Goal: Task Accomplishment & Management: Use online tool/utility

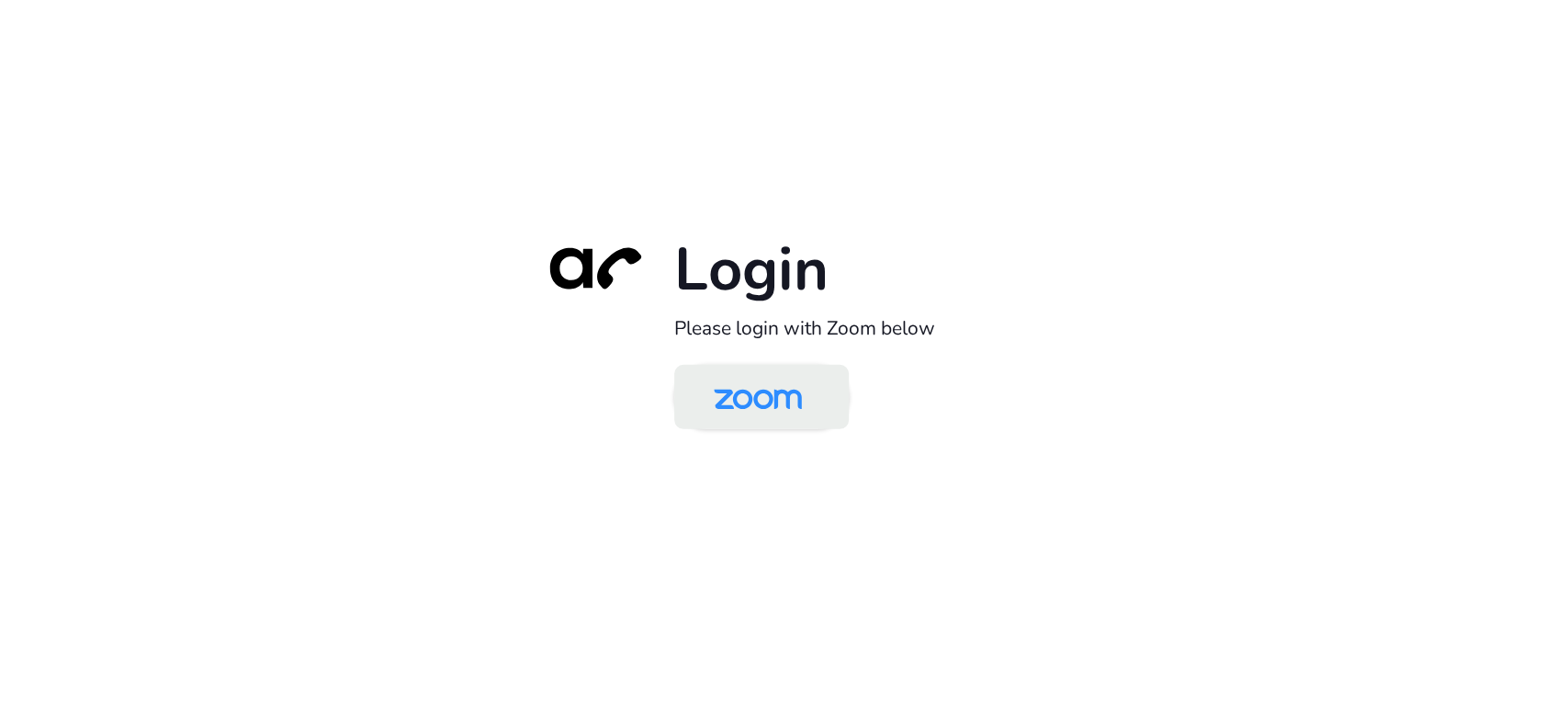
click at [753, 399] on img at bounding box center [758, 398] width 127 height 60
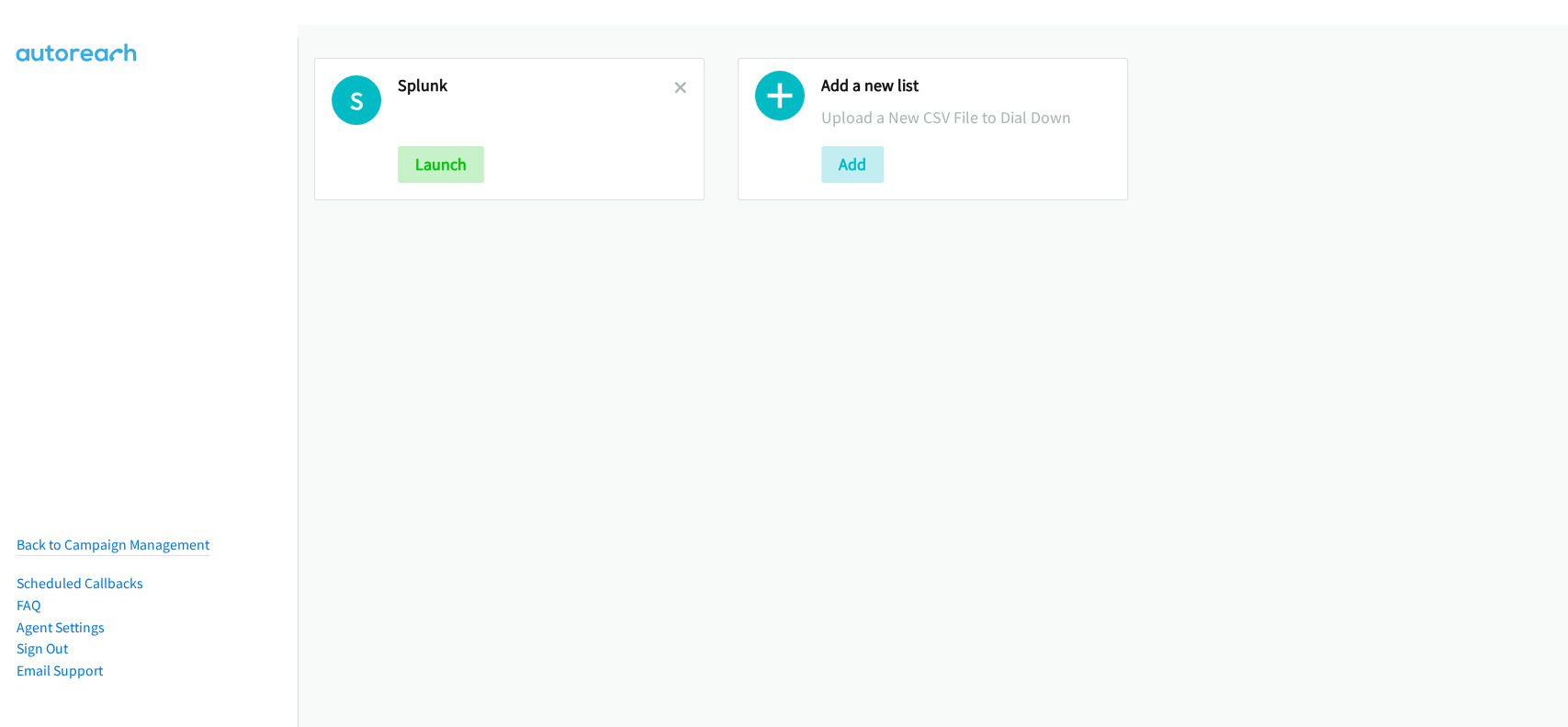
click at [683, 89] on div "S Splunk Launch" at bounding box center [509, 129] width 390 height 143
click at [675, 83] on icon at bounding box center [680, 89] width 13 height 13
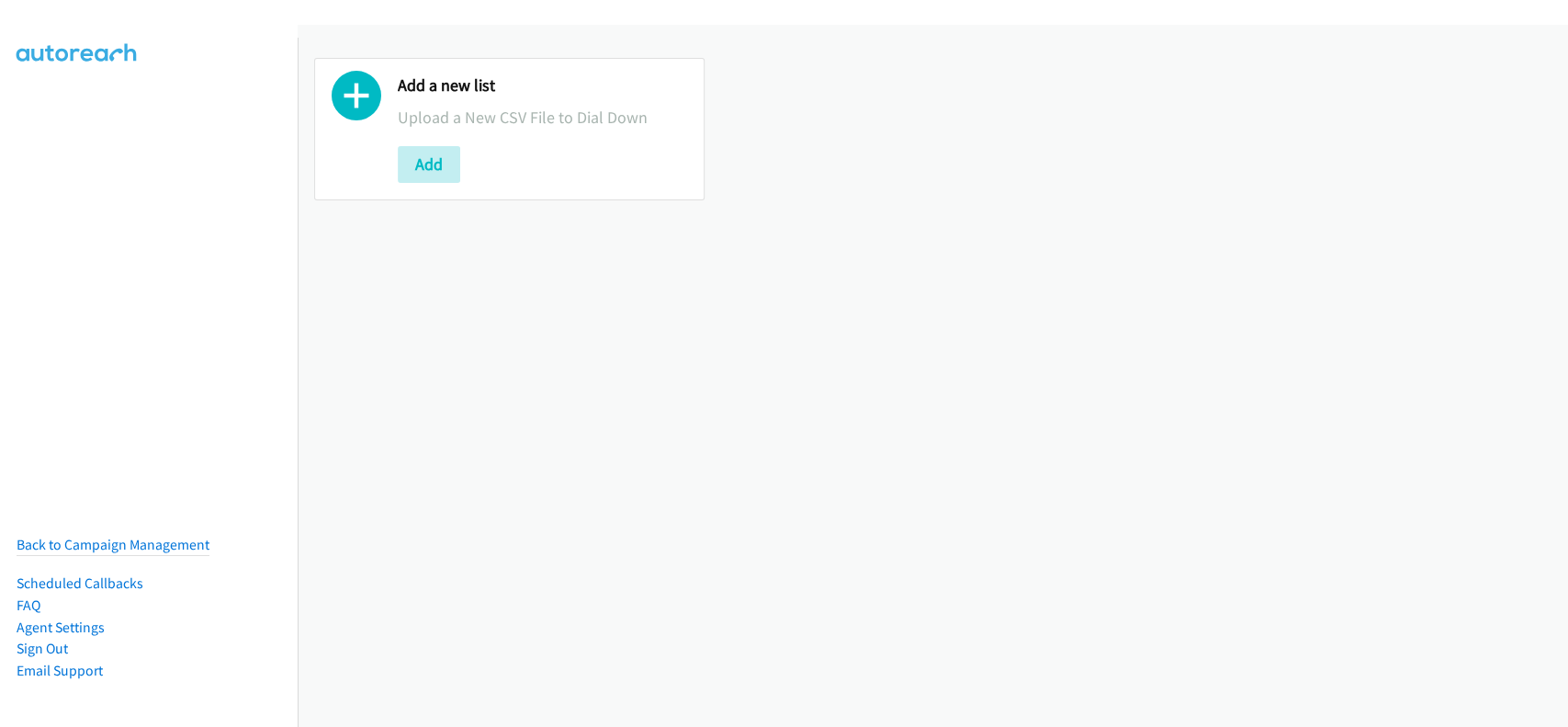
click at [433, 163] on button "Add" at bounding box center [429, 164] width 63 height 37
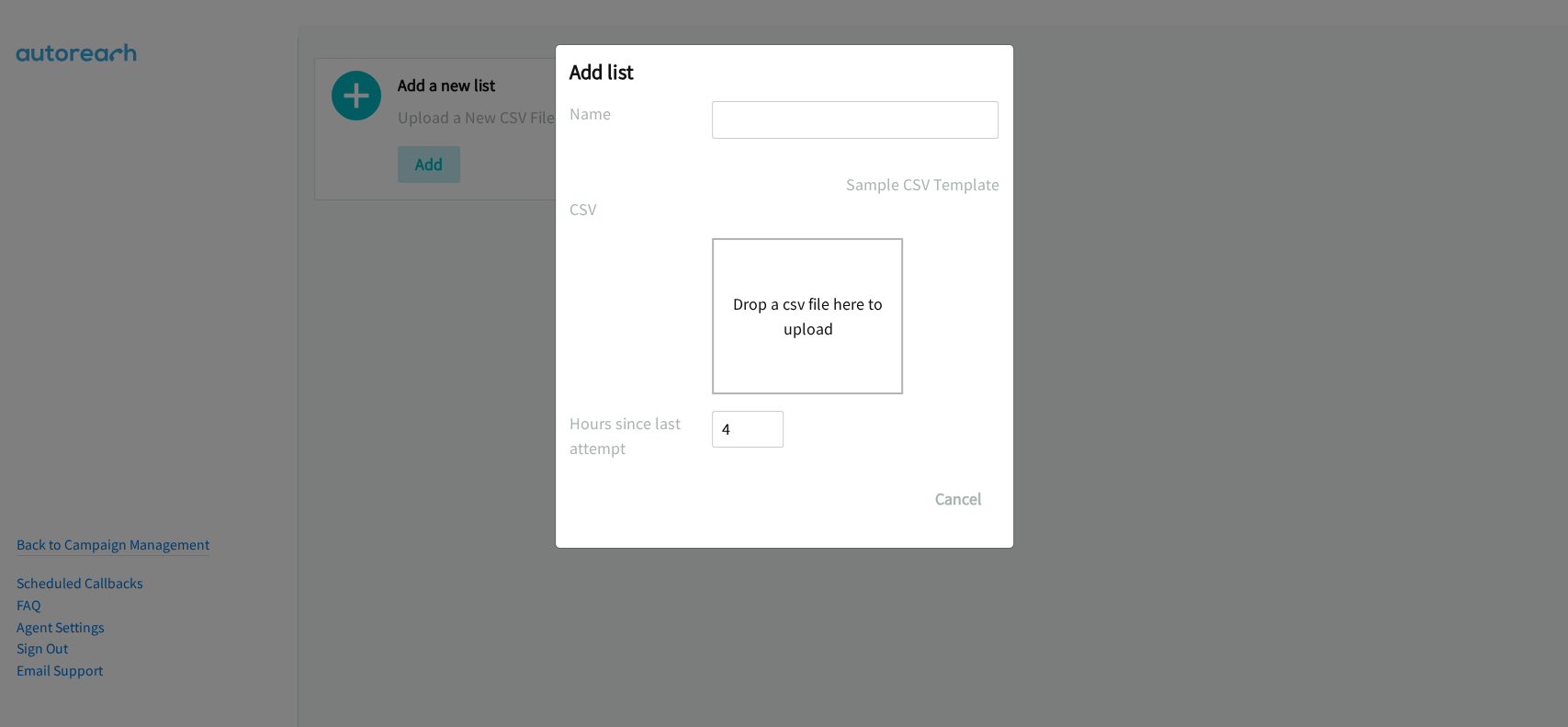
click at [757, 131] on input "text" at bounding box center [855, 119] width 287 height 37
type input "Splunk"
click at [869, 334] on button "Drop a csv file here to upload" at bounding box center [807, 316] width 151 height 50
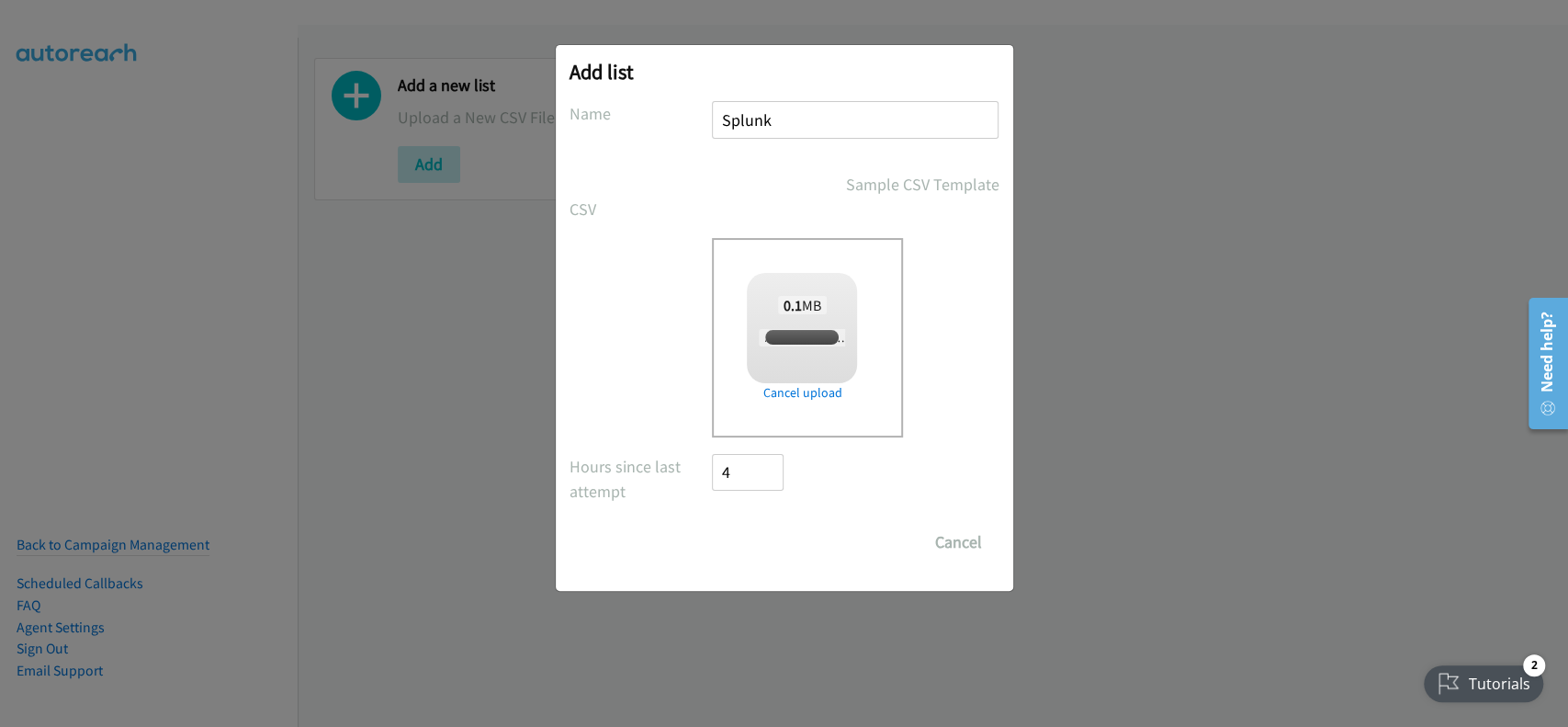
checkbox input "true"
click at [776, 550] on input "Save List" at bounding box center [761, 542] width 97 height 37
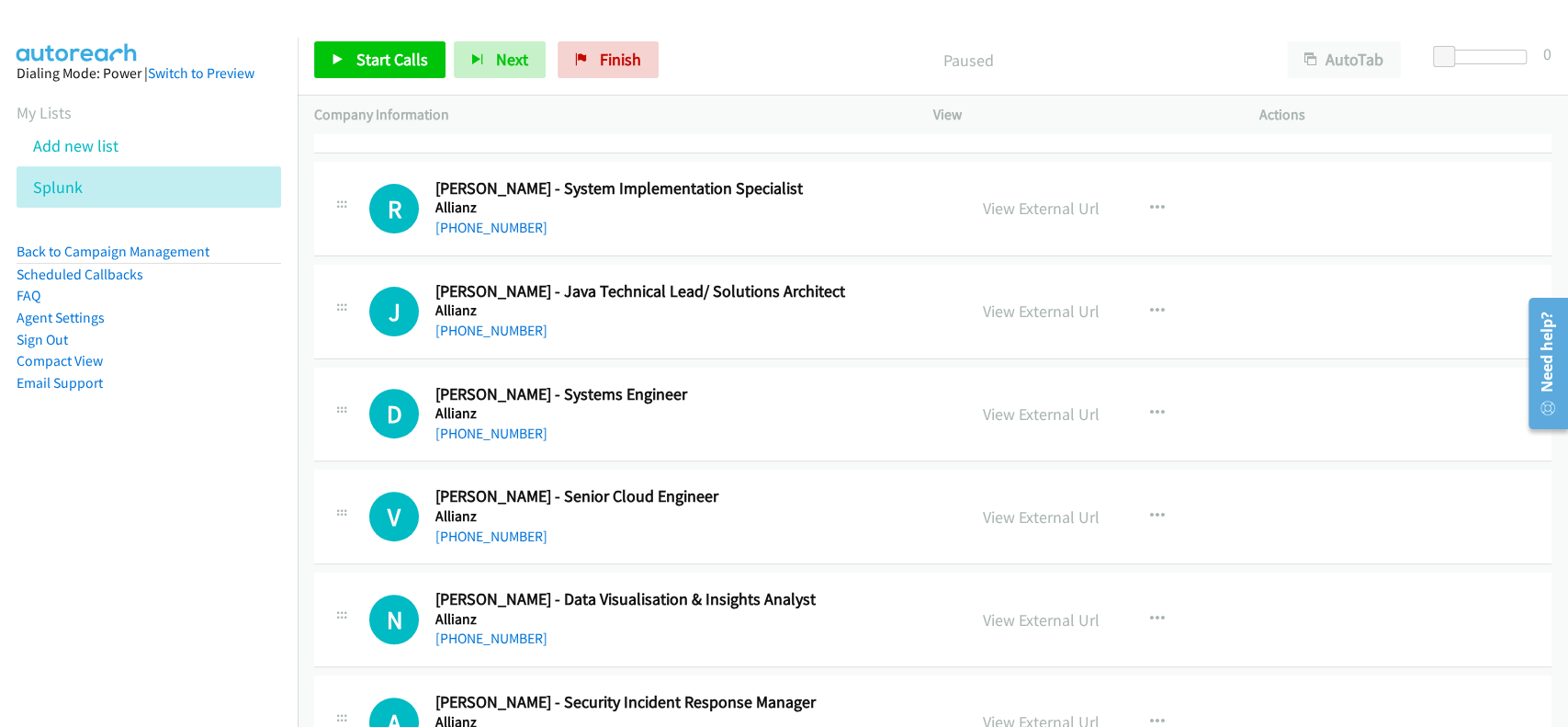
scroll to position [368, 0]
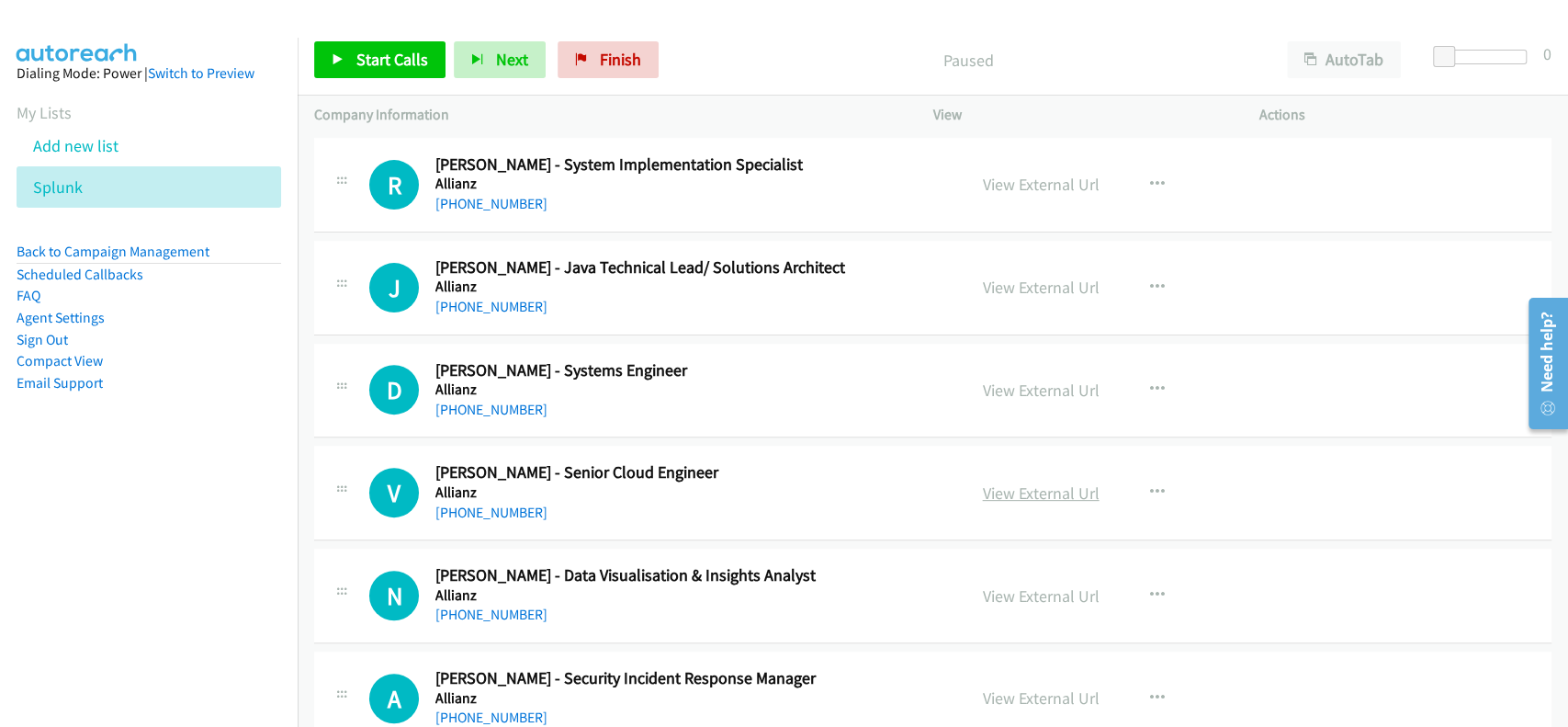
click at [1053, 496] on link "View External Url" at bounding box center [1041, 493] width 116 height 22
click at [474, 504] on link "+61 451 250 754" at bounding box center [491, 513] width 112 height 18
click at [475, 507] on link "+61 451 250 754" at bounding box center [491, 513] width 112 height 18
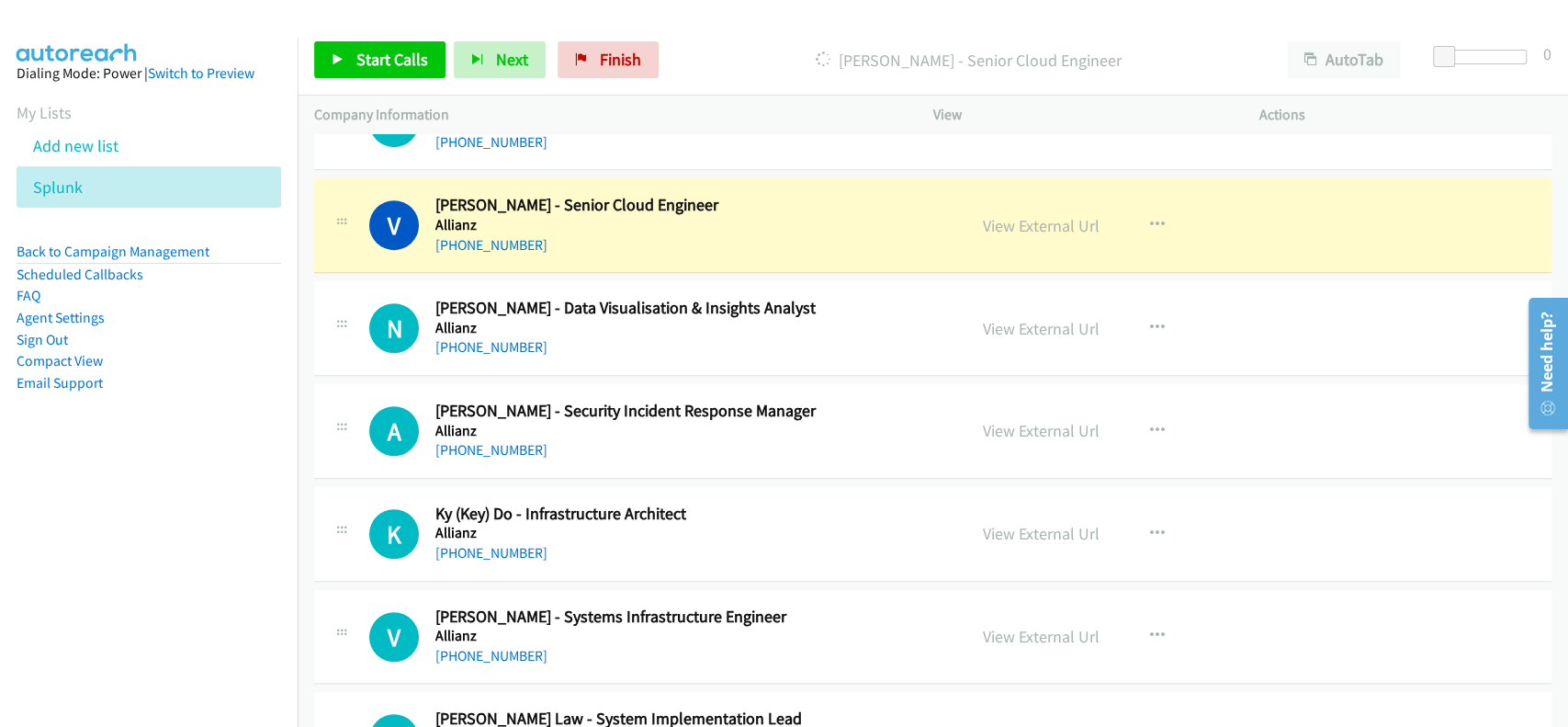
scroll to position [612, 0]
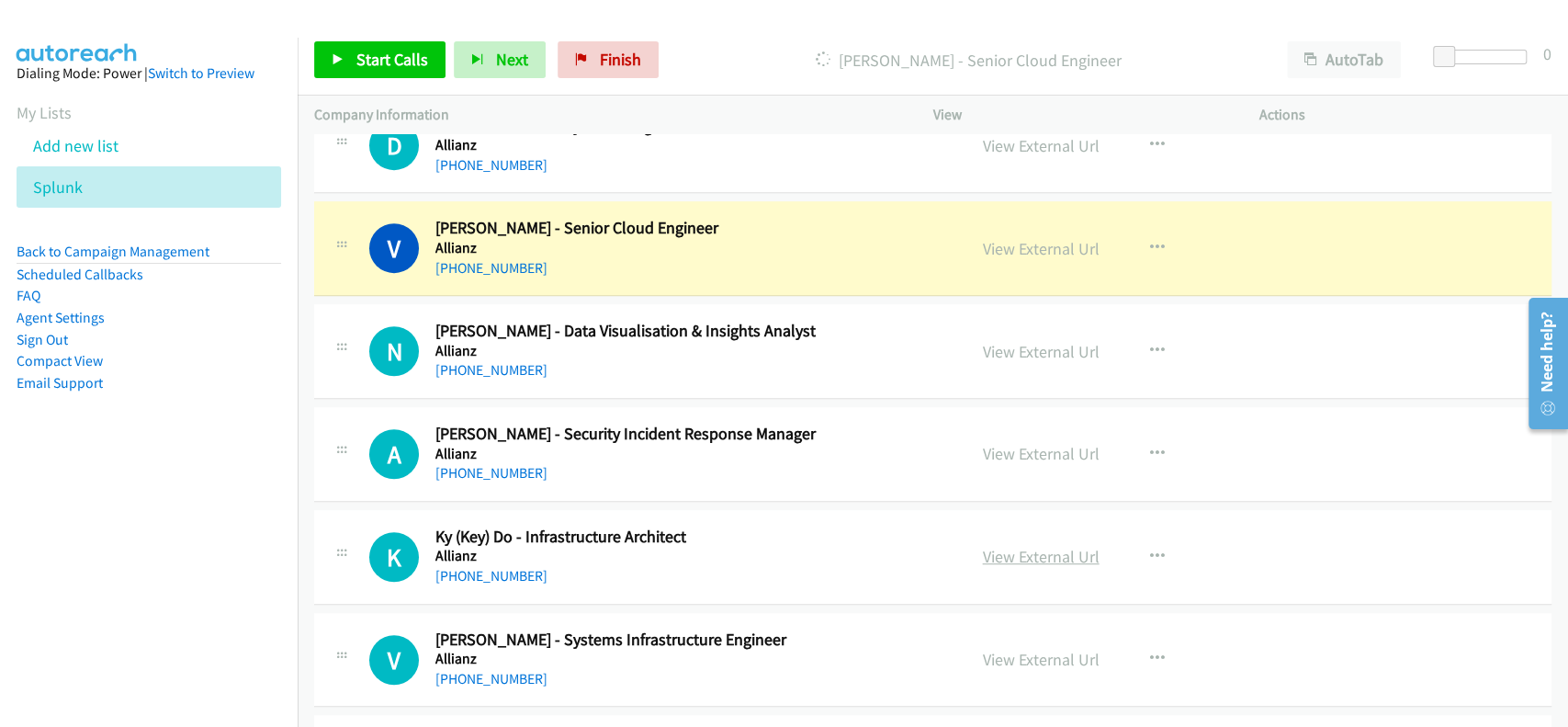
click at [1007, 548] on link "View External Url" at bounding box center [1041, 557] width 116 height 22
click at [1037, 247] on link "View External Url" at bounding box center [1041, 249] width 116 height 22
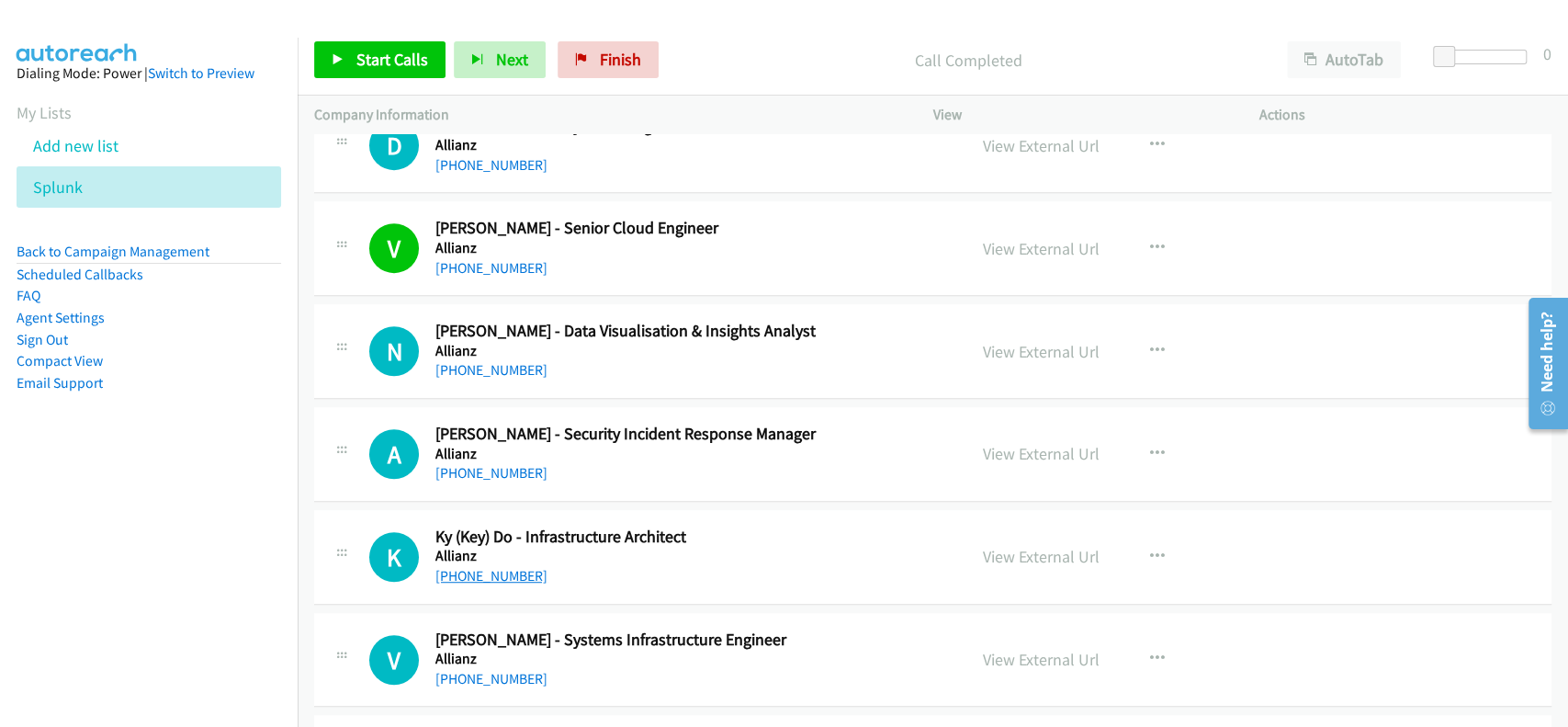
click at [507, 578] on link "+61 449 954 691" at bounding box center [491, 575] width 112 height 18
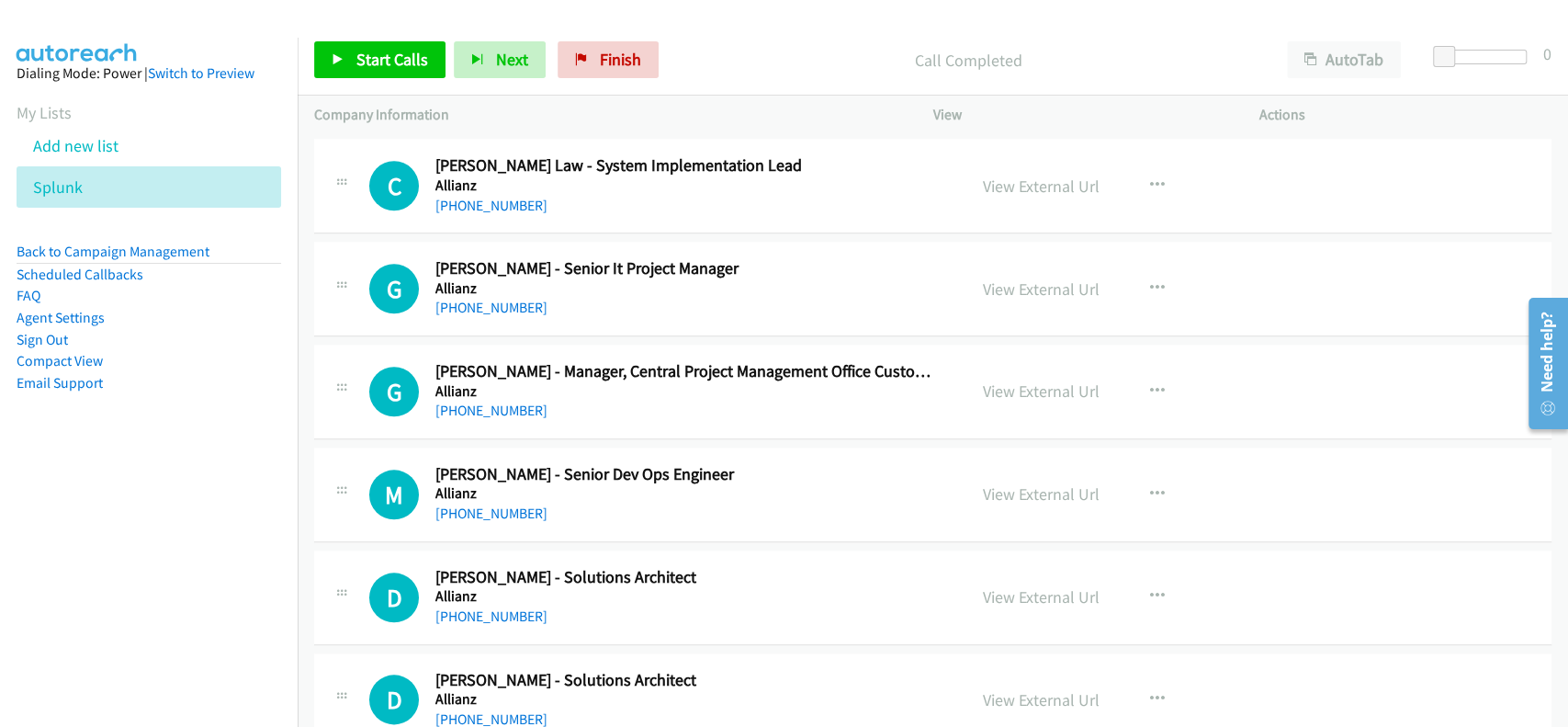
scroll to position [1225, 0]
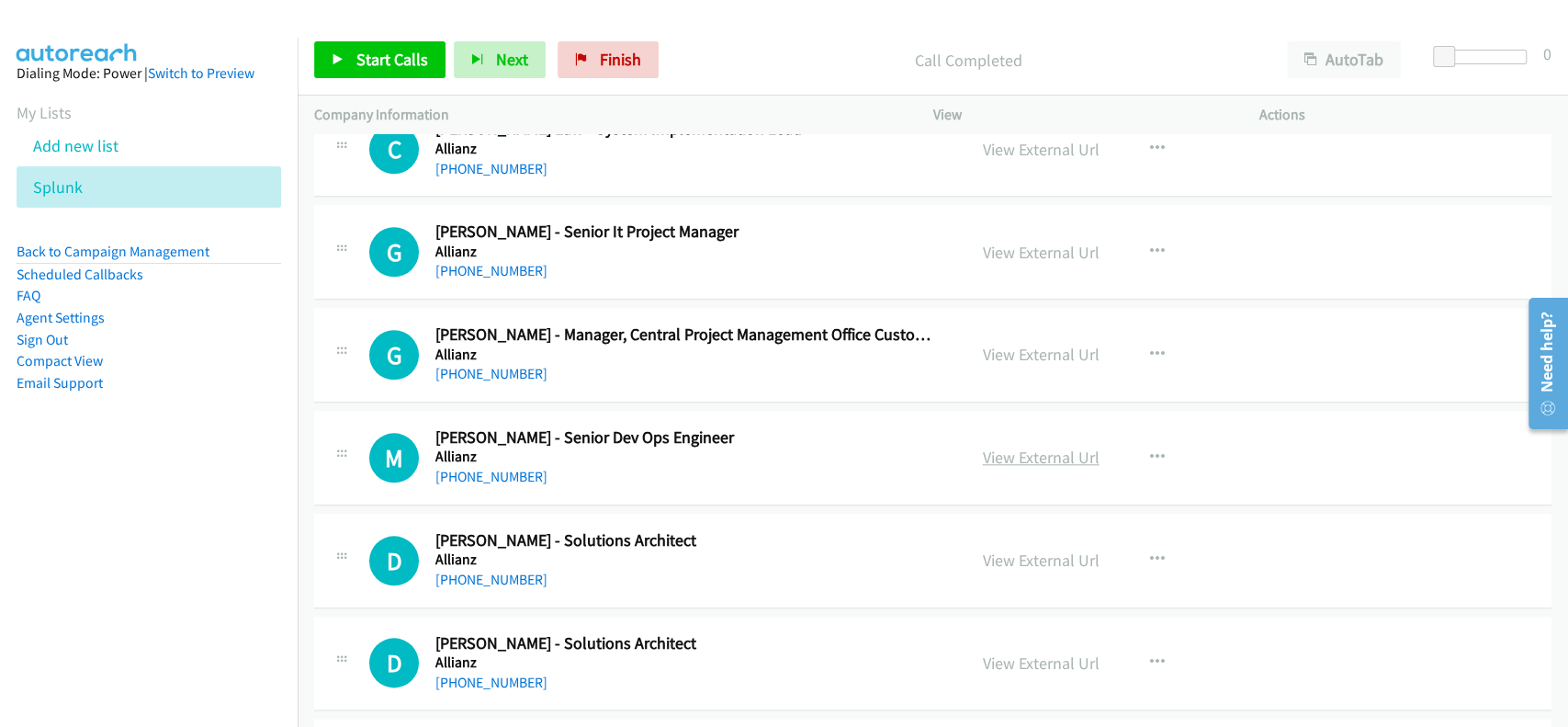
click at [1017, 457] on link "View External Url" at bounding box center [1041, 457] width 116 height 22
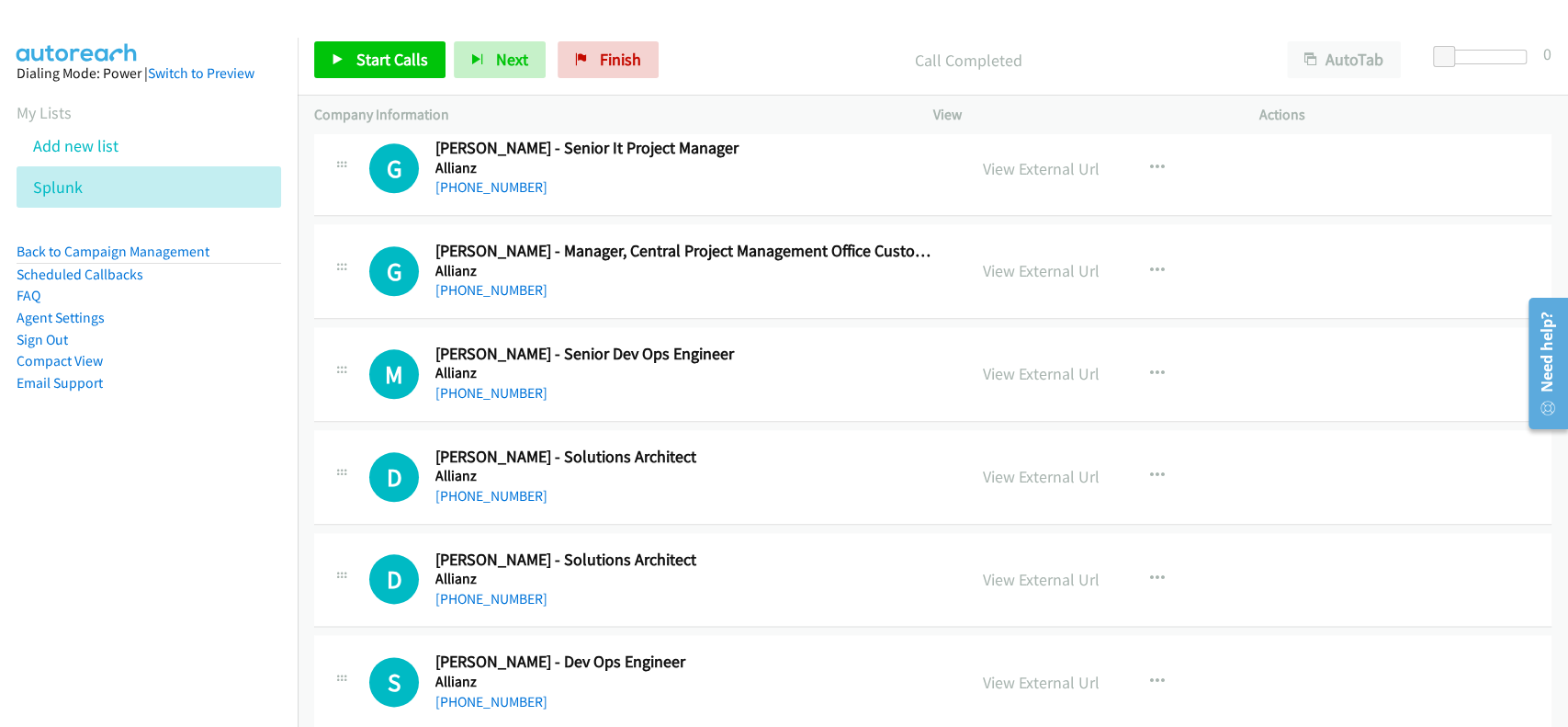
scroll to position [1347, 0]
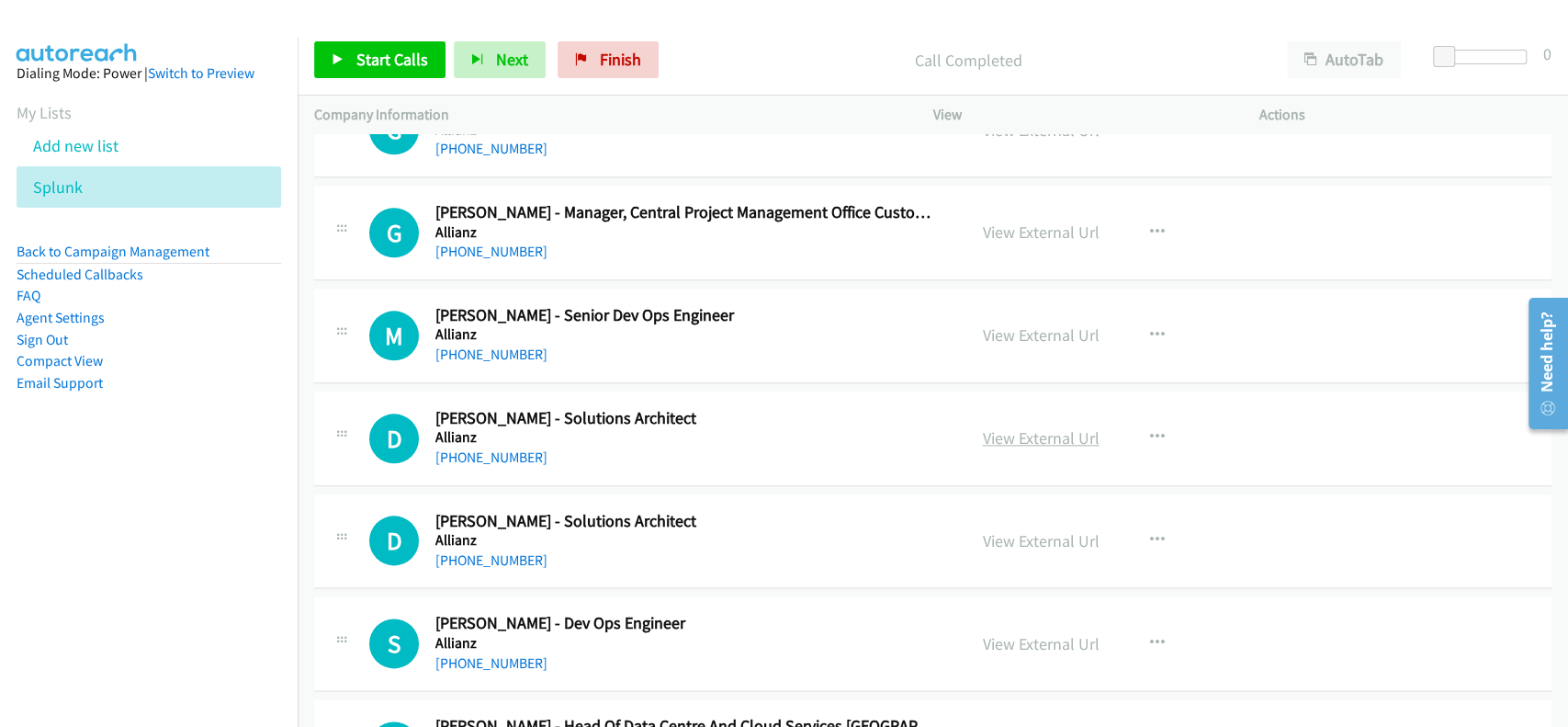
click at [1017, 432] on link "View External Url" at bounding box center [1041, 438] width 116 height 22
click at [470, 453] on link "+61 435 084 660" at bounding box center [491, 457] width 112 height 18
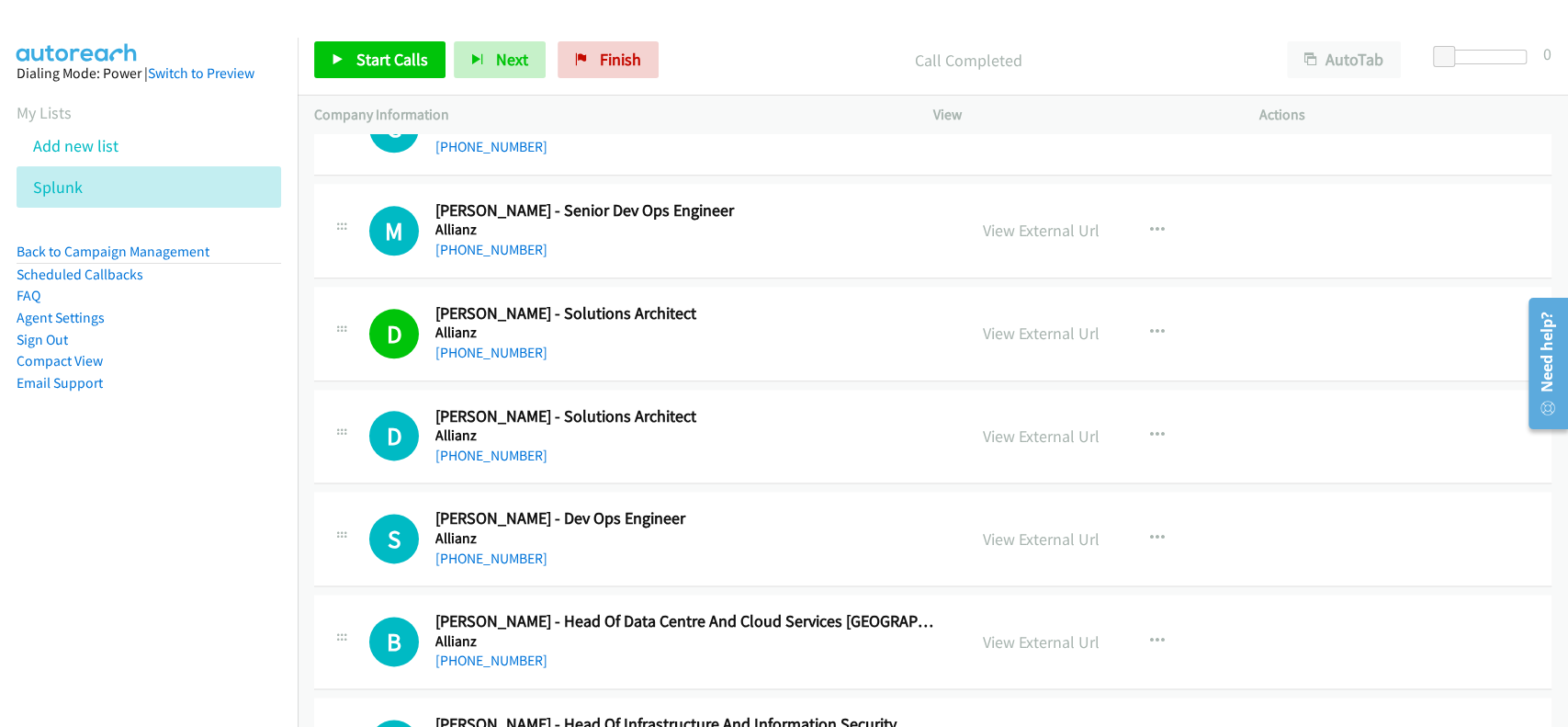
scroll to position [1470, 0]
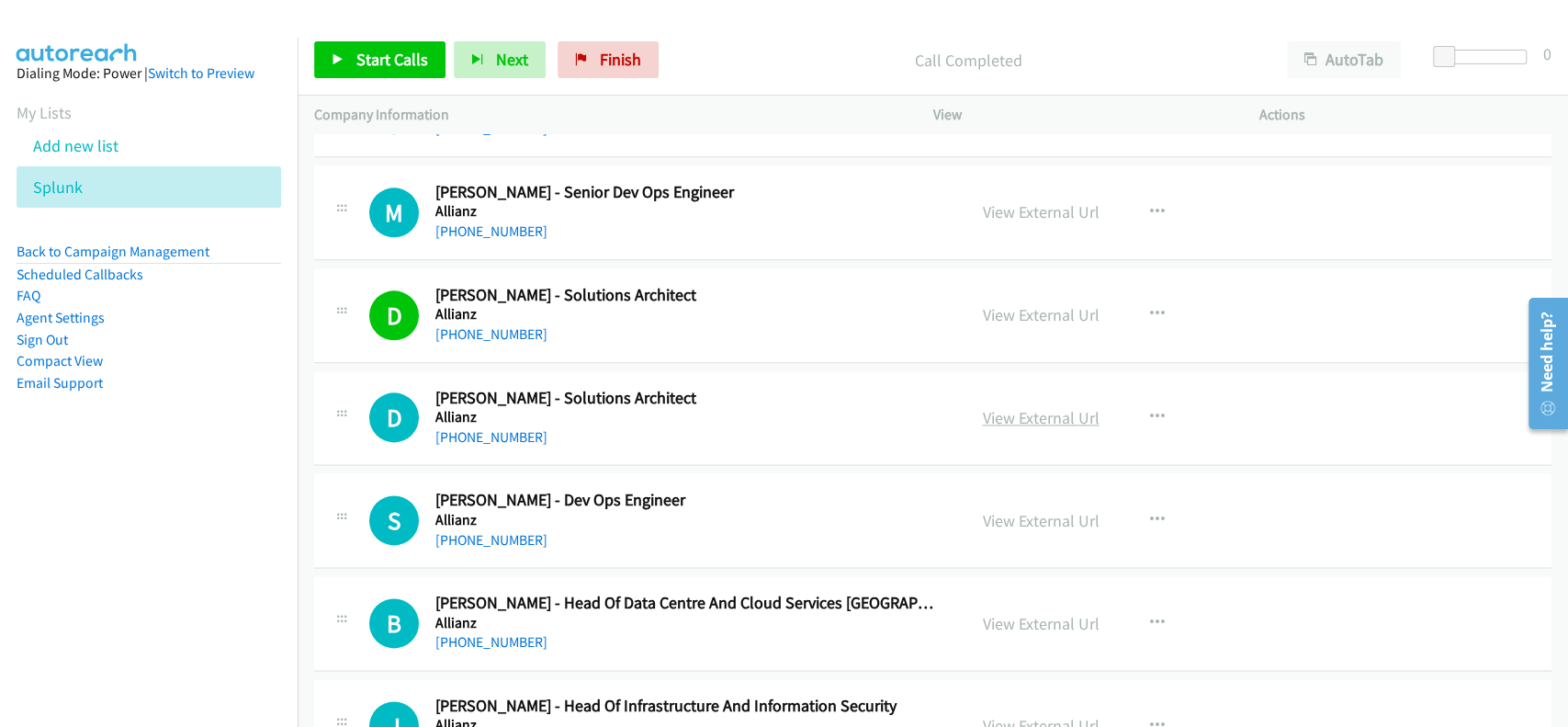
click at [1048, 411] on link "View External Url" at bounding box center [1041, 418] width 116 height 22
click at [488, 437] on link "+61 439 007 190" at bounding box center [491, 437] width 112 height 18
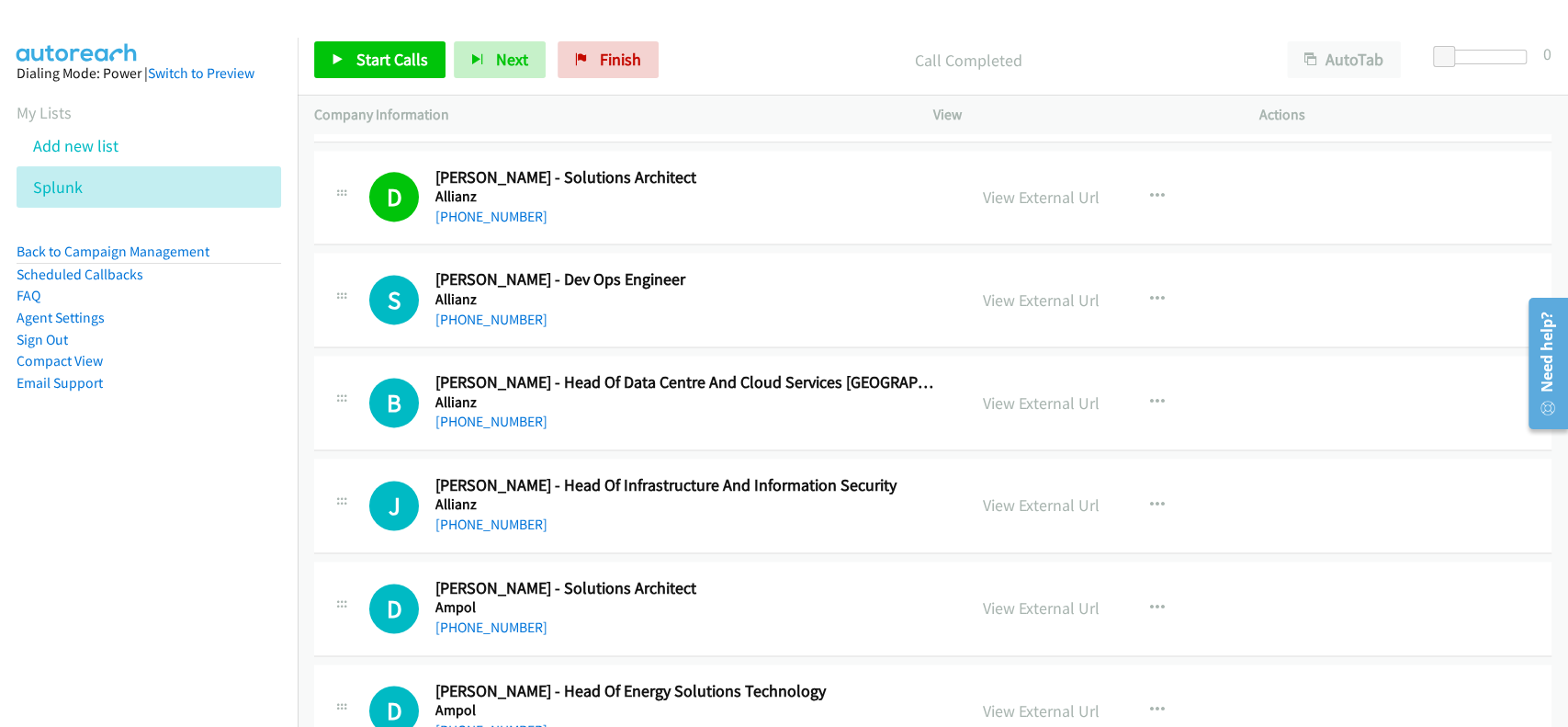
scroll to position [1714, 0]
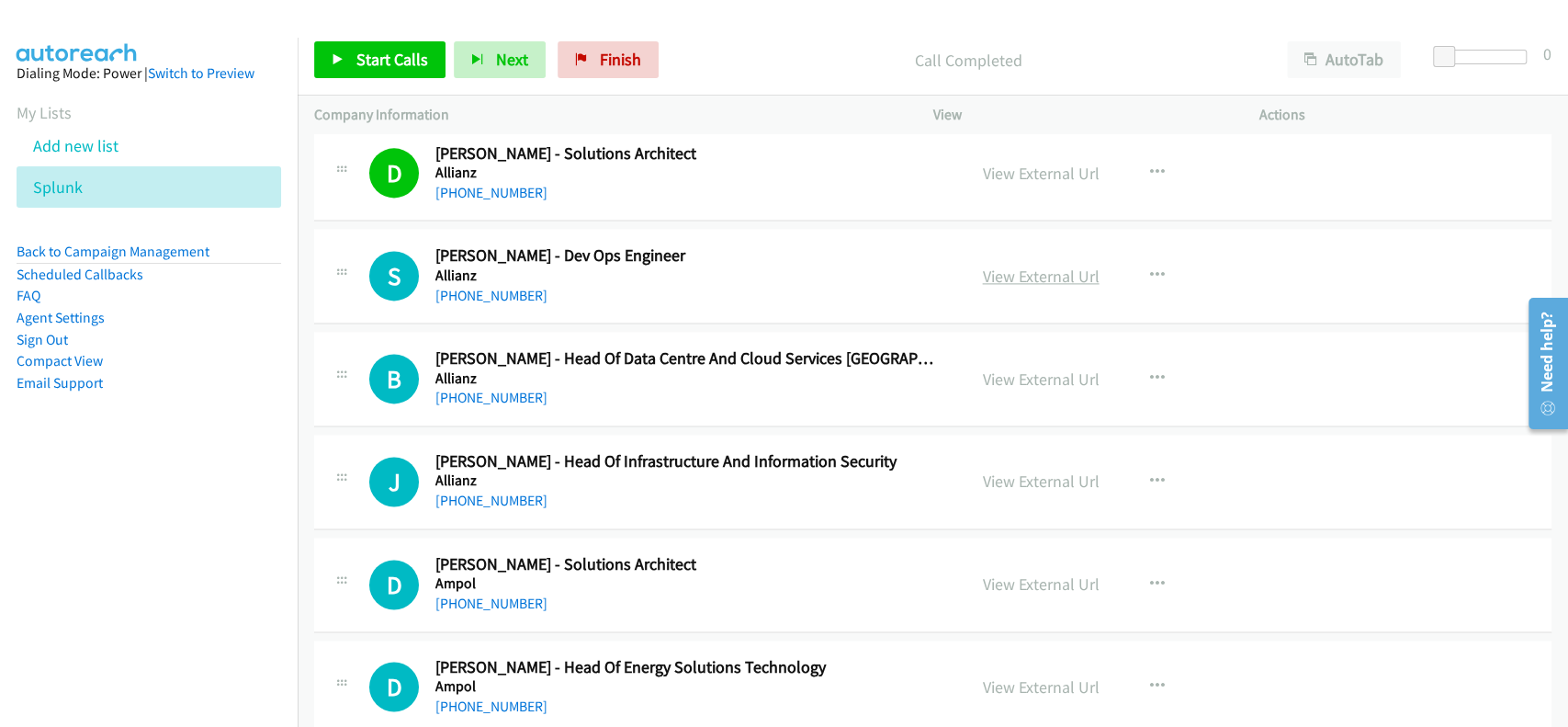
click at [1046, 272] on link "View External Url" at bounding box center [1041, 276] width 116 height 22
click at [473, 295] on link "+61 478 273 931" at bounding box center [491, 295] width 112 height 18
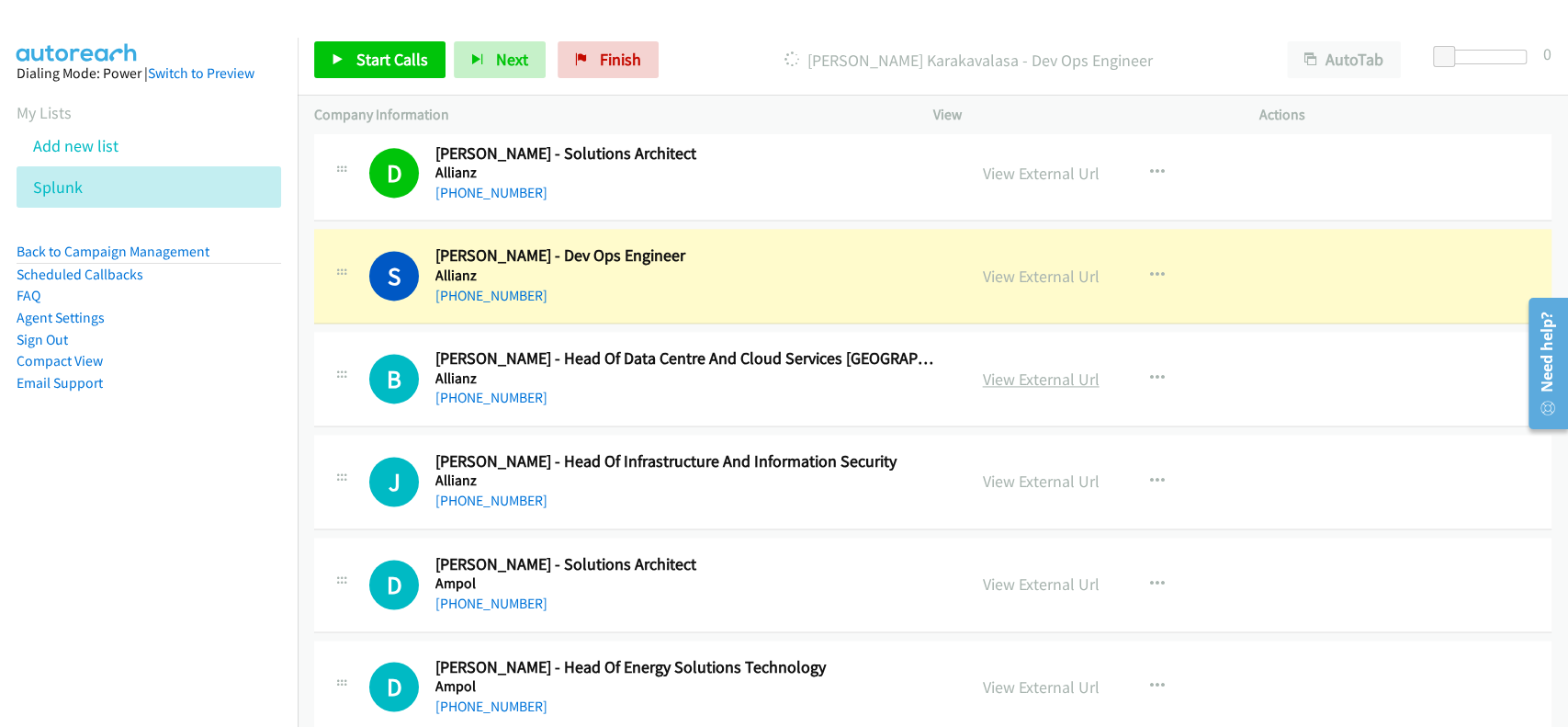
click at [999, 379] on link "View External Url" at bounding box center [1041, 380] width 116 height 22
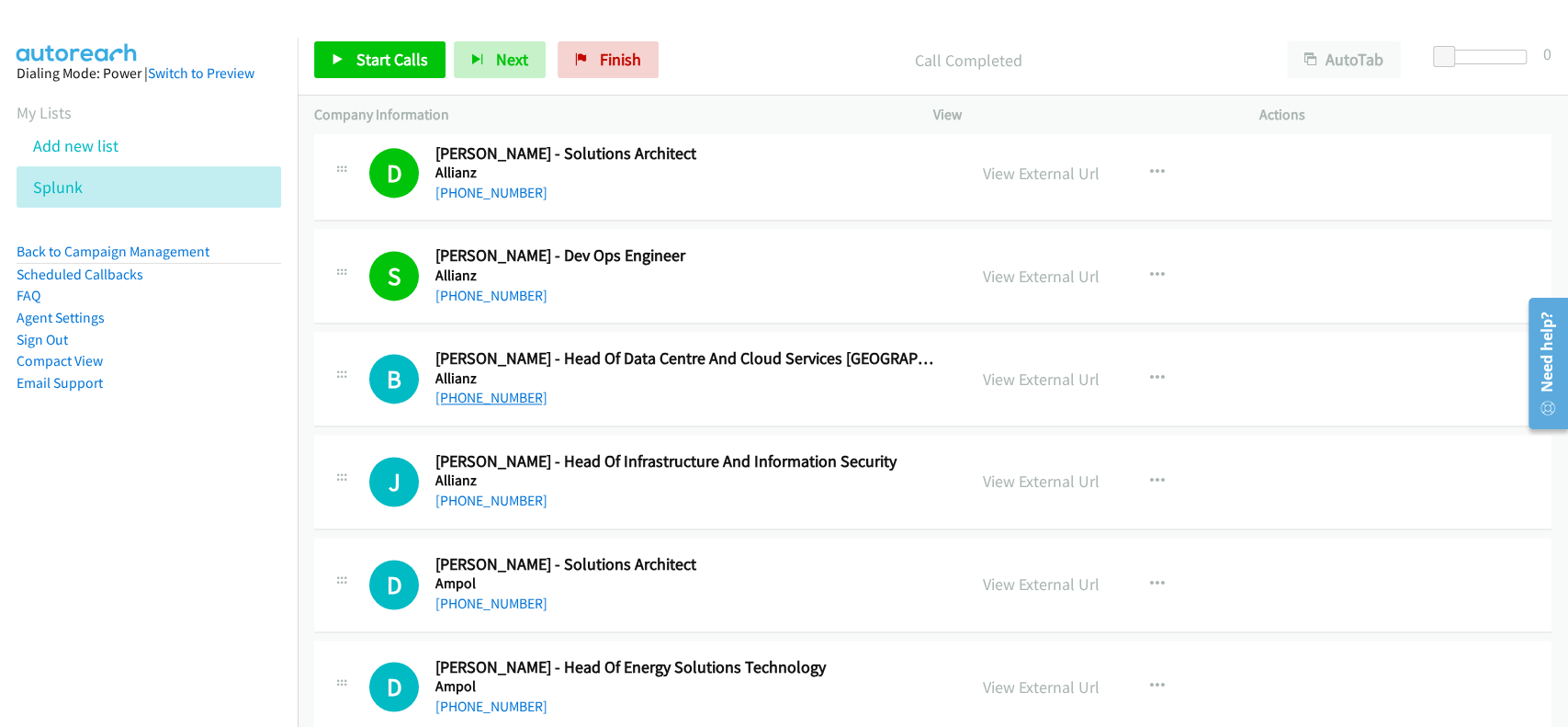
click at [477, 403] on link "+61 423 358 877" at bounding box center [491, 397] width 112 height 18
click at [485, 388] on link "+61 423 358 877" at bounding box center [491, 397] width 112 height 18
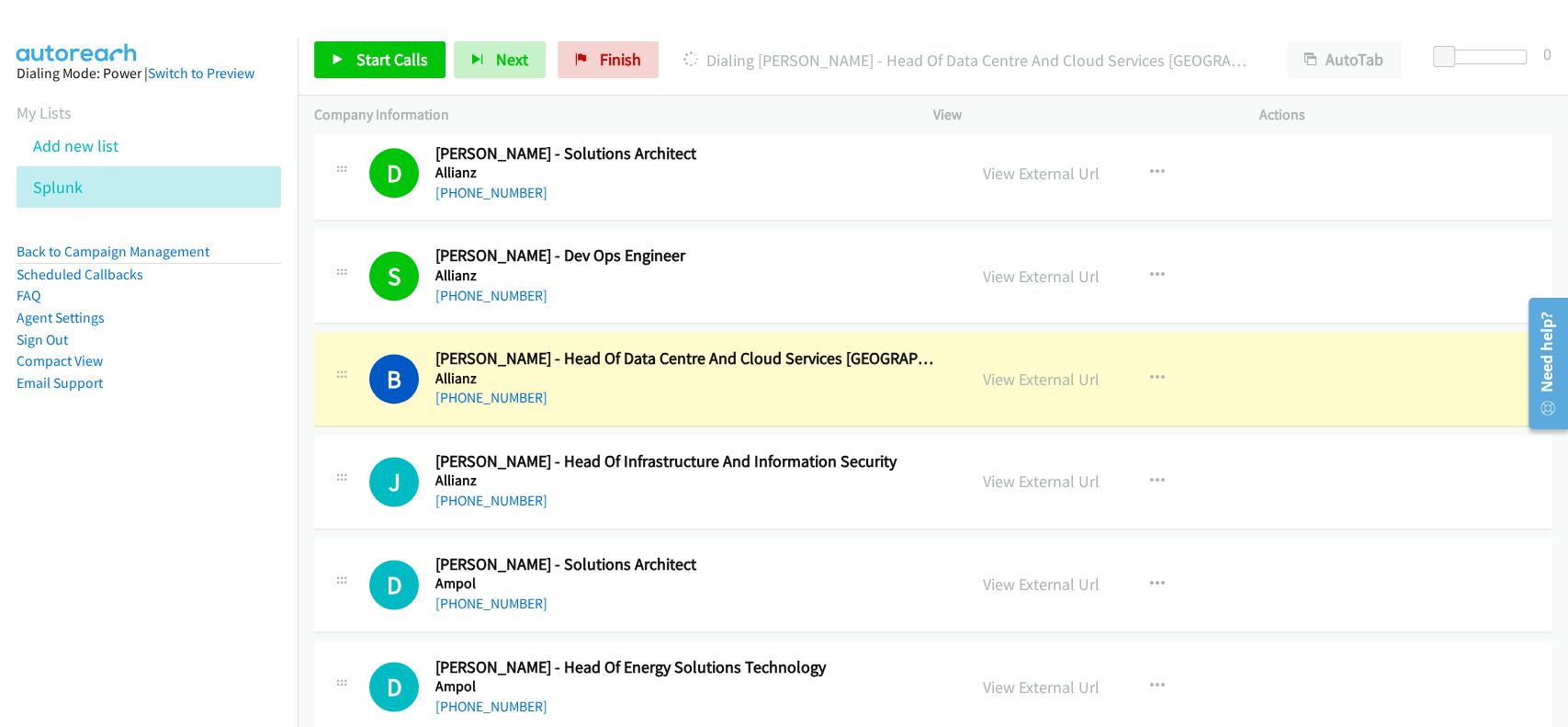
scroll to position [1838, 0]
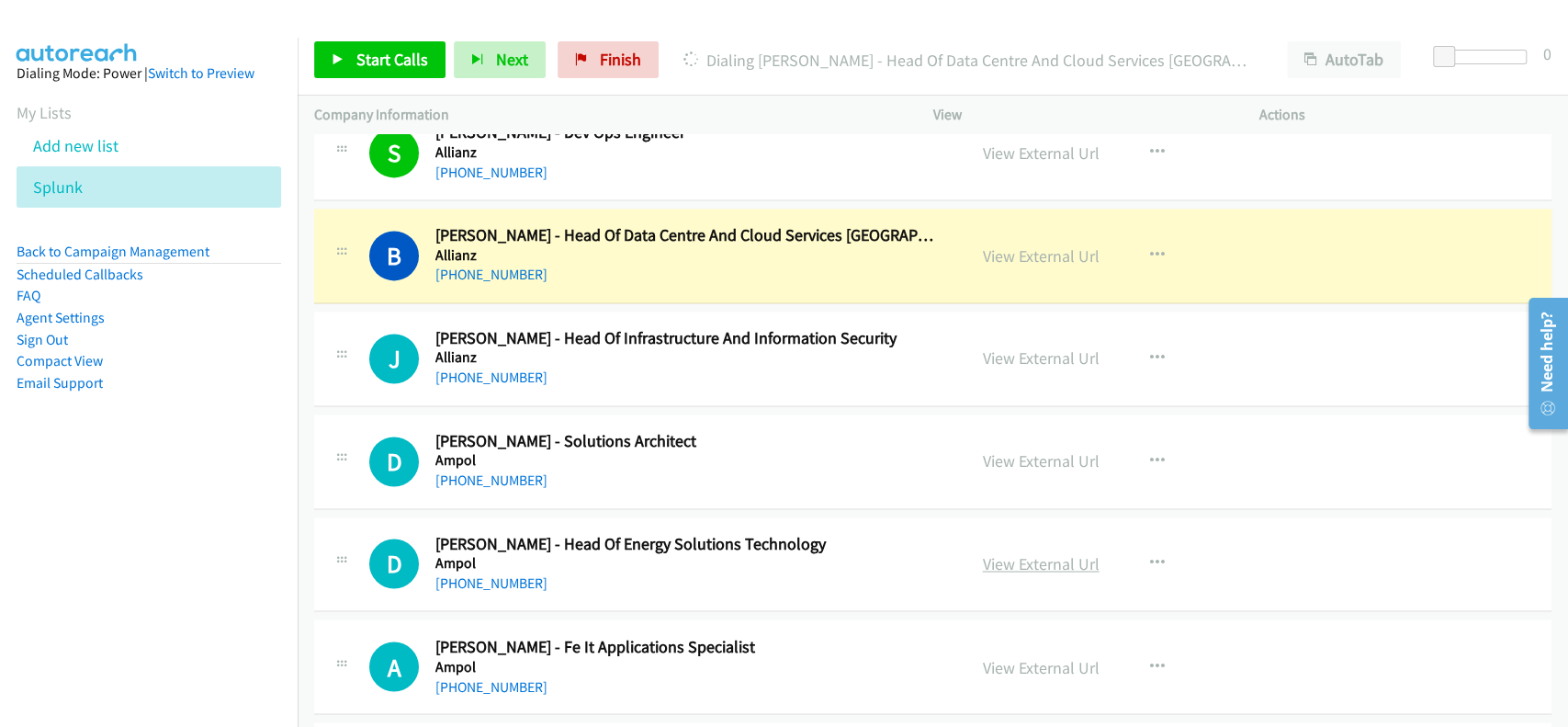
click at [1002, 560] on link "View External Url" at bounding box center [1041, 564] width 116 height 22
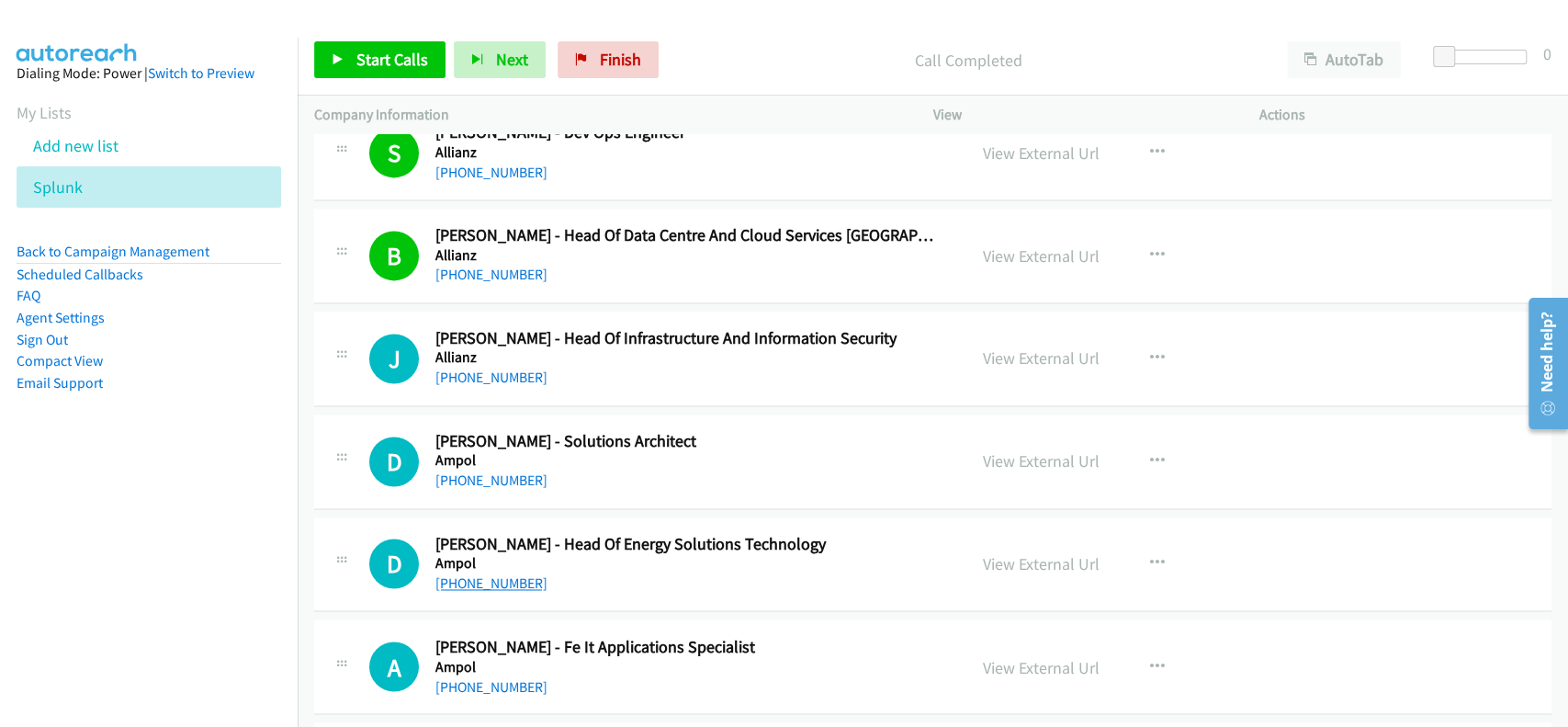
click at [463, 574] on link "+61 450 742 282" at bounding box center [491, 583] width 112 height 18
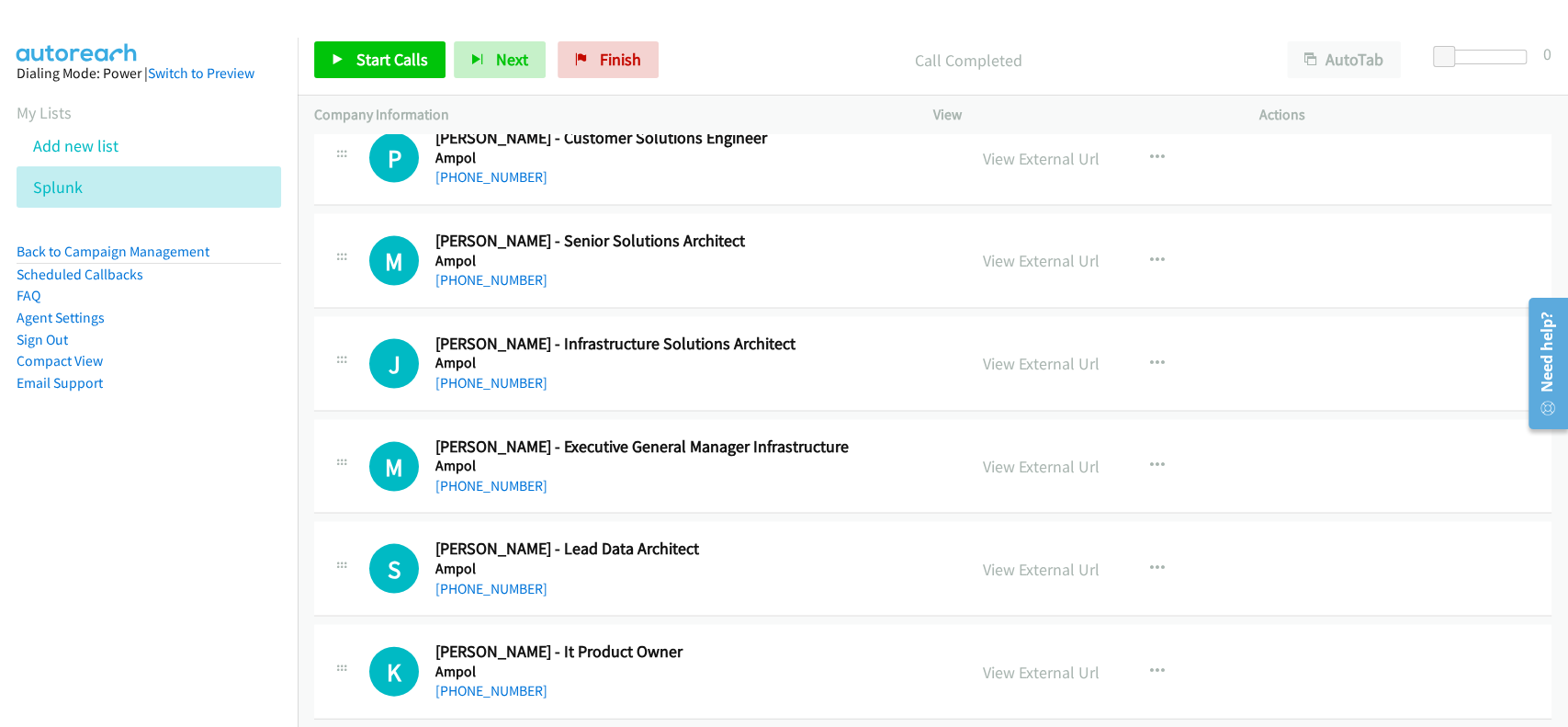
scroll to position [2572, 0]
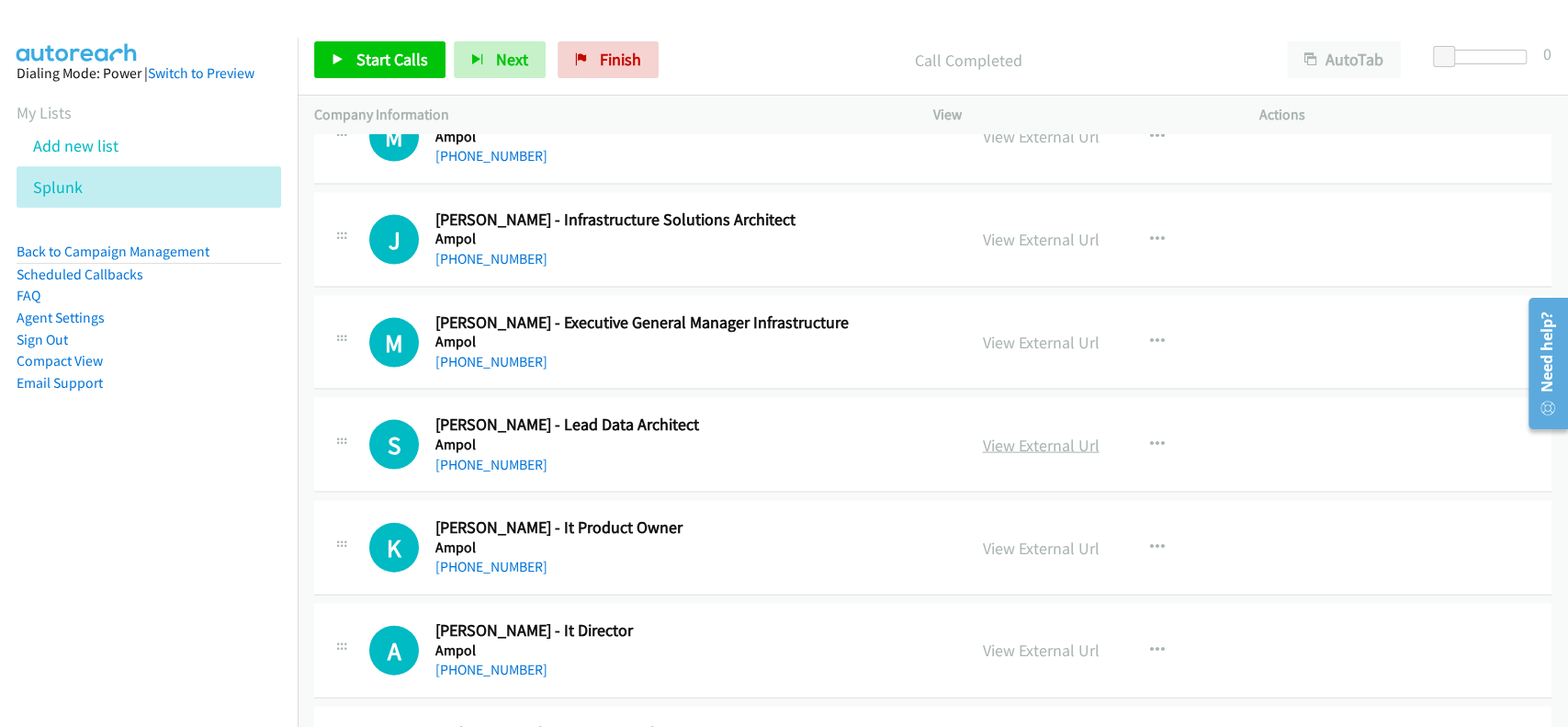
click at [1062, 450] on link "View External Url" at bounding box center [1041, 445] width 116 height 22
click at [480, 466] on link "+61 418 964 884" at bounding box center [491, 465] width 112 height 18
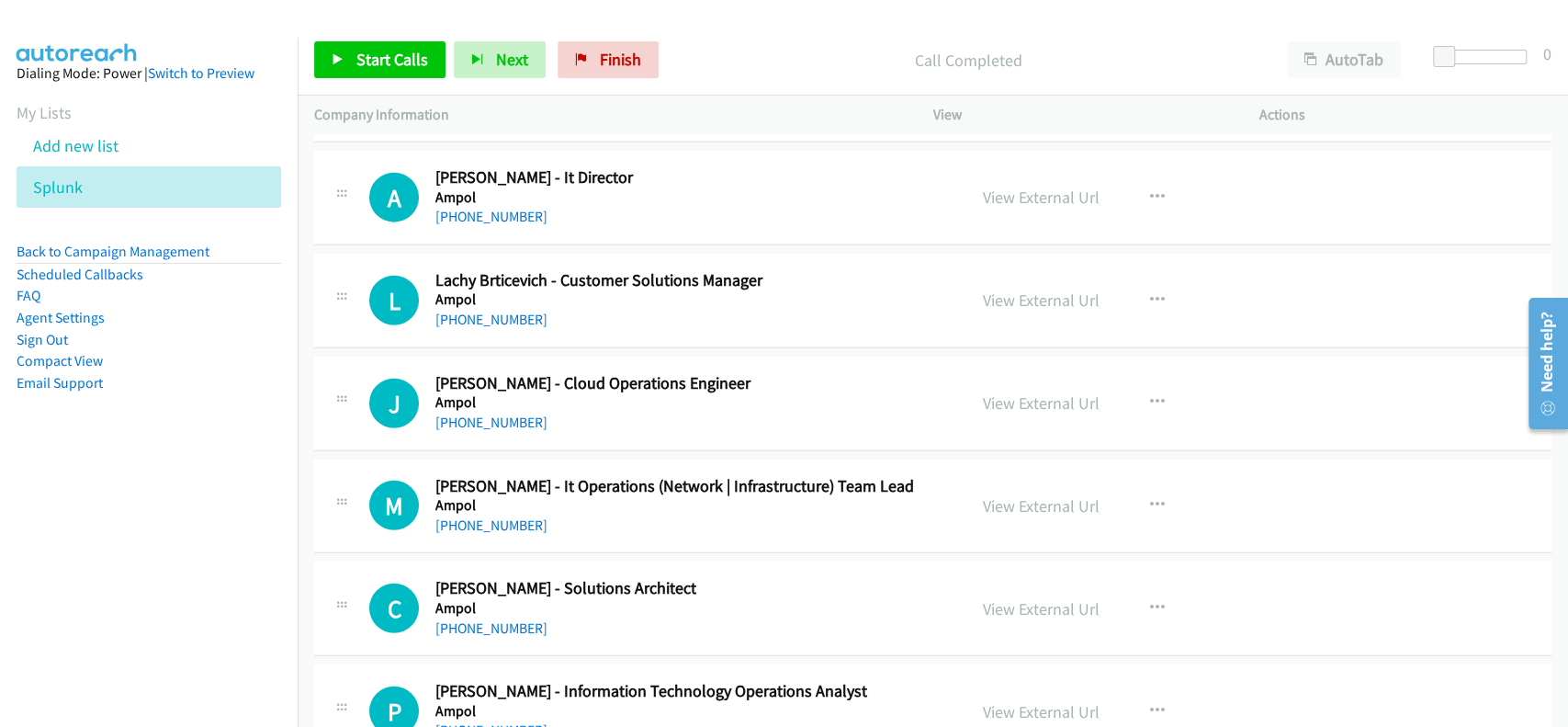
scroll to position [3063, 0]
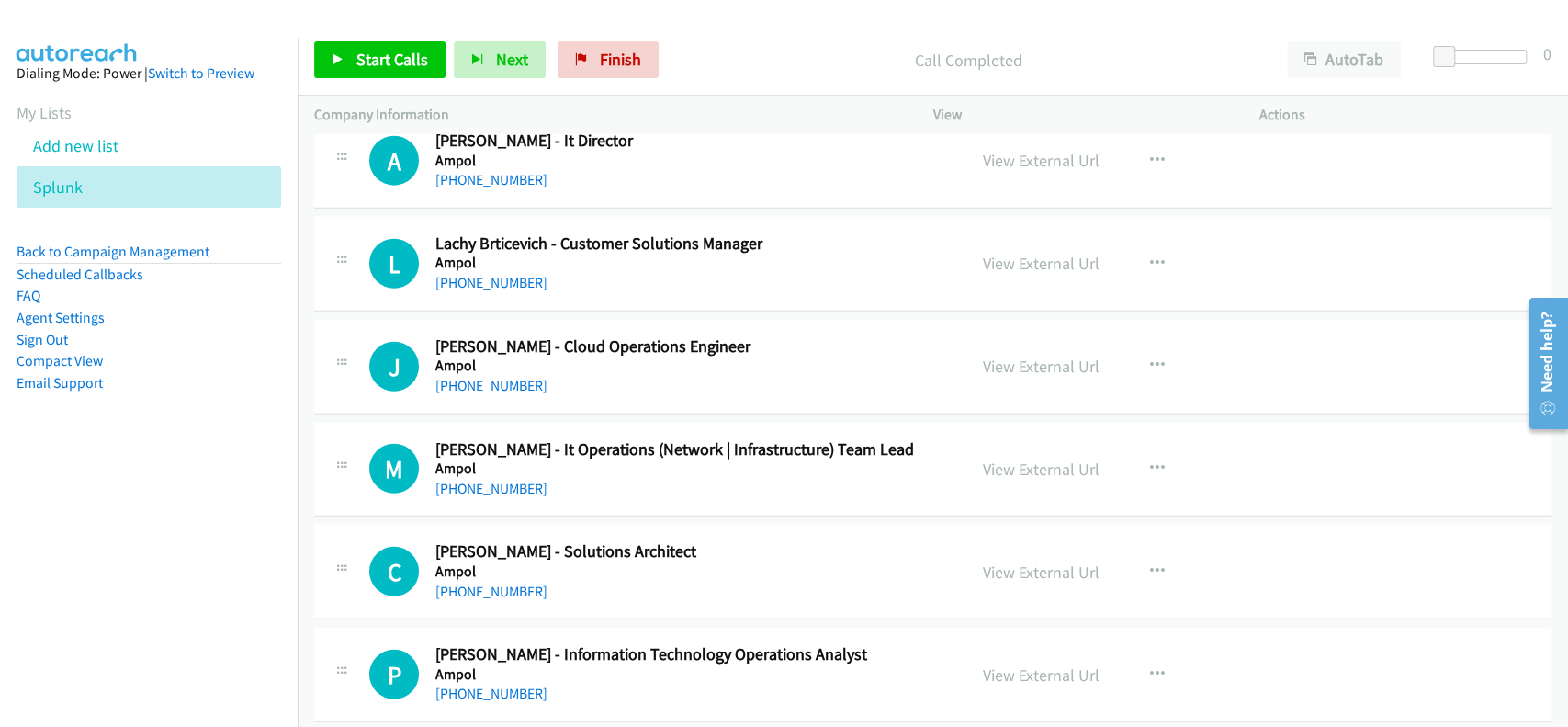
click at [1010, 457] on div "View External Url" at bounding box center [1041, 469] width 116 height 24
click at [1010, 469] on link "View External Url" at bounding box center [1041, 470] width 116 height 22
click at [485, 489] on link "+61 421 483 779" at bounding box center [491, 488] width 112 height 18
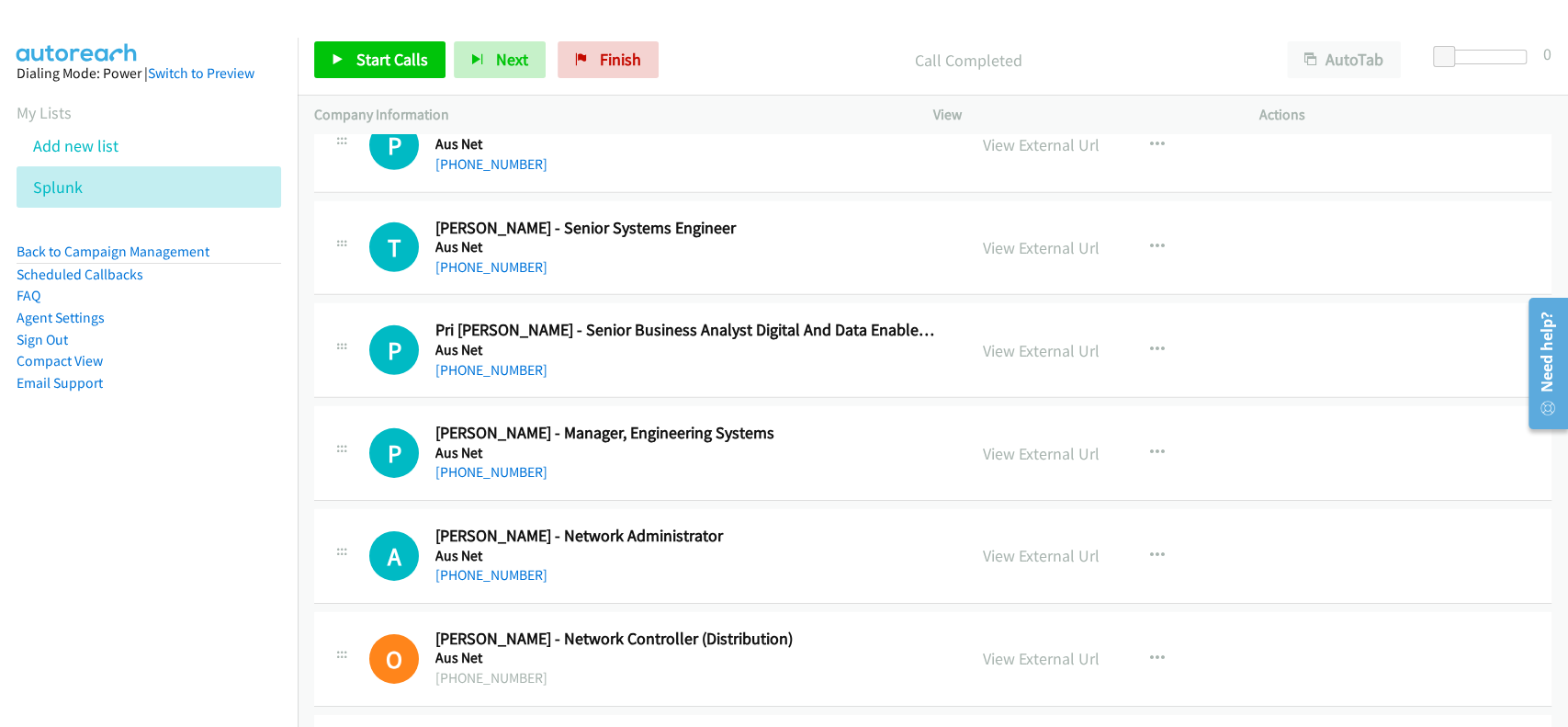
scroll to position [3920, 0]
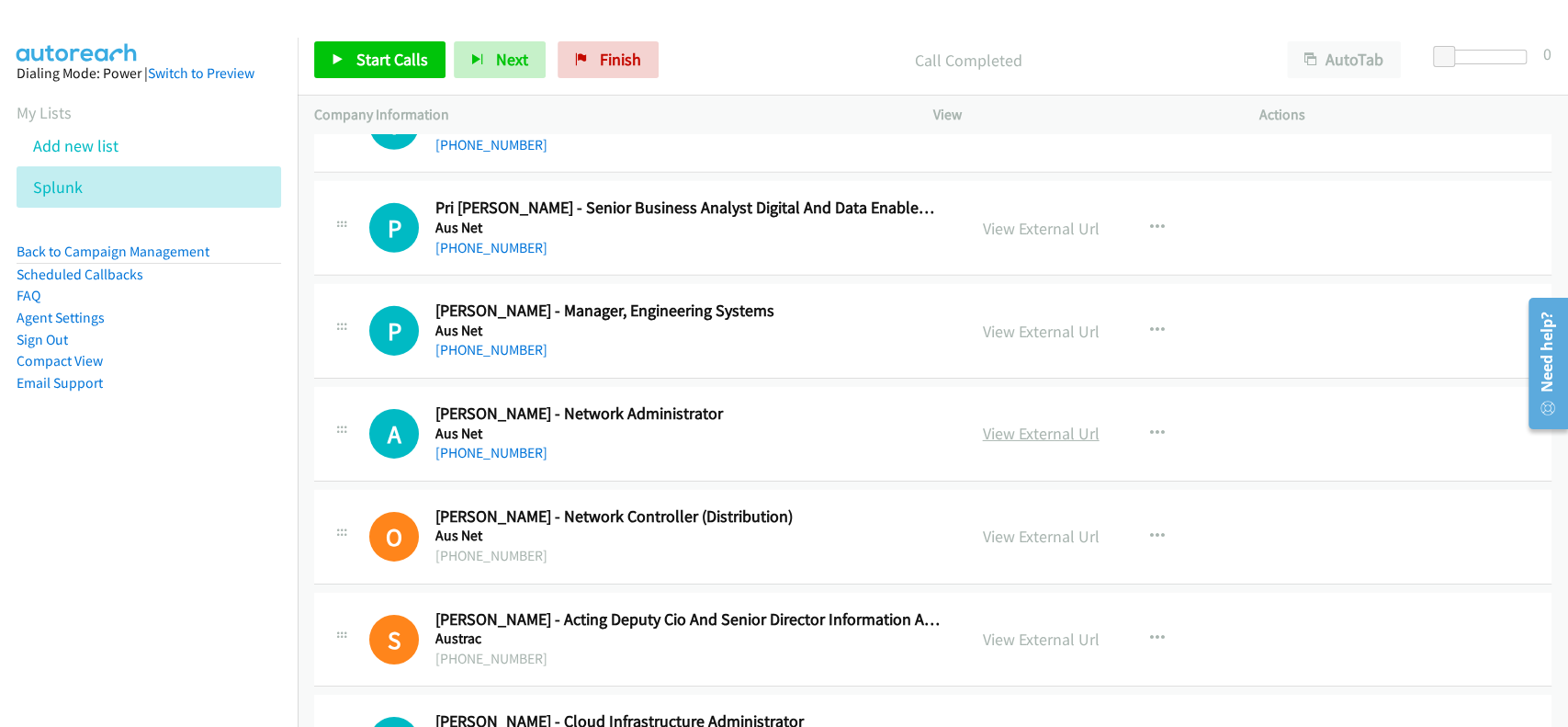
click at [1021, 428] on link "View External Url" at bounding box center [1041, 433] width 116 height 22
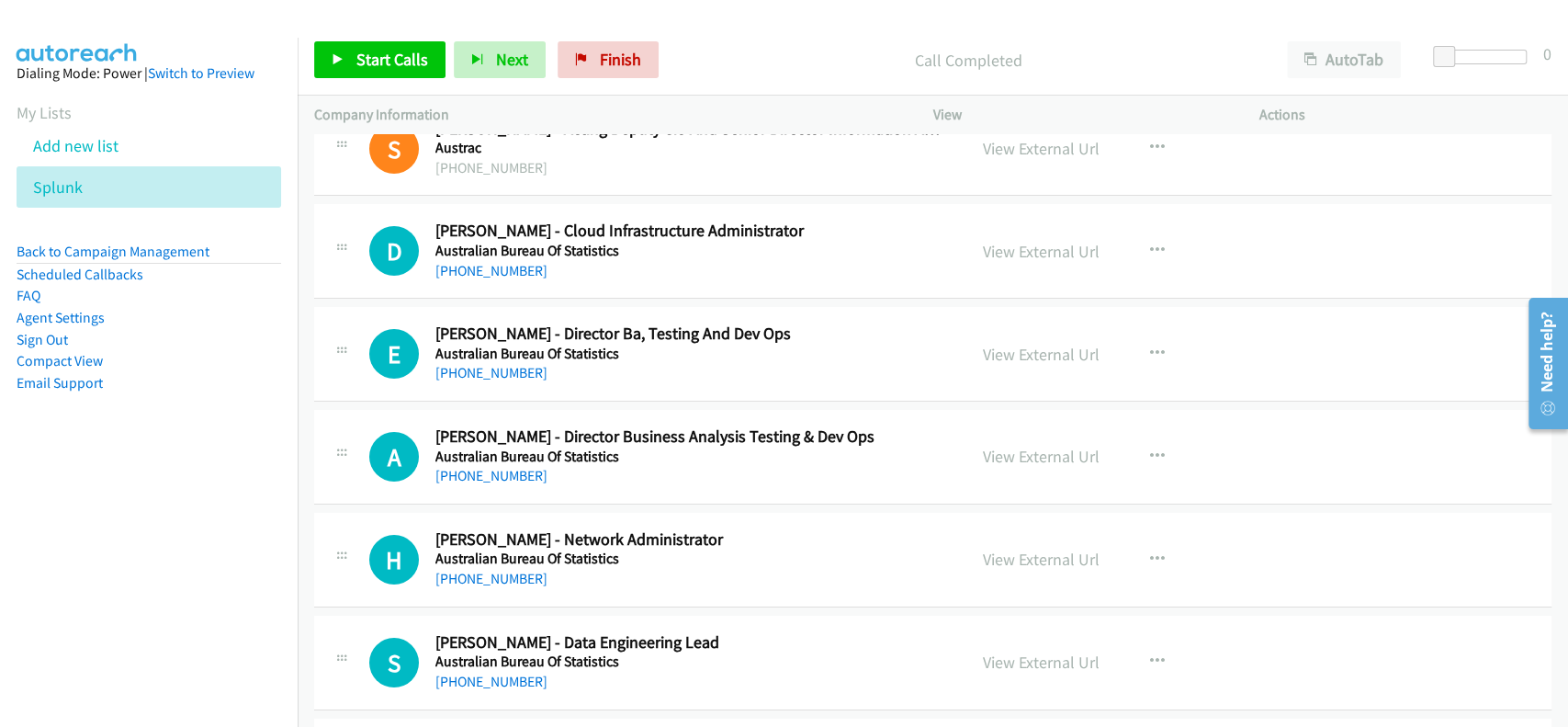
scroll to position [4532, 0]
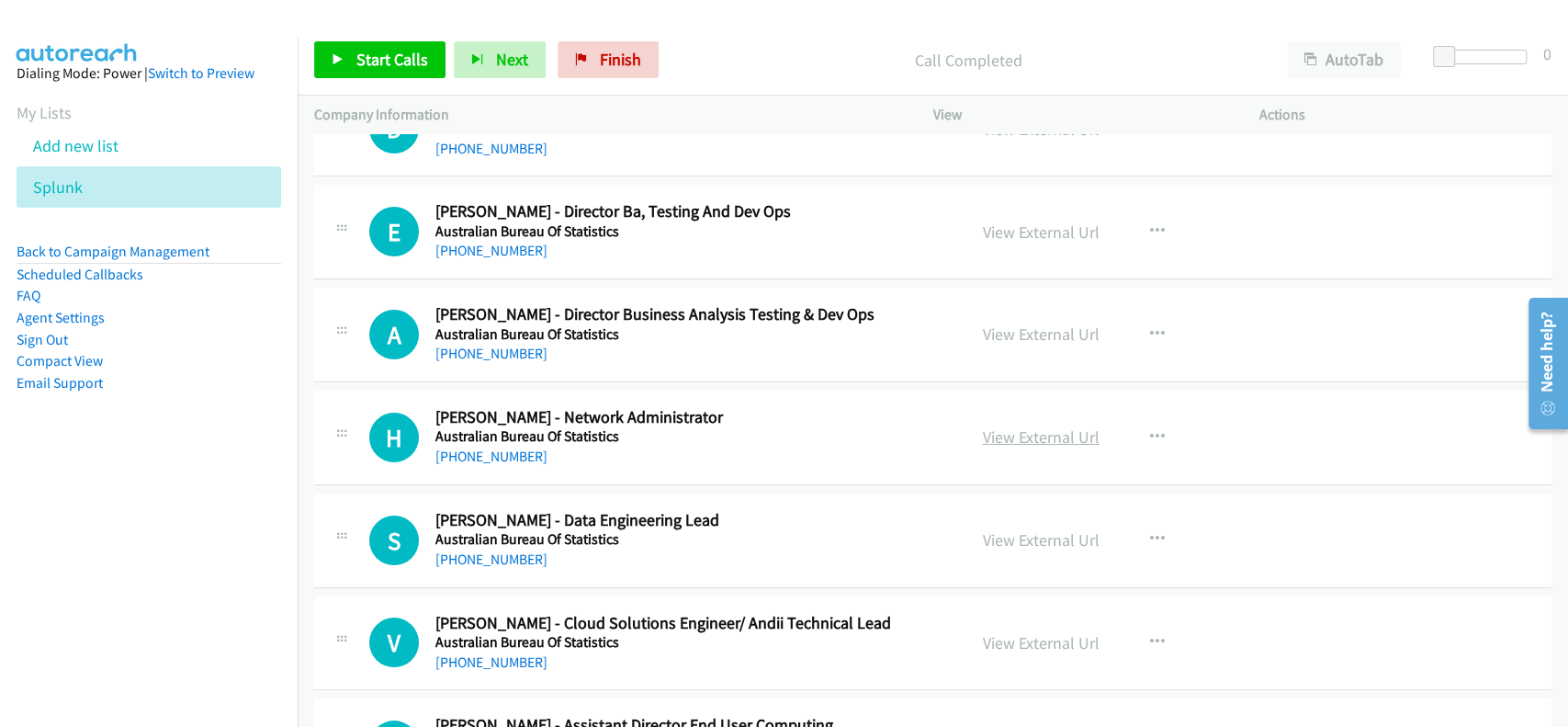
click at [1016, 436] on link "View External Url" at bounding box center [1041, 437] width 116 height 22
click at [461, 445] on div "+61 410 251 136" at bounding box center [688, 456] width 505 height 23
click at [467, 447] on link "+61 410 251 136" at bounding box center [491, 456] width 112 height 18
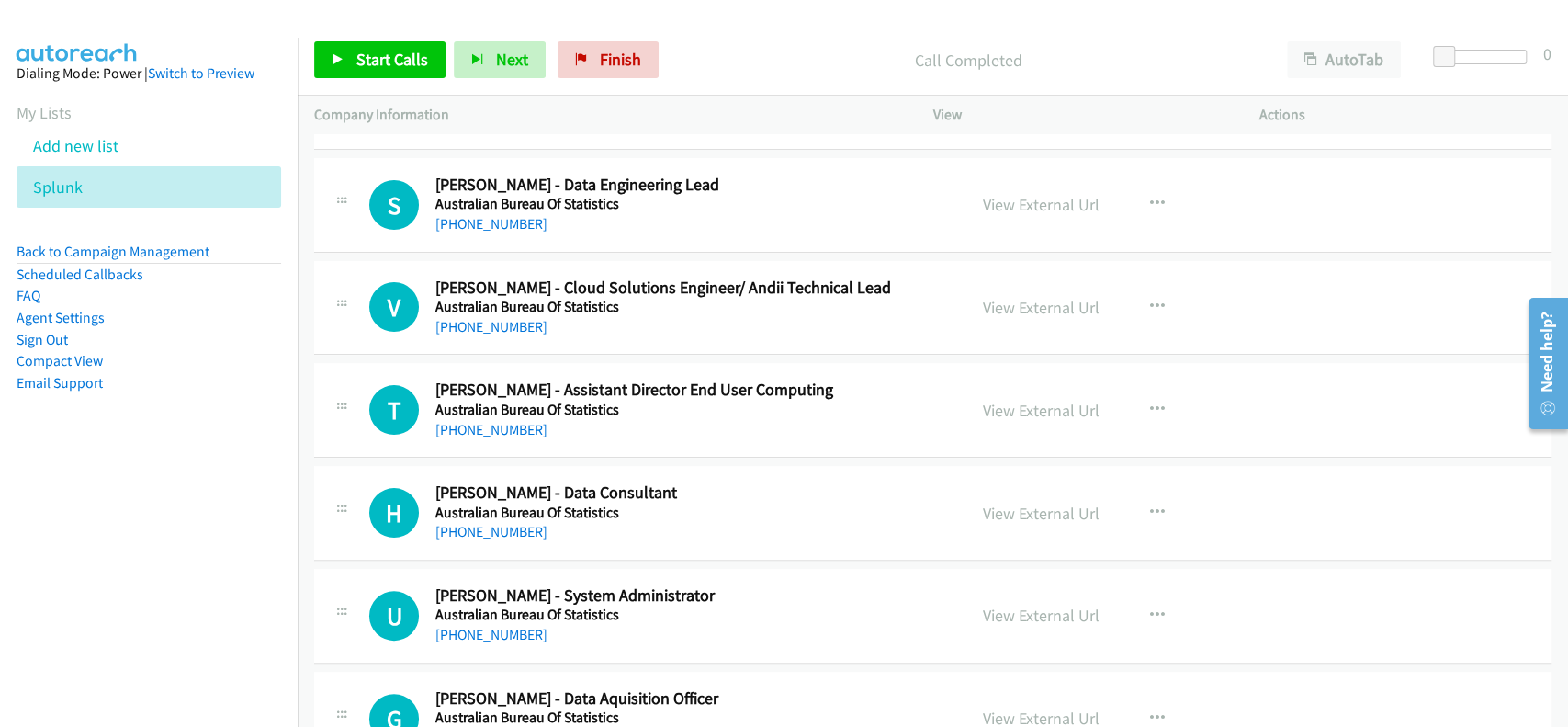
scroll to position [4900, 0]
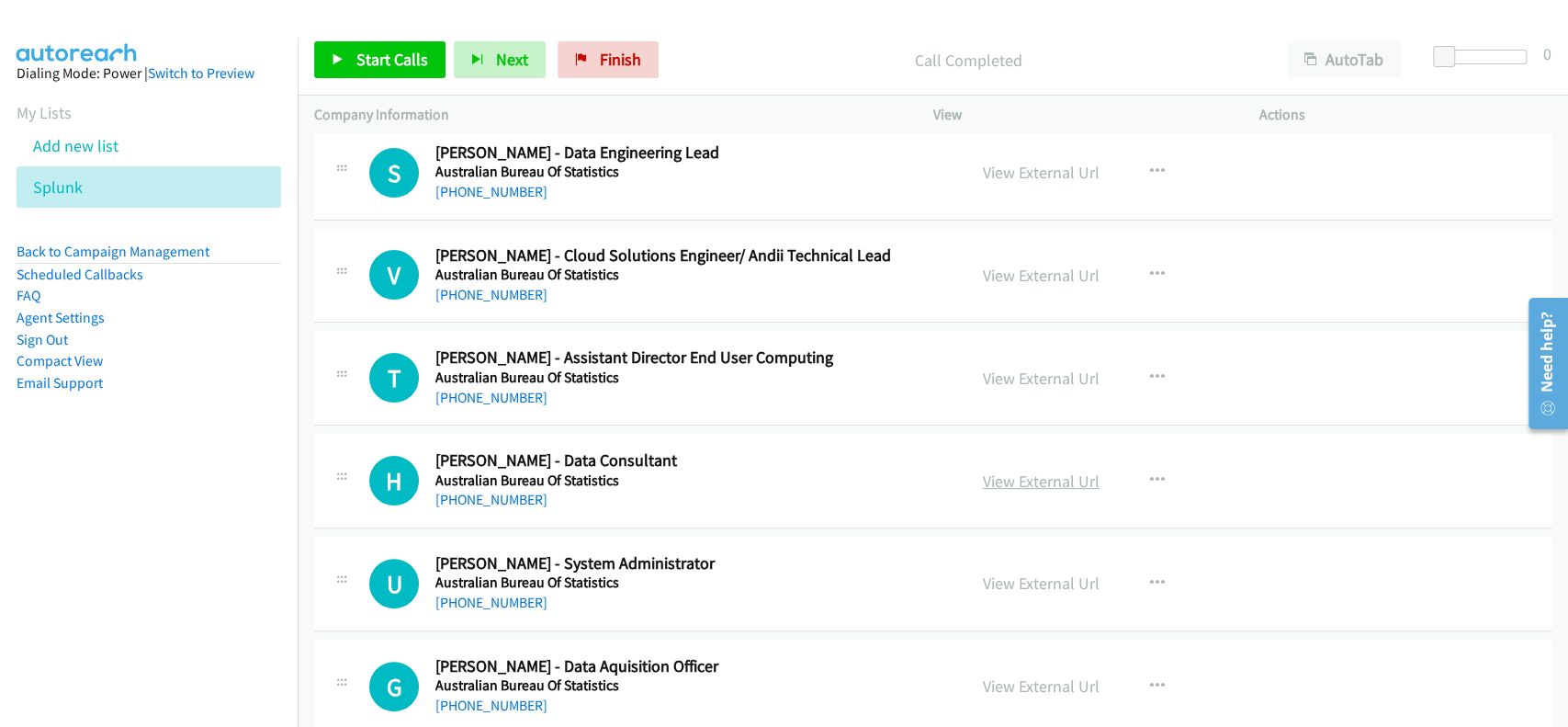
click at [1016, 475] on link "View External Url" at bounding box center [1041, 481] width 116 height 22
click at [500, 504] on div "+61 406 879 983" at bounding box center [688, 500] width 505 height 23
click at [500, 502] on link "+61 406 879 983" at bounding box center [491, 499] width 112 height 18
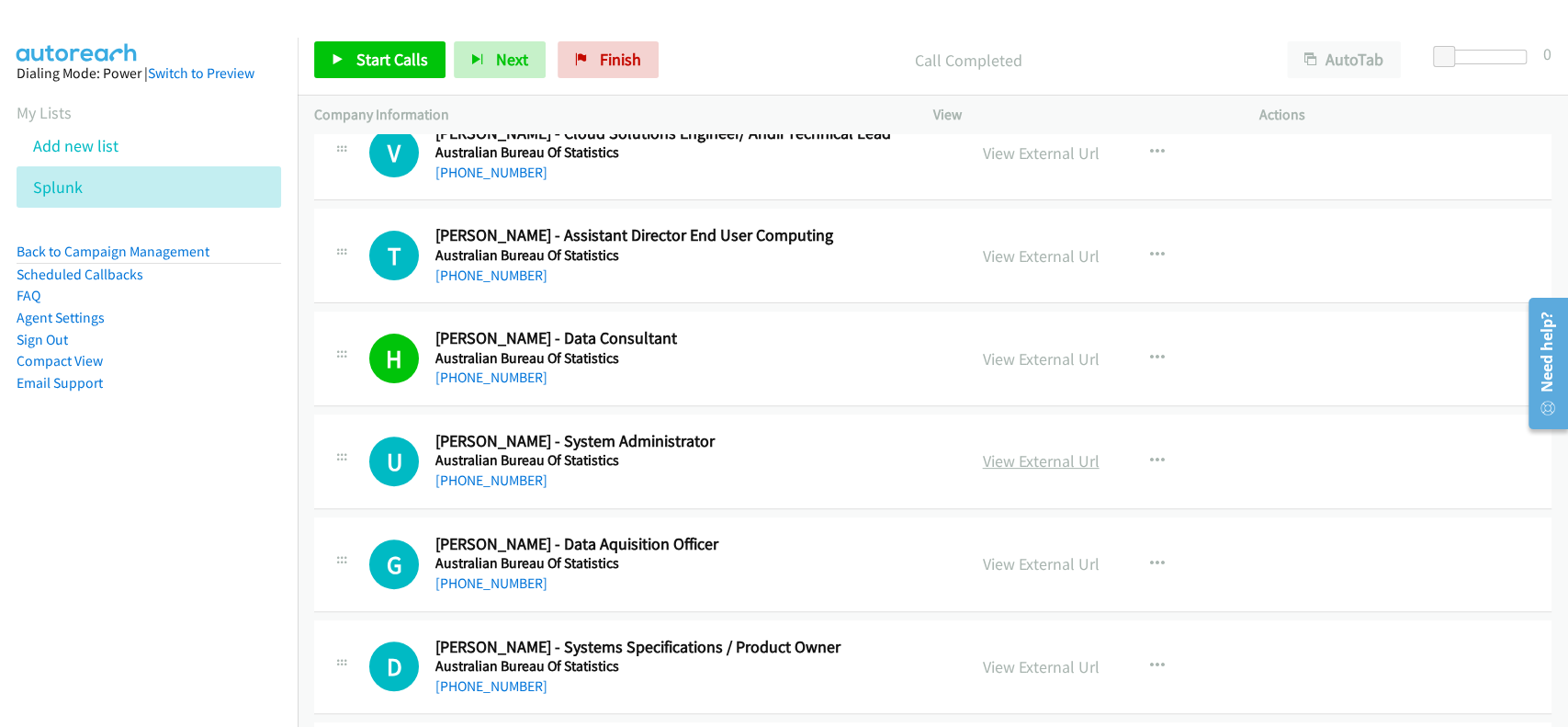
click at [1029, 464] on link "View External Url" at bounding box center [1041, 461] width 116 height 22
click at [483, 472] on link "+61 421 103 835" at bounding box center [491, 480] width 112 height 18
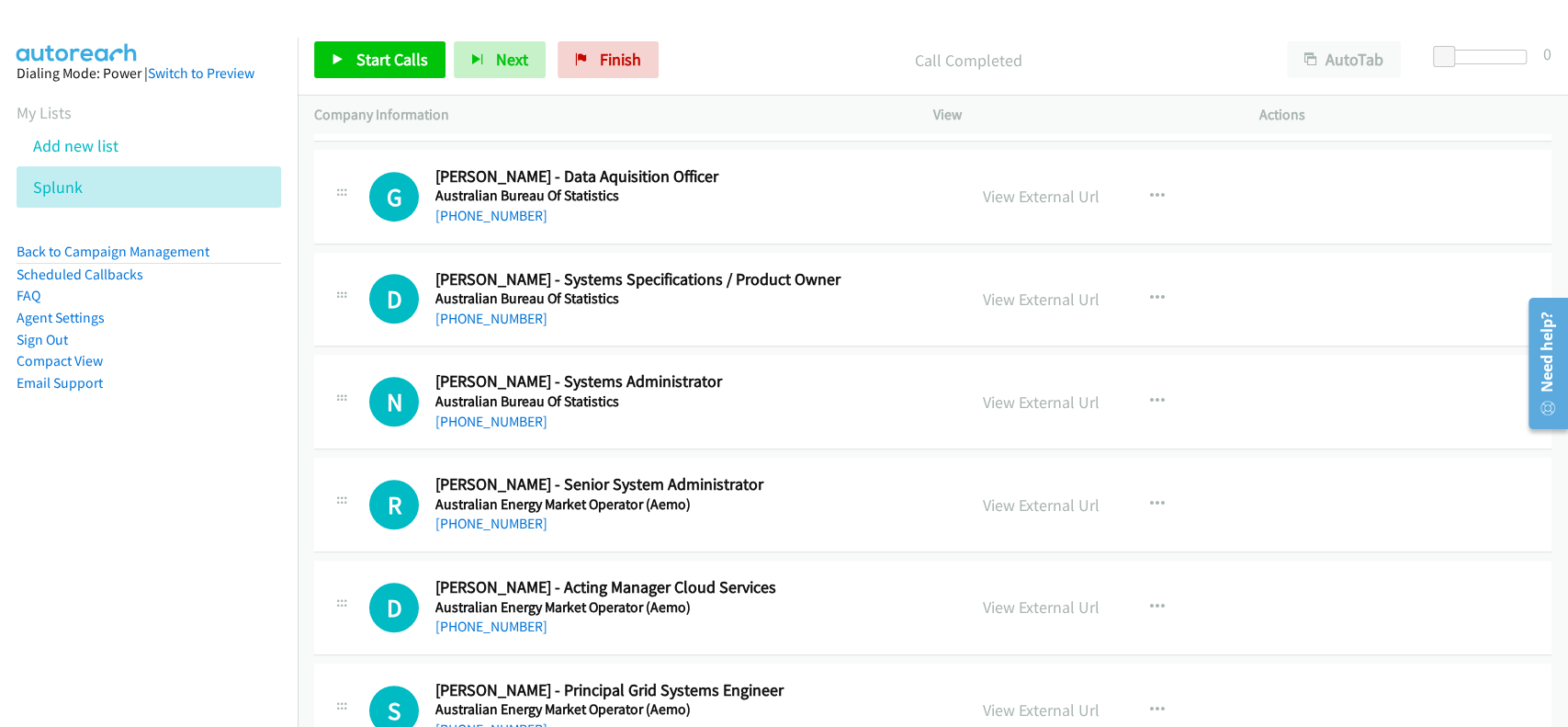
scroll to position [5513, 0]
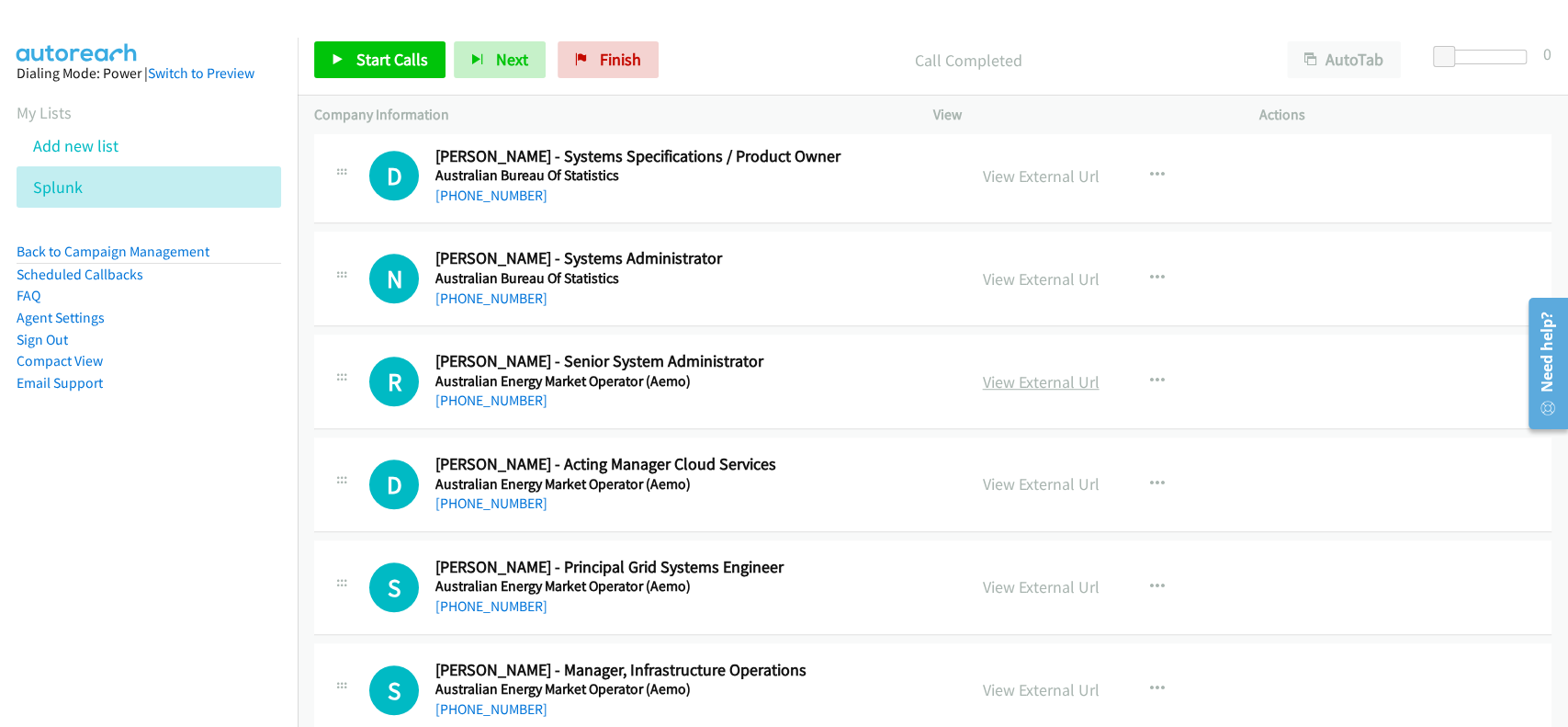
click at [1059, 375] on link "View External Url" at bounding box center [1041, 382] width 116 height 22
click at [495, 393] on link "+61 422 261 123" at bounding box center [491, 400] width 112 height 18
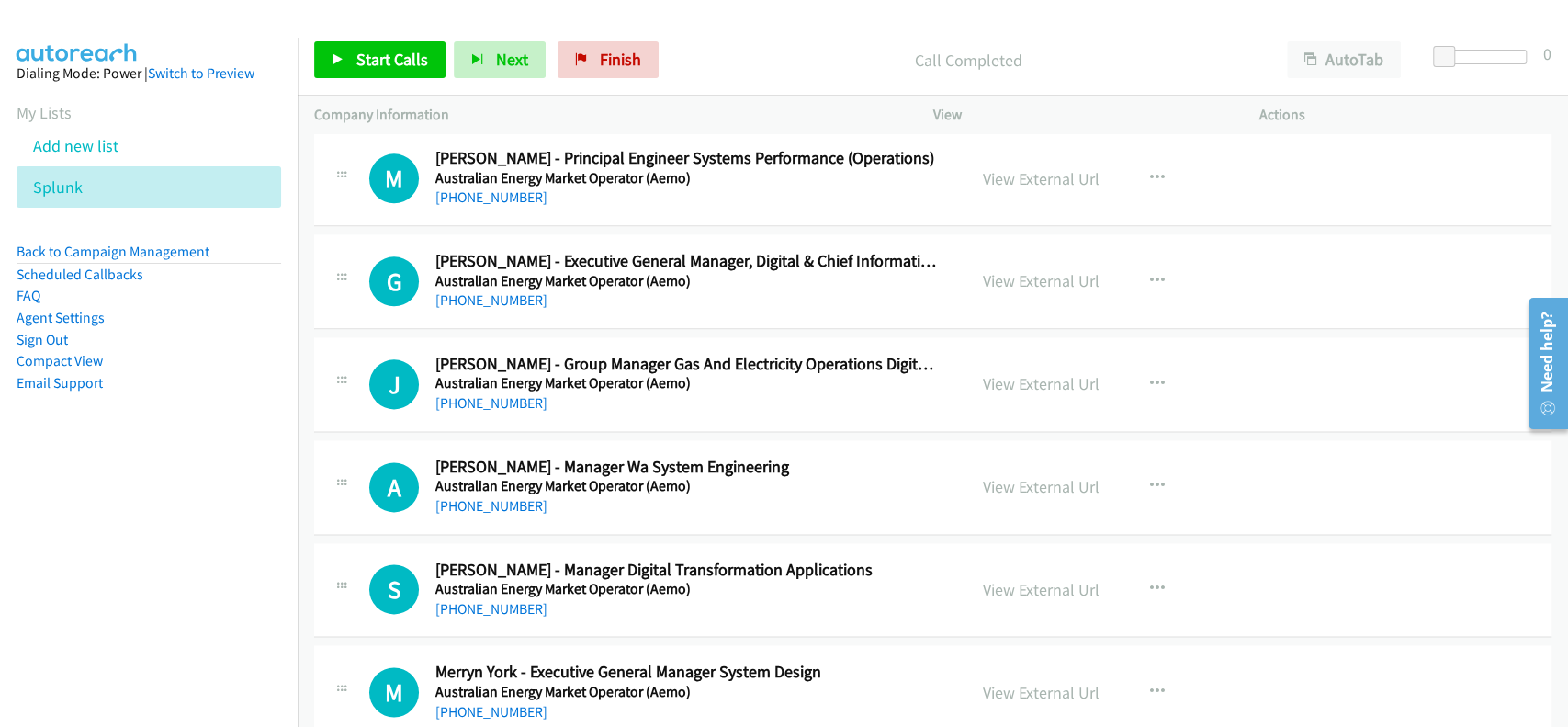
scroll to position [6248, 0]
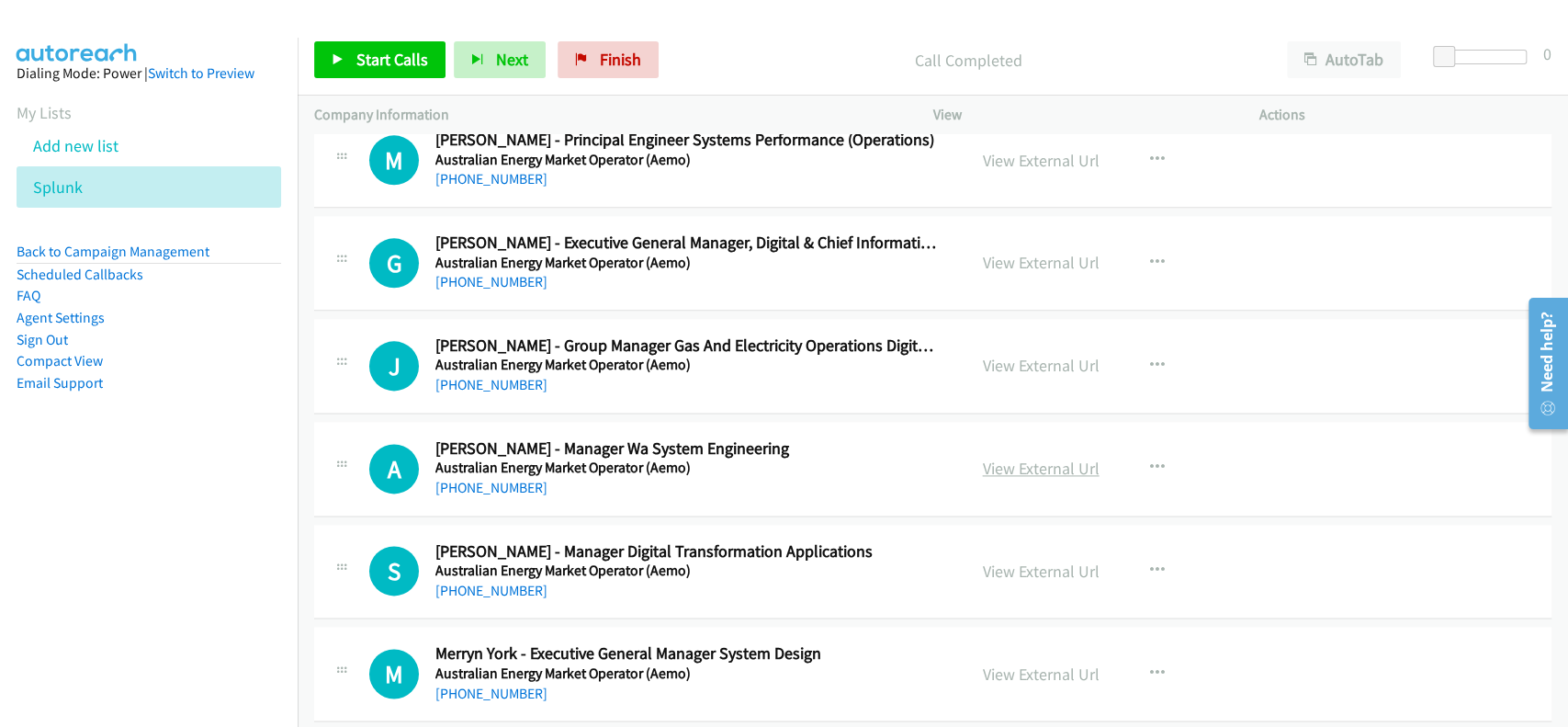
click at [1010, 458] on link "View External Url" at bounding box center [1041, 469] width 116 height 22
click at [480, 281] on link "+61 458 764 869" at bounding box center [491, 282] width 112 height 18
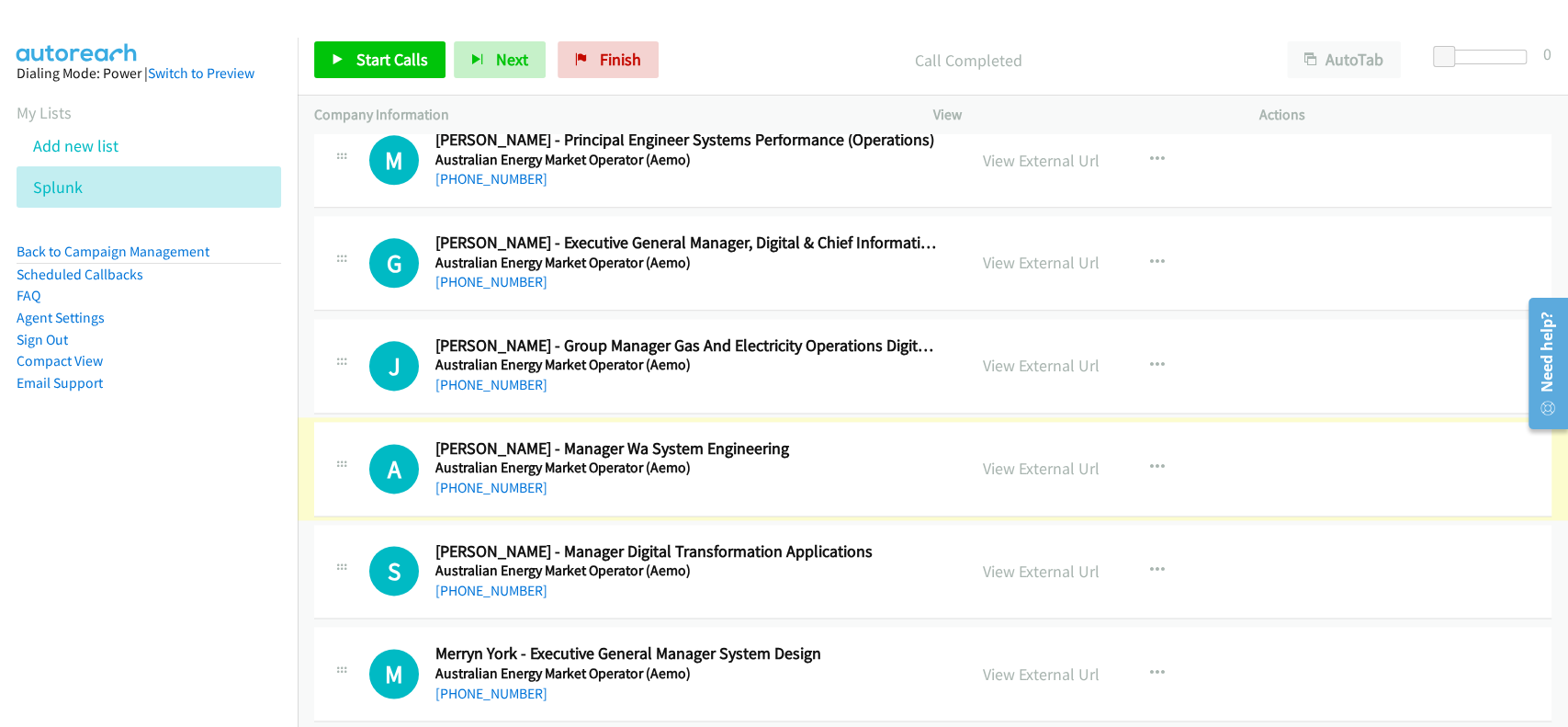
click at [478, 481] on link "+61 8 9469 9827" at bounding box center [491, 487] width 112 height 18
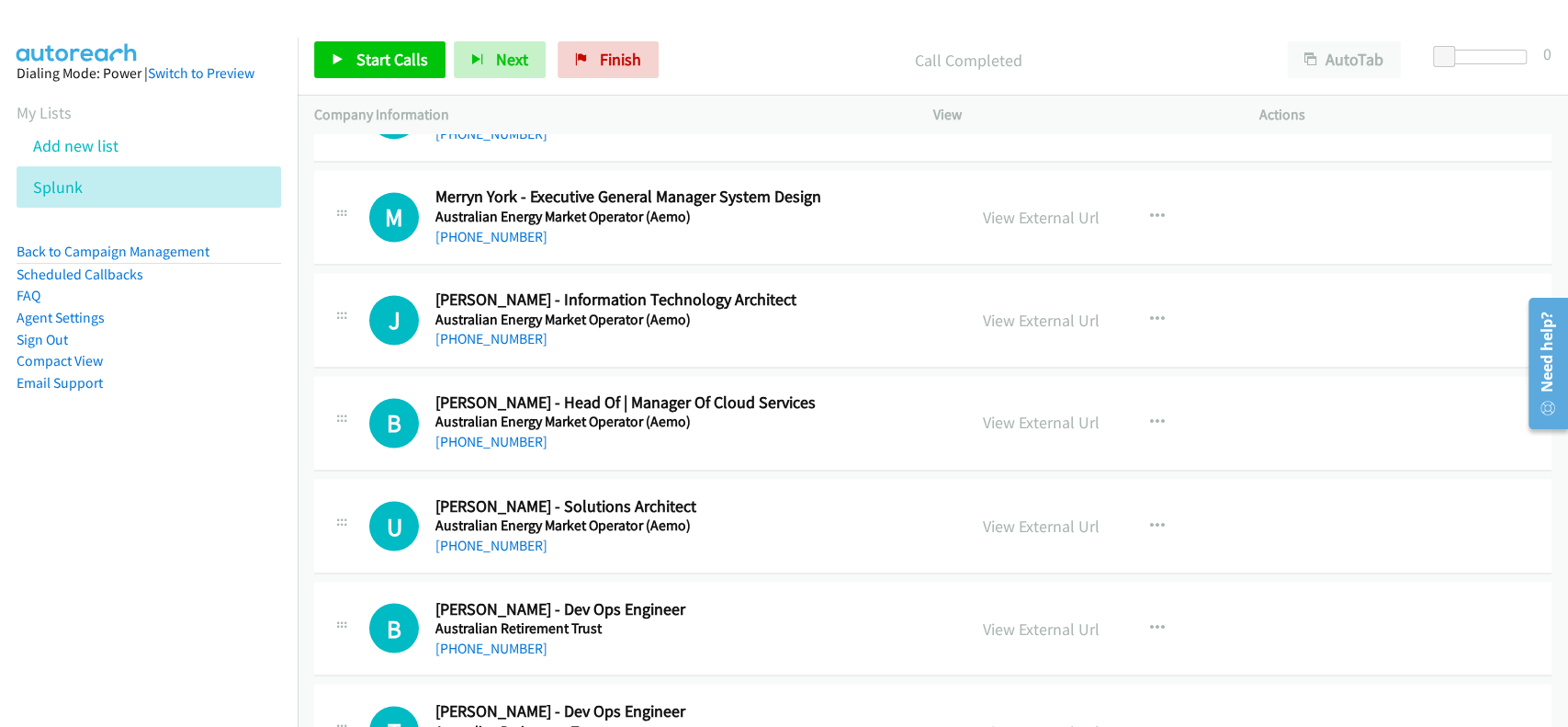
scroll to position [6738, 0]
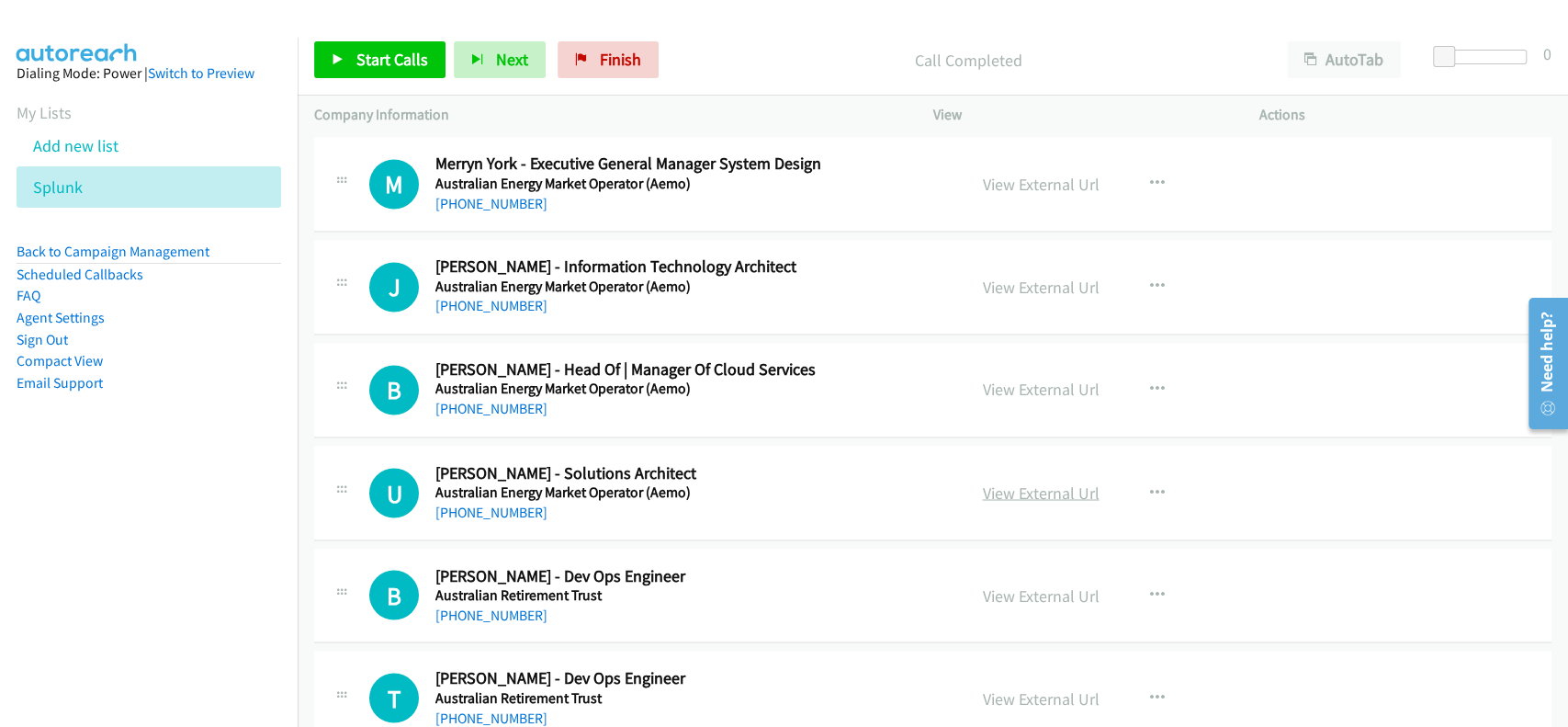
click at [1009, 483] on link "View External Url" at bounding box center [1041, 492] width 116 height 22
click at [498, 511] on link "+61 425 718 012" at bounding box center [491, 512] width 112 height 18
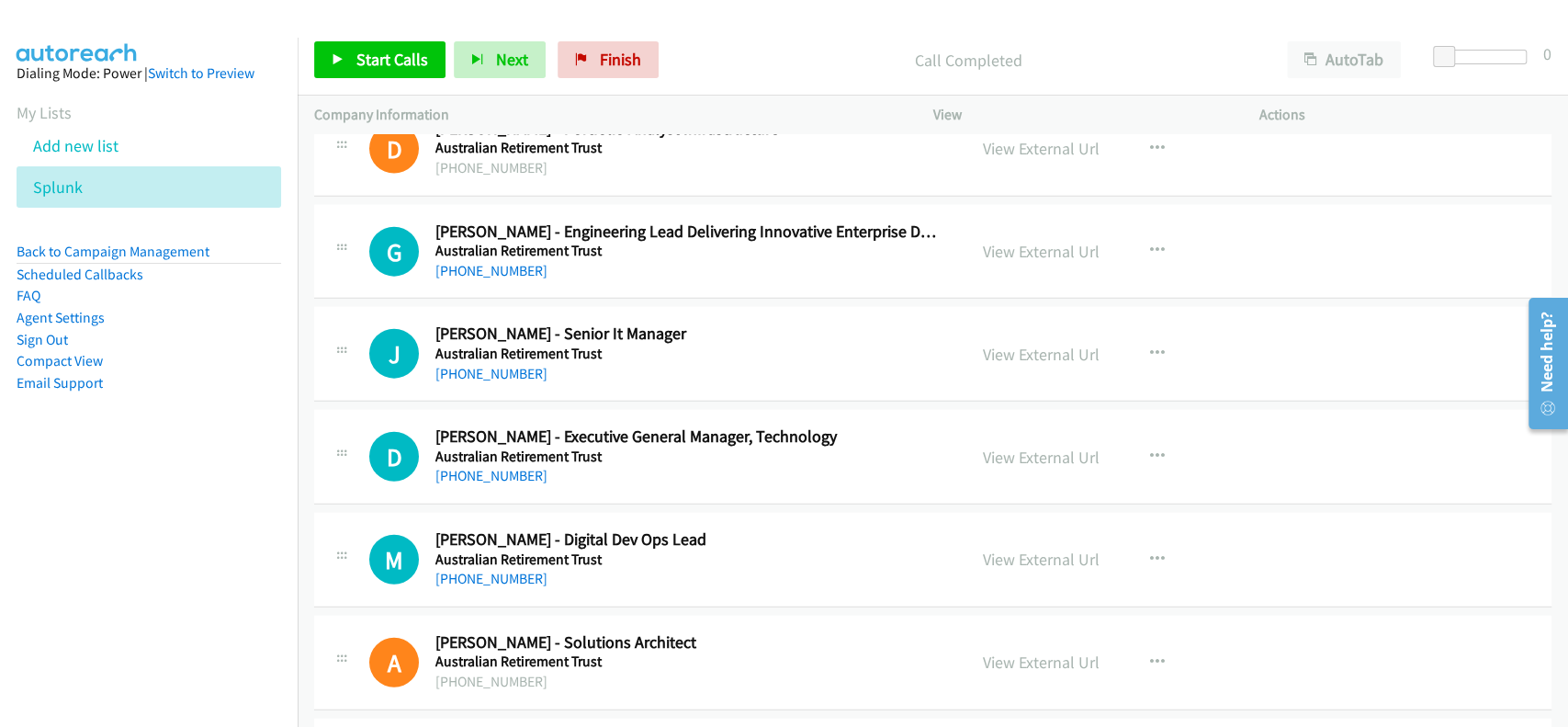
scroll to position [7717, 0]
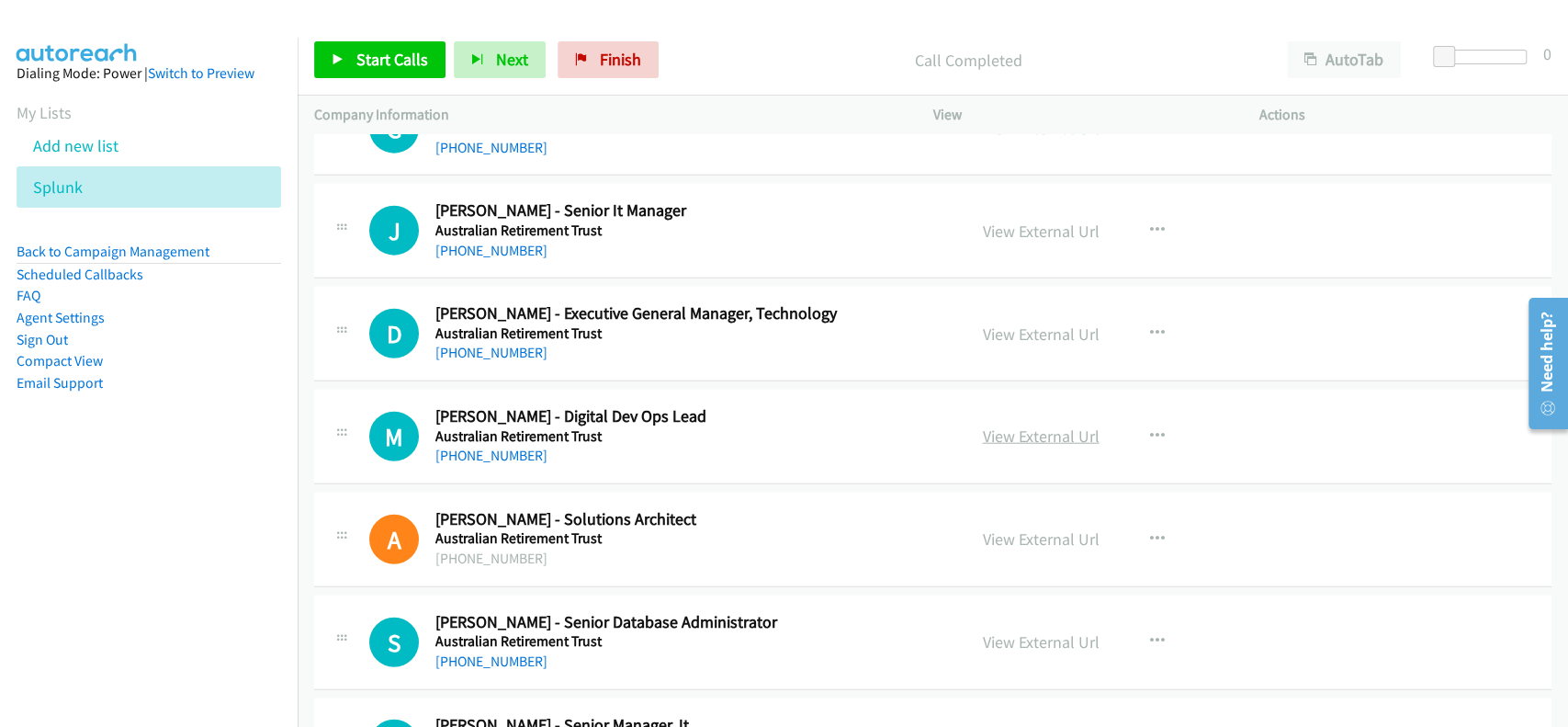
click at [1061, 426] on link "View External Url" at bounding box center [1041, 436] width 116 height 22
click at [473, 450] on link "+61 422 108 210" at bounding box center [491, 455] width 112 height 18
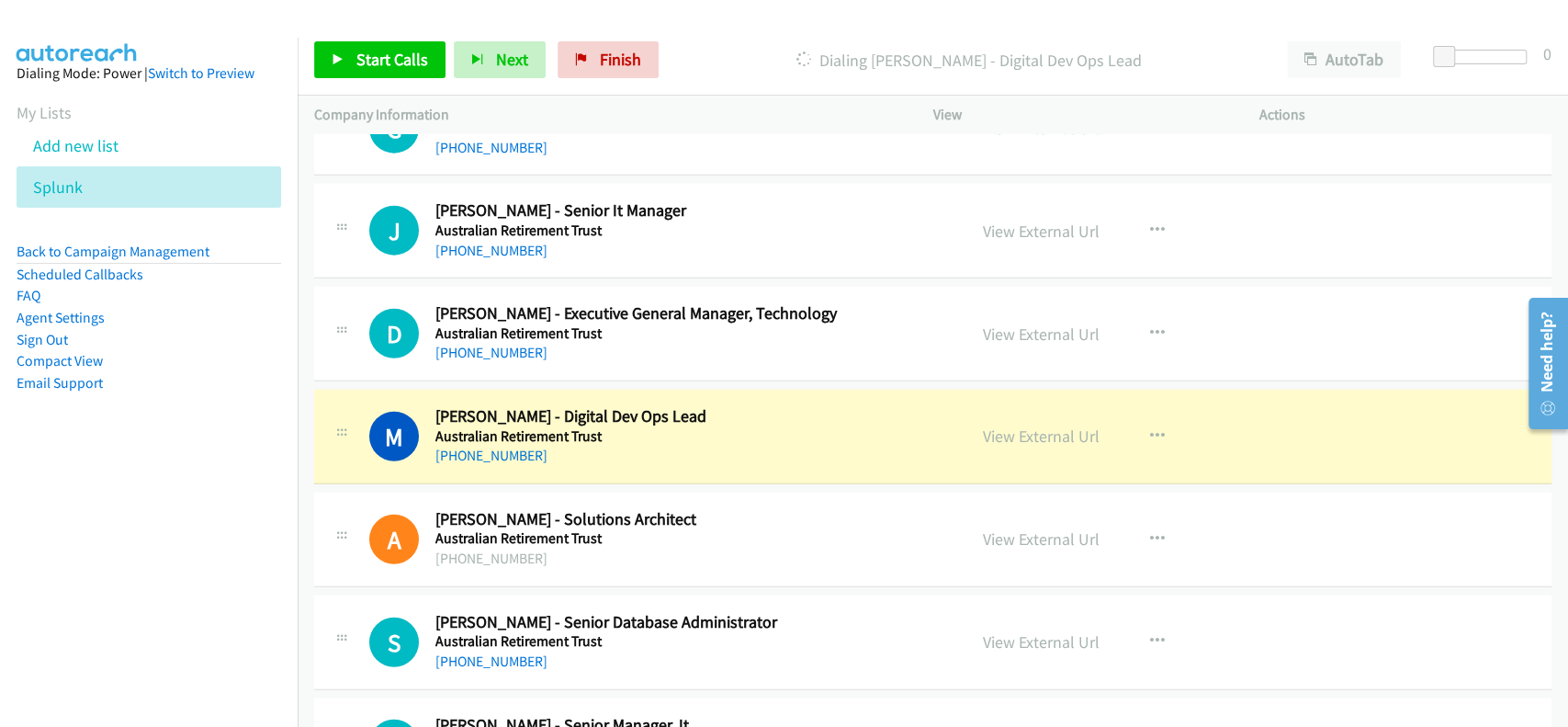
scroll to position [7839, 0]
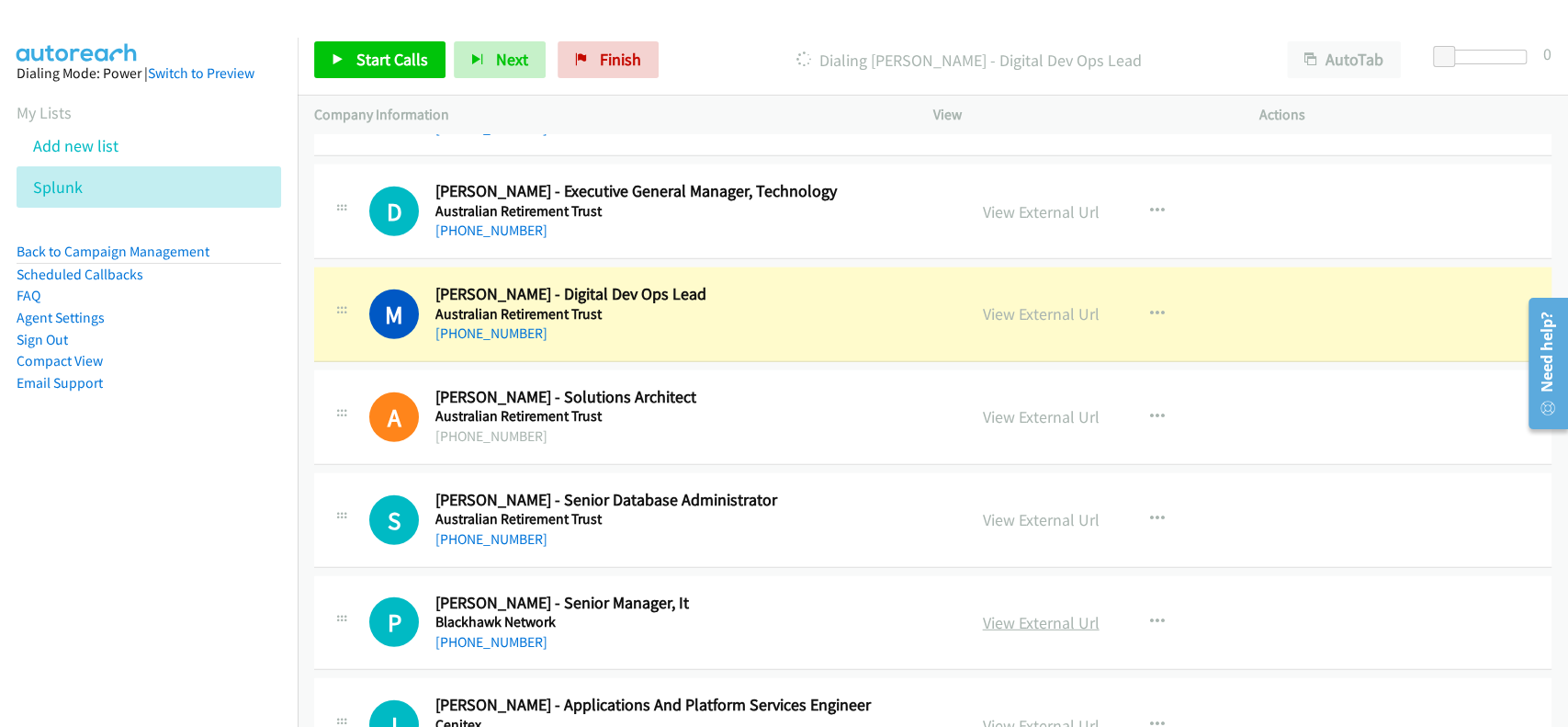
click at [1025, 612] on link "View External Url" at bounding box center [1041, 622] width 116 height 22
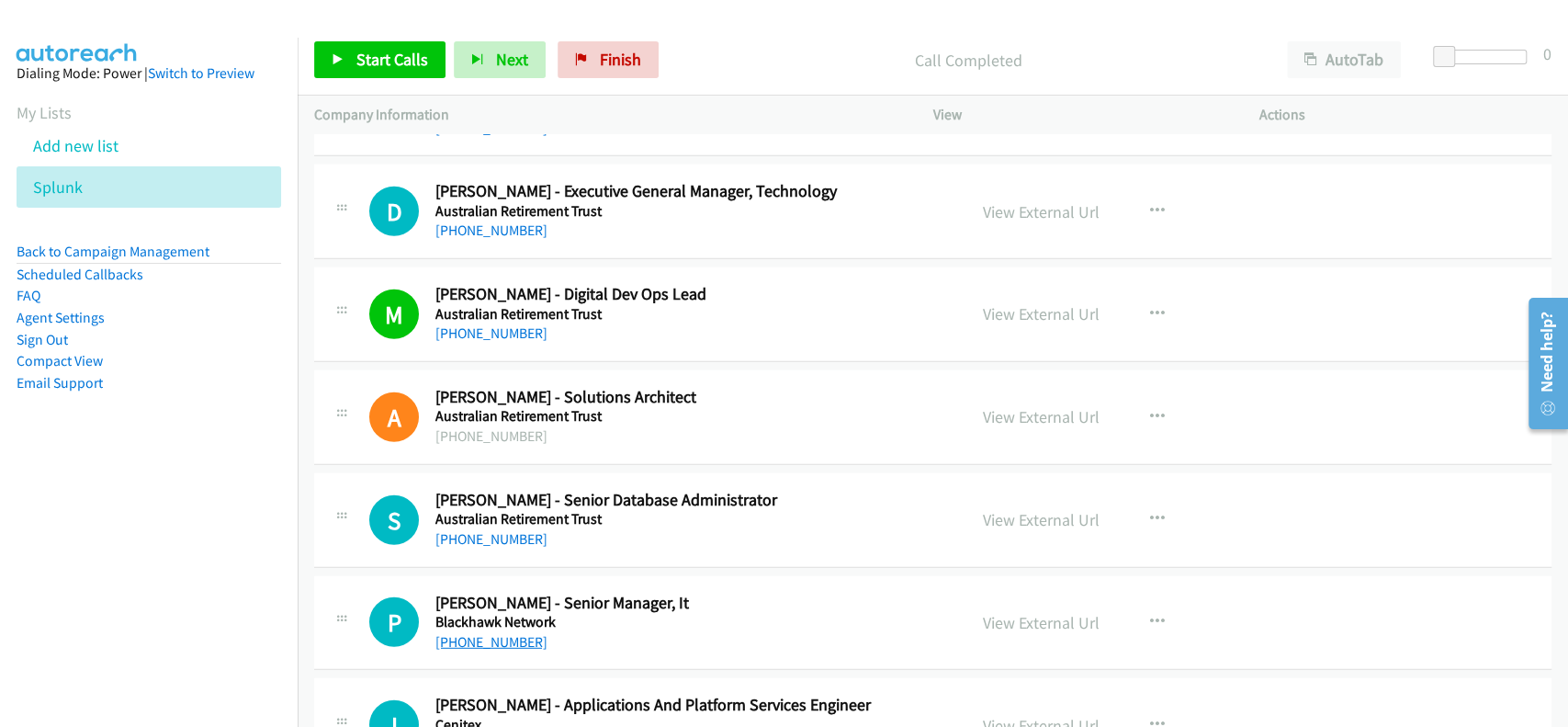
click at [478, 635] on link "+61 449 101 707" at bounding box center [491, 642] width 112 height 18
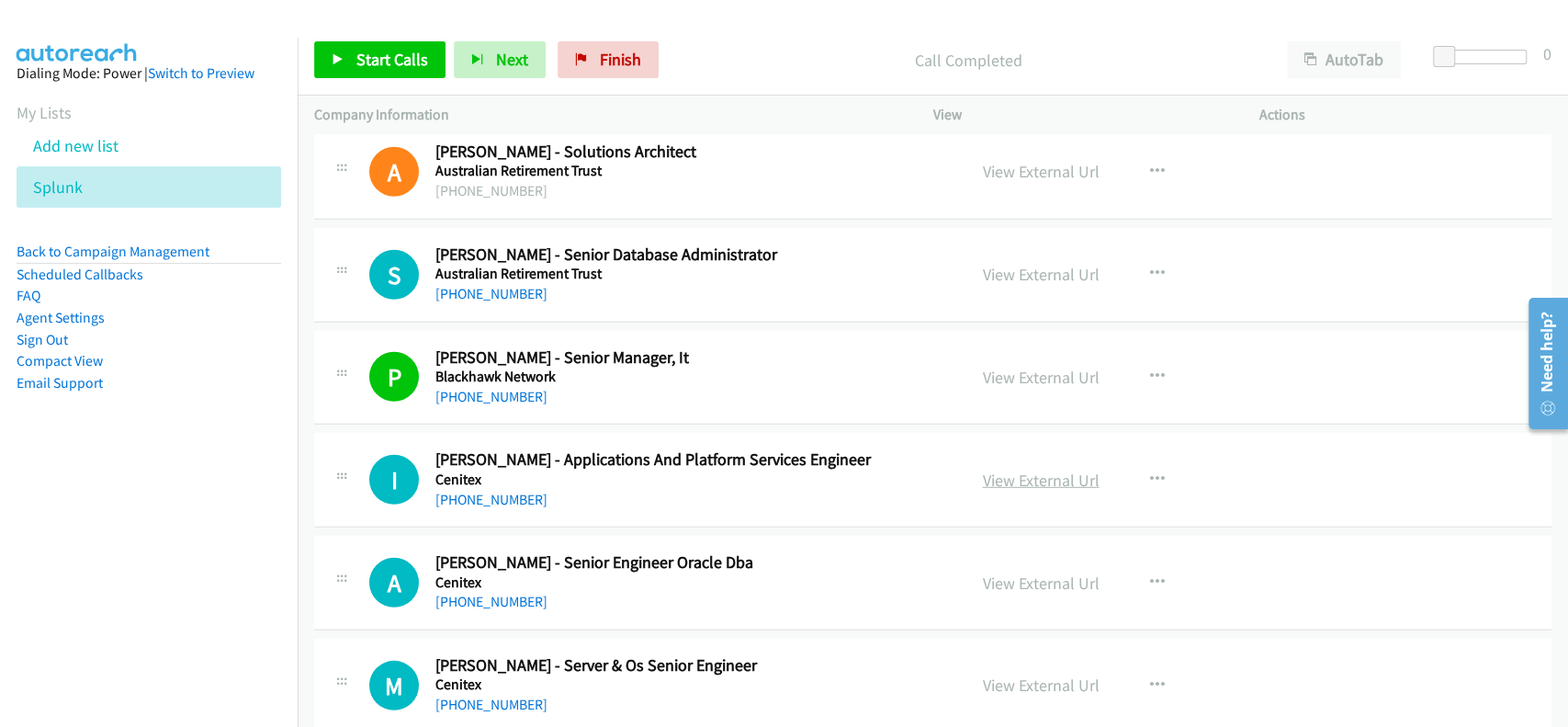
click at [1021, 475] on link "View External Url" at bounding box center [1041, 480] width 116 height 22
click at [452, 490] on link "+61 426 624 786" at bounding box center [491, 499] width 112 height 18
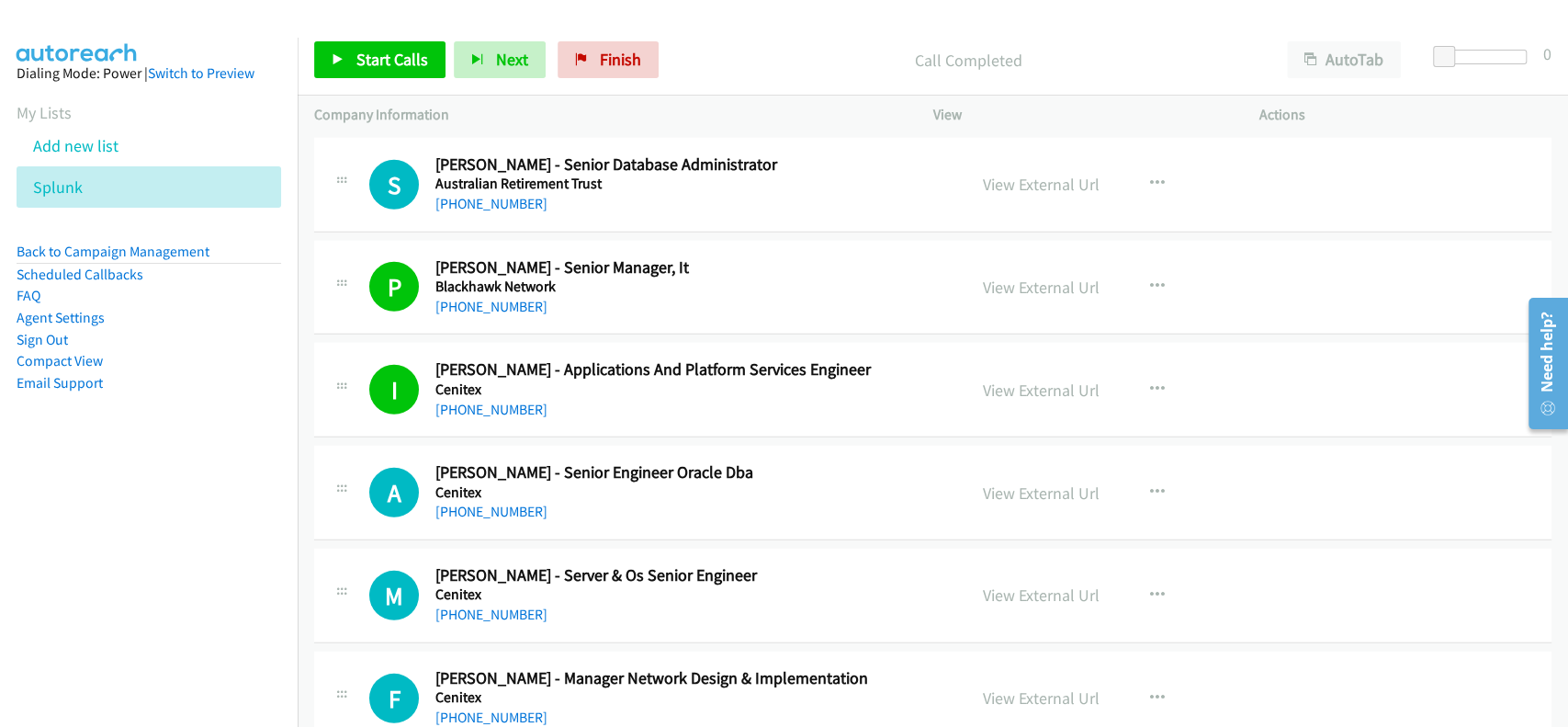
scroll to position [8207, 0]
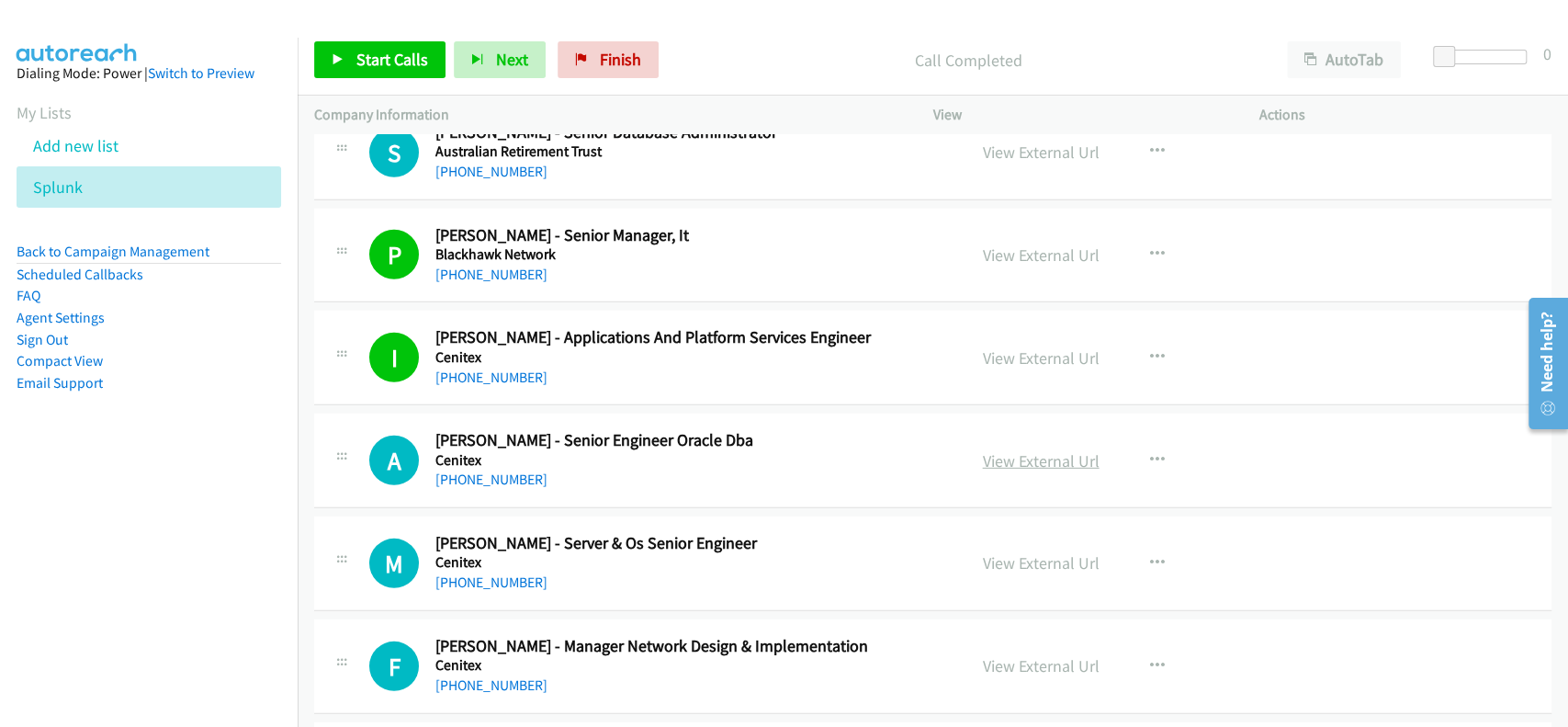
click at [1028, 457] on link "View External Url" at bounding box center [1041, 461] width 116 height 22
click at [484, 475] on link "+61 478 531 241" at bounding box center [491, 479] width 112 height 18
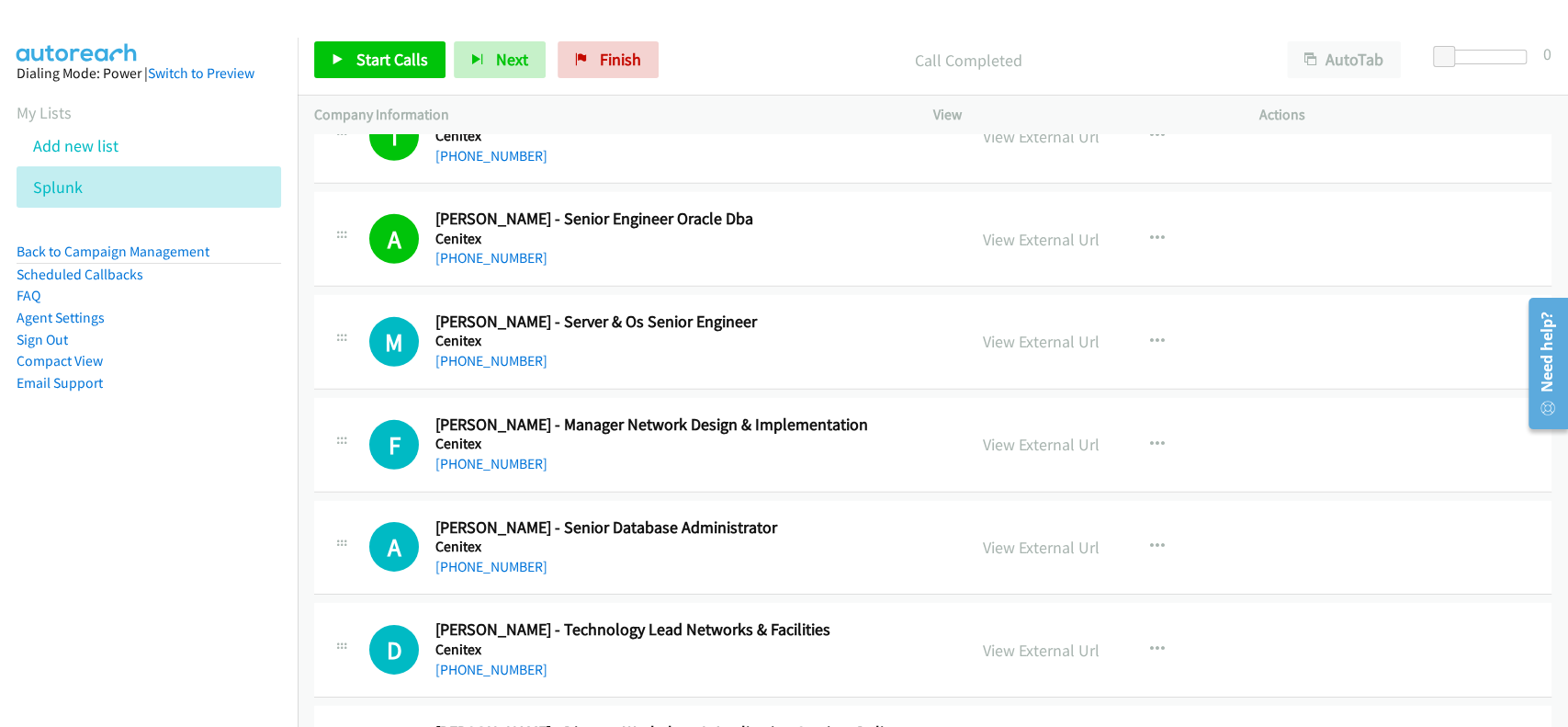
scroll to position [8453, 0]
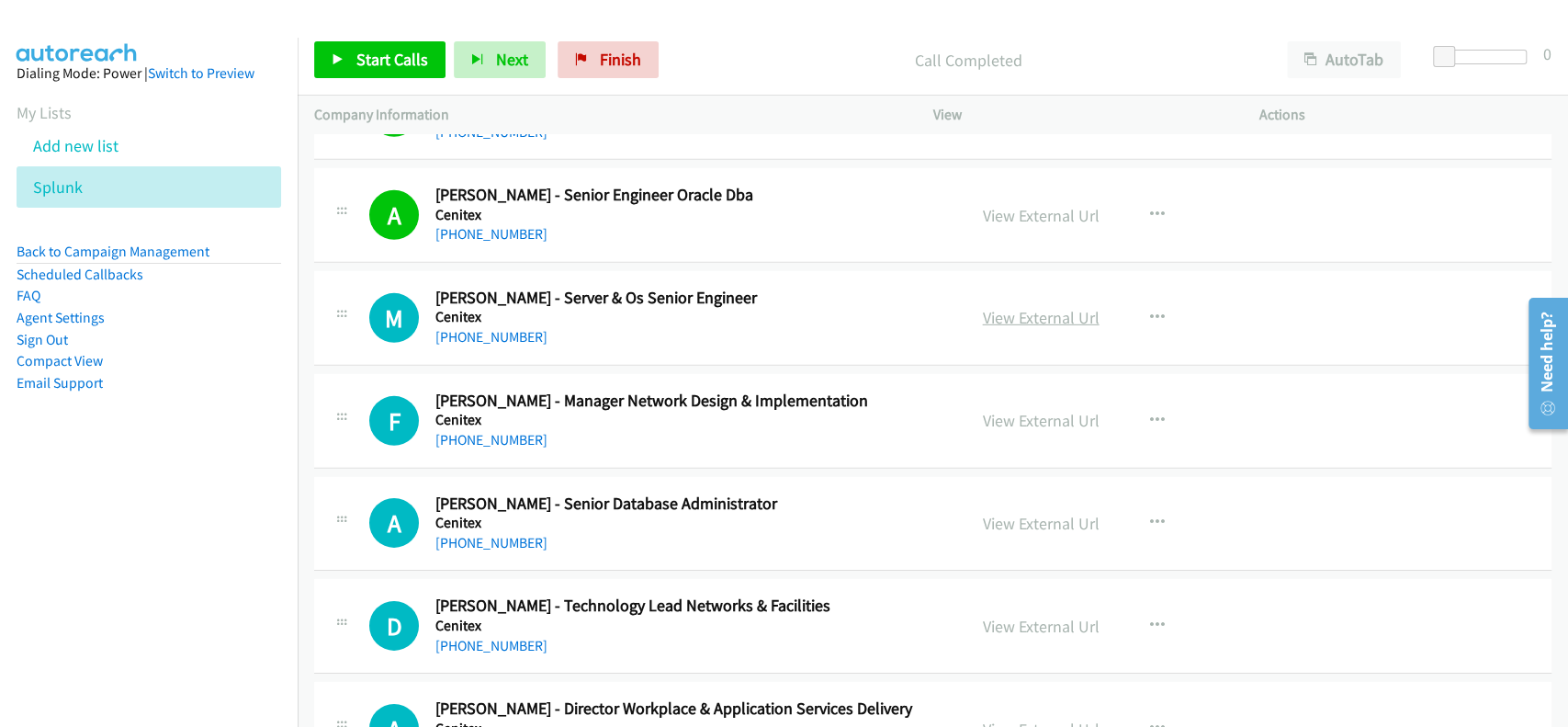
click at [992, 311] on link "View External Url" at bounding box center [1041, 318] width 116 height 22
click at [482, 328] on link "+61 409 425 130" at bounding box center [491, 337] width 112 height 18
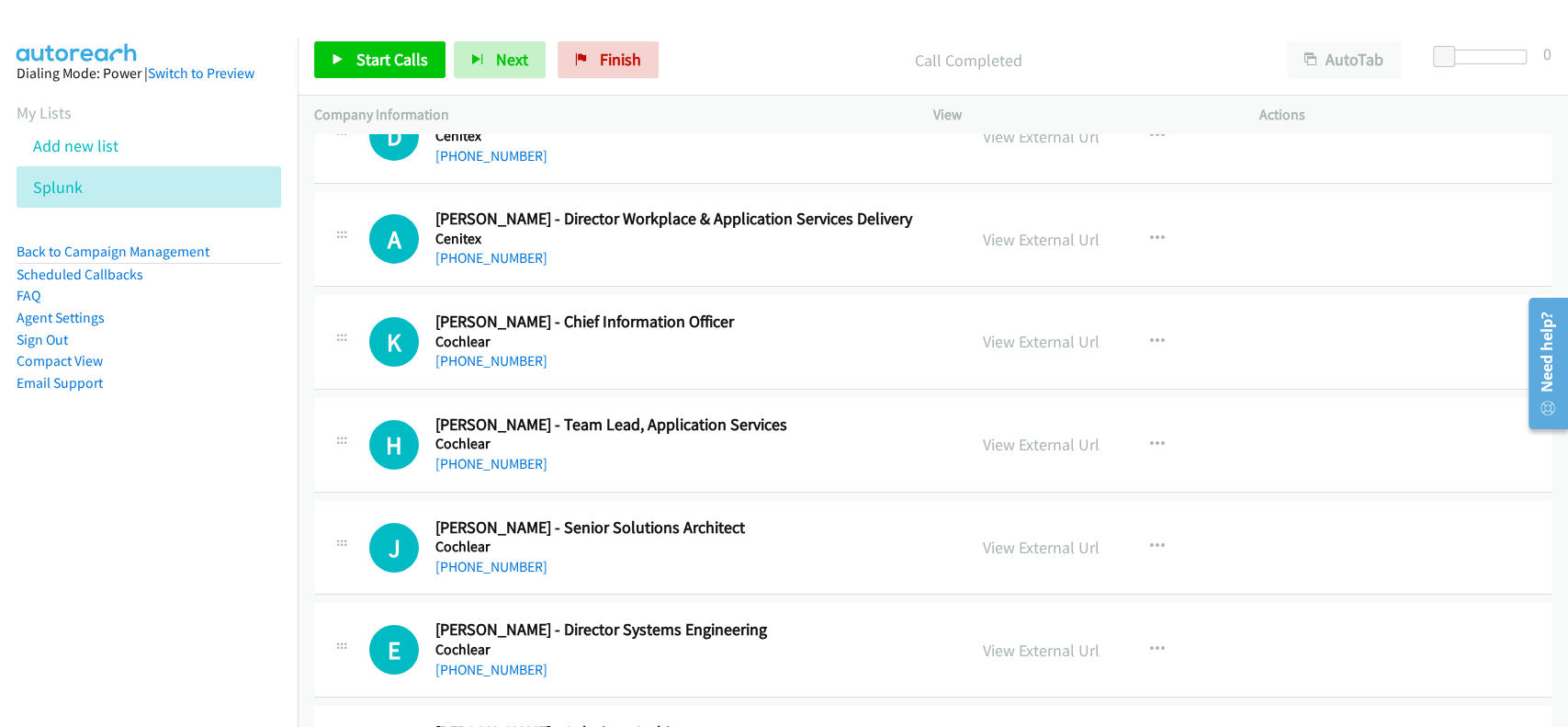
scroll to position [9065, 0]
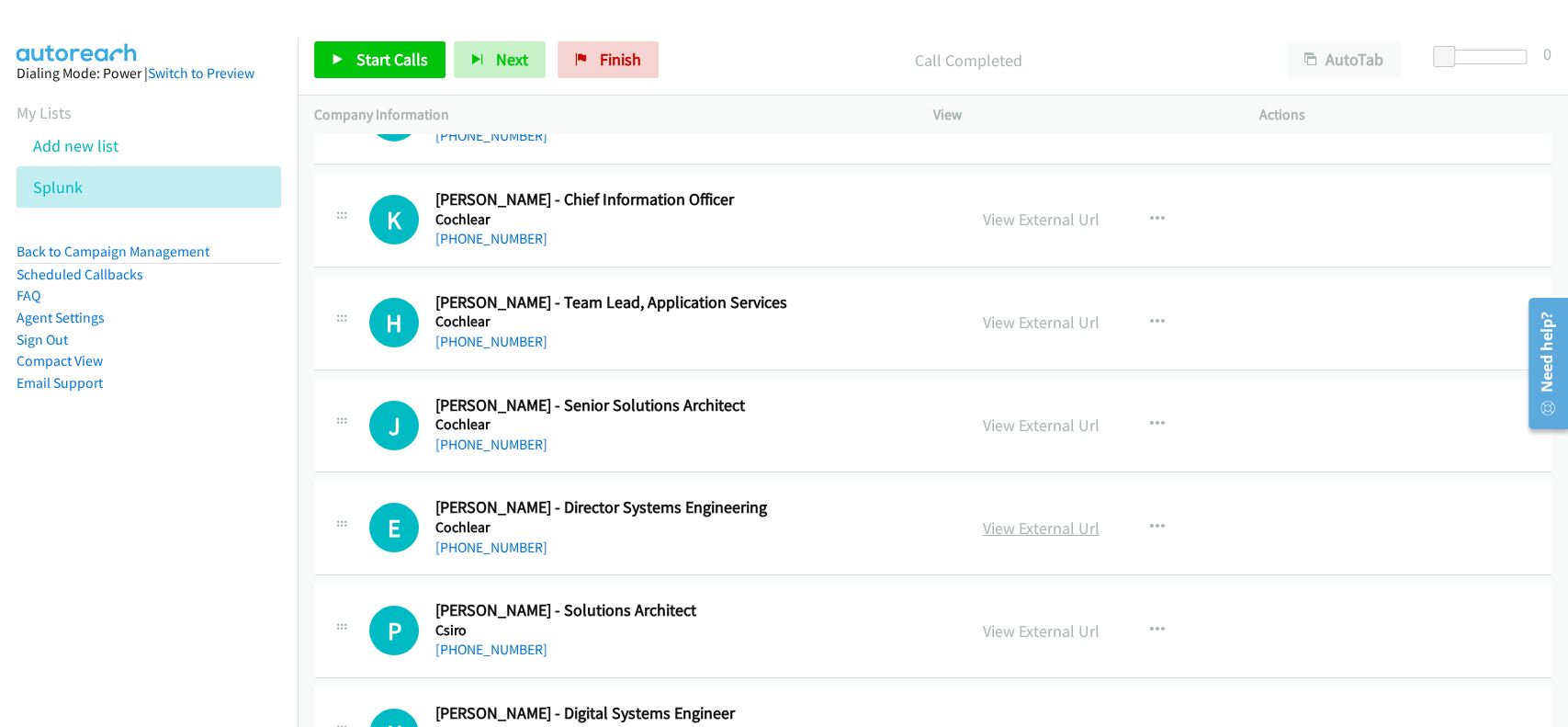
click at [1036, 518] on link "View External Url" at bounding box center [1041, 528] width 116 height 22
click at [489, 538] on link "+61 403 069 261" at bounding box center [491, 547] width 112 height 18
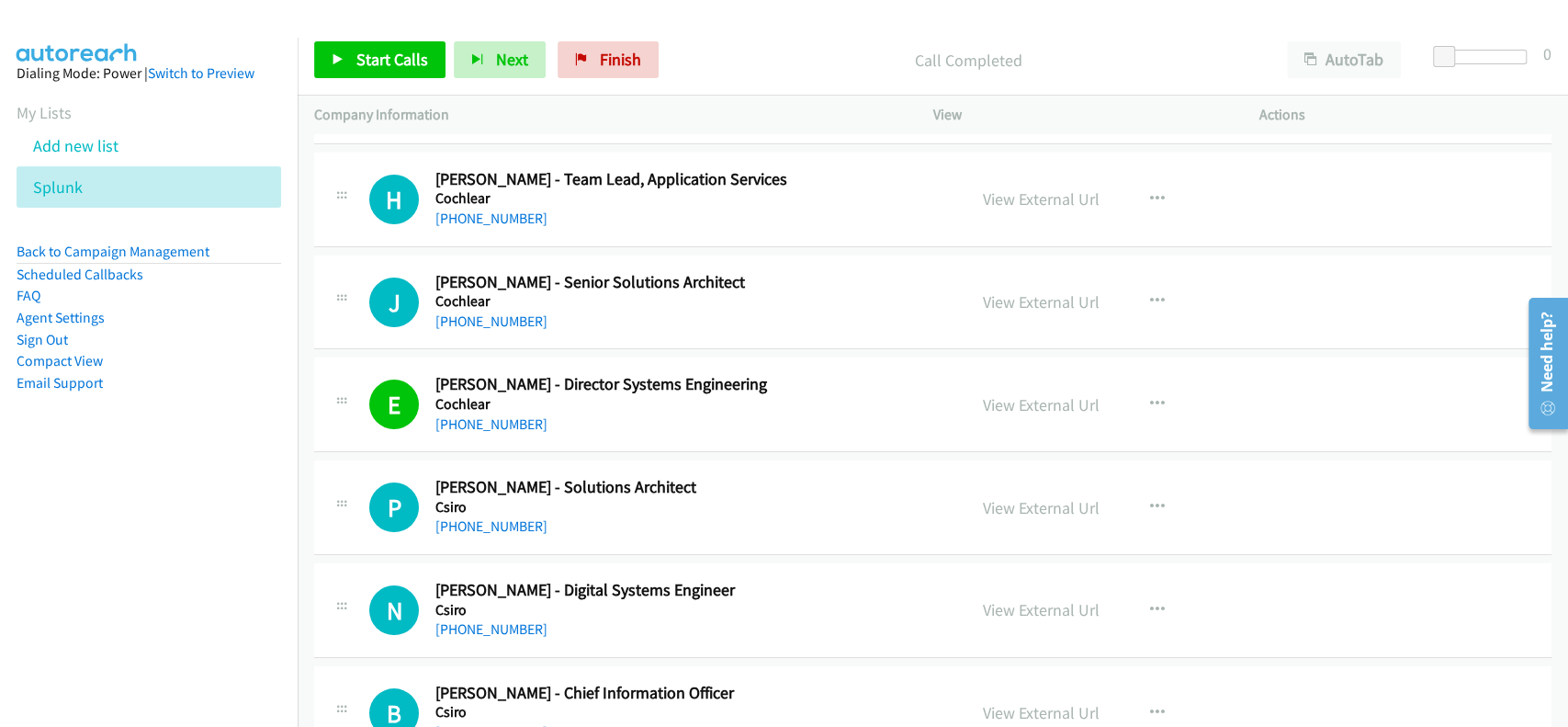
scroll to position [9310, 0]
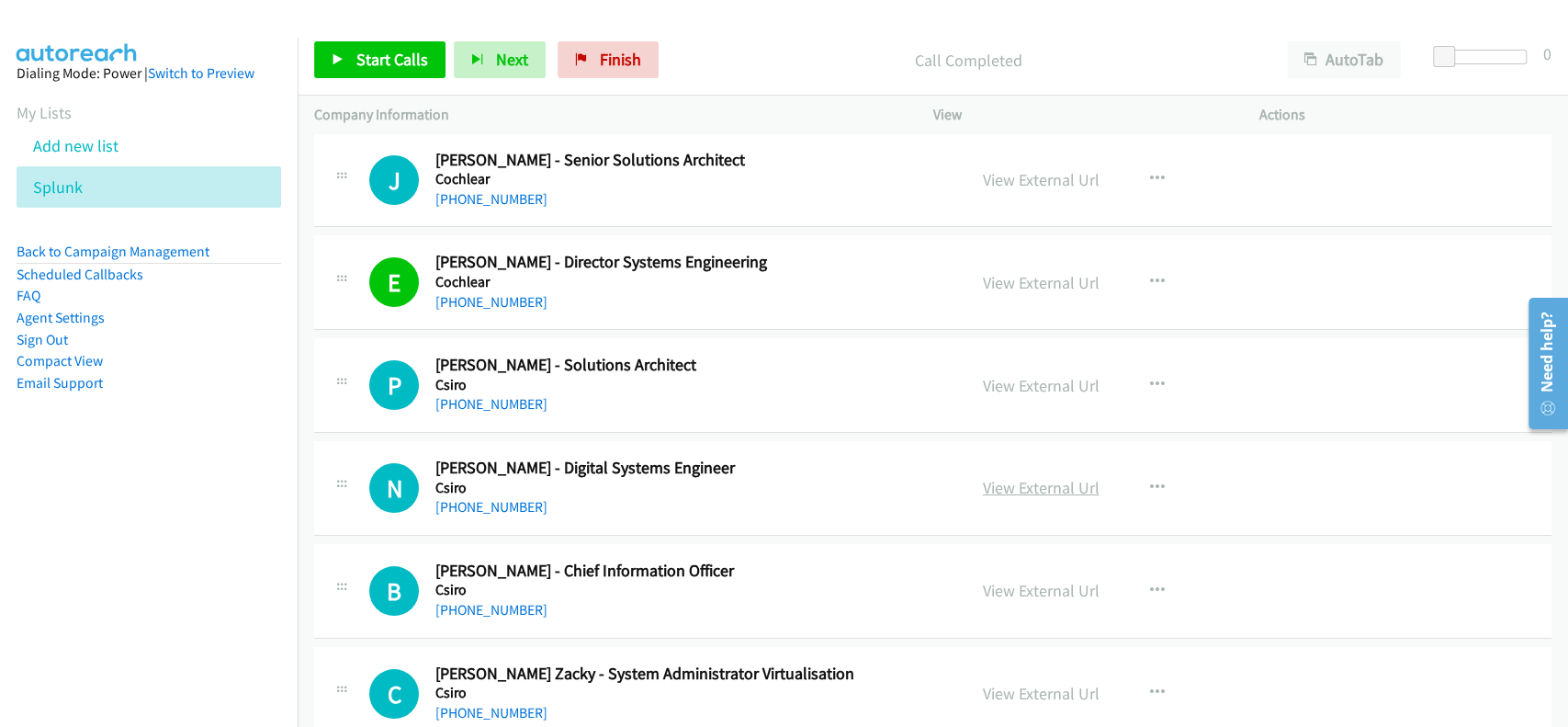
click at [997, 477] on link "View External Url" at bounding box center [1041, 487] width 116 height 22
click at [500, 499] on link "+61 3 9545 2283" at bounding box center [491, 507] width 112 height 18
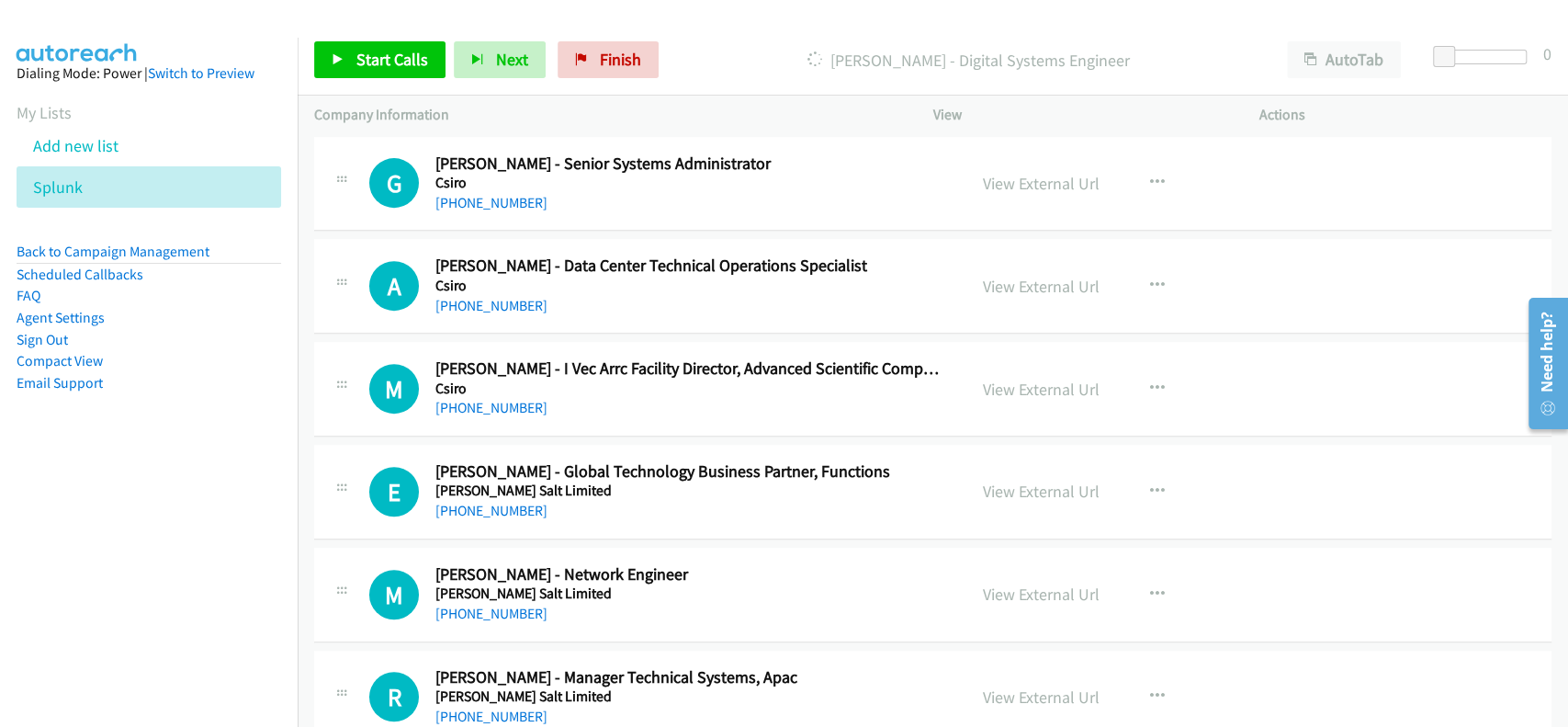
scroll to position [10045, 0]
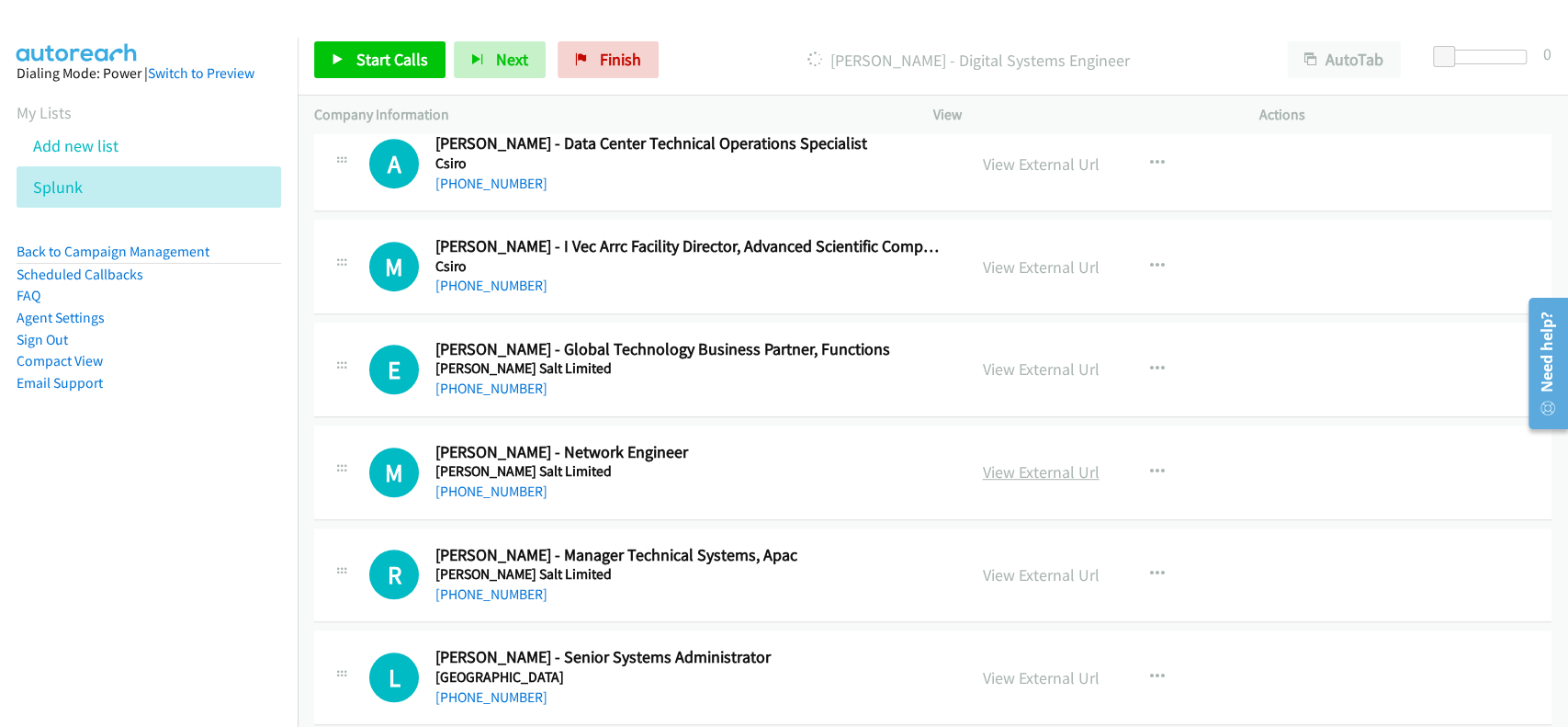
click at [991, 461] on link "View External Url" at bounding box center [1041, 472] width 116 height 22
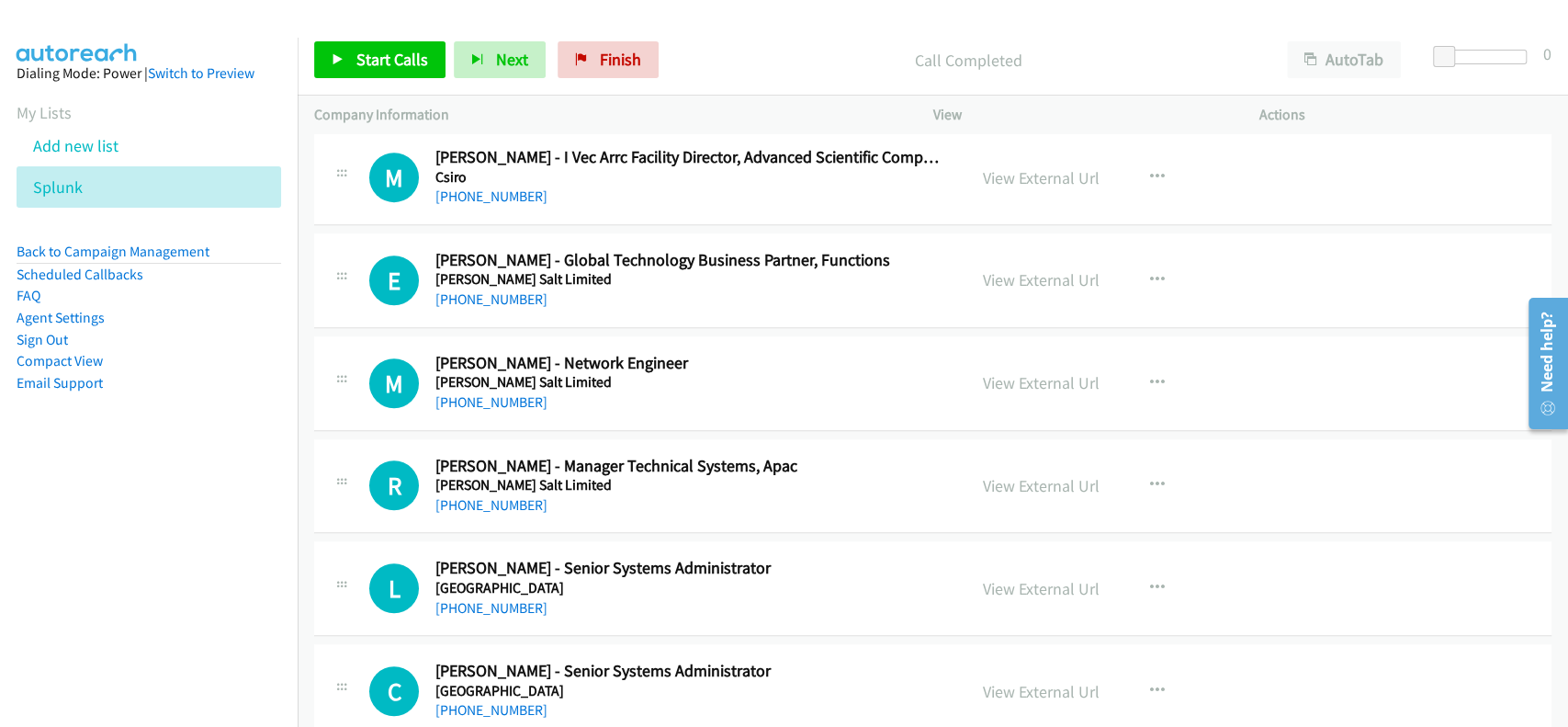
scroll to position [10167, 0]
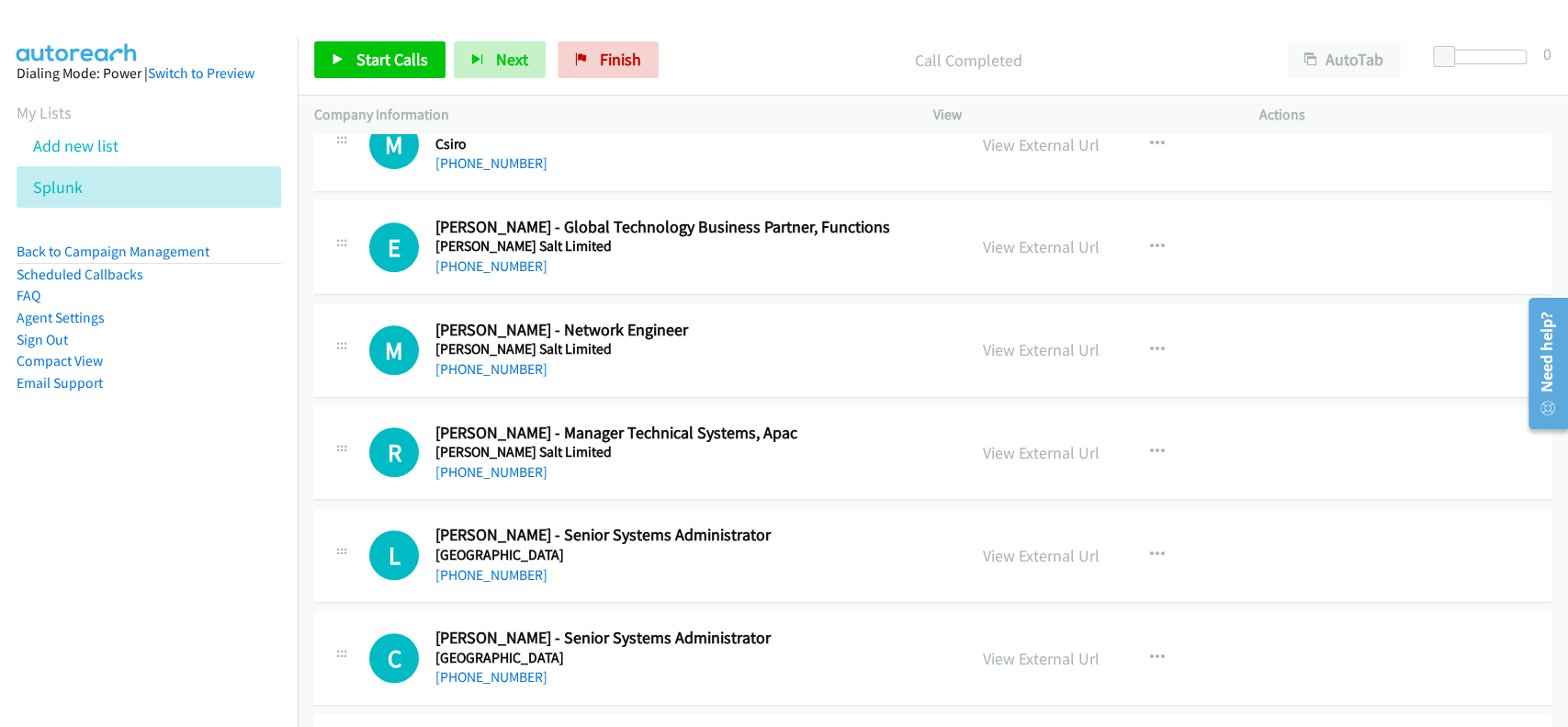
click at [1003, 440] on div "View External Url" at bounding box center [1041, 452] width 116 height 24
click at [1027, 442] on link "View External Url" at bounding box center [1041, 453] width 116 height 22
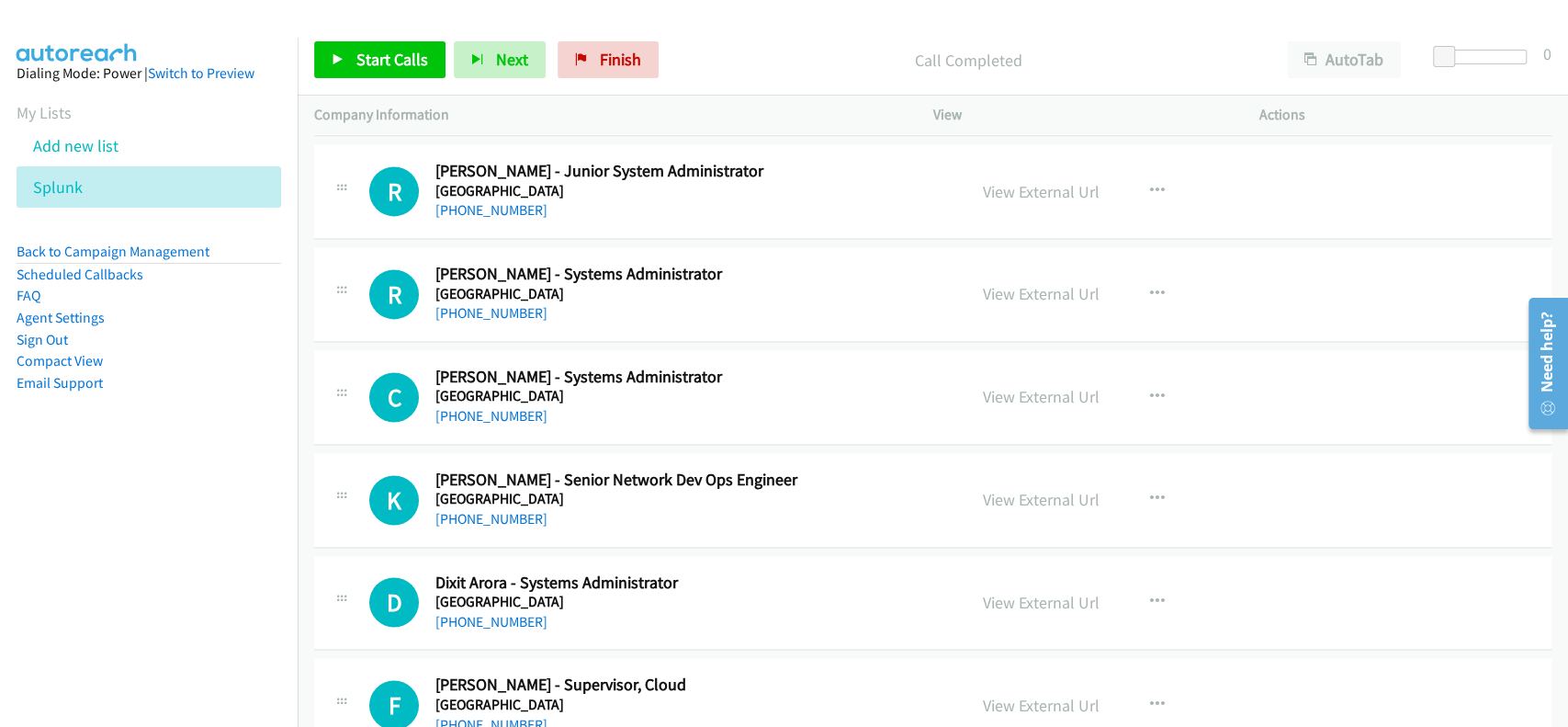
scroll to position [11270, 0]
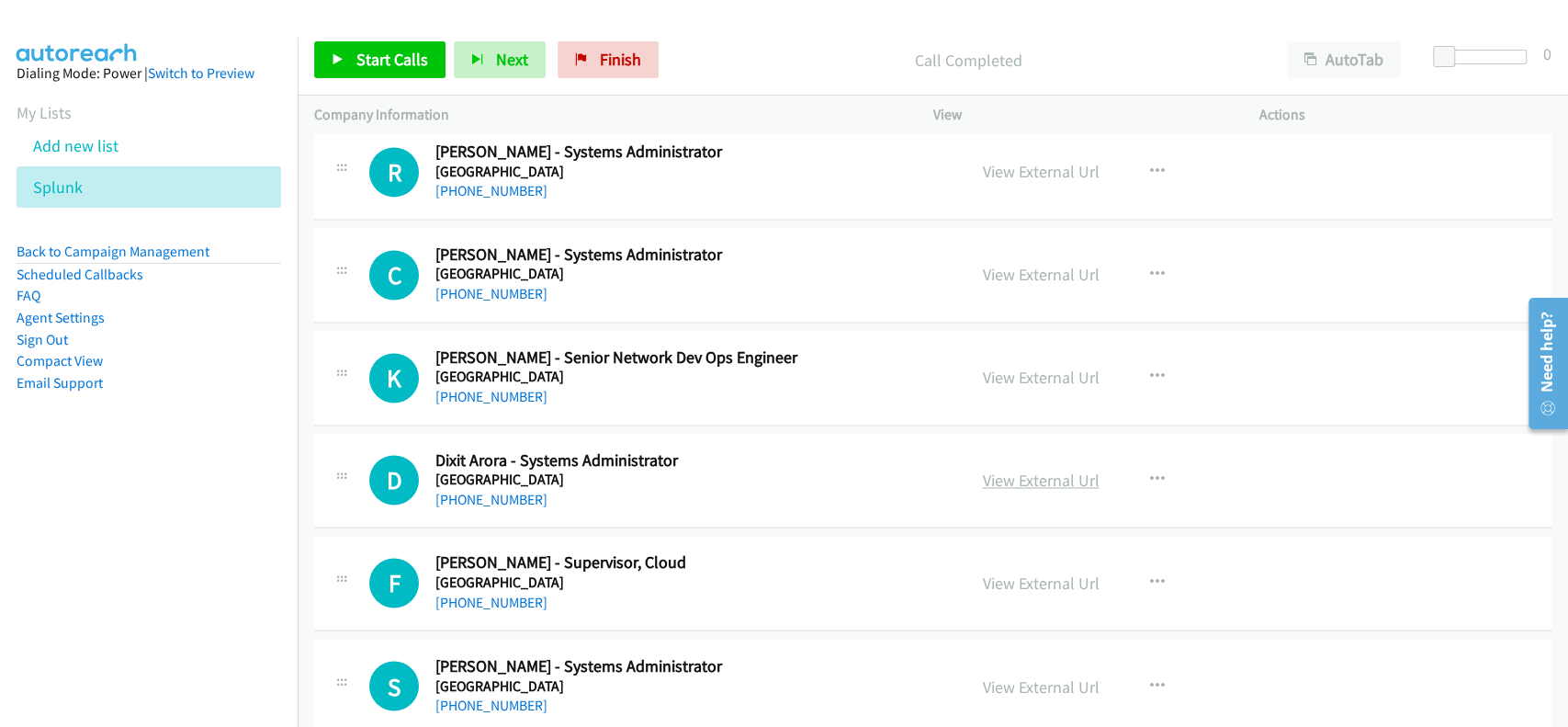
click at [1008, 470] on link "View External Url" at bounding box center [1041, 480] width 116 height 22
click at [505, 490] on link "+61 452 210 667" at bounding box center [491, 499] width 112 height 18
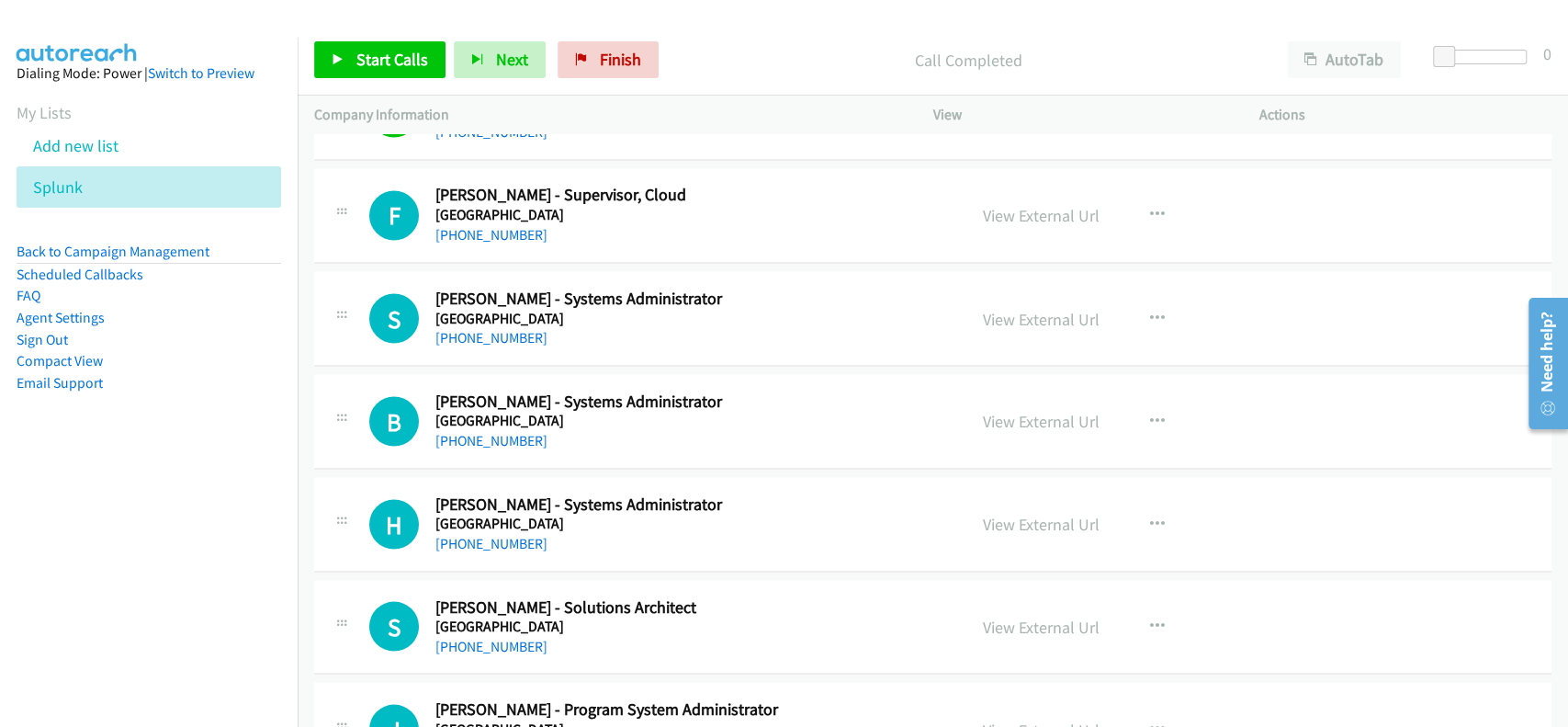
scroll to position [11760, 0]
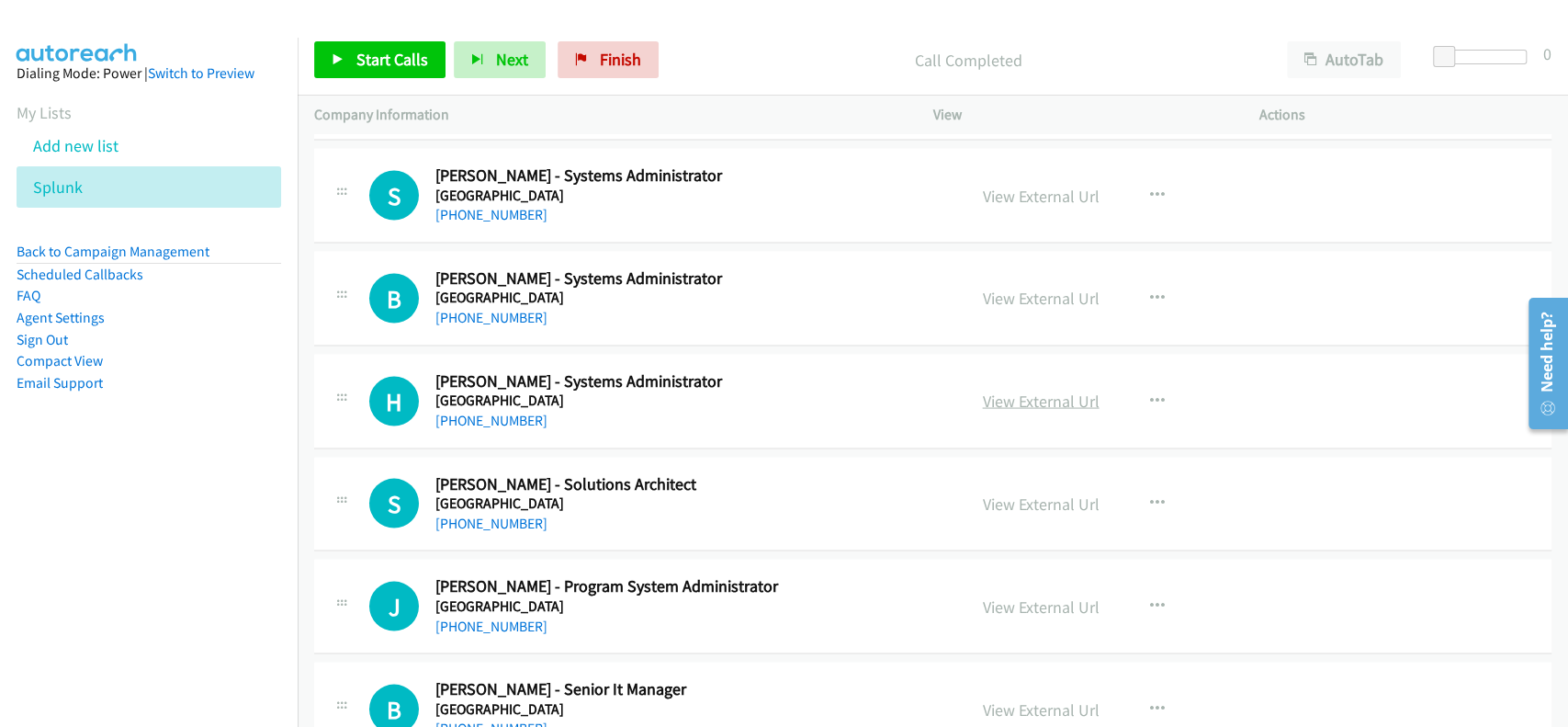
click at [985, 389] on link "View External Url" at bounding box center [1041, 400] width 116 height 22
click at [485, 411] on link "+61 3 5227 8754" at bounding box center [491, 420] width 112 height 18
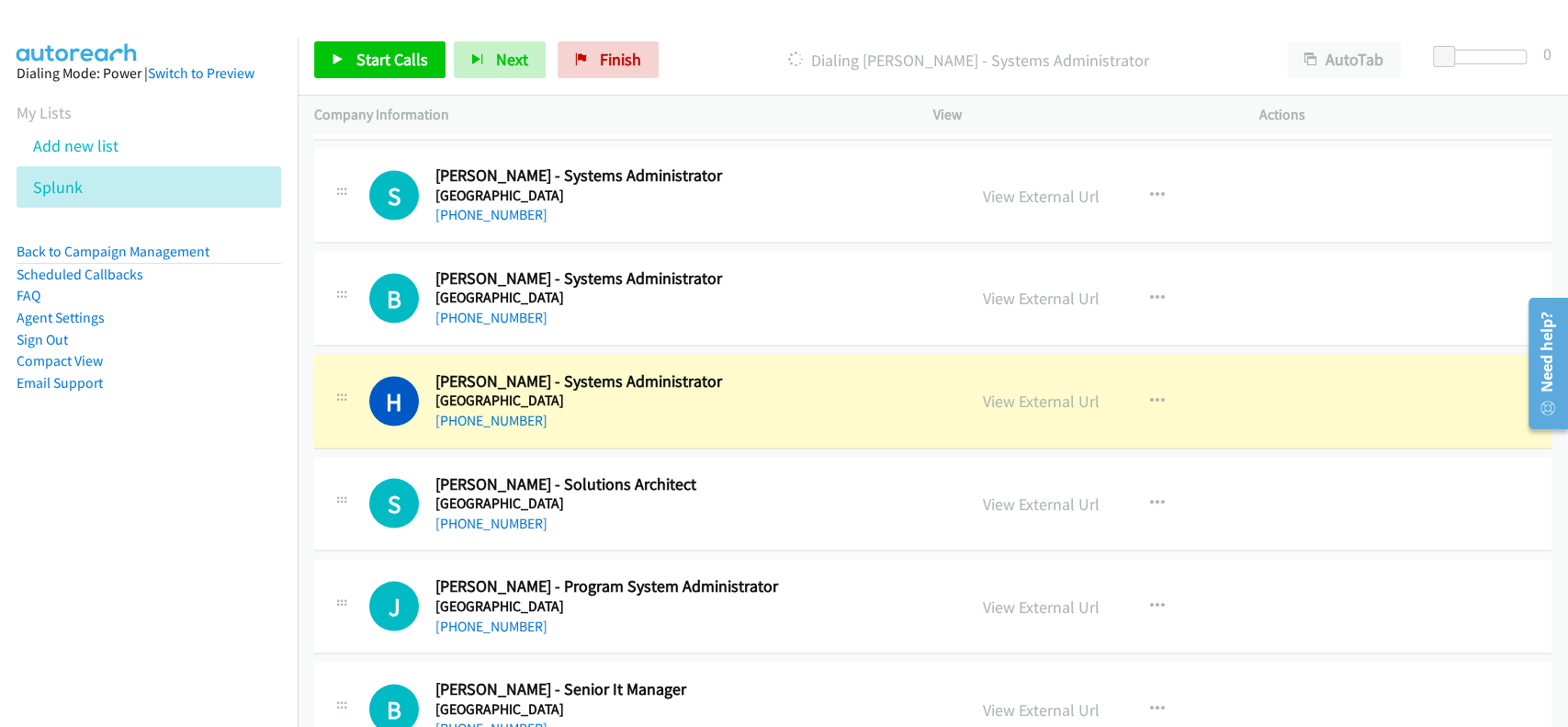
scroll to position [11882, 0]
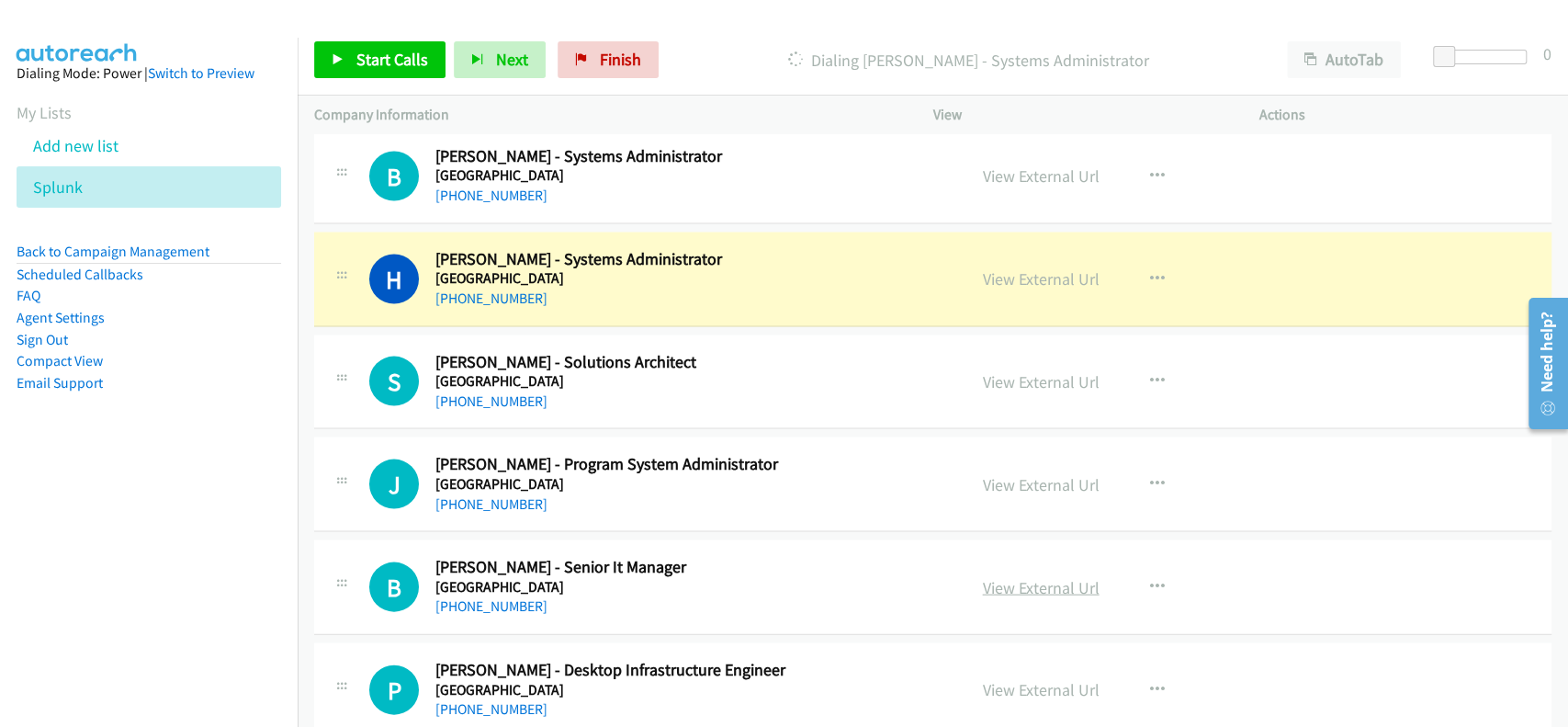
click at [1042, 576] on link "View External Url" at bounding box center [1041, 587] width 116 height 22
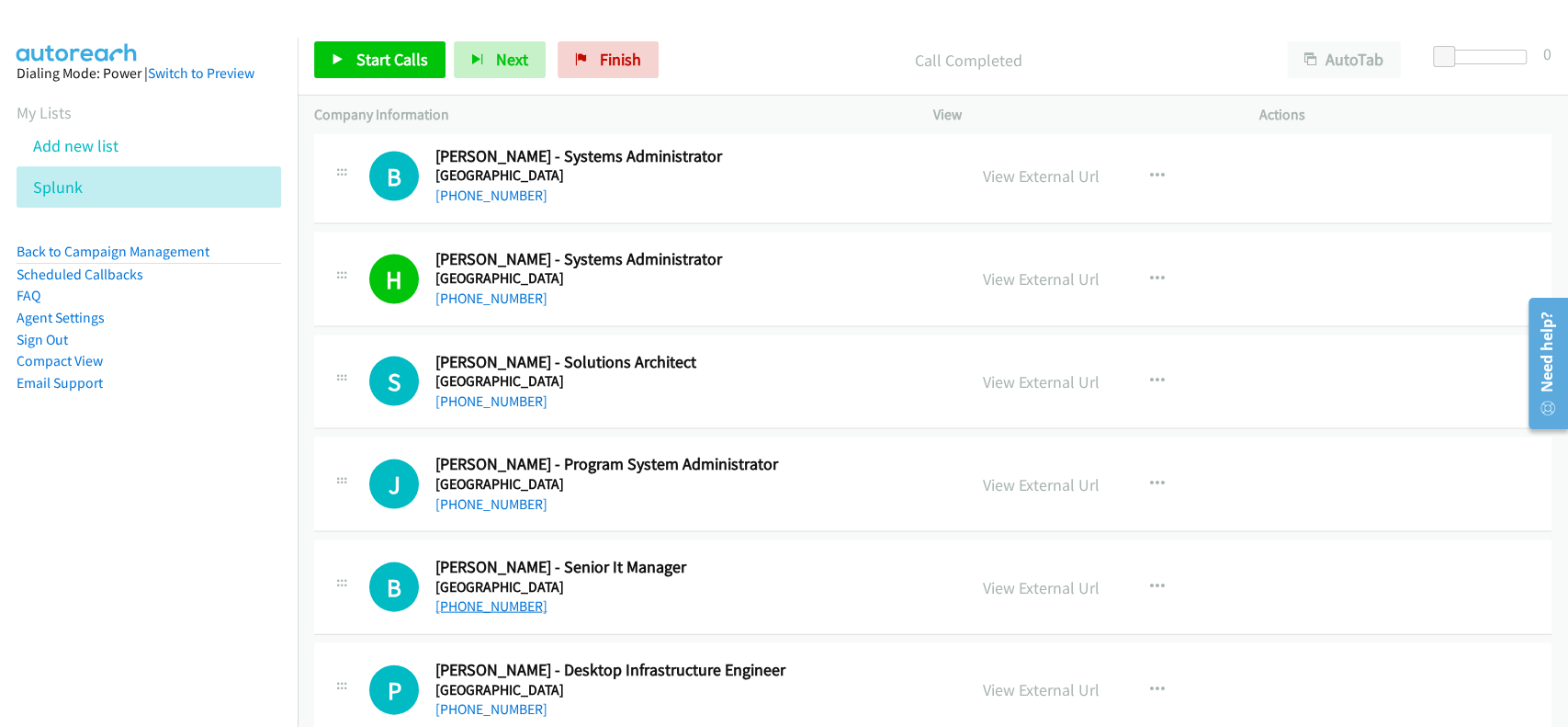
click at [479, 596] on link "+61 413 999 306" at bounding box center [491, 605] width 112 height 18
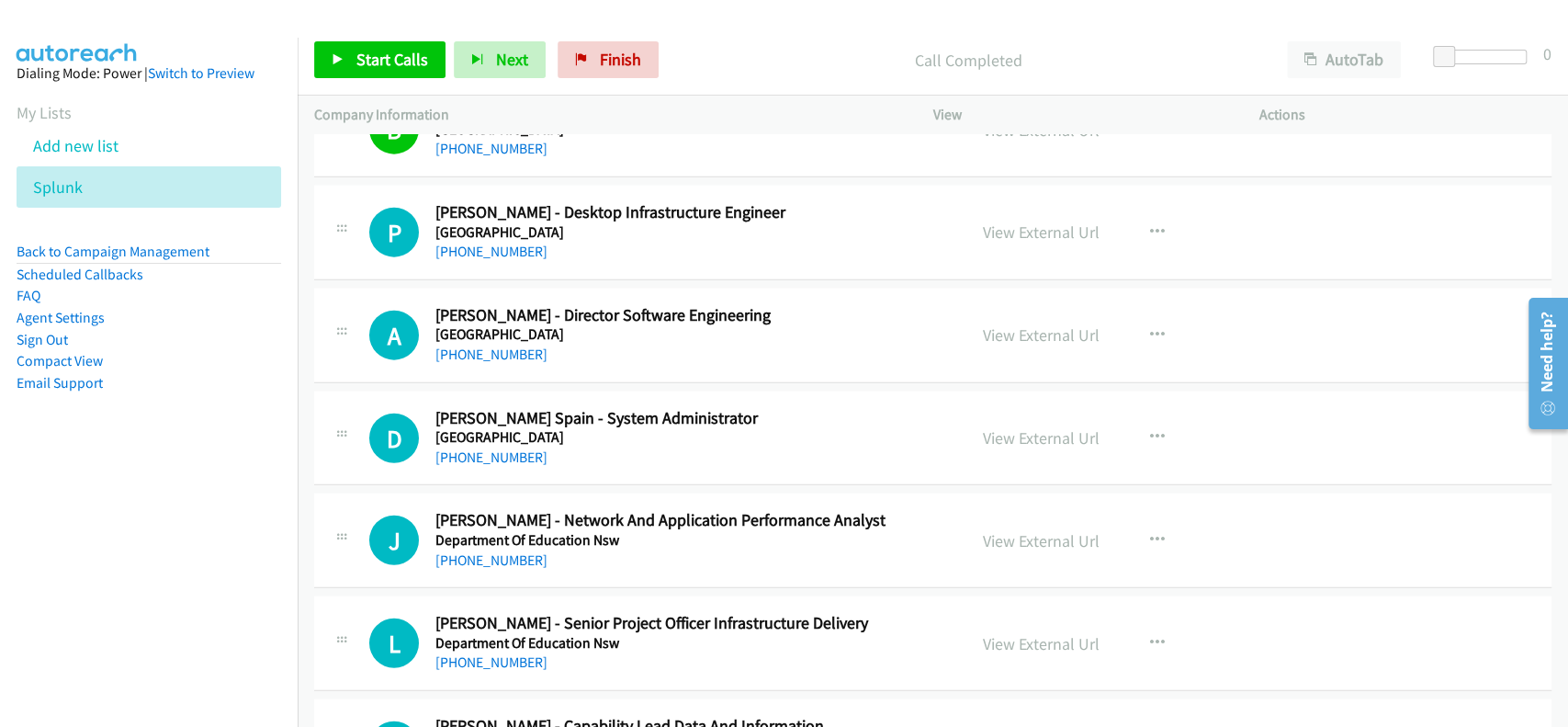
scroll to position [12372, 0]
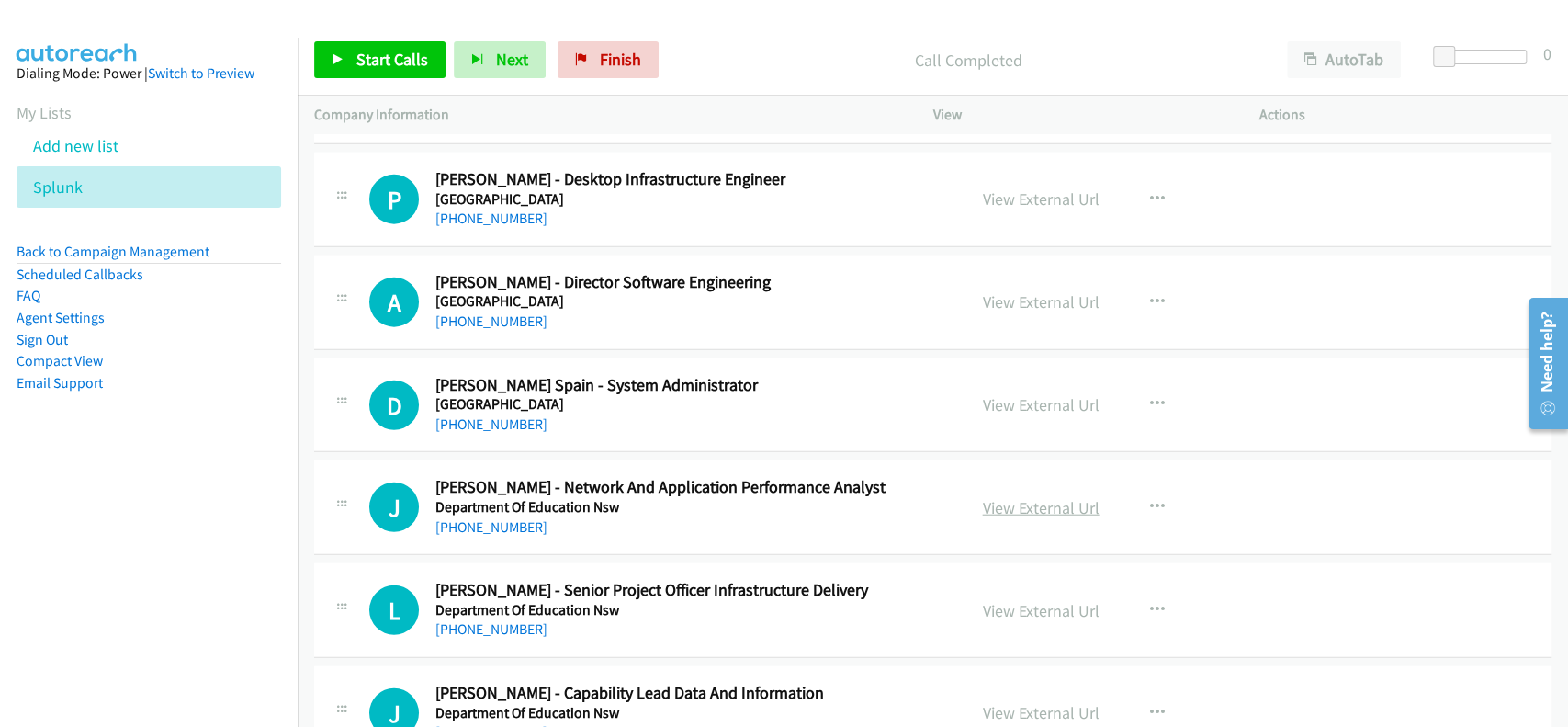
click at [1017, 497] on link "View External Url" at bounding box center [1041, 508] width 116 height 22
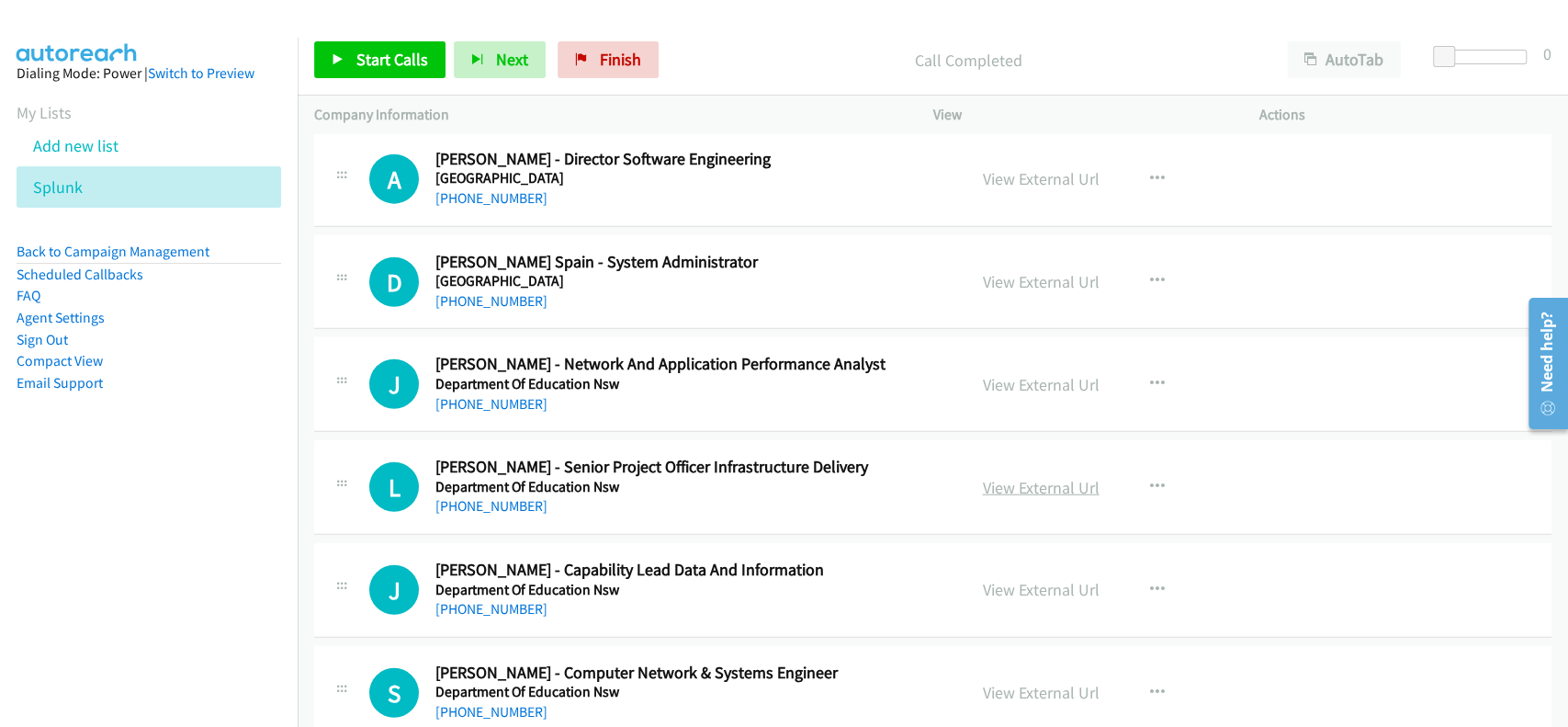
click at [1015, 477] on link "View External Url" at bounding box center [1041, 487] width 116 height 22
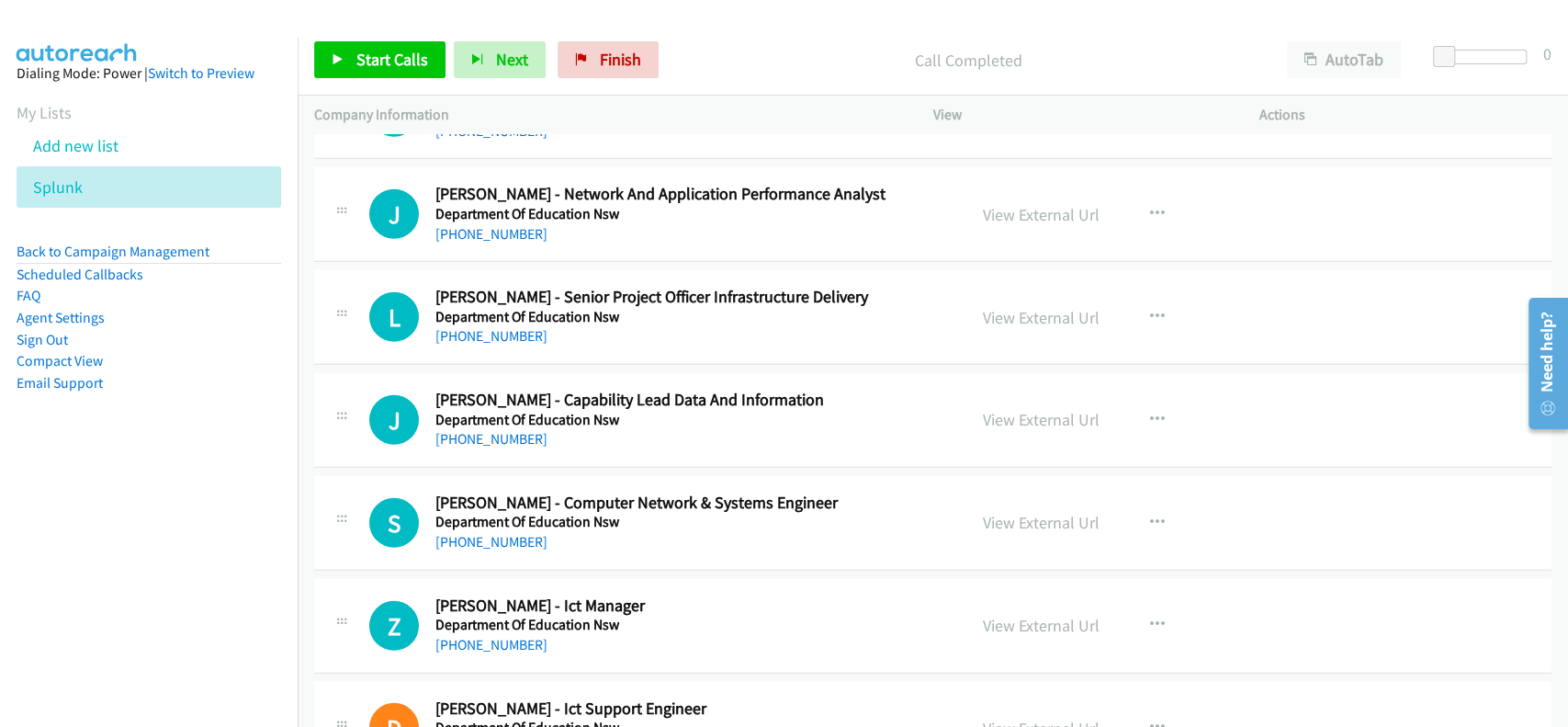
scroll to position [12740, 0]
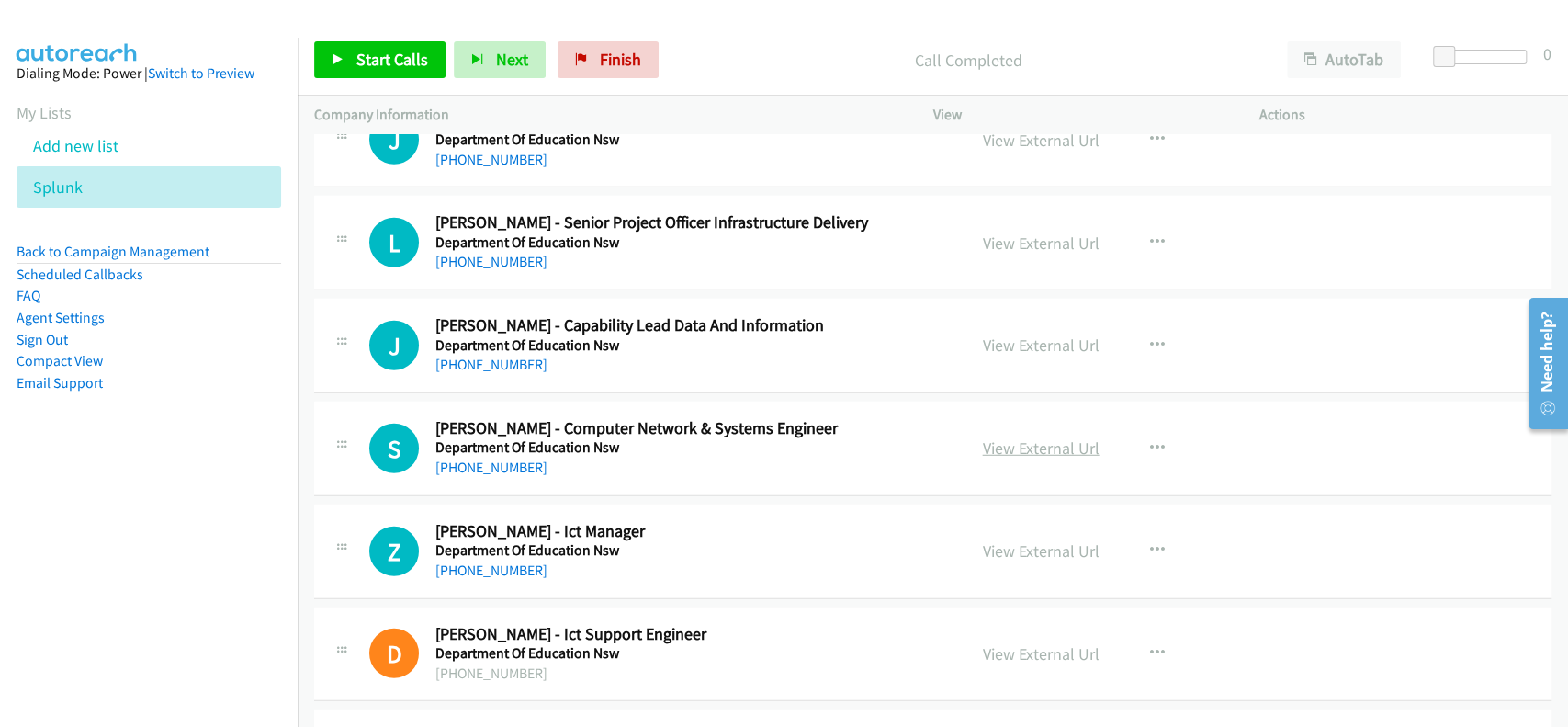
click at [1035, 437] on link "View External Url" at bounding box center [1041, 448] width 116 height 22
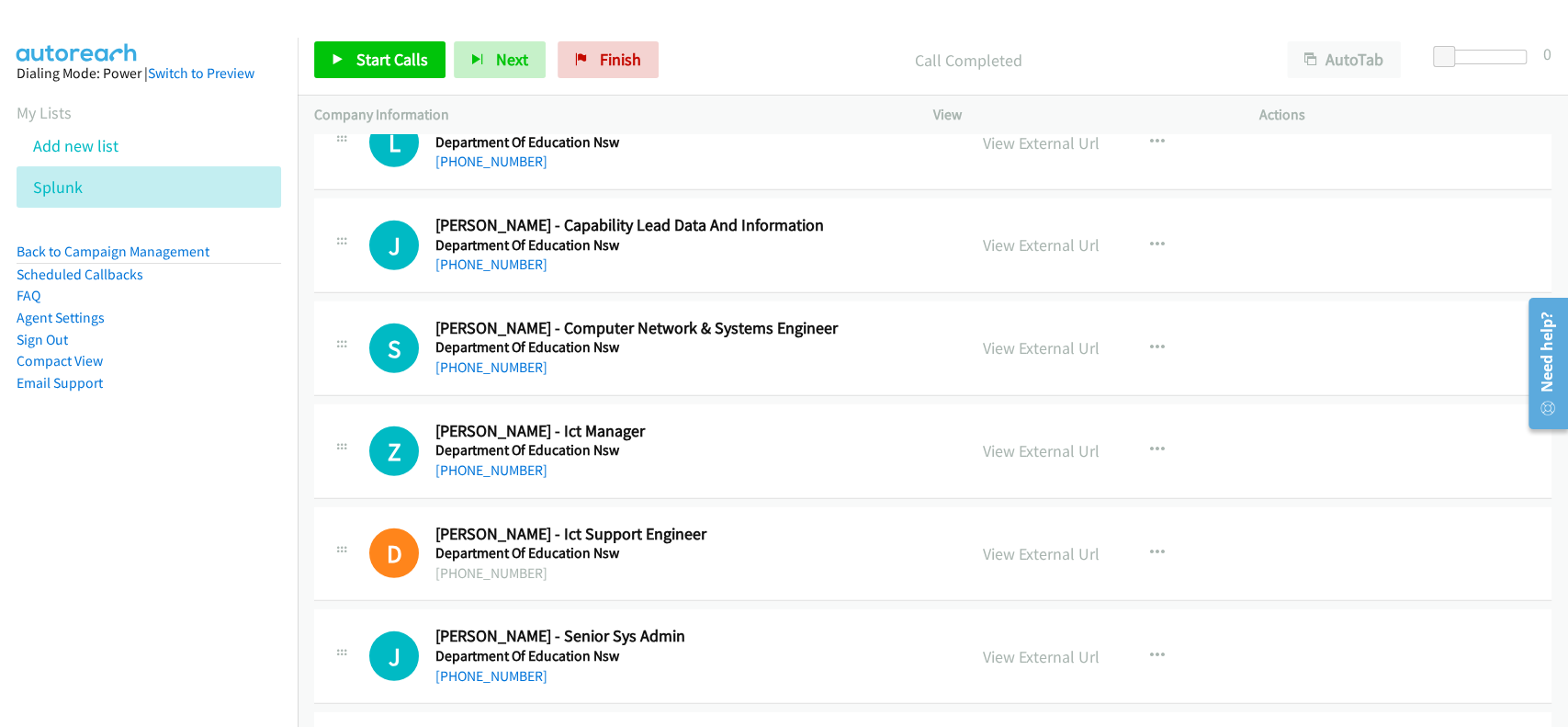
scroll to position [12863, 0]
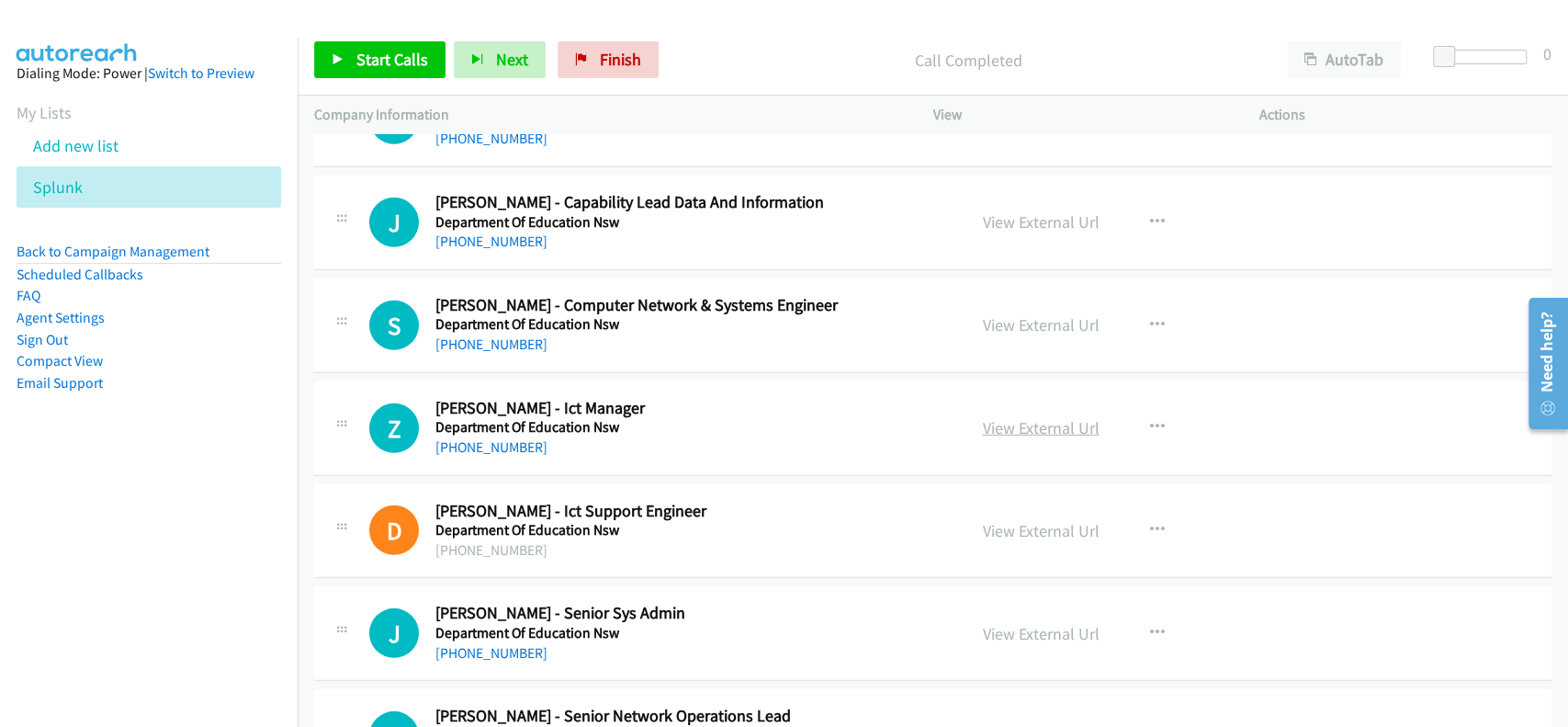
click at [1008, 417] on link "View External Url" at bounding box center [1041, 428] width 116 height 22
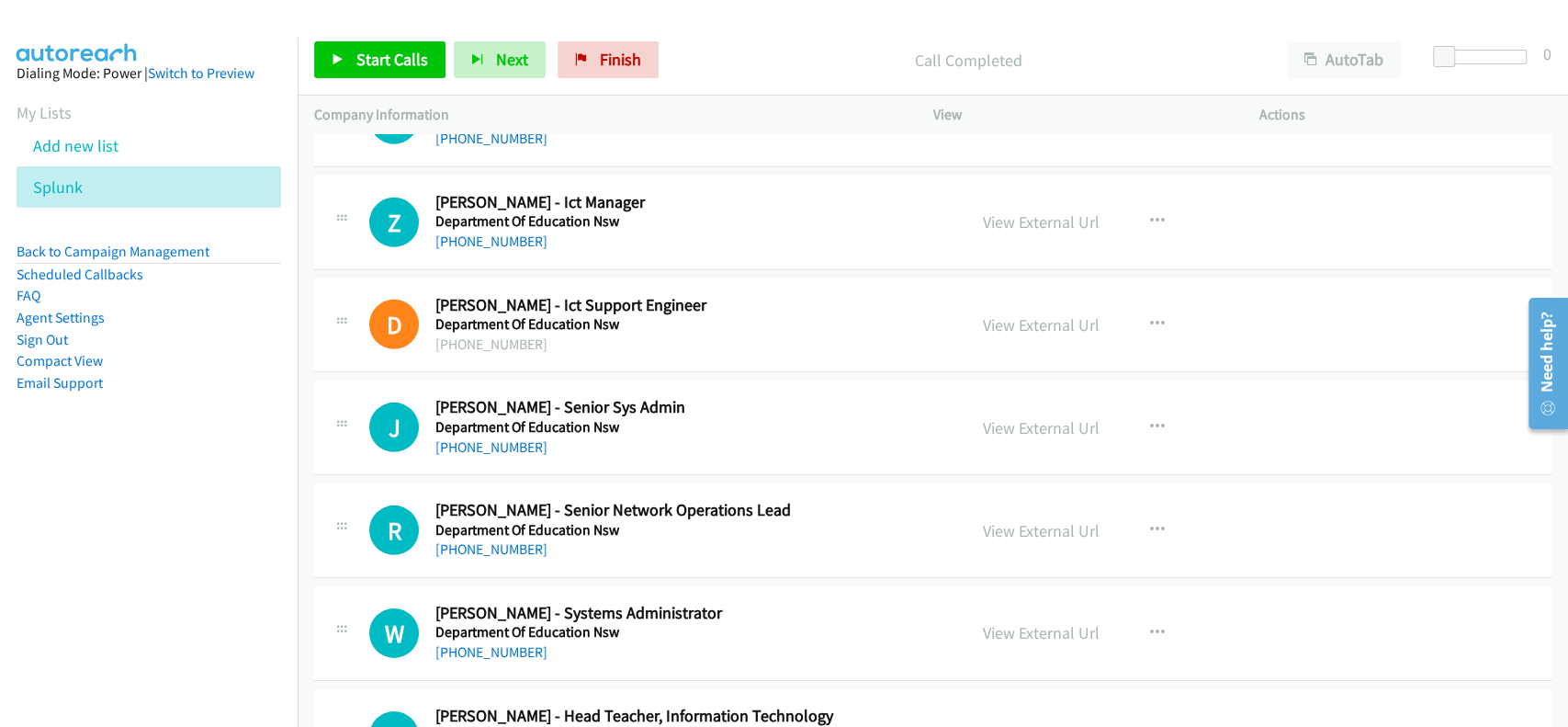
scroll to position [13107, 0]
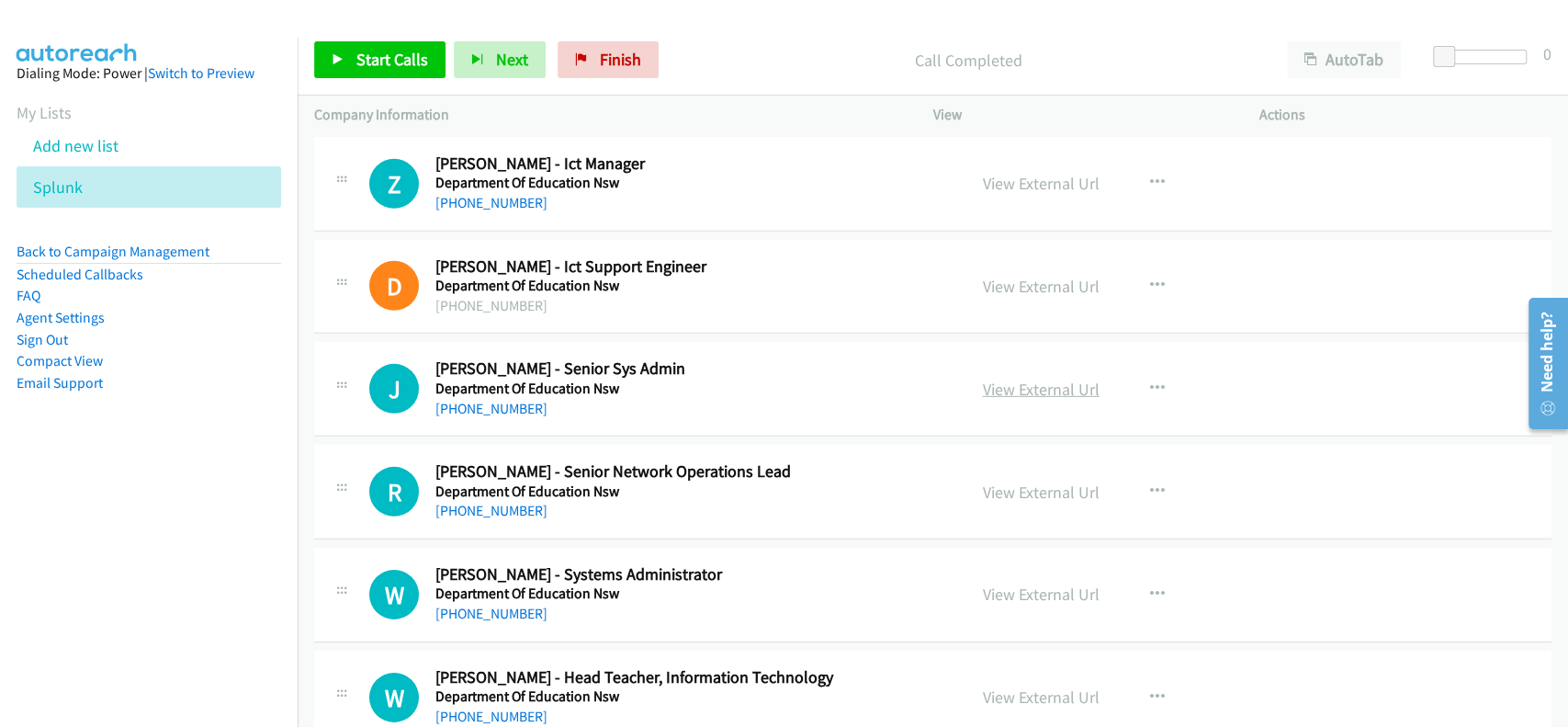
click at [1007, 379] on link "View External Url" at bounding box center [1041, 389] width 116 height 22
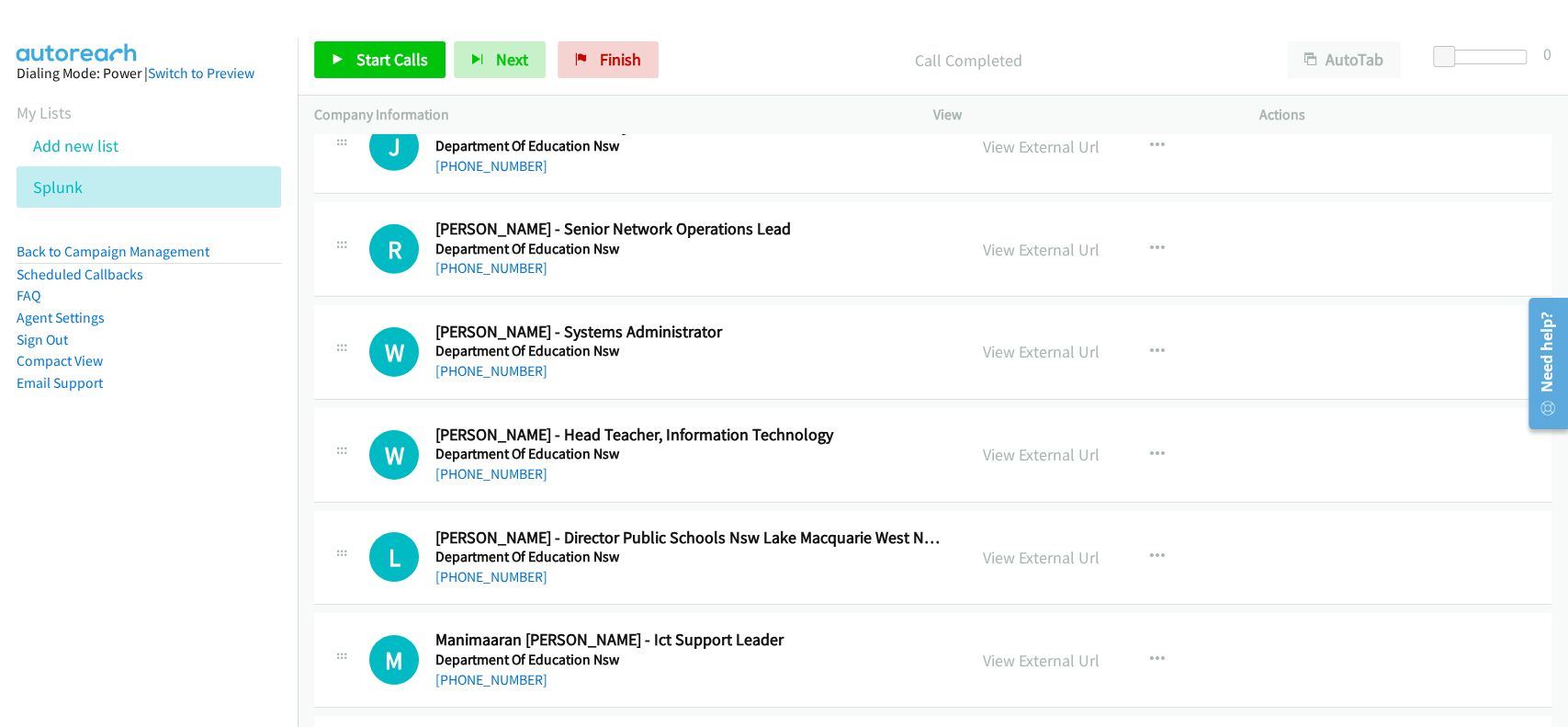
scroll to position [13352, 0]
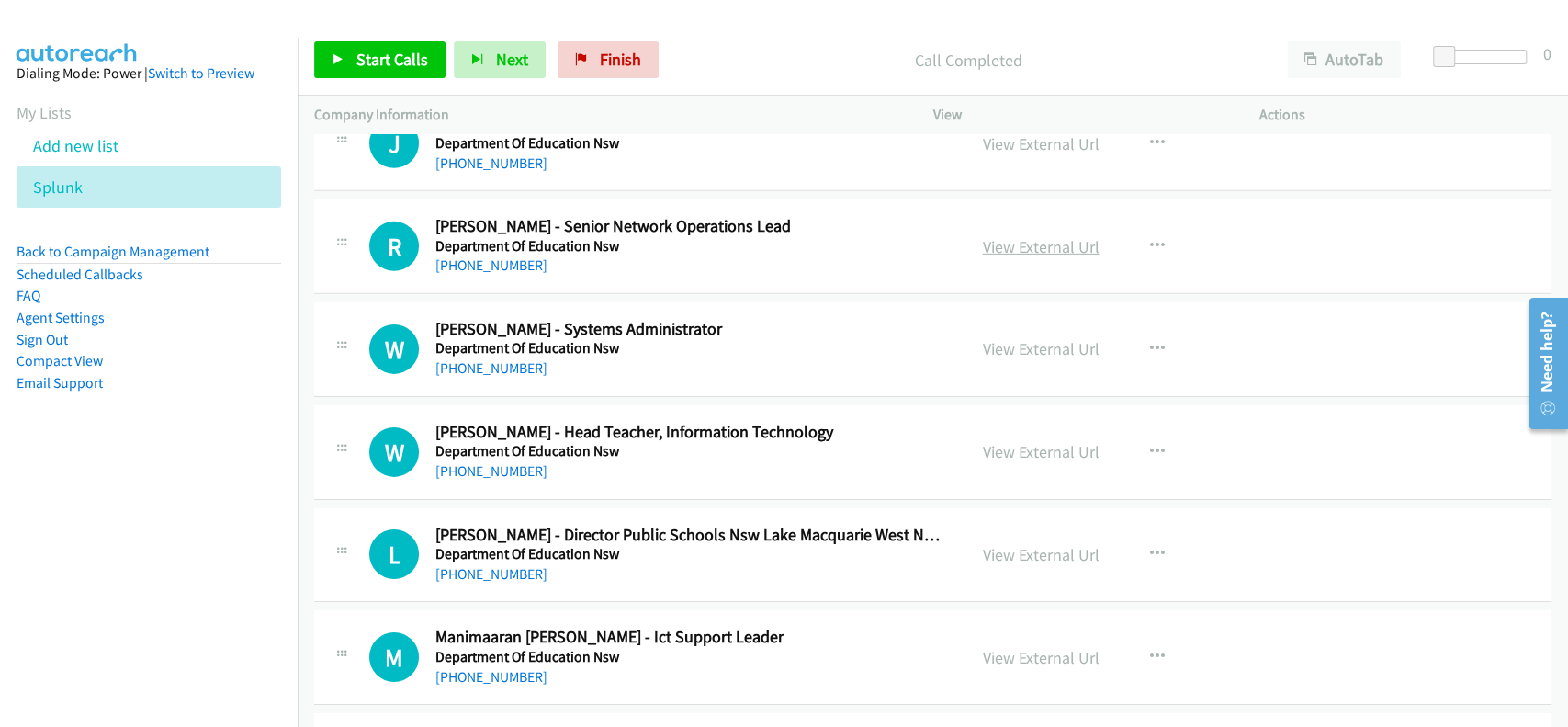
click at [1018, 237] on link "View External Url" at bounding box center [1041, 247] width 116 height 22
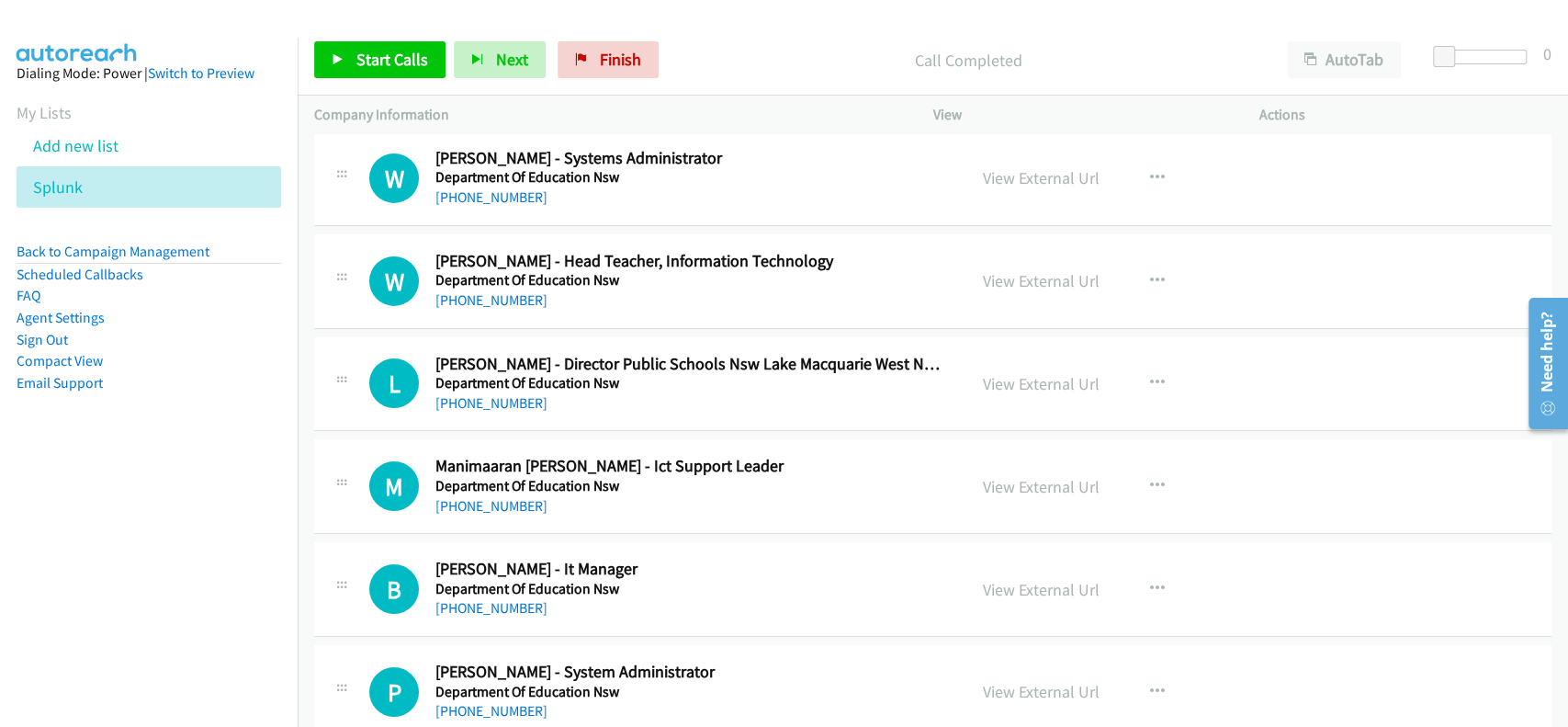
scroll to position [13598, 0]
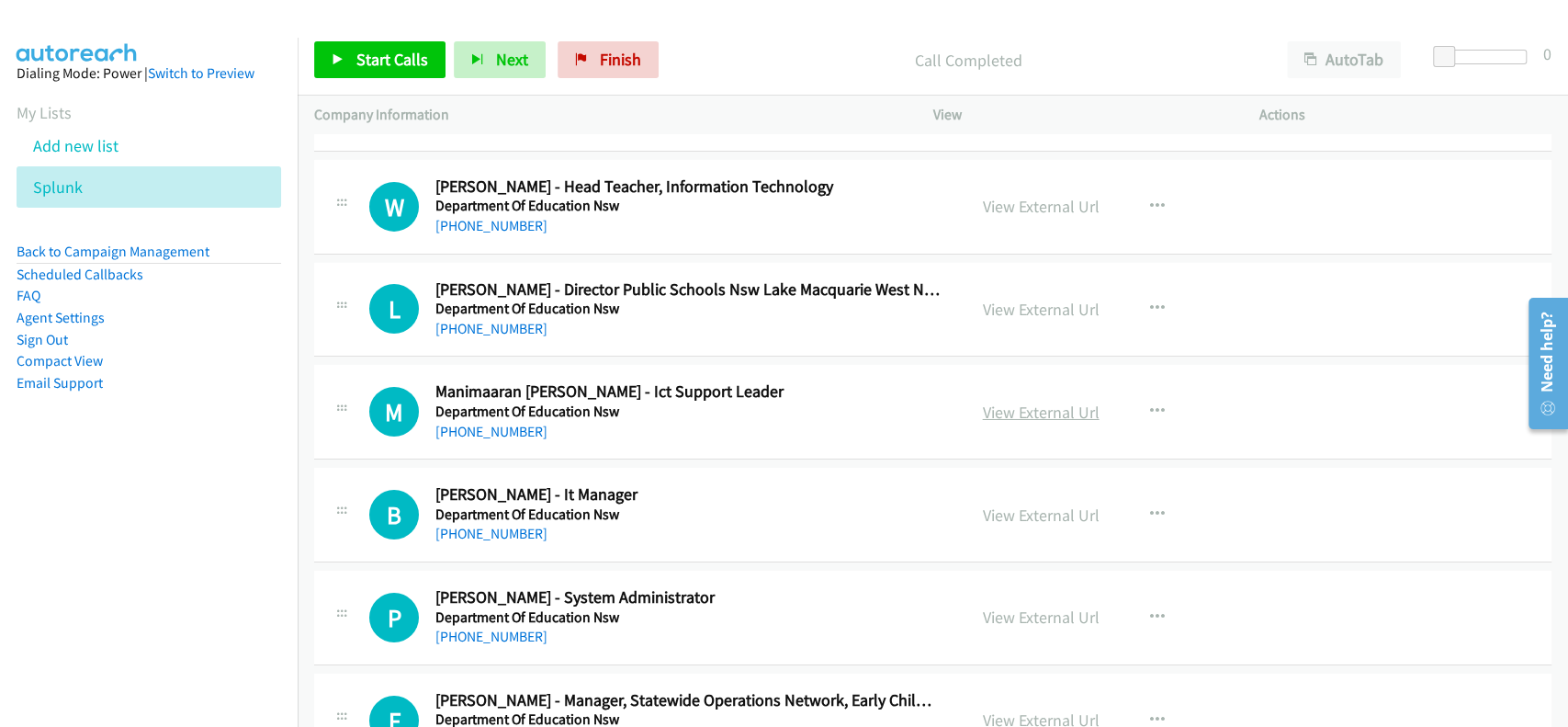
click at [1034, 404] on link "View External Url" at bounding box center [1041, 412] width 116 height 22
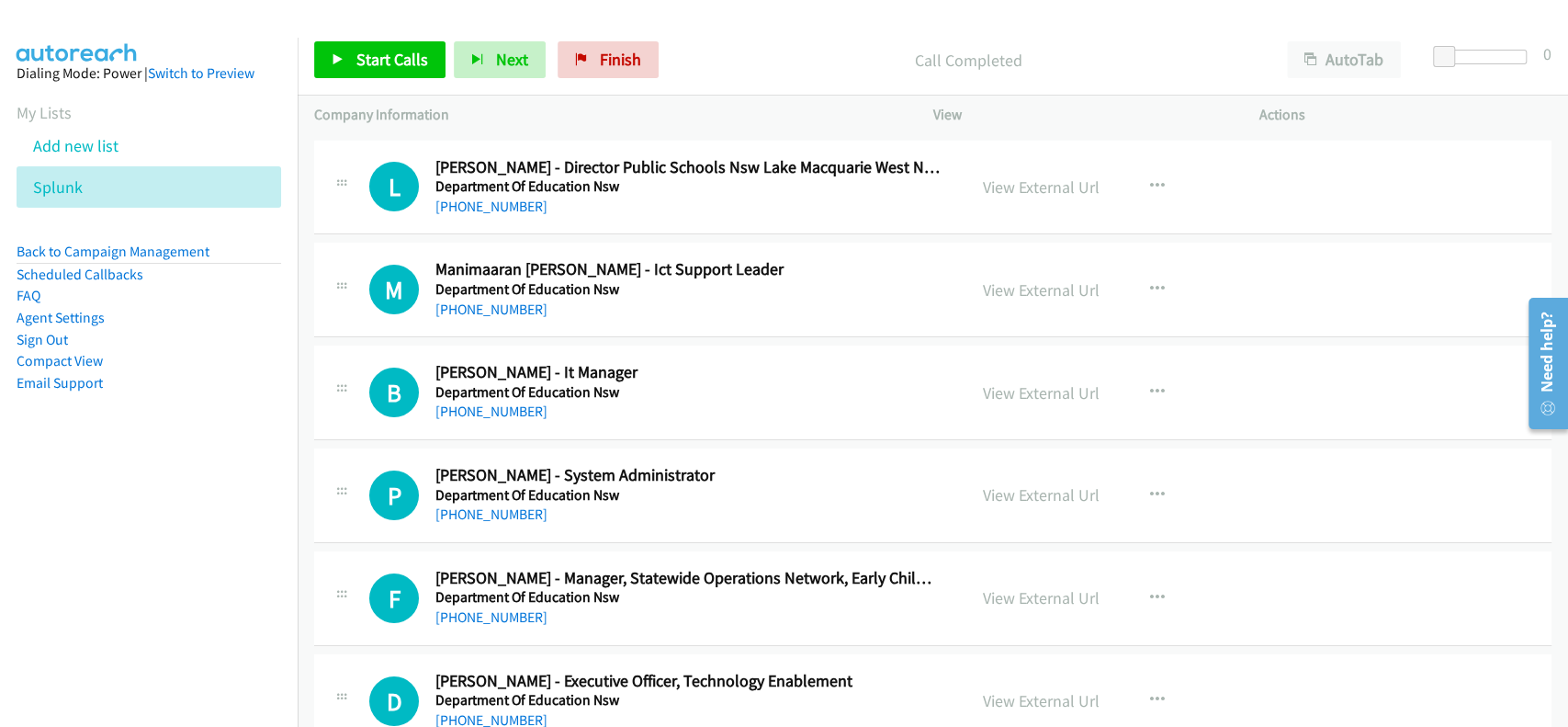
scroll to position [13842, 0]
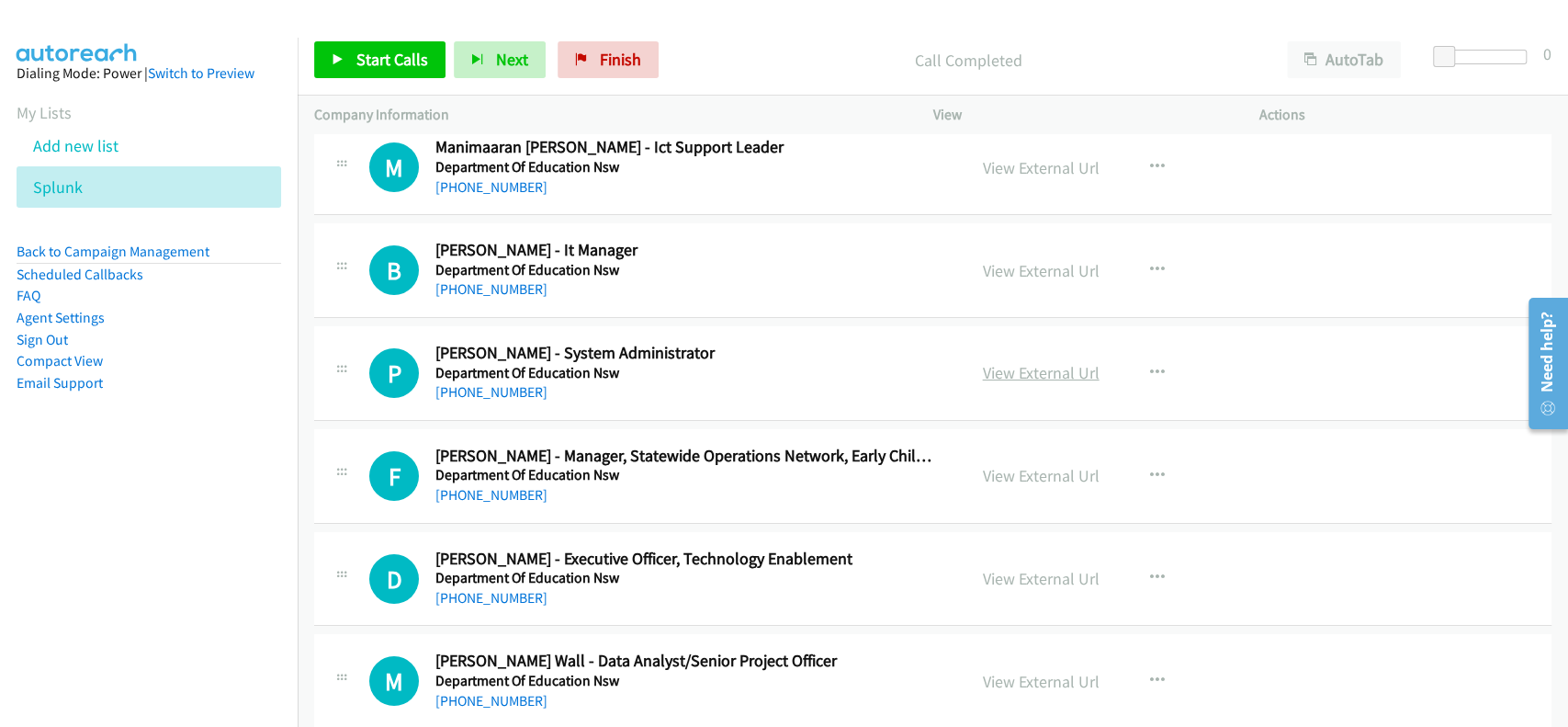
click at [1028, 362] on link "View External Url" at bounding box center [1041, 373] width 116 height 22
click at [487, 382] on div "+61 414 999 035" at bounding box center [688, 392] width 505 height 23
click at [486, 384] on link "+61 414 999 035" at bounding box center [491, 392] width 112 height 18
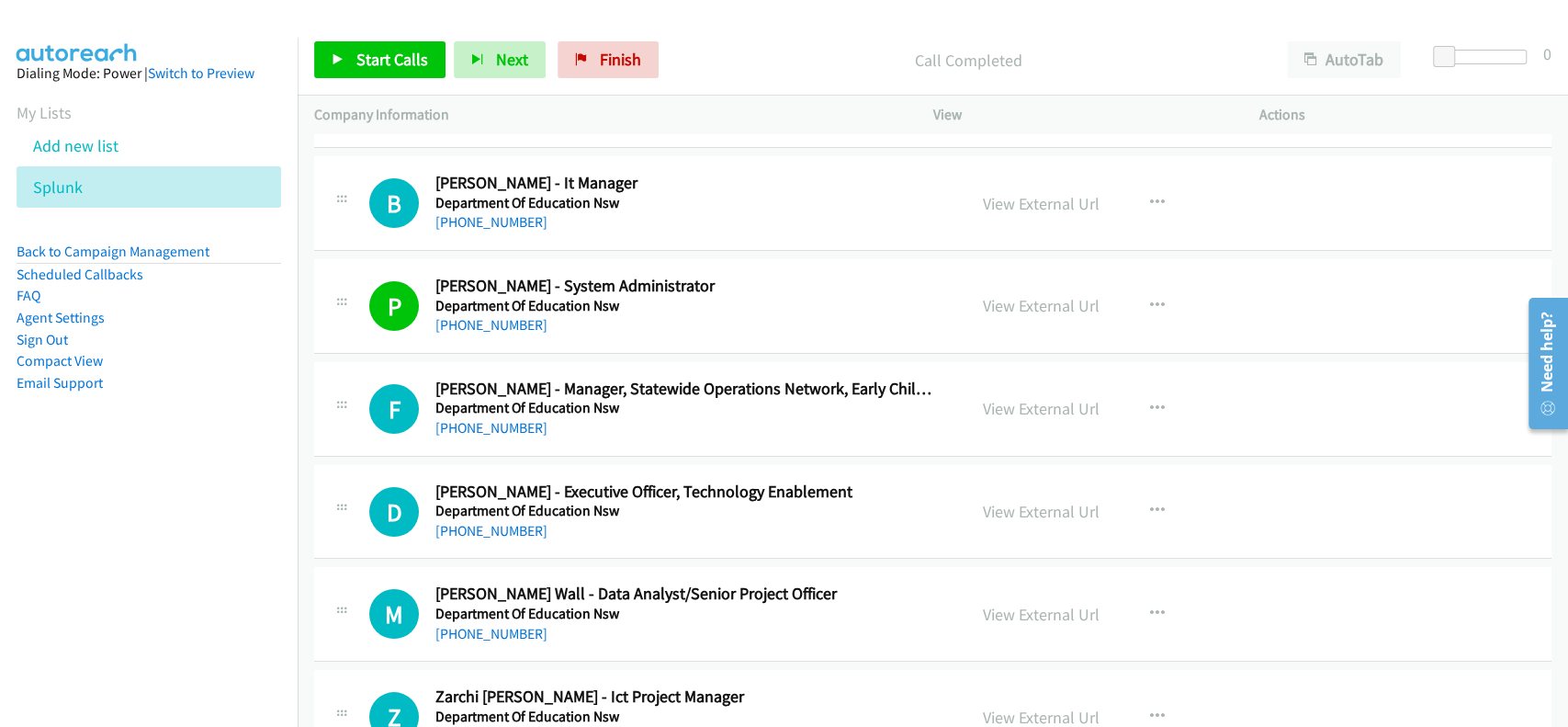
scroll to position [13966, 0]
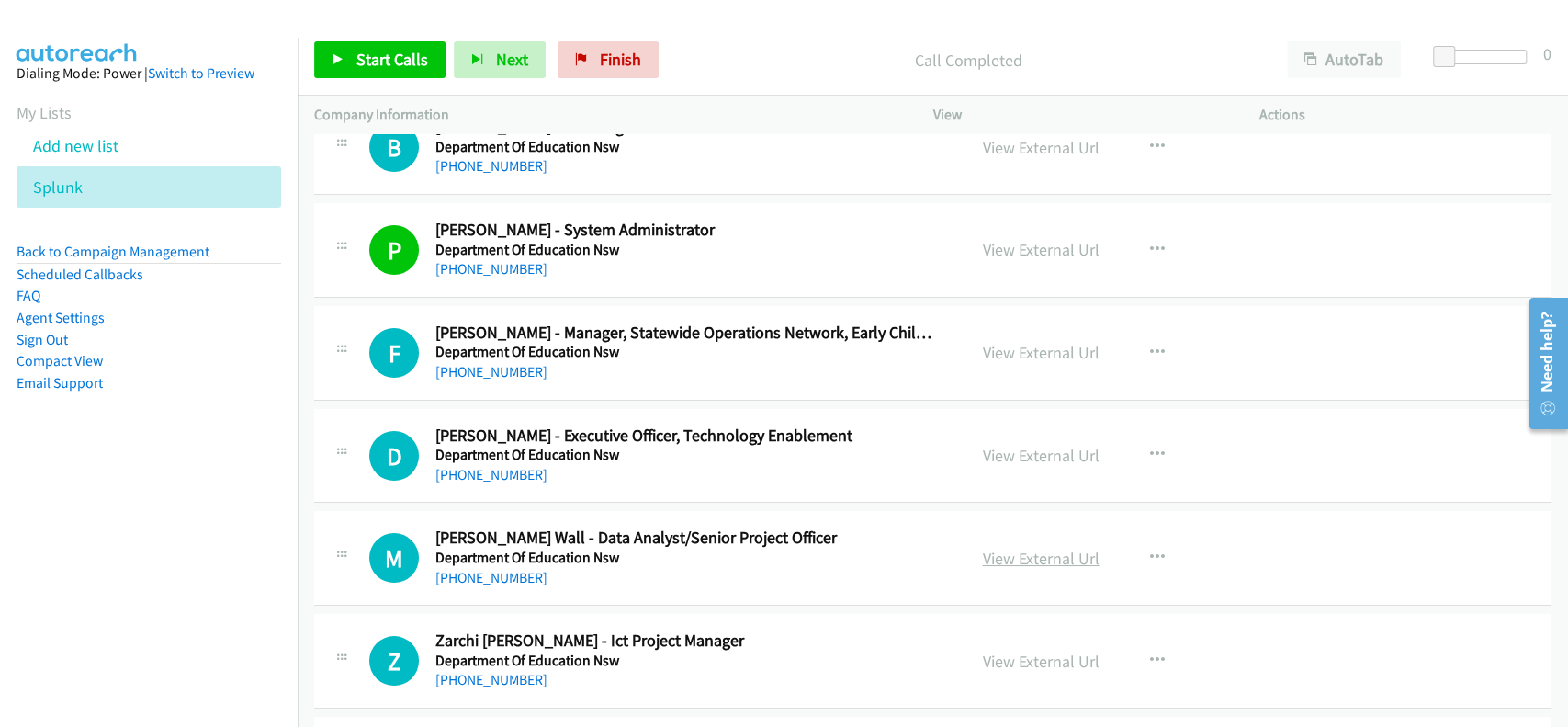
click at [1031, 550] on link "View External Url" at bounding box center [1041, 559] width 116 height 22
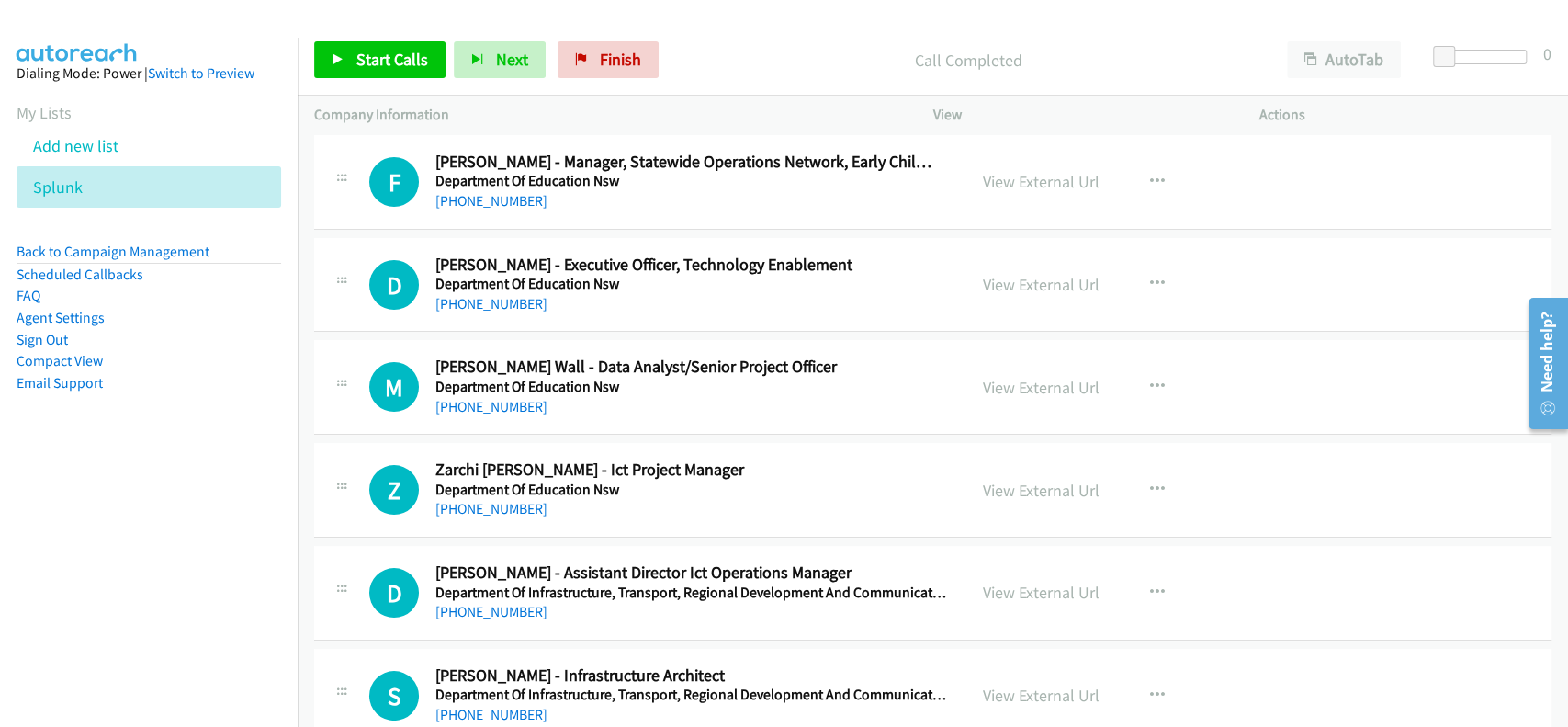
scroll to position [14209, 0]
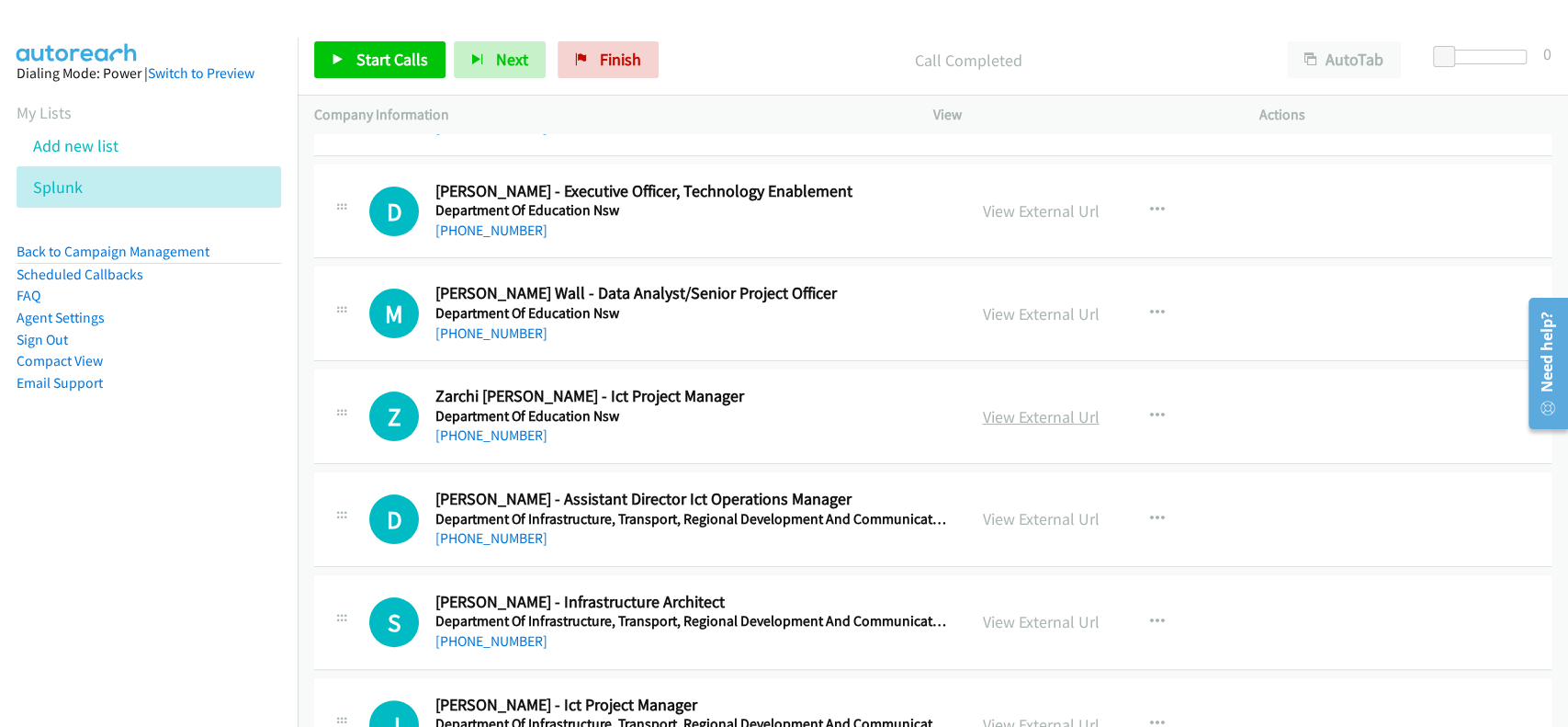
click at [1019, 406] on link "View External Url" at bounding box center [1041, 417] width 116 height 22
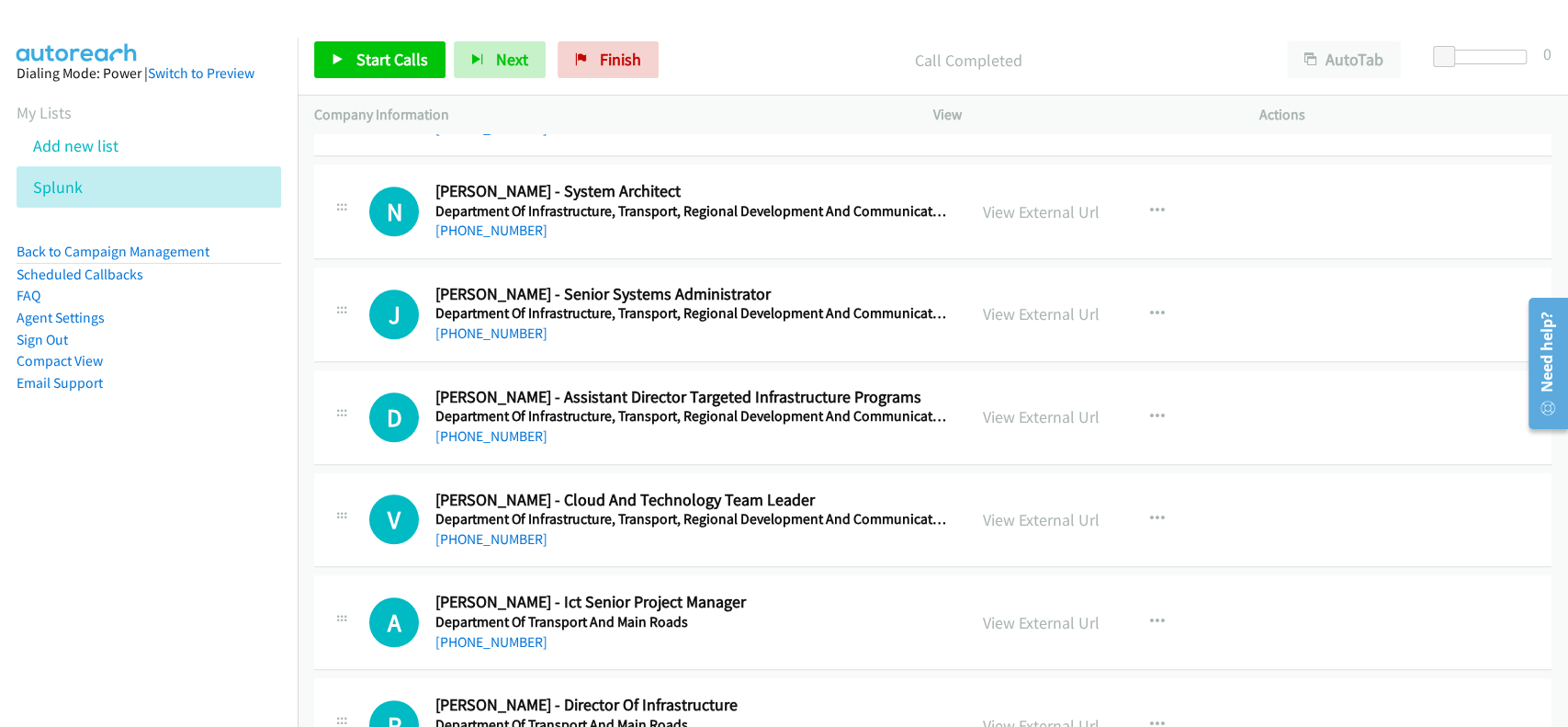
scroll to position [15067, 0]
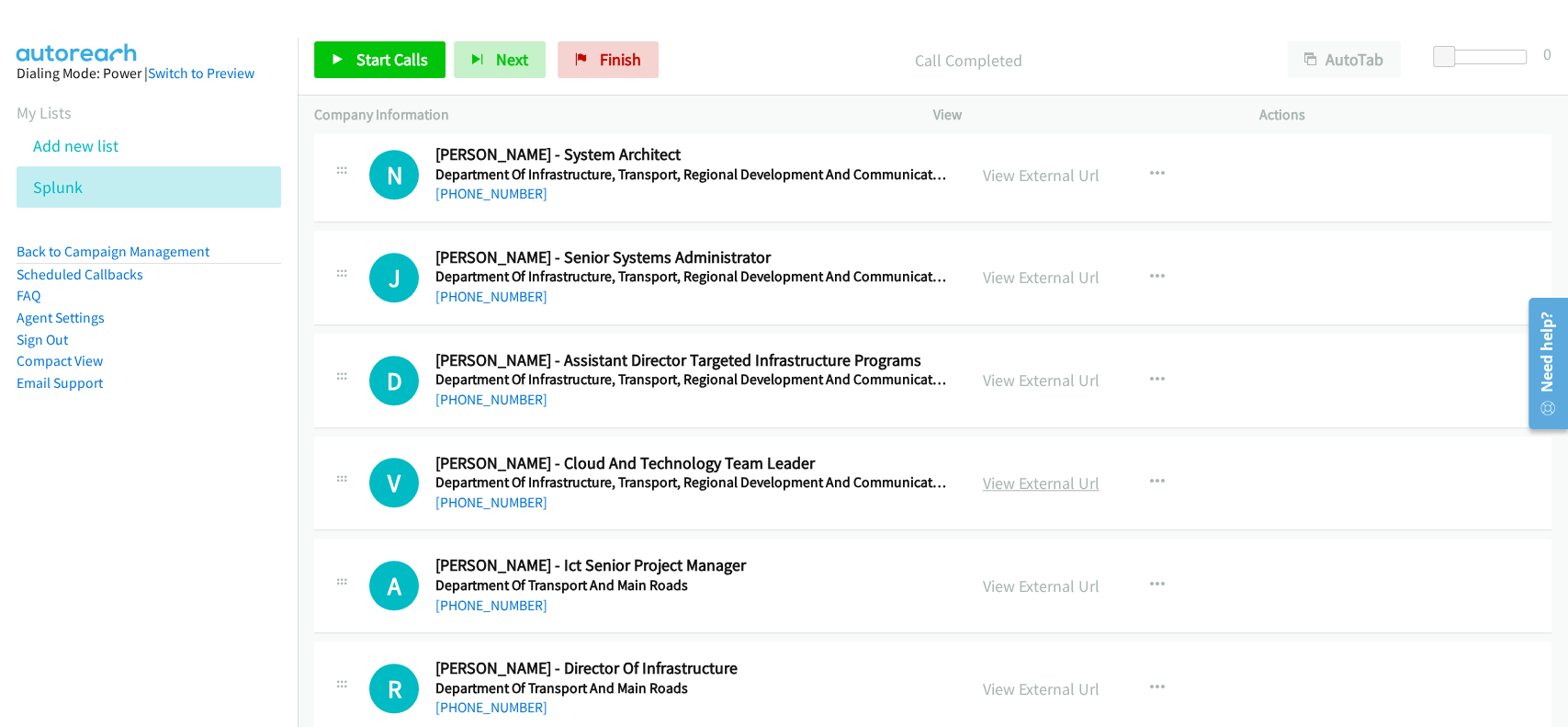
click at [1014, 473] on link "View External Url" at bounding box center [1041, 483] width 116 height 22
click at [488, 493] on link "+61 407 810 706" at bounding box center [491, 502] width 112 height 18
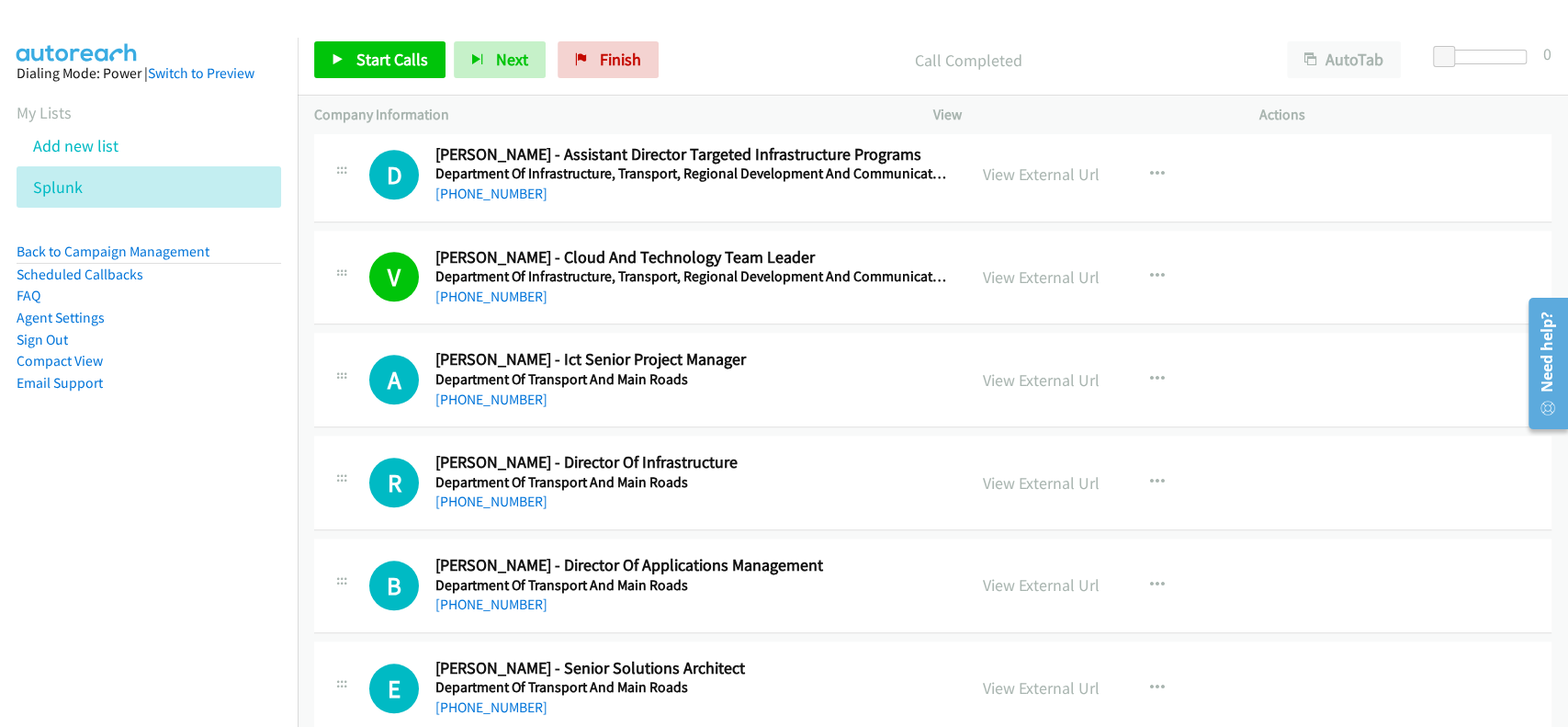
scroll to position [15312, 0]
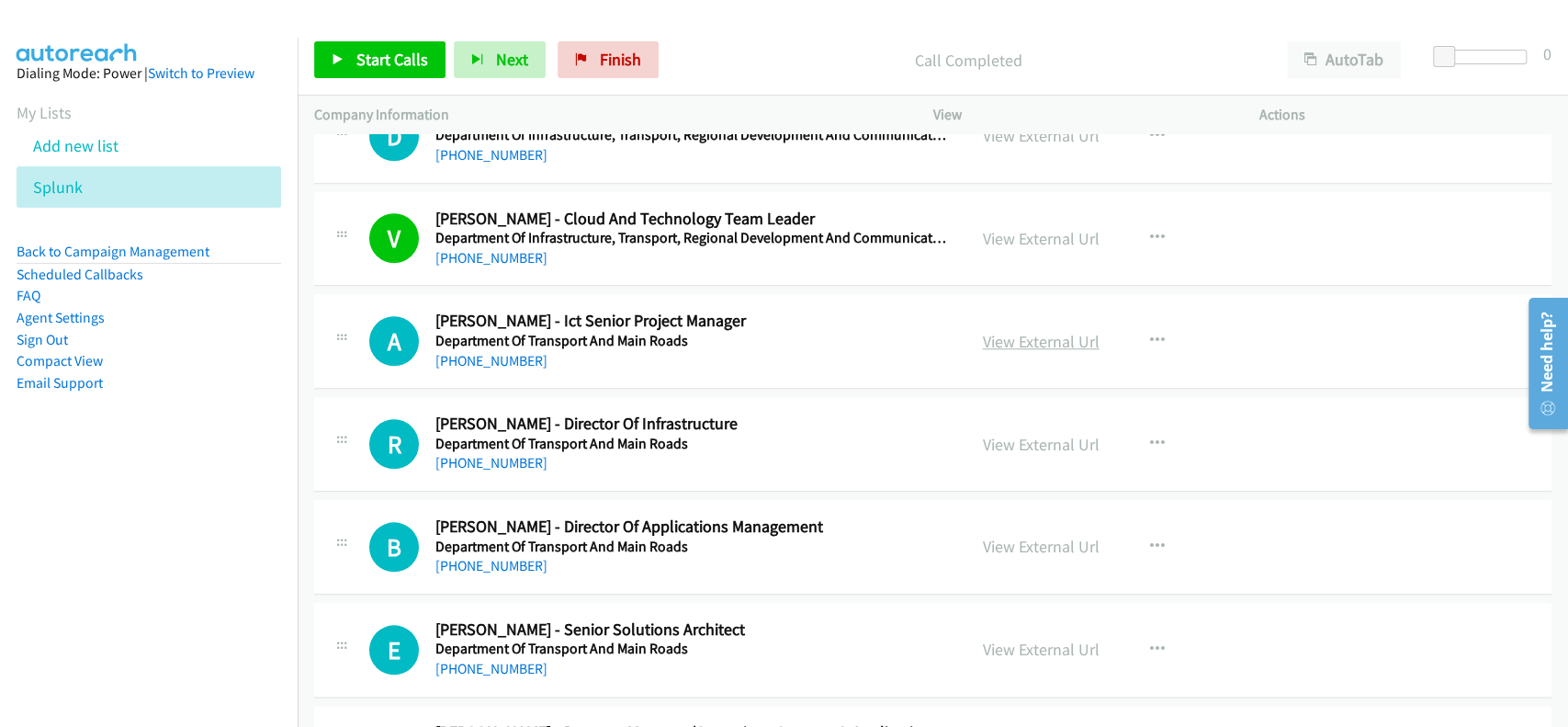
click at [1016, 331] on link "View External Url" at bounding box center [1041, 341] width 116 height 22
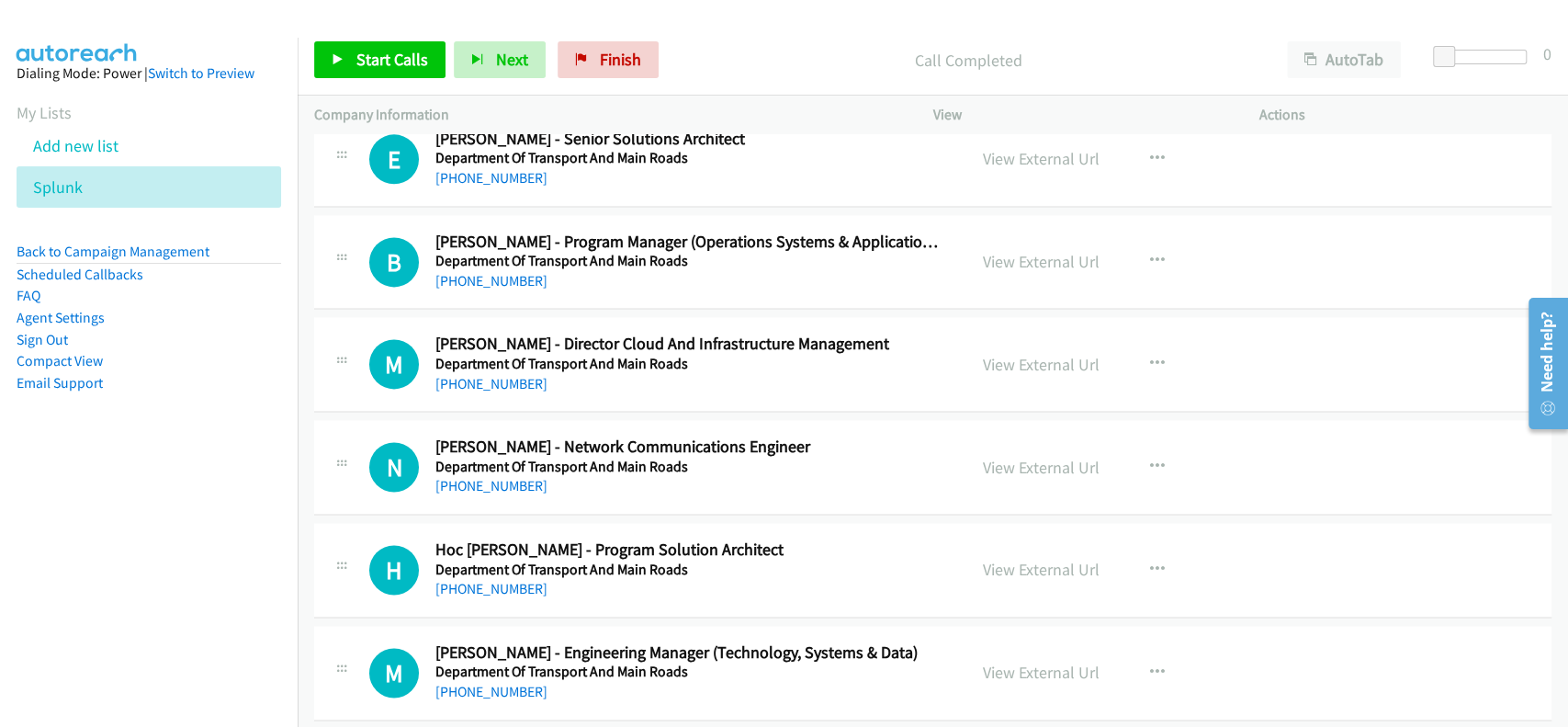
scroll to position [15925, 0]
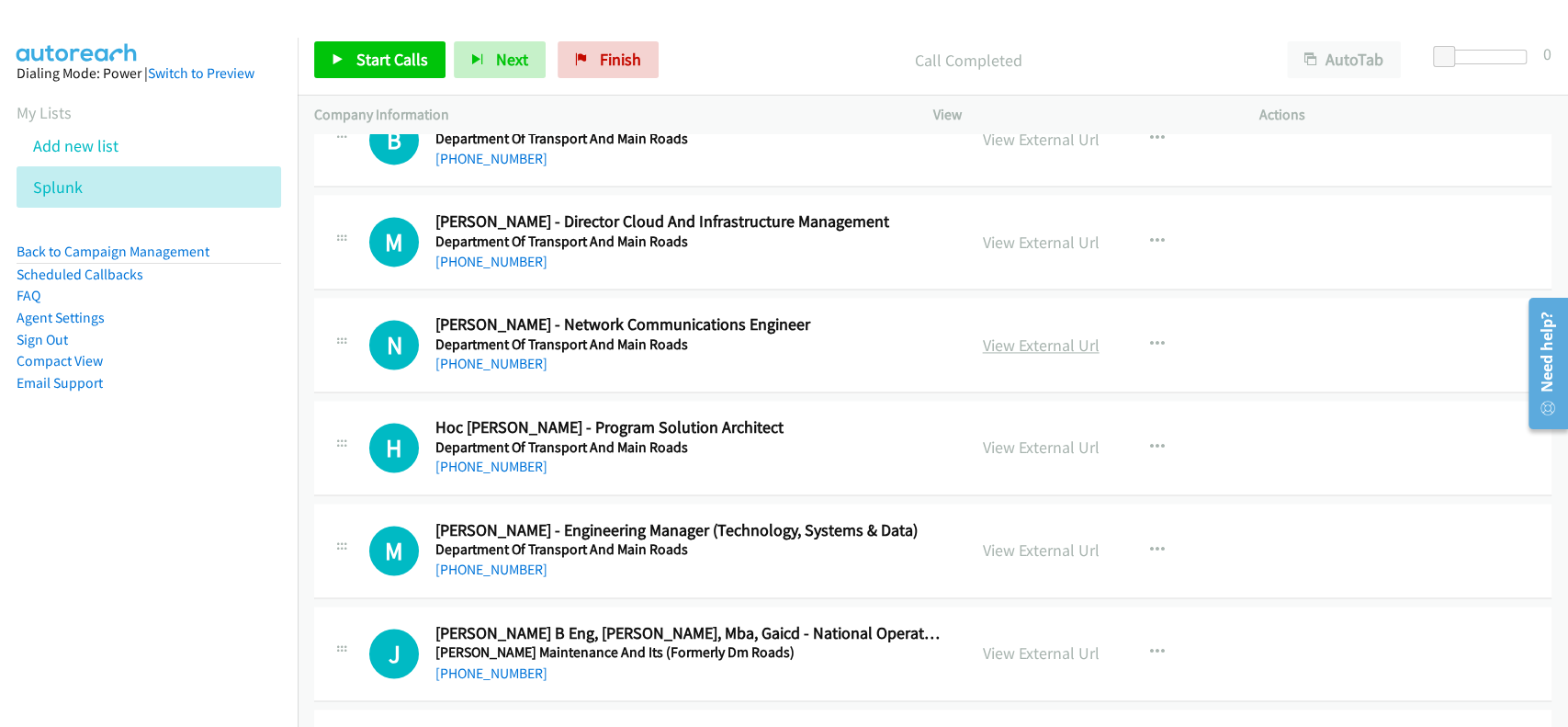
click at [1022, 335] on link "View External Url" at bounding box center [1041, 345] width 116 height 22
click at [477, 354] on link "+61 426 775 584" at bounding box center [491, 363] width 112 height 18
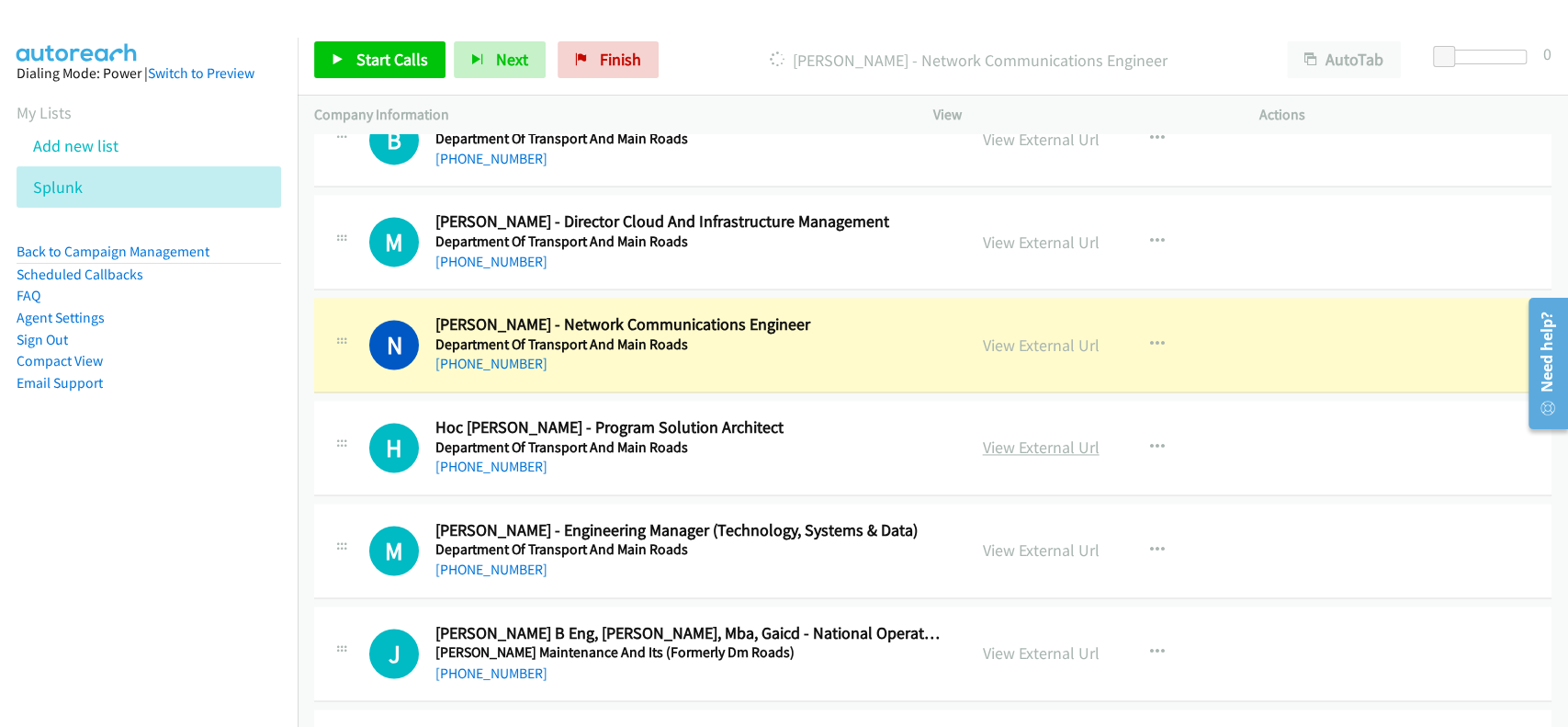
click at [1025, 436] on link "View External Url" at bounding box center [1041, 447] width 116 height 22
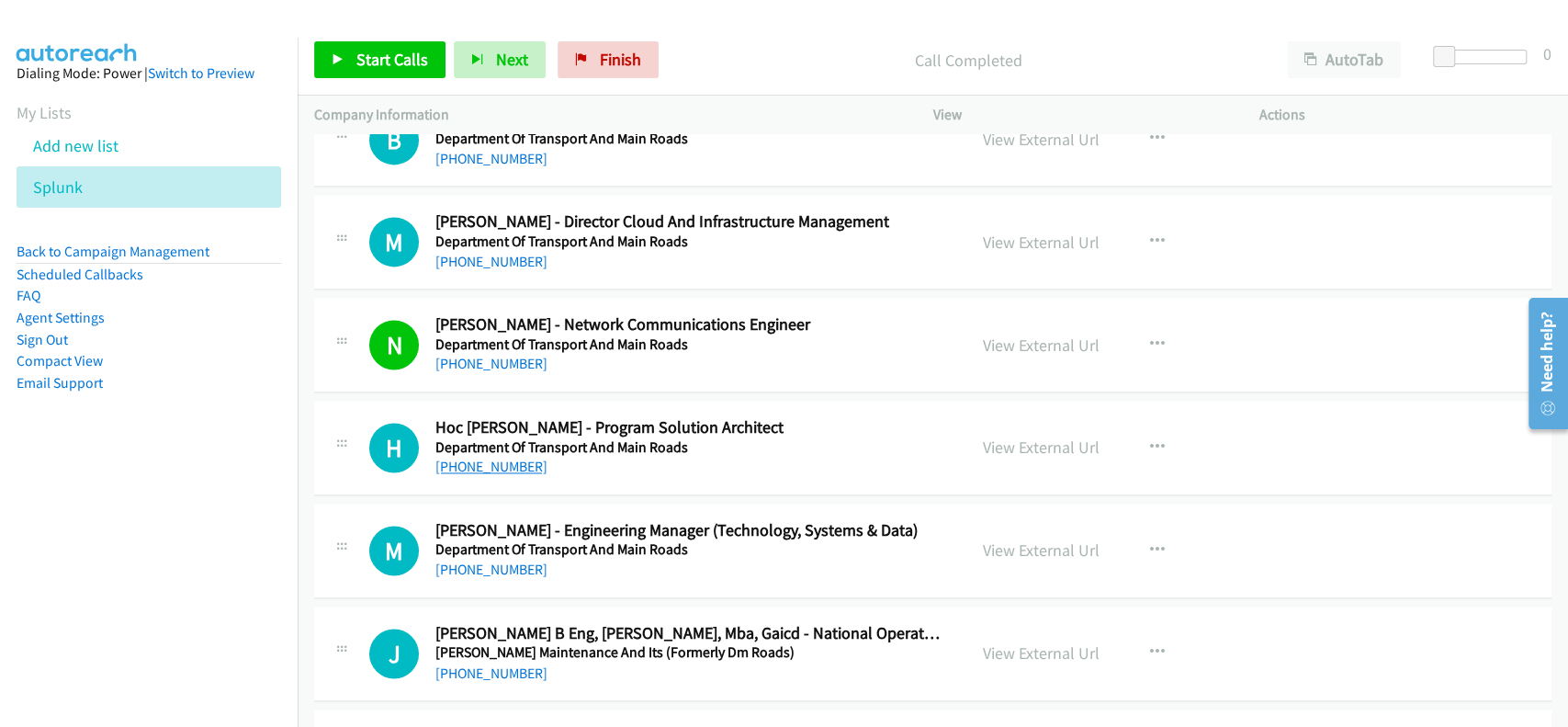
click at [481, 458] on link "+61 418 115 694" at bounding box center [491, 467] width 112 height 18
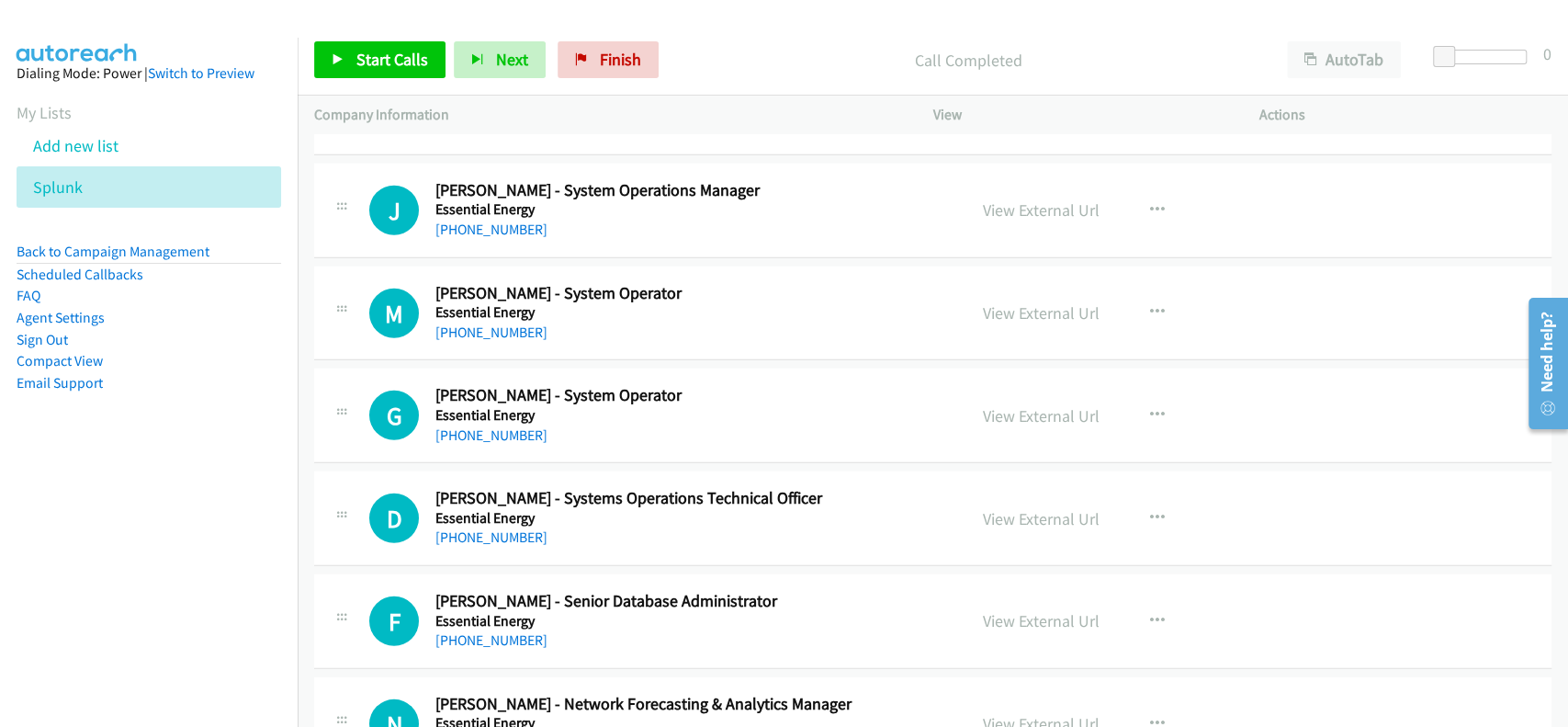
scroll to position [17517, 0]
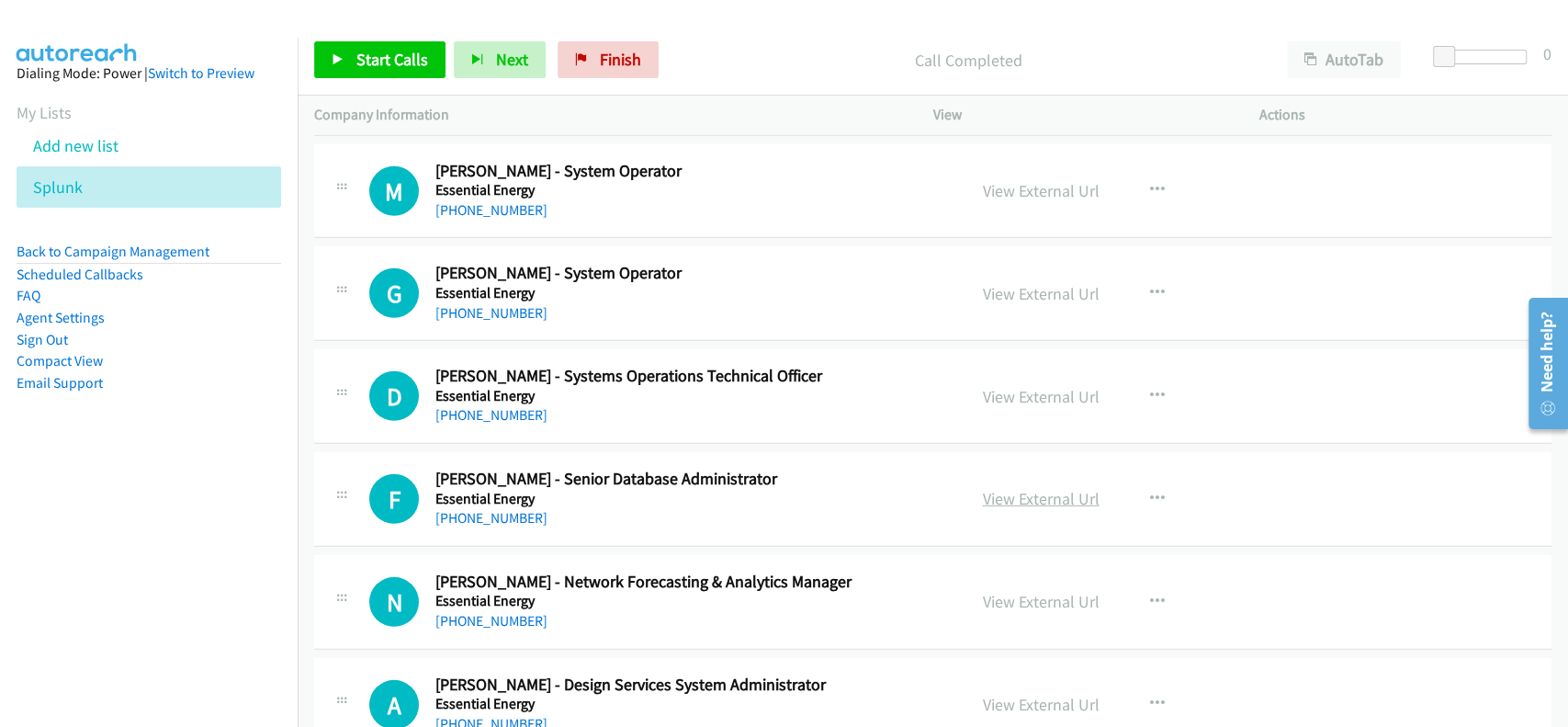
click at [1027, 488] on link "View External Url" at bounding box center [1041, 499] width 116 height 22
click at [507, 509] on link "+61 8 9232 4297" at bounding box center [491, 518] width 112 height 18
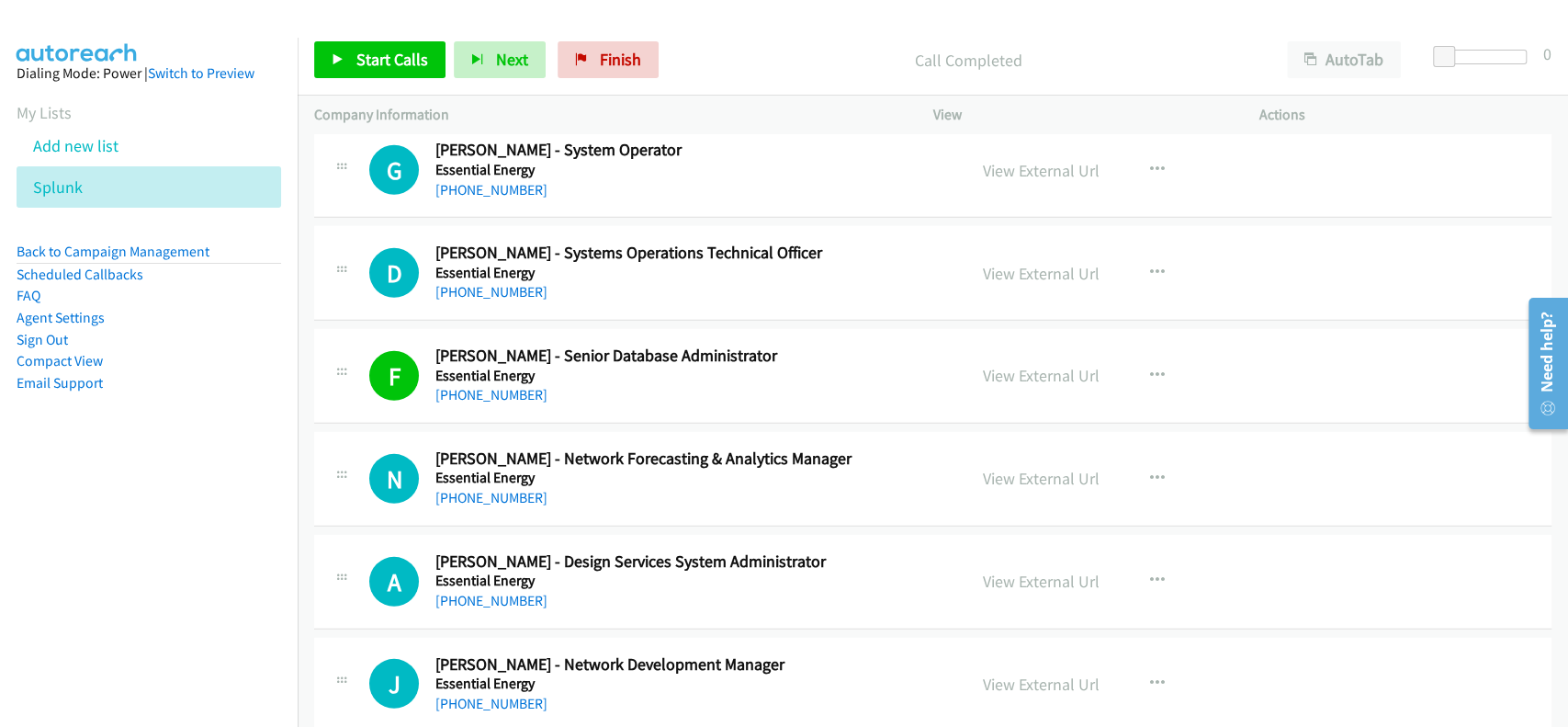
scroll to position [17762, 0]
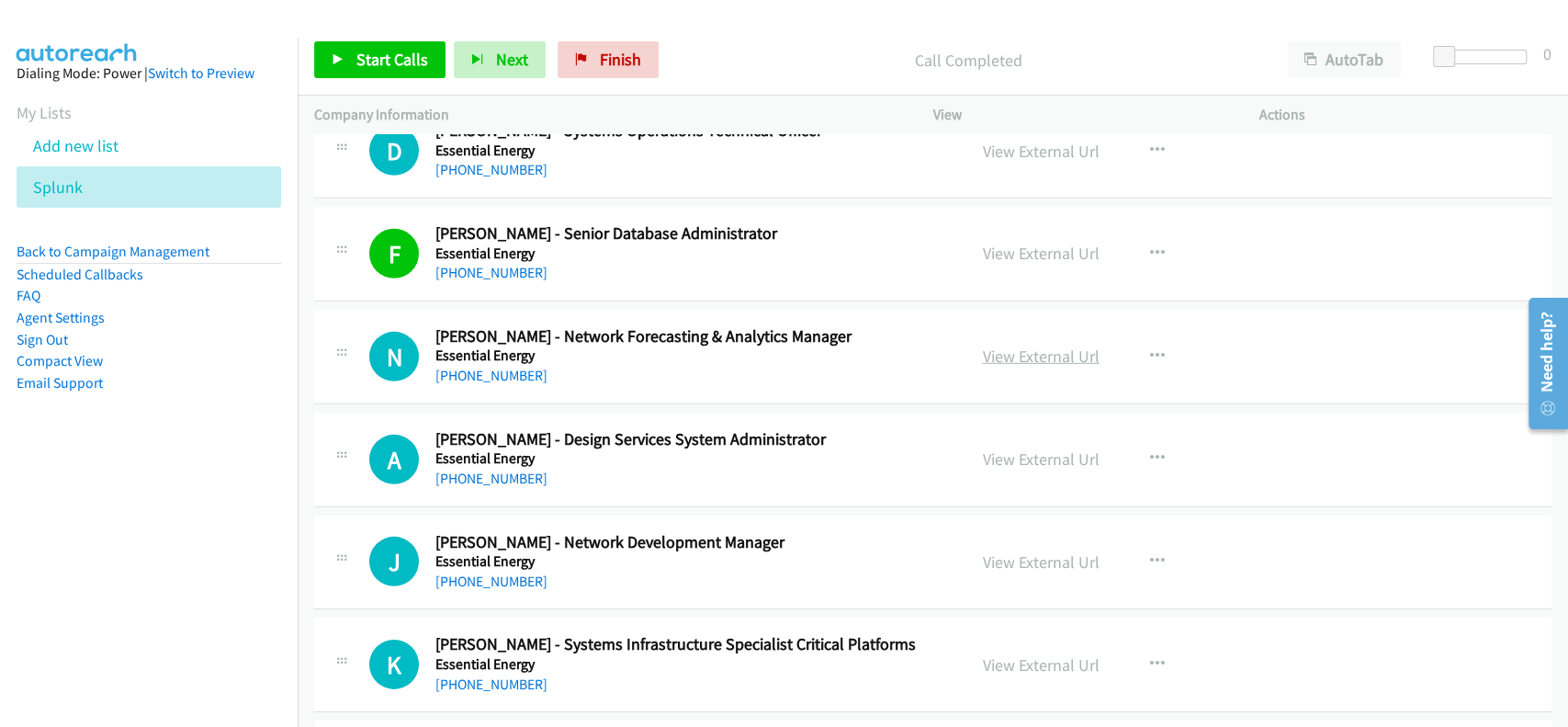
click at [1019, 345] on link "View External Url" at bounding box center [1041, 356] width 116 height 22
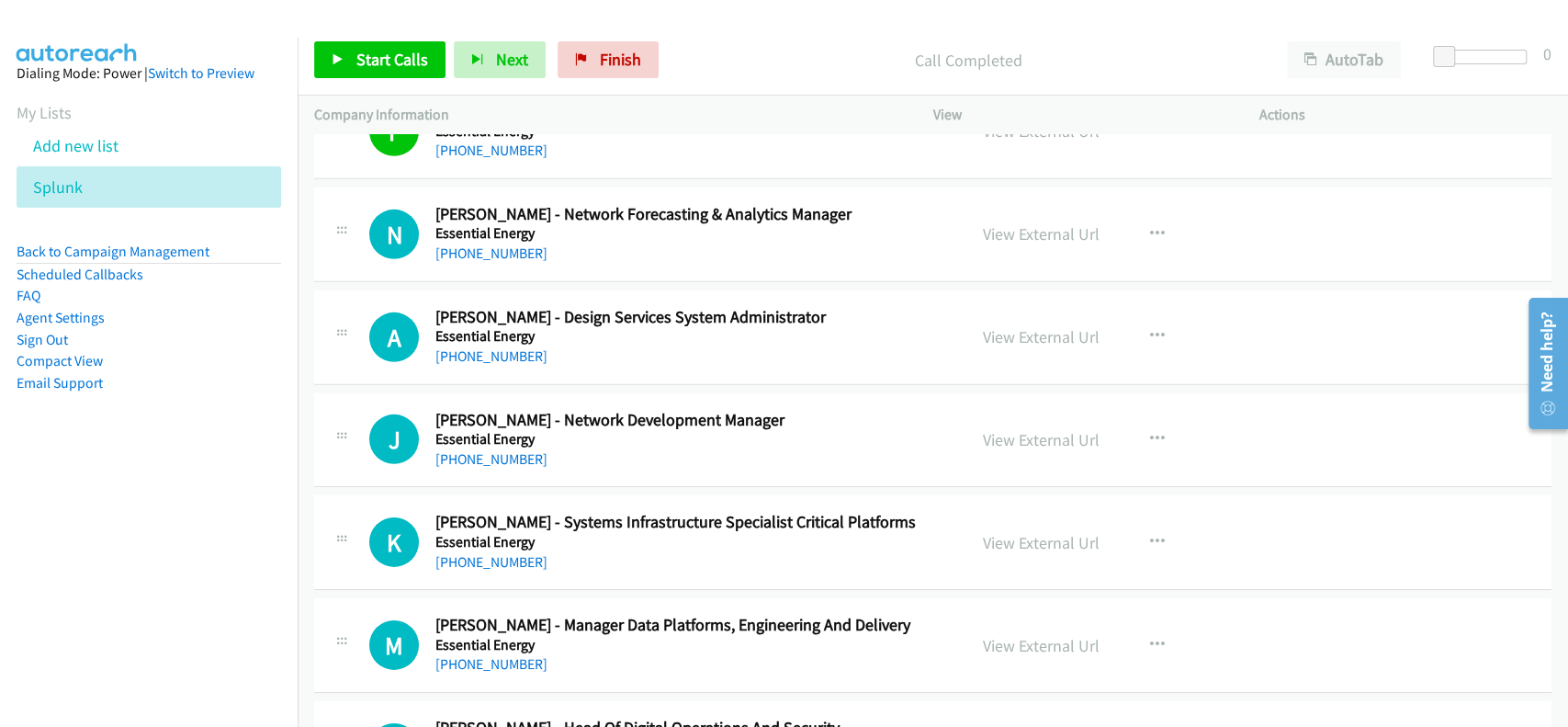
scroll to position [18008, 0]
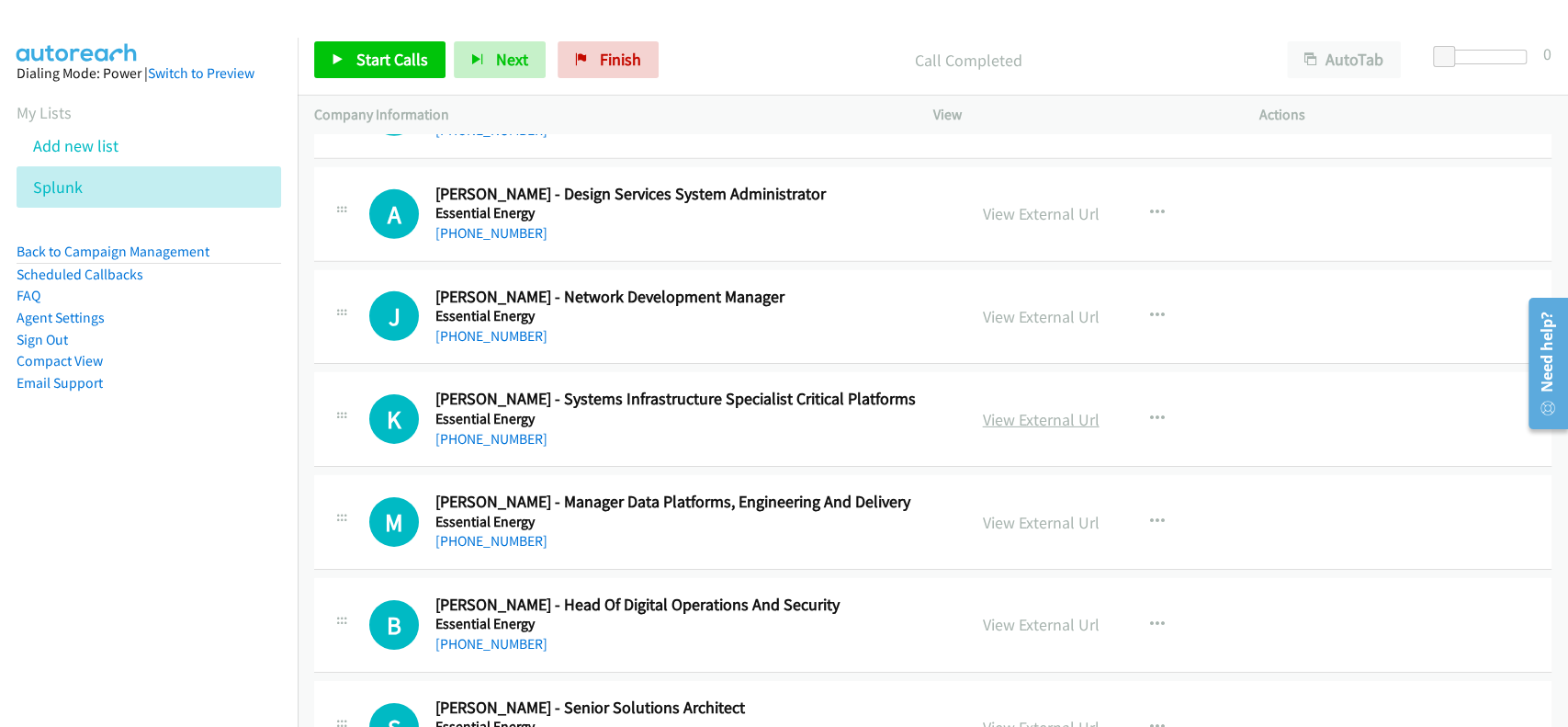
click at [990, 409] on link "View External Url" at bounding box center [1041, 420] width 116 height 22
click at [501, 430] on link "+61 434 910 478" at bounding box center [491, 438] width 112 height 18
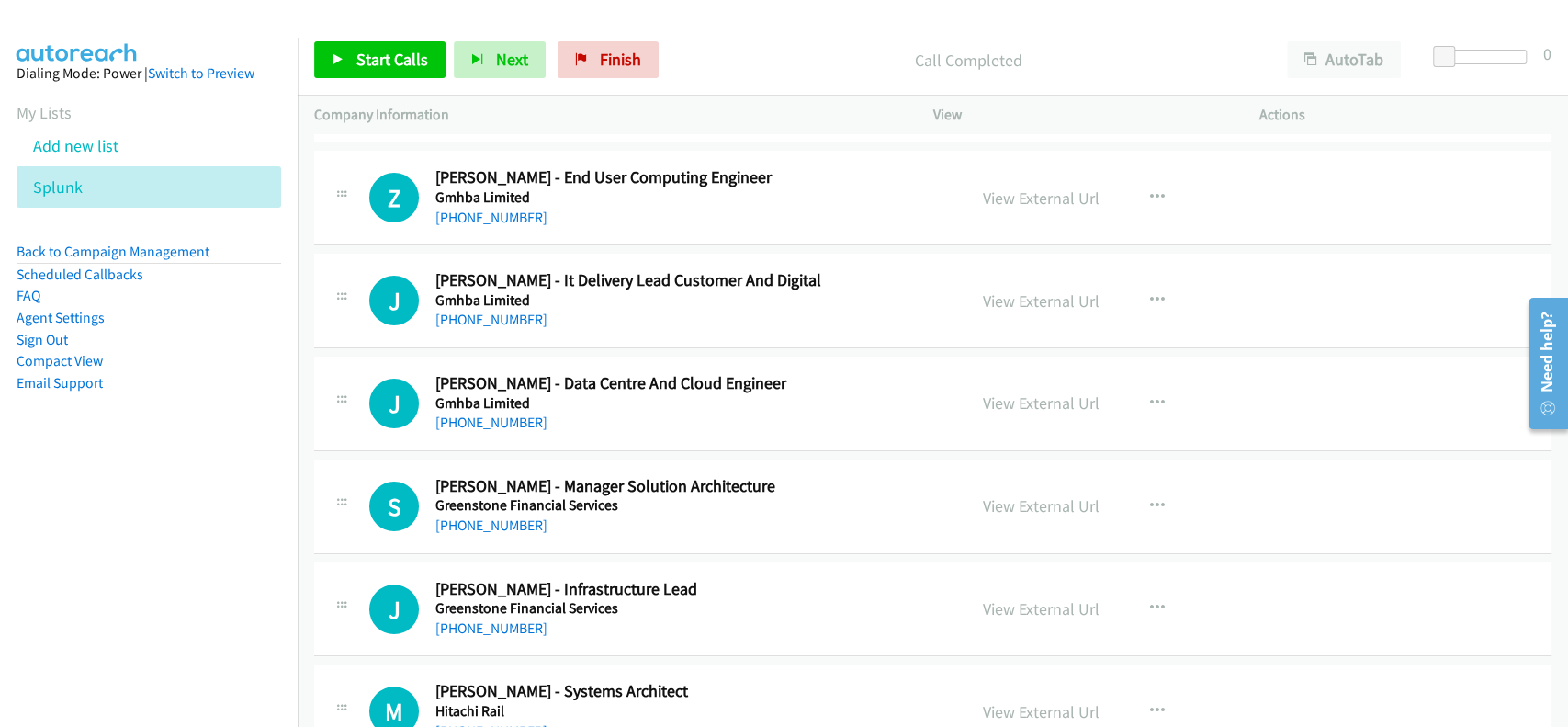
scroll to position [18865, 0]
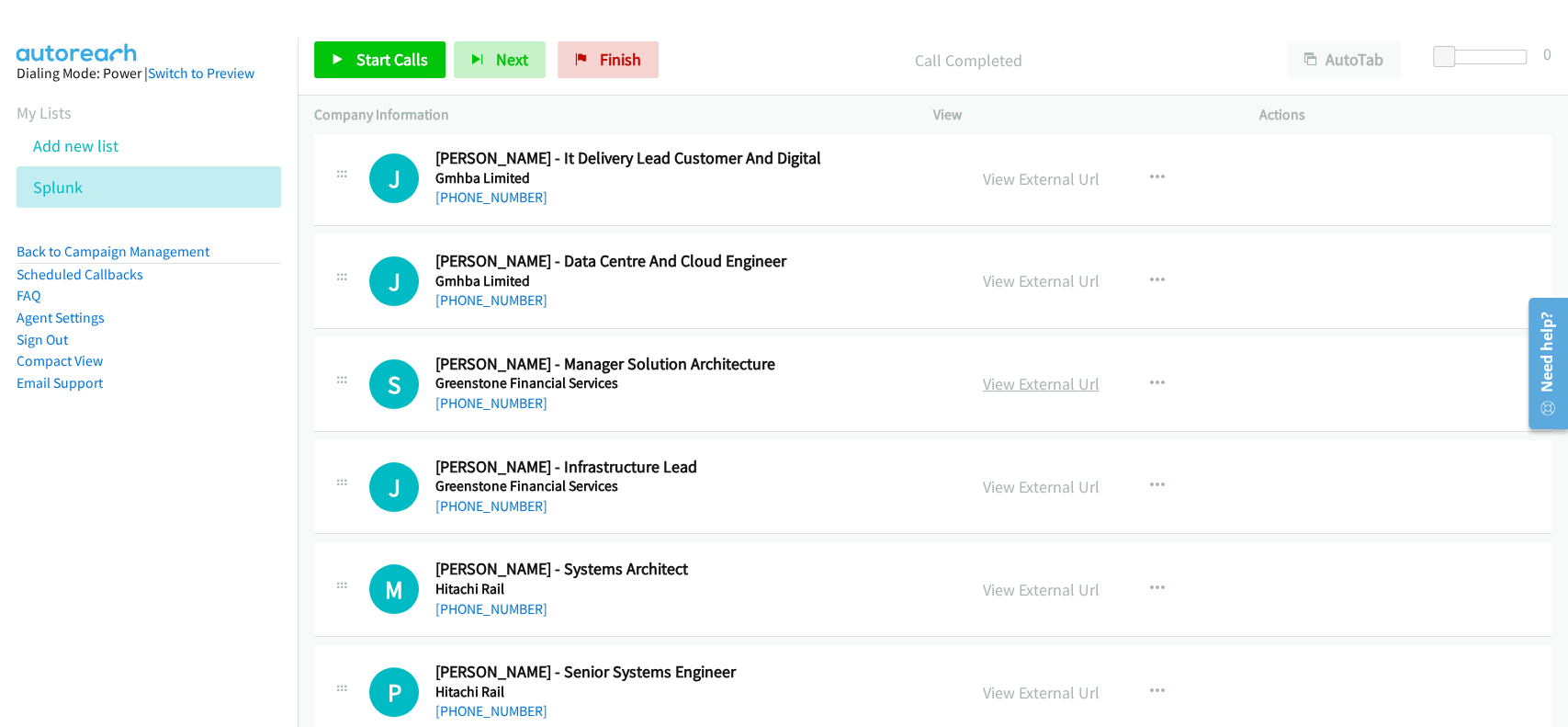
click at [1044, 373] on link "View External Url" at bounding box center [1041, 384] width 116 height 22
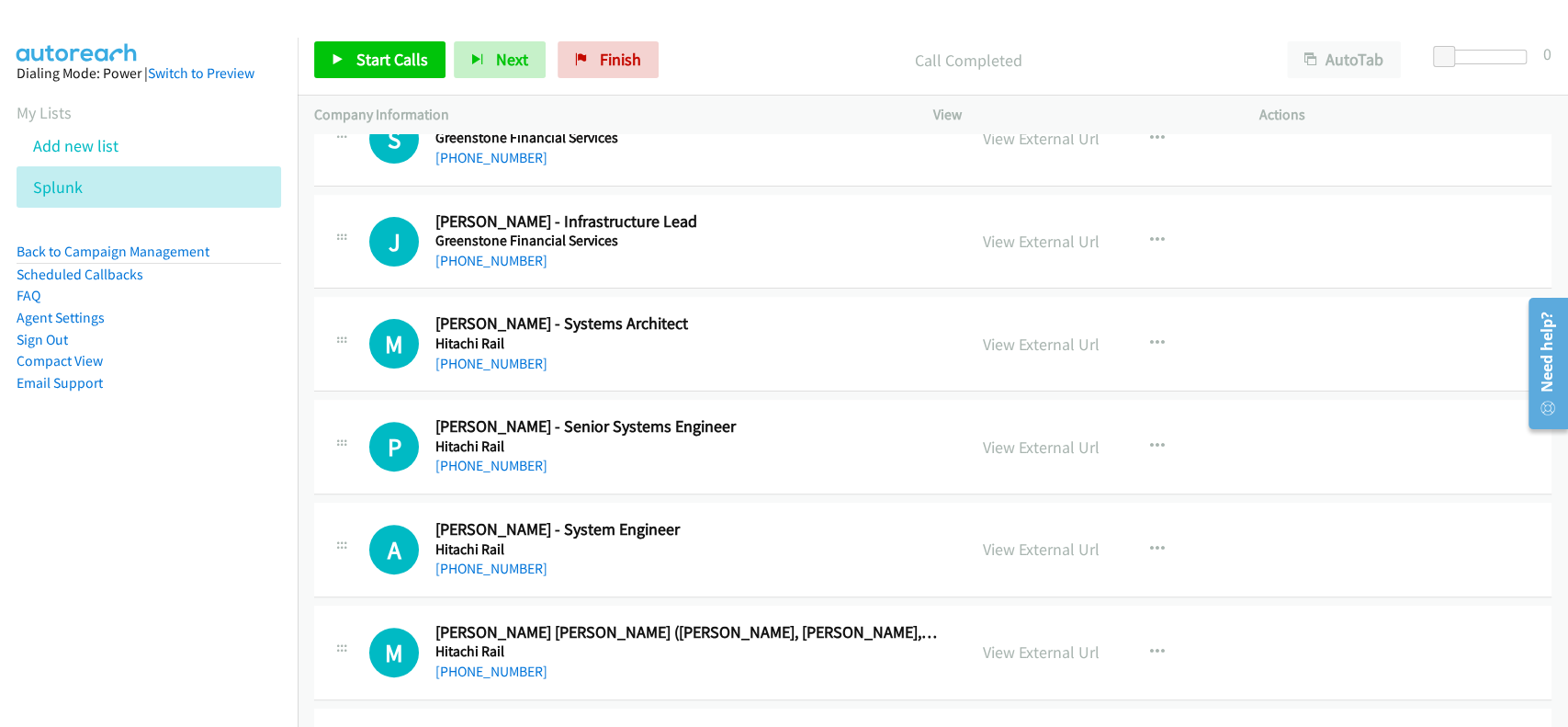
scroll to position [19233, 0]
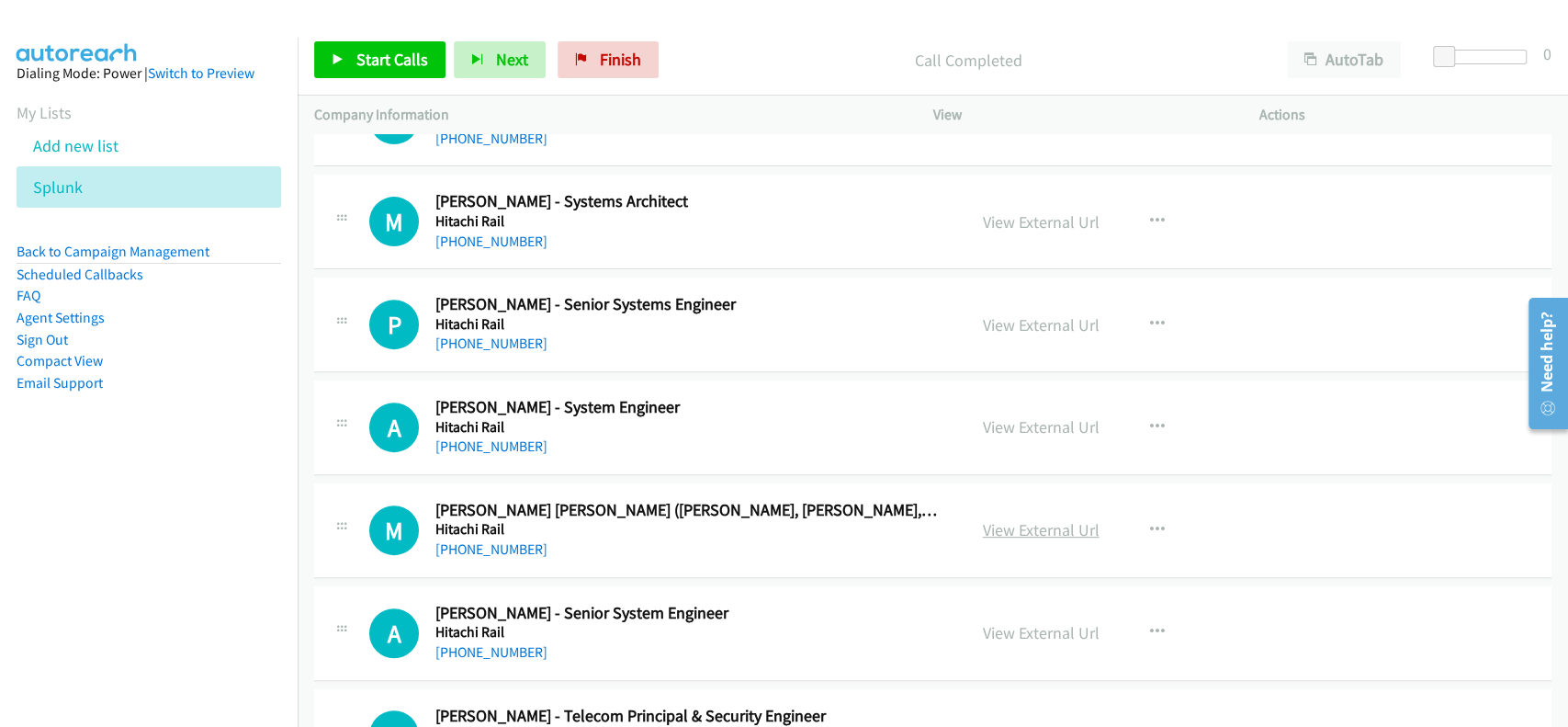
click at [1016, 520] on link "View External Url" at bounding box center [1041, 530] width 116 height 22
click at [475, 540] on link "+61 421 102 739" at bounding box center [491, 549] width 112 height 18
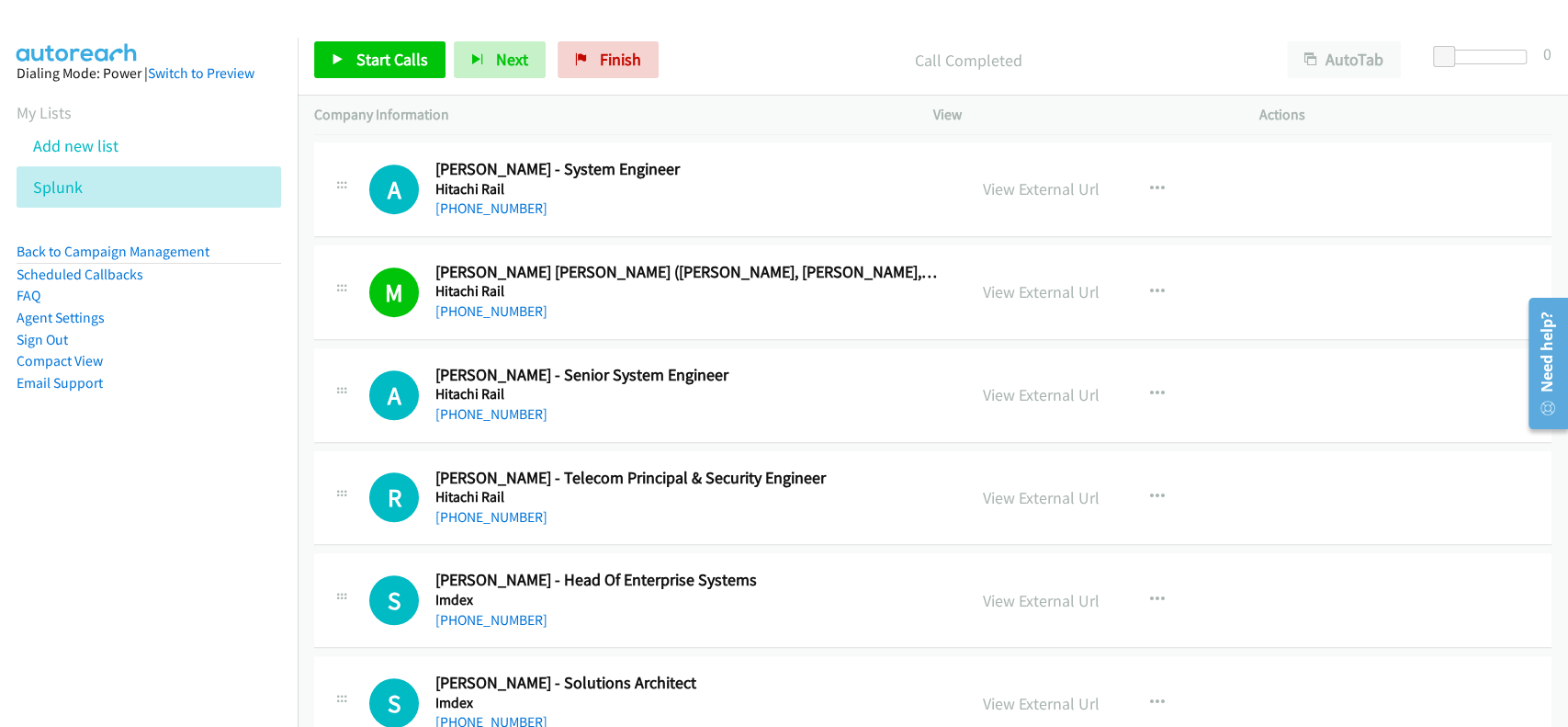
scroll to position [19477, 0]
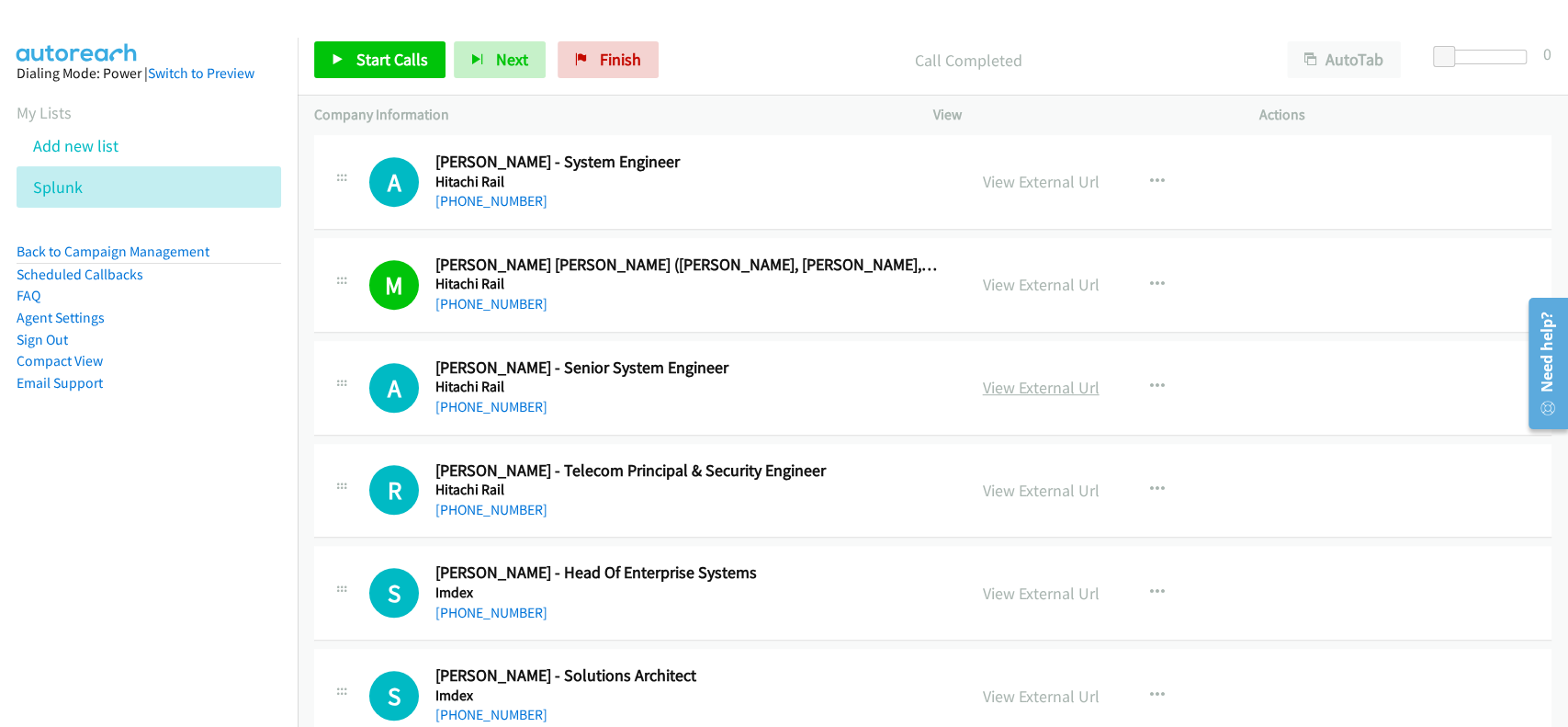
click at [986, 377] on link "View External Url" at bounding box center [1041, 387] width 116 height 22
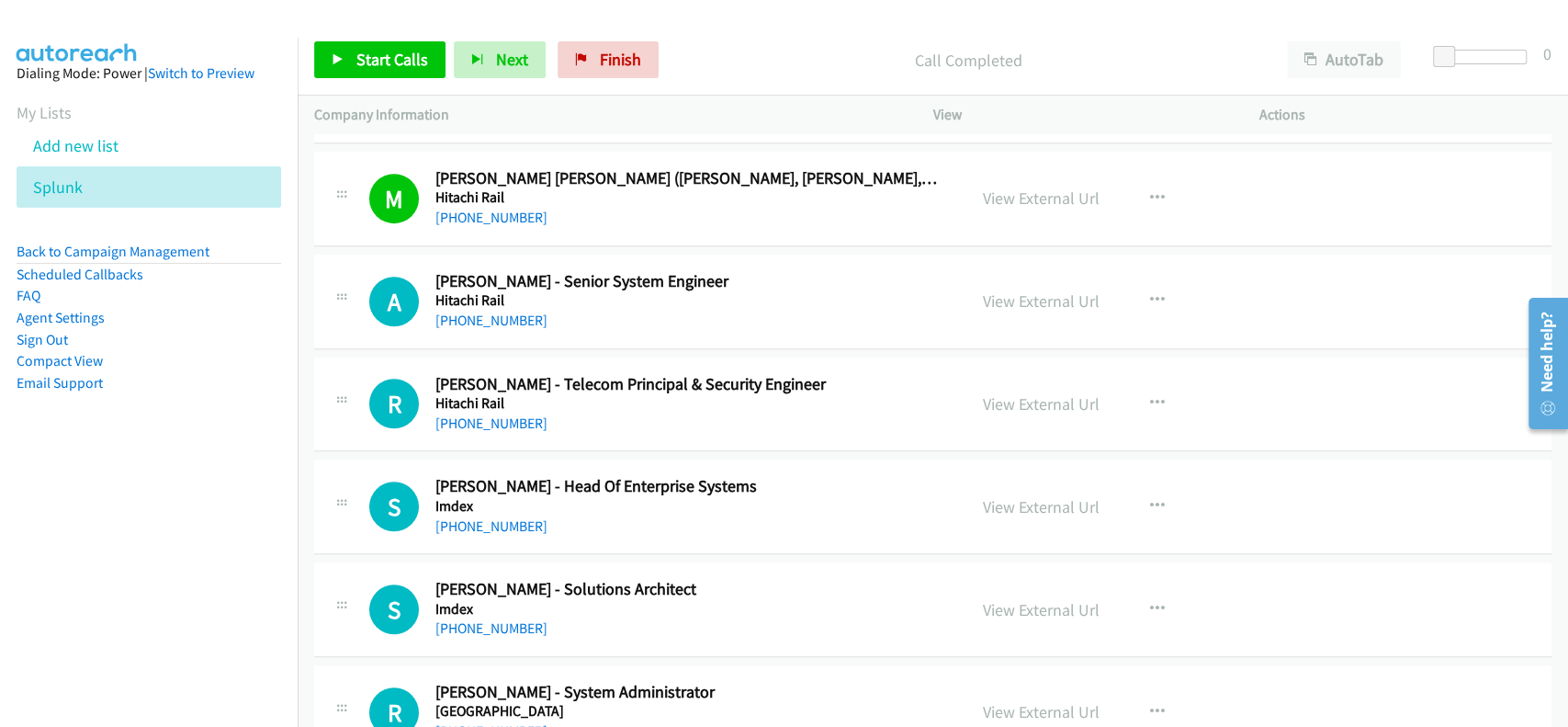
scroll to position [19600, 0]
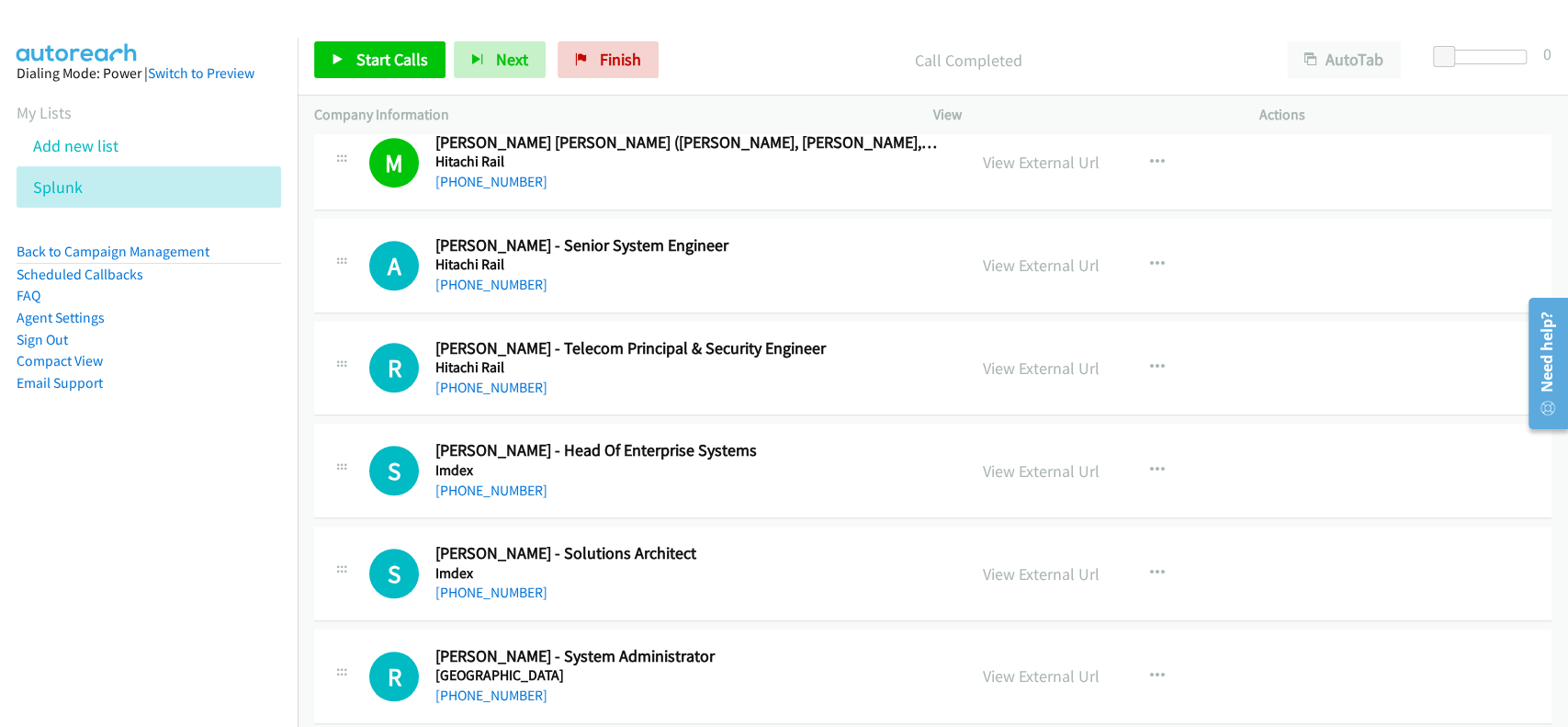
click at [1034, 355] on div "View External Url" at bounding box center [1041, 367] width 116 height 24
click at [1031, 357] on link "View External Url" at bounding box center [1041, 368] width 116 height 22
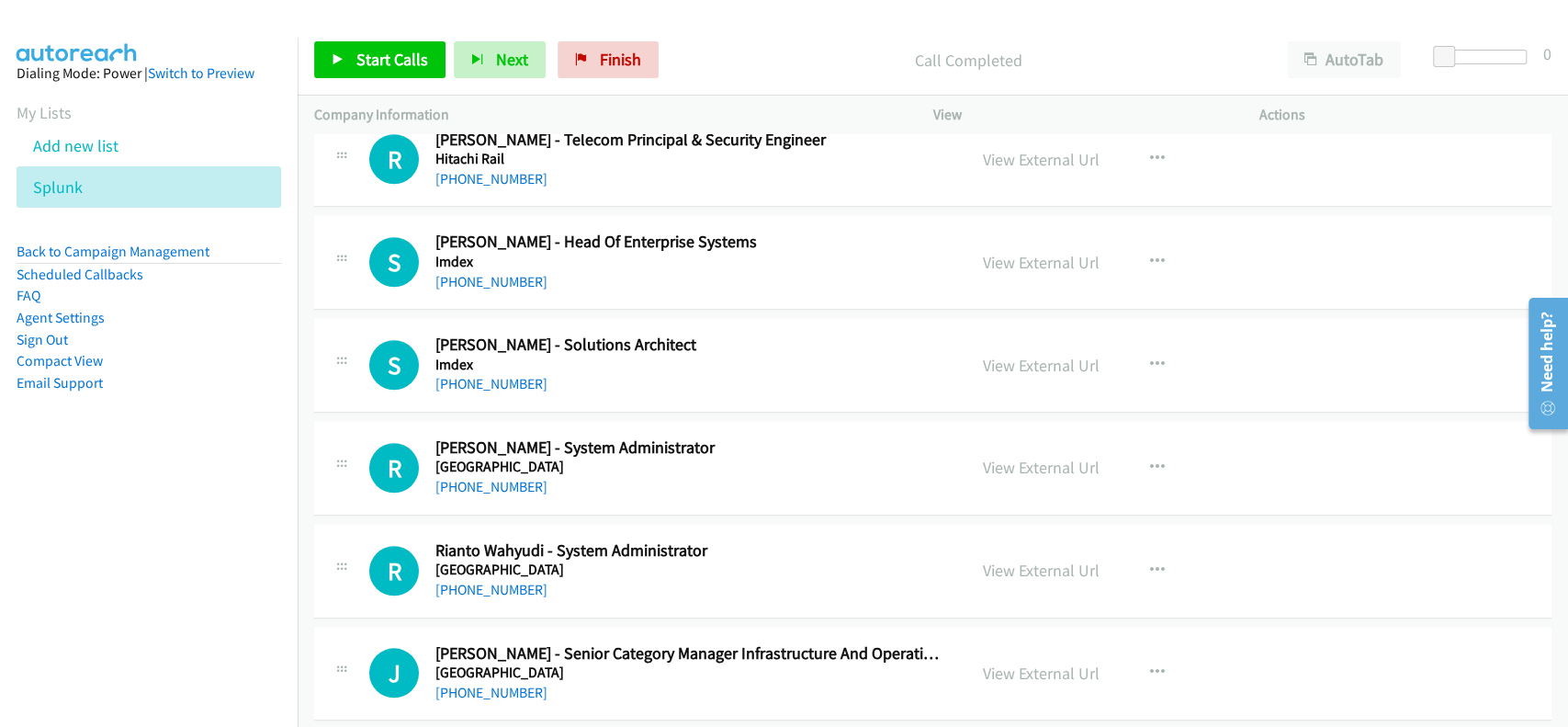
scroll to position [19845, 0]
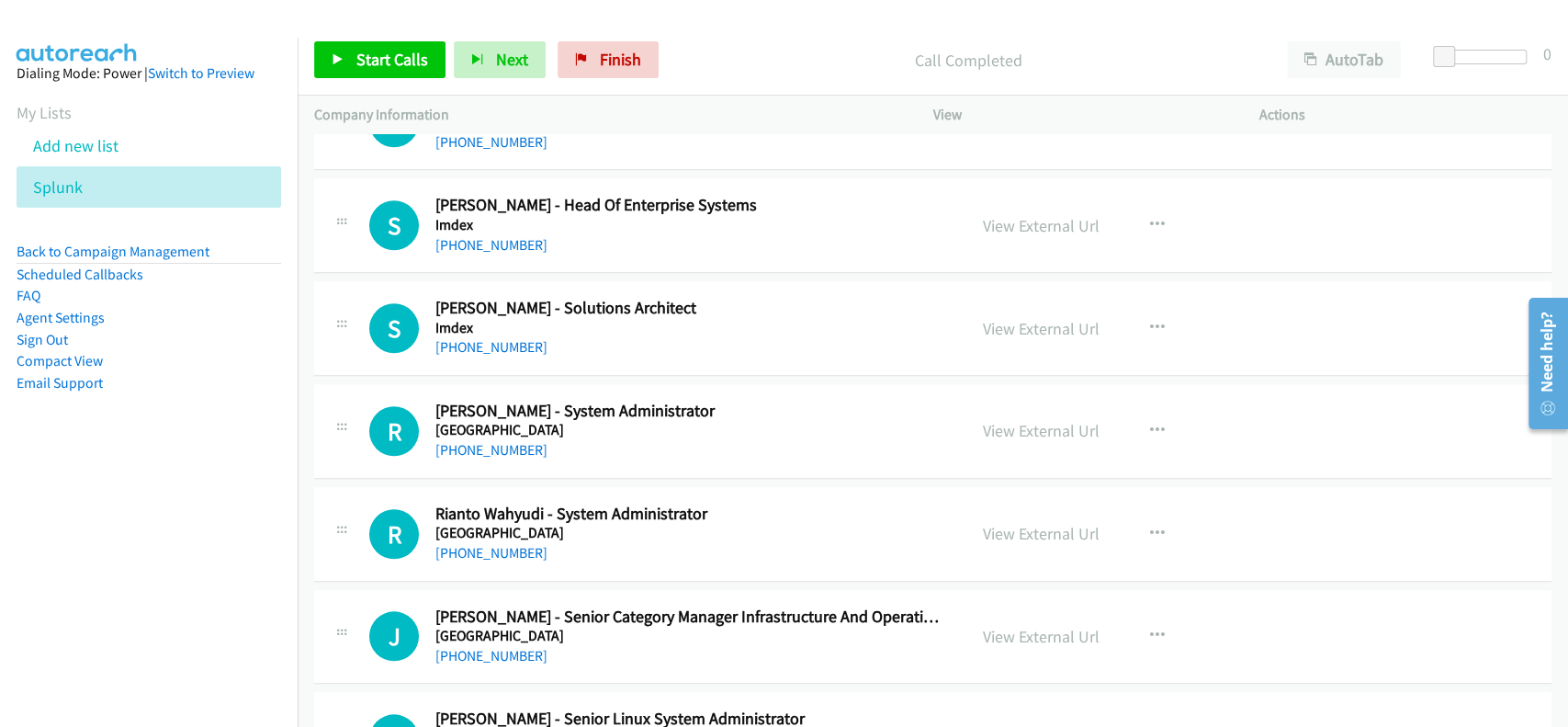
click at [1002, 418] on div "View External Url" at bounding box center [1041, 430] width 116 height 24
click at [1004, 420] on link "View External Url" at bounding box center [1041, 431] width 116 height 22
click at [481, 441] on link "+61 3 9479 1101" at bounding box center [491, 450] width 112 height 18
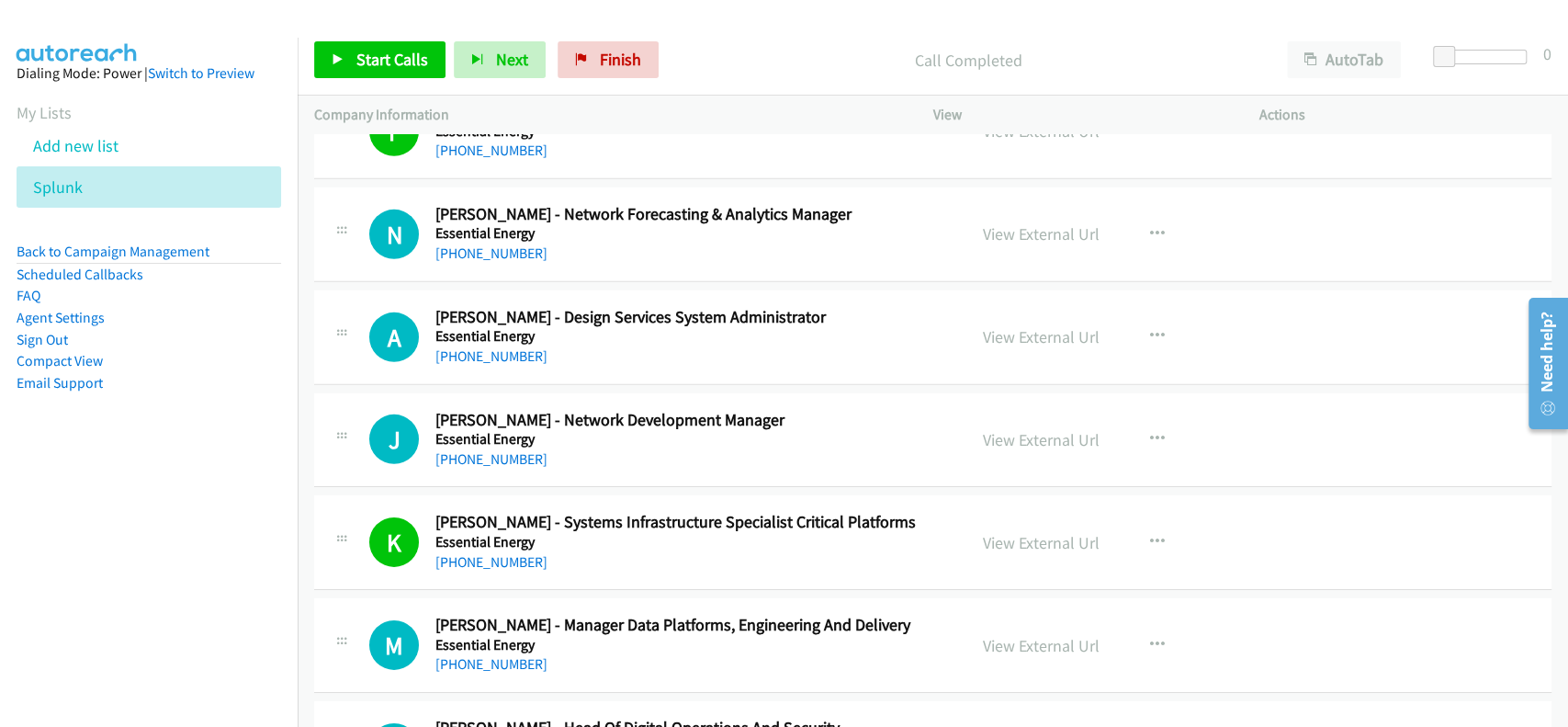
scroll to position [18008, 0]
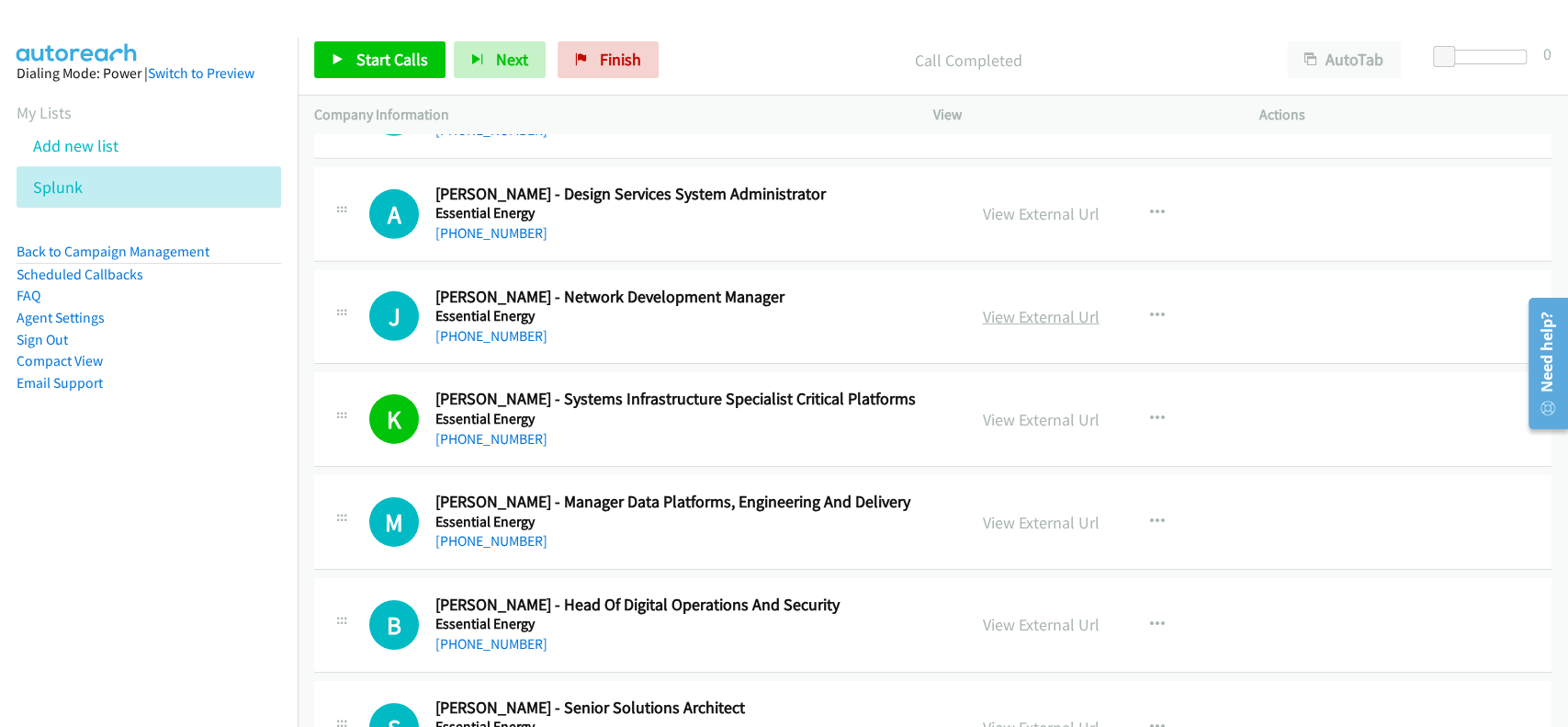
click at [1015, 306] on link "View External Url" at bounding box center [1041, 317] width 116 height 22
click at [473, 327] on link "+61 417 082 201" at bounding box center [491, 336] width 112 height 18
click at [1003, 512] on link "View External Url" at bounding box center [1041, 523] width 116 height 22
click at [474, 513] on h5 "Essential Energy" at bounding box center [688, 522] width 505 height 19
click at [477, 532] on link "+61 404 767 569" at bounding box center [491, 541] width 112 height 18
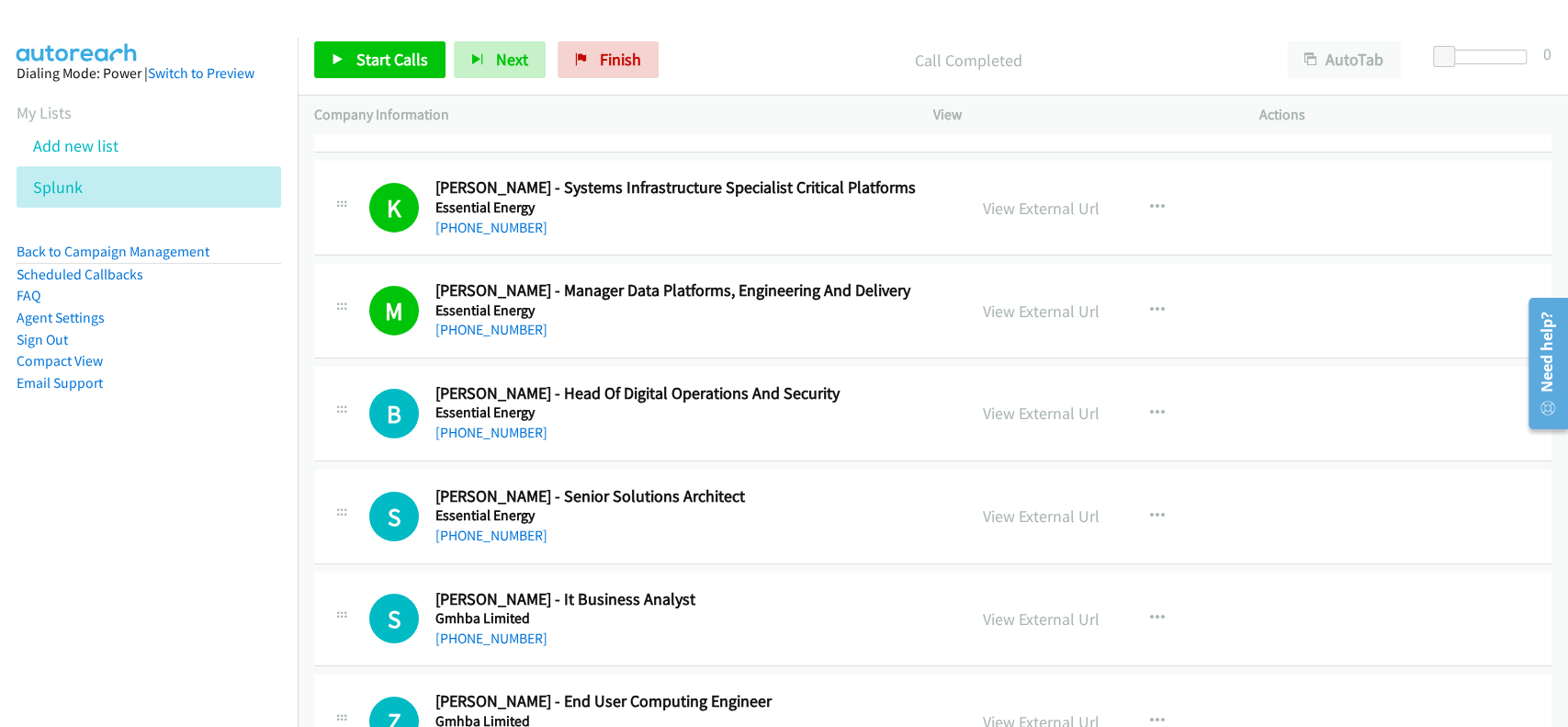
scroll to position [18252, 0]
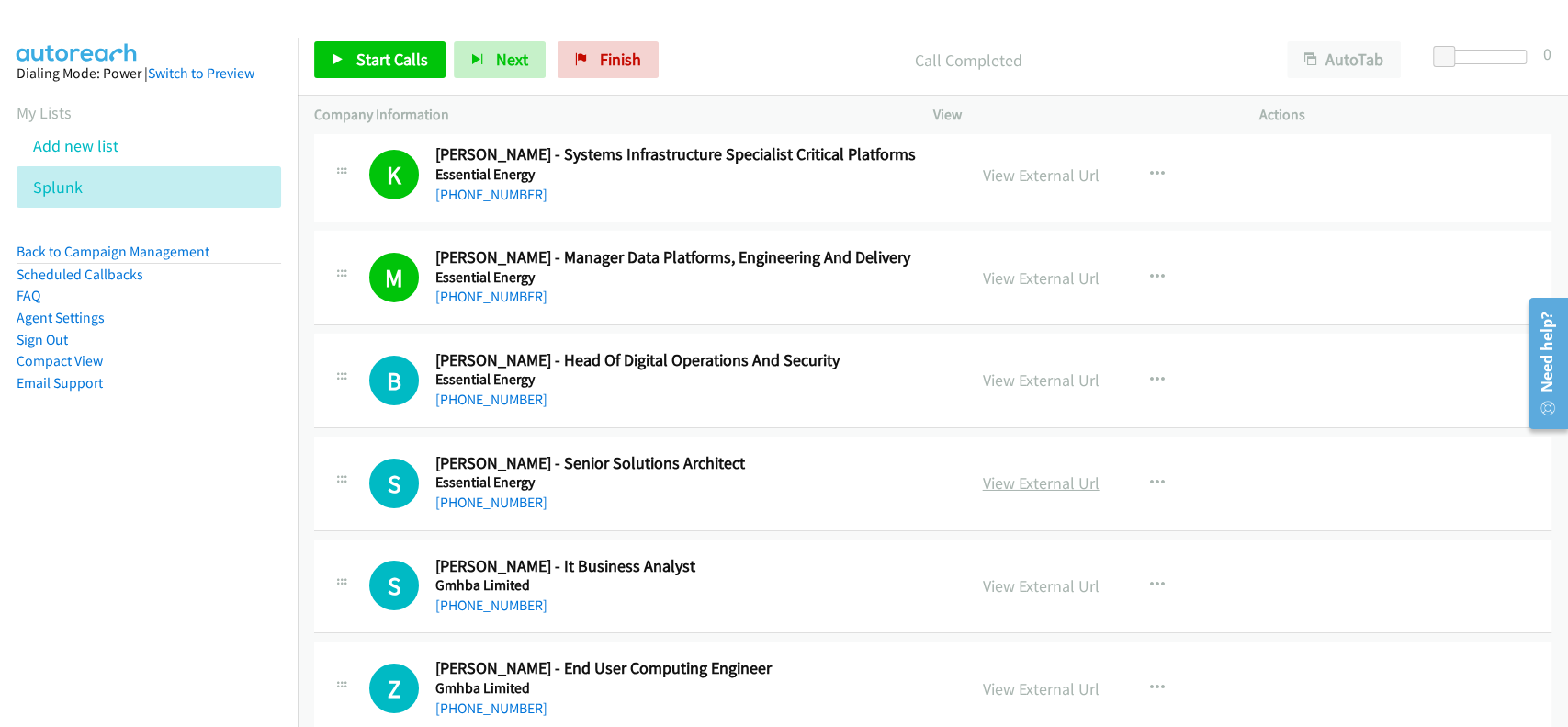
click at [1021, 473] on link "View External Url" at bounding box center [1041, 483] width 116 height 22
click at [463, 493] on link "+61 432 691 887" at bounding box center [491, 502] width 112 height 18
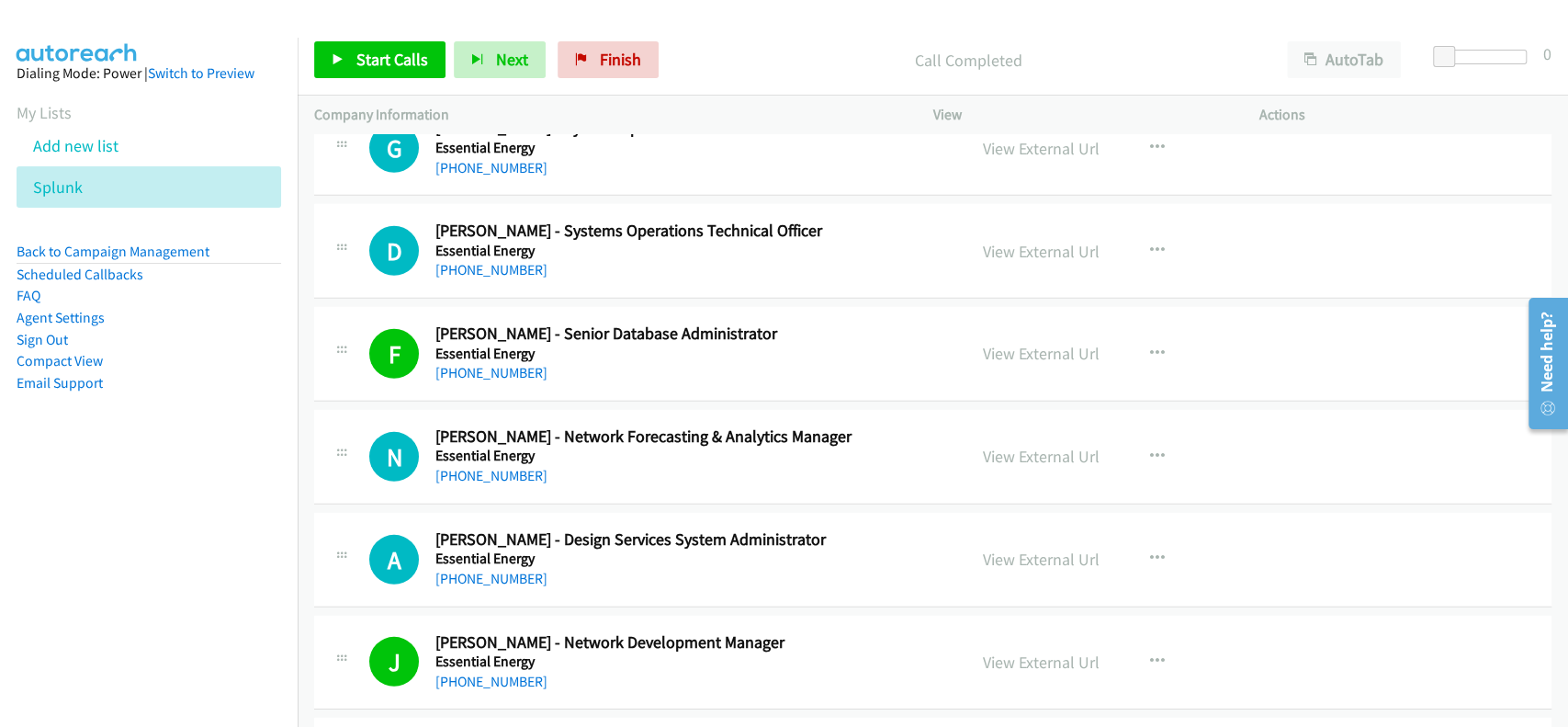
scroll to position [17640, 0]
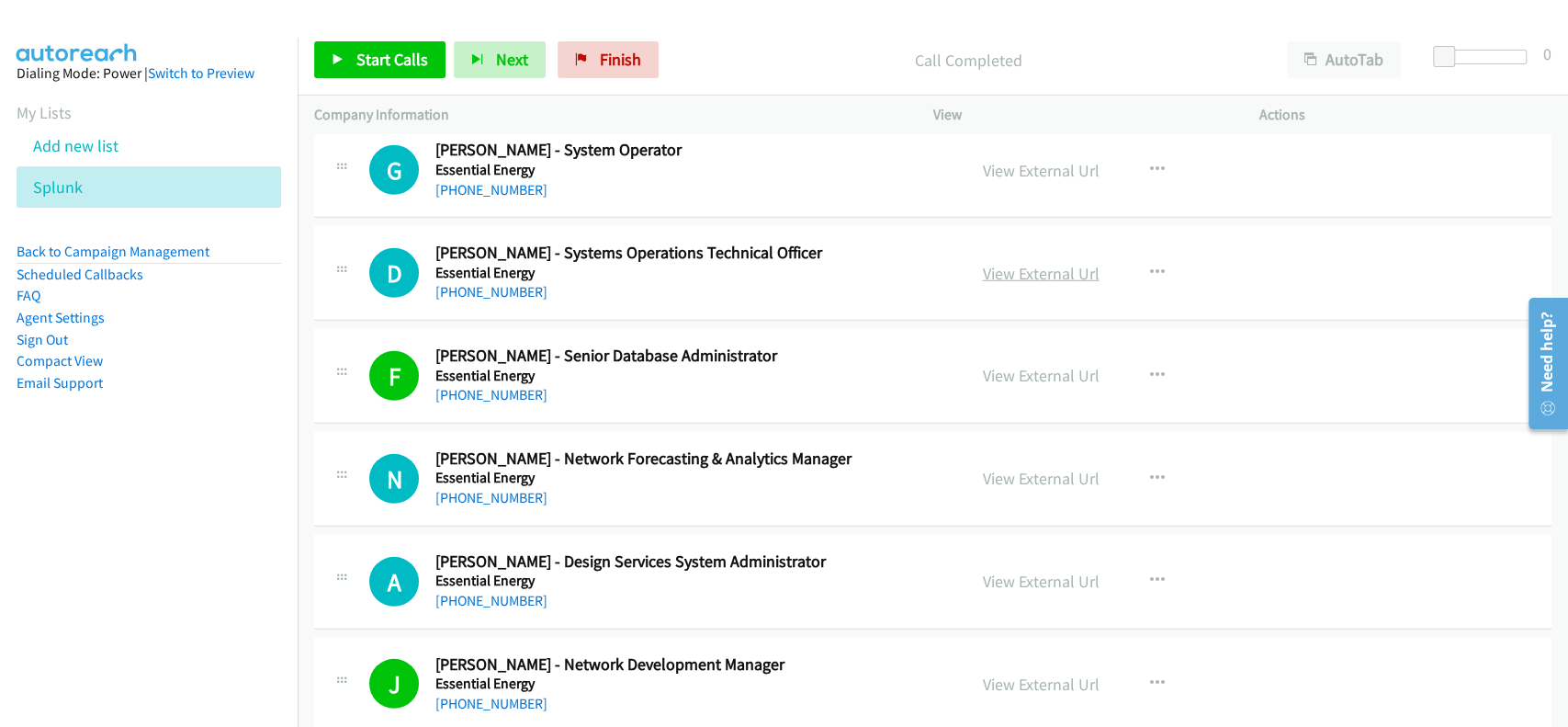
click at [1031, 263] on link "View External Url" at bounding box center [1041, 274] width 116 height 22
click at [466, 283] on link "+61 409 846 698" at bounding box center [491, 292] width 112 height 18
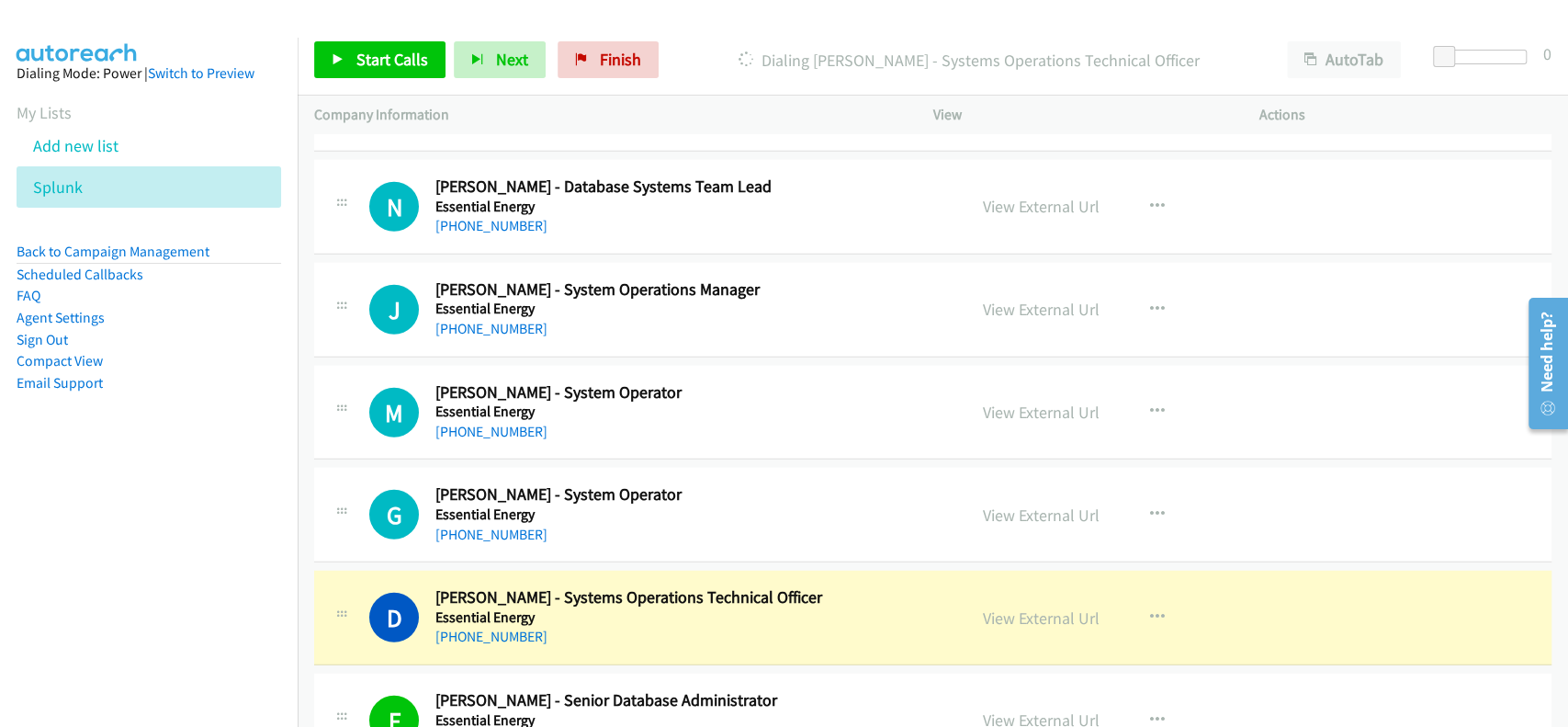
scroll to position [17273, 0]
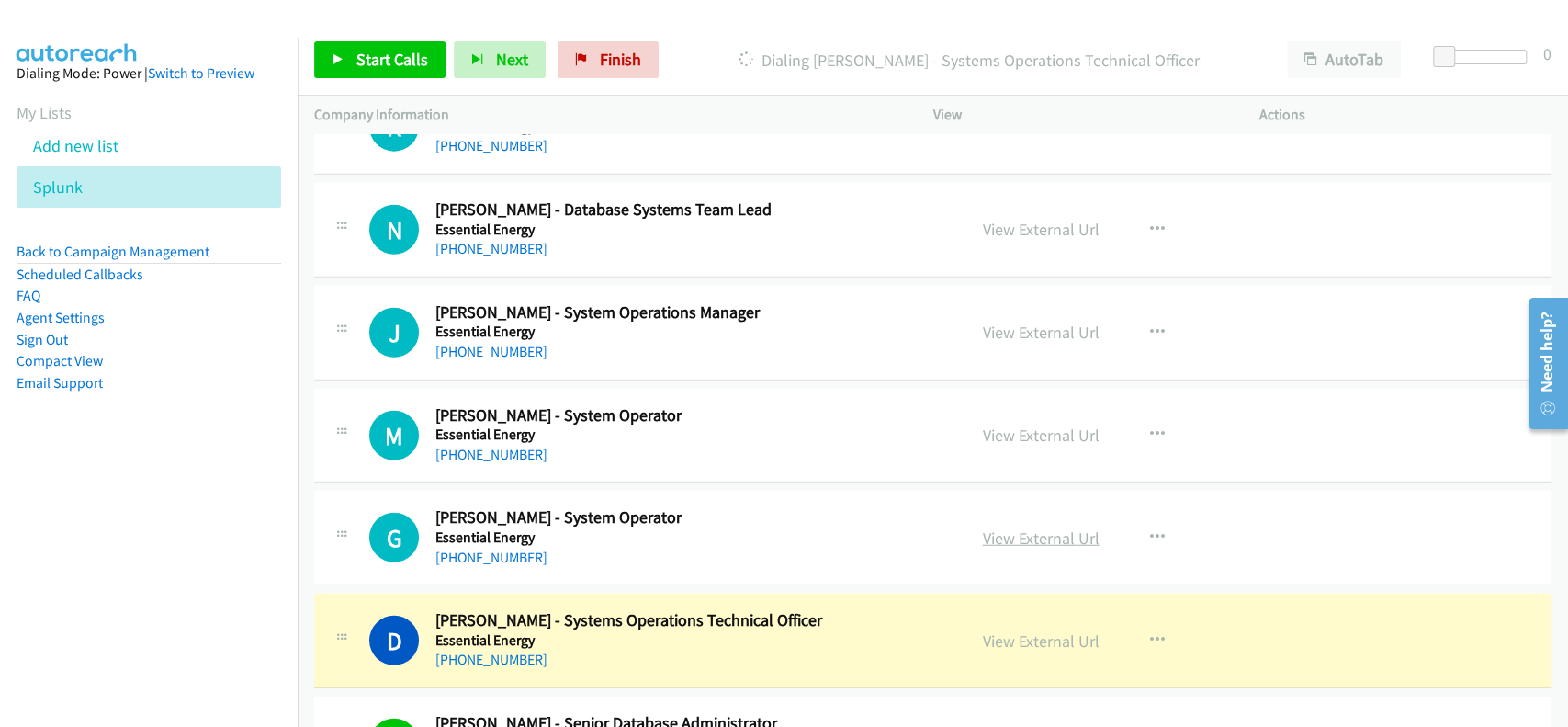
click at [1031, 527] on link "View External Url" at bounding box center [1041, 538] width 116 height 22
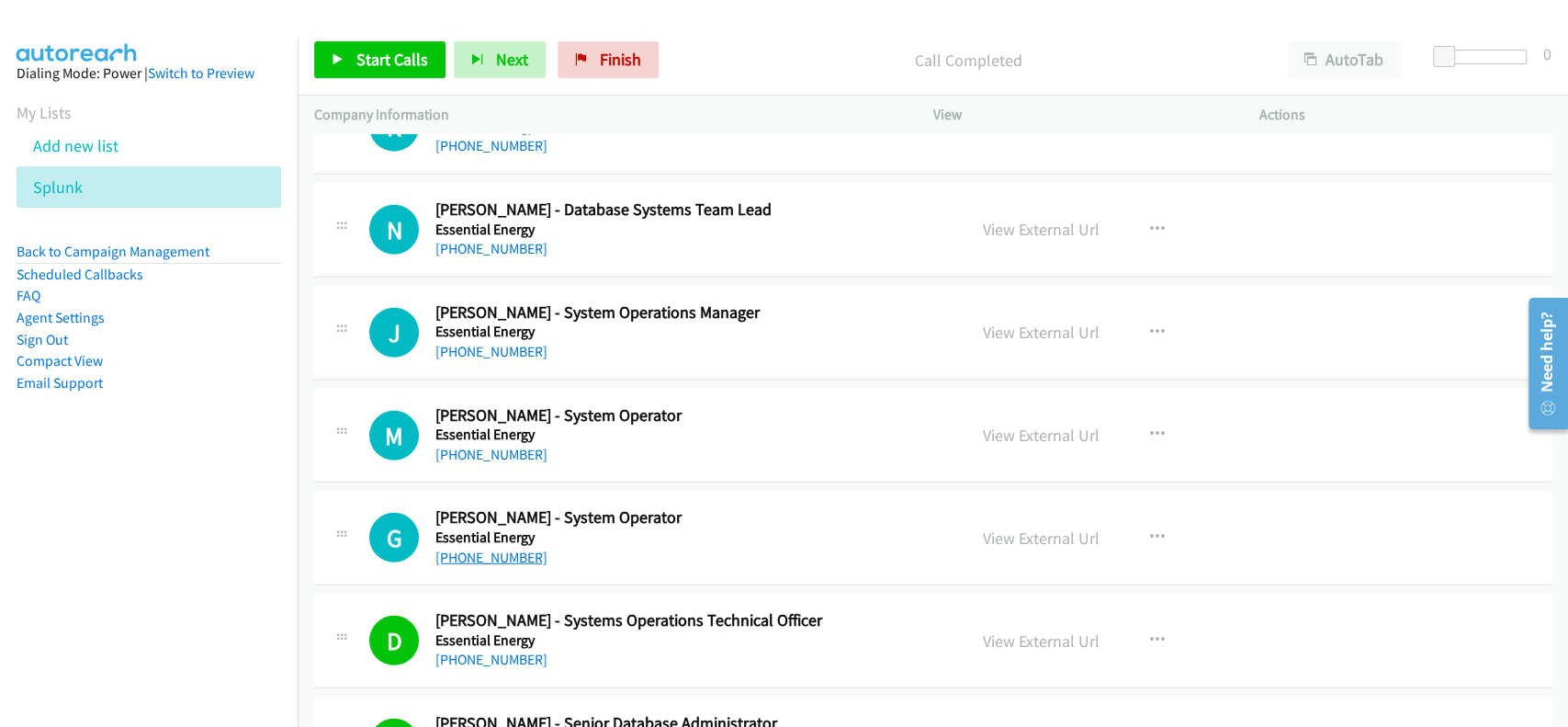
click at [477, 549] on link "+61 2 6122 3001" at bounding box center [491, 558] width 112 height 18
click at [1007, 425] on link "View External Url" at bounding box center [1041, 435] width 116 height 22
click at [459, 446] on div "M Callback Scheduled Mathew Rogers - System Operator Essential Energy Australia…" at bounding box center [932, 435] width 1237 height 95
click at [486, 445] on link "+61 2 6042 3346" at bounding box center [491, 454] width 112 height 18
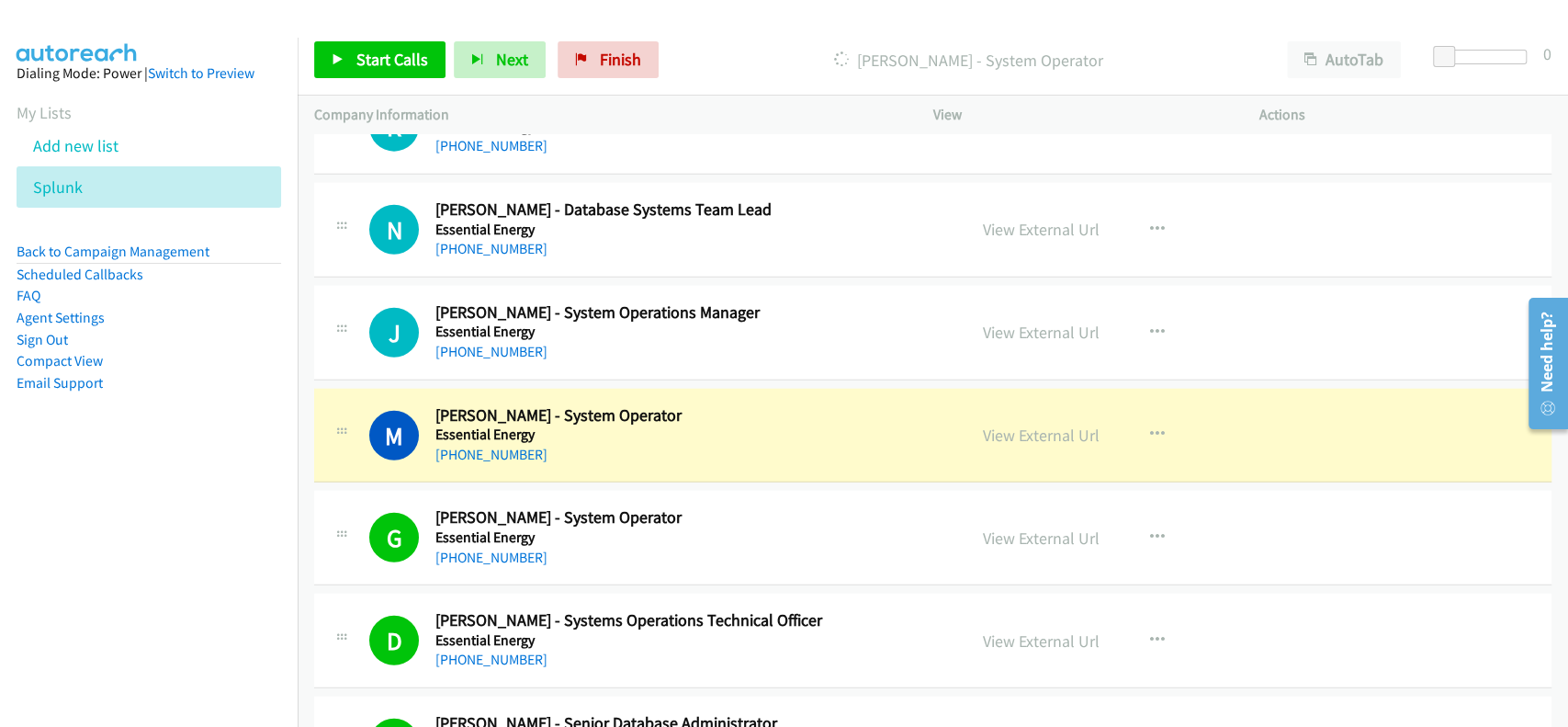
scroll to position [17150, 0]
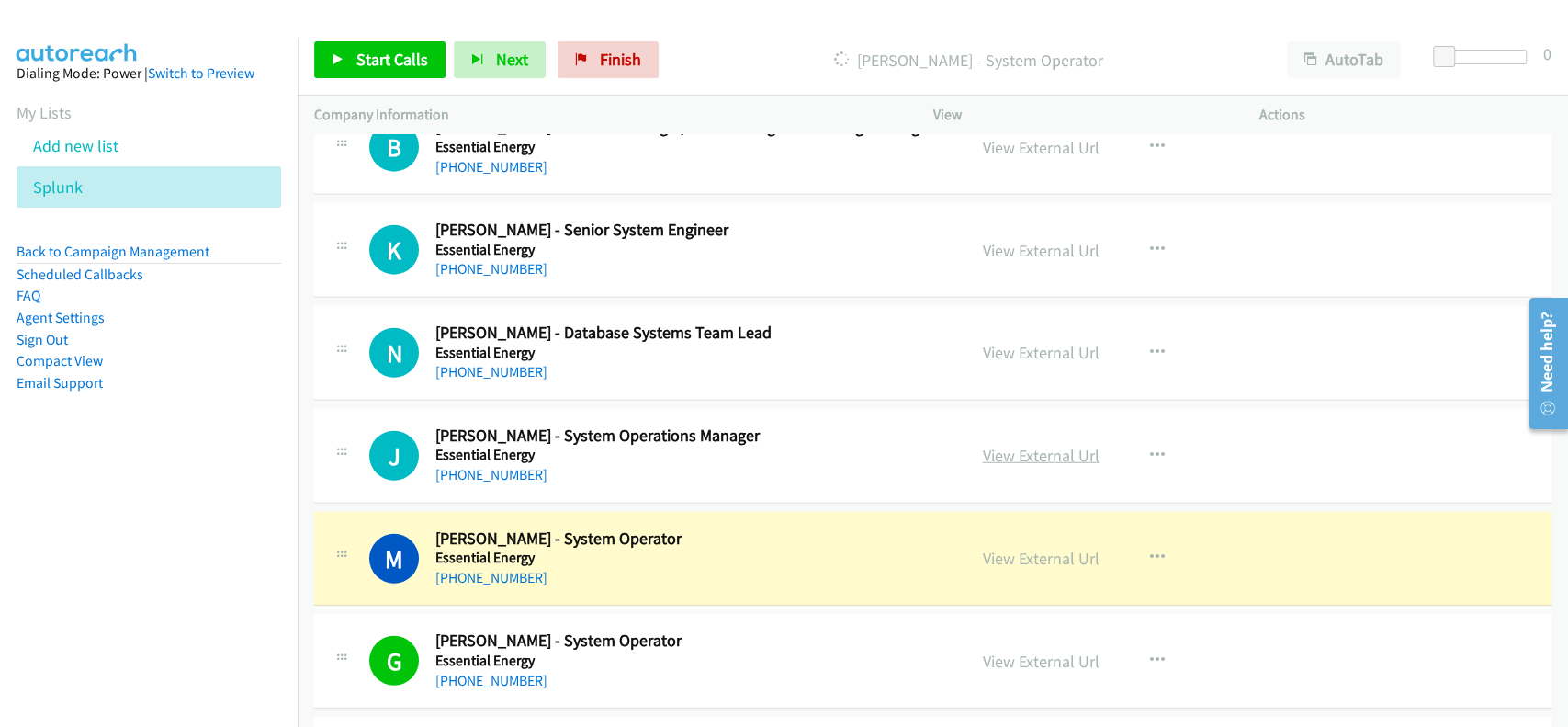
click at [995, 444] on link "View External Url" at bounding box center [1041, 455] width 116 height 22
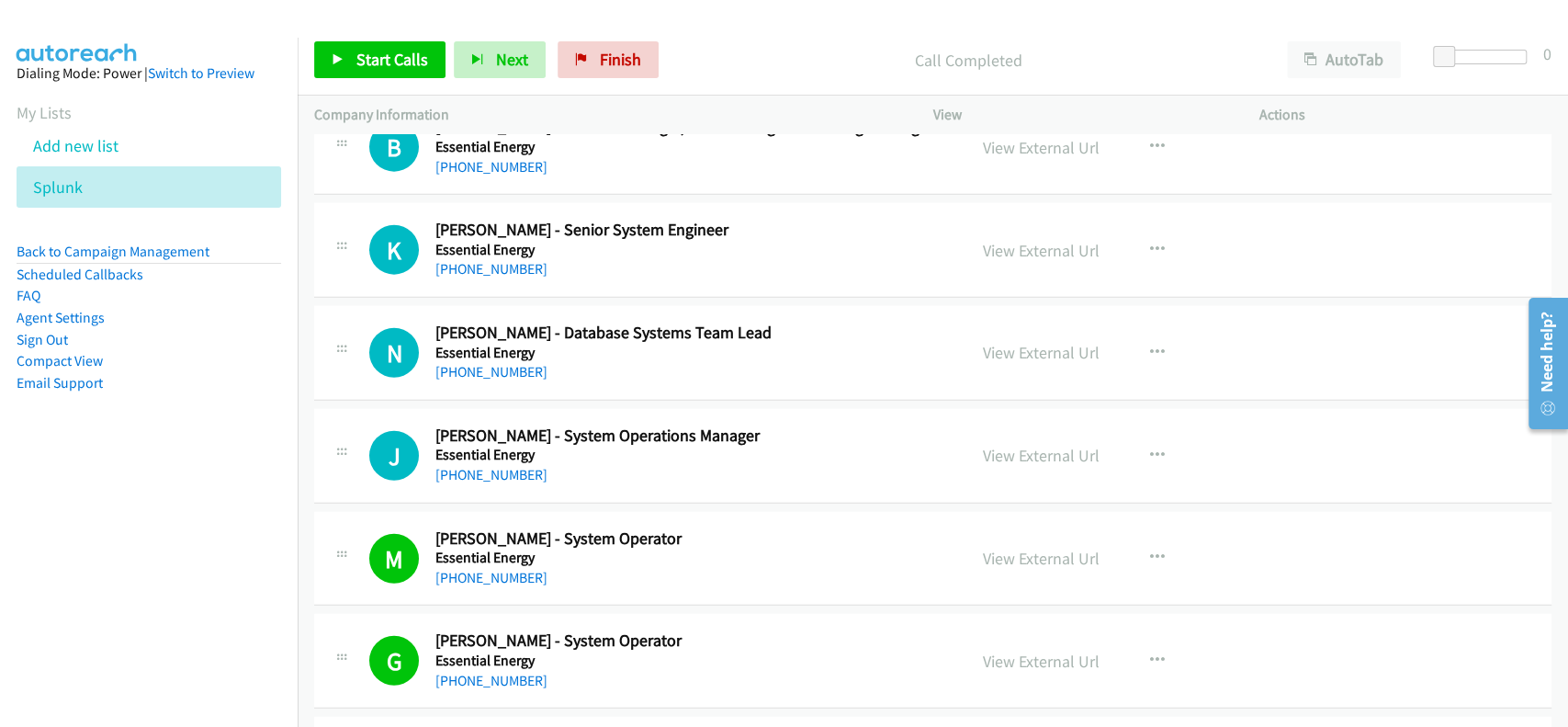
click at [459, 464] on div "+61 409 712 019" at bounding box center [688, 475] width 505 height 23
click at [460, 466] on link "+61 409 712 019" at bounding box center [491, 475] width 112 height 18
click at [1001, 341] on link "View External Url" at bounding box center [1041, 352] width 116 height 22
click at [478, 363] on link "+61 428 681 262" at bounding box center [491, 372] width 112 height 18
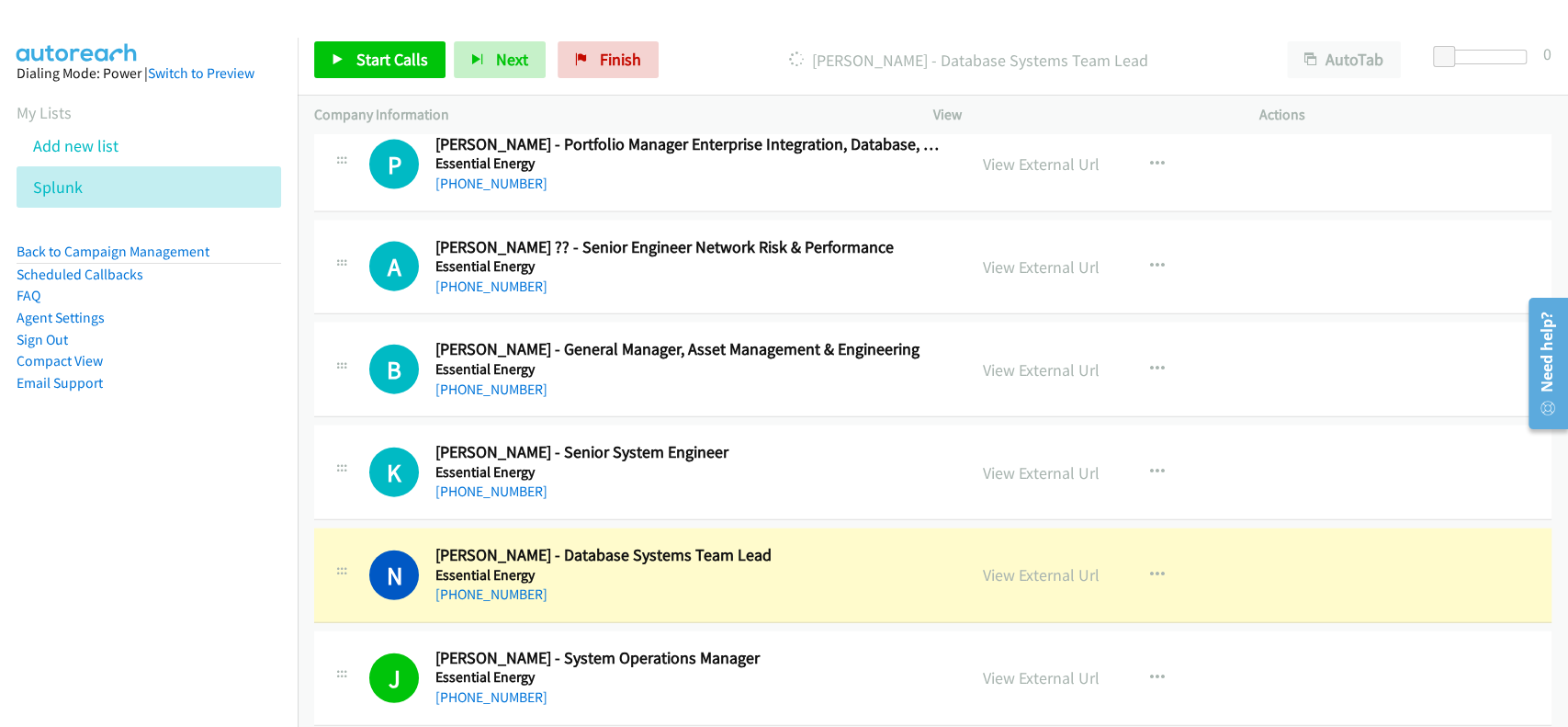
scroll to position [16905, 0]
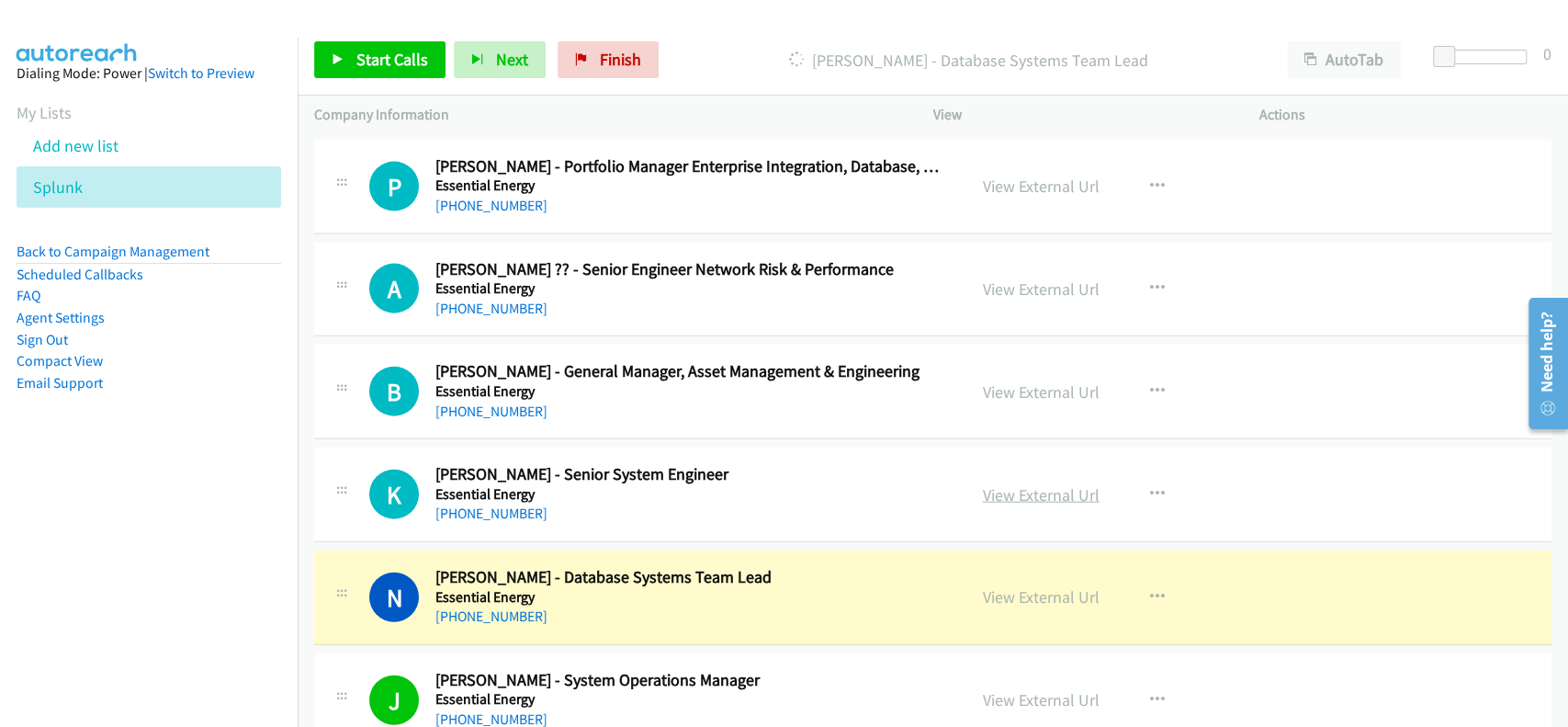
click at [1029, 484] on link "View External Url" at bounding box center [1041, 495] width 116 height 22
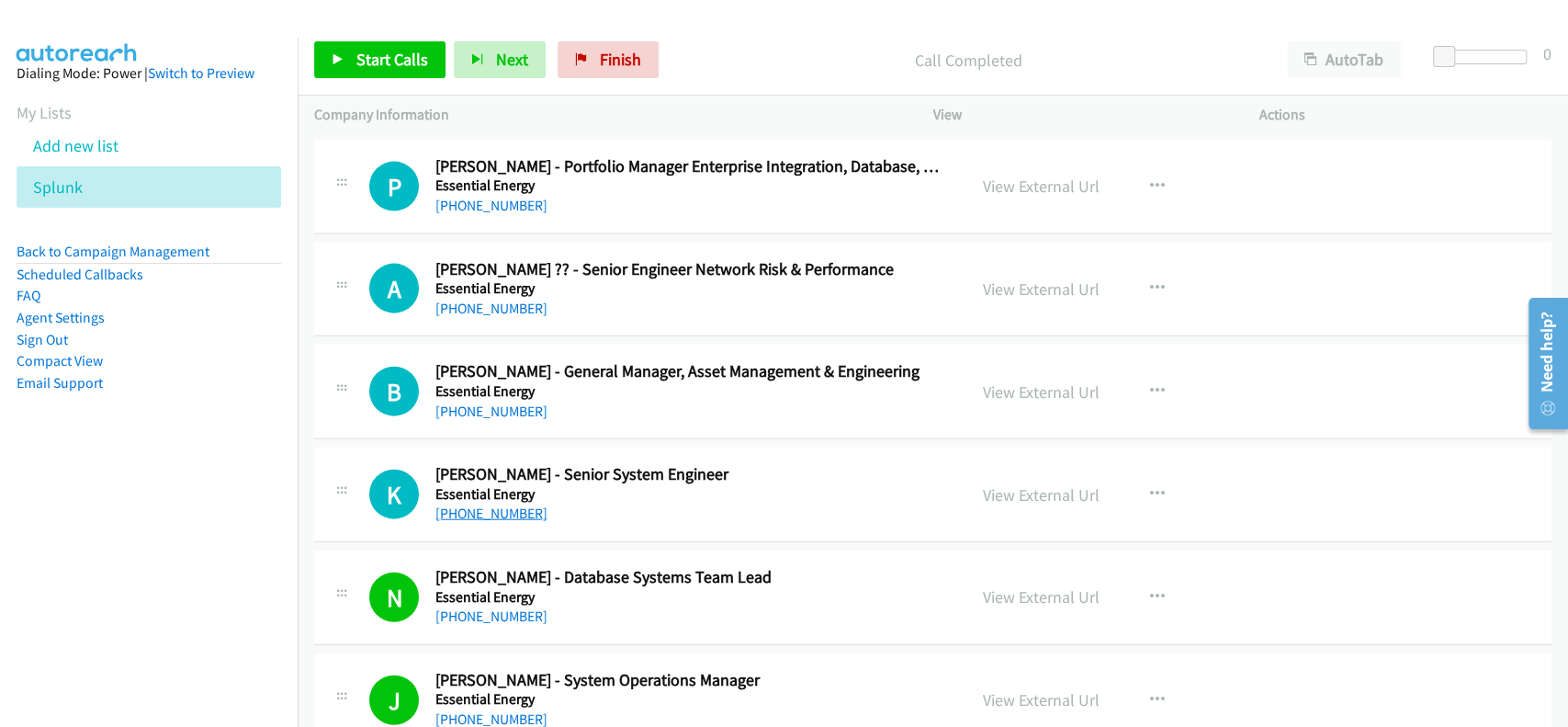
click at [480, 505] on link "+61 428 800 768" at bounding box center [491, 514] width 112 height 18
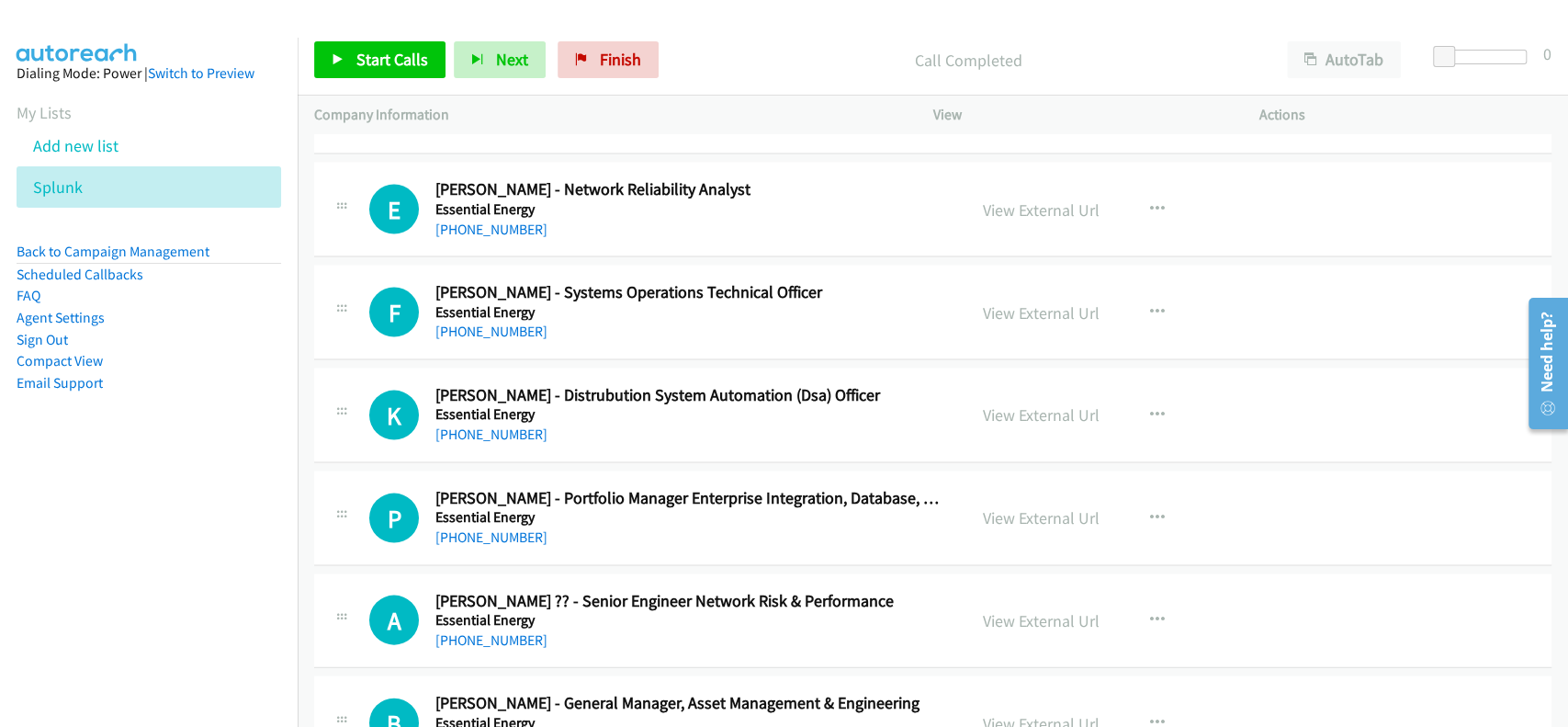
scroll to position [16538, 0]
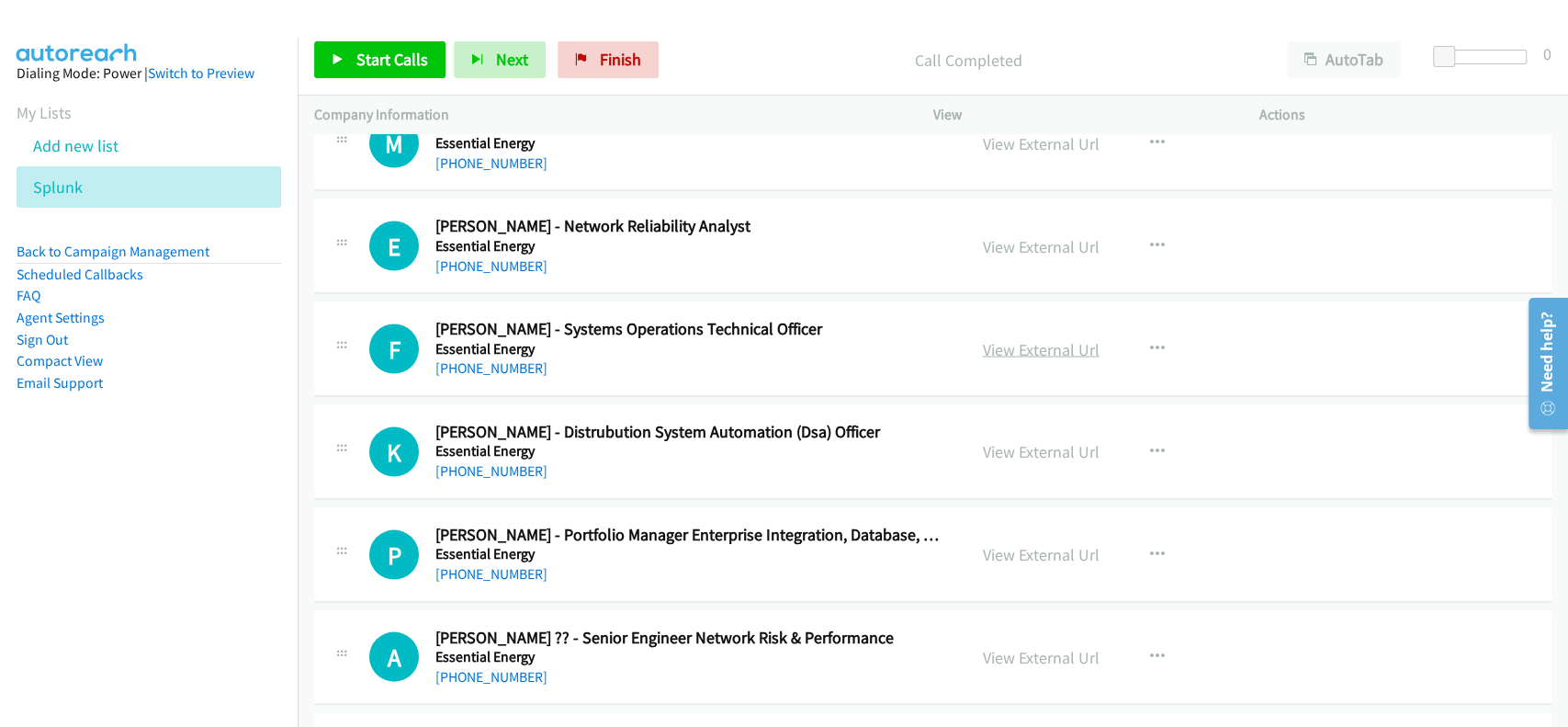
click at [1018, 339] on link "View External Url" at bounding box center [1041, 349] width 116 height 22
click at [505, 358] on link "+61 2 6201 5591" at bounding box center [491, 367] width 112 height 18
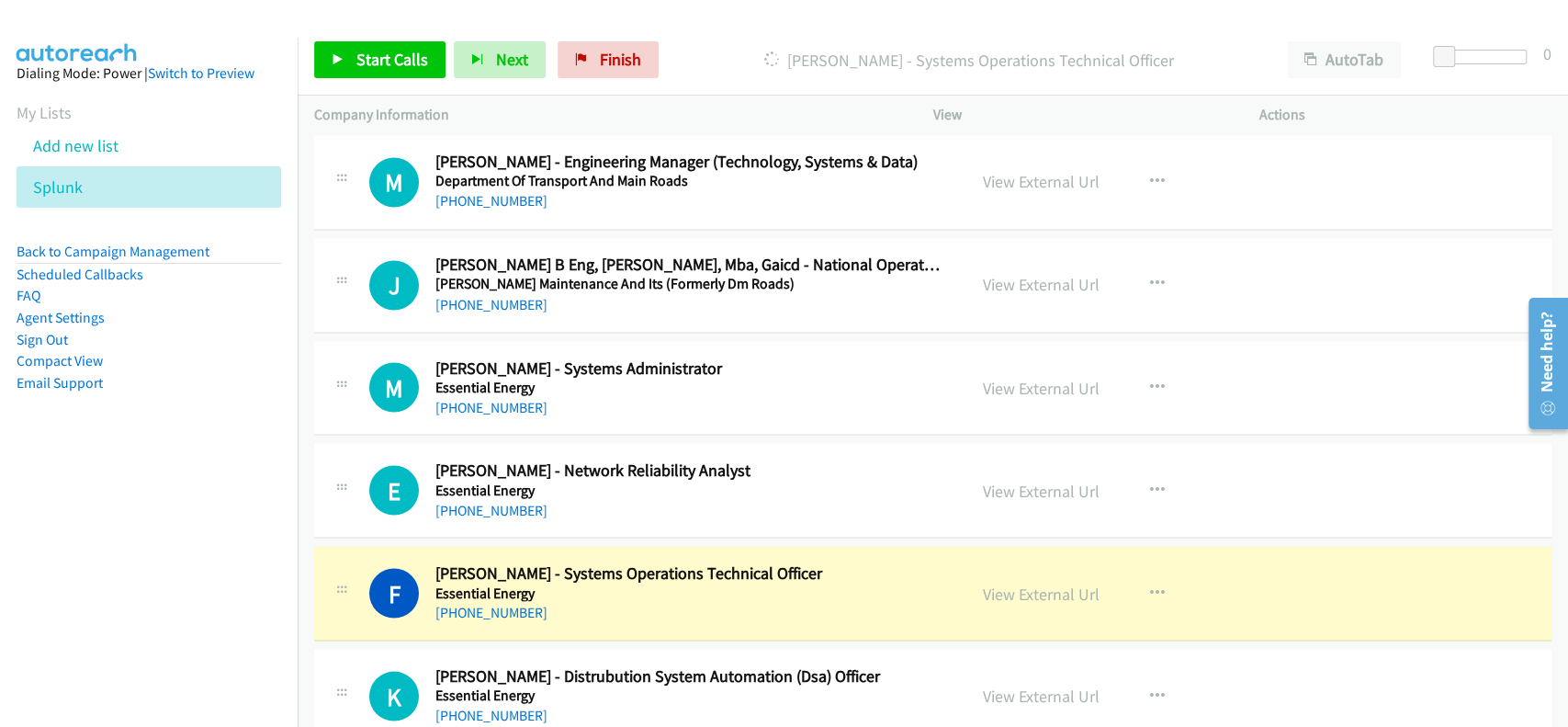
scroll to position [16292, 0]
click at [1027, 378] on link "View External Url" at bounding box center [1041, 388] width 116 height 22
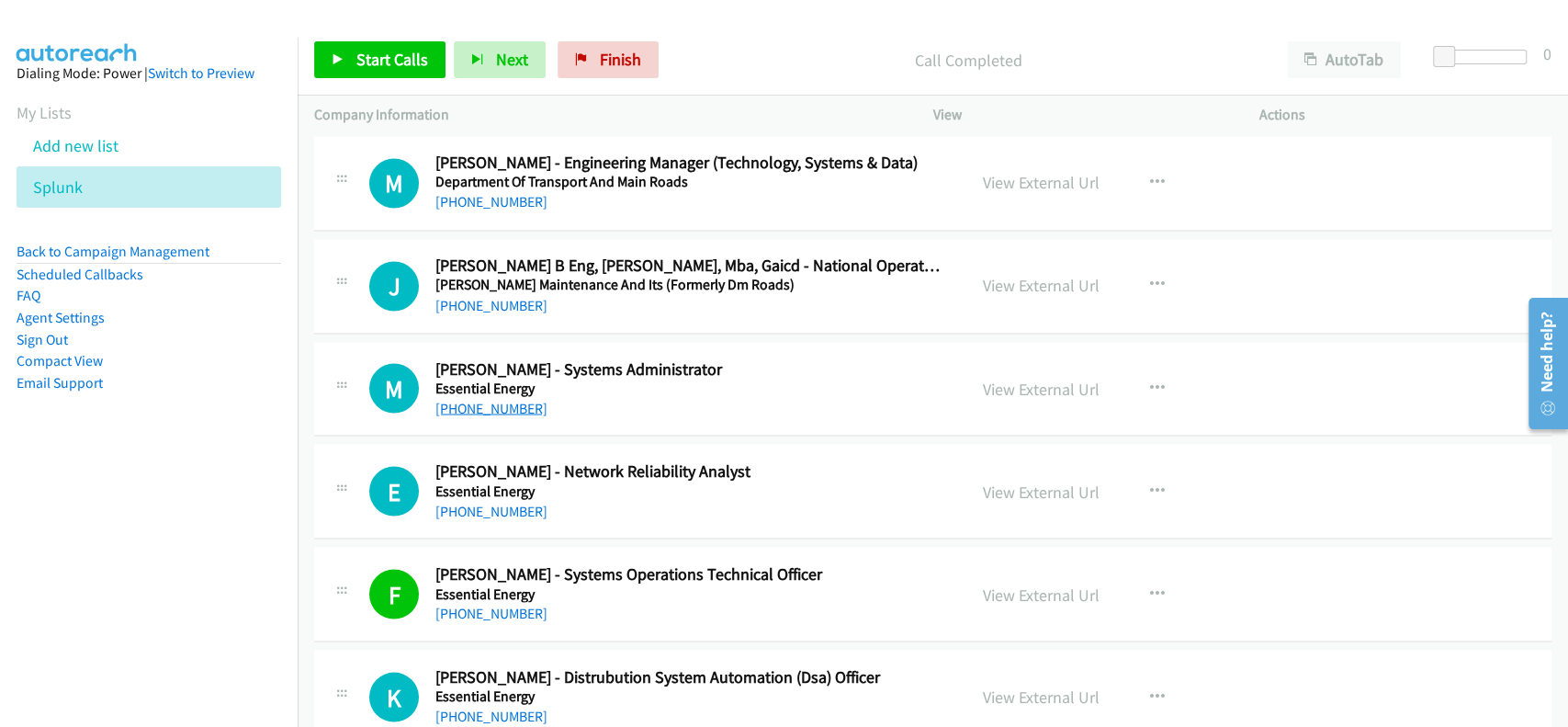
click at [493, 399] on link "+61 437 274 402" at bounding box center [491, 408] width 112 height 18
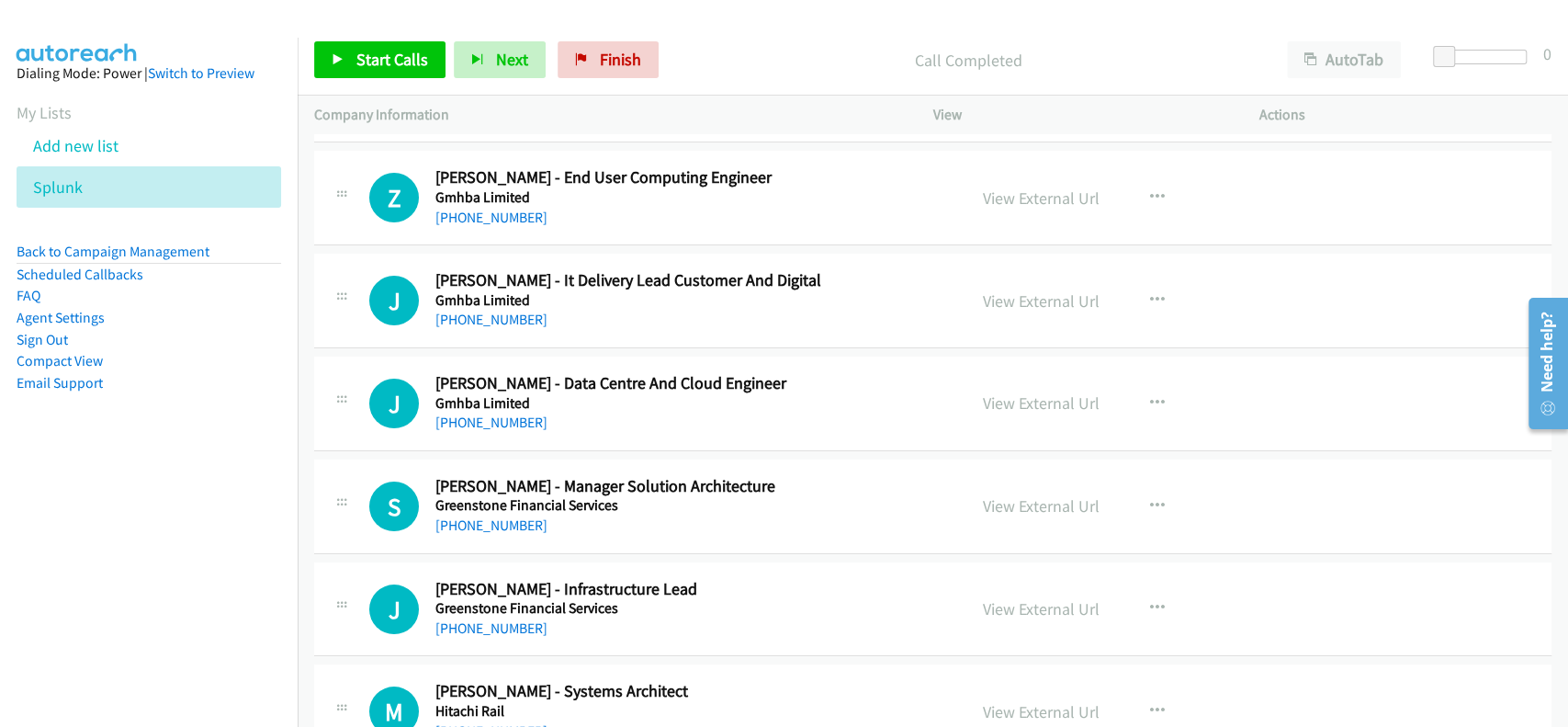
scroll to position [18865, 0]
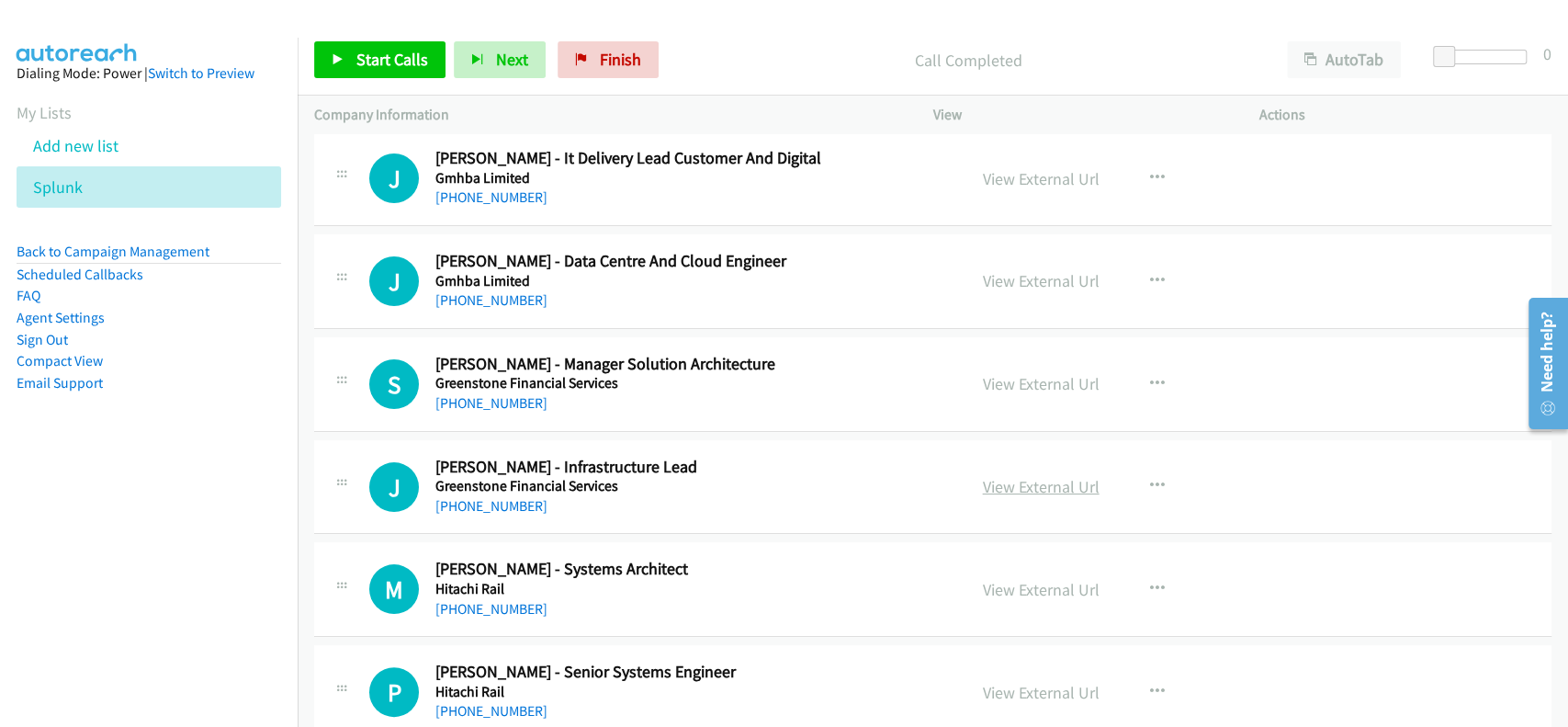
click at [1025, 476] on link "View External Url" at bounding box center [1041, 486] width 116 height 22
click at [475, 497] on link "+61 423 485 812" at bounding box center [491, 506] width 112 height 18
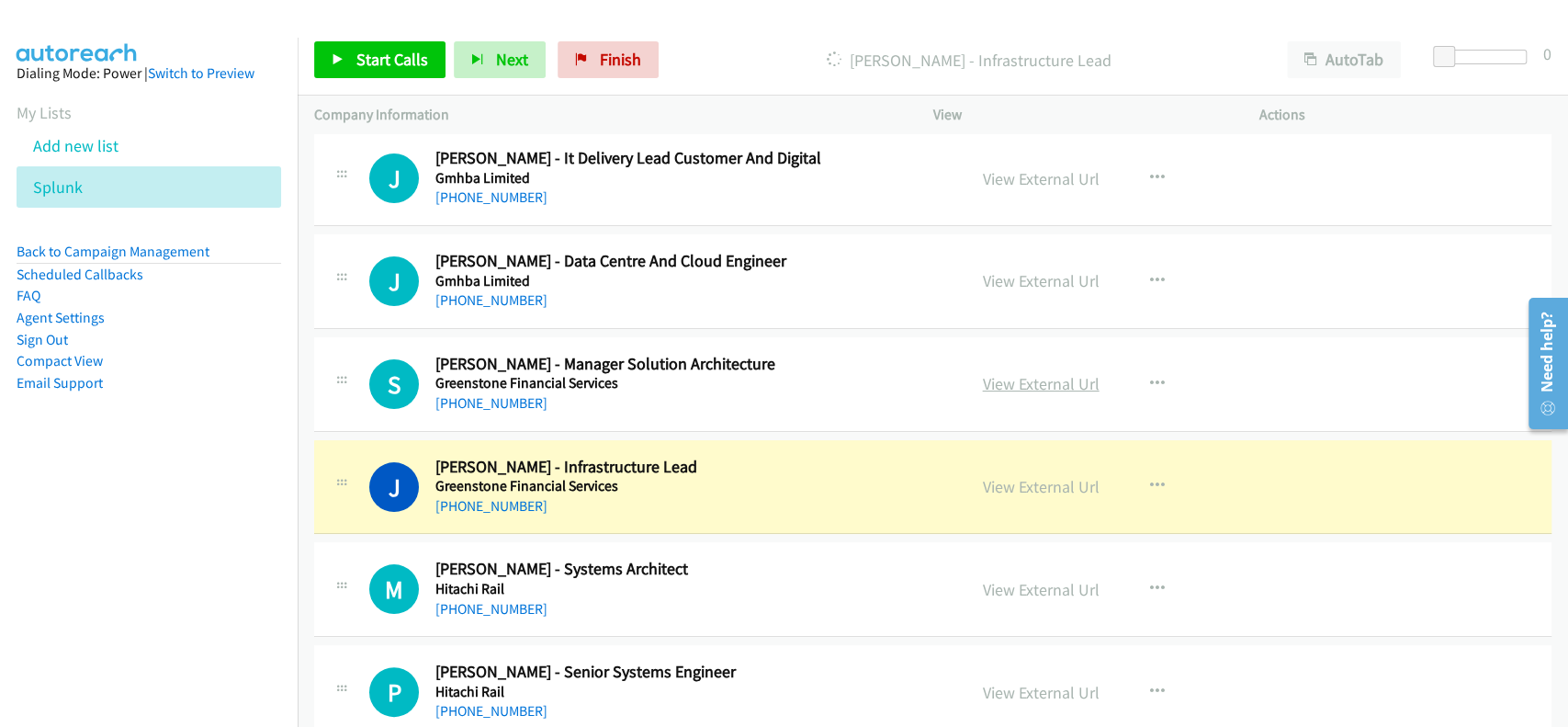
click at [1002, 373] on link "View External Url" at bounding box center [1041, 384] width 116 height 22
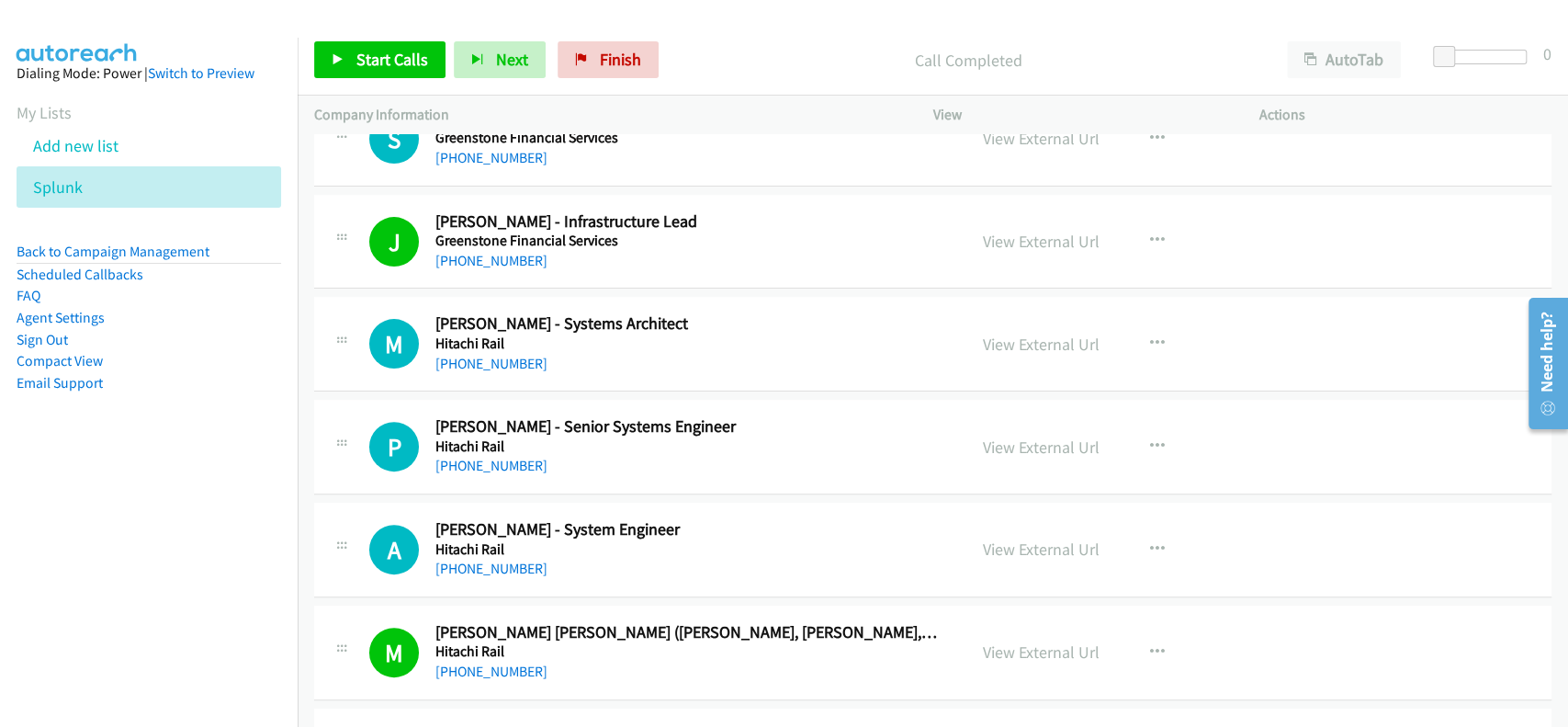
scroll to position [19233, 0]
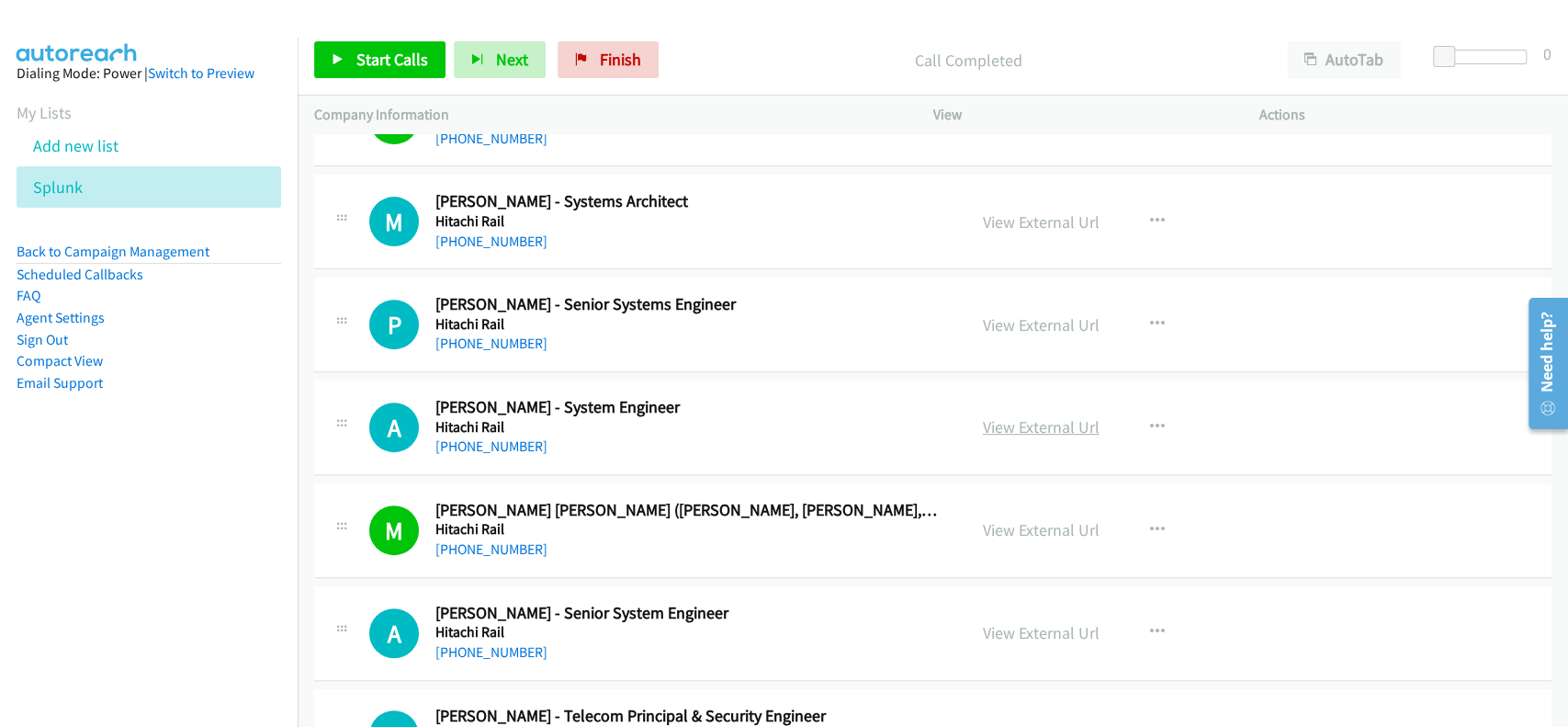
click at [1055, 416] on link "View External Url" at bounding box center [1041, 427] width 116 height 22
click at [479, 437] on link "+61 413 571 887" at bounding box center [491, 446] width 112 height 18
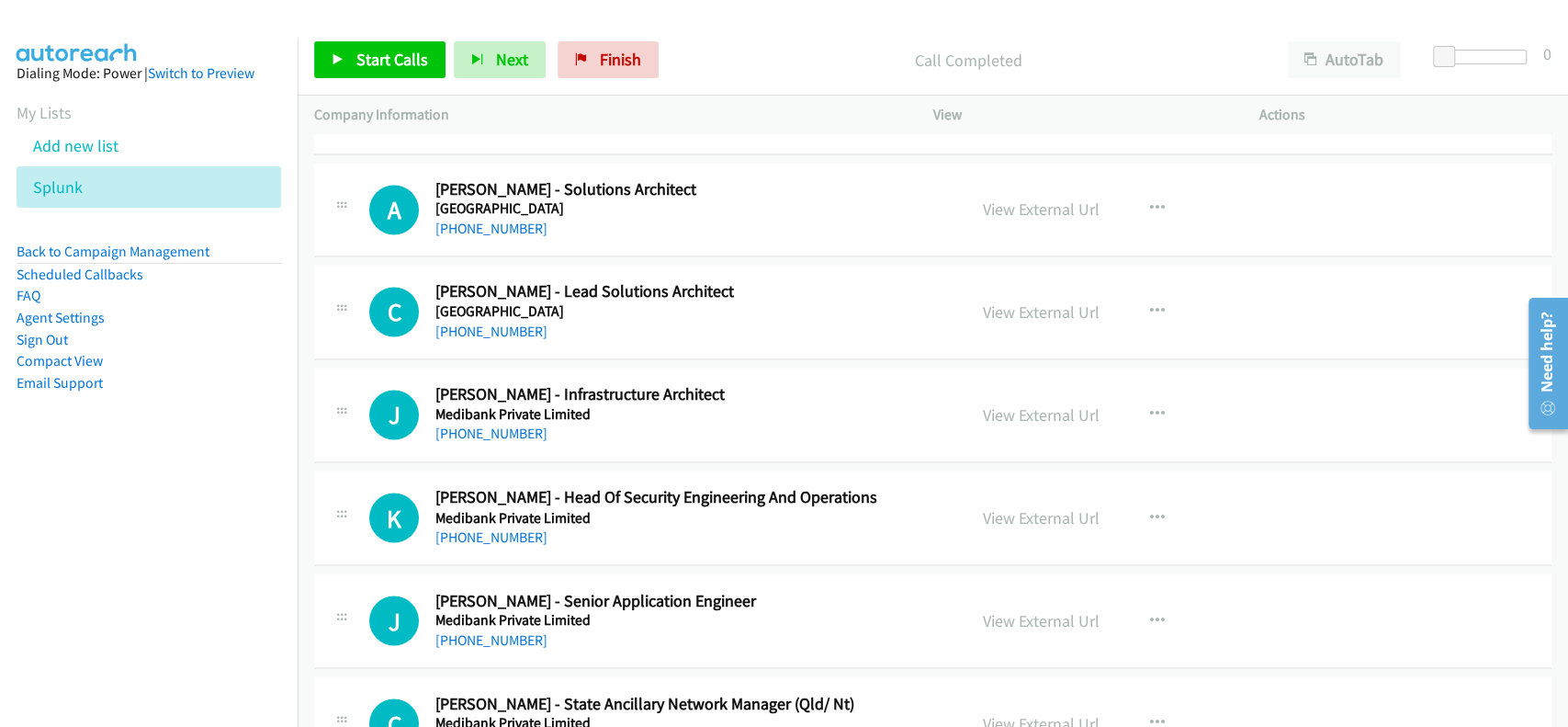
scroll to position [20825, 0]
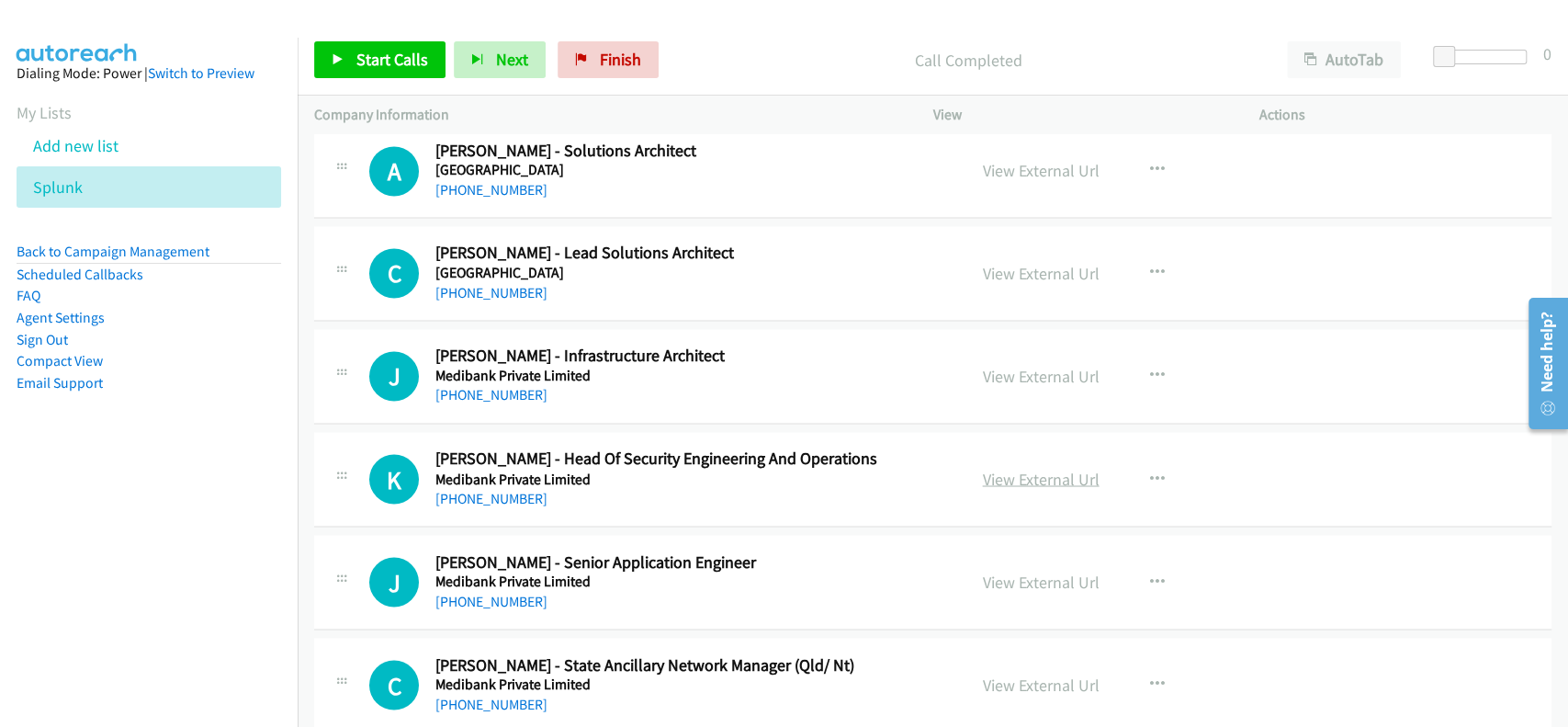
click at [996, 468] on link "View External Url" at bounding box center [1041, 478] width 116 height 22
click at [496, 489] on link "+61 426 948 854" at bounding box center [491, 498] width 112 height 18
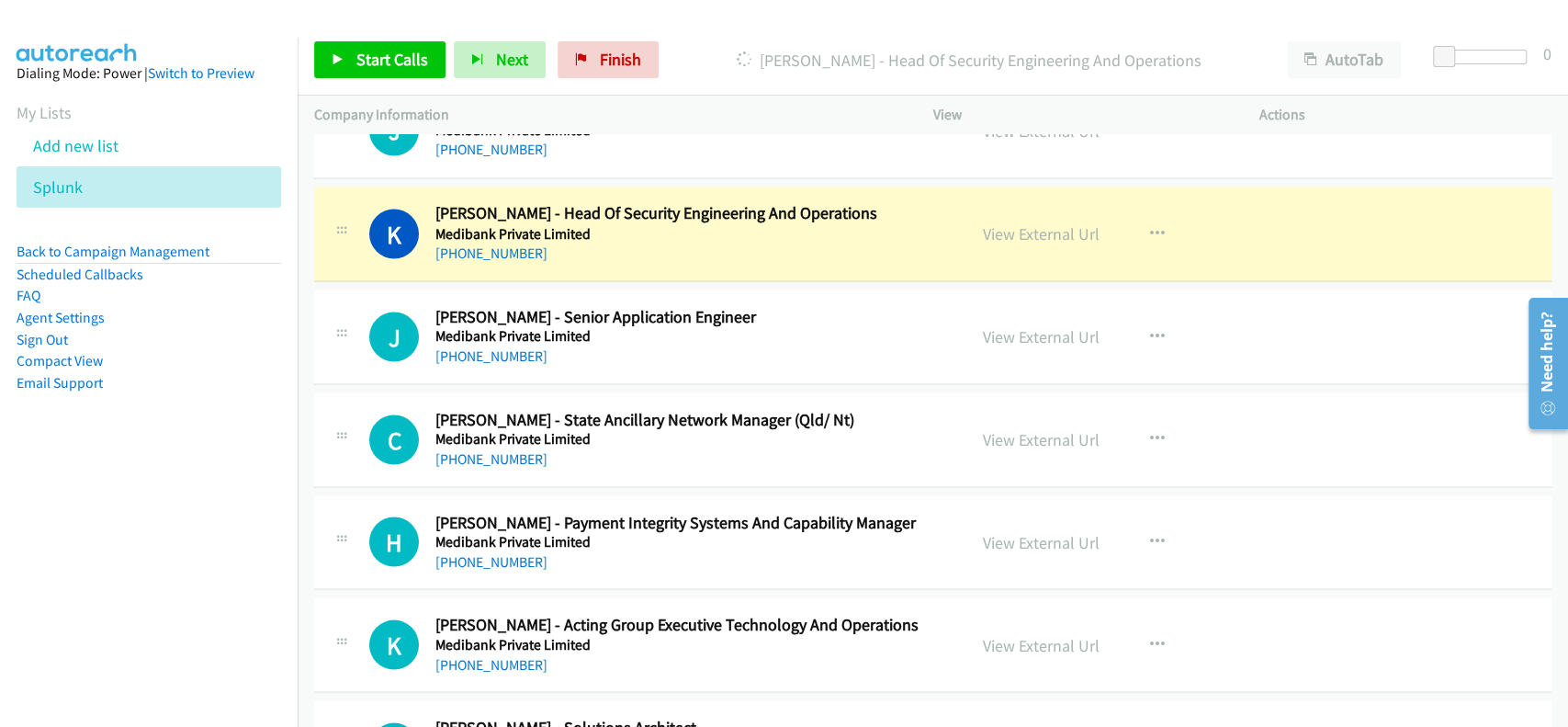
scroll to position [21193, 0]
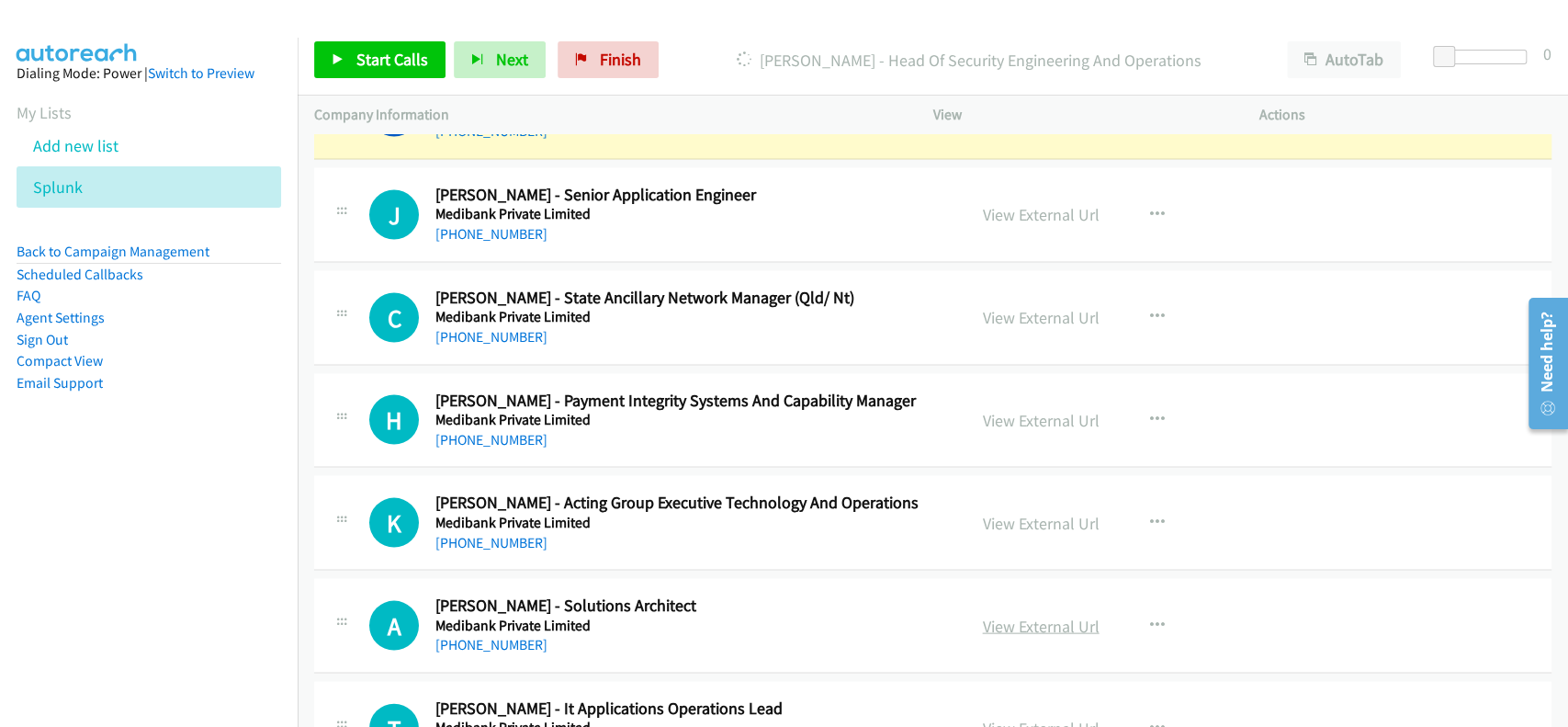
click at [1010, 614] on link "View External Url" at bounding box center [1041, 625] width 116 height 22
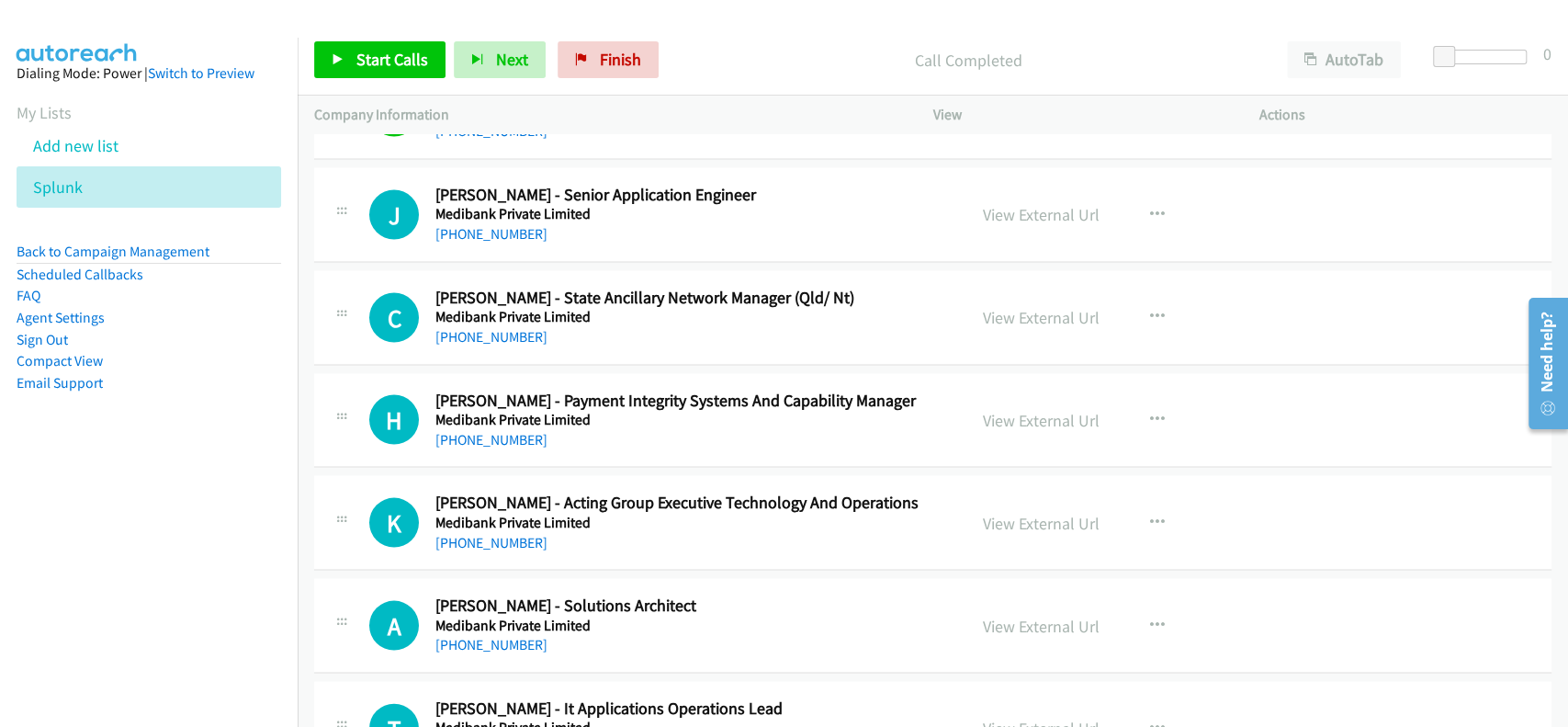
scroll to position [21315, 0]
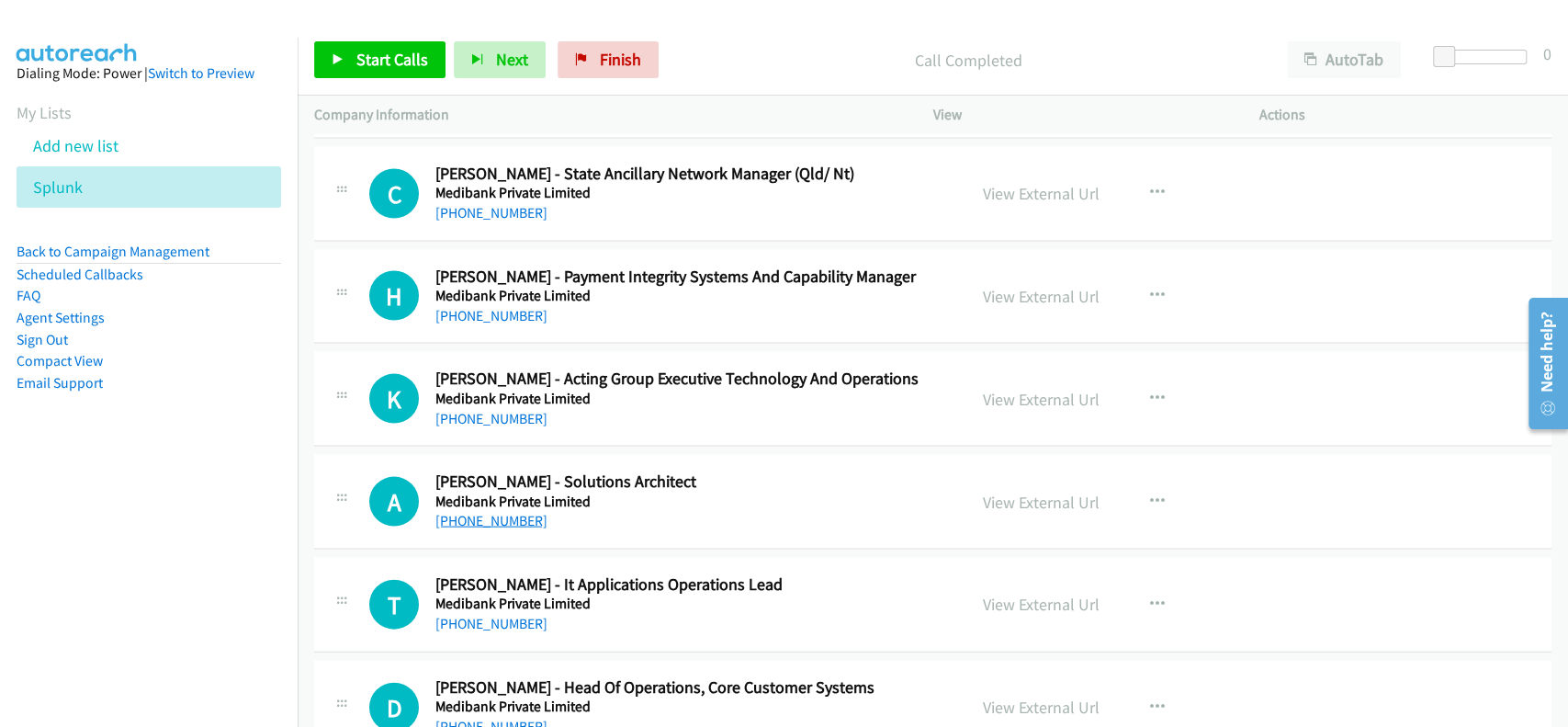
click at [476, 512] on link "+61 3 8622 6609" at bounding box center [491, 521] width 112 height 18
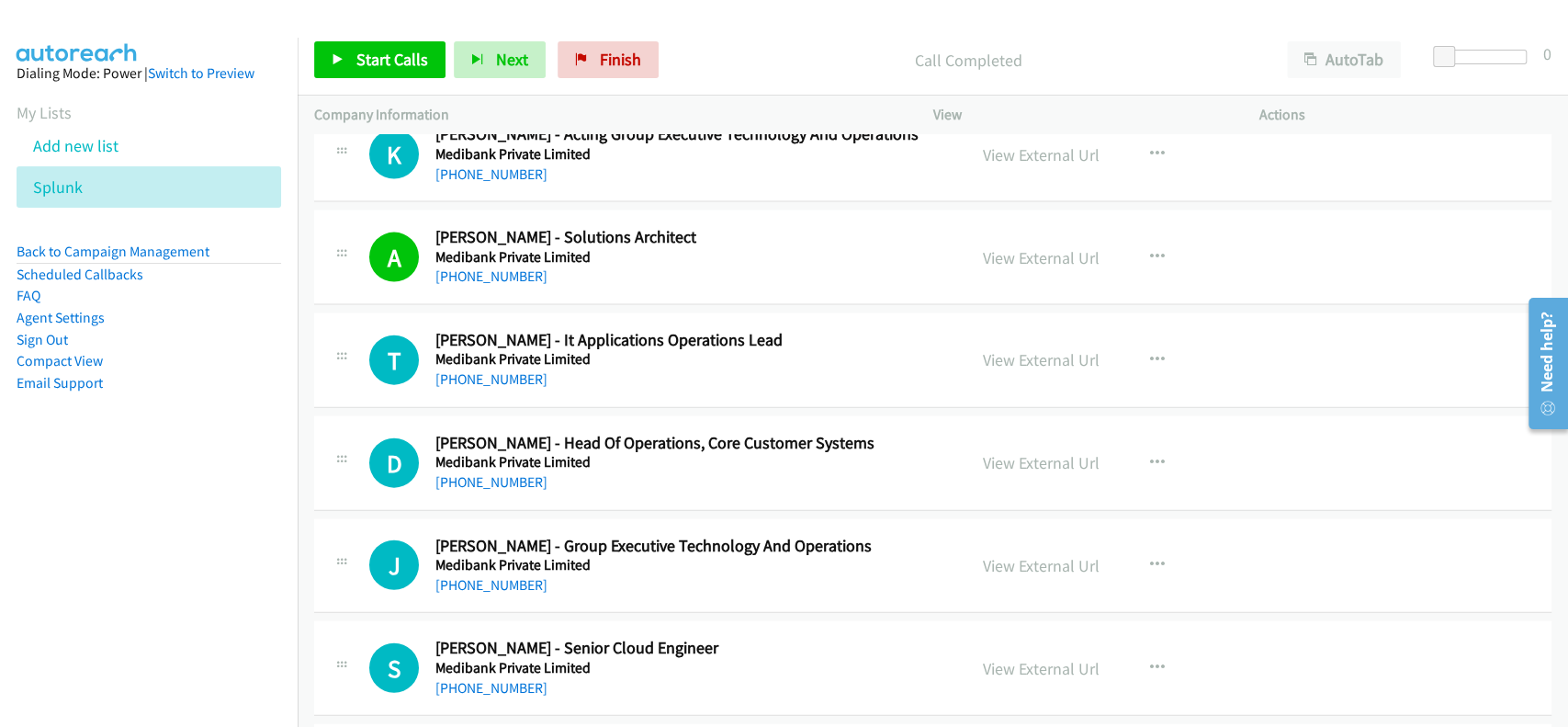
scroll to position [21683, 0]
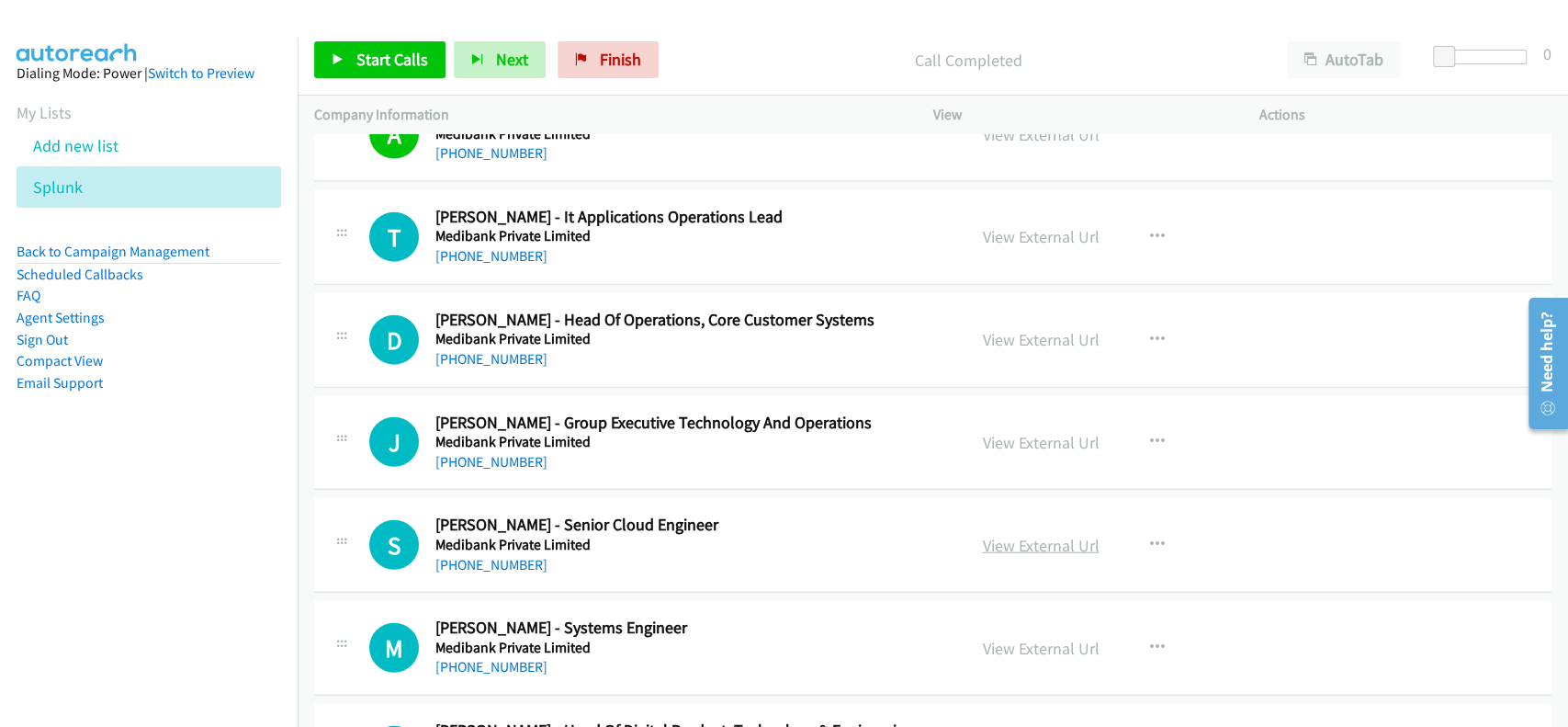
click at [1011, 534] on link "View External Url" at bounding box center [1041, 545] width 116 height 22
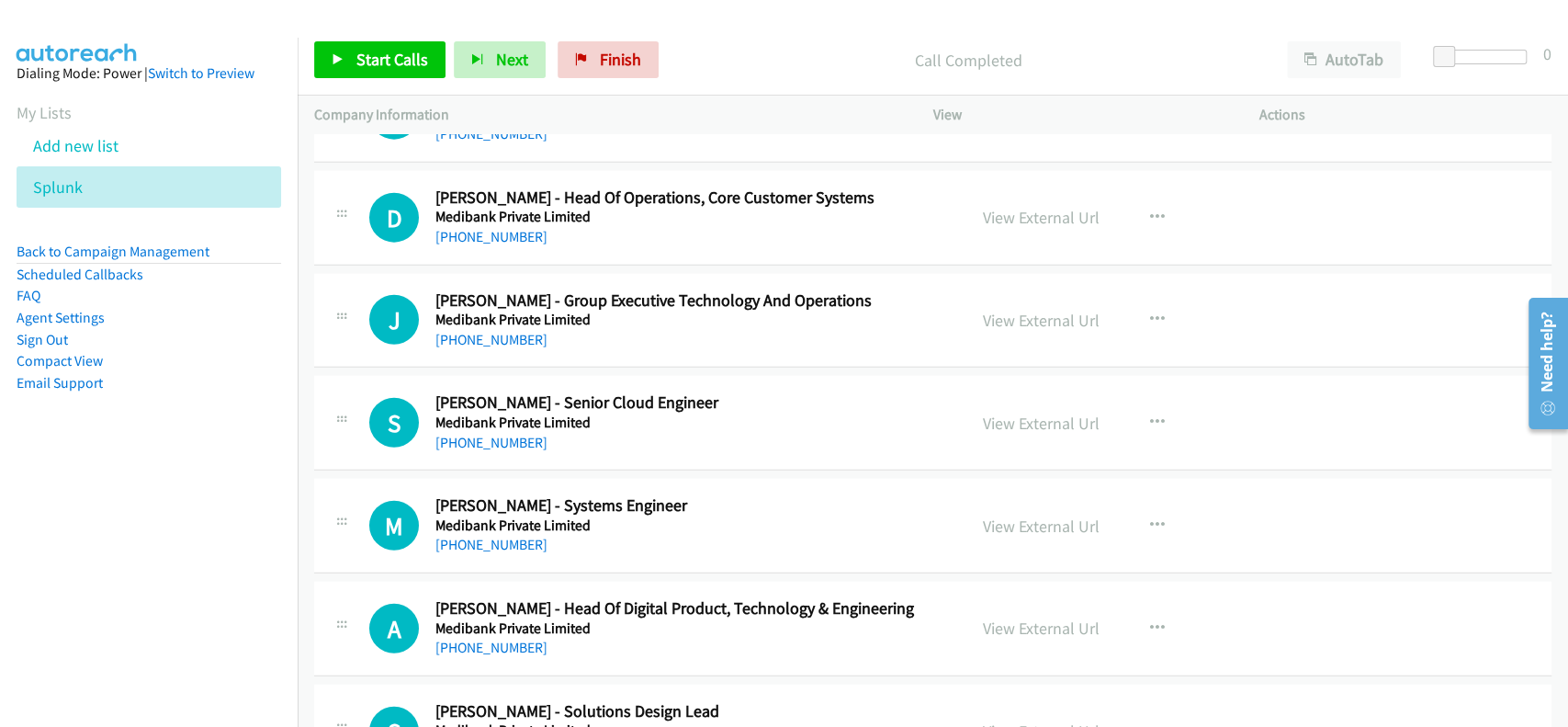
scroll to position [21927, 0]
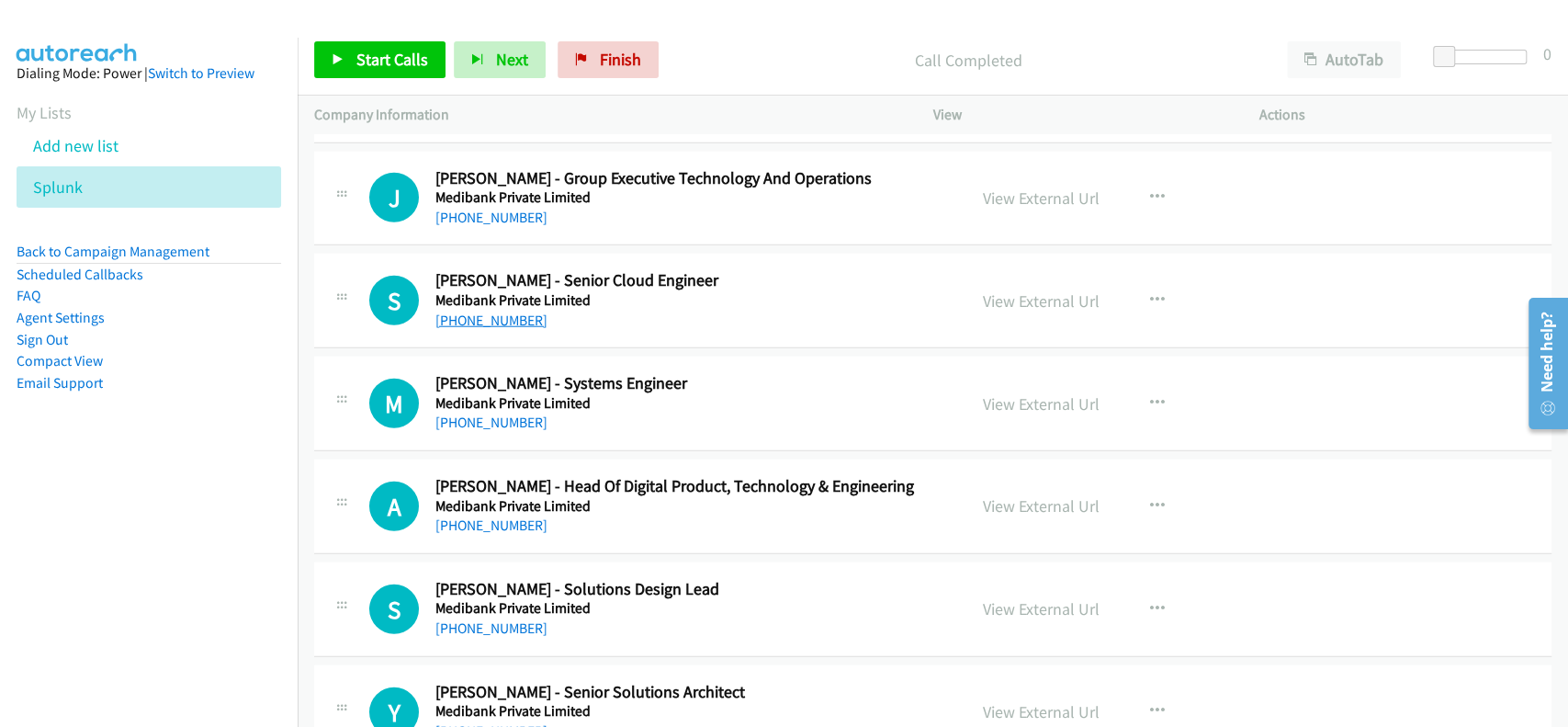
click at [471, 311] on link "+61 432 943 953" at bounding box center [491, 320] width 112 height 18
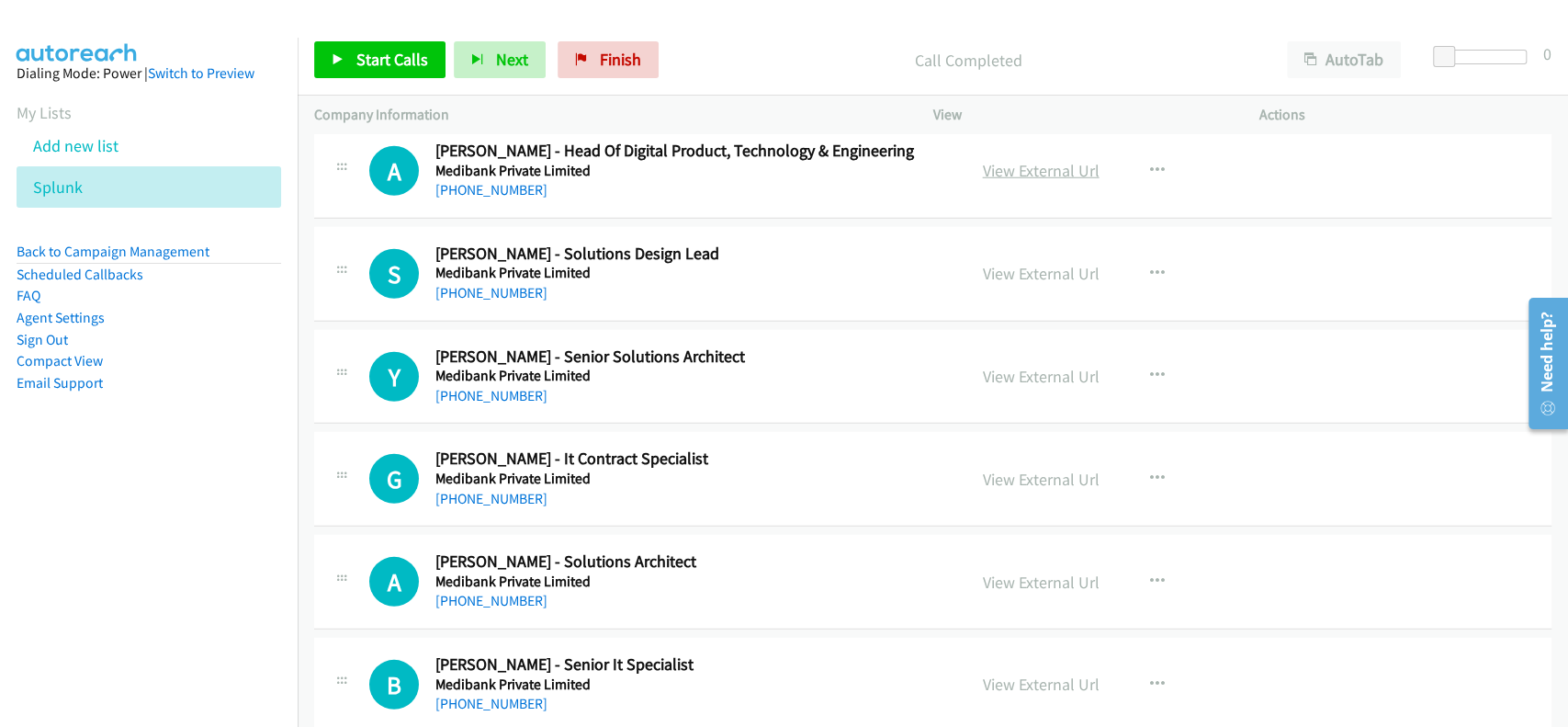
scroll to position [22294, 0]
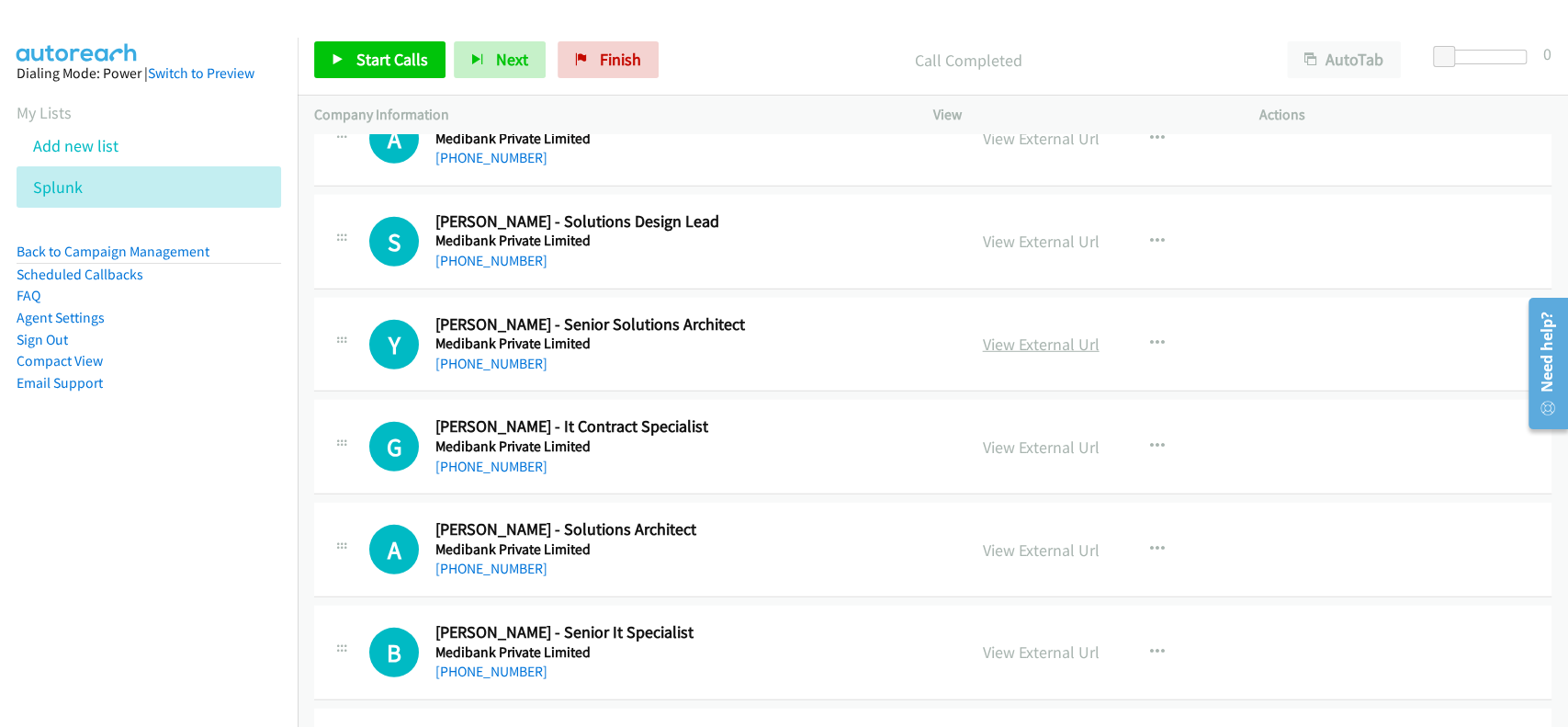
click at [1029, 334] on link "View External Url" at bounding box center [1041, 344] width 116 height 22
click at [503, 354] on link "+61 439 184 513" at bounding box center [491, 363] width 112 height 18
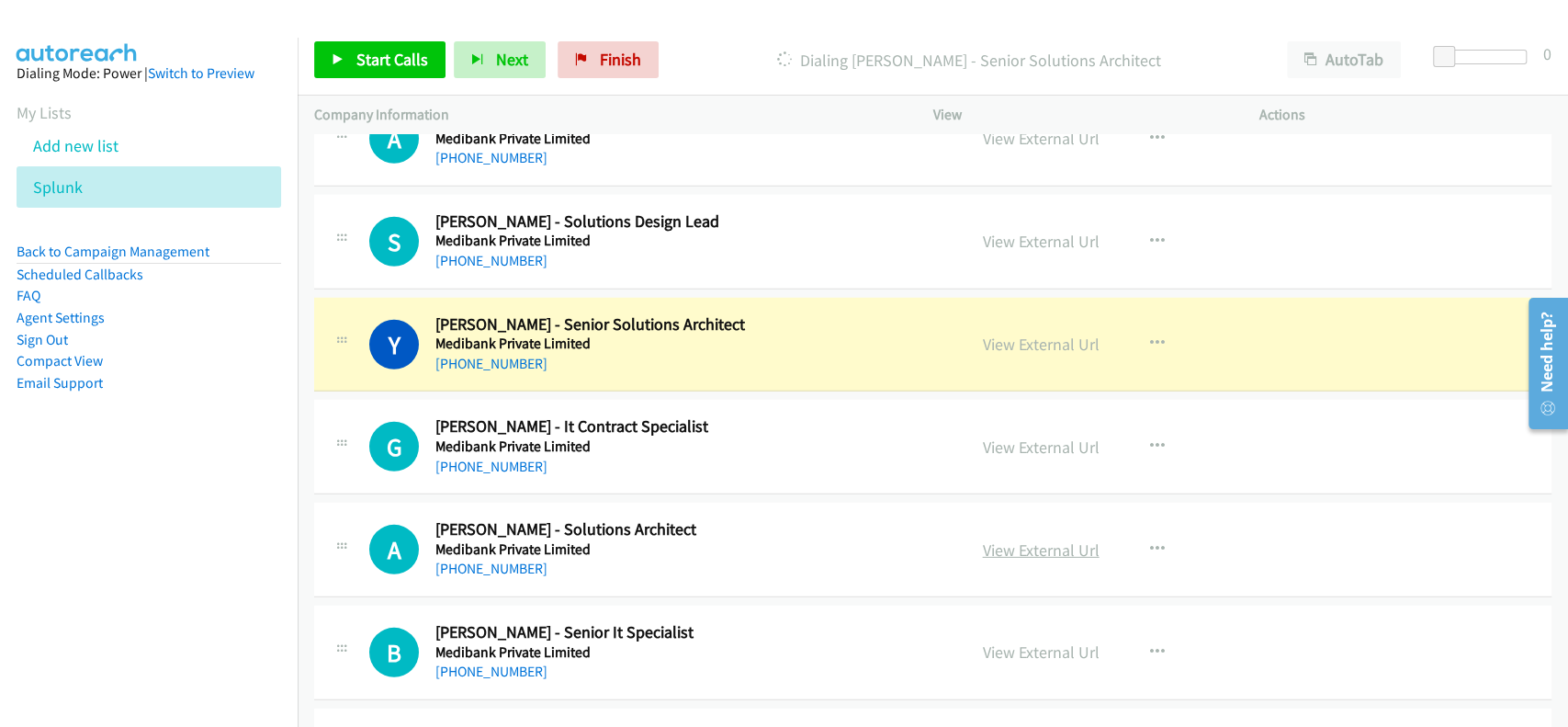
click at [1031, 539] on link "View External Url" at bounding box center [1041, 550] width 116 height 22
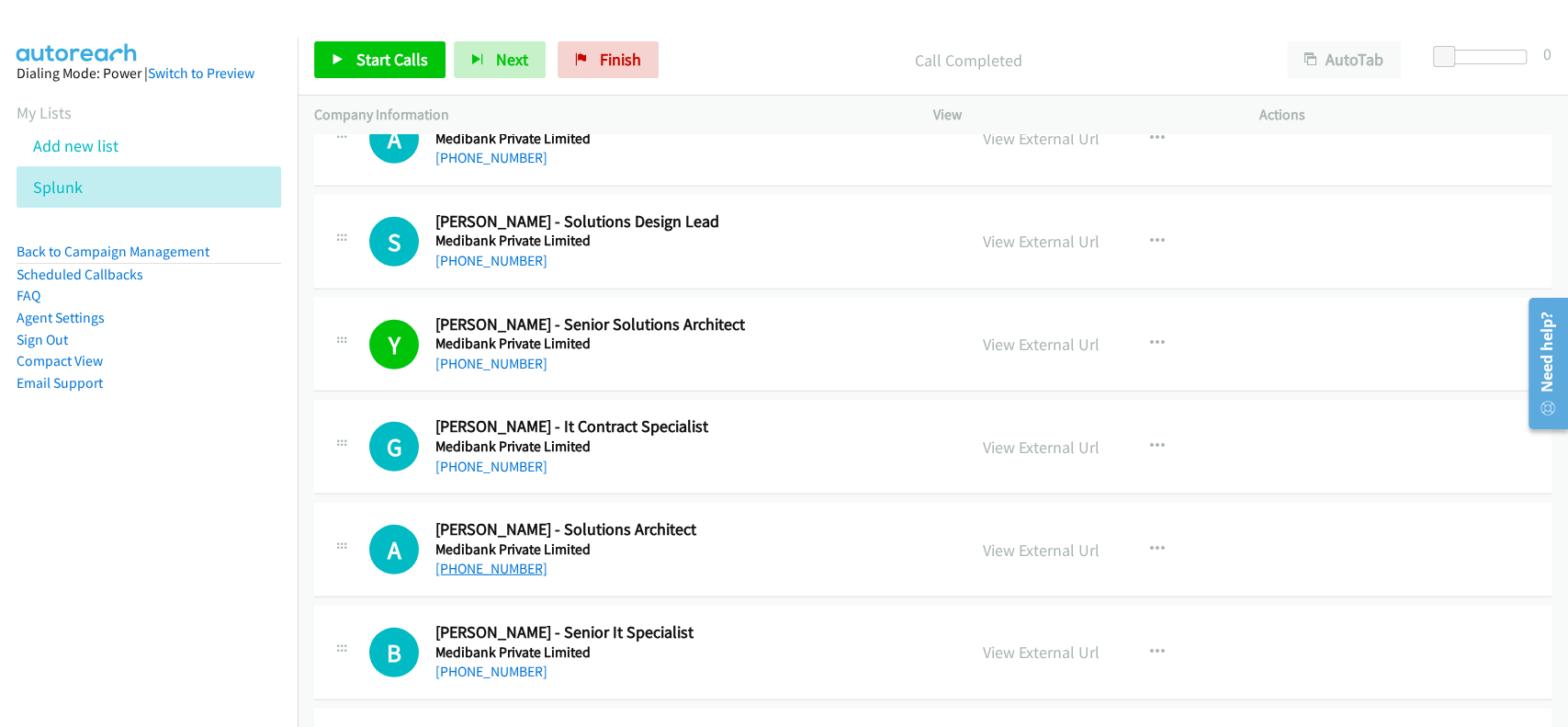
click at [481, 560] on link "+61 426 493 135" at bounding box center [491, 568] width 112 height 18
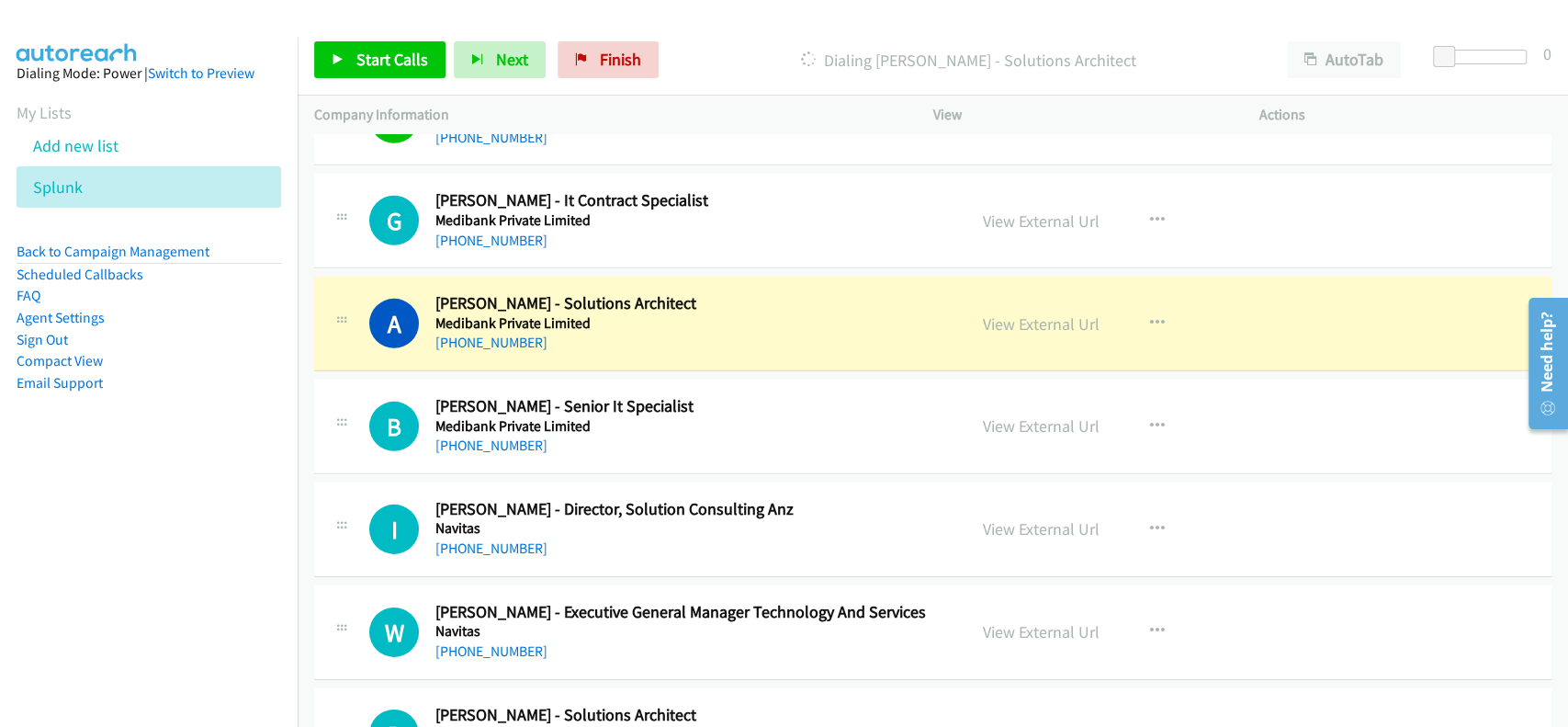
scroll to position [22540, 0]
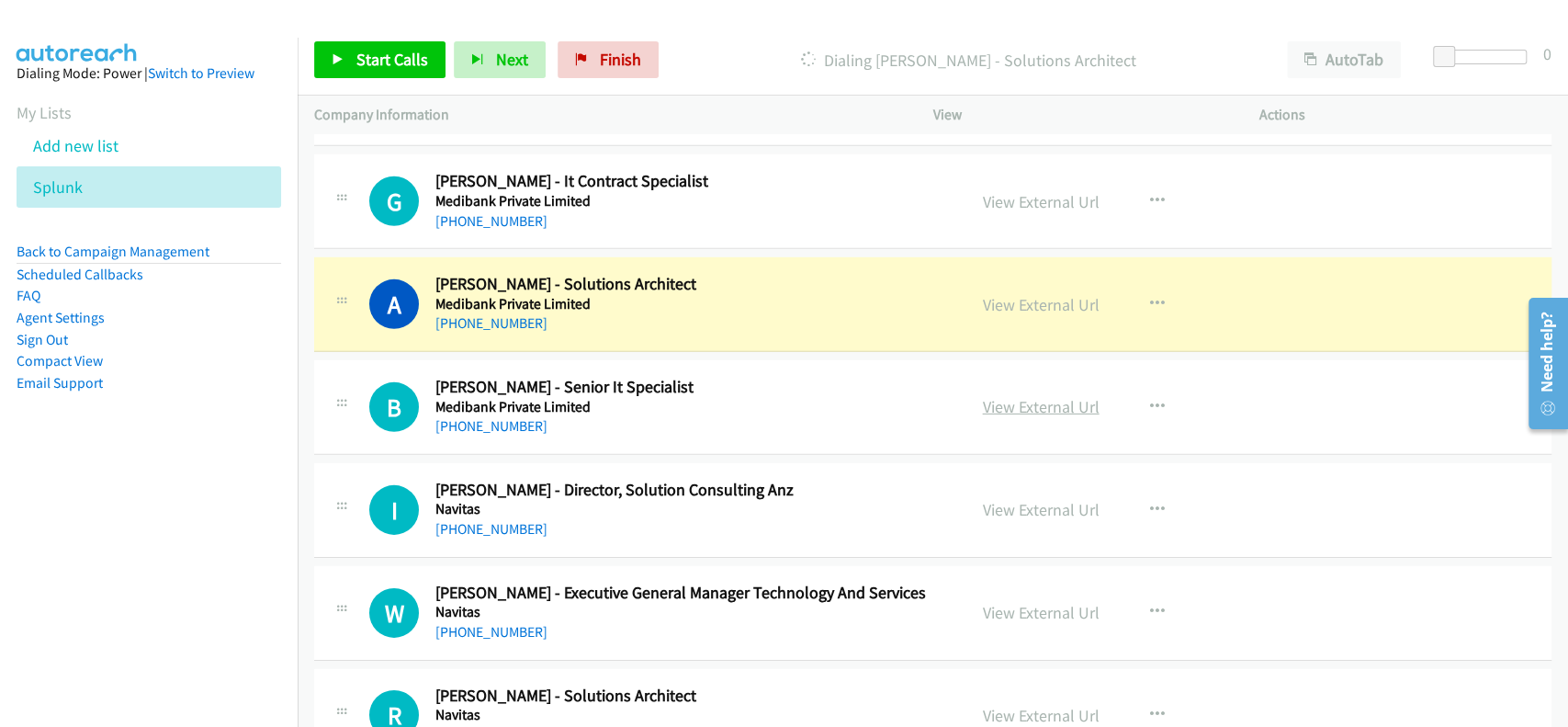
click at [1051, 396] on link "View External Url" at bounding box center [1041, 407] width 116 height 22
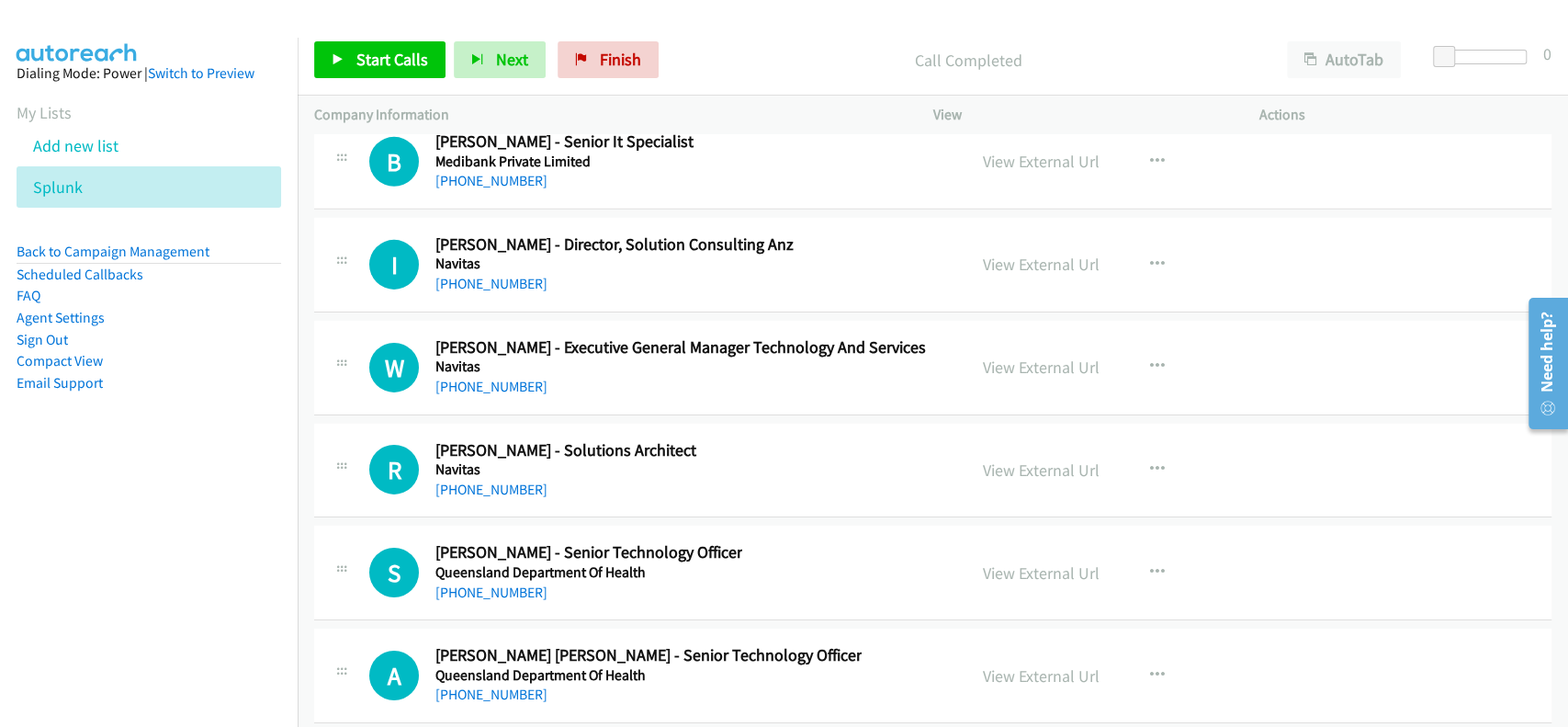
scroll to position [22908, 0]
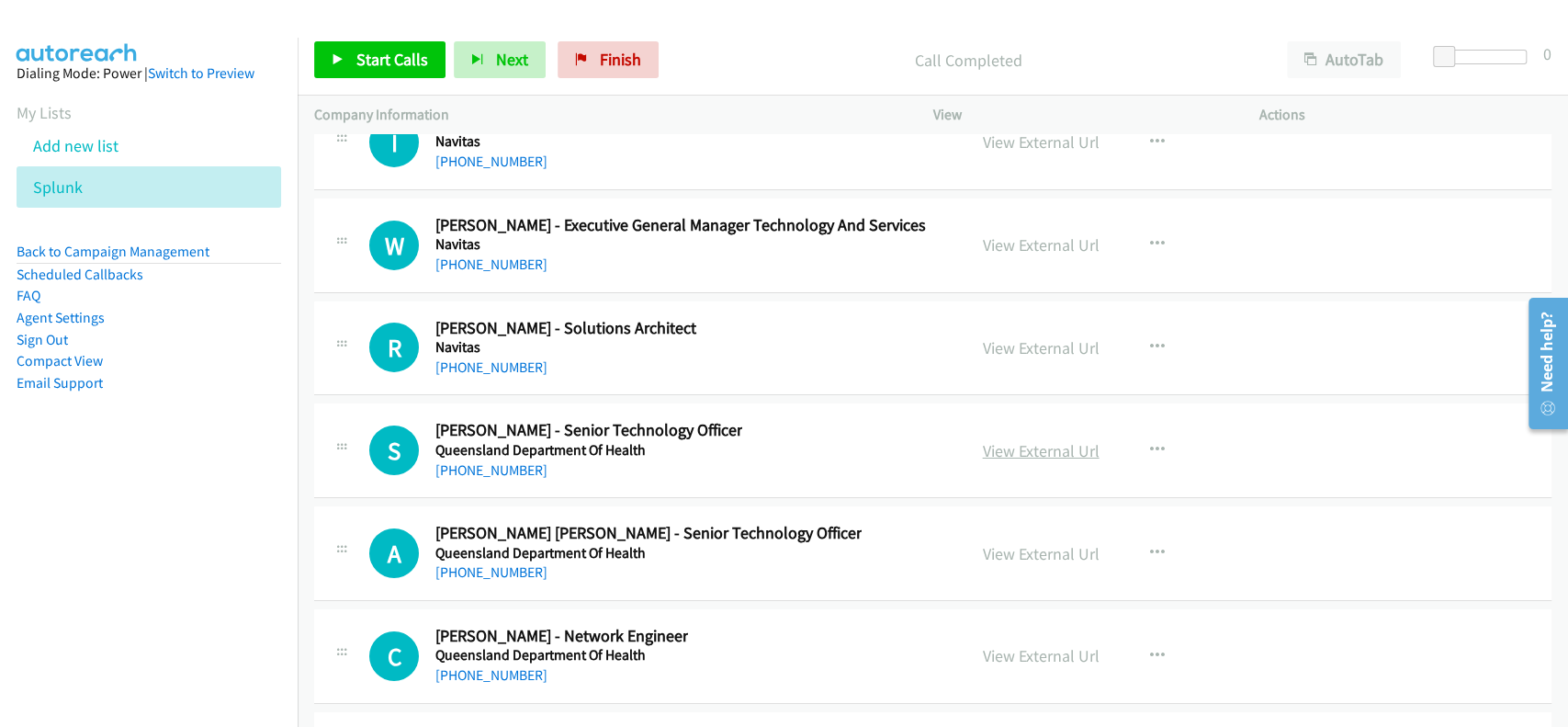
click at [1014, 440] on link "View External Url" at bounding box center [1041, 451] width 116 height 22
click at [463, 461] on link "+61 426 532 970" at bounding box center [491, 470] width 112 height 18
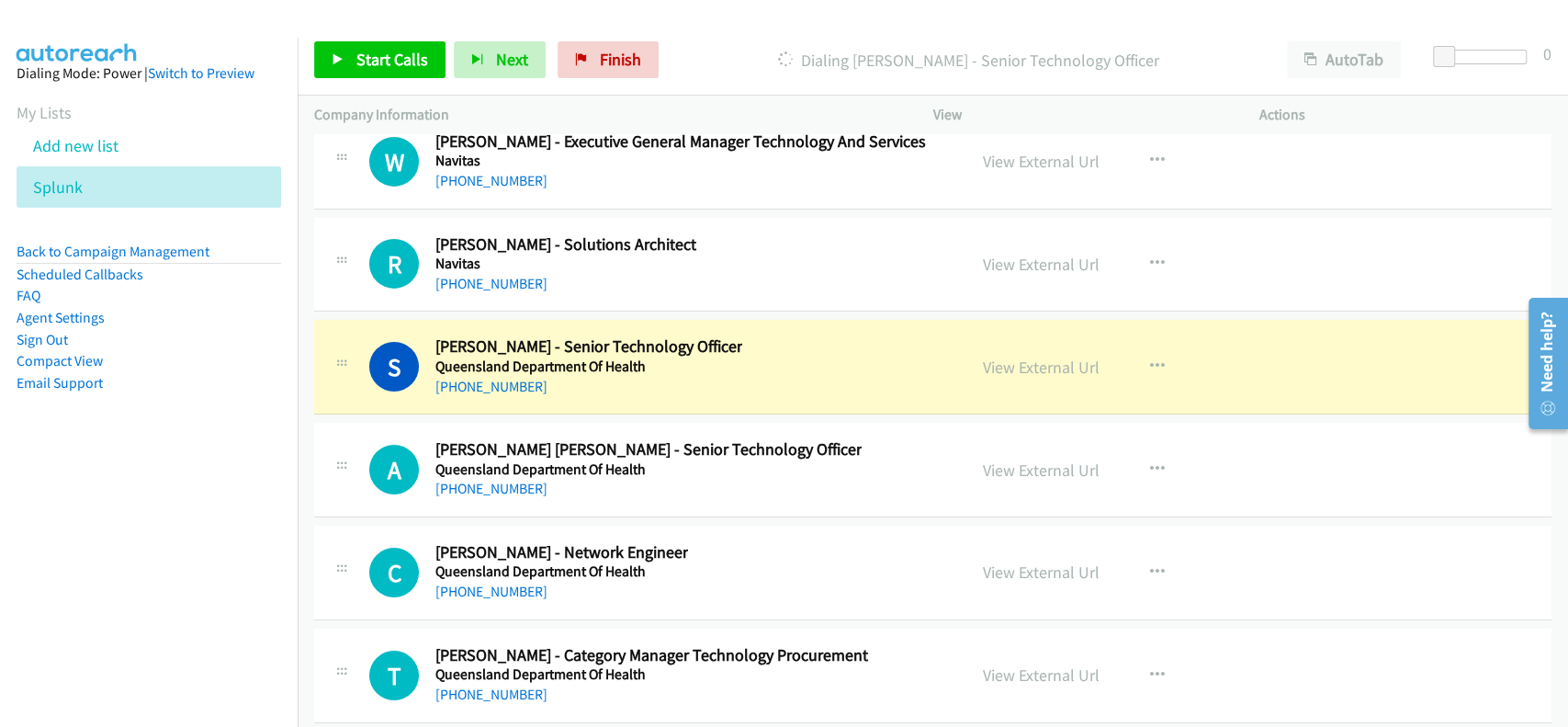
scroll to position [23029, 0]
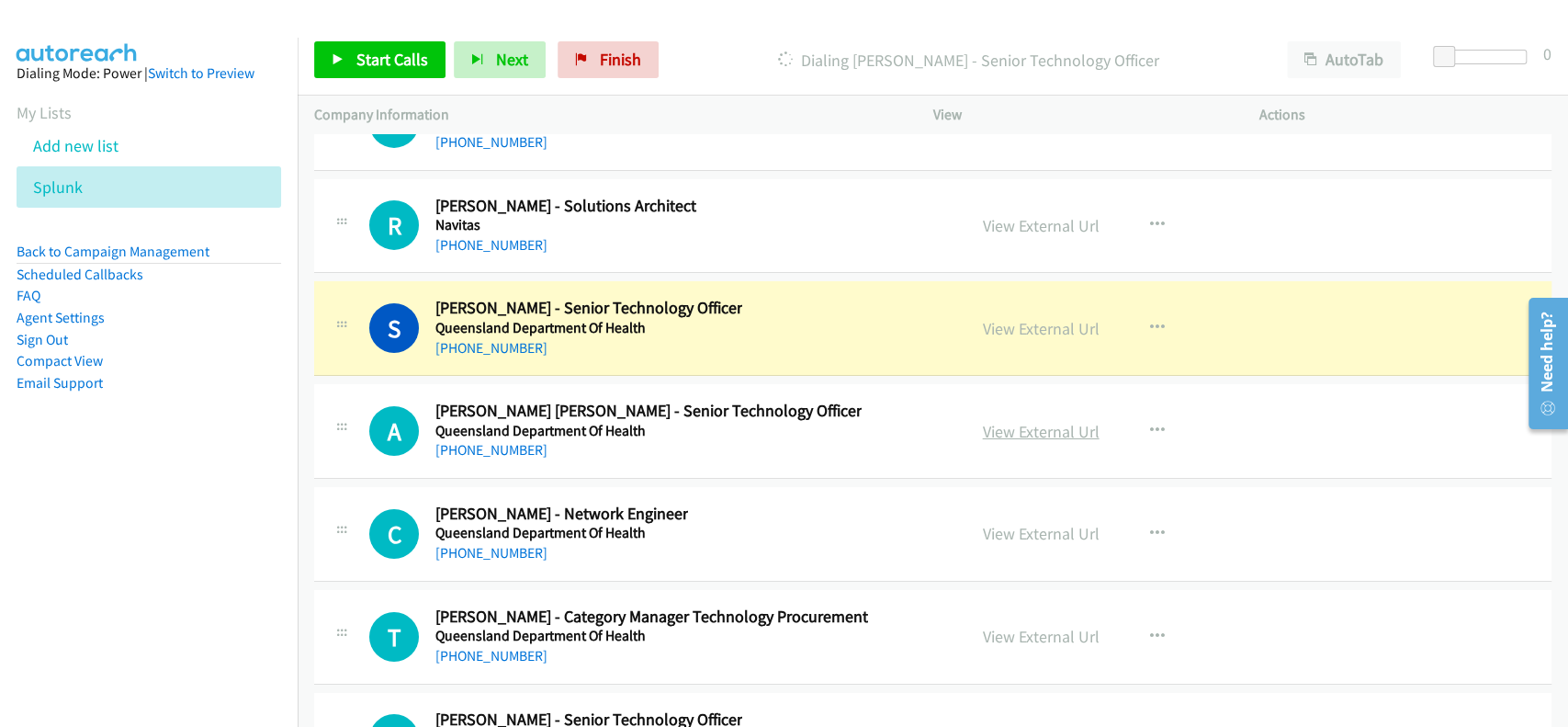
click at [1013, 421] on link "View External Url" at bounding box center [1041, 432] width 116 height 22
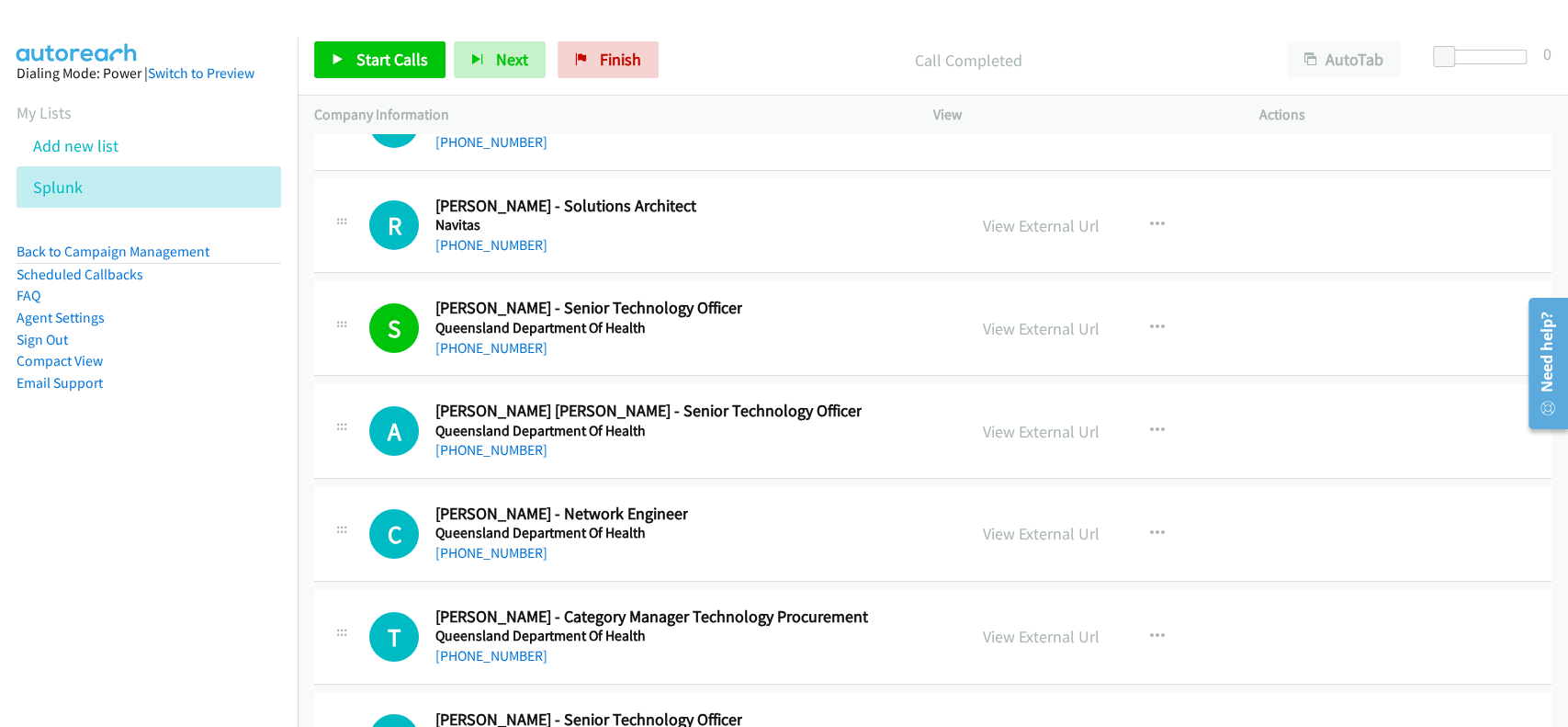
click at [477, 422] on h5 "Queensland Department Of Health" at bounding box center [649, 431] width 426 height 19
click at [469, 441] on link "+61 470 508 495" at bounding box center [491, 450] width 112 height 18
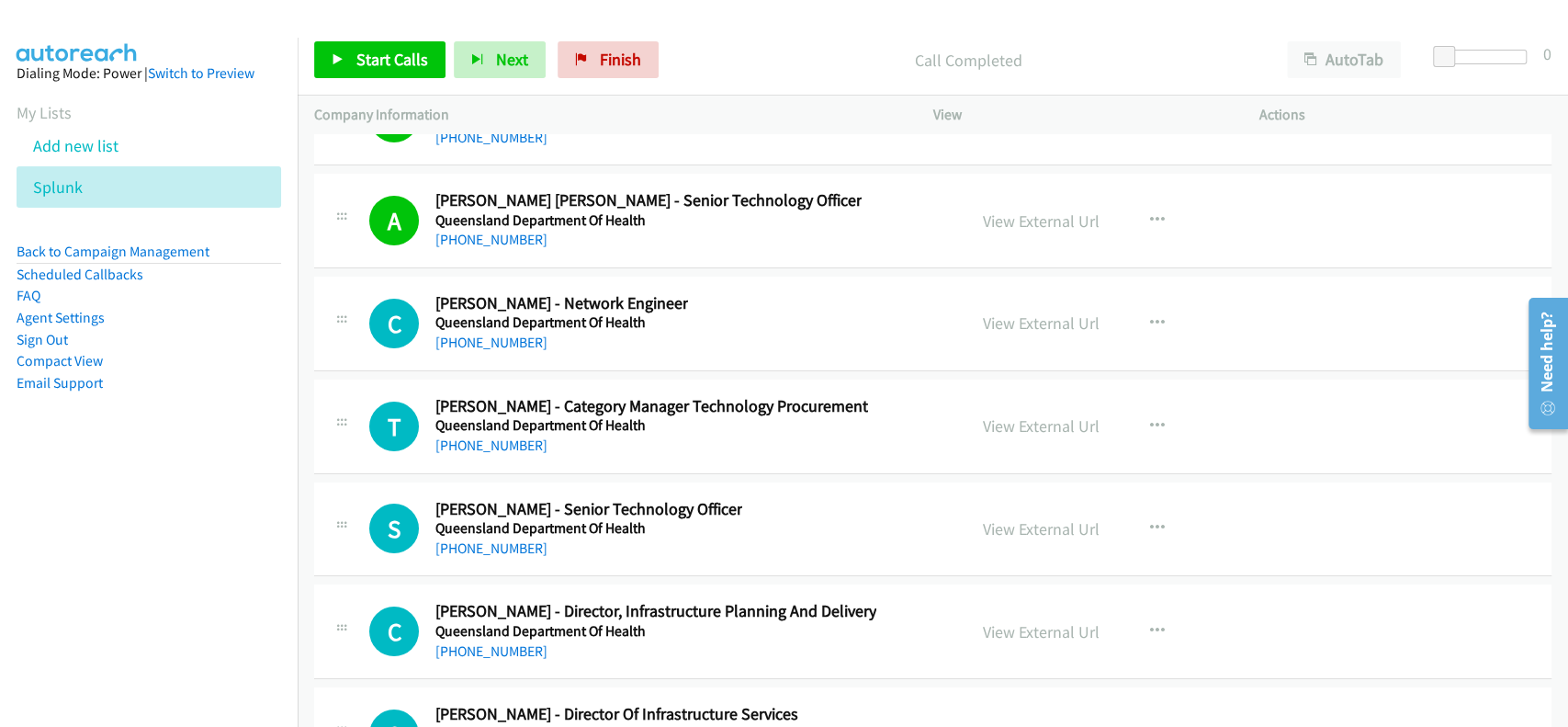
scroll to position [23275, 0]
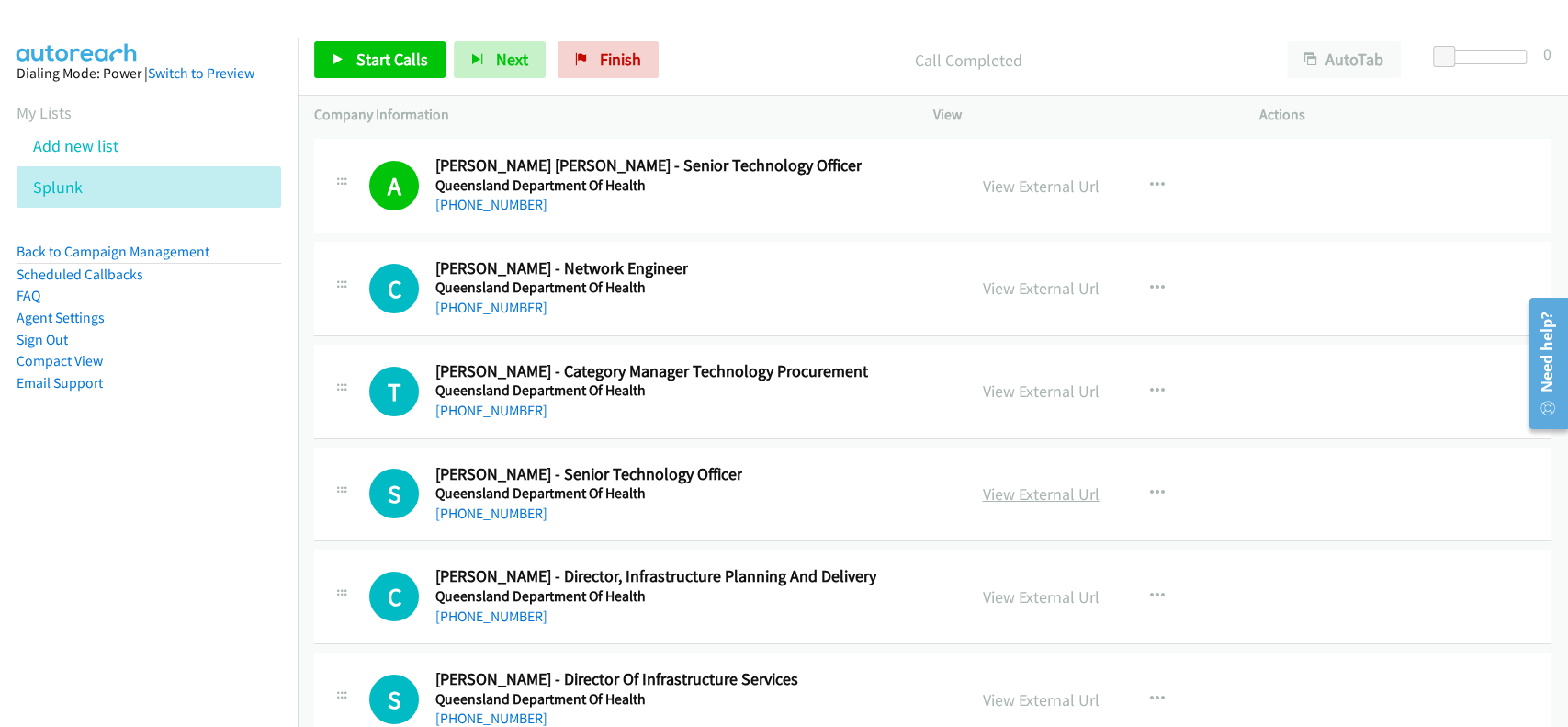
click at [1058, 483] on link "View External Url" at bounding box center [1041, 494] width 116 height 22
click at [470, 503] on div "+61 467 527 014" at bounding box center [589, 514] width 307 height 23
click at [471, 505] on link "+61 467 527 014" at bounding box center [491, 514] width 112 height 18
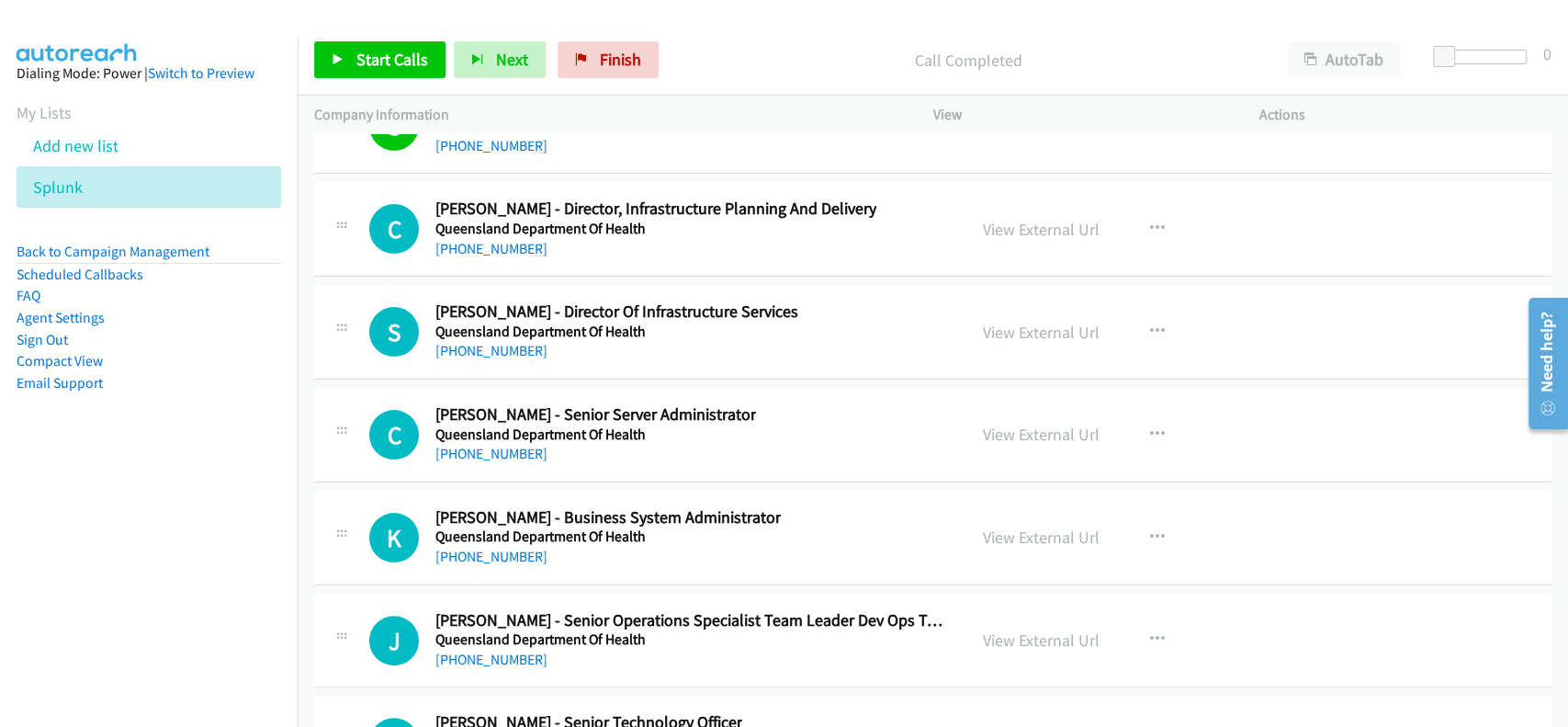
scroll to position [23765, 0]
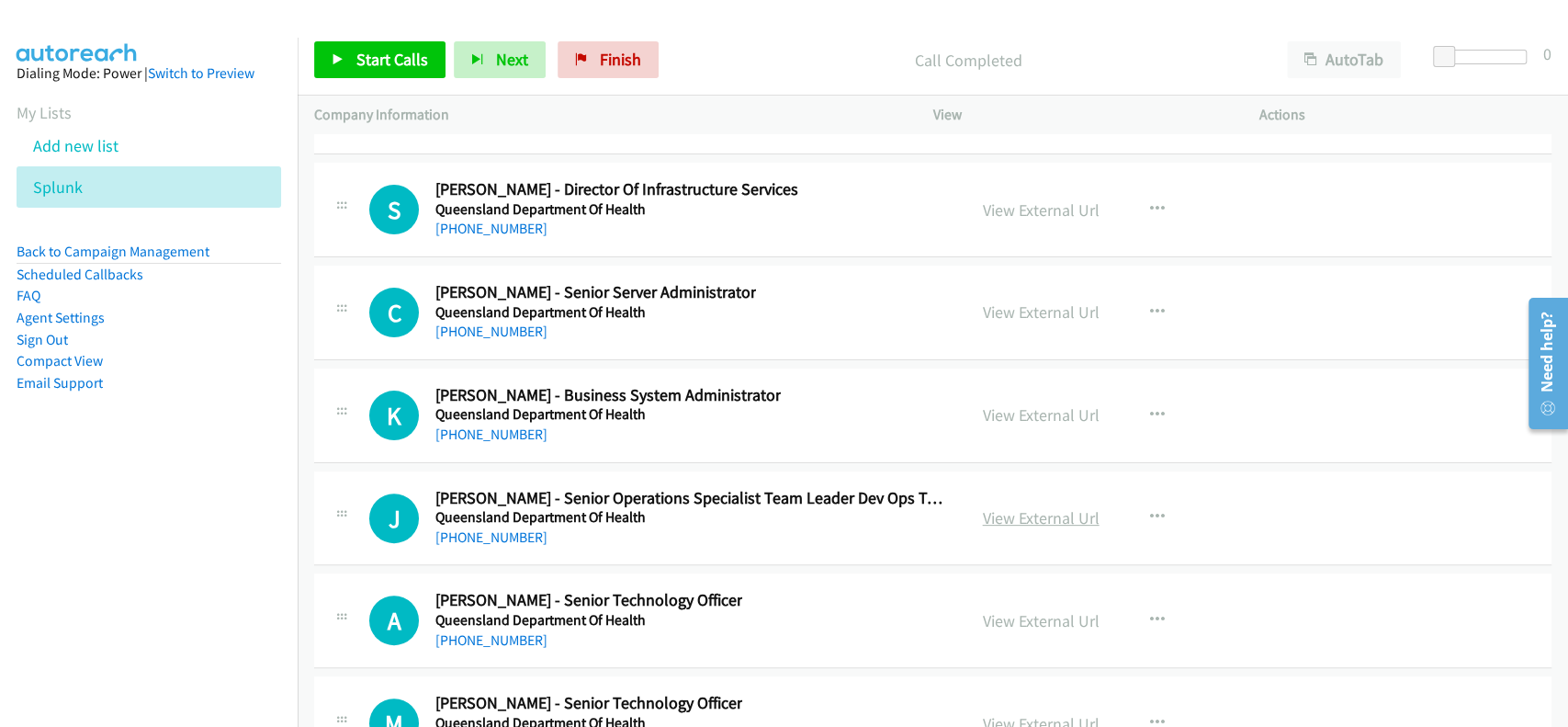
click at [1009, 507] on link "View External Url" at bounding box center [1041, 518] width 116 height 22
click at [473, 508] on h5 "Queensland Department Of Health" at bounding box center [693, 517] width 515 height 19
click at [476, 528] on link "+61 409 034 870" at bounding box center [491, 537] width 112 height 18
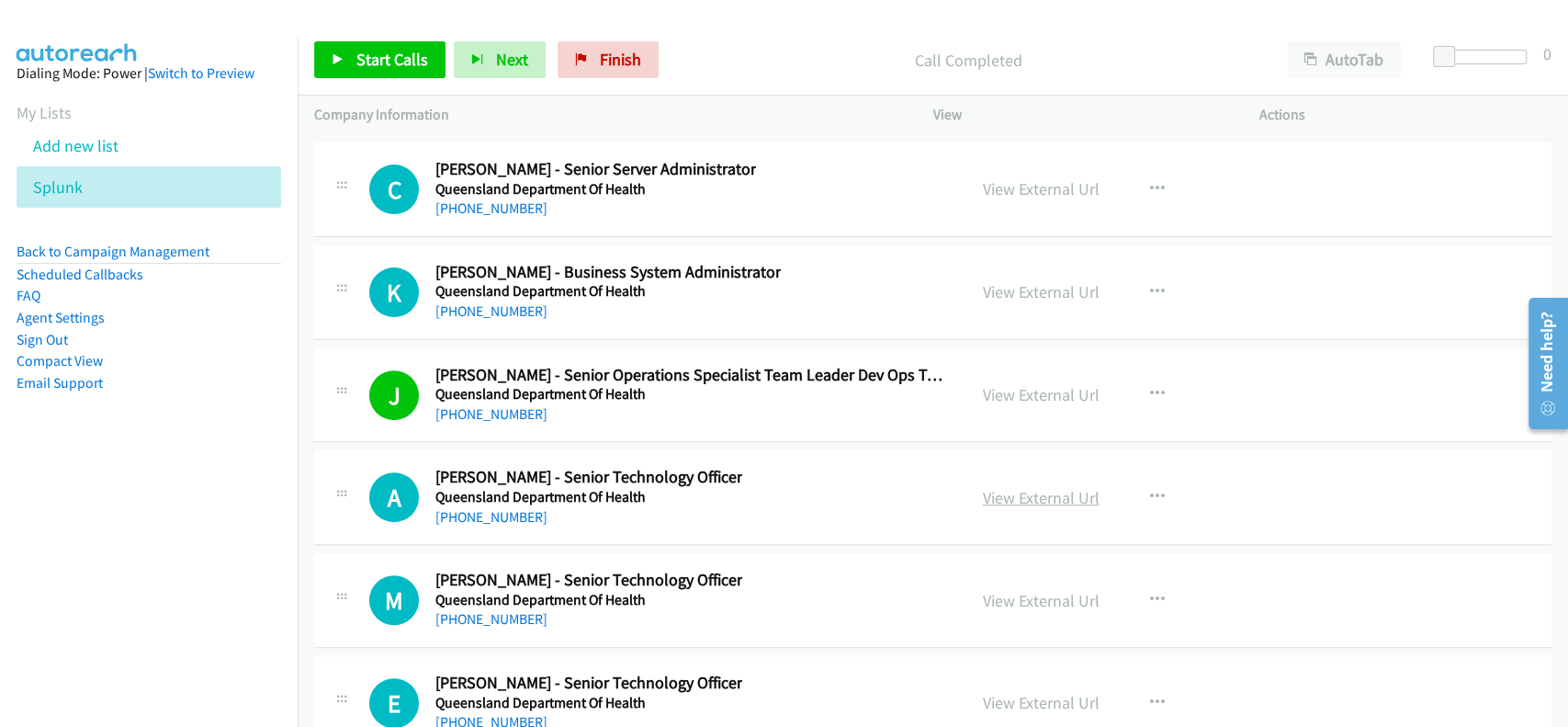
click at [1003, 487] on link "View External Url" at bounding box center [1041, 498] width 116 height 22
click at [489, 508] on link "+61 468 332 394" at bounding box center [491, 517] width 112 height 18
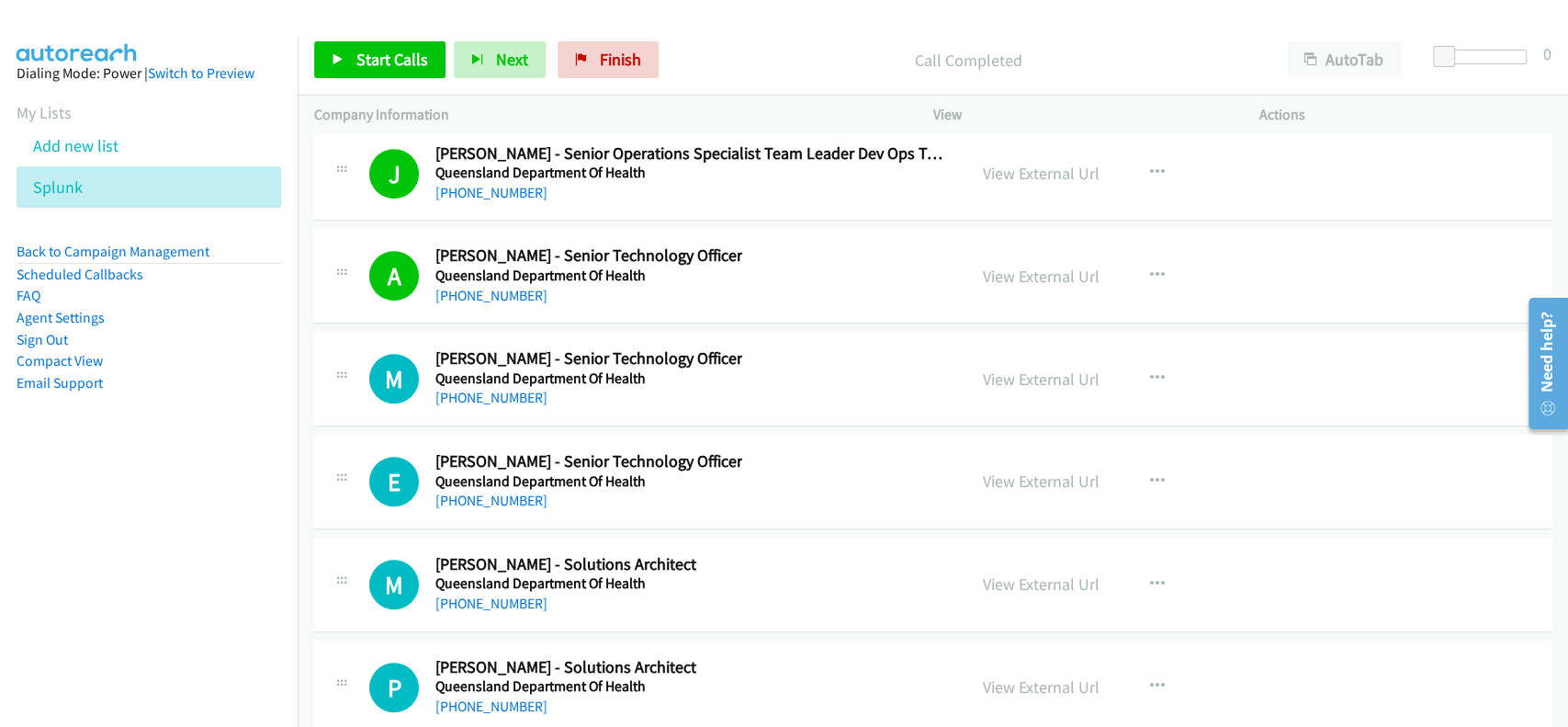
scroll to position [24132, 0]
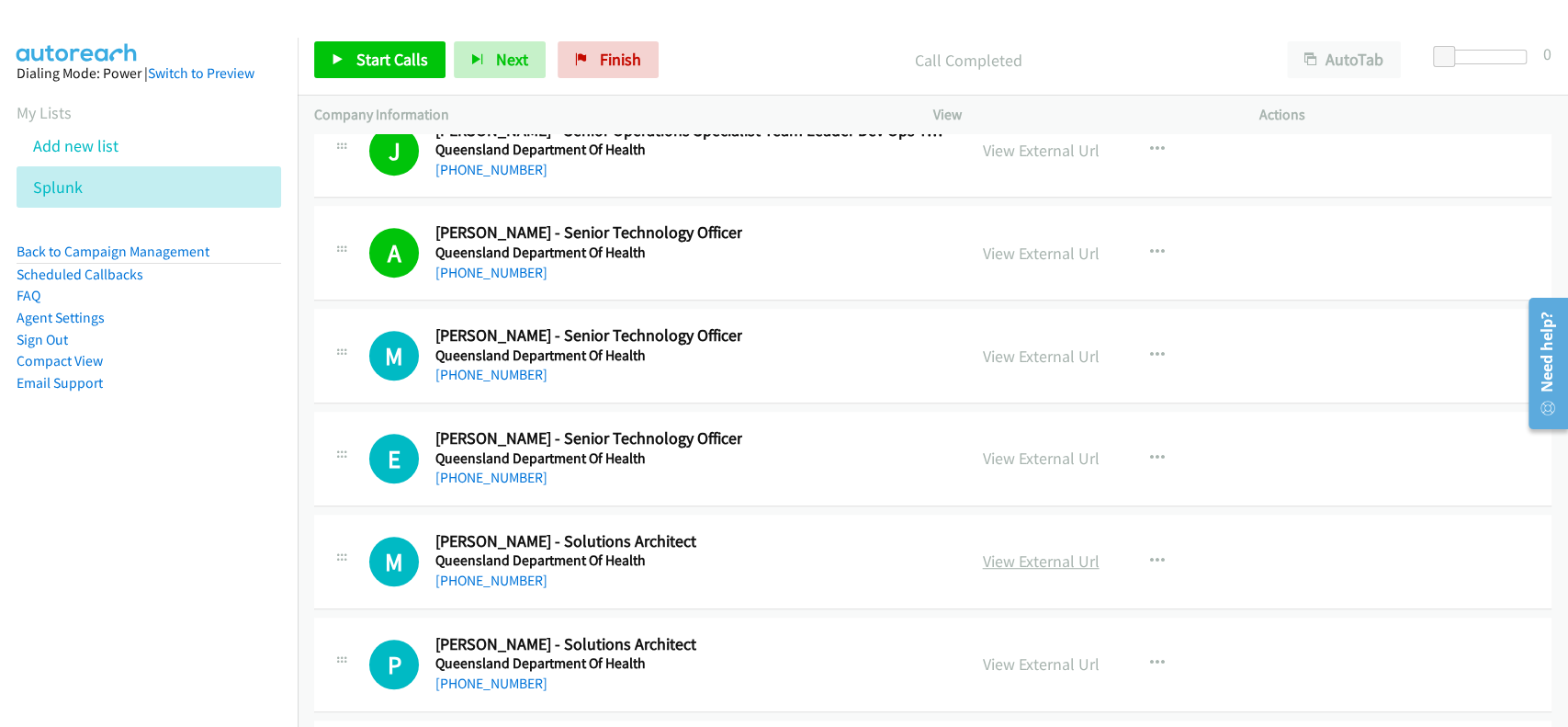
click at [1016, 550] on link "View External Url" at bounding box center [1041, 561] width 116 height 22
click at [477, 571] on link "+61 408 864 731" at bounding box center [491, 580] width 112 height 18
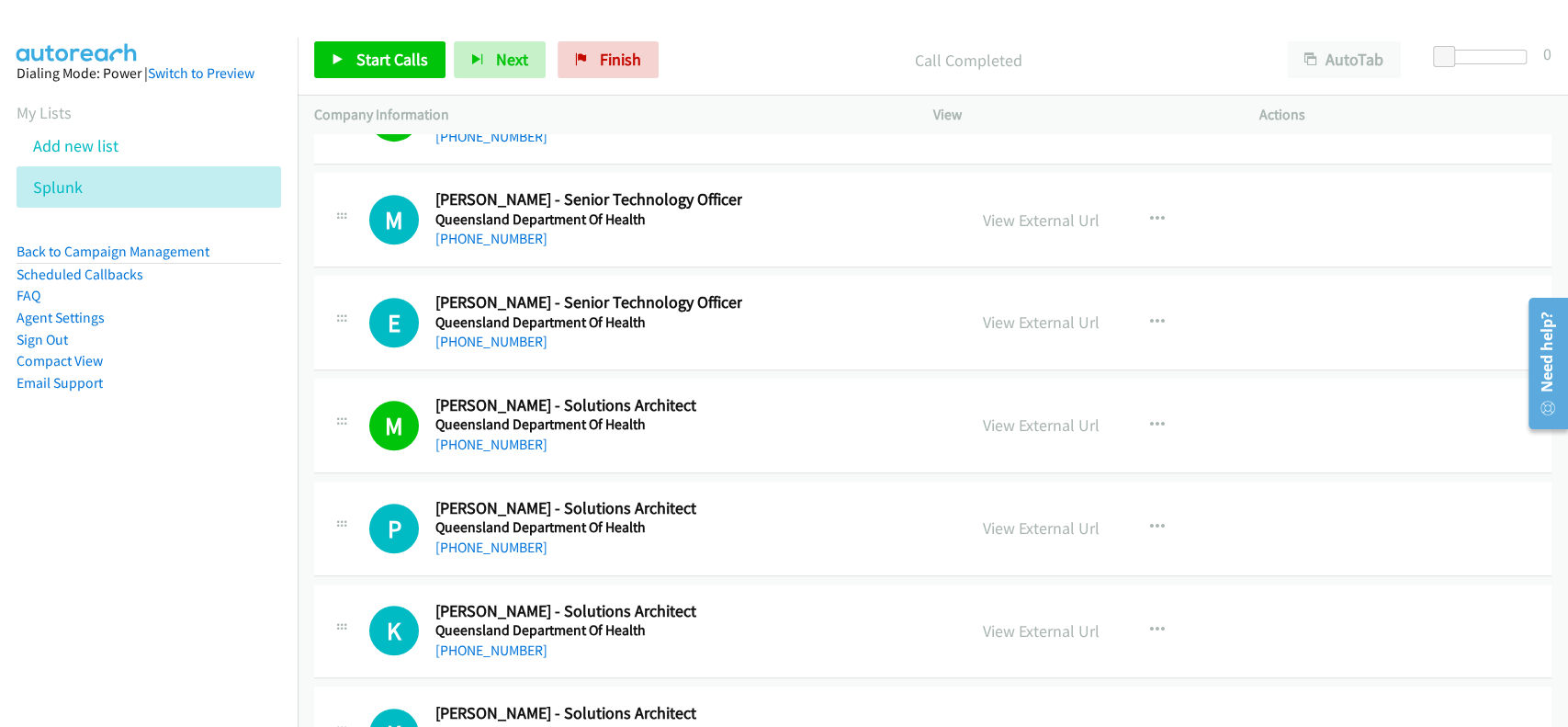
scroll to position [24377, 0]
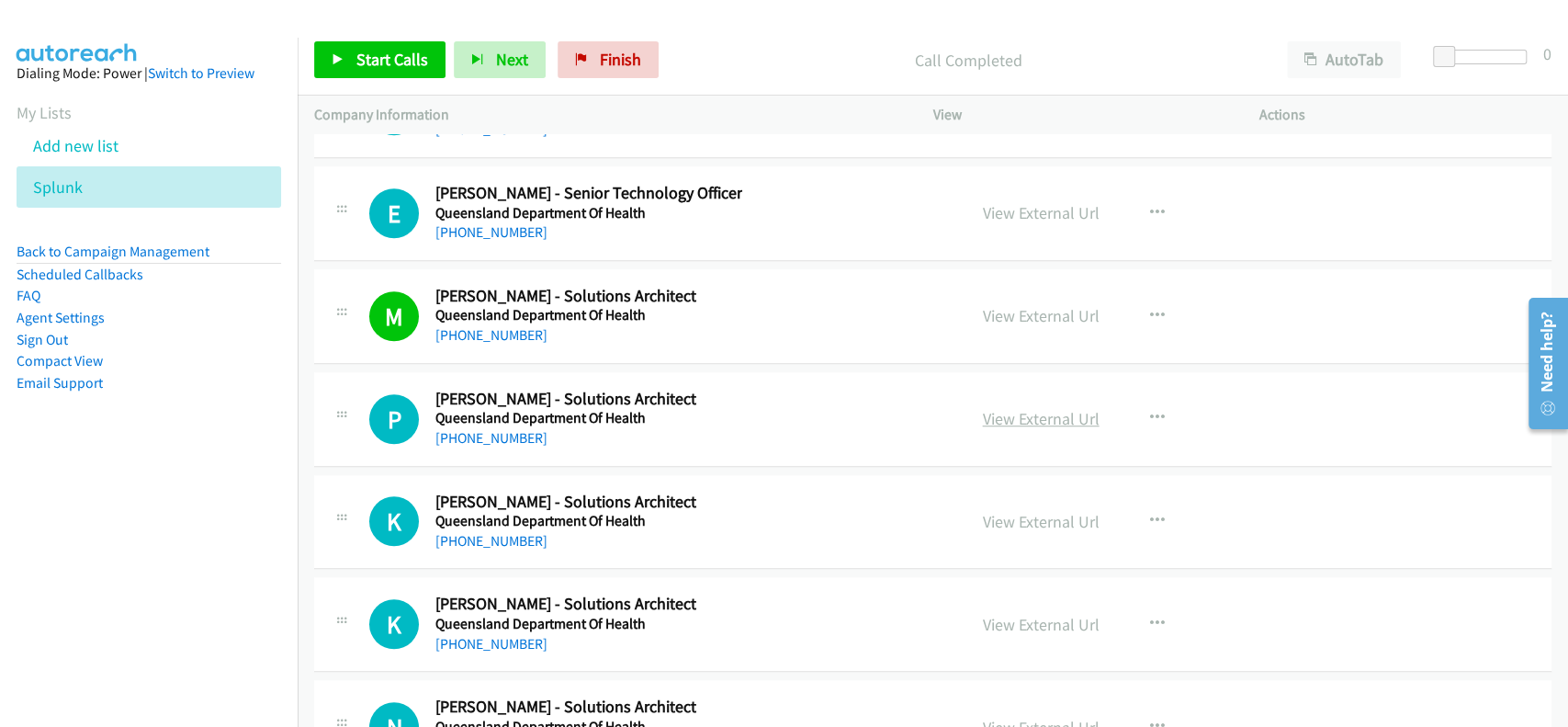
click at [1032, 408] on link "View External Url" at bounding box center [1041, 419] width 116 height 22
click at [507, 430] on link "+61 419 679 886" at bounding box center [491, 438] width 112 height 18
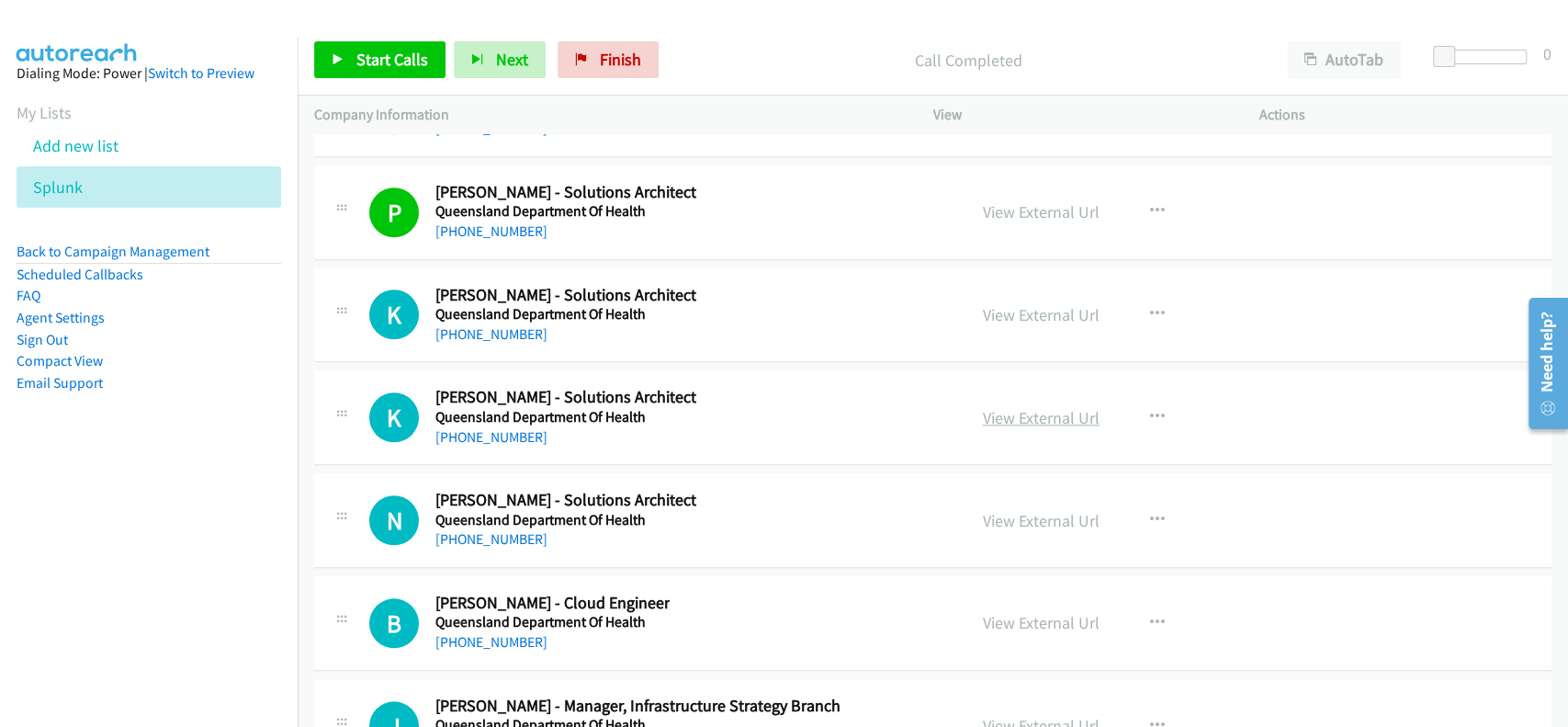
scroll to position [24623, 0]
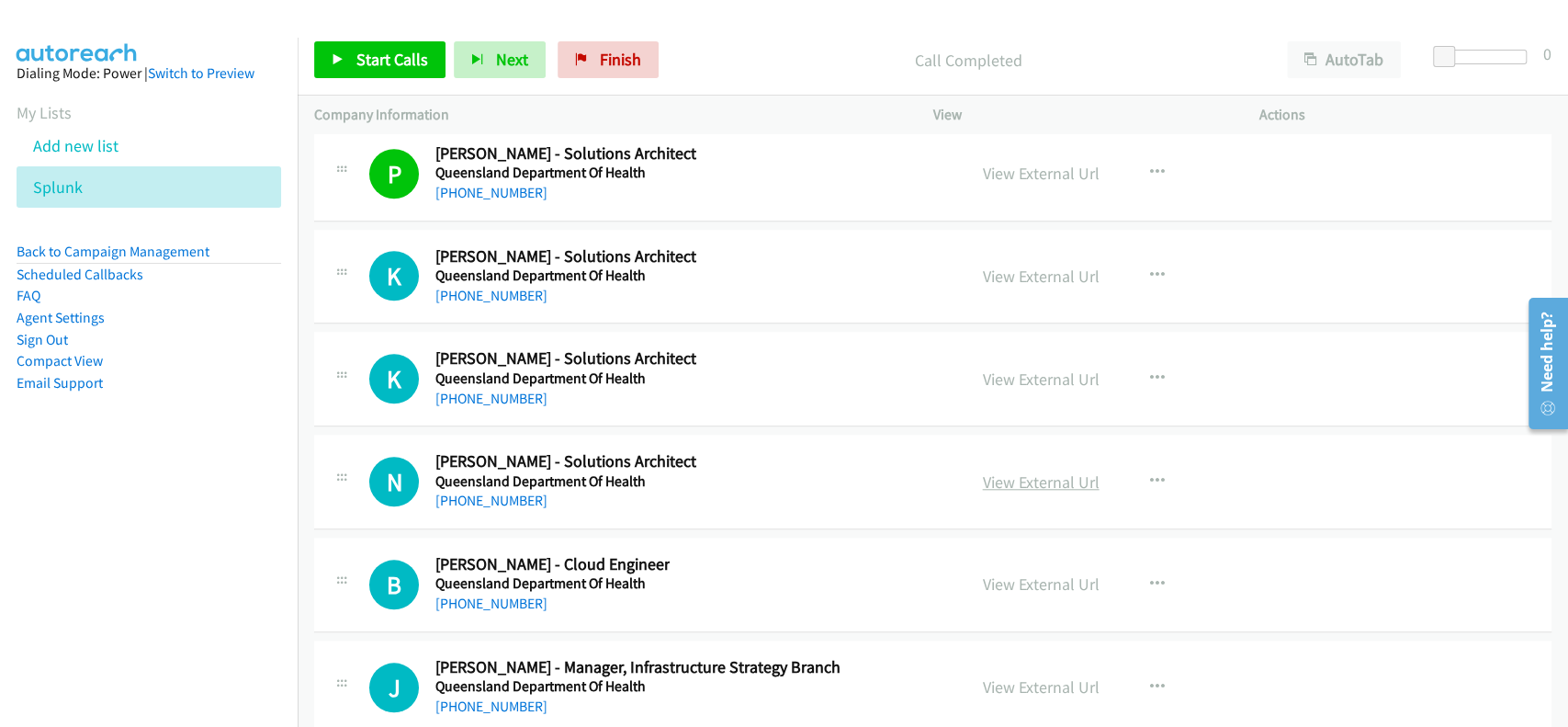
click at [1016, 472] on link "View External Url" at bounding box center [1041, 482] width 116 height 22
click at [456, 487] on div "N Callback Scheduled Nivesh Jaiswal - Solutions Architect Queensland Department…" at bounding box center [932, 481] width 1237 height 95
click at [470, 491] on link "+61 413 807 934" at bounding box center [491, 500] width 112 height 18
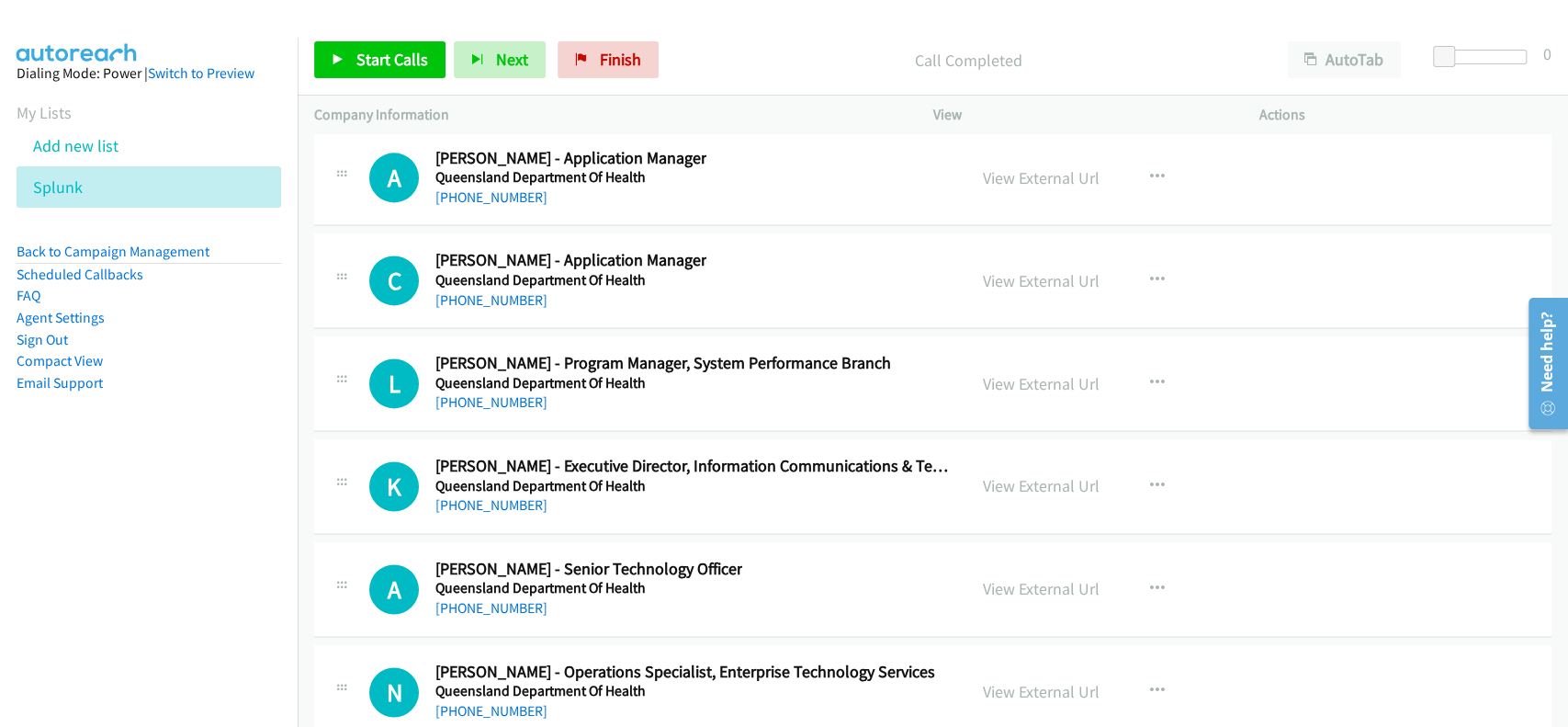
scroll to position [25358, 0]
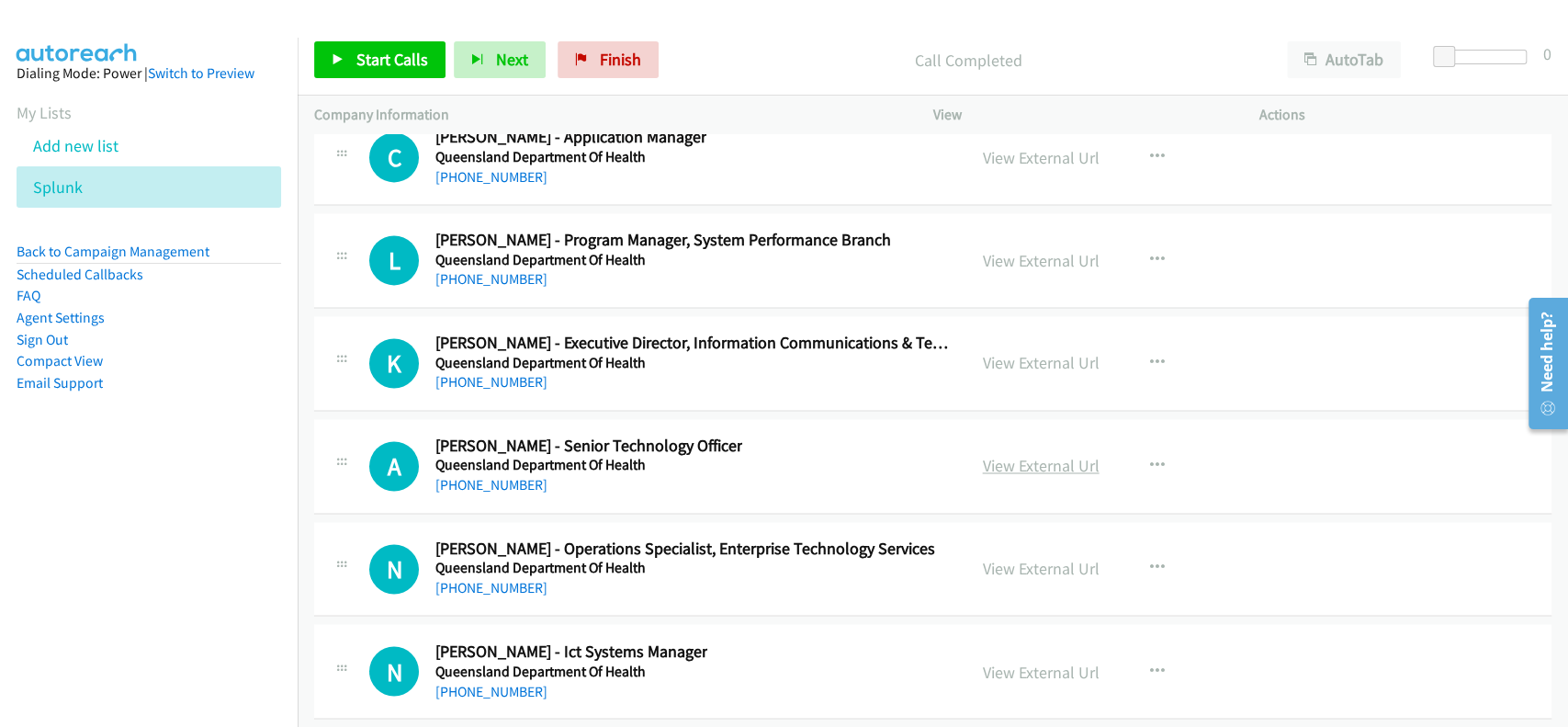
click at [1044, 455] on link "View External Url" at bounding box center [1041, 466] width 116 height 22
click at [474, 476] on link "+61 415 728 029" at bounding box center [491, 484] width 112 height 18
click at [1028, 558] on link "View External Url" at bounding box center [1041, 568] width 116 height 22
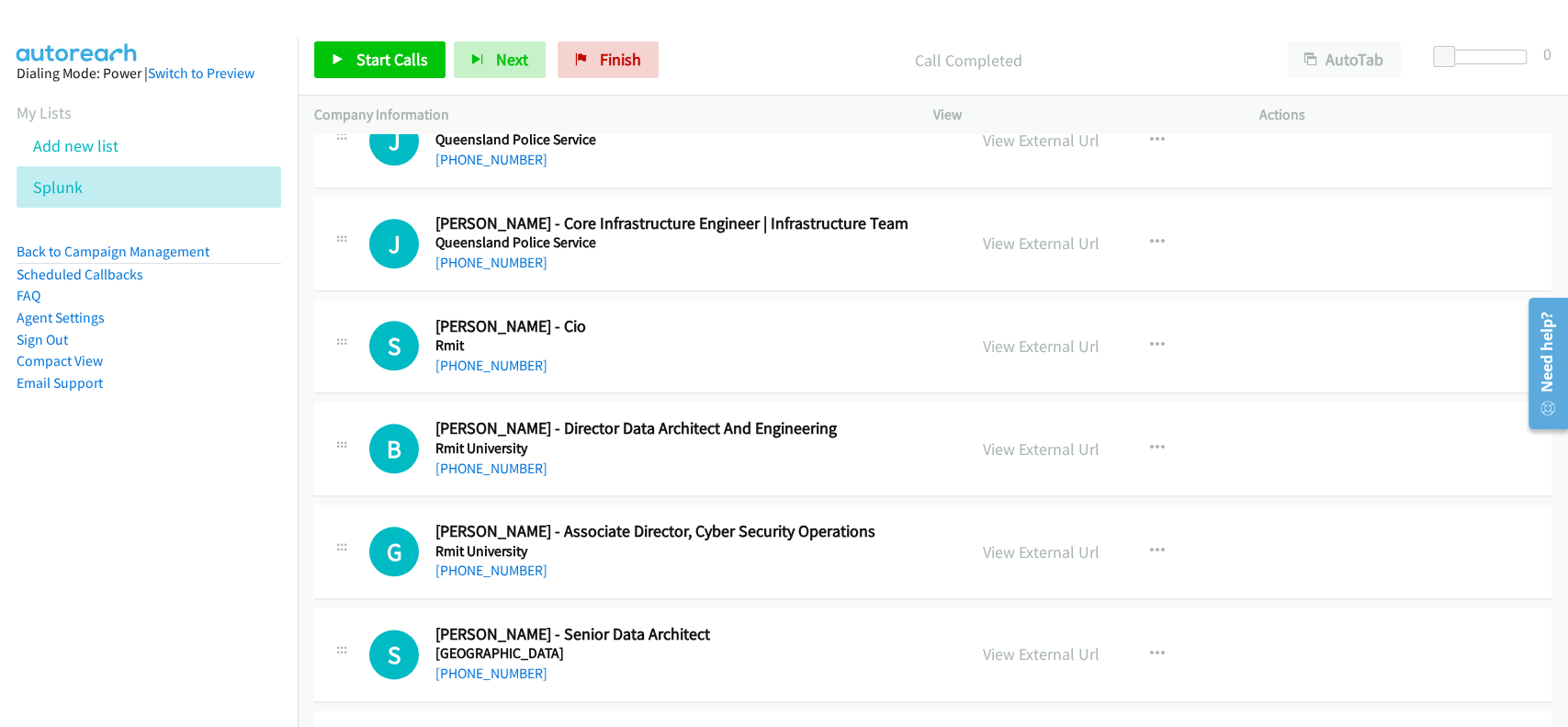
scroll to position [29522, 0]
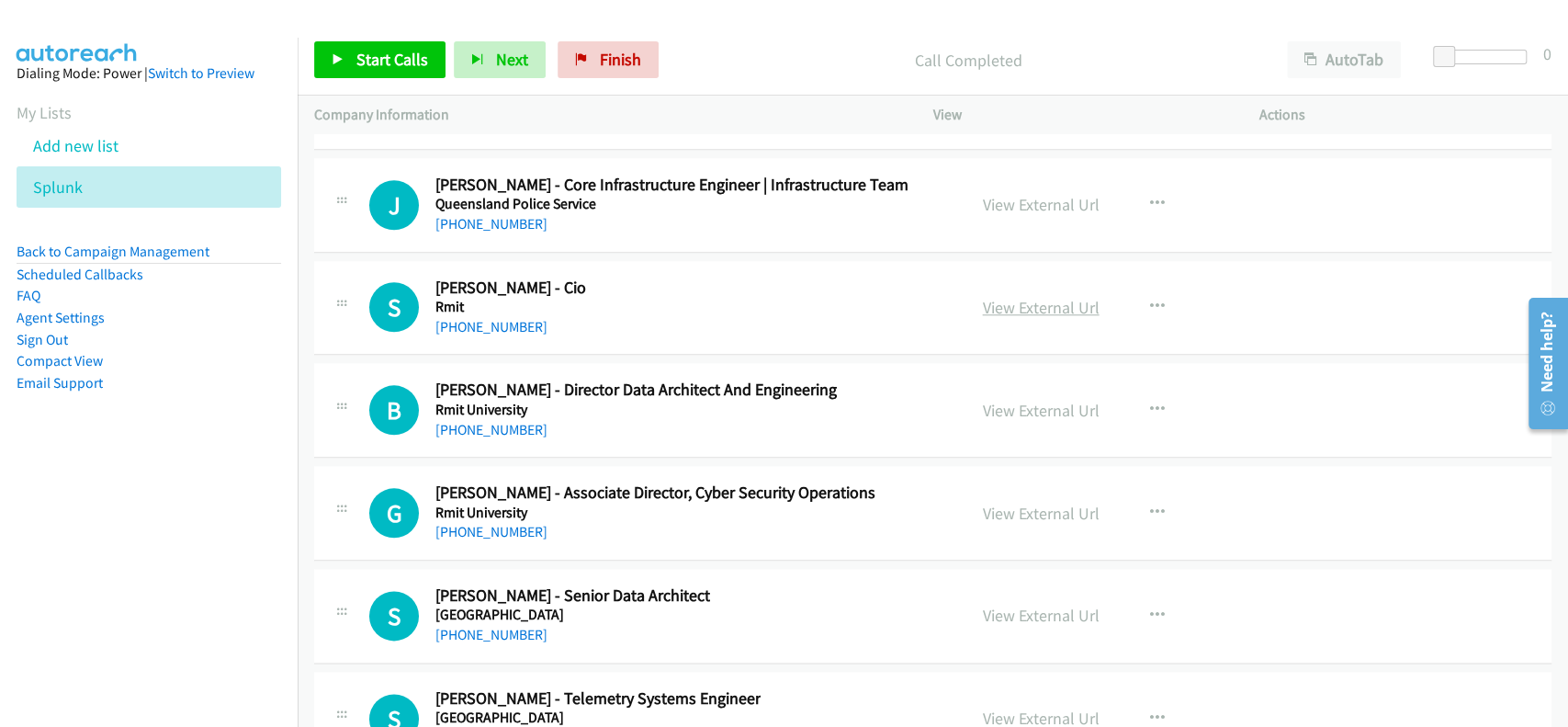
click at [1013, 296] on link "View External Url" at bounding box center [1041, 307] width 116 height 22
click at [996, 585] on div "View External Url View External Url Schedule/Manage Callback Start Calls Here R…" at bounding box center [1138, 615] width 342 height 61
click at [1014, 605] on link "View External Url" at bounding box center [1041, 615] width 116 height 22
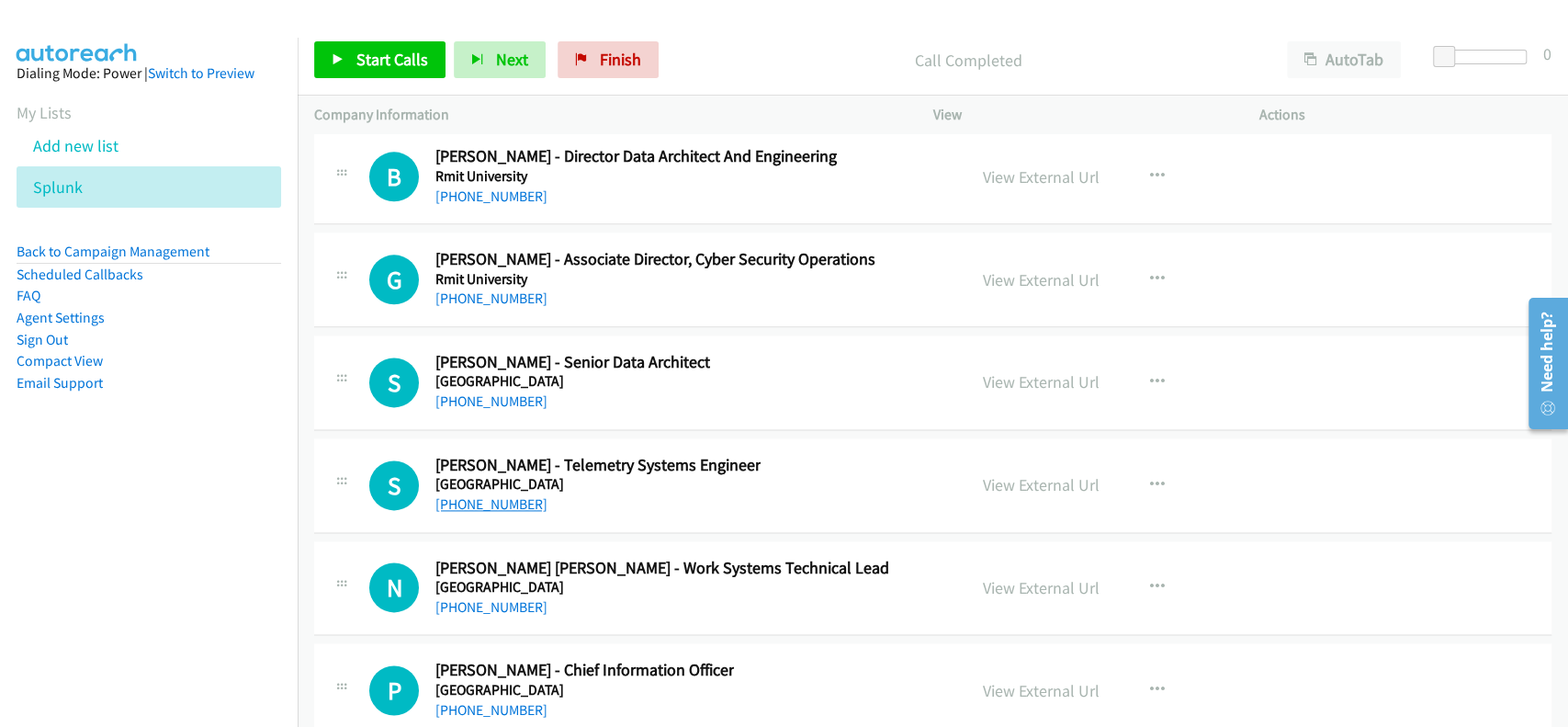
scroll to position [29768, 0]
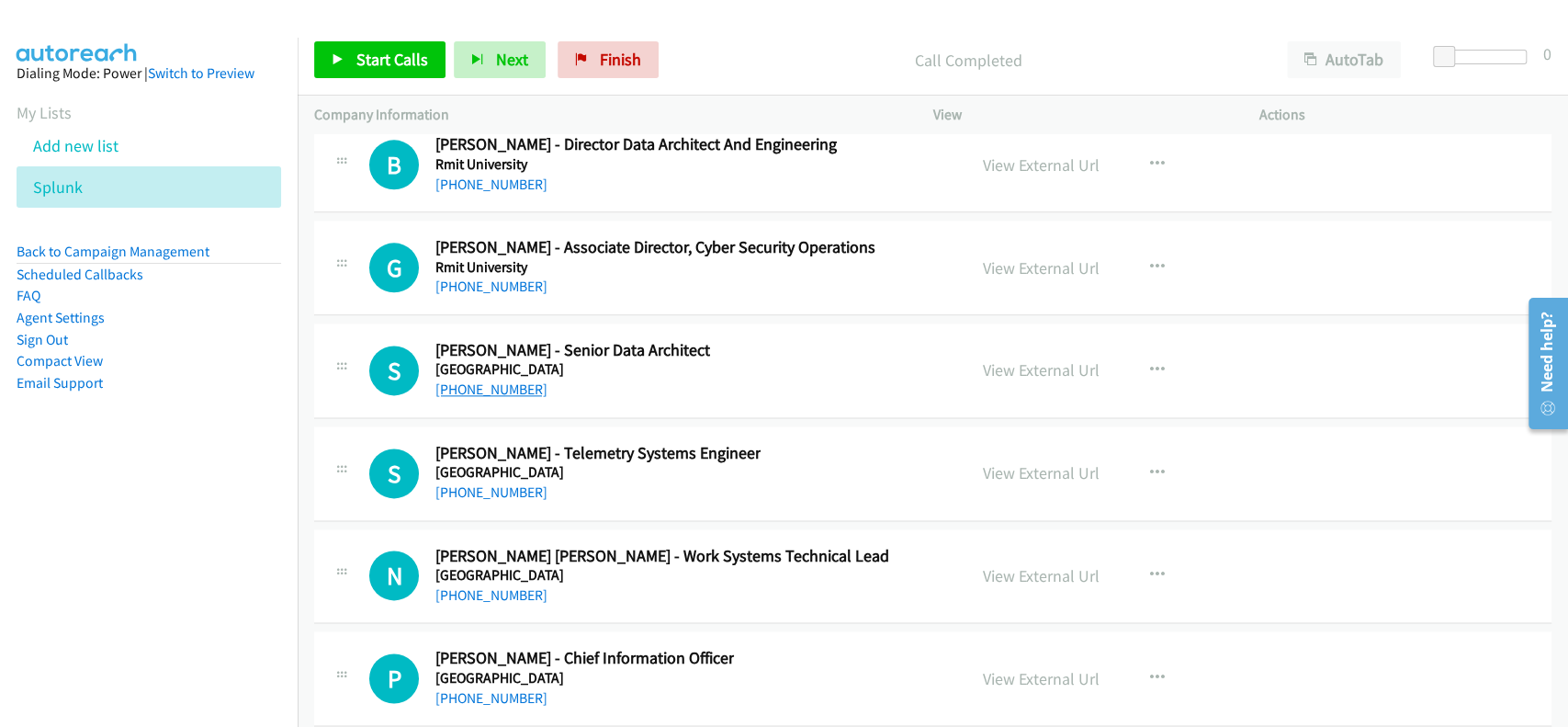
click at [464, 381] on link "+61 402 001 657" at bounding box center [491, 389] width 112 height 18
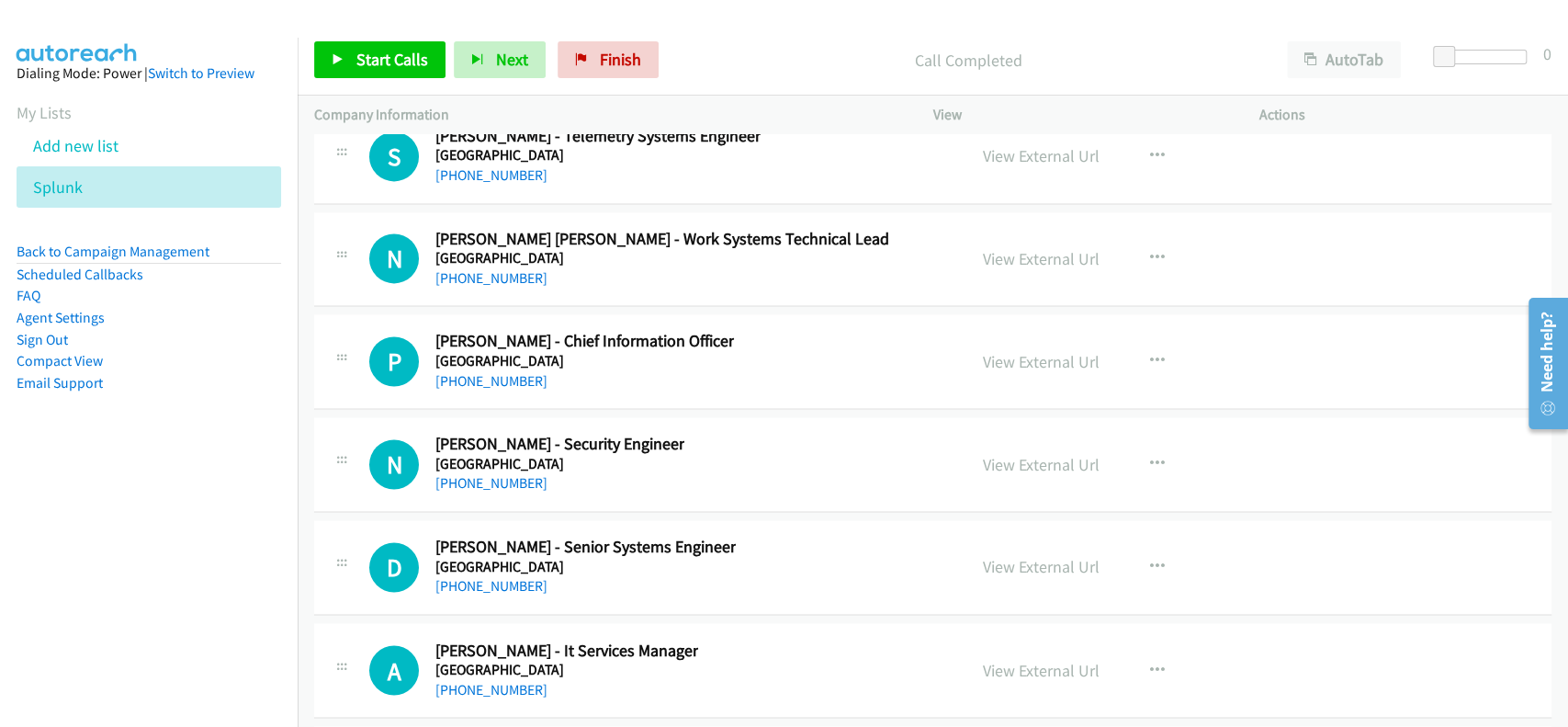
scroll to position [30136, 0]
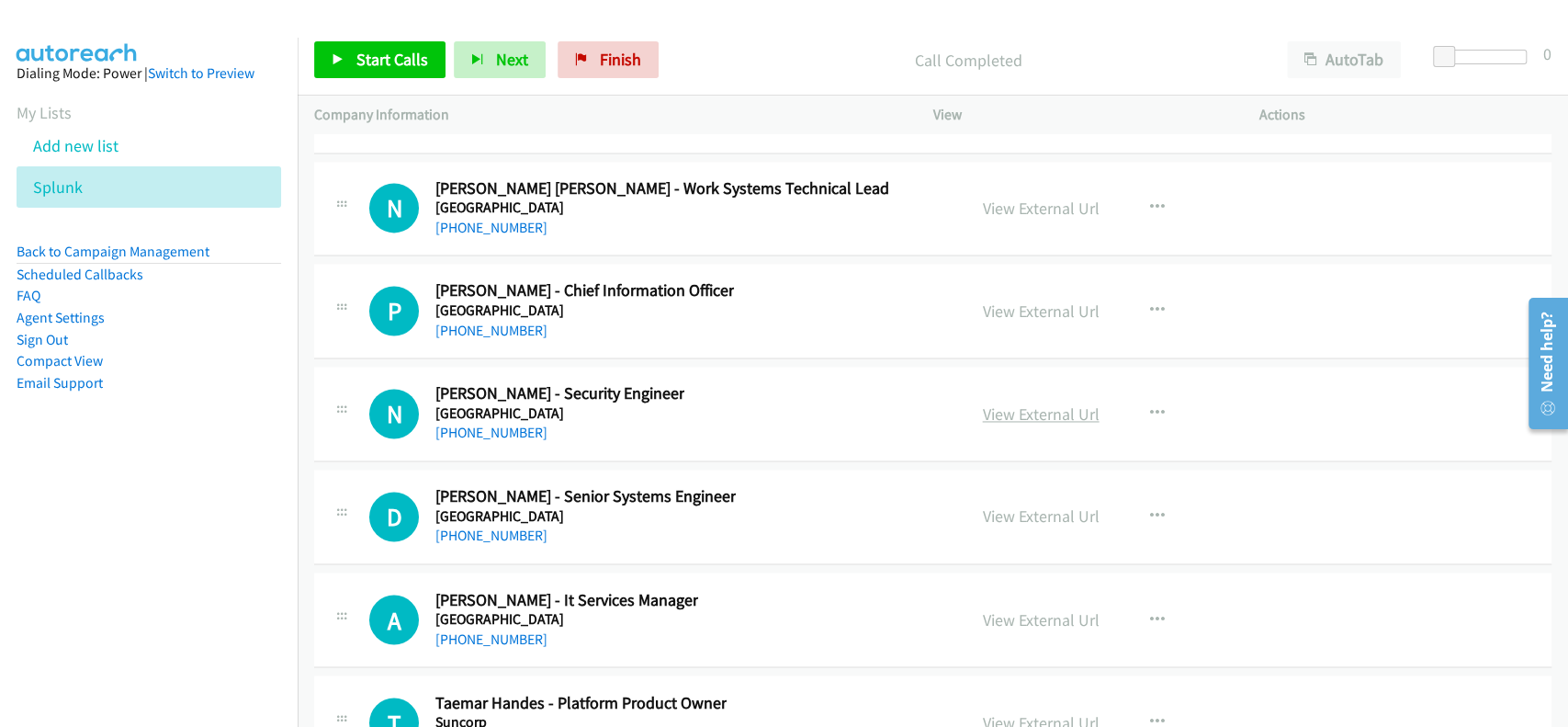
click at [1045, 403] on link "View External Url" at bounding box center [1041, 414] width 116 height 22
click at [528, 424] on link "+61 411 223 319" at bounding box center [491, 432] width 112 height 18
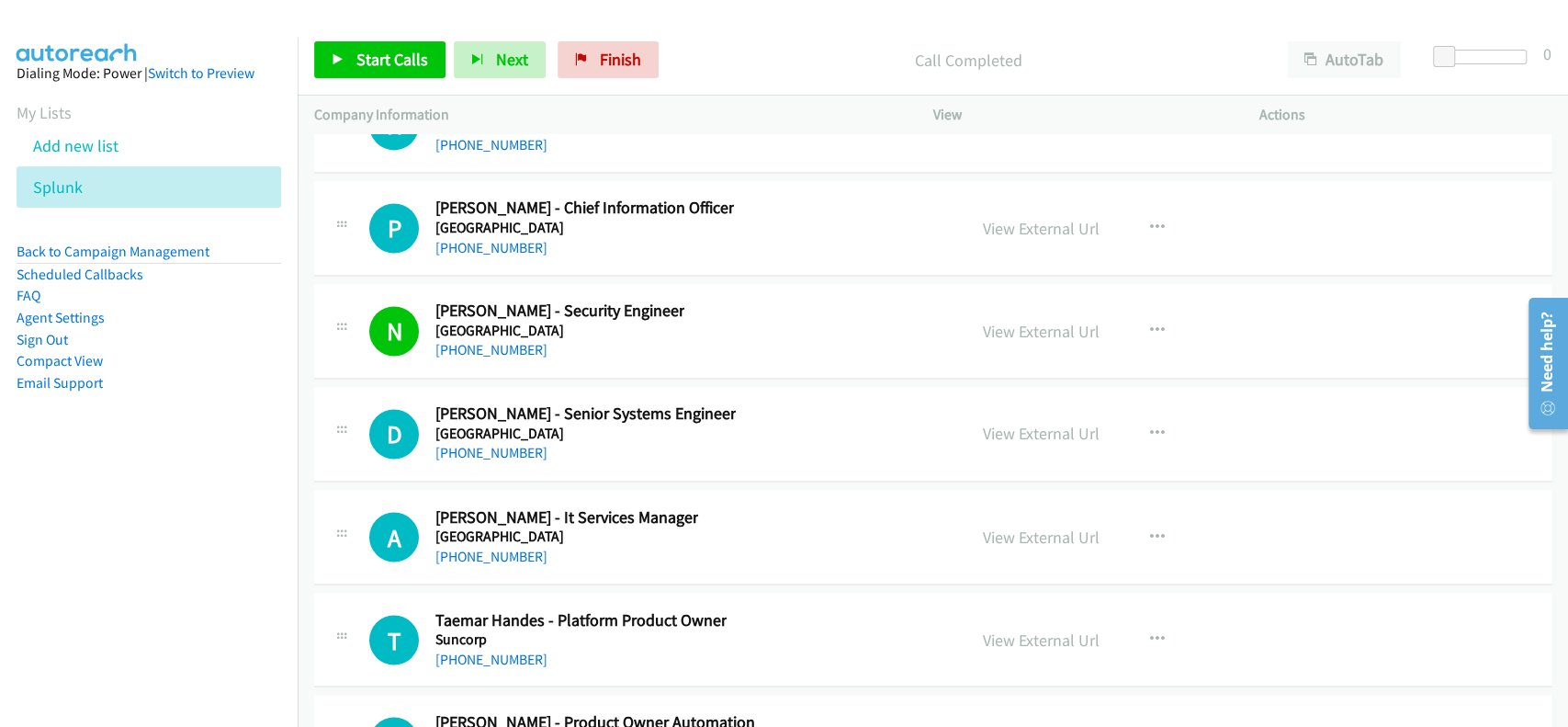
scroll to position [30257, 0]
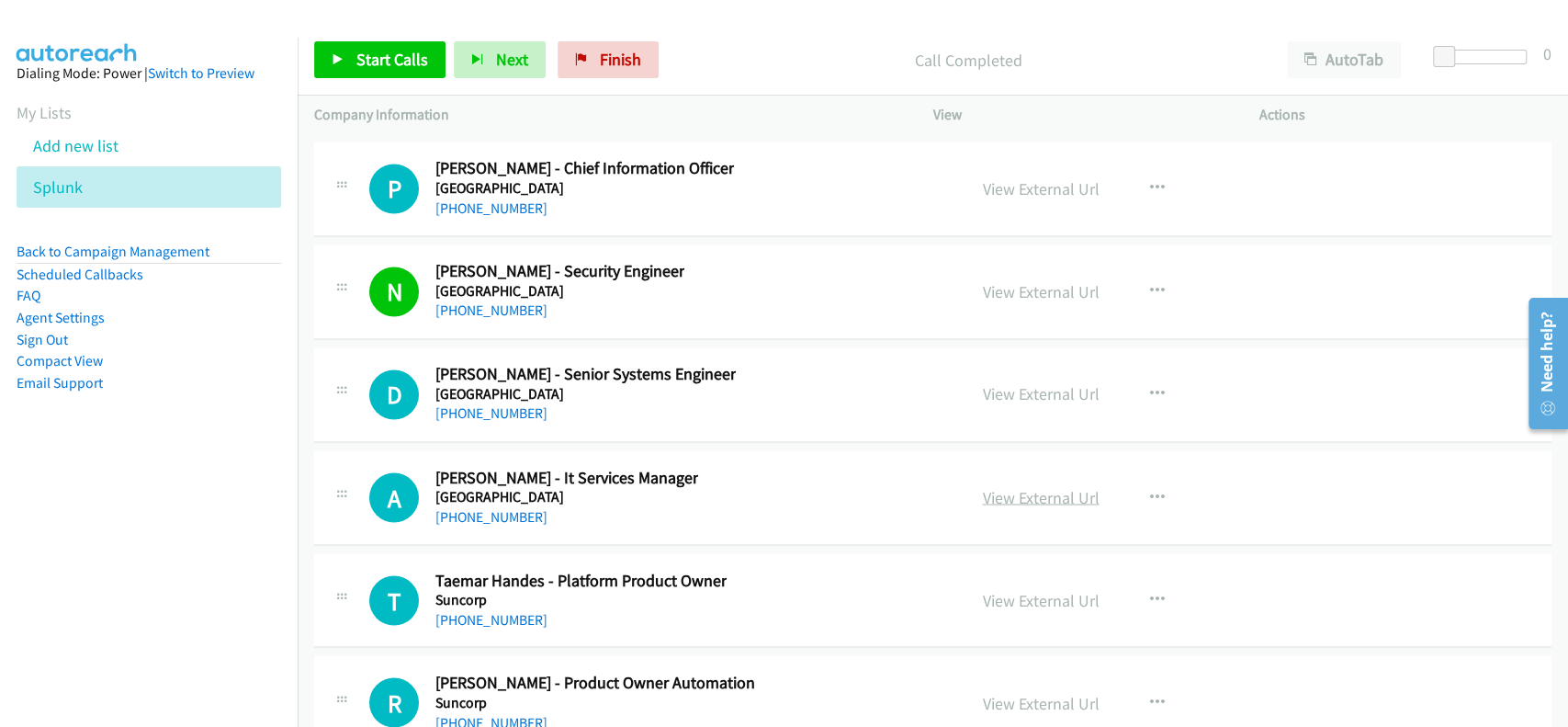
click at [1017, 486] on link "View External Url" at bounding box center [1041, 497] width 116 height 22
click at [447, 507] on link "+61 457 567 916" at bounding box center [491, 516] width 112 height 18
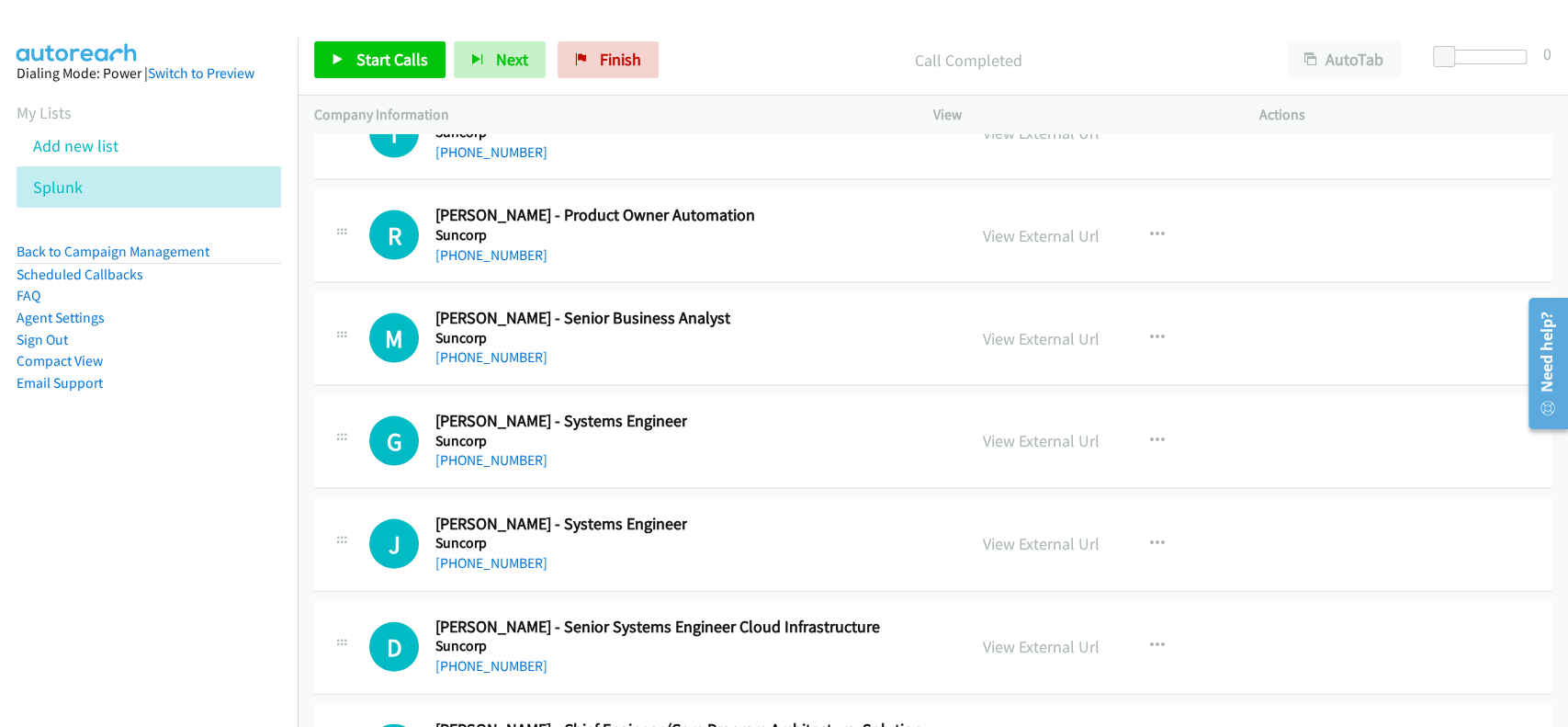
scroll to position [30747, 0]
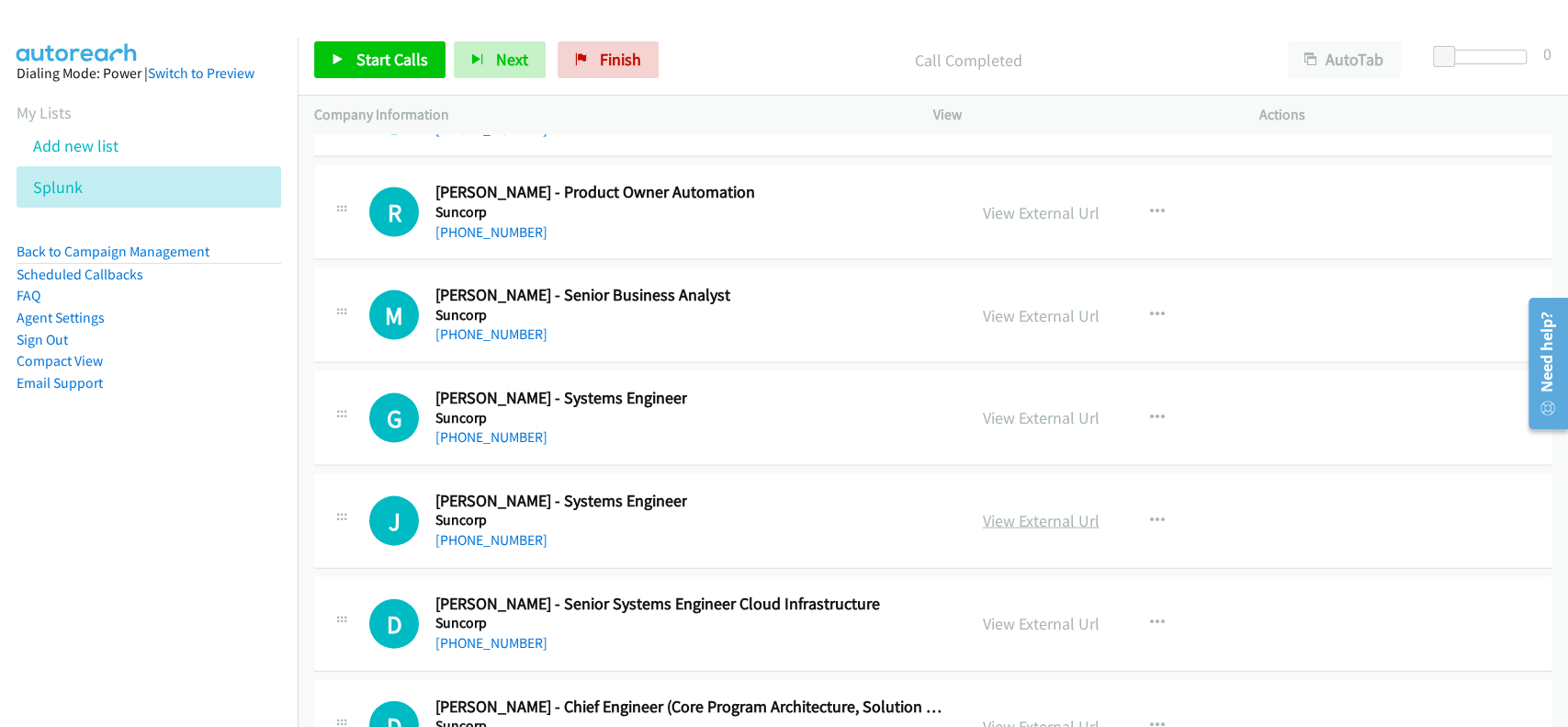
click at [1027, 510] on link "View External Url" at bounding box center [1041, 521] width 116 height 22
click at [477, 531] on link "+1 207-229-6733" at bounding box center [491, 540] width 112 height 18
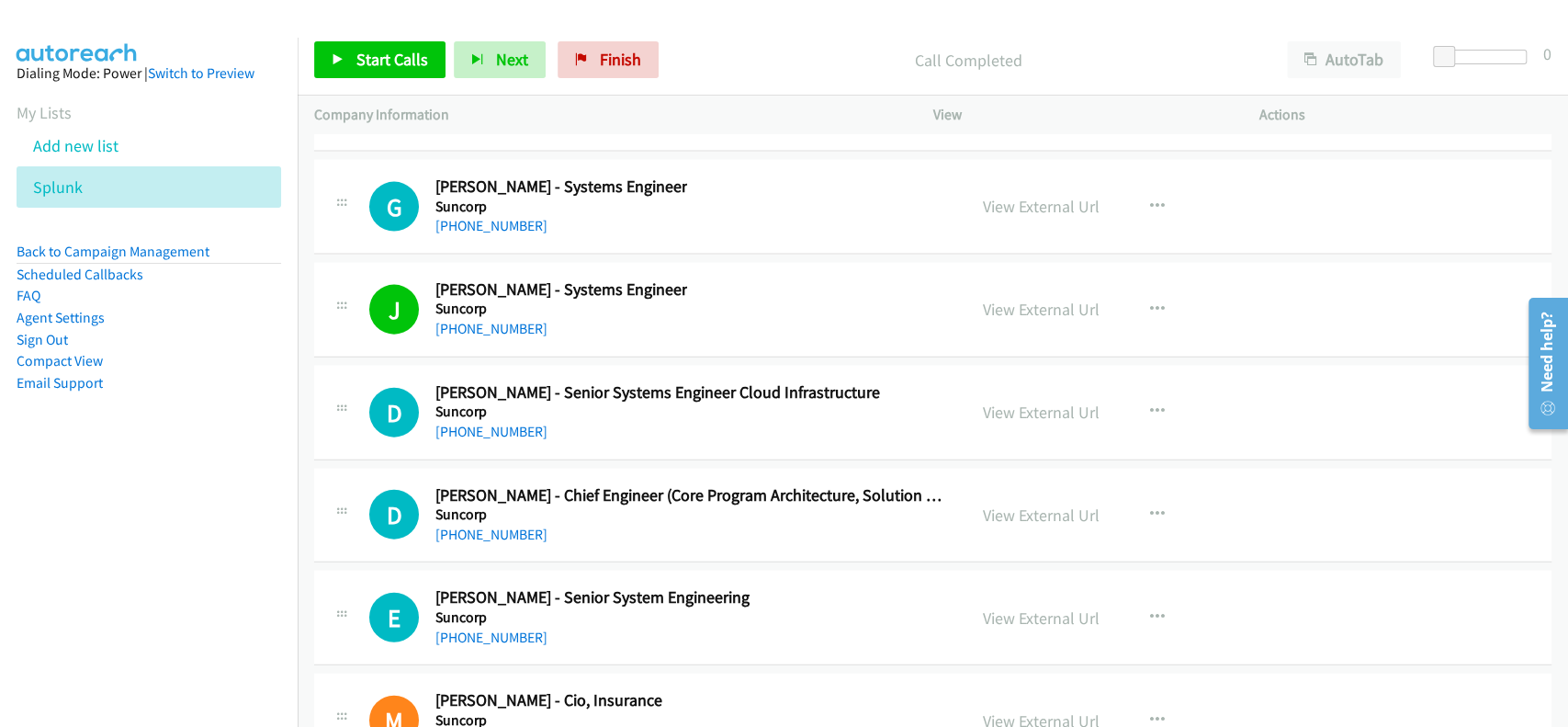
scroll to position [30993, 0]
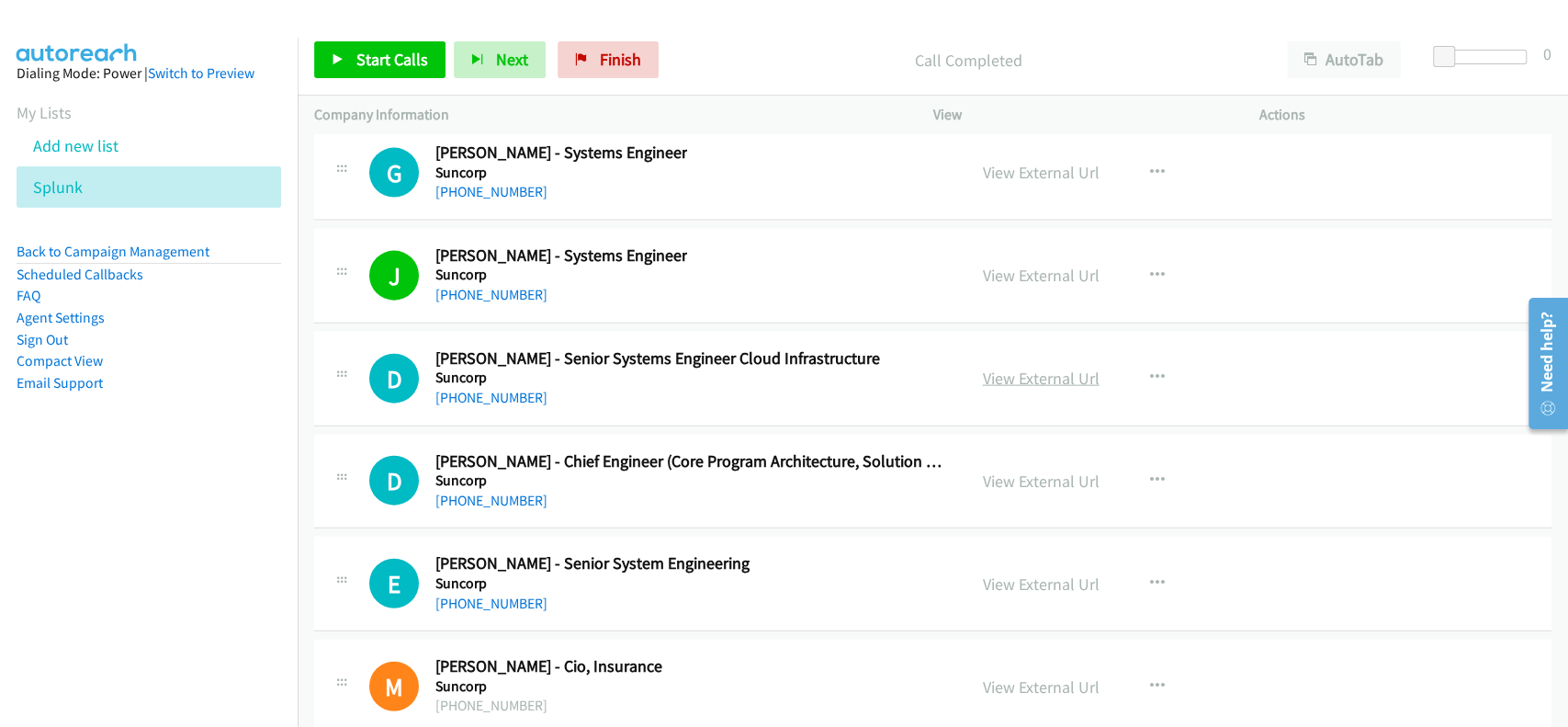
click at [992, 368] on link "View External Url" at bounding box center [1041, 379] width 116 height 22
click at [477, 388] on link "+61 468 471 431" at bounding box center [491, 397] width 112 height 18
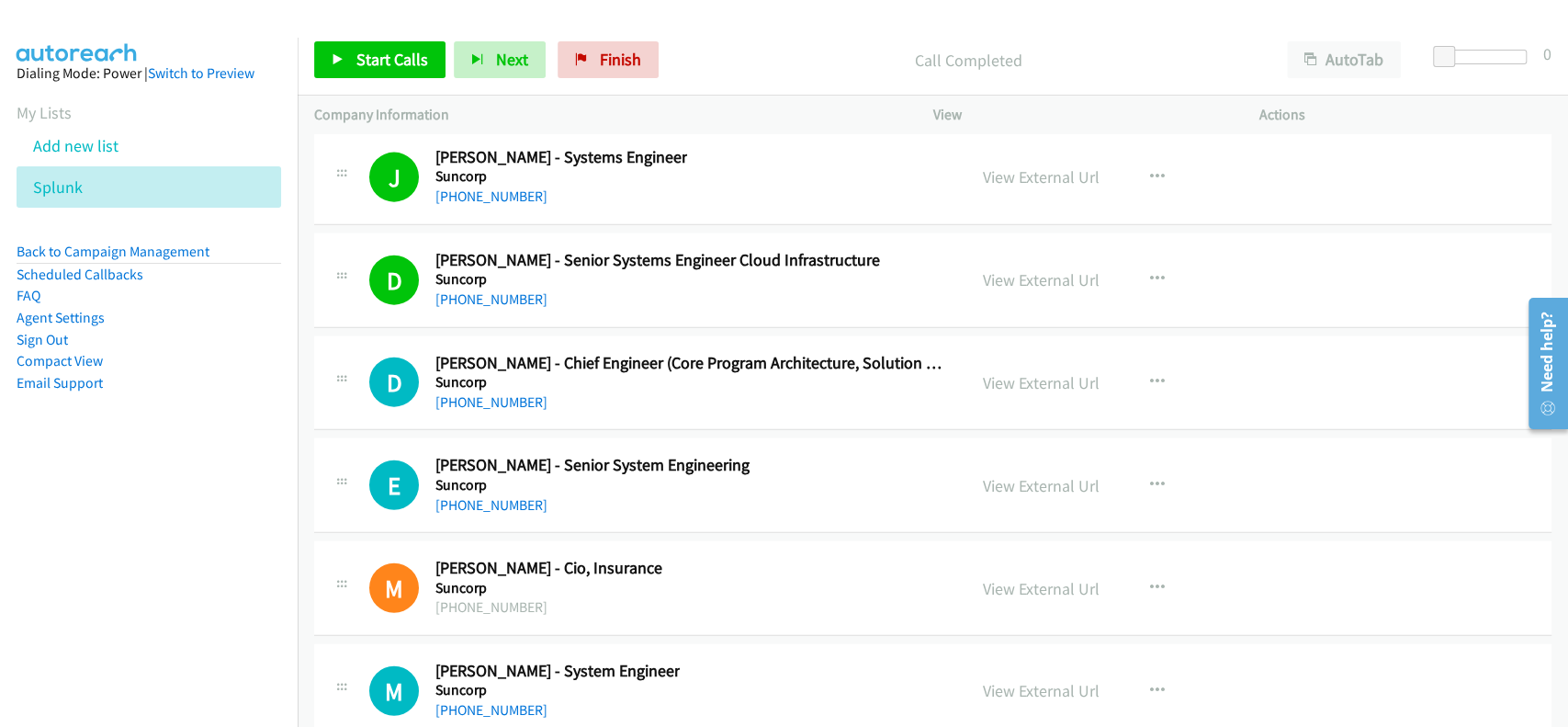
scroll to position [31115, 0]
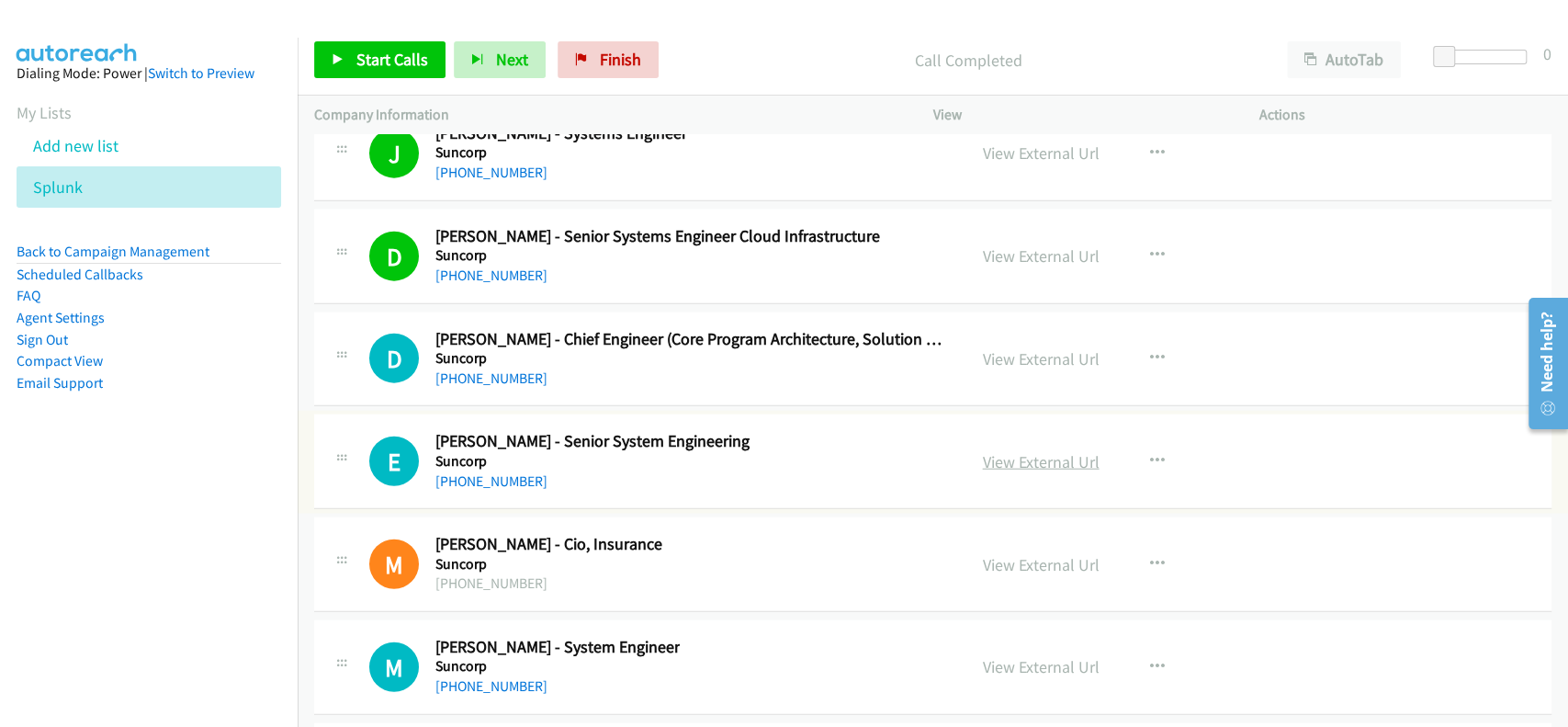
click at [1058, 451] on link "View External Url" at bounding box center [1041, 462] width 116 height 22
click at [459, 473] on link "+61 7 3362 4965" at bounding box center [491, 481] width 112 height 18
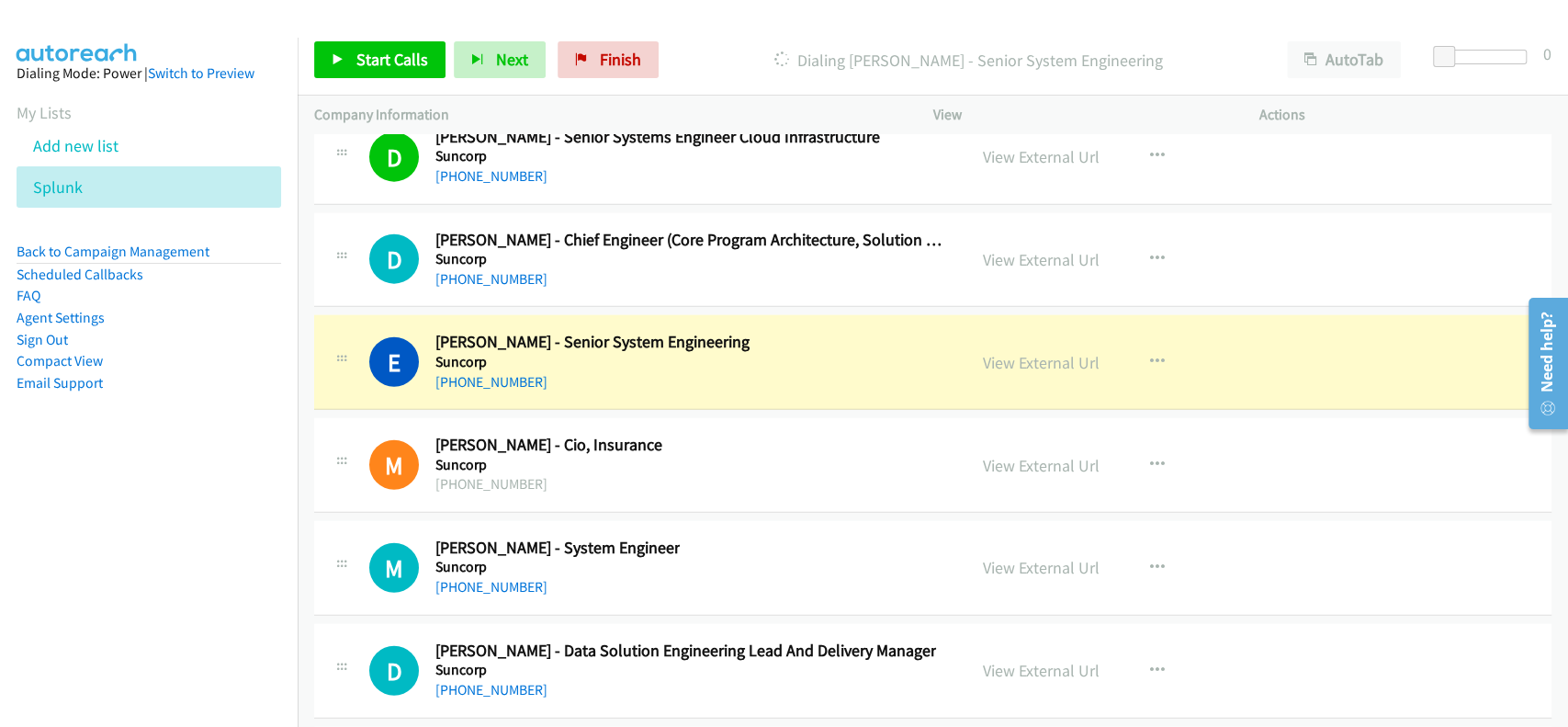
scroll to position [31238, 0]
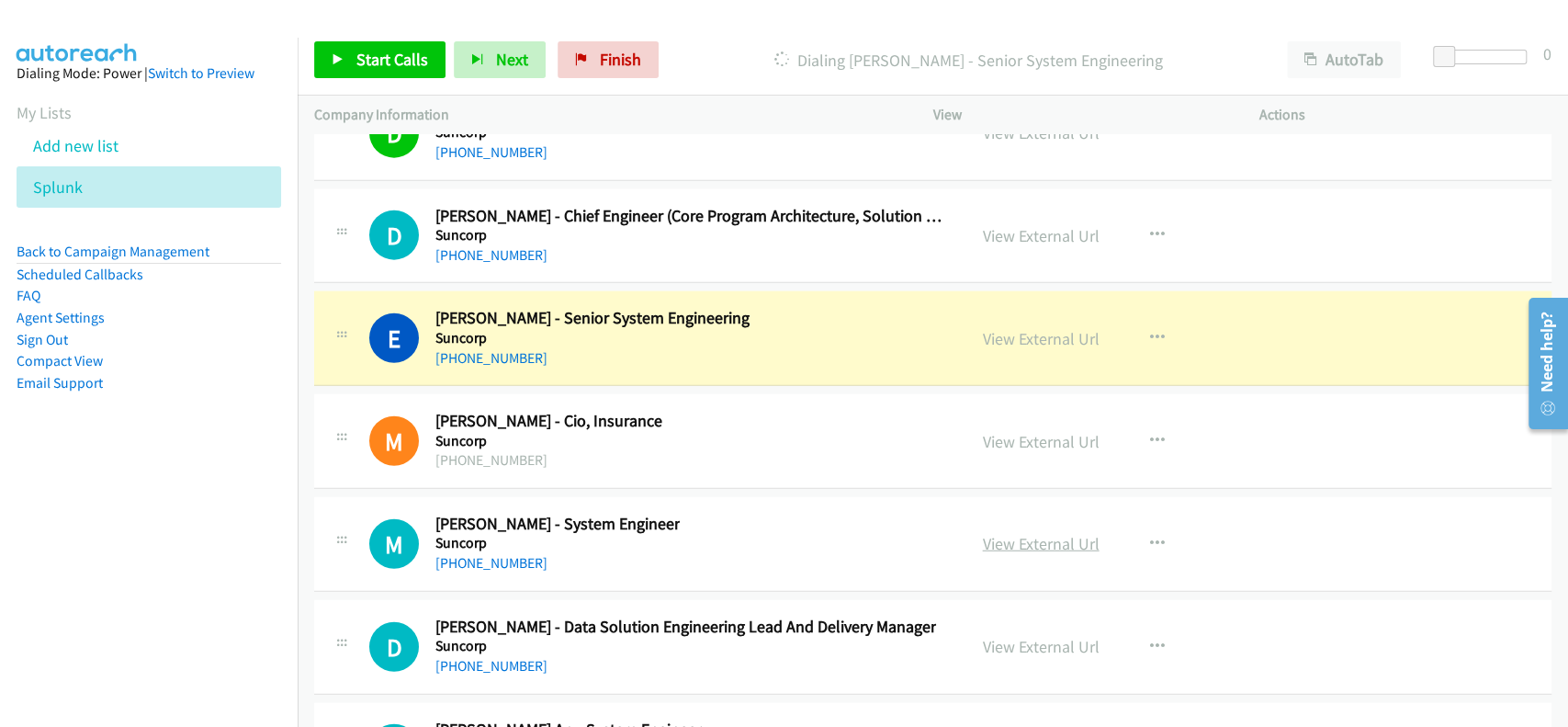
click at [1049, 533] on link "View External Url" at bounding box center [1041, 544] width 116 height 22
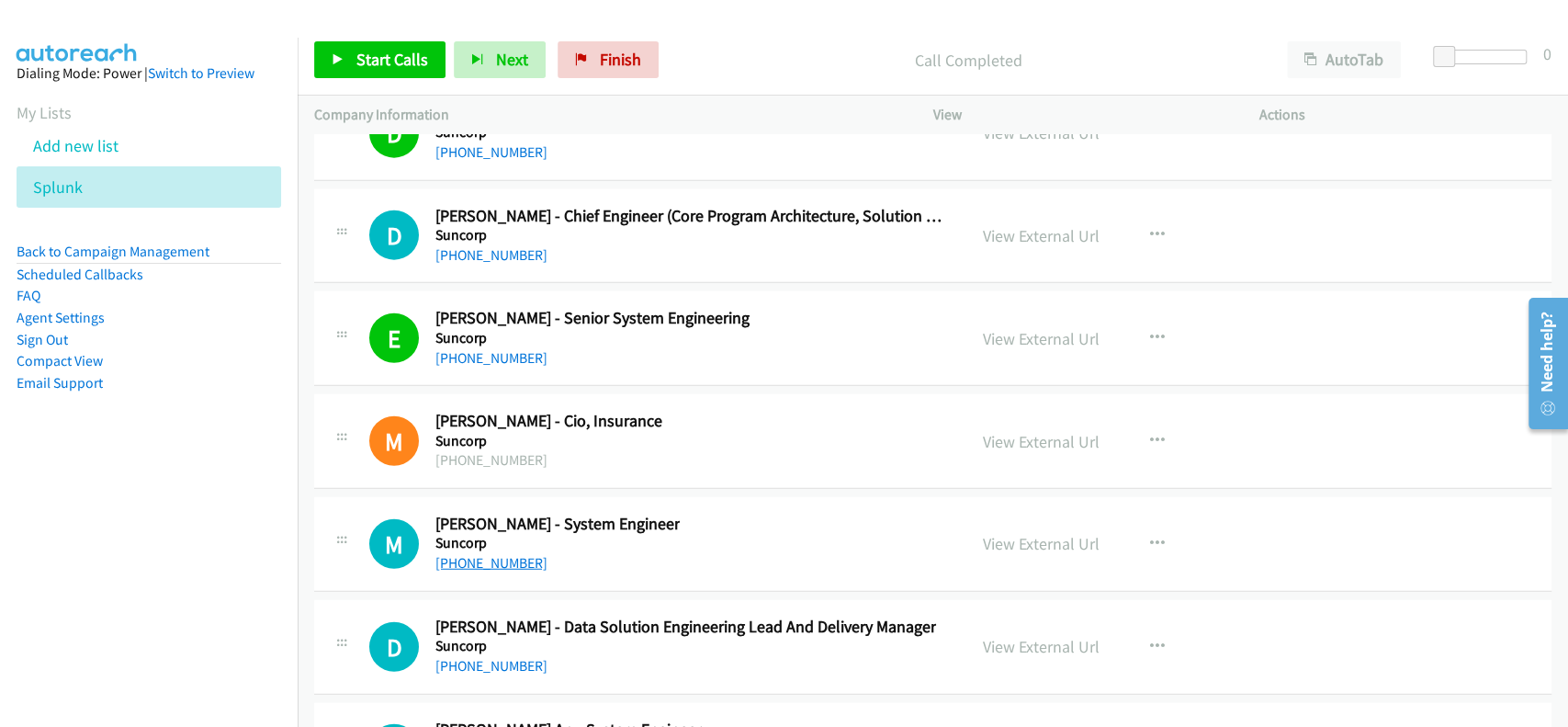
click at [481, 554] on link "+61 405 502 664" at bounding box center [491, 563] width 112 height 18
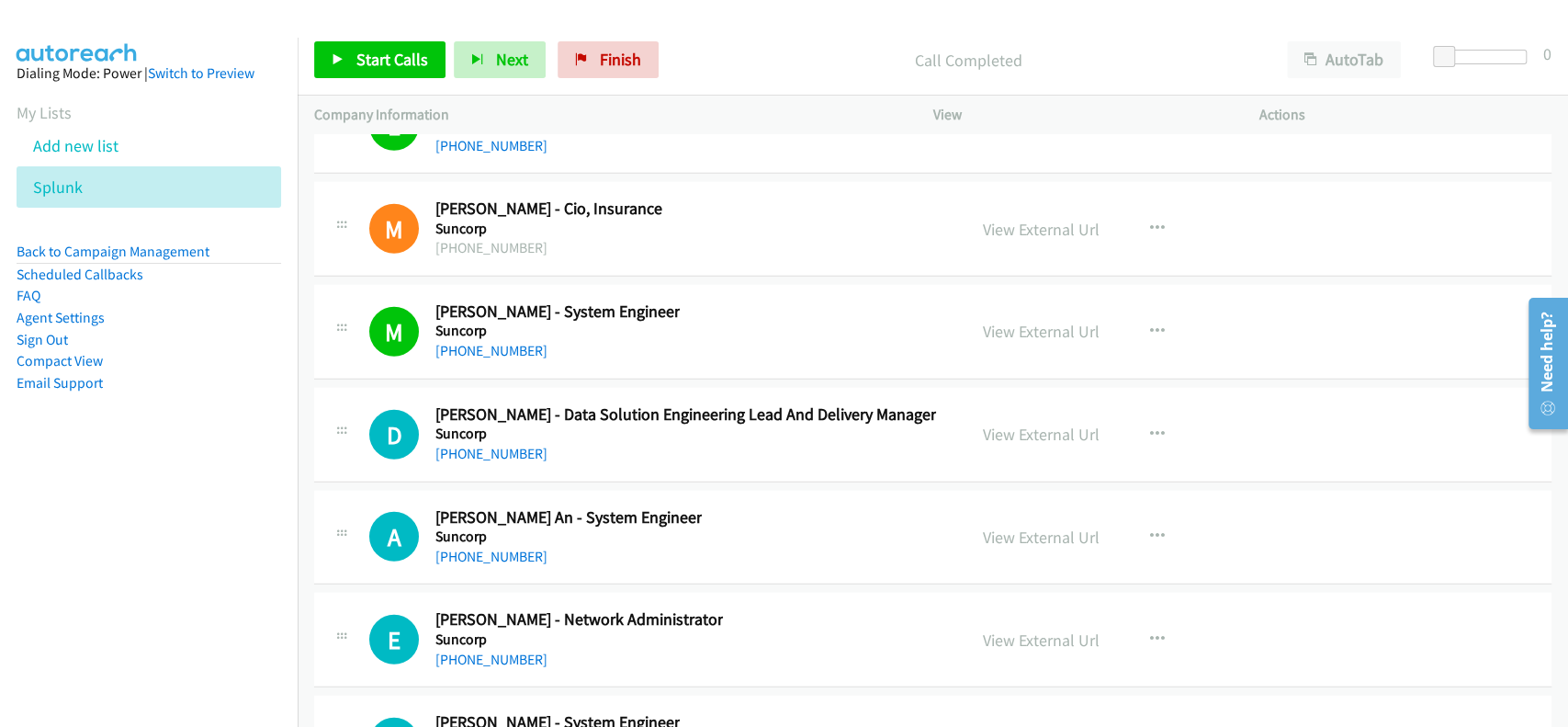
scroll to position [31482, 0]
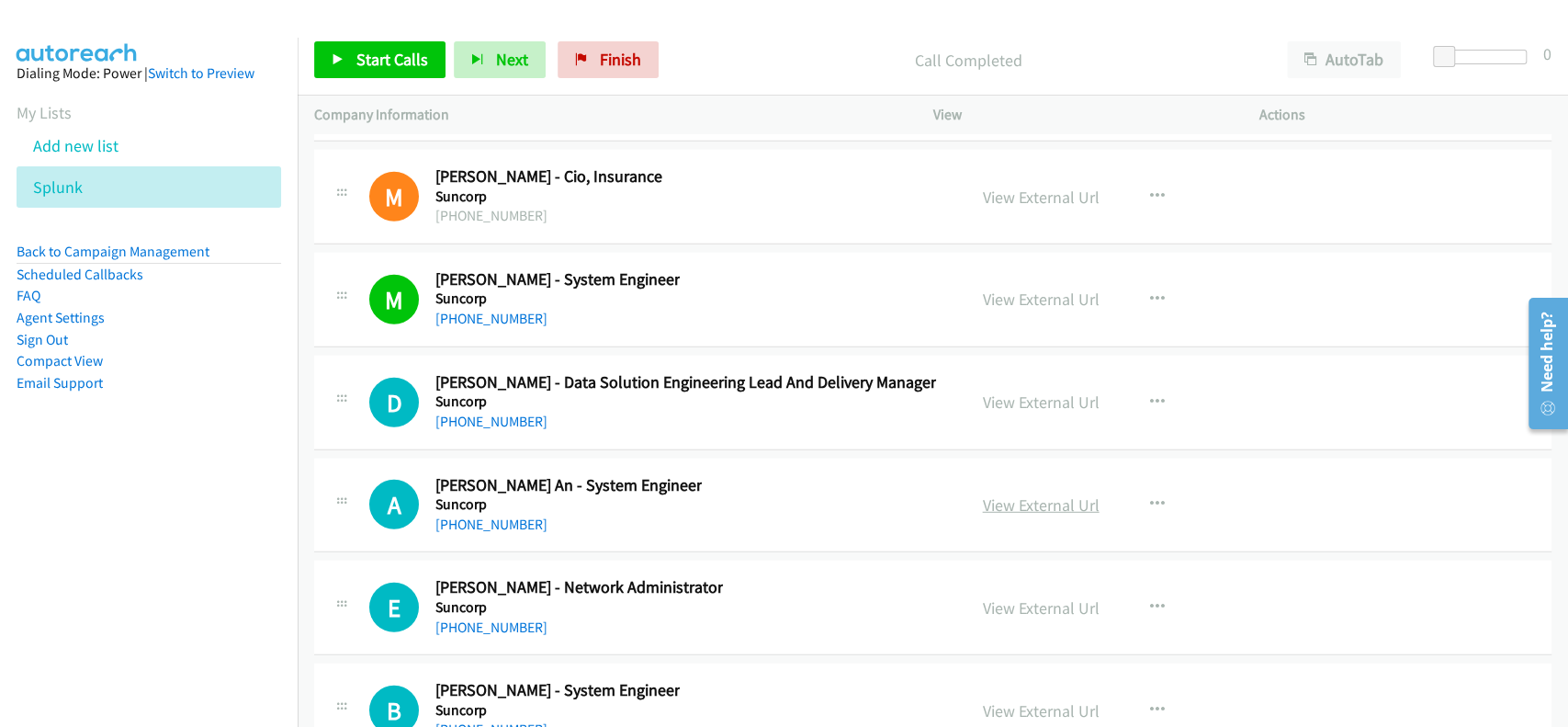
click at [1035, 494] on link "View External Url" at bounding box center [1041, 505] width 116 height 22
click at [487, 516] on link "+61 404 447 902" at bounding box center [491, 524] width 112 height 18
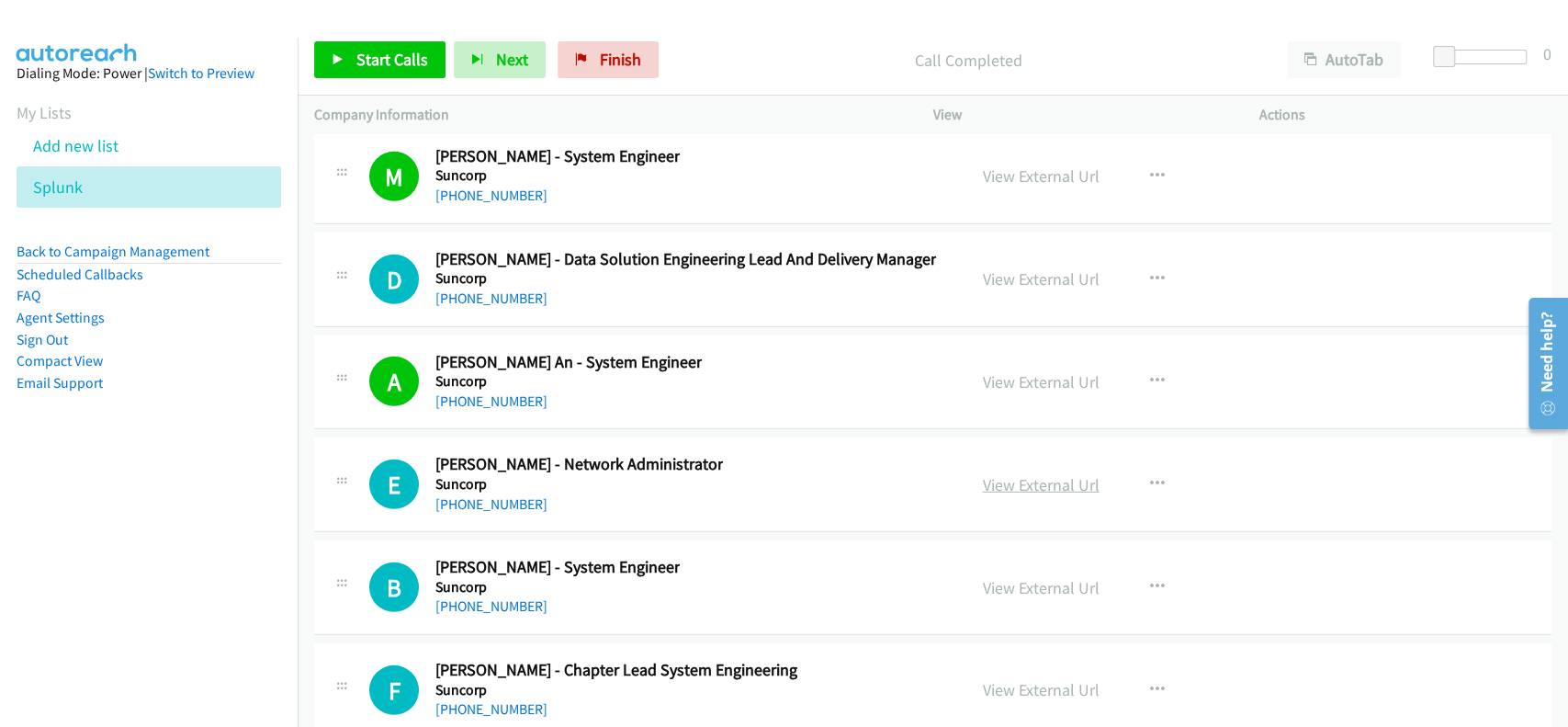
click at [1043, 475] on link "View External Url" at bounding box center [1041, 485] width 116 height 22
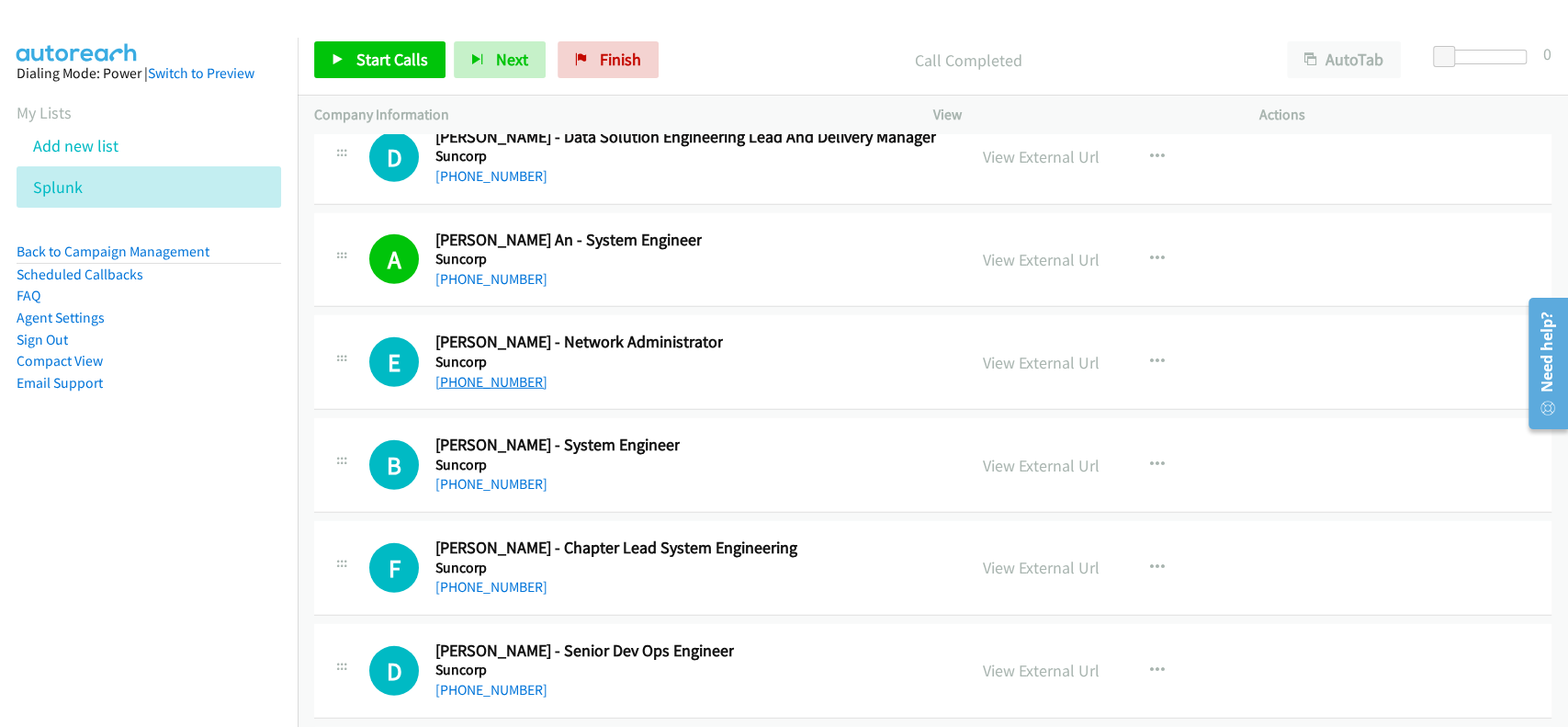
click at [474, 373] on link "+61 438 733 730" at bounding box center [491, 382] width 112 height 18
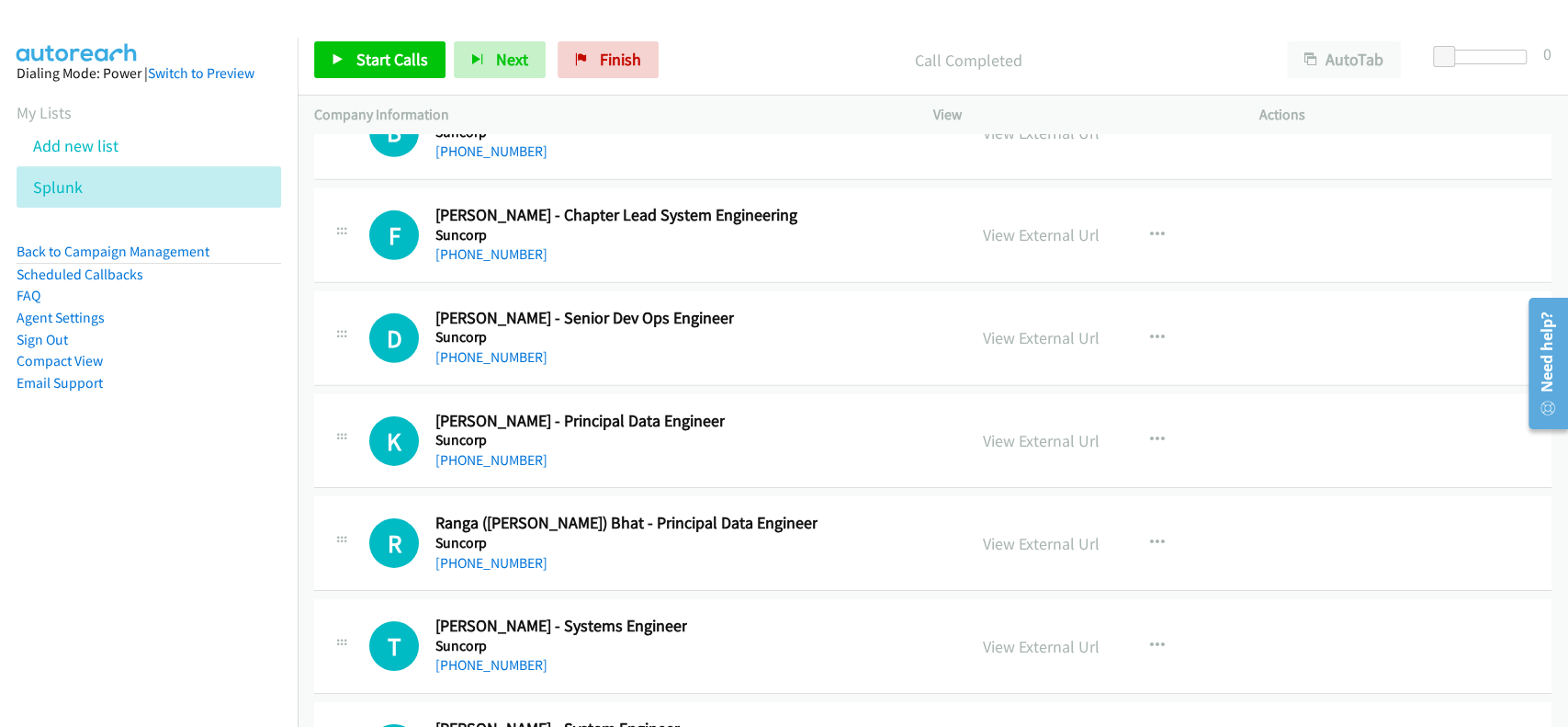
scroll to position [32095, 0]
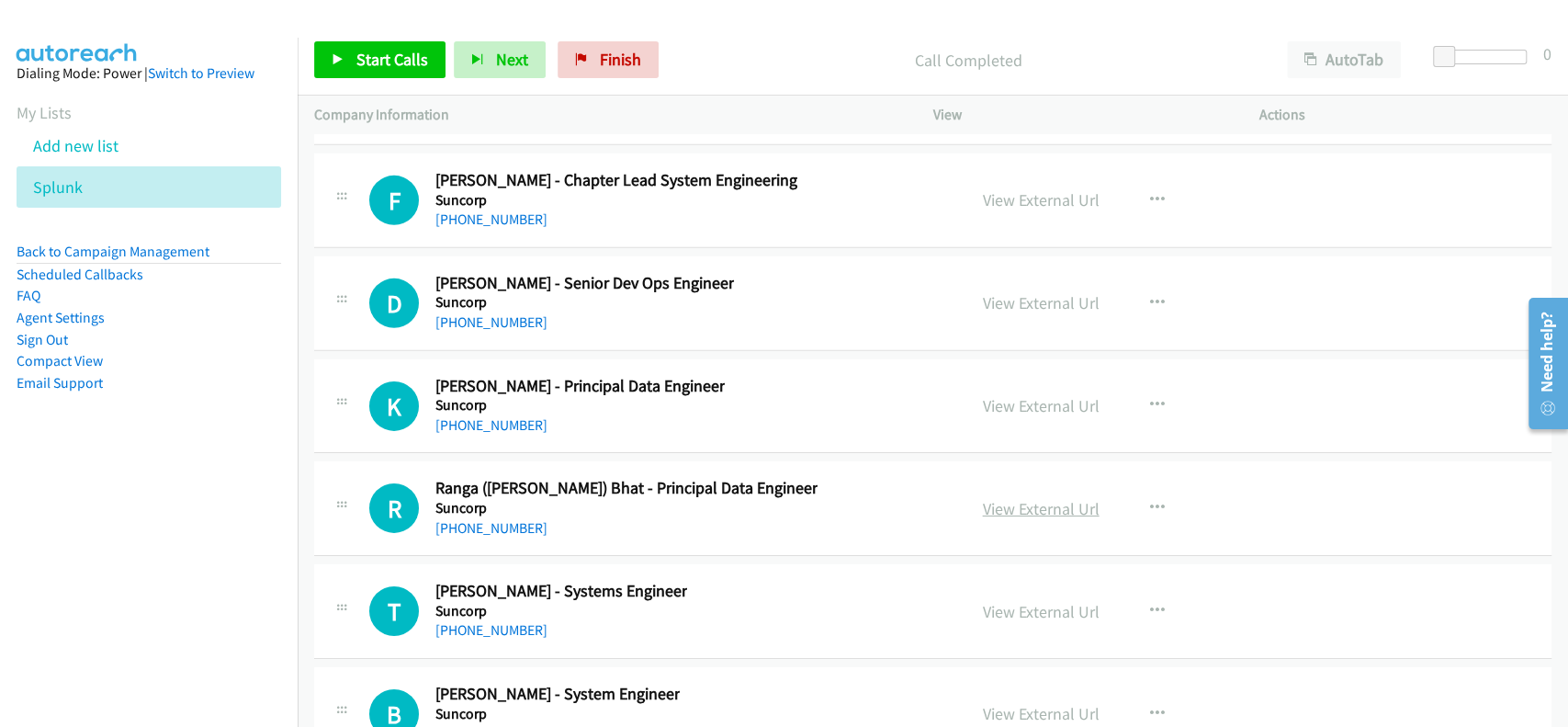
click at [995, 498] on link "View External Url" at bounding box center [1041, 509] width 116 height 22
click at [463, 499] on h5 "Suncorp" at bounding box center [626, 508] width 382 height 19
click at [463, 520] on link "+61 402 053 825" at bounding box center [491, 528] width 112 height 18
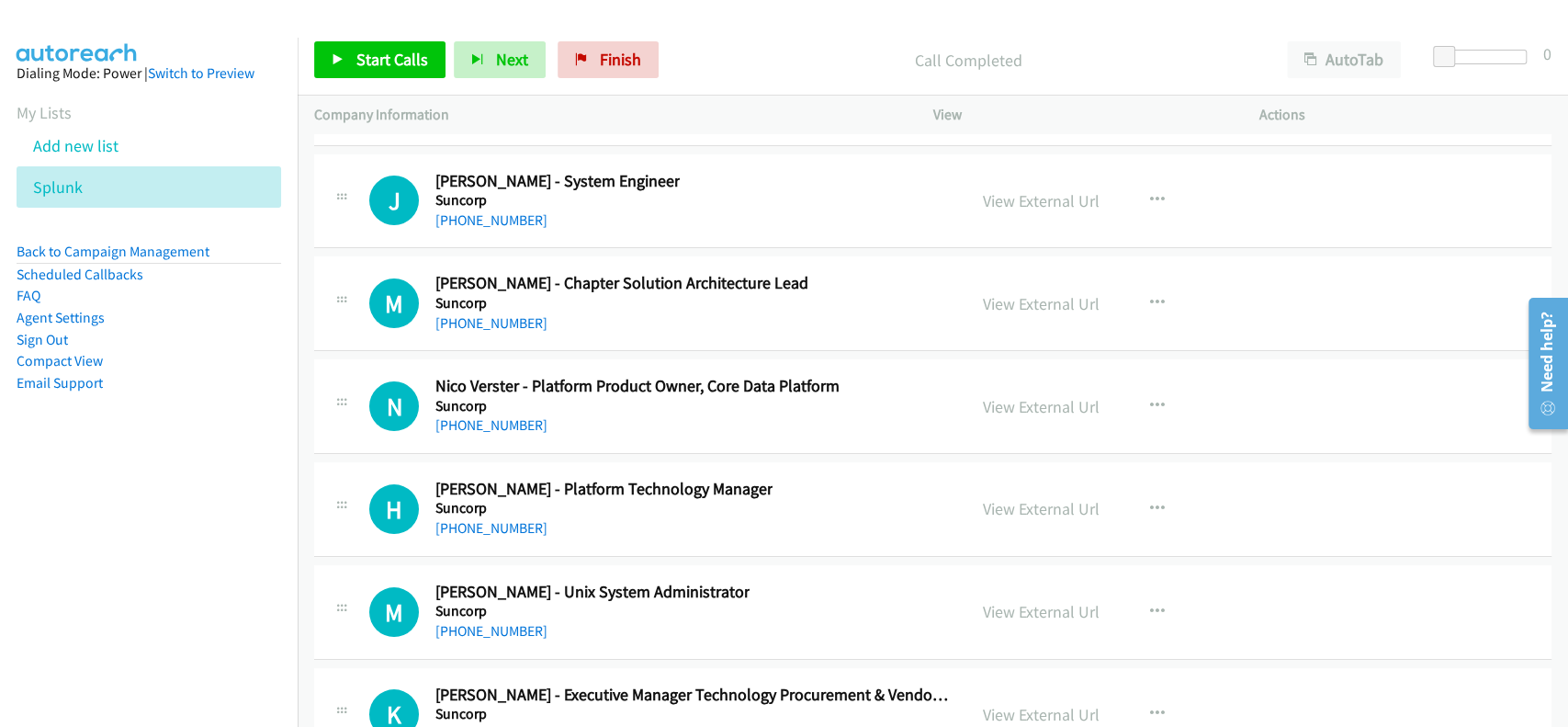
scroll to position [32952, 0]
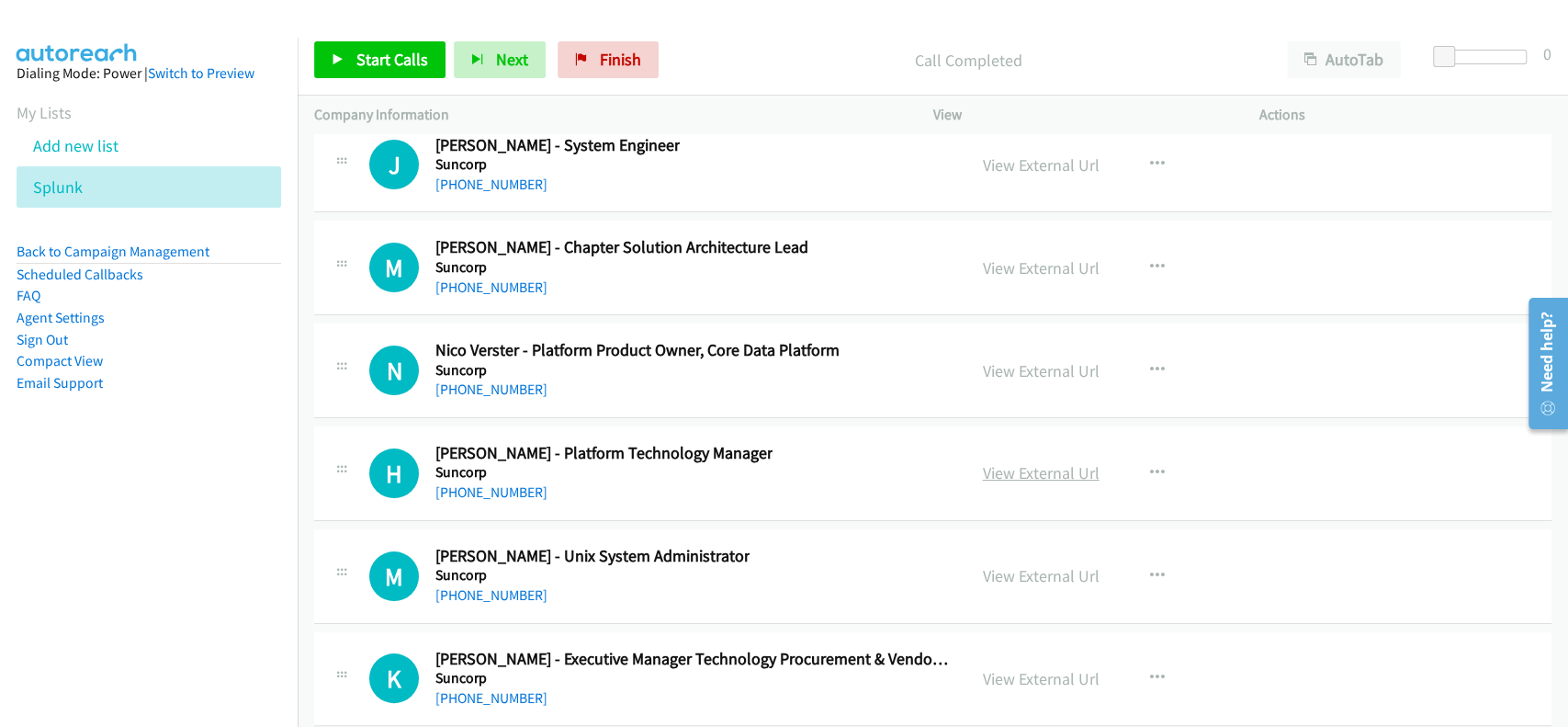
click at [1046, 462] on link "View External Url" at bounding box center [1041, 473] width 116 height 22
click at [474, 483] on link "+61 415 133 911" at bounding box center [491, 492] width 112 height 18
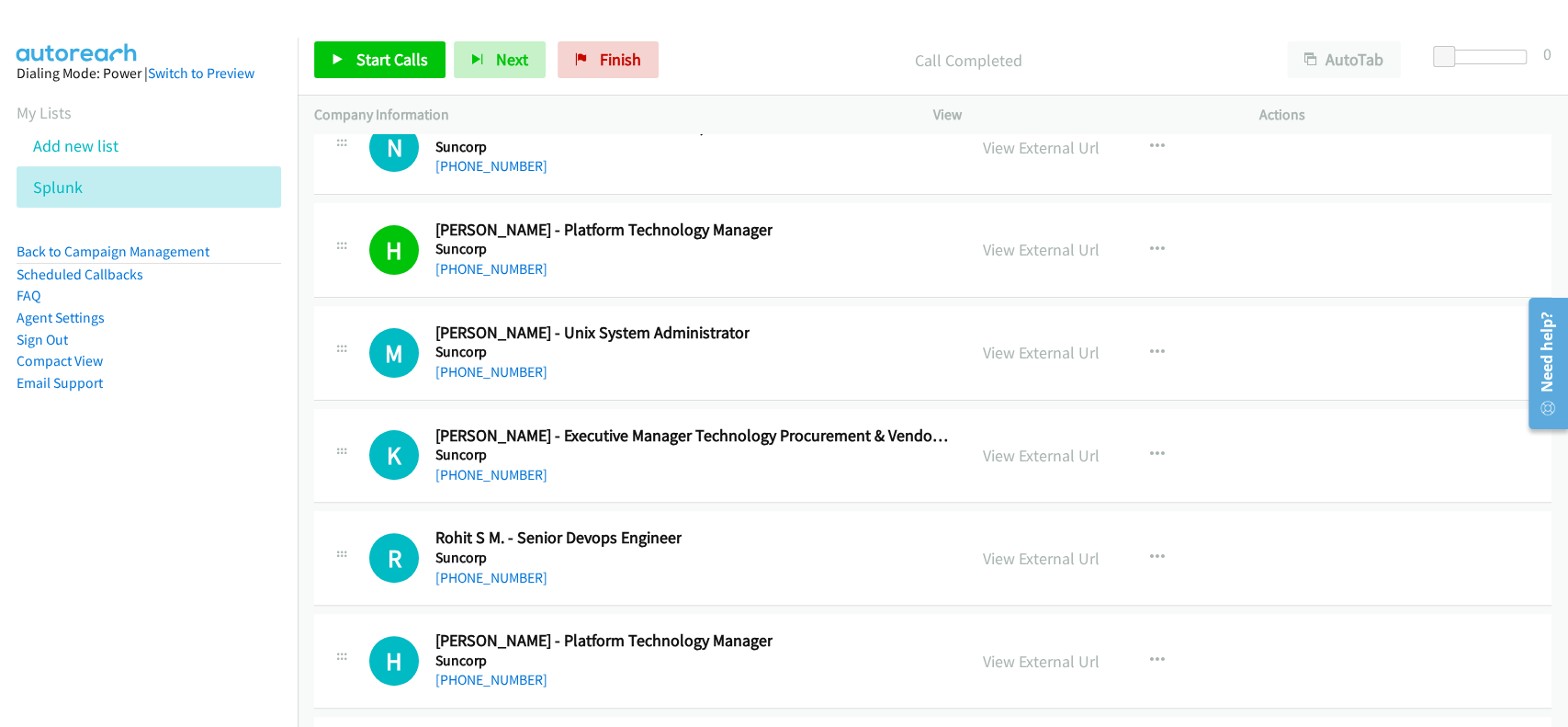
scroll to position [33197, 0]
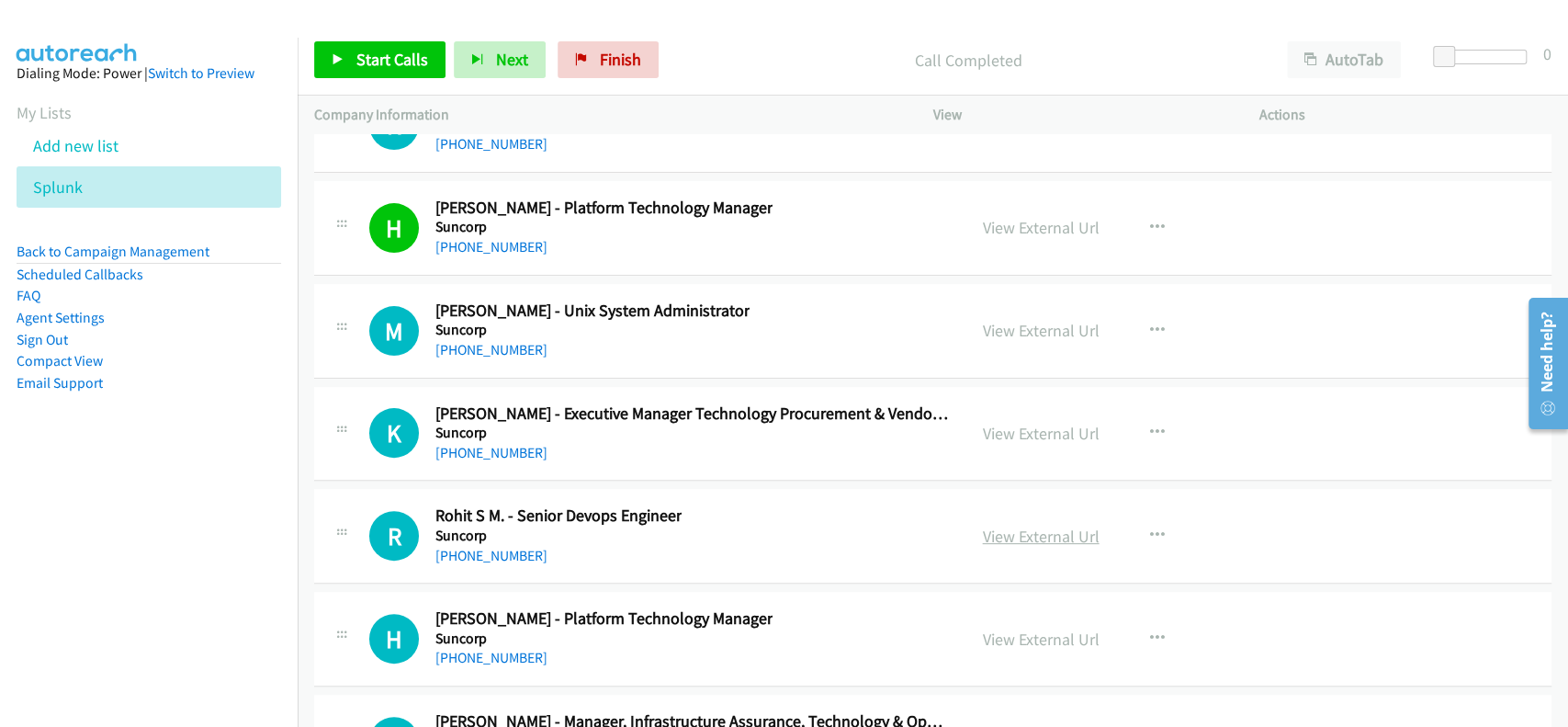
click at [1037, 525] on link "View External Url" at bounding box center [1041, 536] width 116 height 22
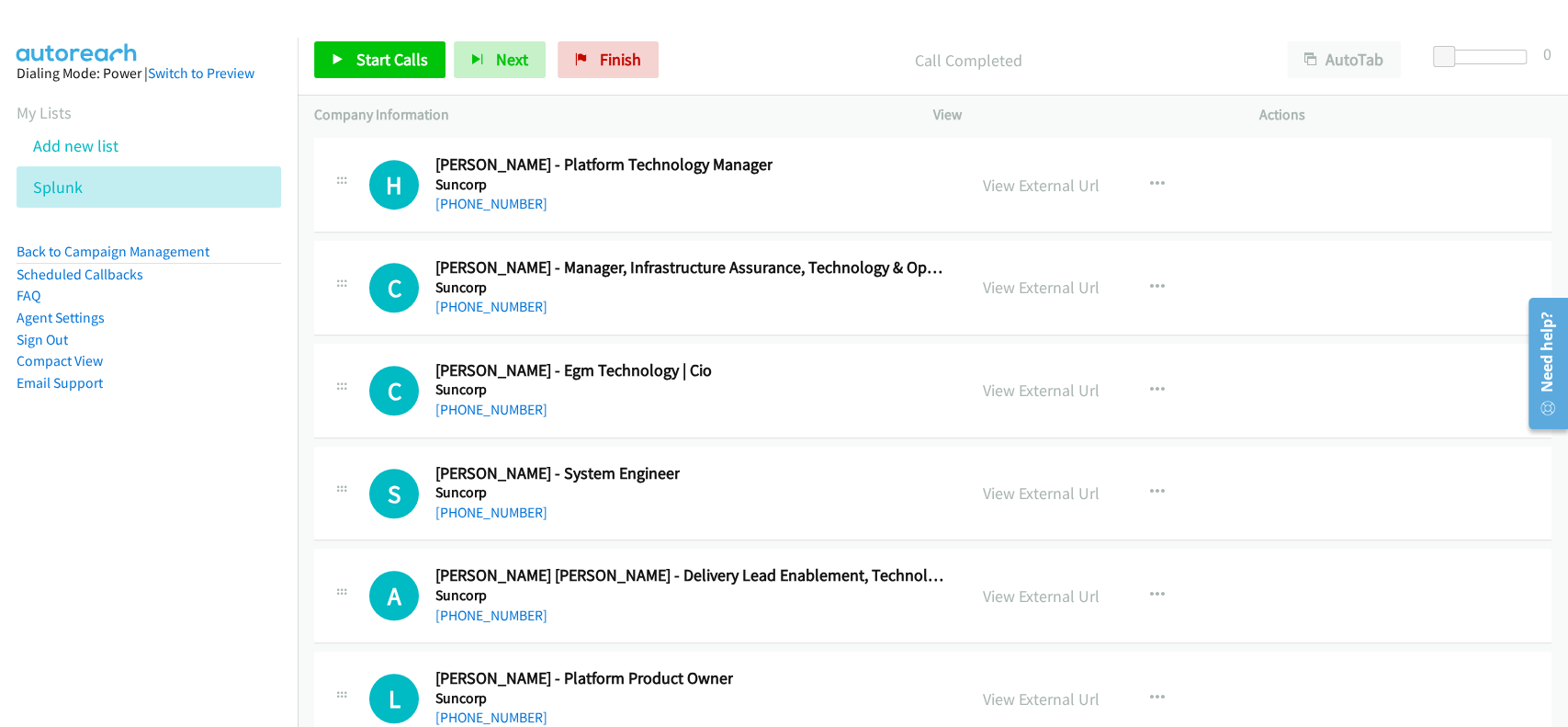
scroll to position [33688, 0]
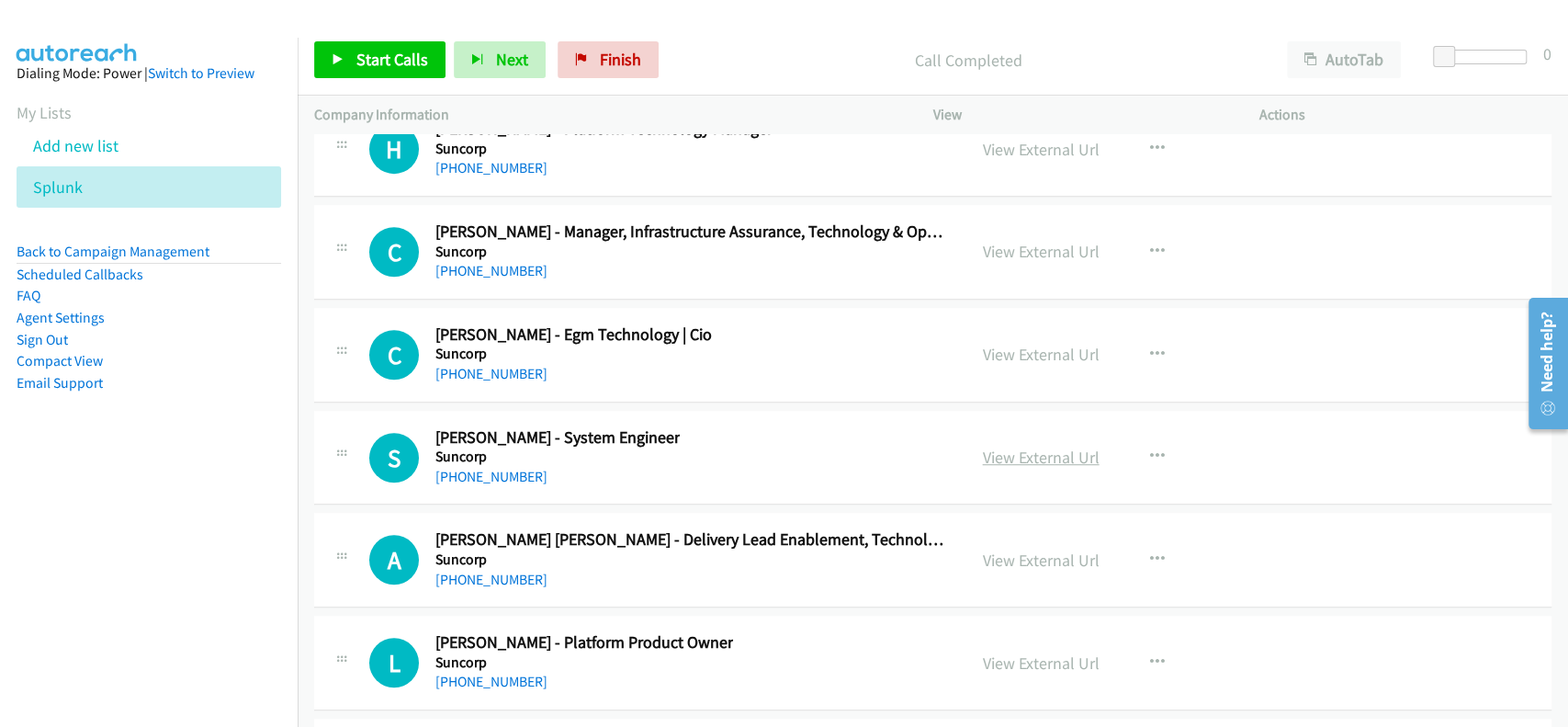
click at [1055, 446] on link "View External Url" at bounding box center [1041, 457] width 116 height 22
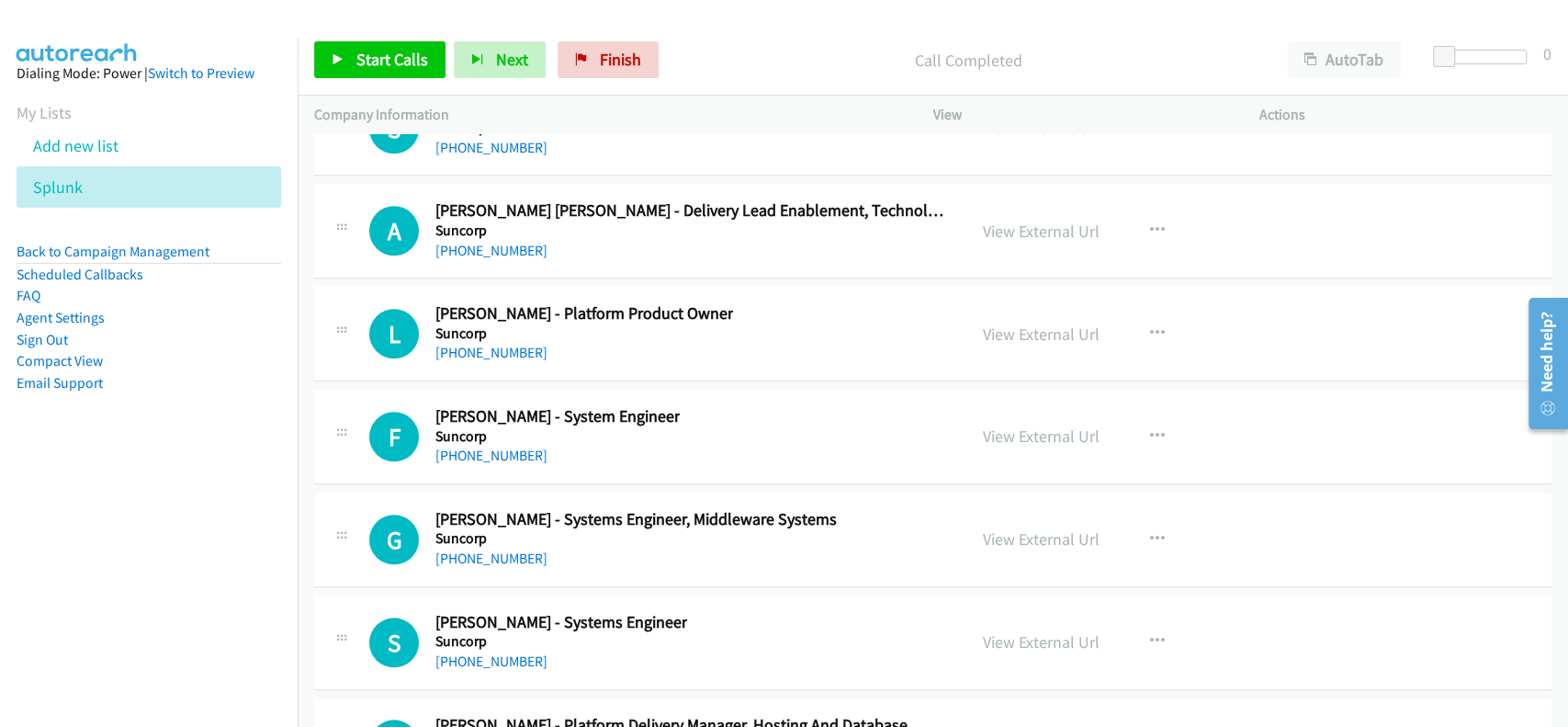
scroll to position [34055, 0]
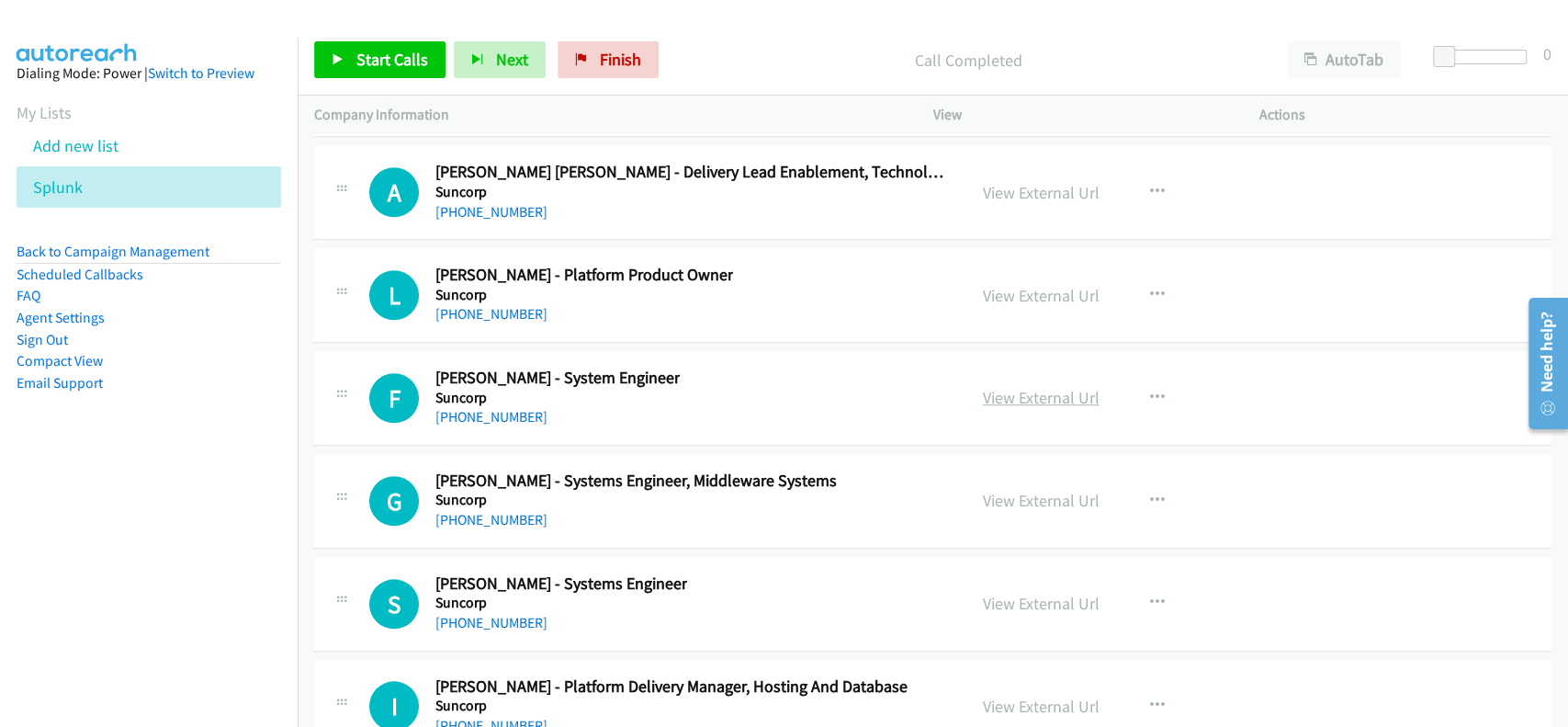
click at [1014, 386] on link "View External Url" at bounding box center [1041, 397] width 116 height 22
click at [477, 408] on link "+61 432 558 796" at bounding box center [491, 417] width 112 height 18
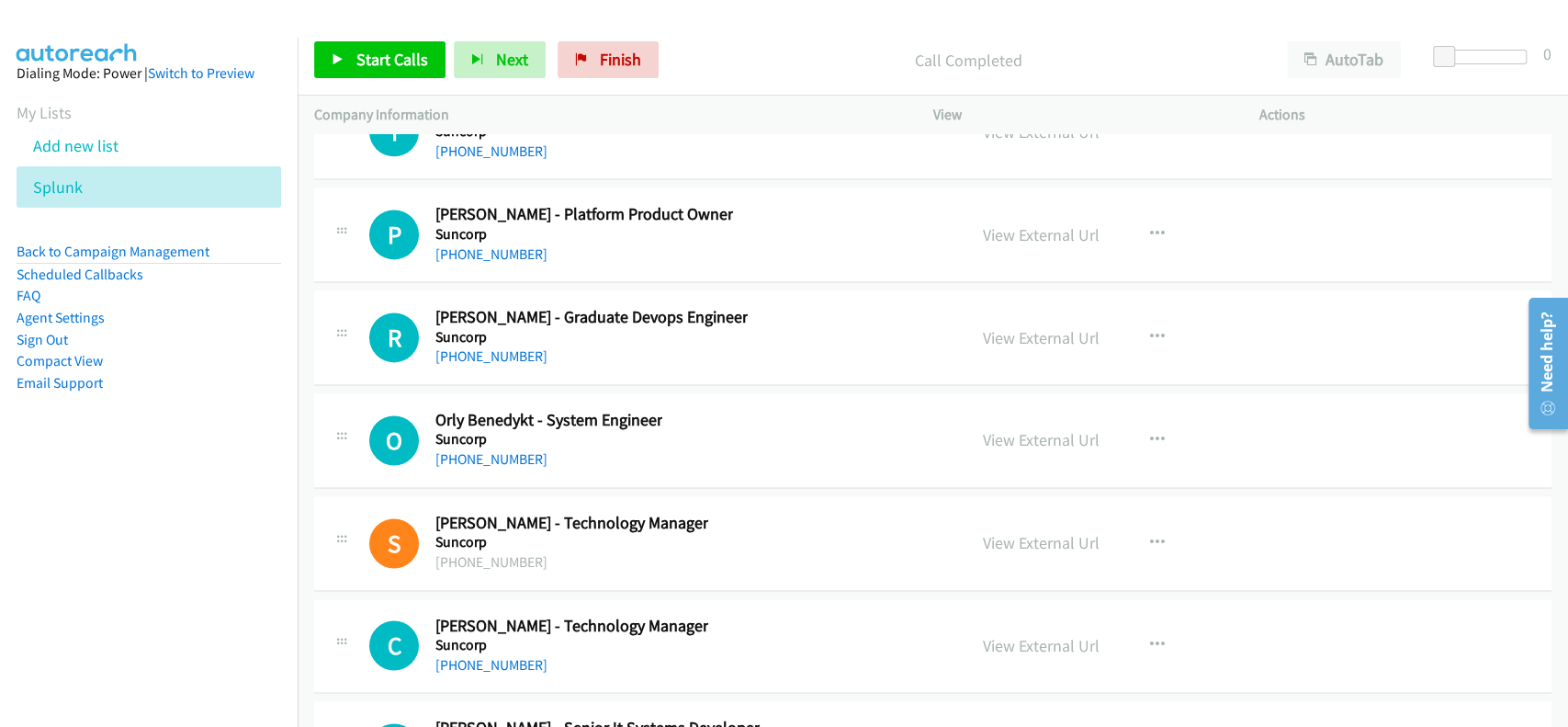
scroll to position [34668, 0]
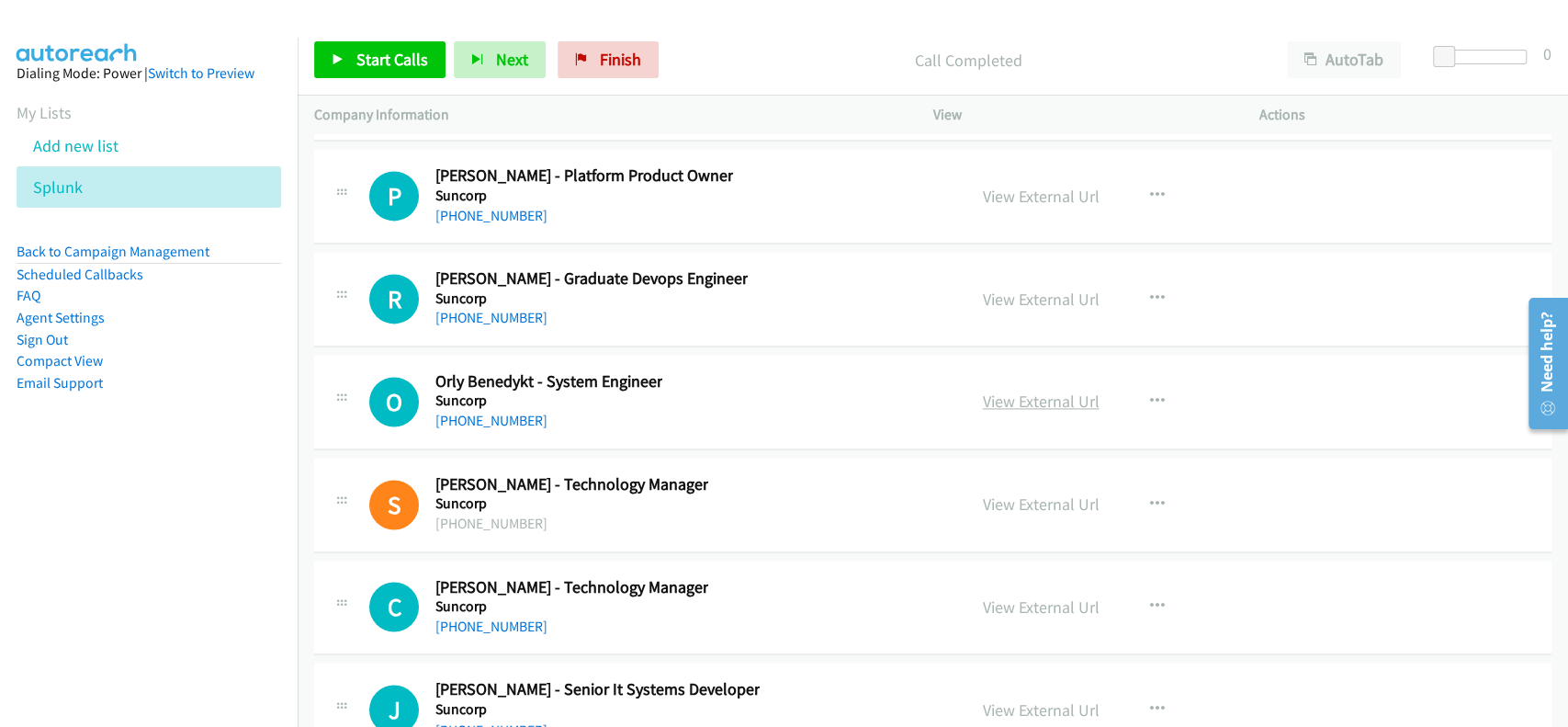
click at [1003, 390] on link "View External Url" at bounding box center [1041, 401] width 116 height 22
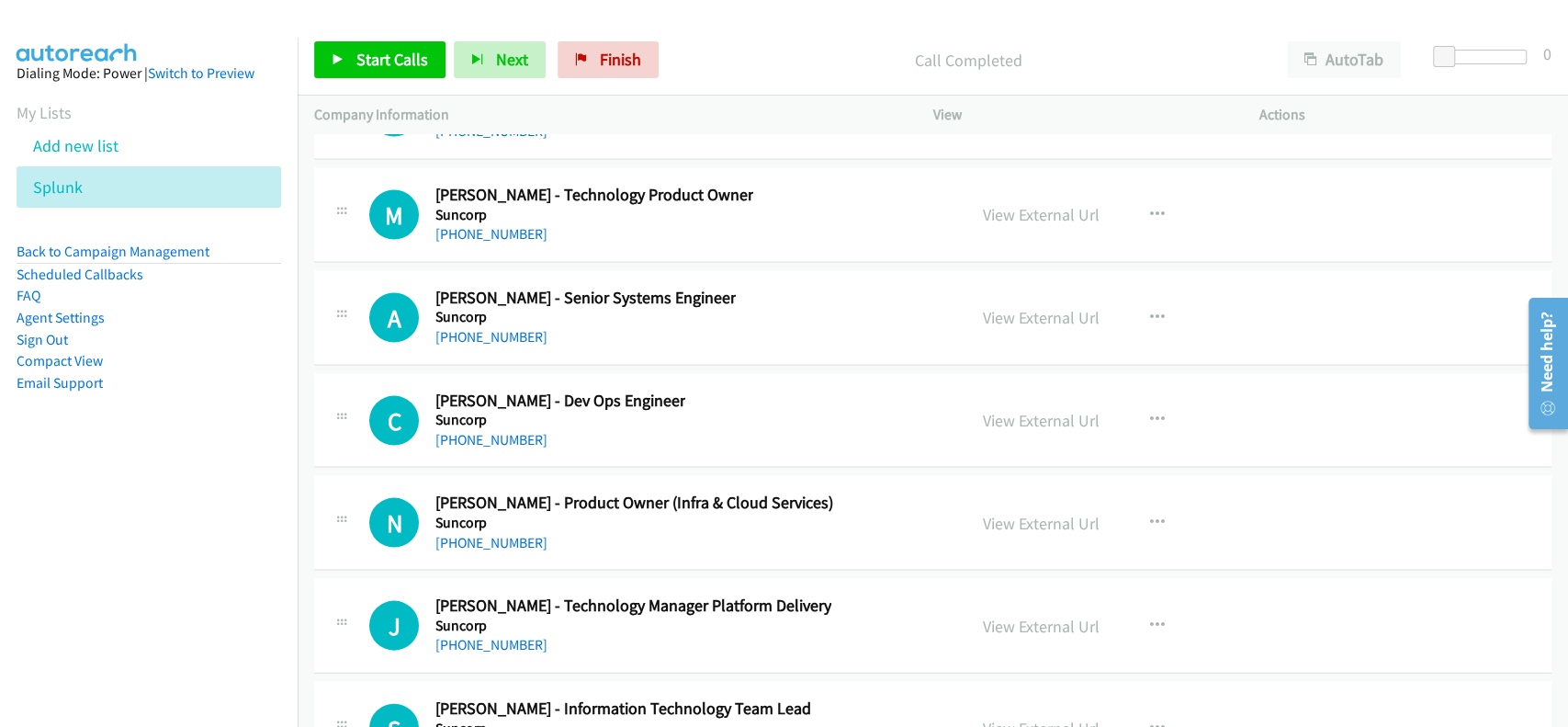
scroll to position [35403, 0]
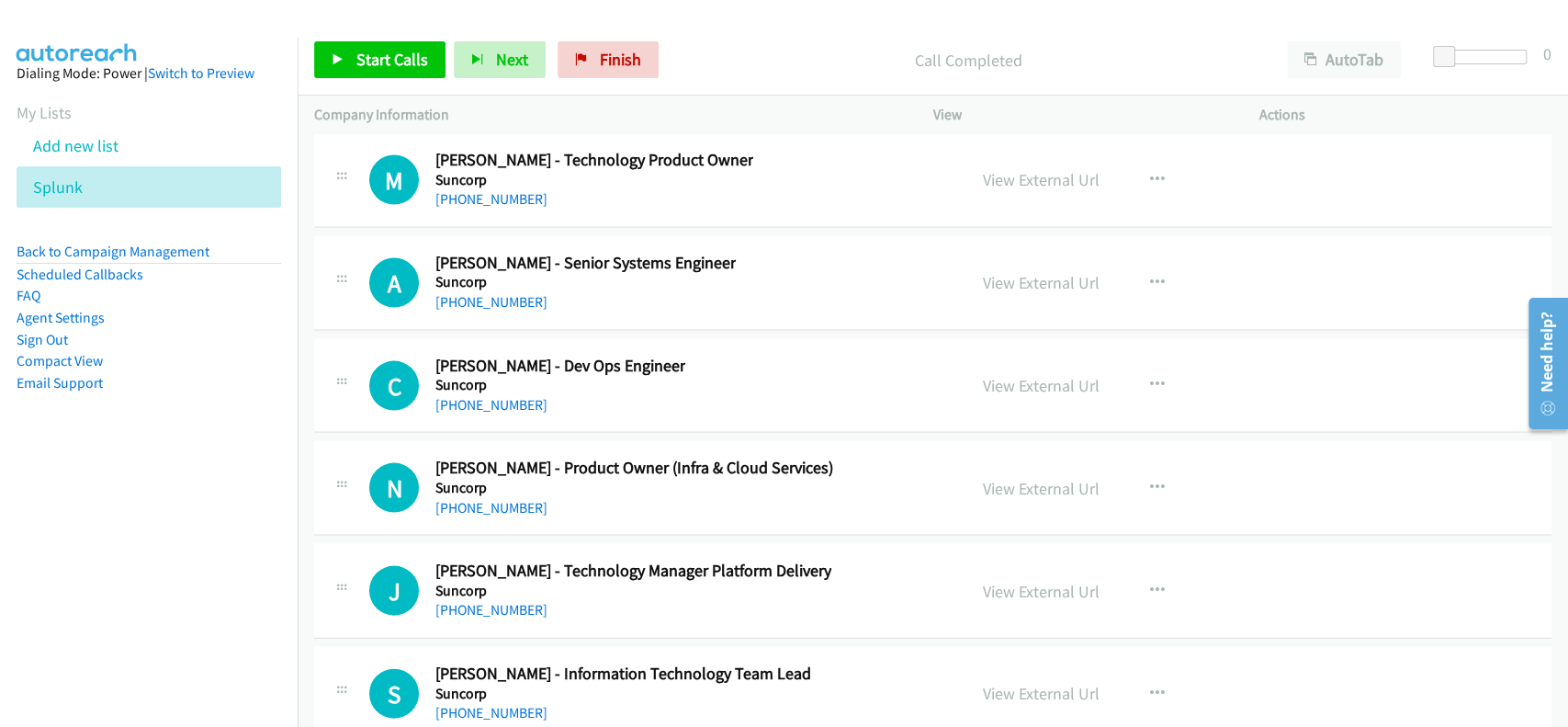
click at [1028, 373] on div "View External Url" at bounding box center [1041, 385] width 116 height 24
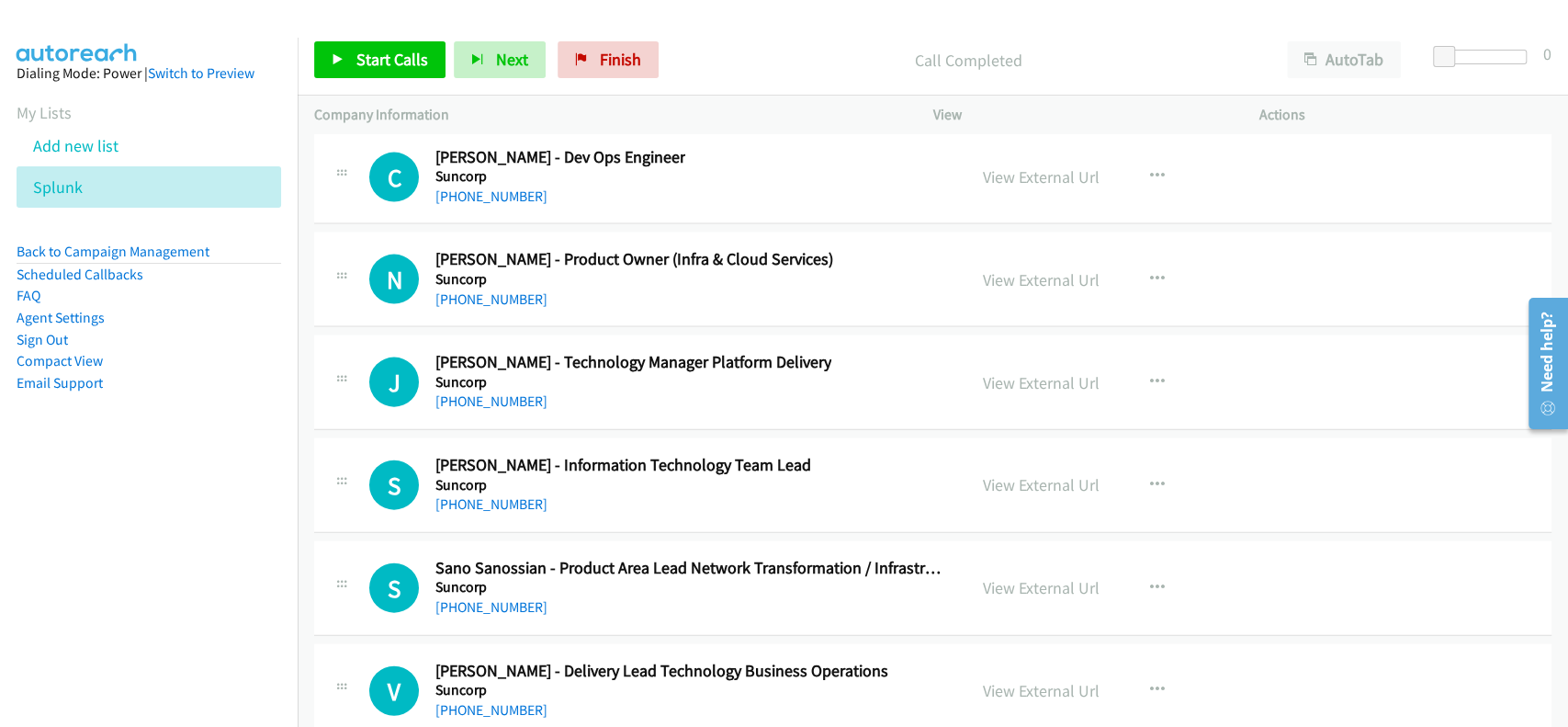
scroll to position [35647, 0]
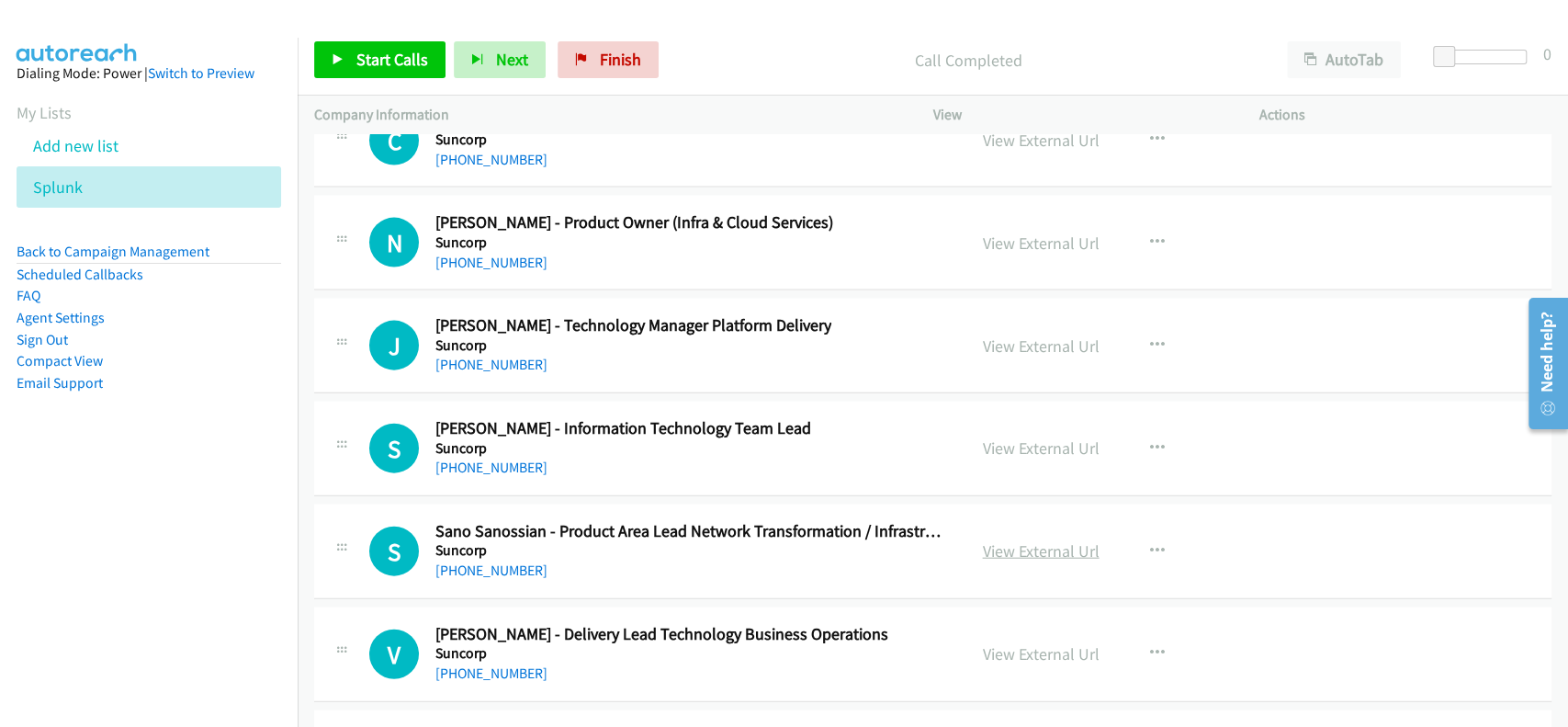
click at [1036, 540] on link "View External Url" at bounding box center [1041, 551] width 116 height 22
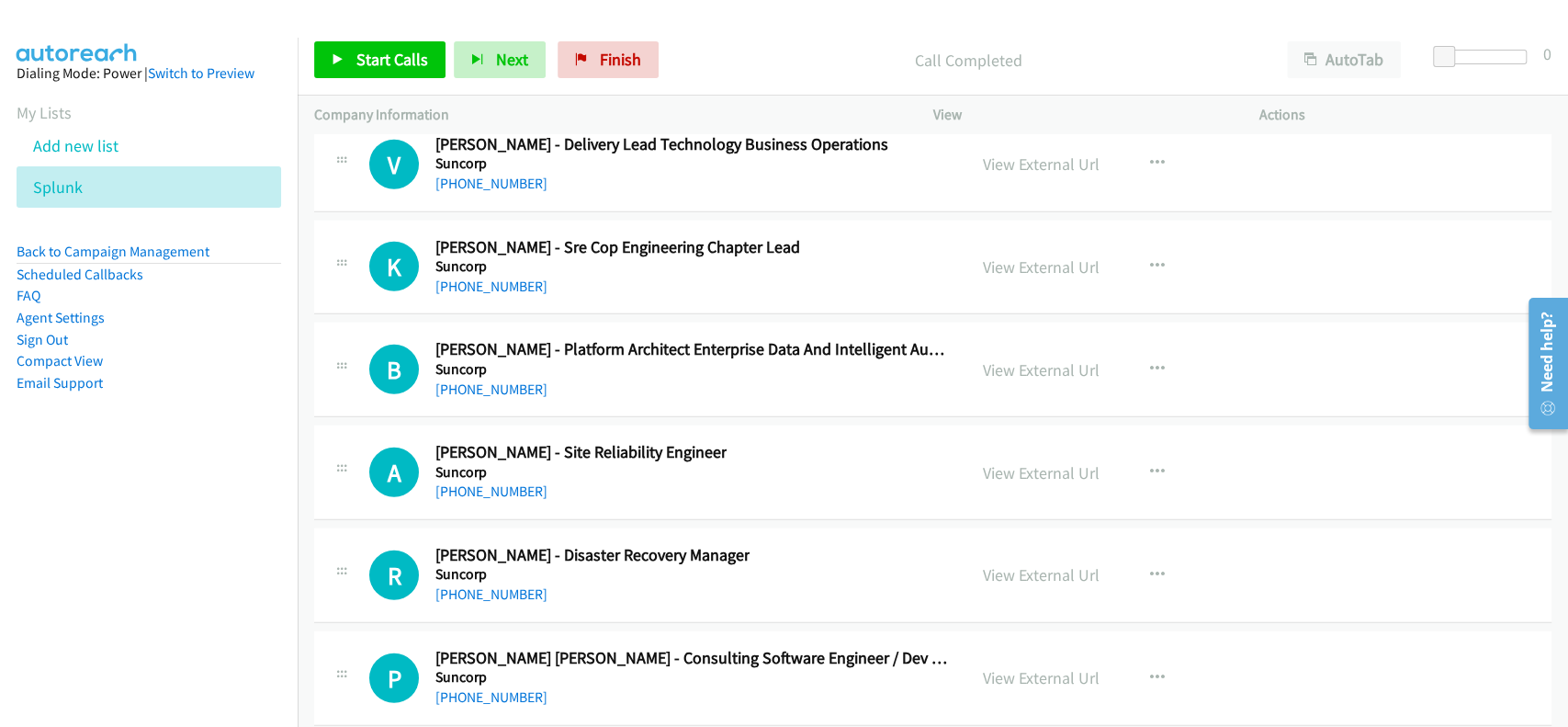
scroll to position [36260, 0]
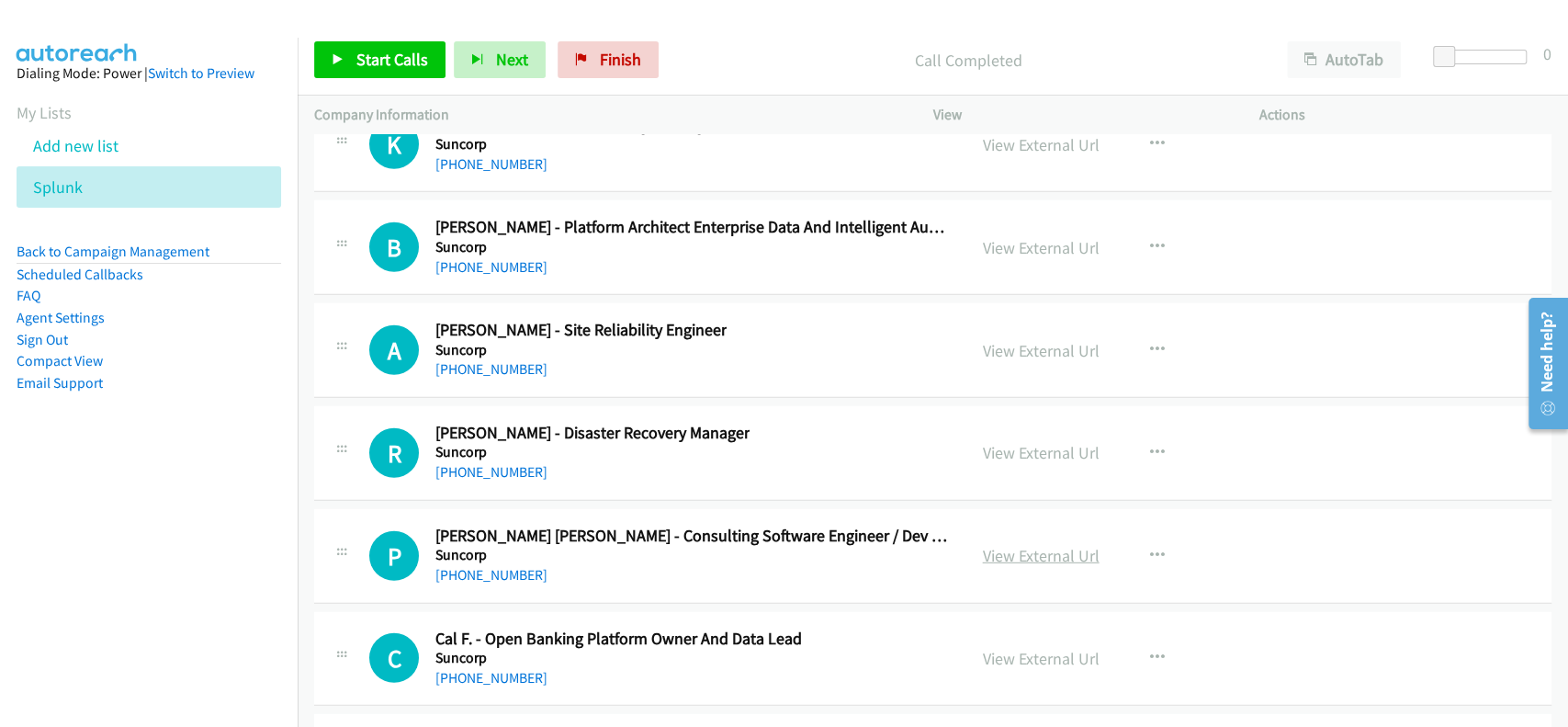
click at [999, 545] on link "View External Url" at bounding box center [1041, 556] width 116 height 22
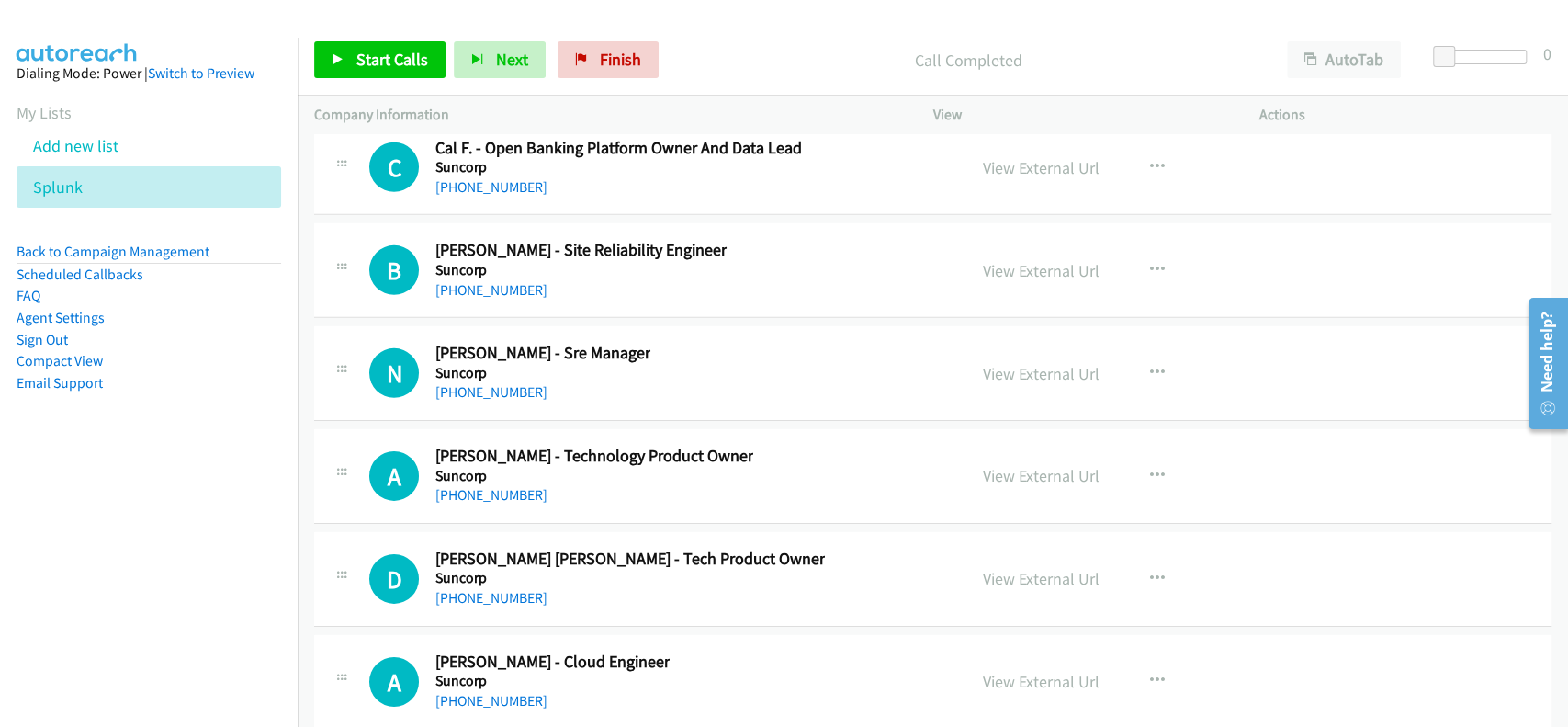
scroll to position [36873, 0]
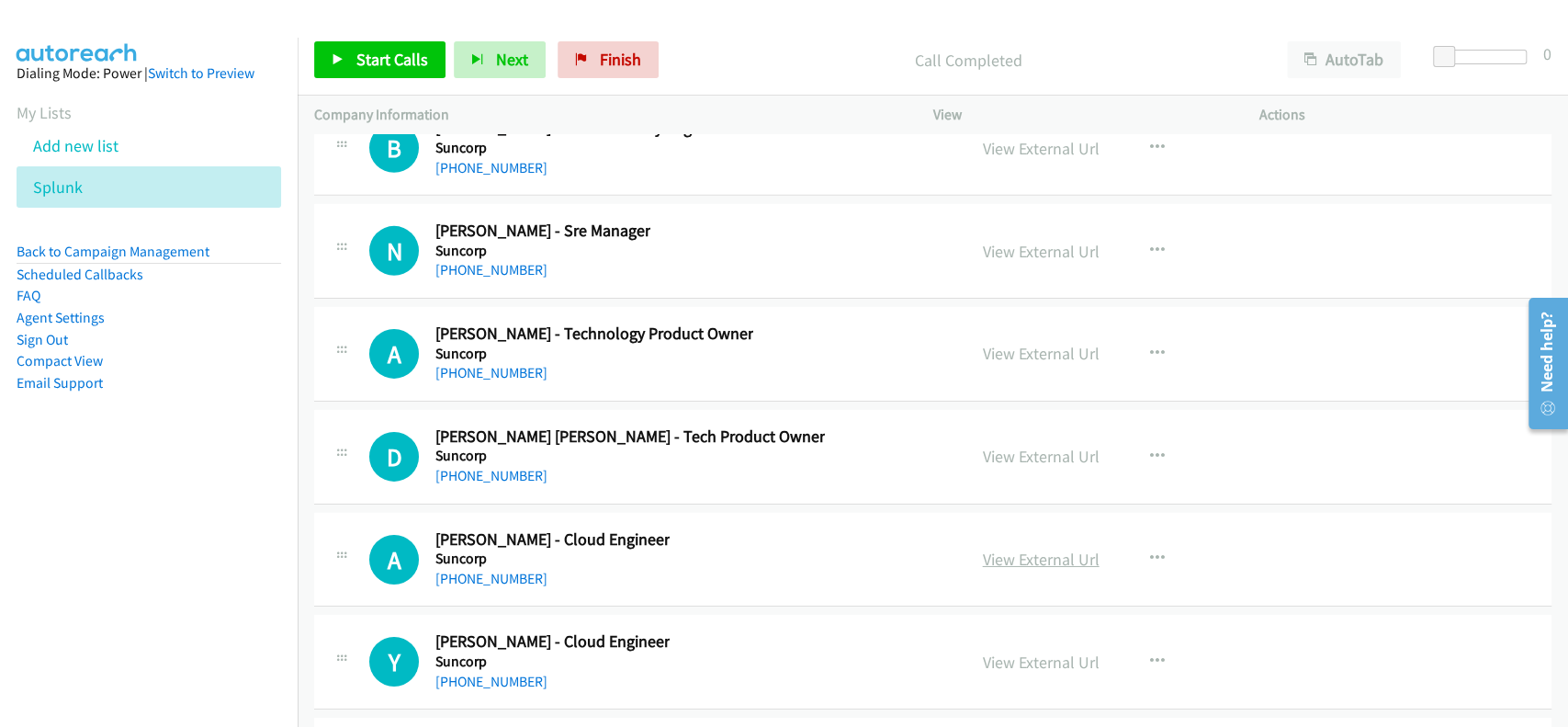
click at [1032, 549] on link "View External Url" at bounding box center [1041, 560] width 116 height 22
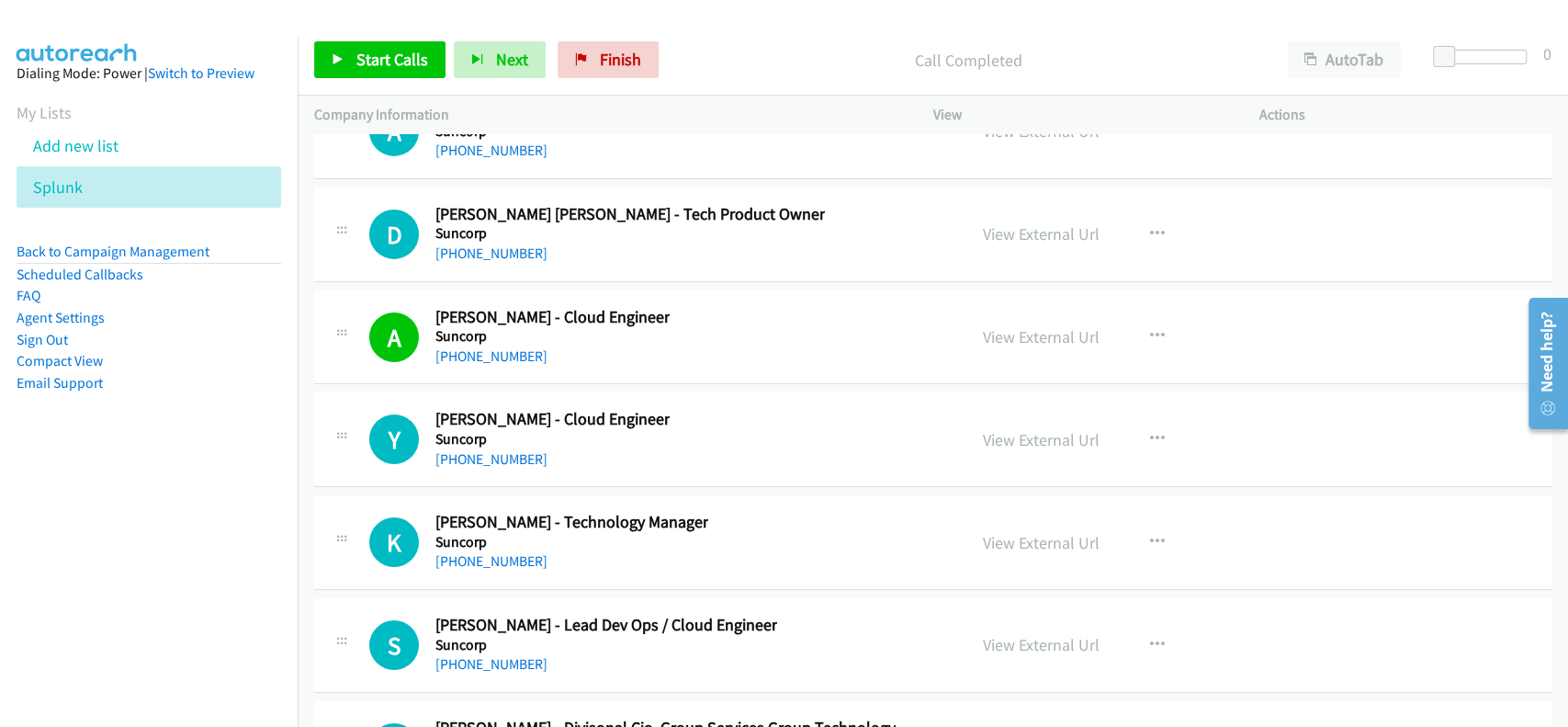
scroll to position [37118, 0]
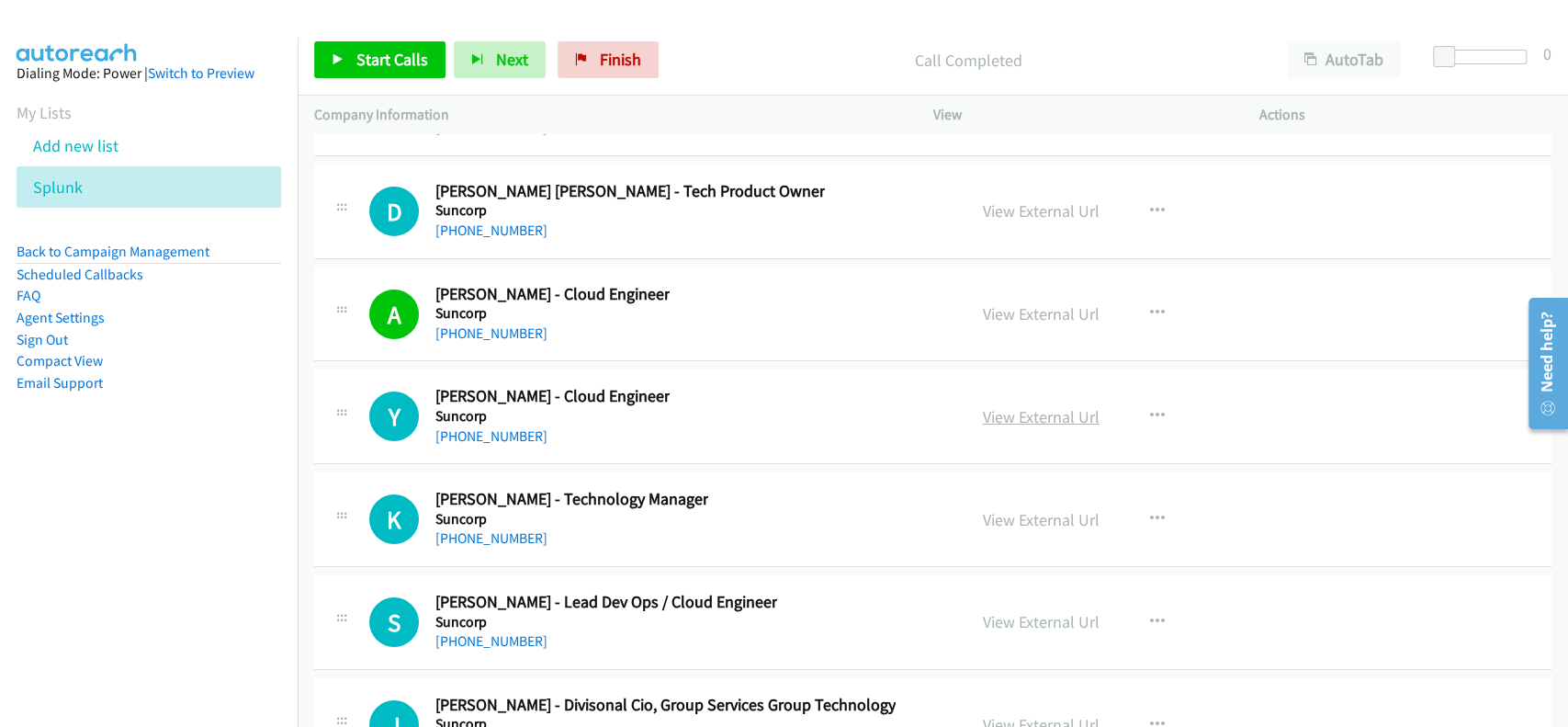
click at [1018, 406] on link "View External Url" at bounding box center [1041, 417] width 116 height 22
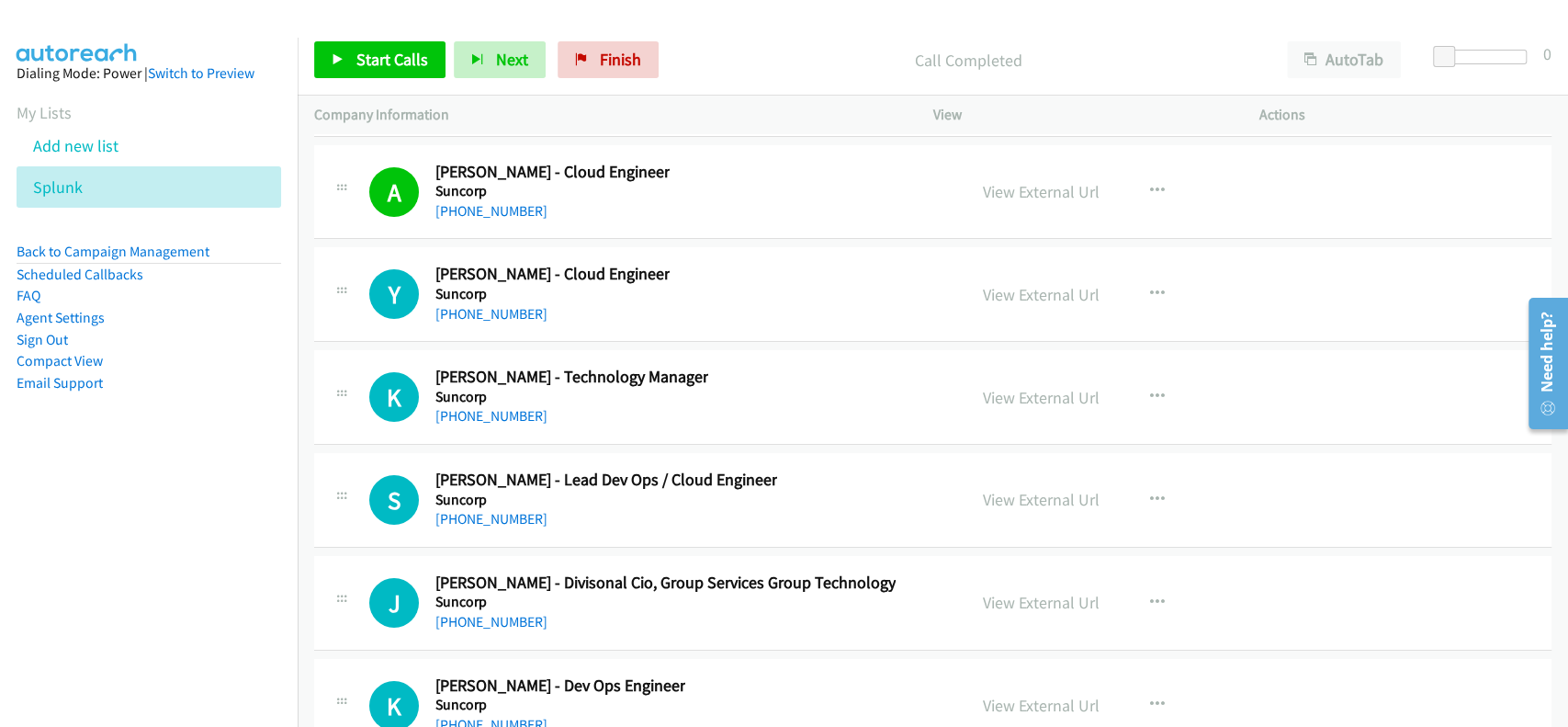
click at [1032, 487] on div "View External Url" at bounding box center [1041, 499] width 116 height 24
click at [1051, 489] on link "View External Url" at bounding box center [1041, 500] width 116 height 22
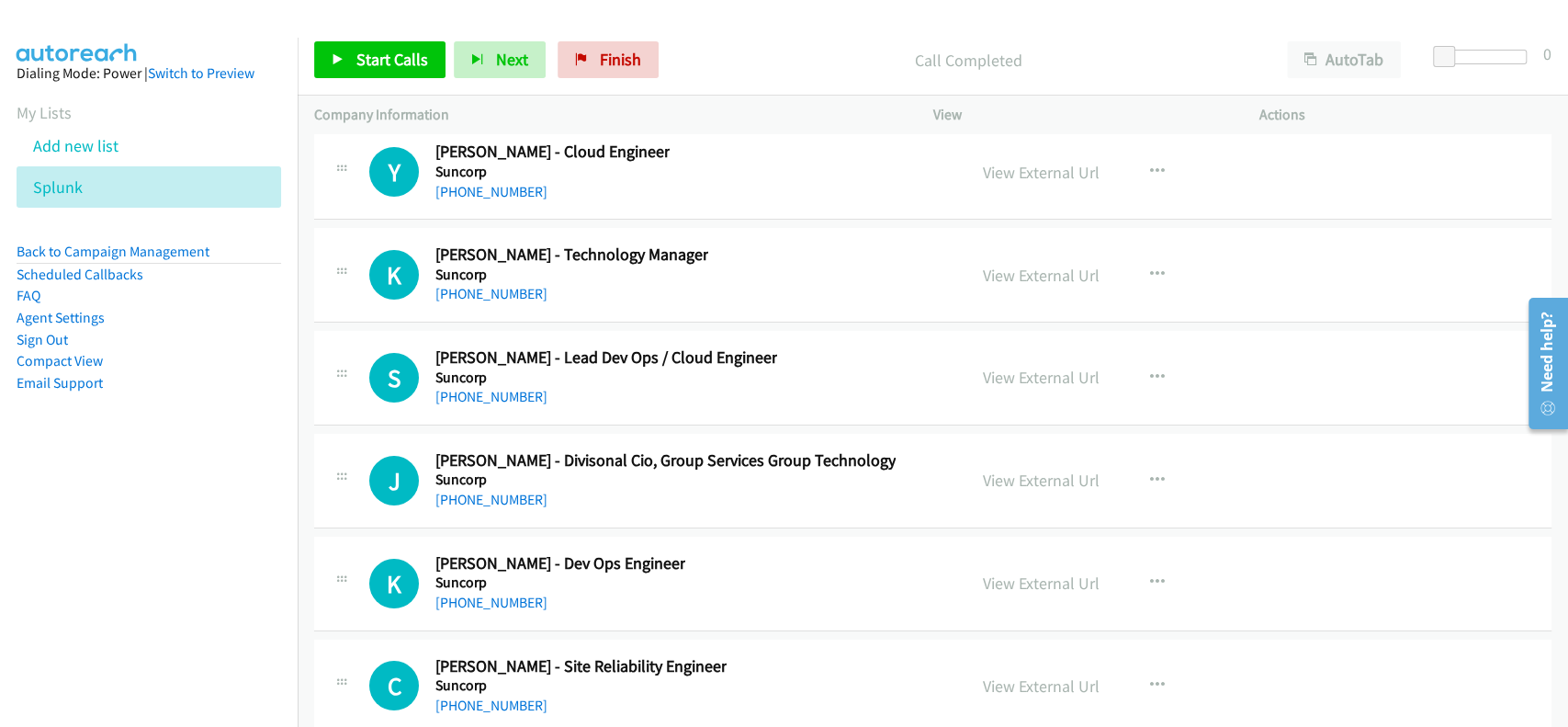
scroll to position [37485, 0]
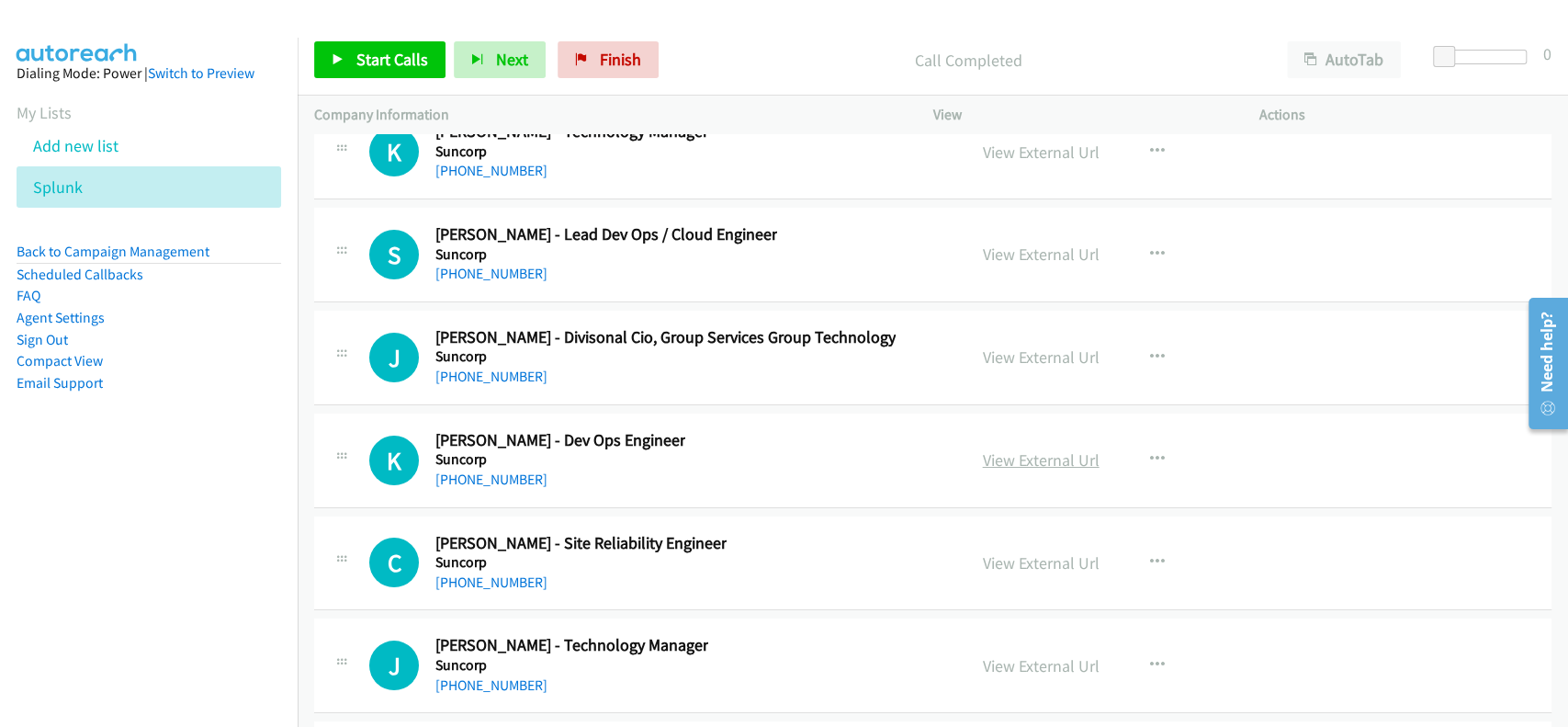
click at [1053, 449] on link "View External Url" at bounding box center [1041, 460] width 116 height 22
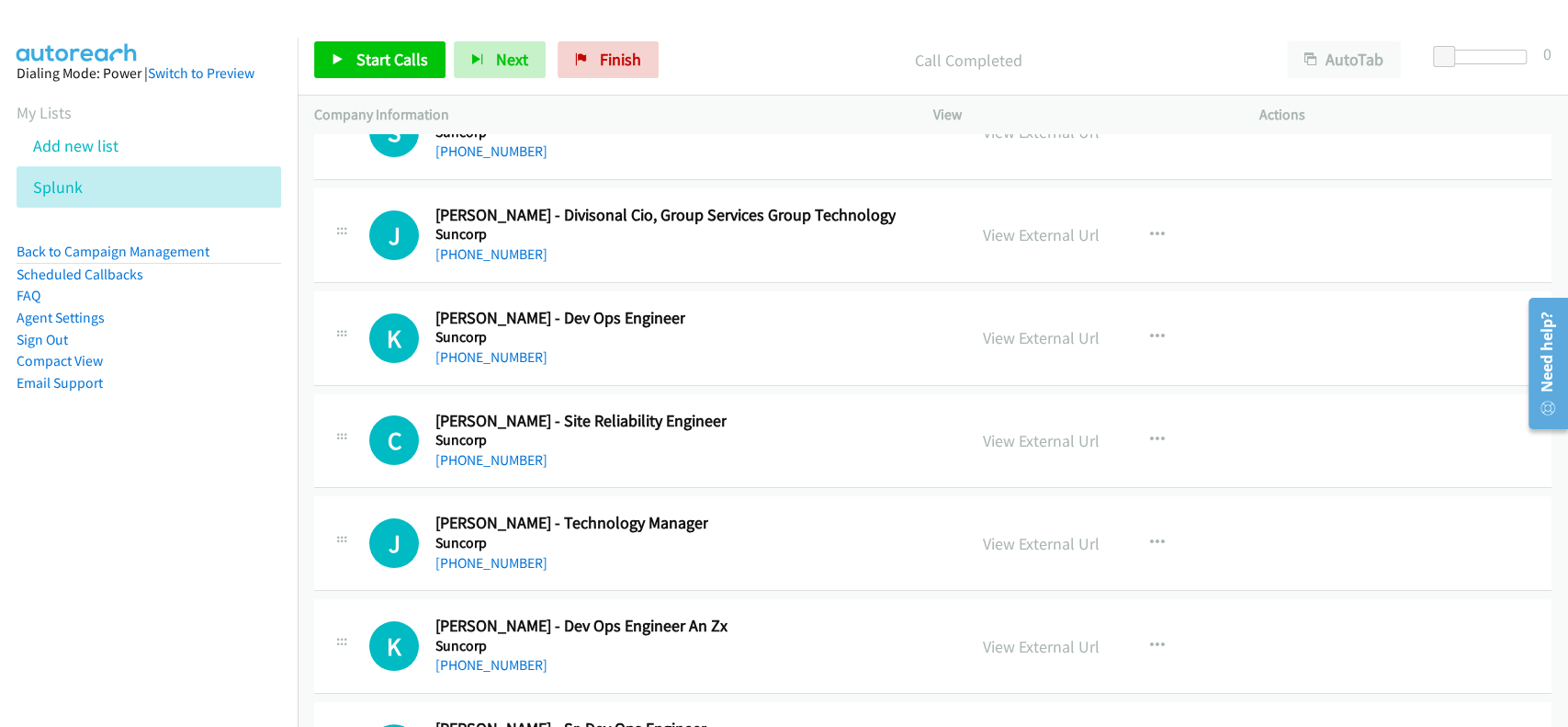
scroll to position [37730, 0]
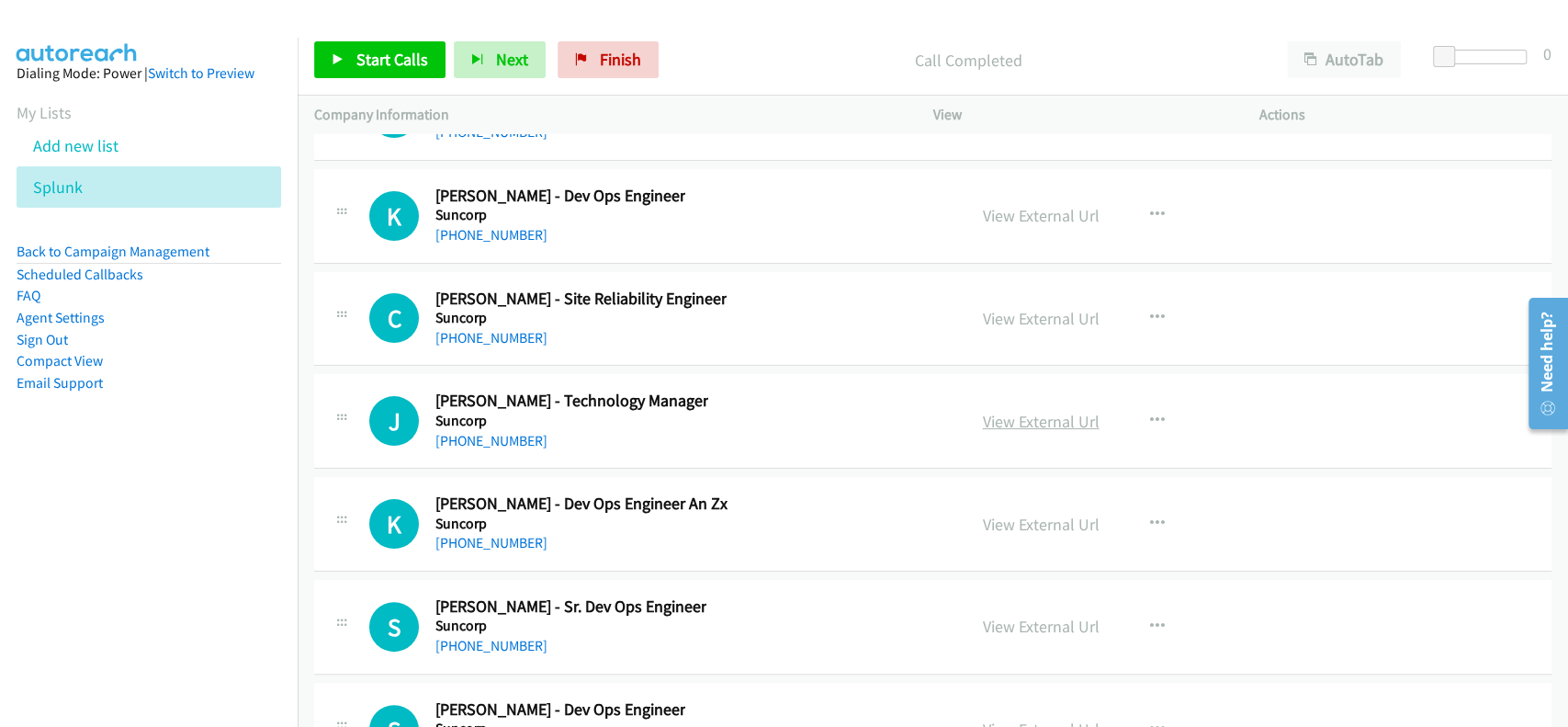
click at [1028, 411] on link "View External Url" at bounding box center [1041, 422] width 116 height 22
click at [1021, 514] on link "View External Url" at bounding box center [1041, 524] width 116 height 22
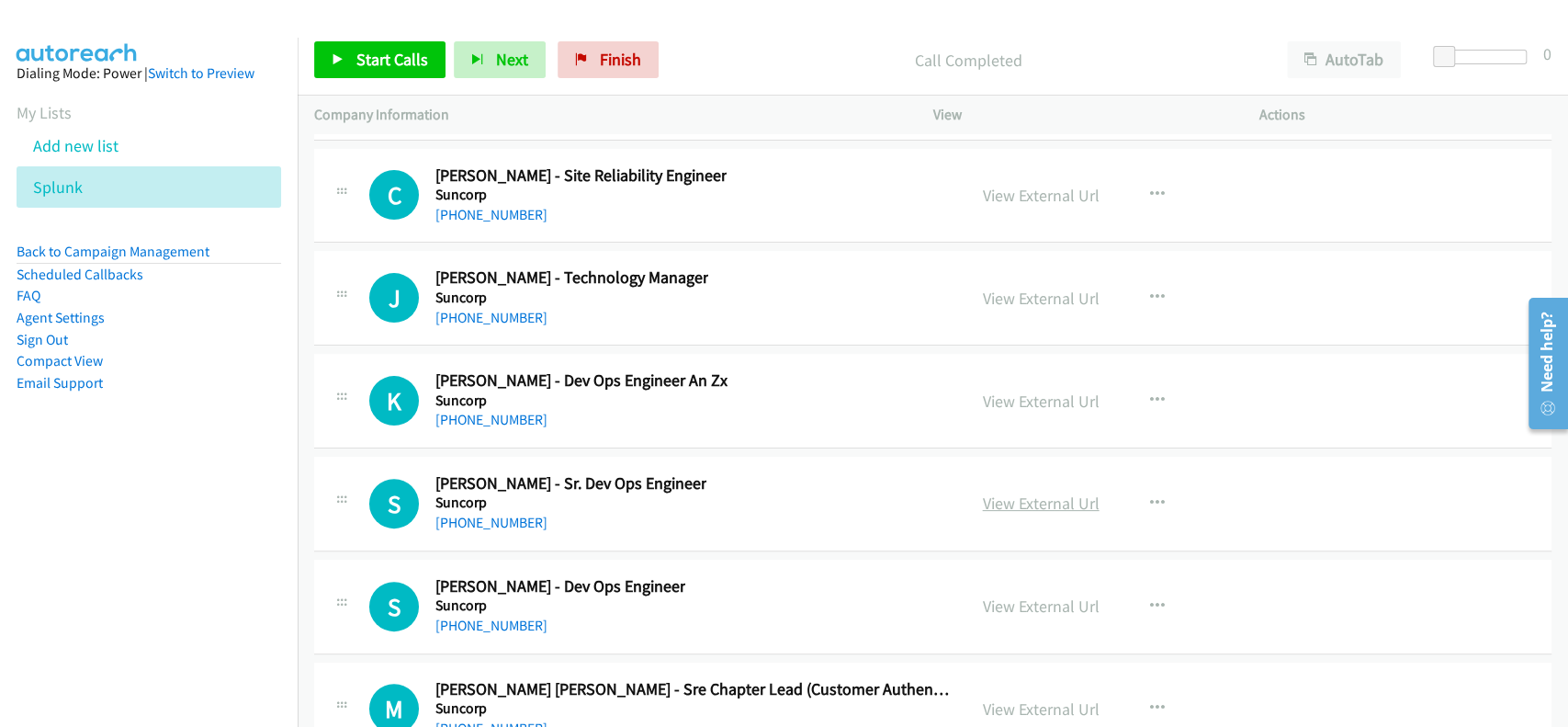
click at [1027, 492] on link "View External Url" at bounding box center [1041, 503] width 116 height 22
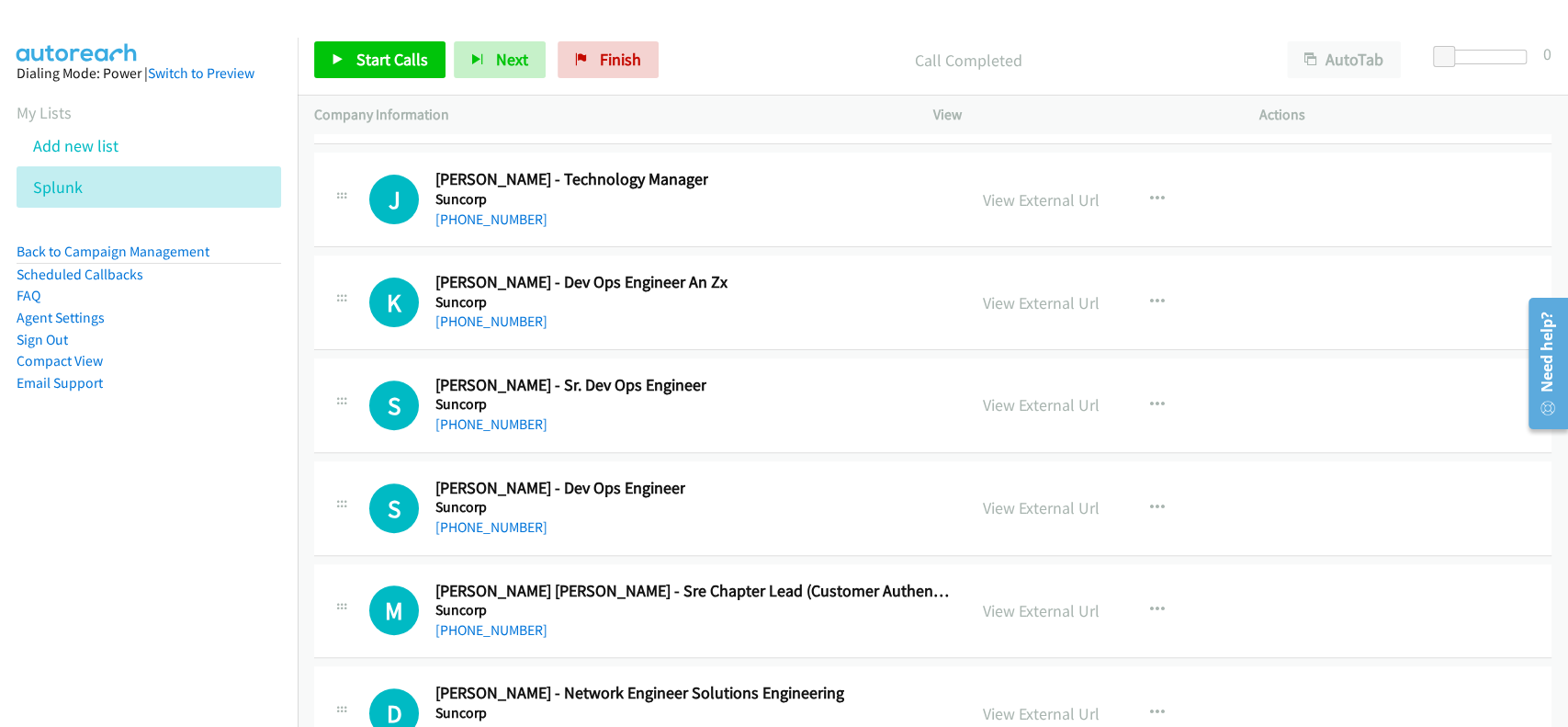
scroll to position [37975, 0]
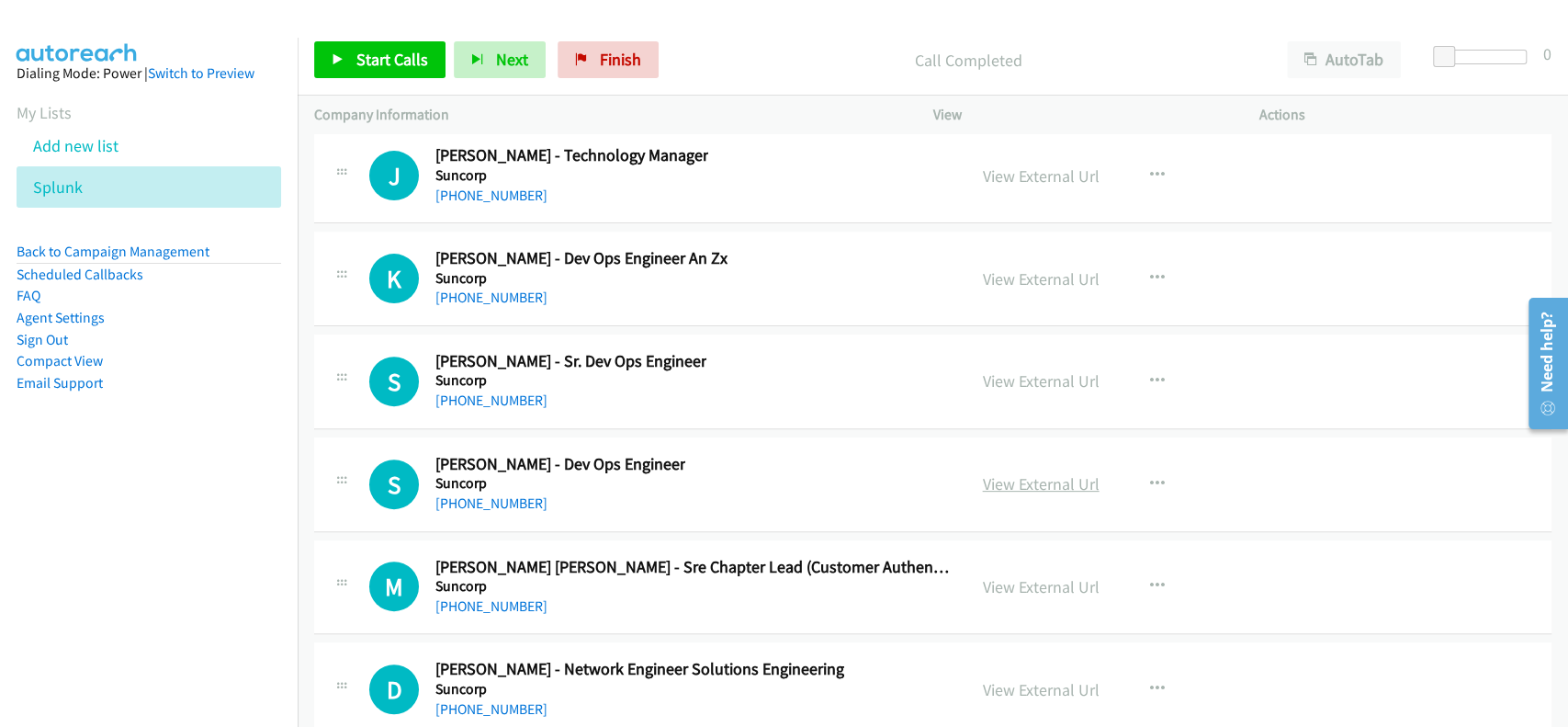
click at [1054, 474] on link "View External Url" at bounding box center [1041, 484] width 116 height 22
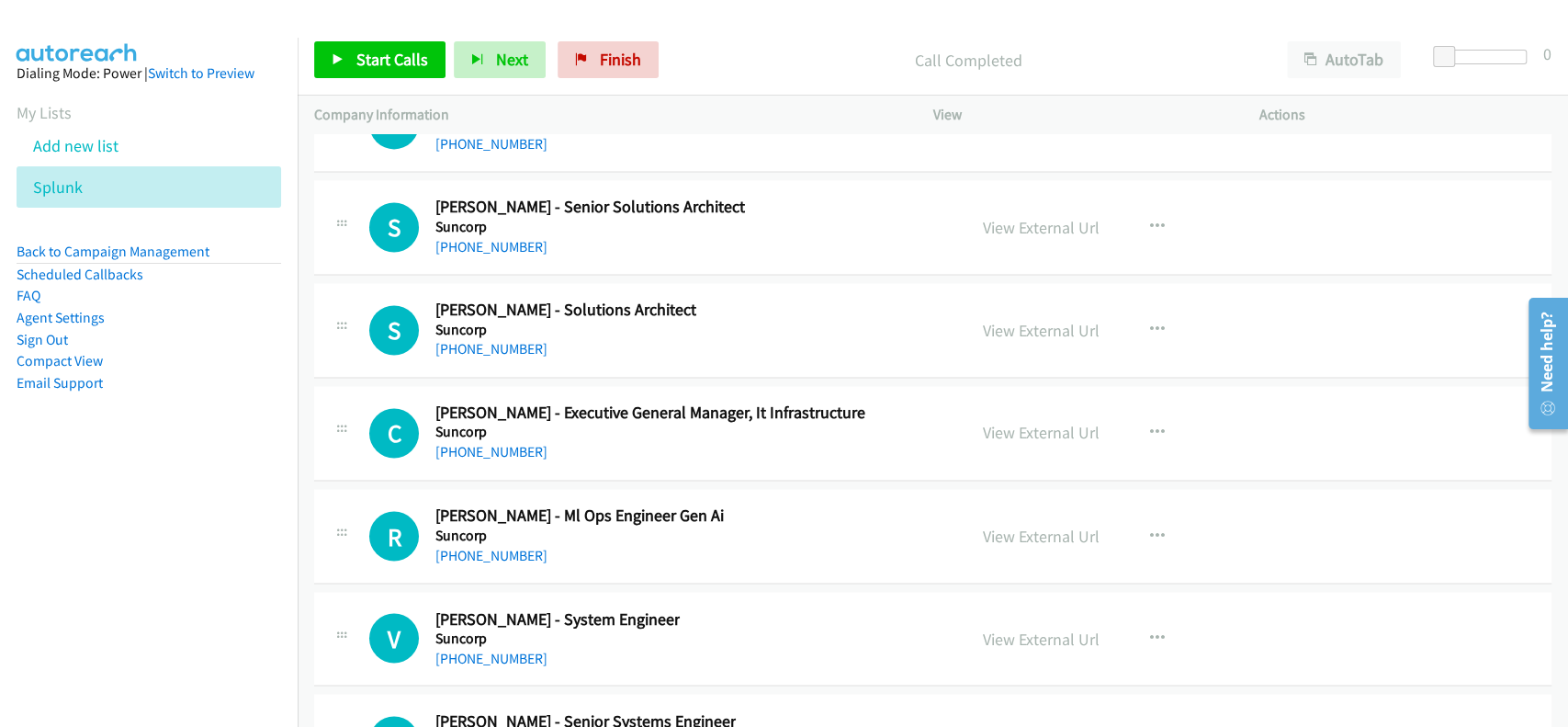
scroll to position [50393, 0]
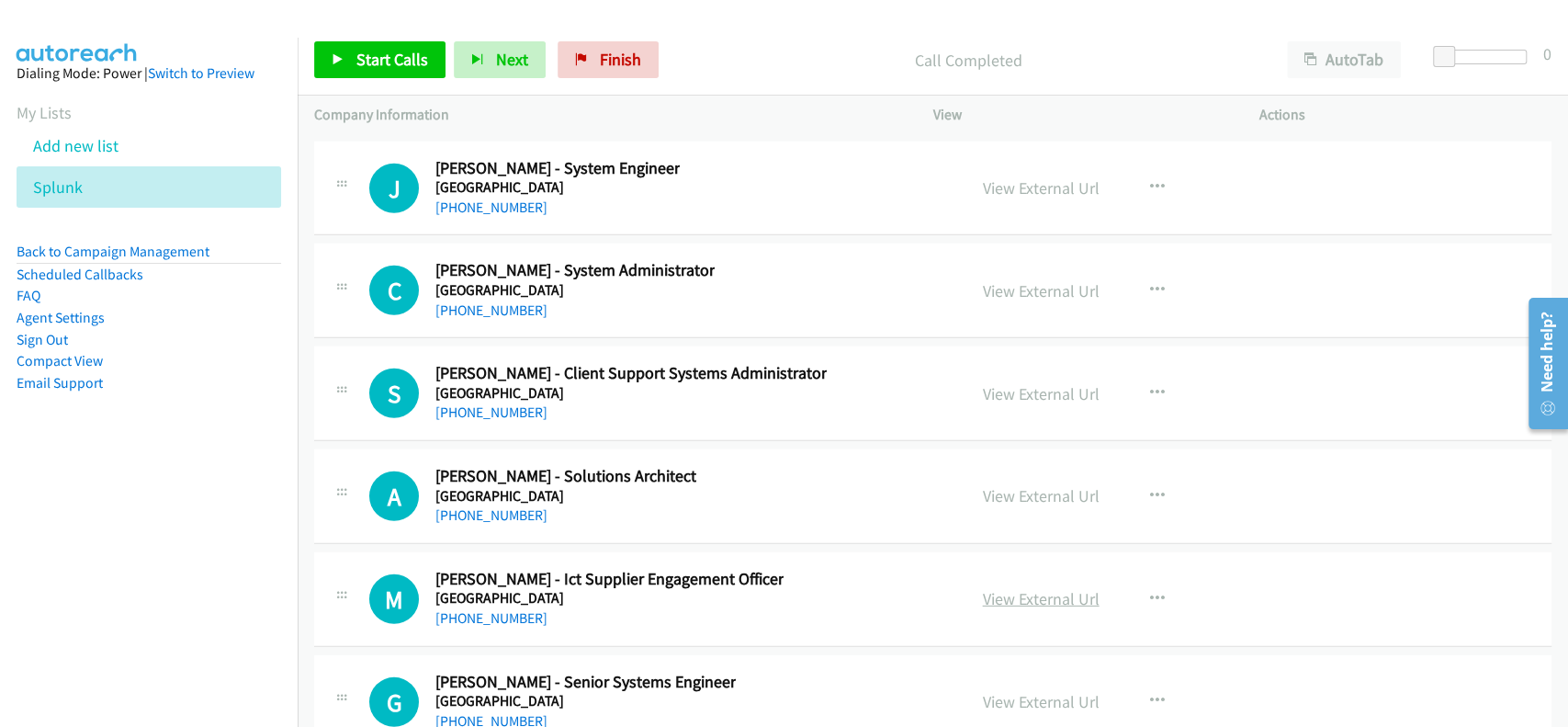
click at [1028, 588] on link "View External Url" at bounding box center [1041, 599] width 116 height 22
click at [463, 610] on link "+61 7 4631 5300" at bounding box center [491, 618] width 112 height 18
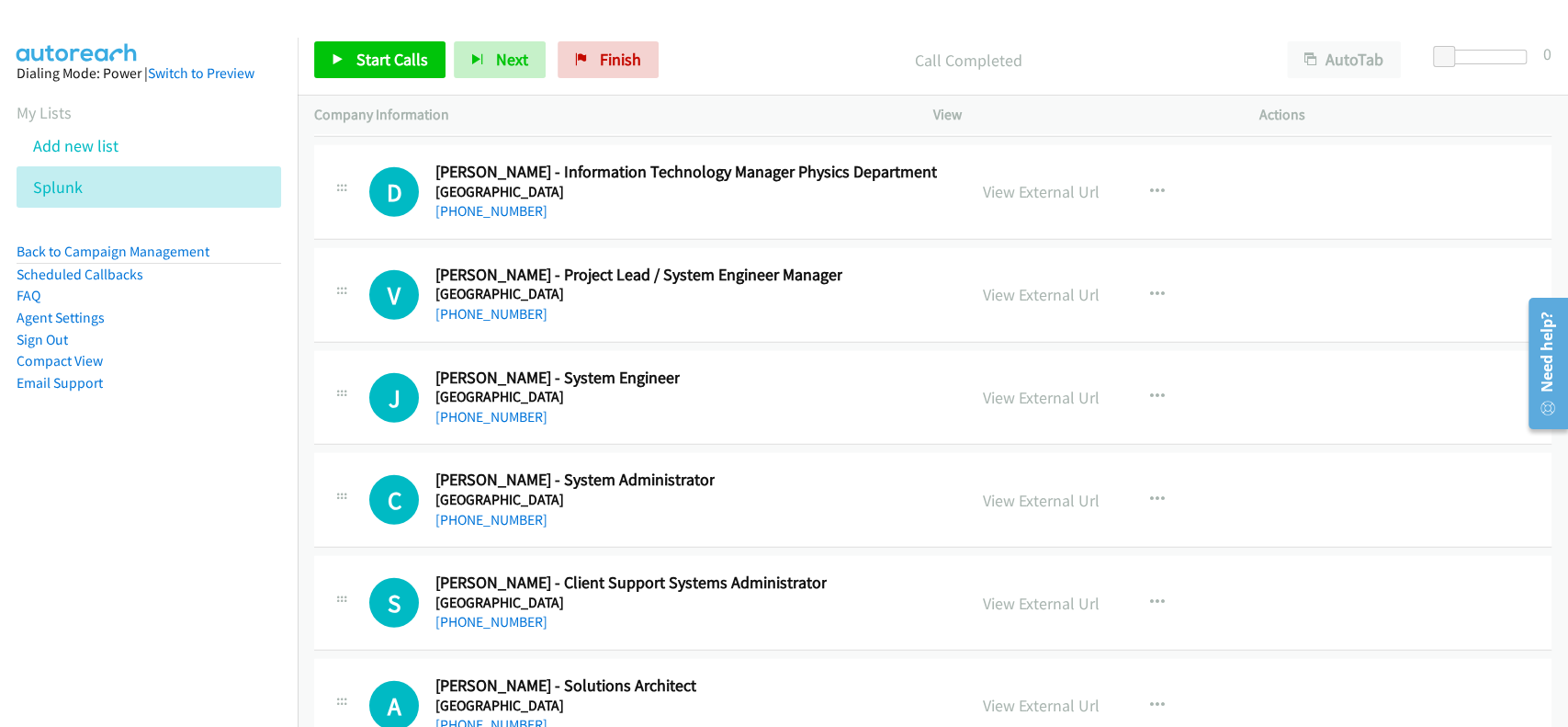
scroll to position [50148, 0]
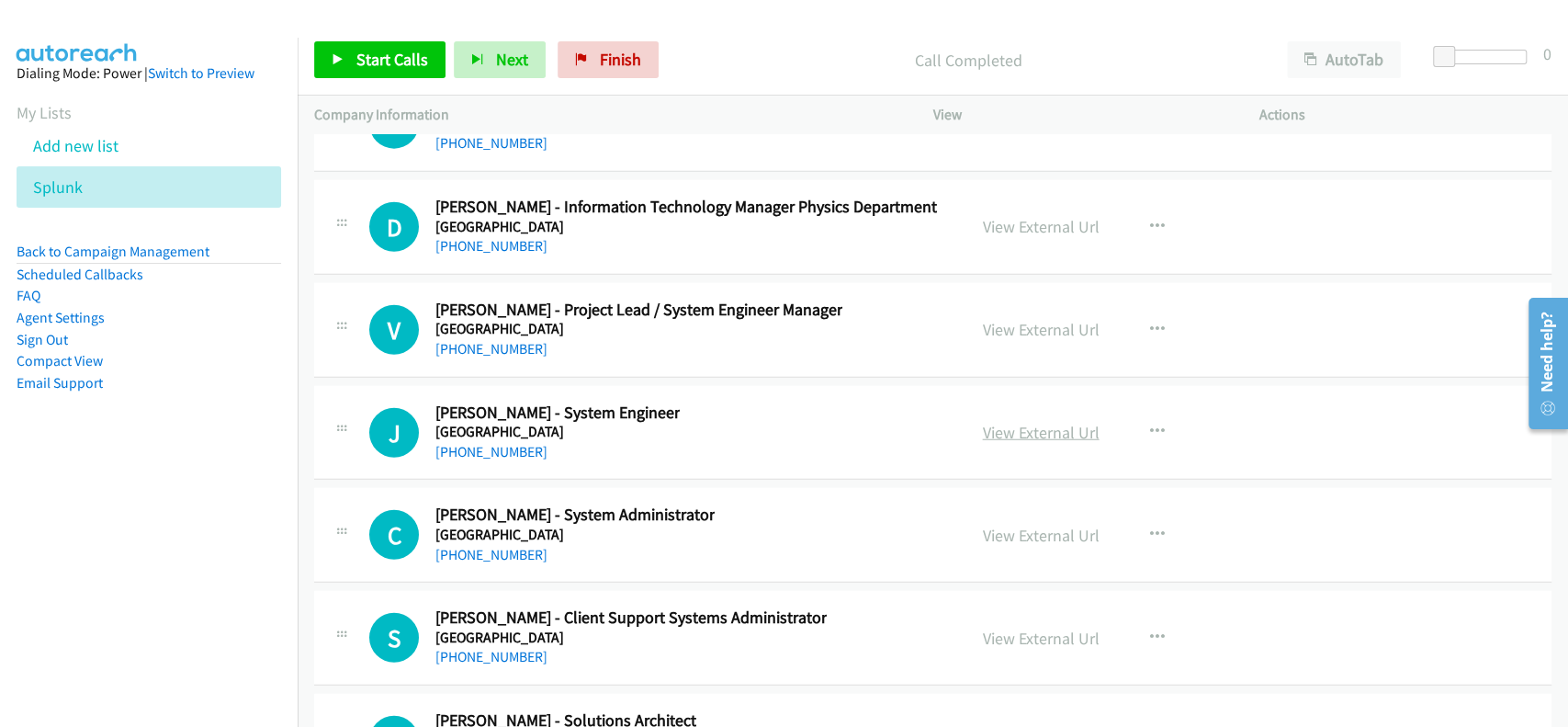
click at [1029, 422] on link "View External Url" at bounding box center [1041, 432] width 116 height 22
click at [473, 443] on link "+61 7 4631 1477" at bounding box center [491, 452] width 112 height 18
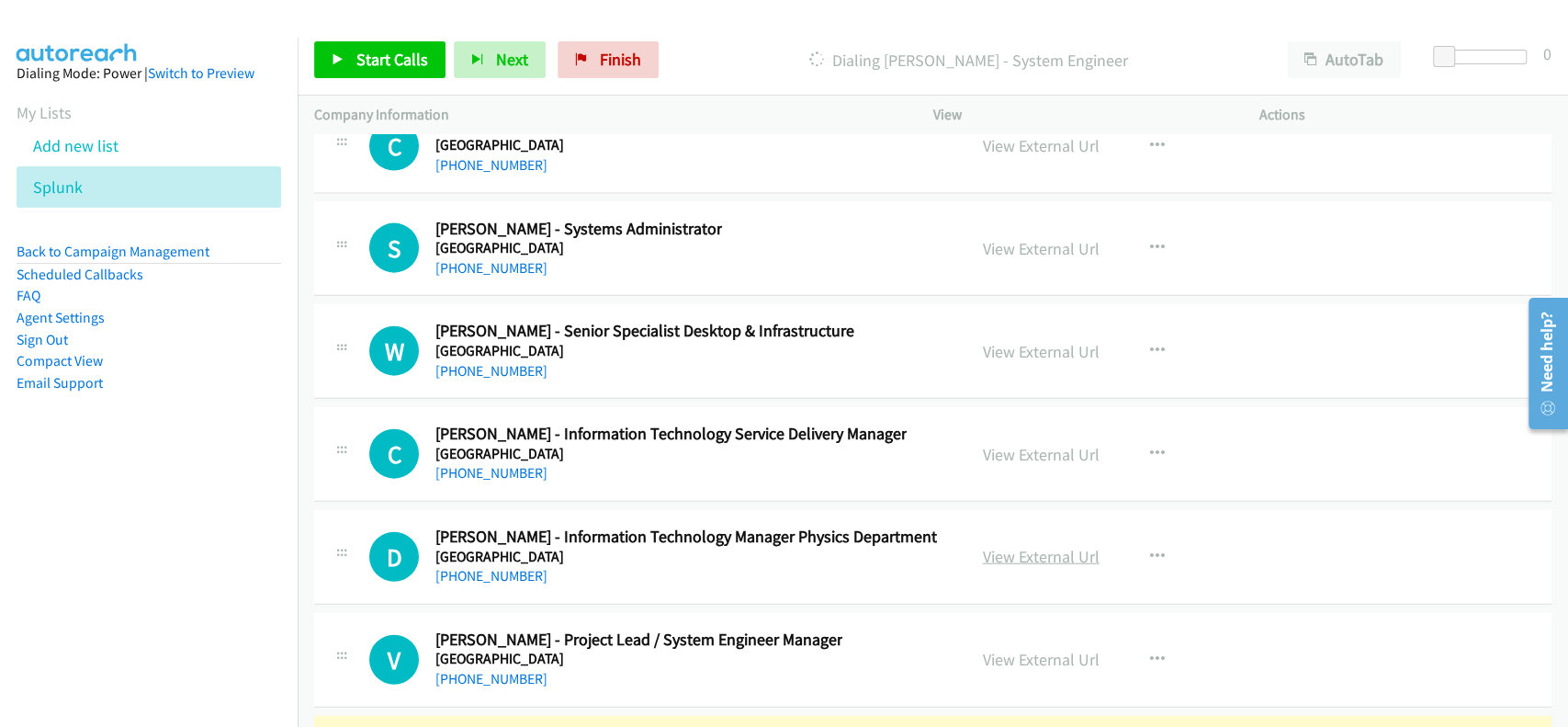
scroll to position [49781, 0]
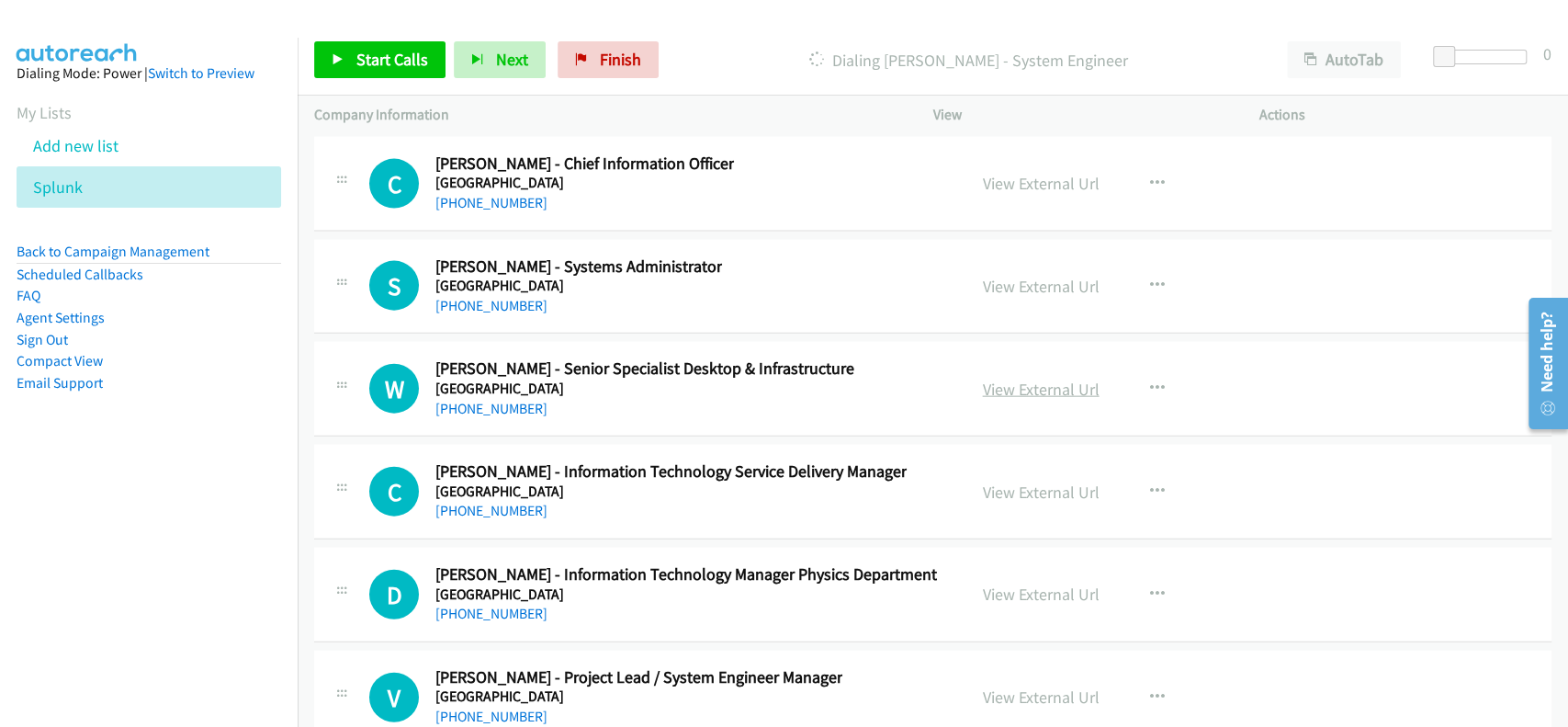
click at [1036, 379] on link "View External Url" at bounding box center [1041, 389] width 116 height 22
click at [497, 399] on link "+61 434 182 386" at bounding box center [491, 408] width 112 height 18
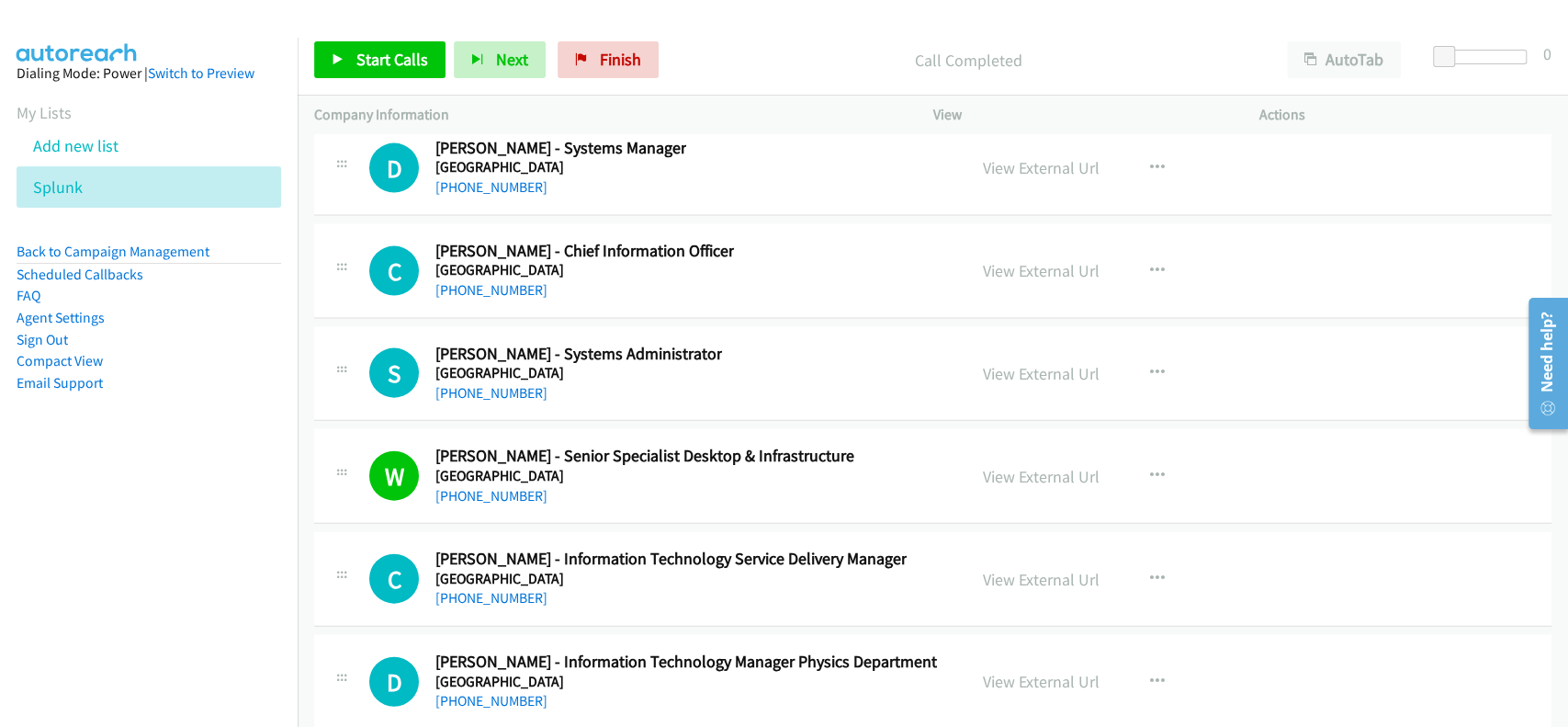
scroll to position [49658, 0]
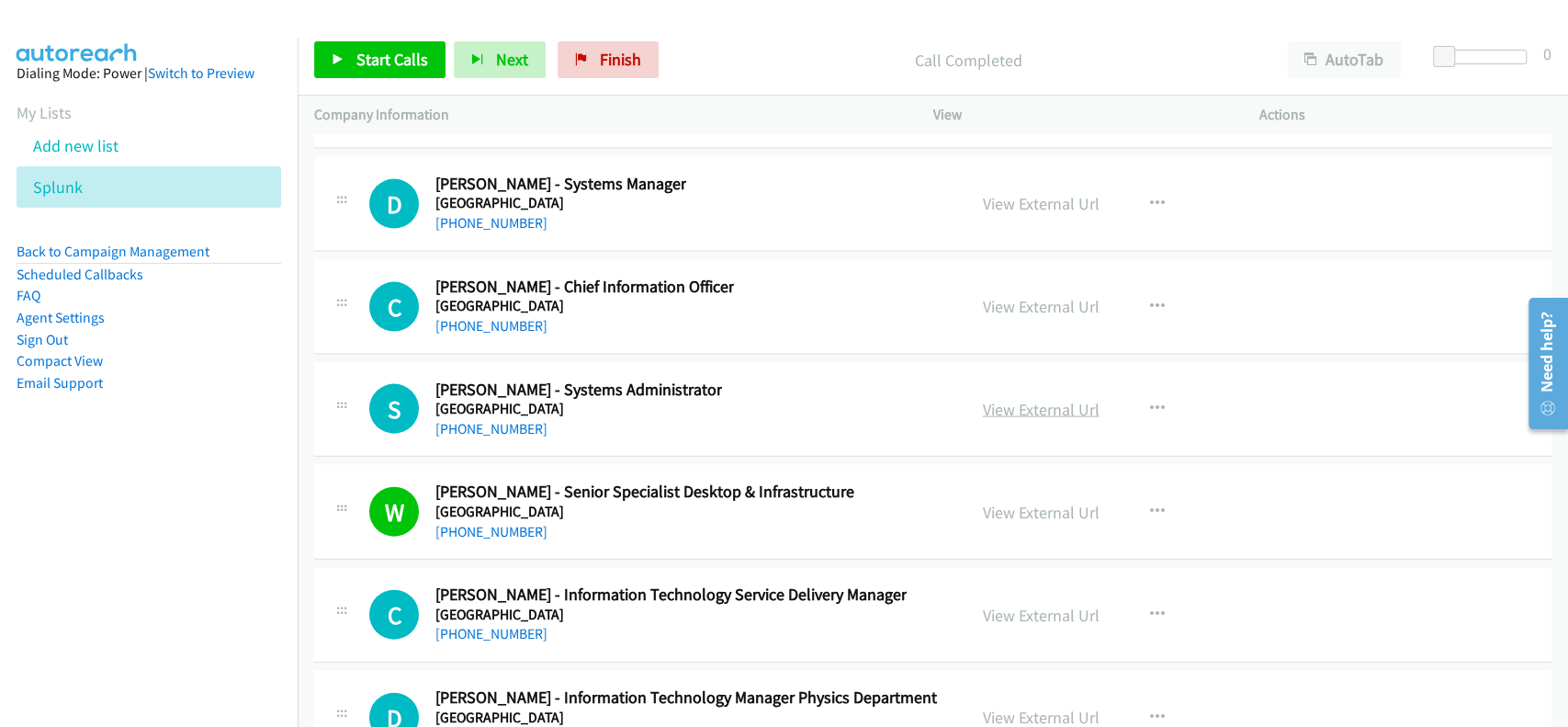
click at [1013, 399] on link "View External Url" at bounding box center [1041, 410] width 116 height 22
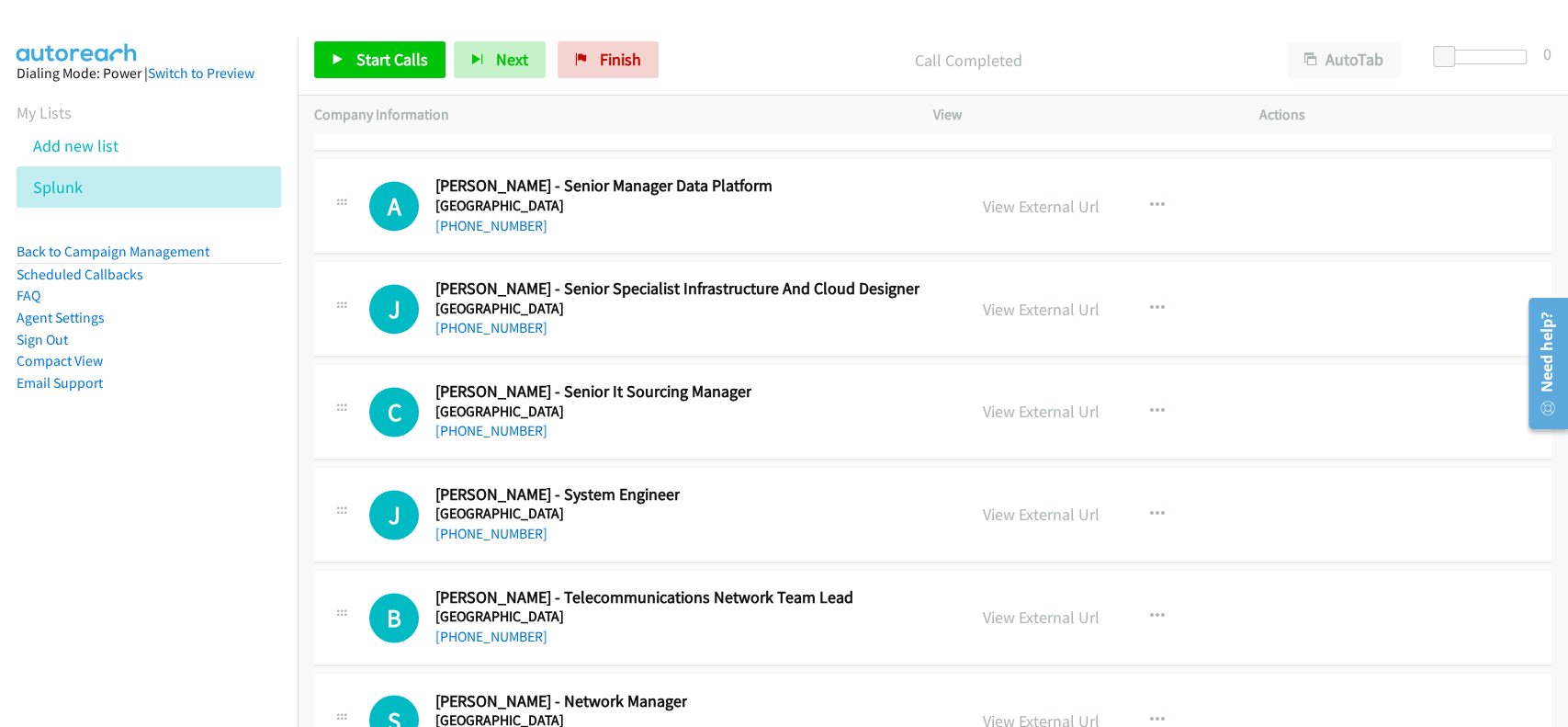
scroll to position [48801, 0]
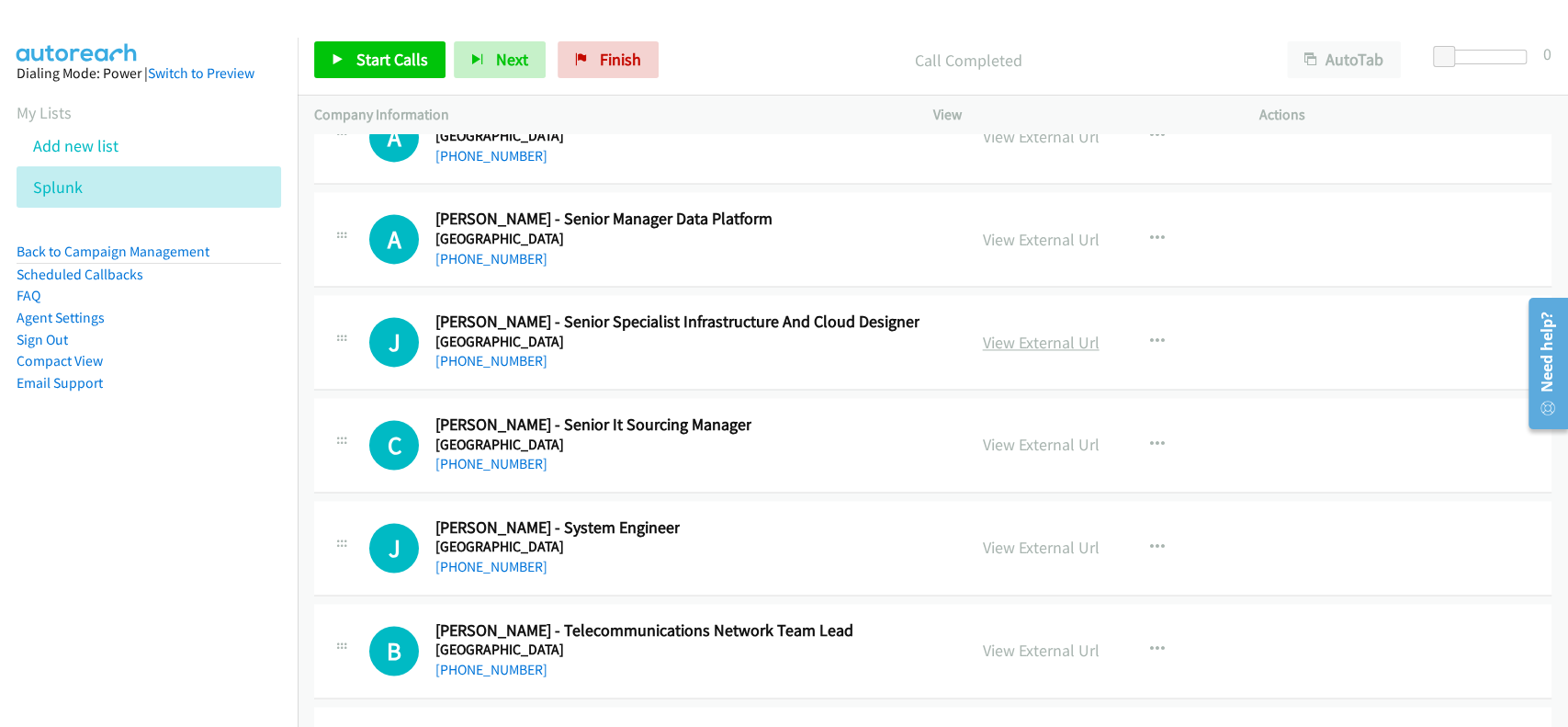
click at [1004, 332] on link "View External Url" at bounding box center [1041, 342] width 116 height 22
click at [500, 352] on link "+61 412 388 602" at bounding box center [491, 361] width 112 height 18
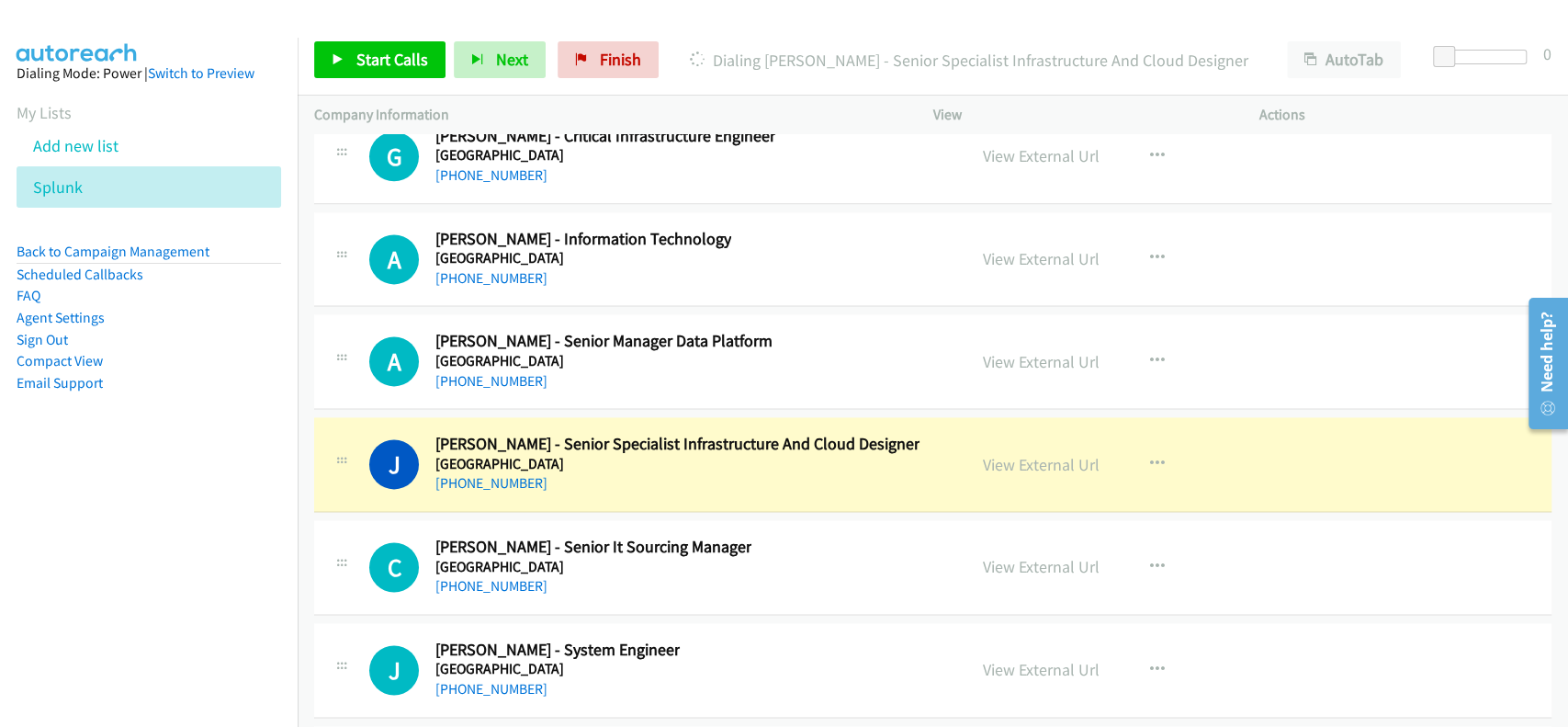
scroll to position [48555, 0]
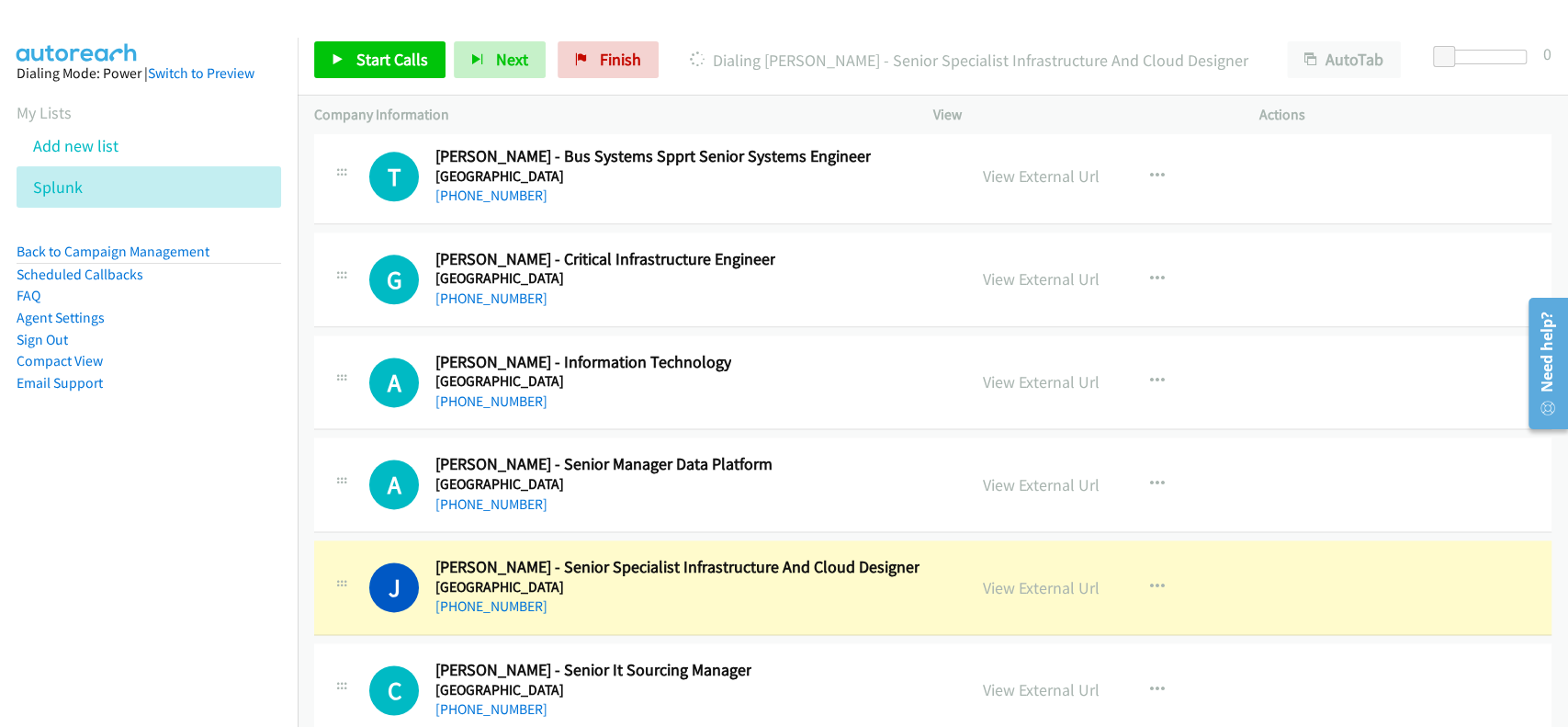
click at [1006, 369] on div "View External Url" at bounding box center [1041, 381] width 116 height 24
click at [1011, 371] on link "View External Url" at bounding box center [1041, 382] width 116 height 22
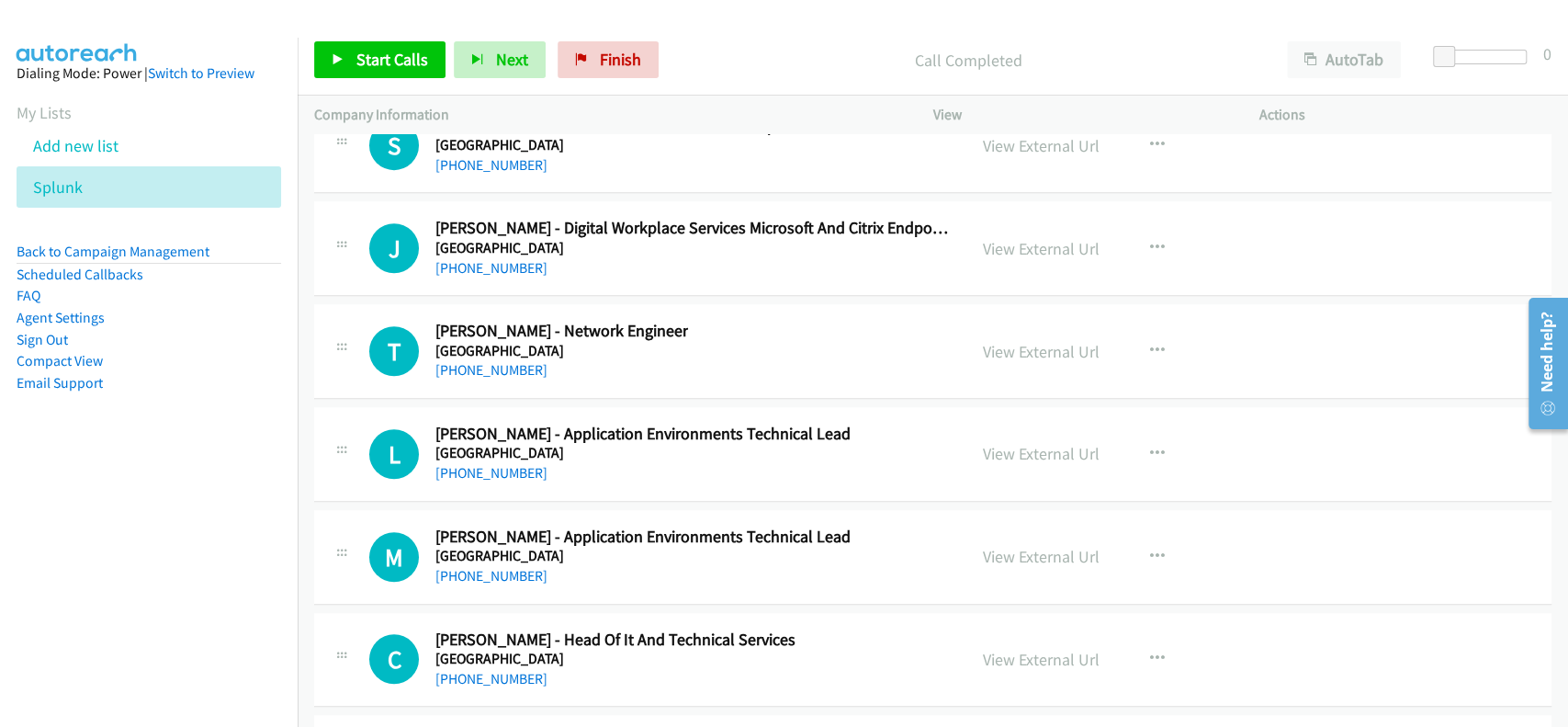
scroll to position [47698, 0]
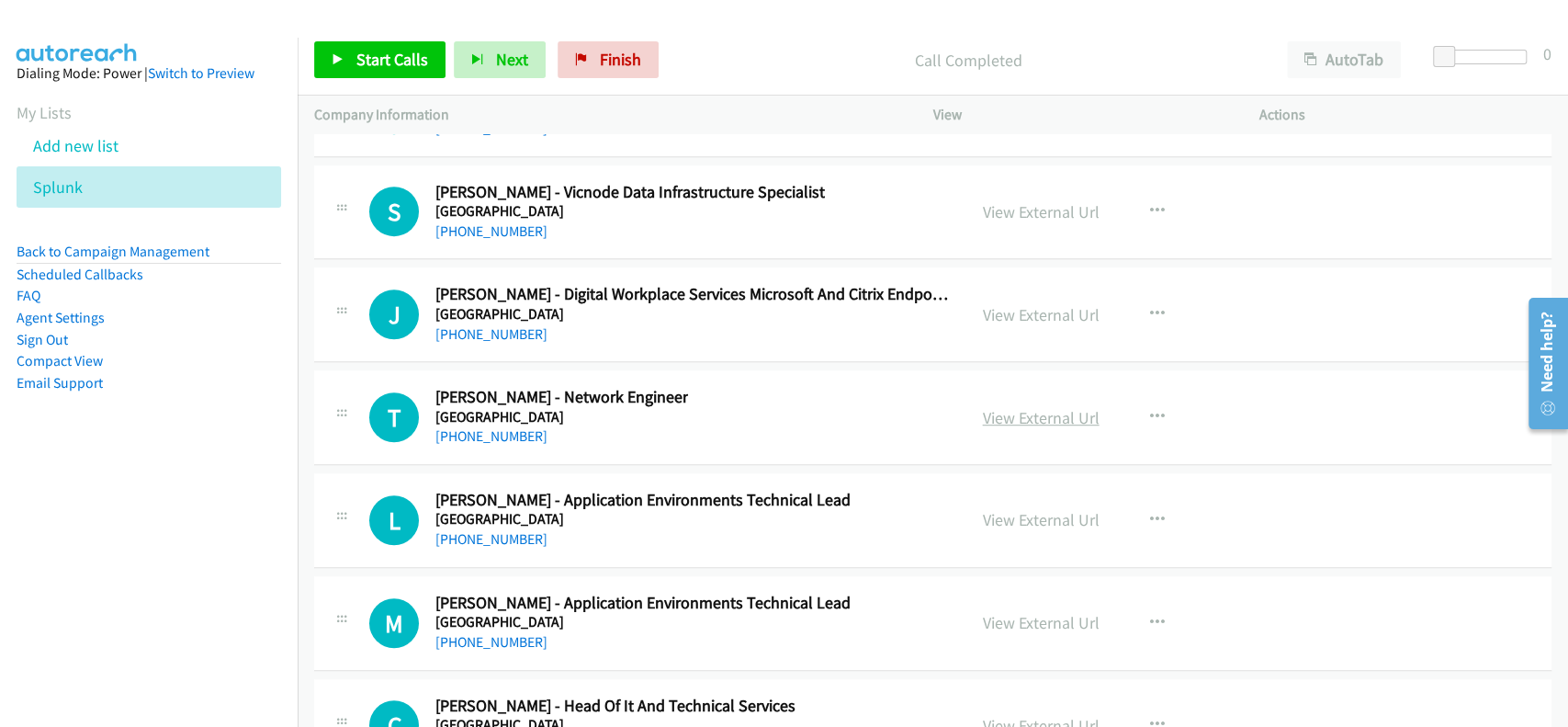
click at [1061, 407] on link "View External Url" at bounding box center [1041, 418] width 116 height 22
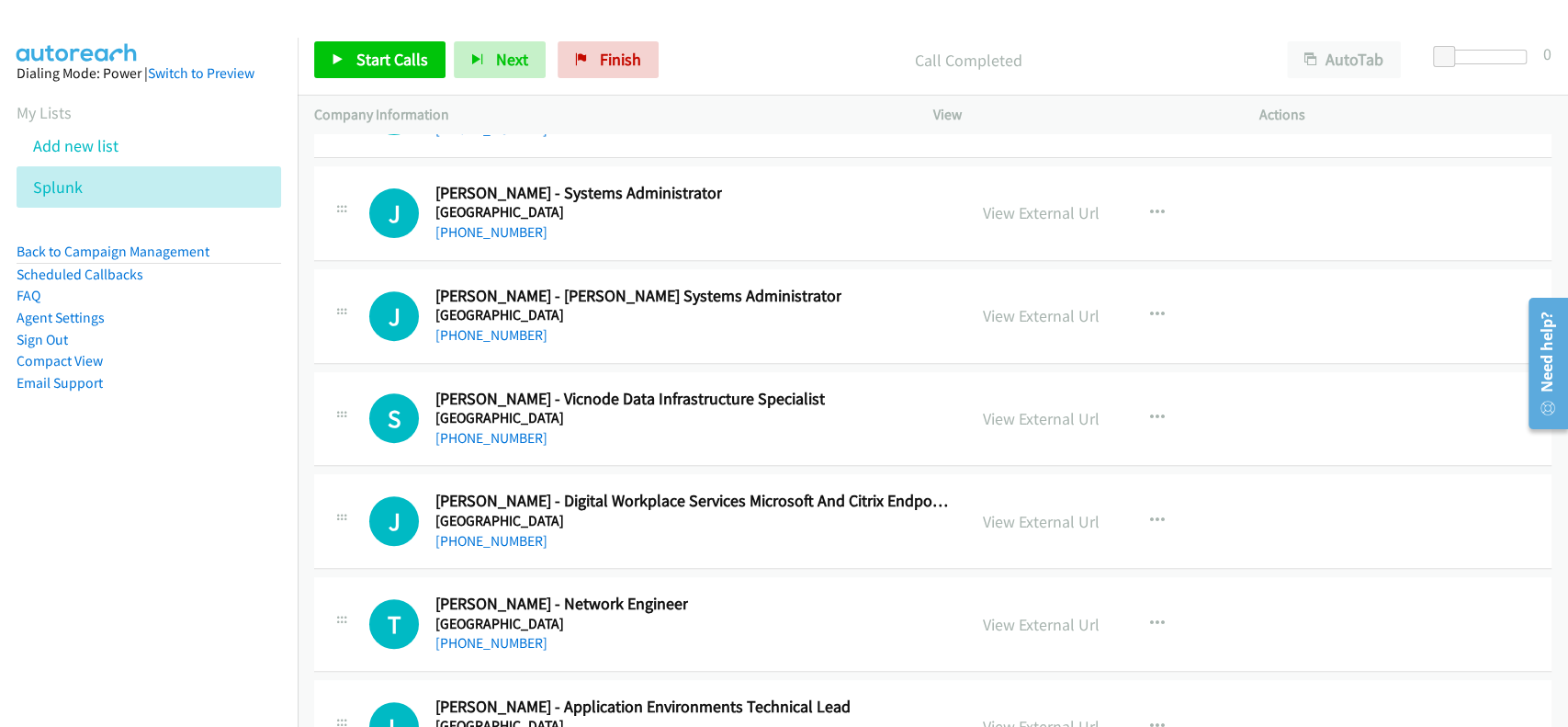
scroll to position [47453, 0]
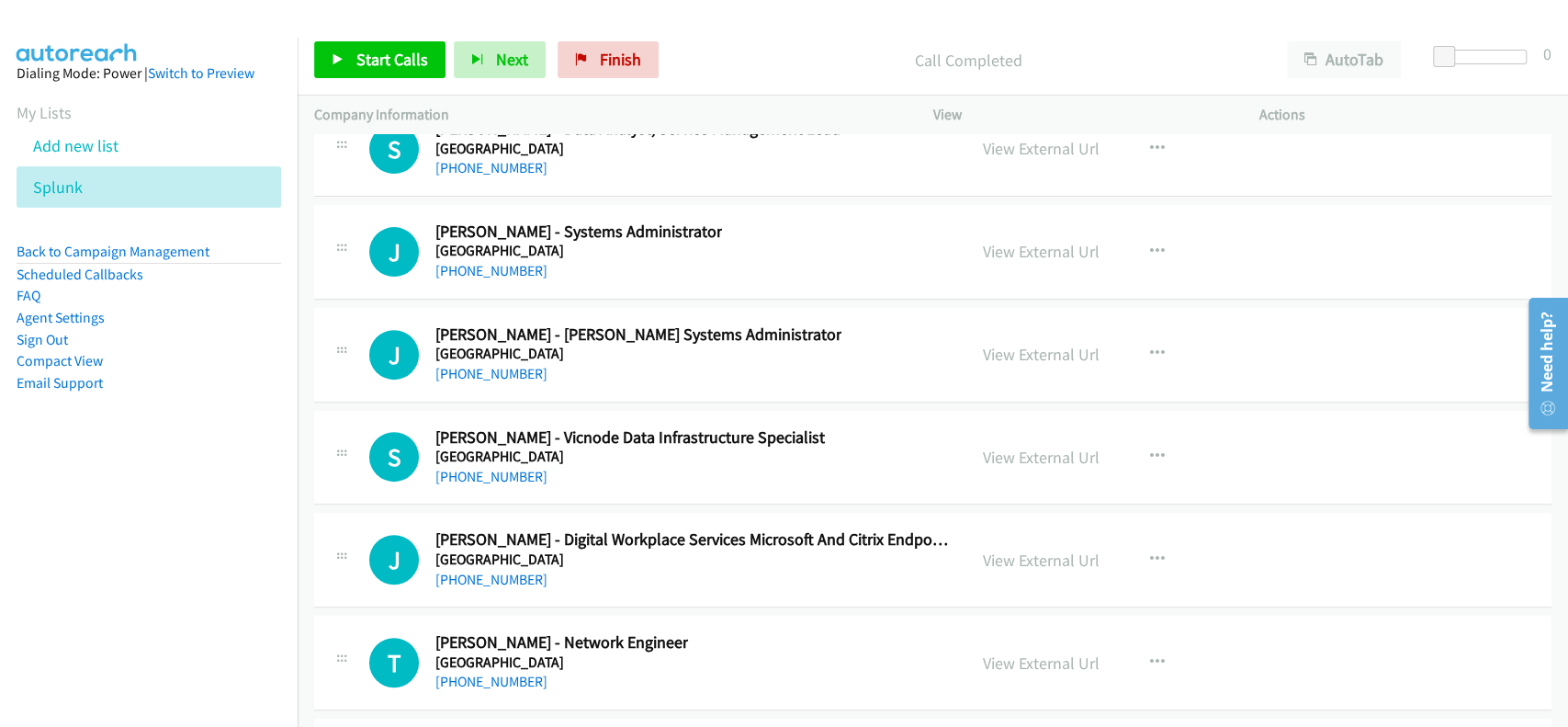
click at [988, 341] on div "View External Url" at bounding box center [1041, 353] width 116 height 24
click at [989, 343] on link "View External Url" at bounding box center [1041, 354] width 116 height 22
click at [498, 365] on link "+61 3 9035 8160" at bounding box center [491, 374] width 112 height 18
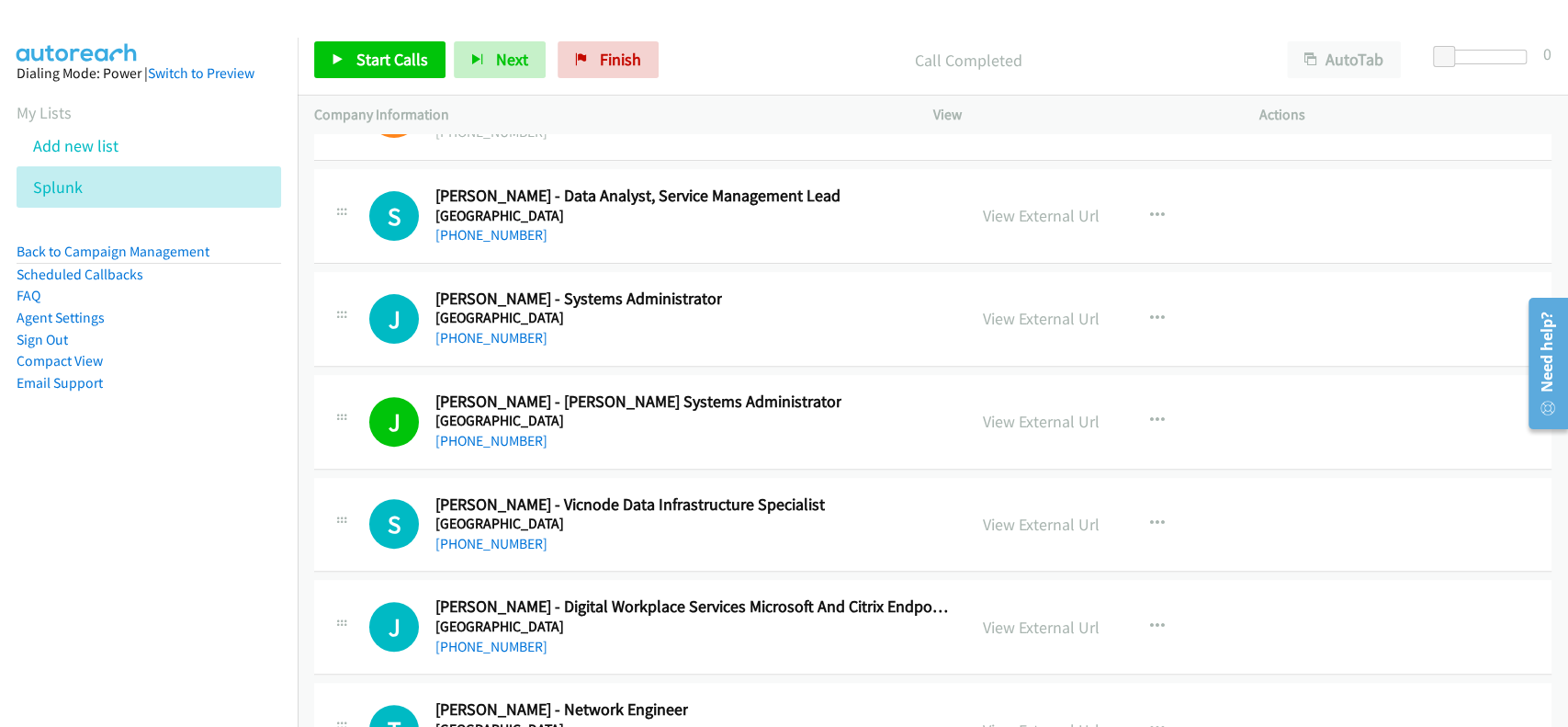
scroll to position [47331, 0]
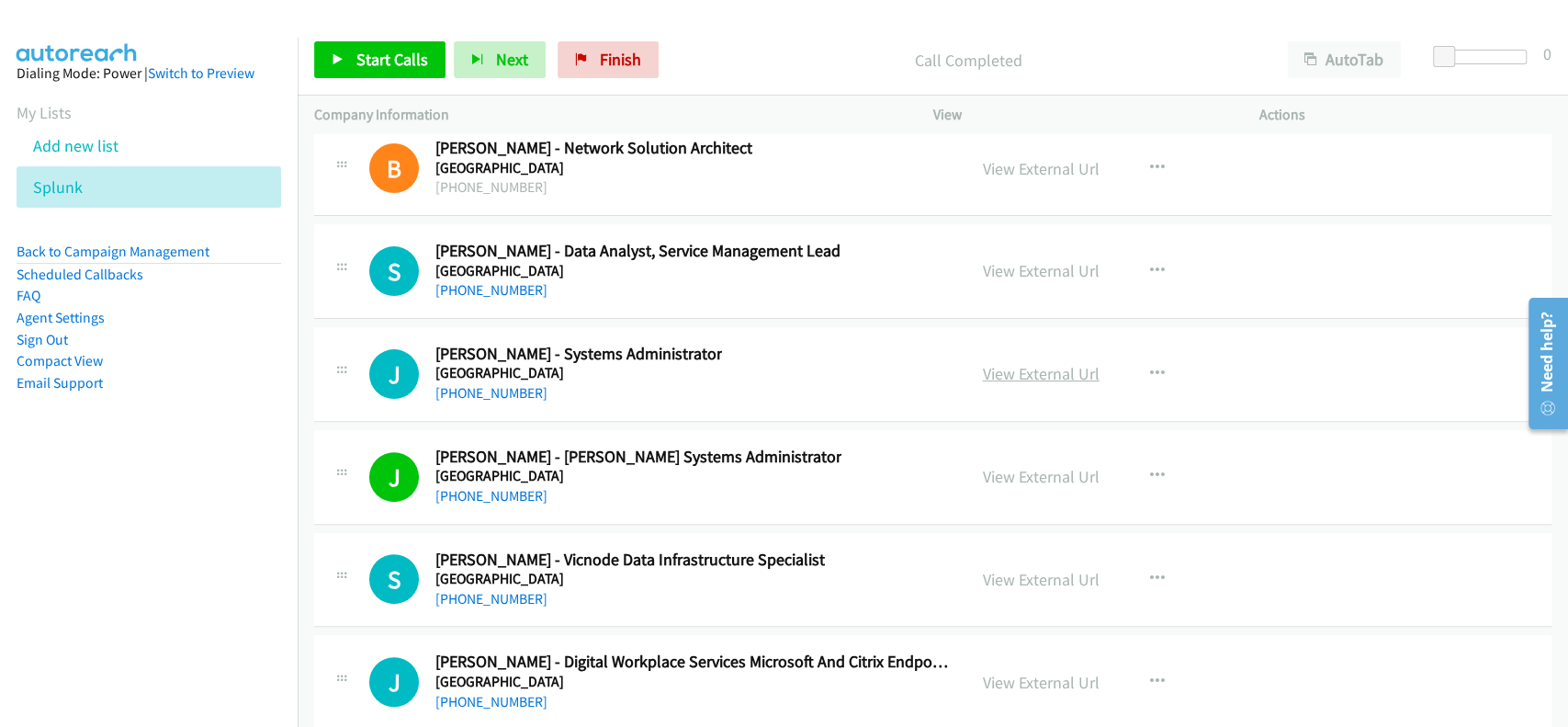
click at [1021, 363] on link "View External Url" at bounding box center [1041, 374] width 116 height 22
click at [483, 384] on link "+61 429 150 938" at bounding box center [491, 392] width 112 height 18
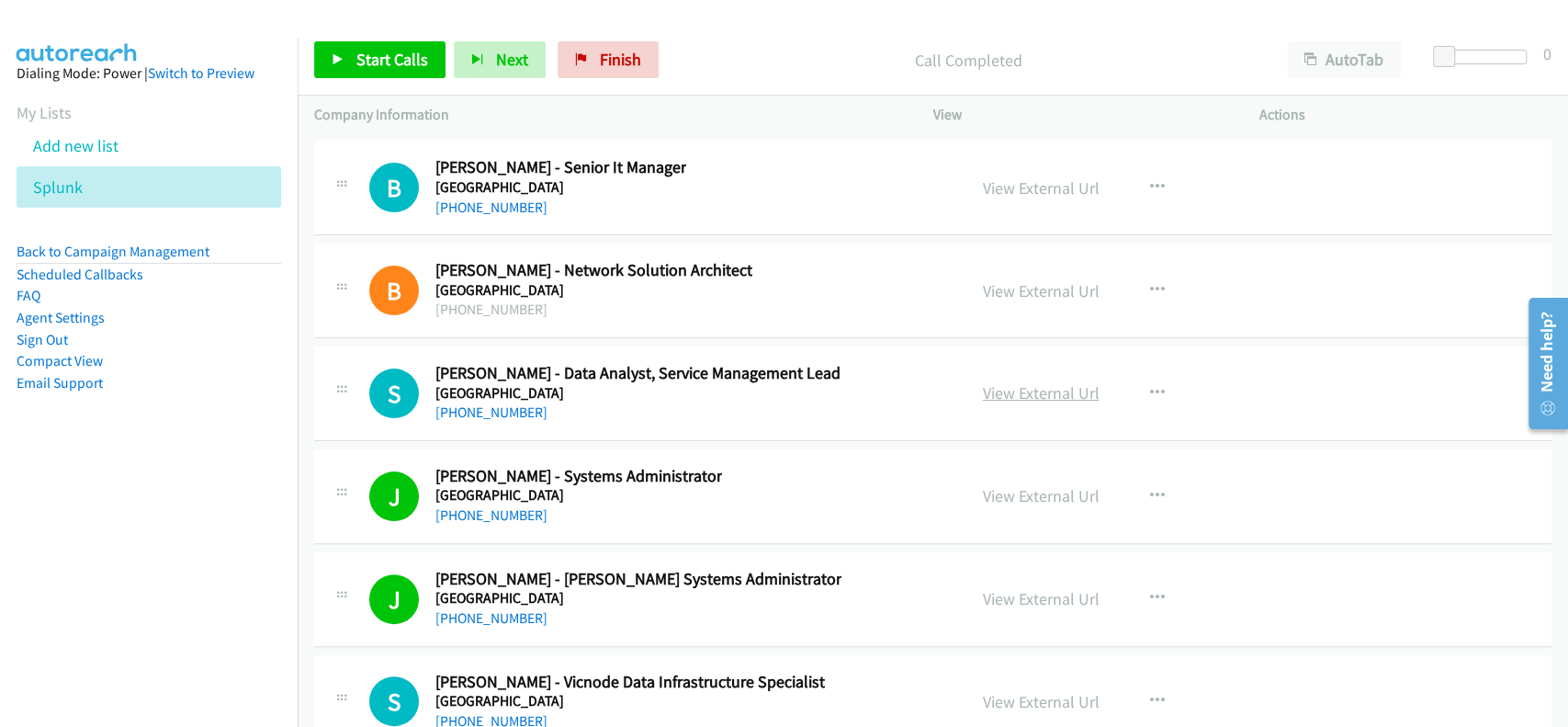
click at [1035, 383] on link "View External Url" at bounding box center [1041, 393] width 116 height 22
click at [508, 403] on link "+61 452 370 992" at bounding box center [491, 412] width 112 height 18
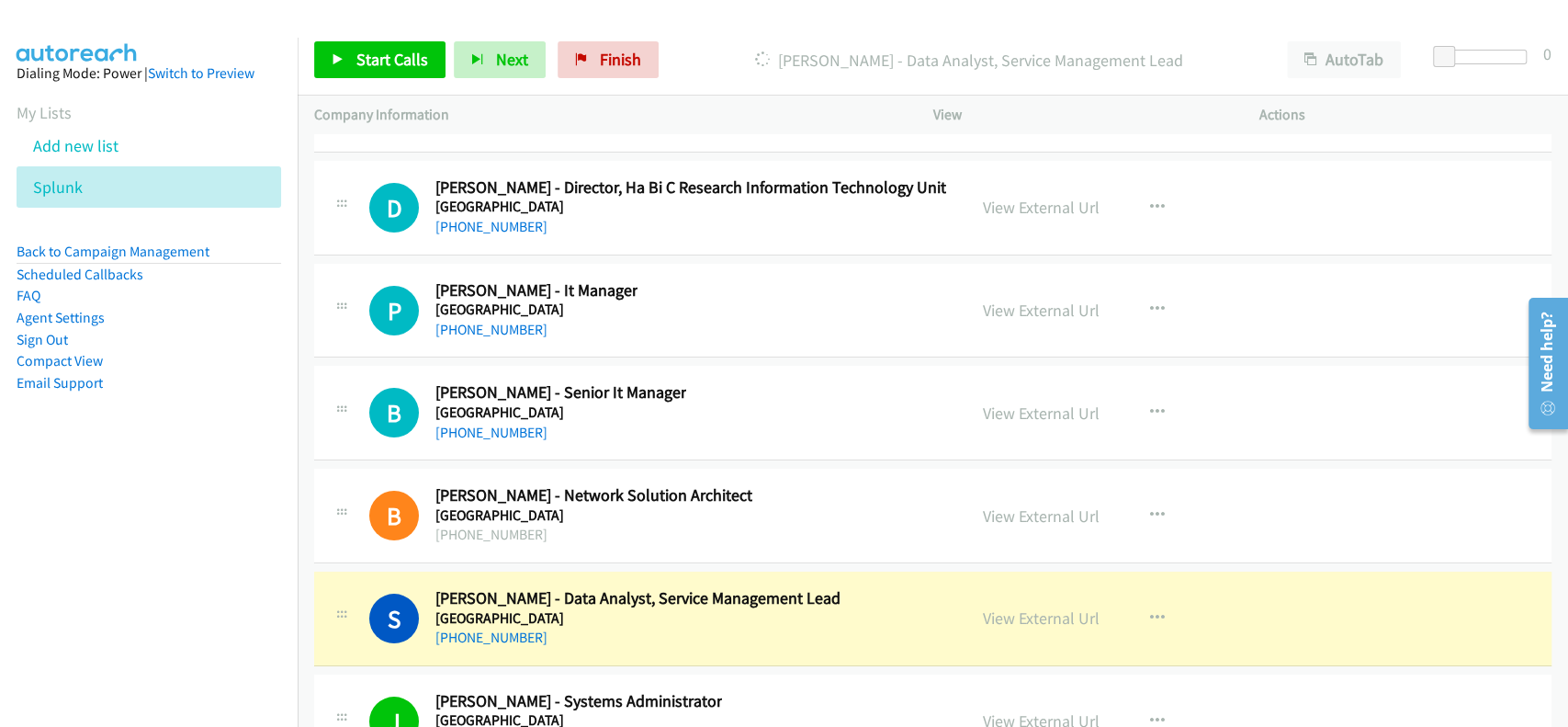
scroll to position [46963, 0]
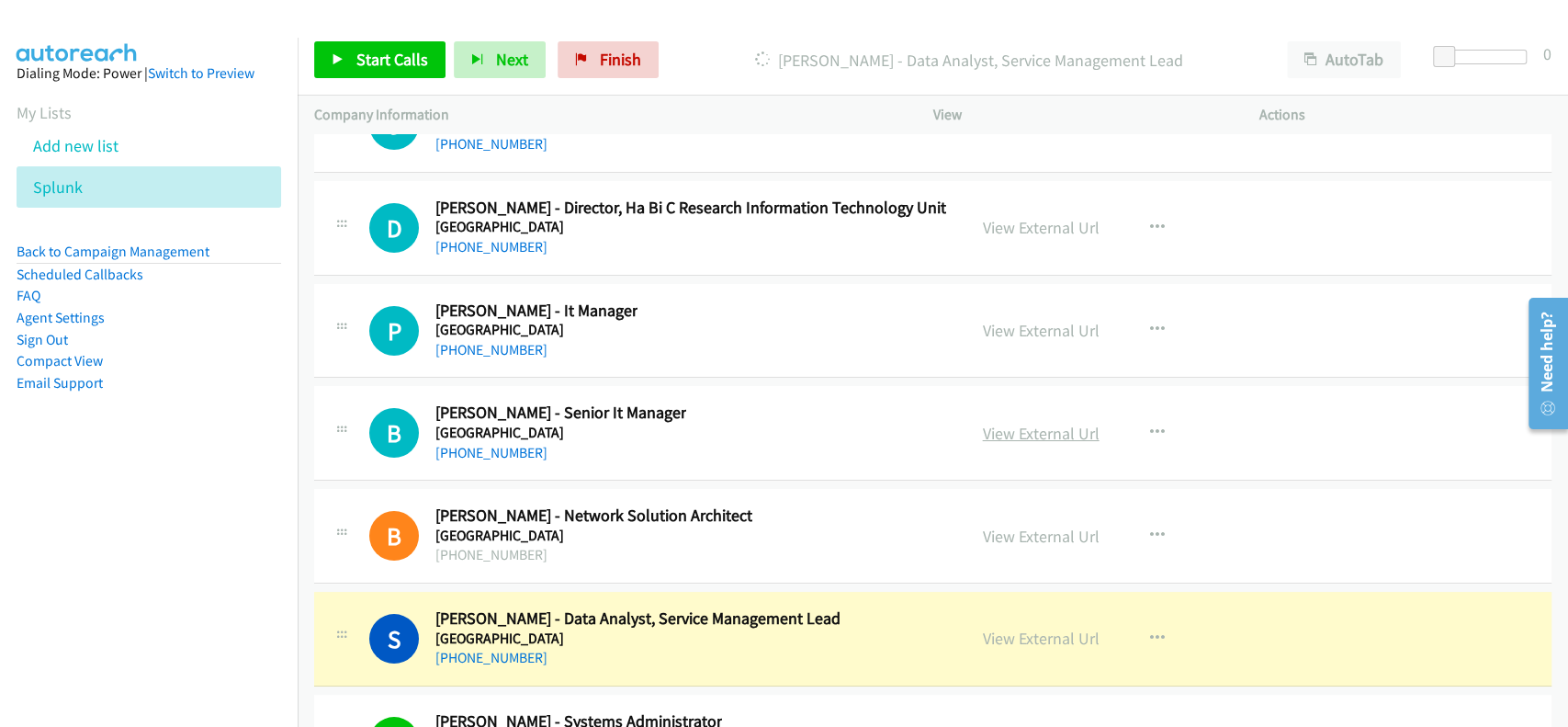
click at [1043, 423] on link "View External Url" at bounding box center [1041, 433] width 116 height 22
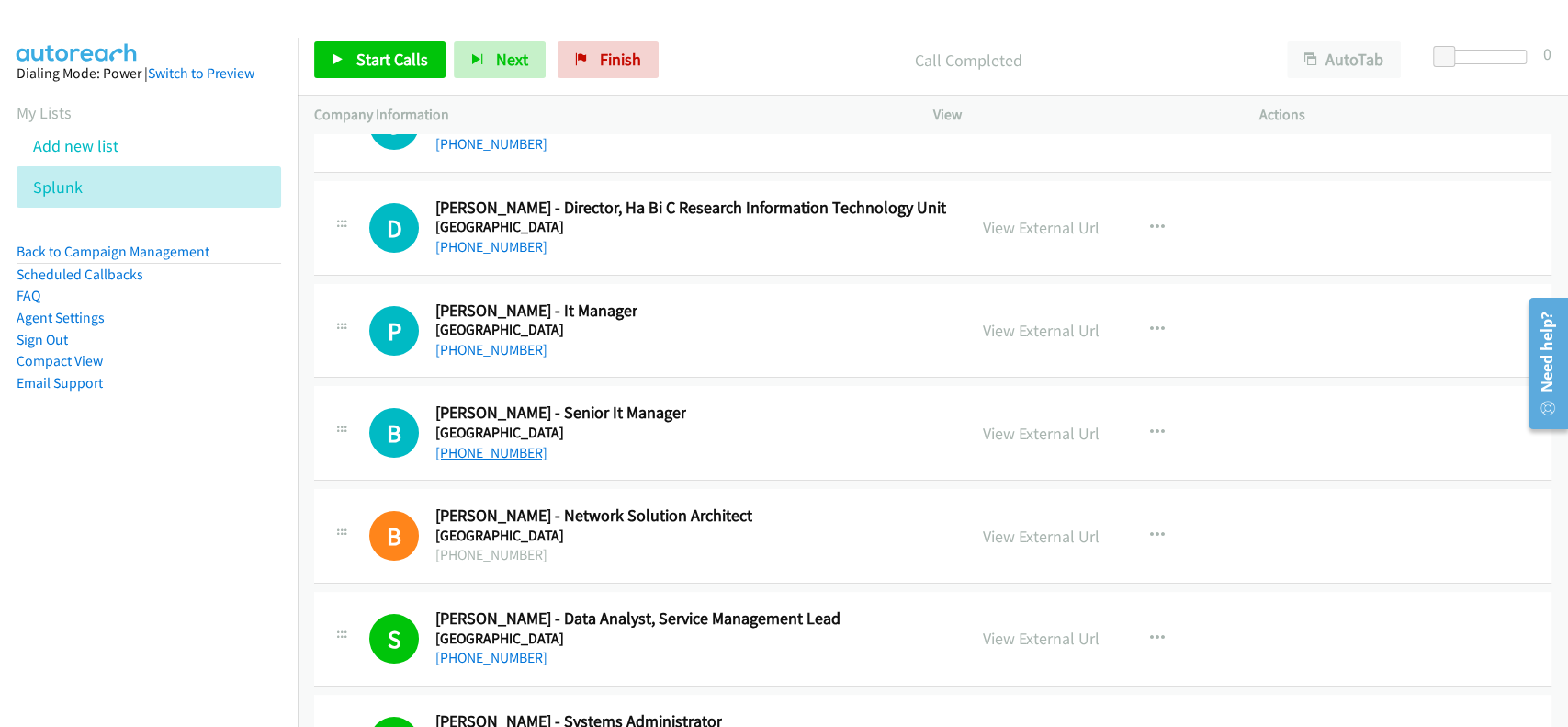
click at [492, 444] on link "+61 481 008 138" at bounding box center [491, 453] width 112 height 18
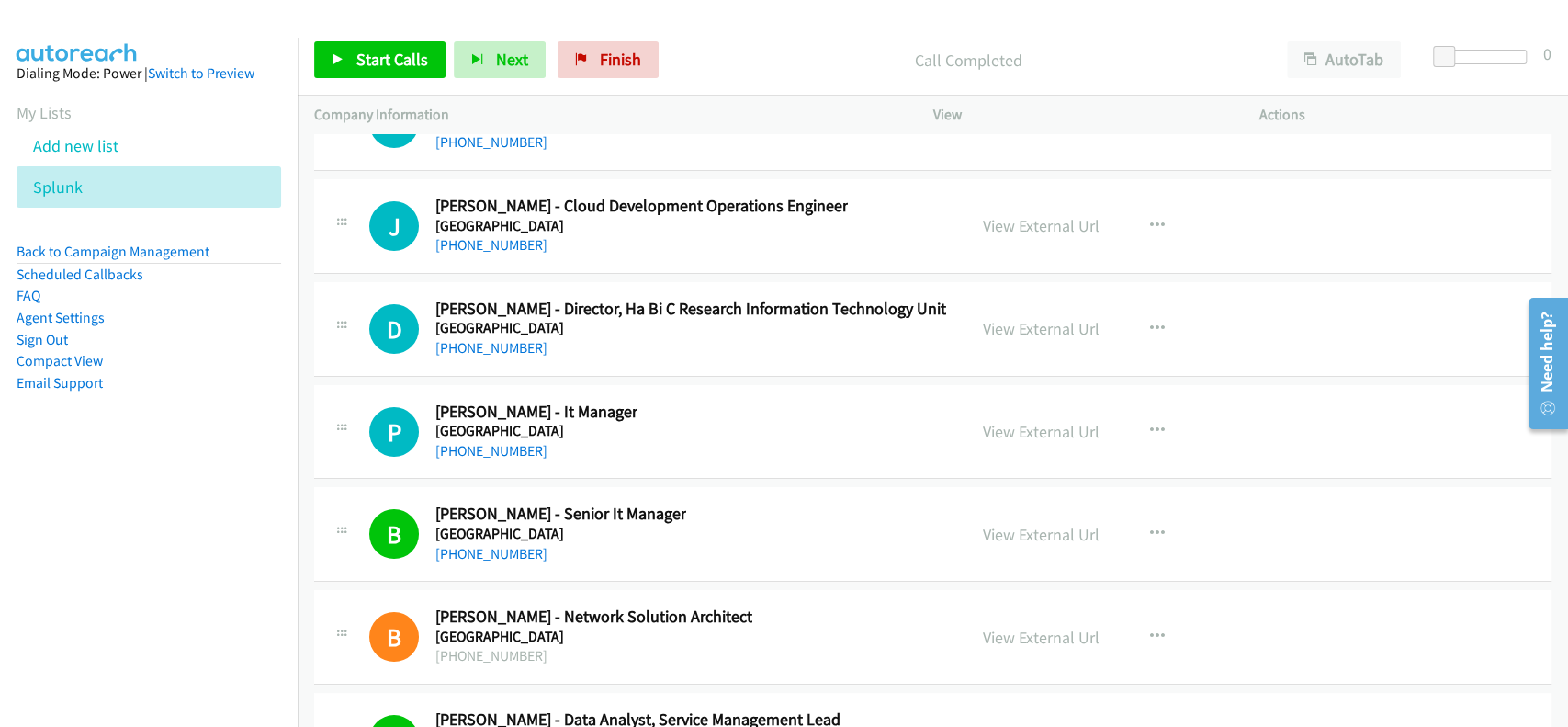
scroll to position [46841, 0]
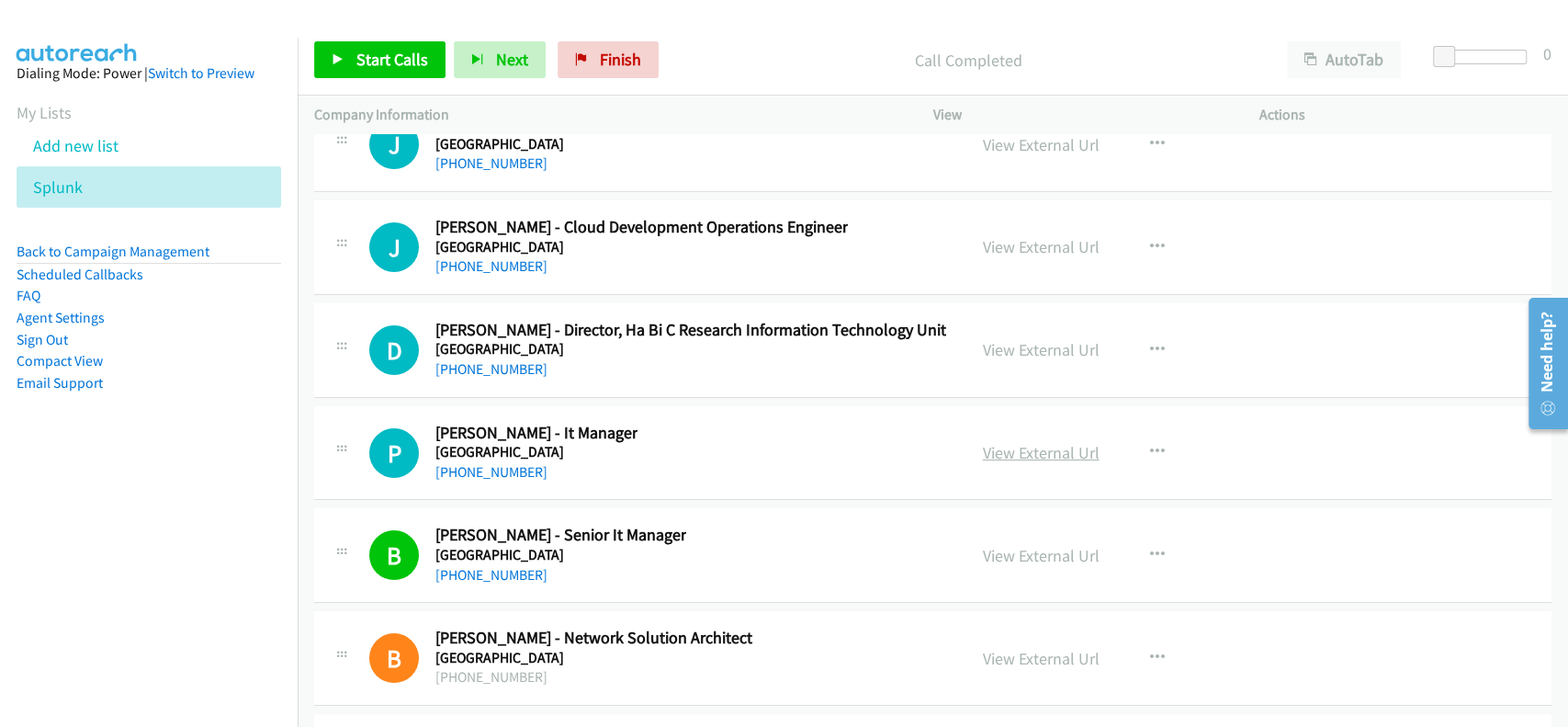
click at [1001, 442] on link "View External Url" at bounding box center [1041, 453] width 116 height 22
click at [476, 463] on link "+61 3 8344 8181" at bounding box center [491, 472] width 112 height 18
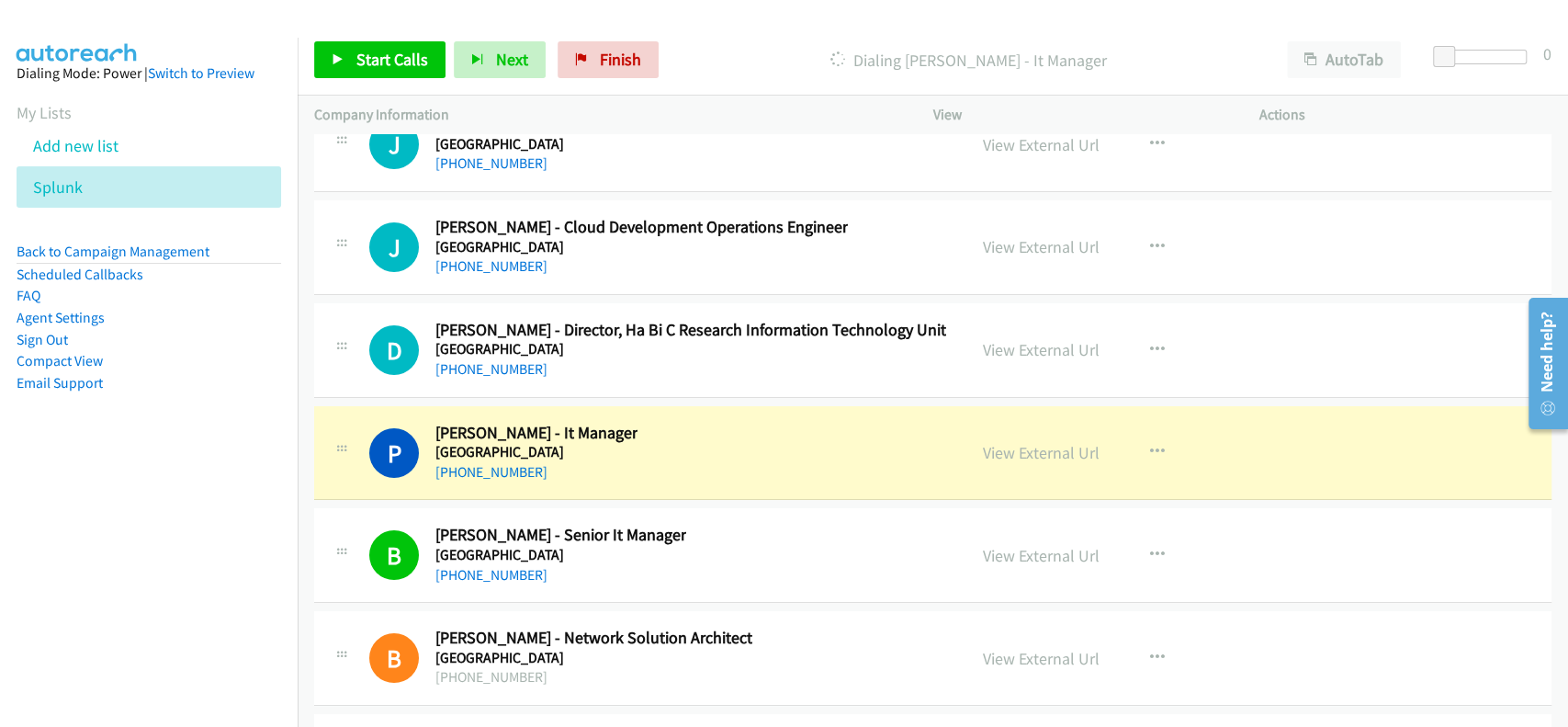
scroll to position [46718, 0]
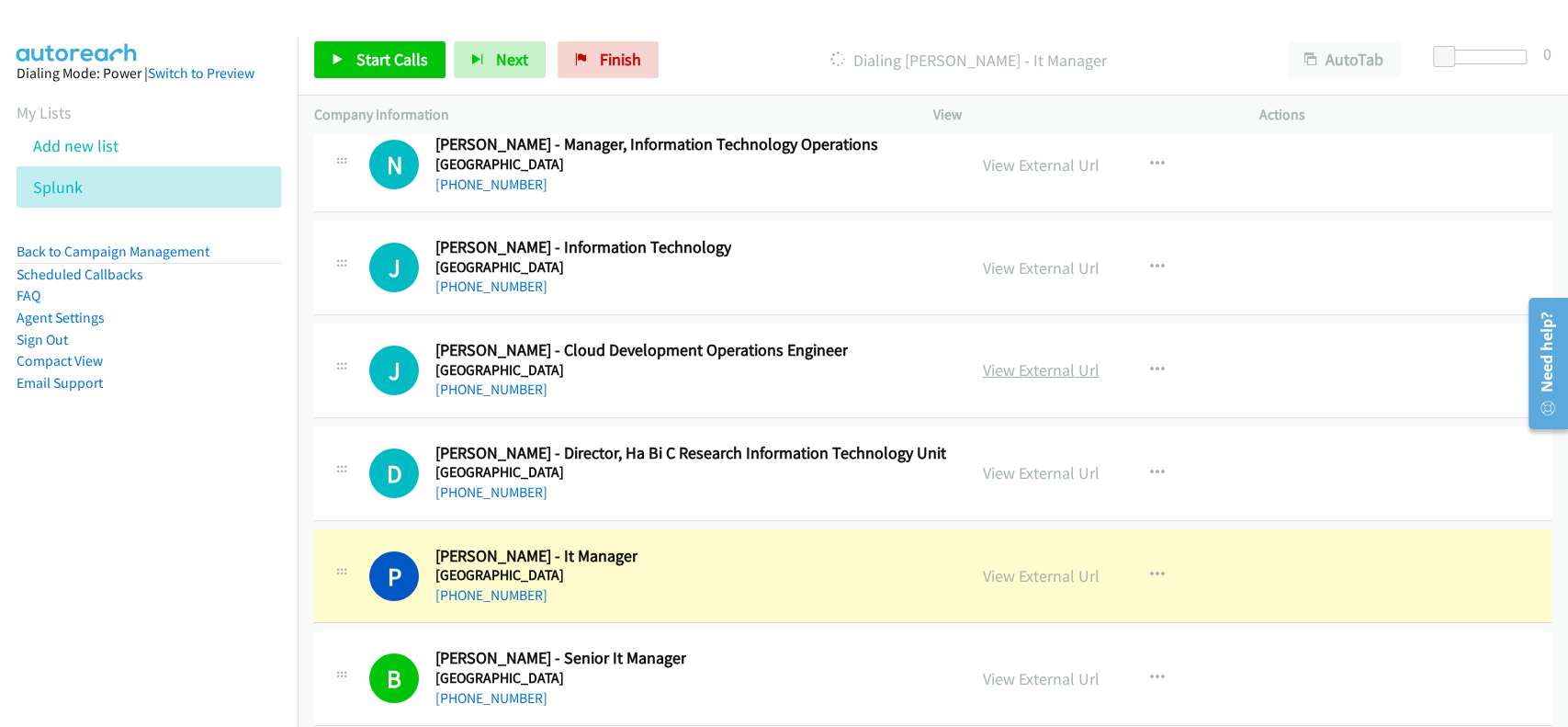
click at [1021, 359] on link "View External Url" at bounding box center [1041, 370] width 116 height 22
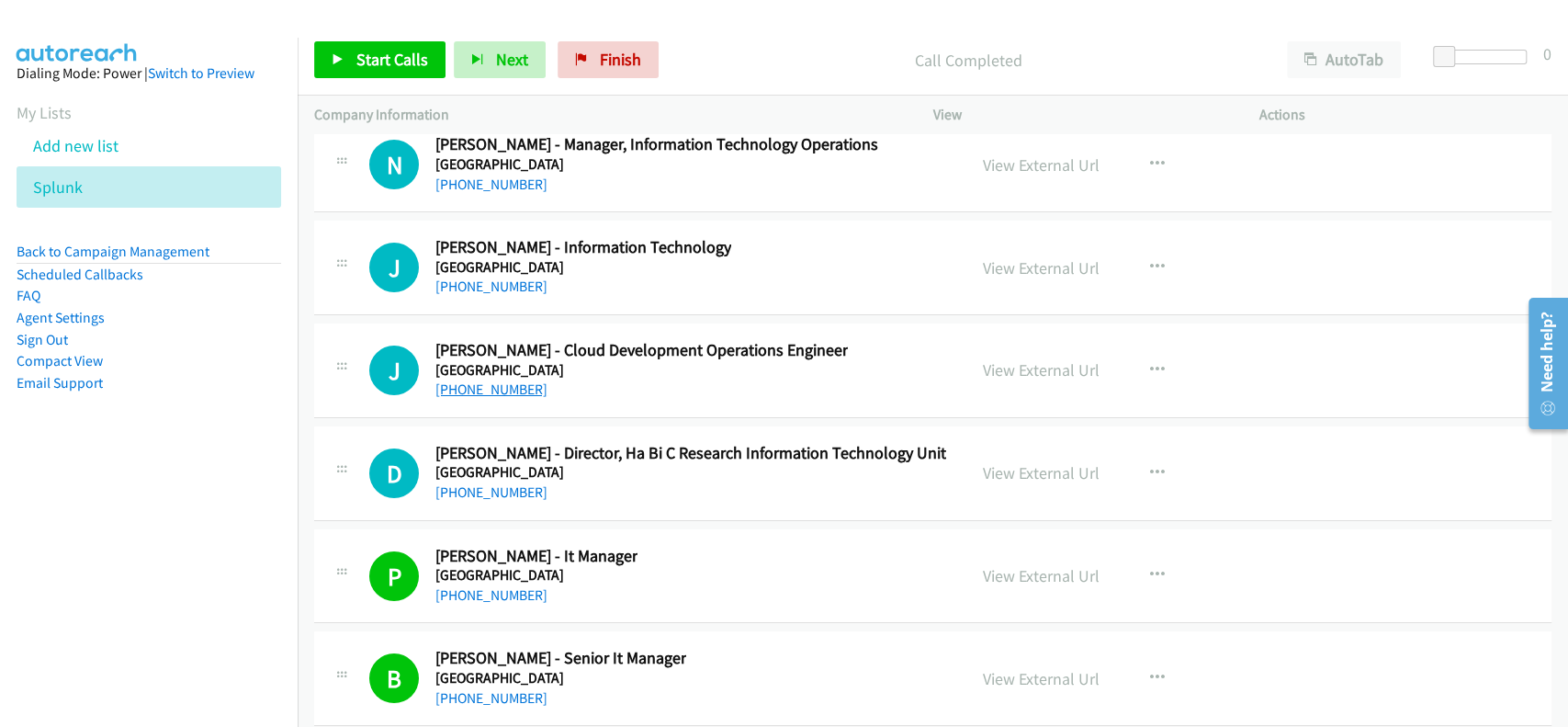
click at [496, 381] on link "+61 400 487 437" at bounding box center [491, 389] width 112 height 18
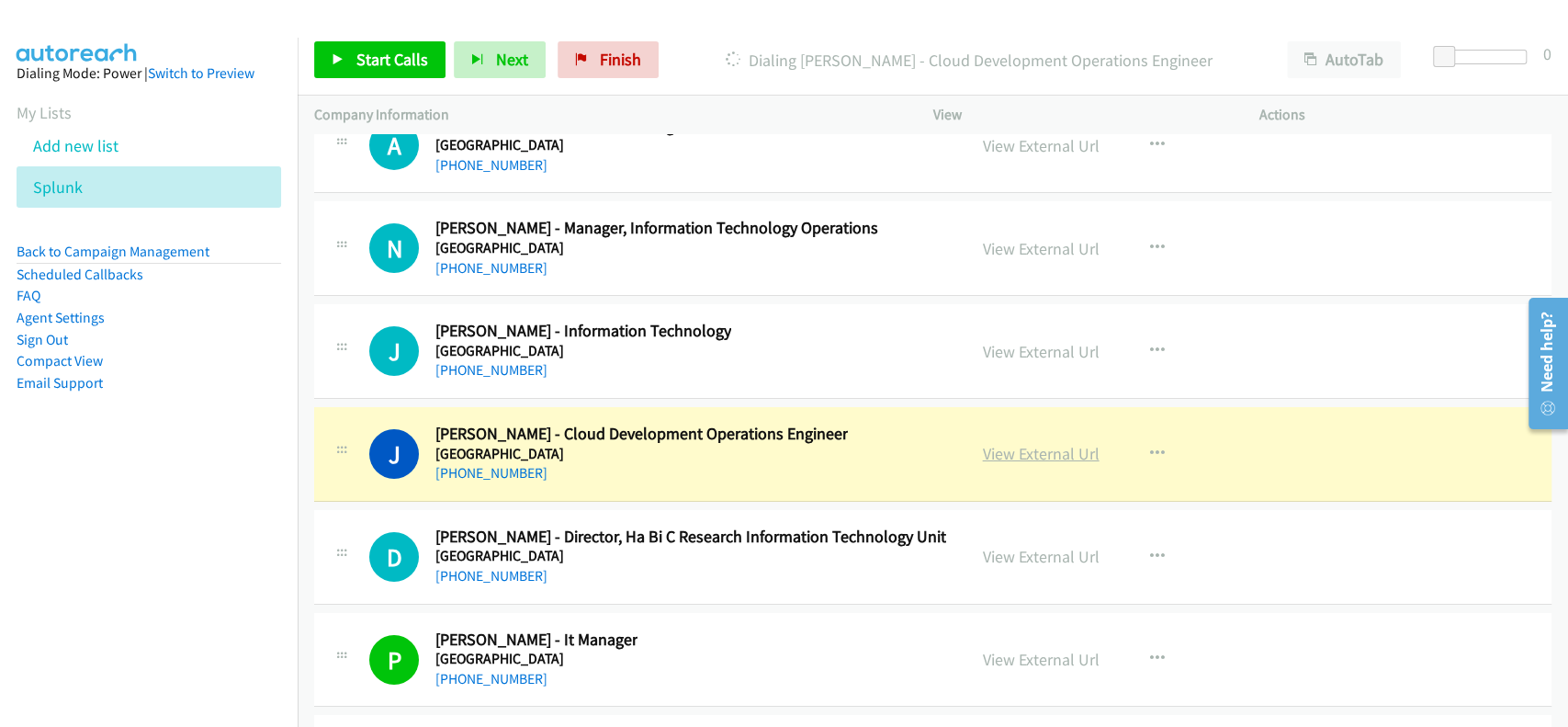
scroll to position [46596, 0]
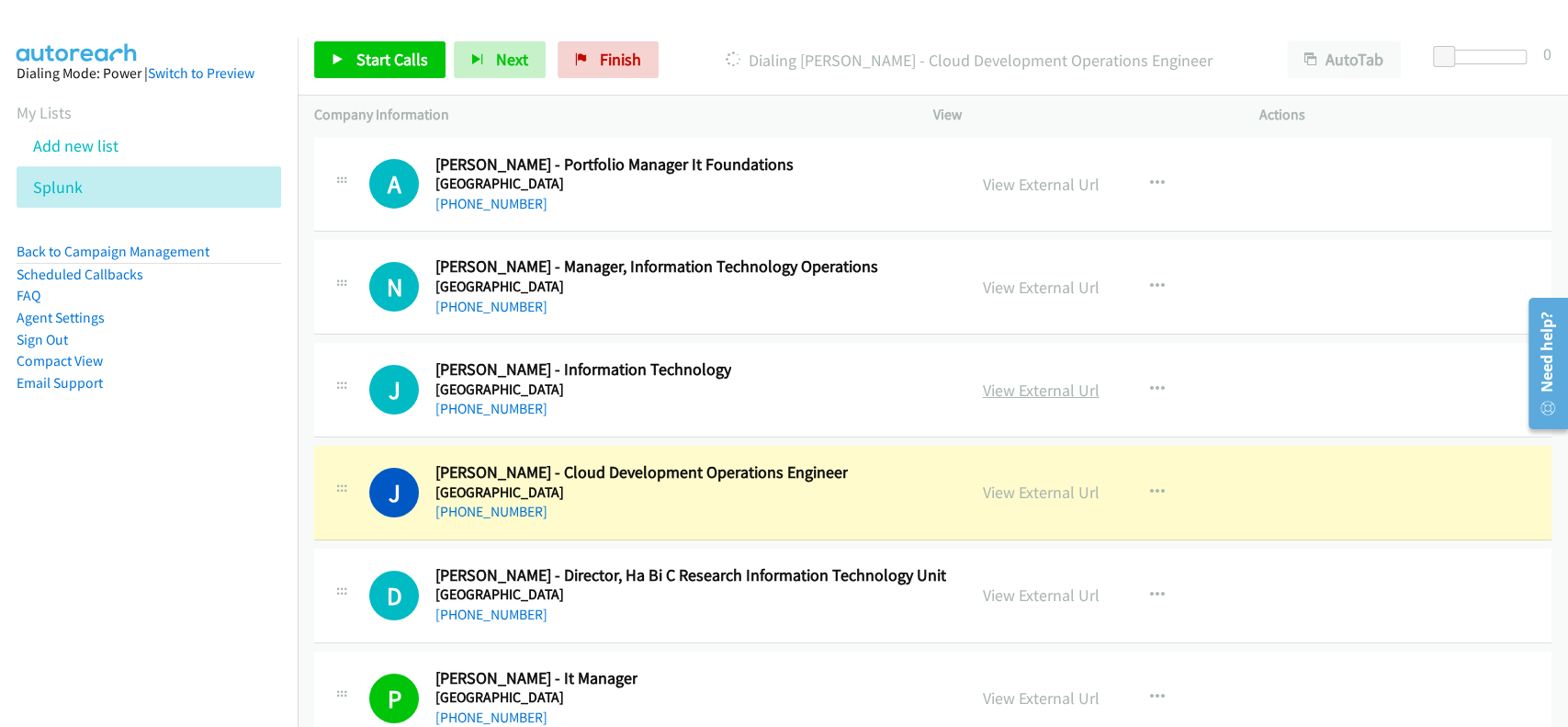
click at [998, 380] on link "View External Url" at bounding box center [1041, 390] width 116 height 22
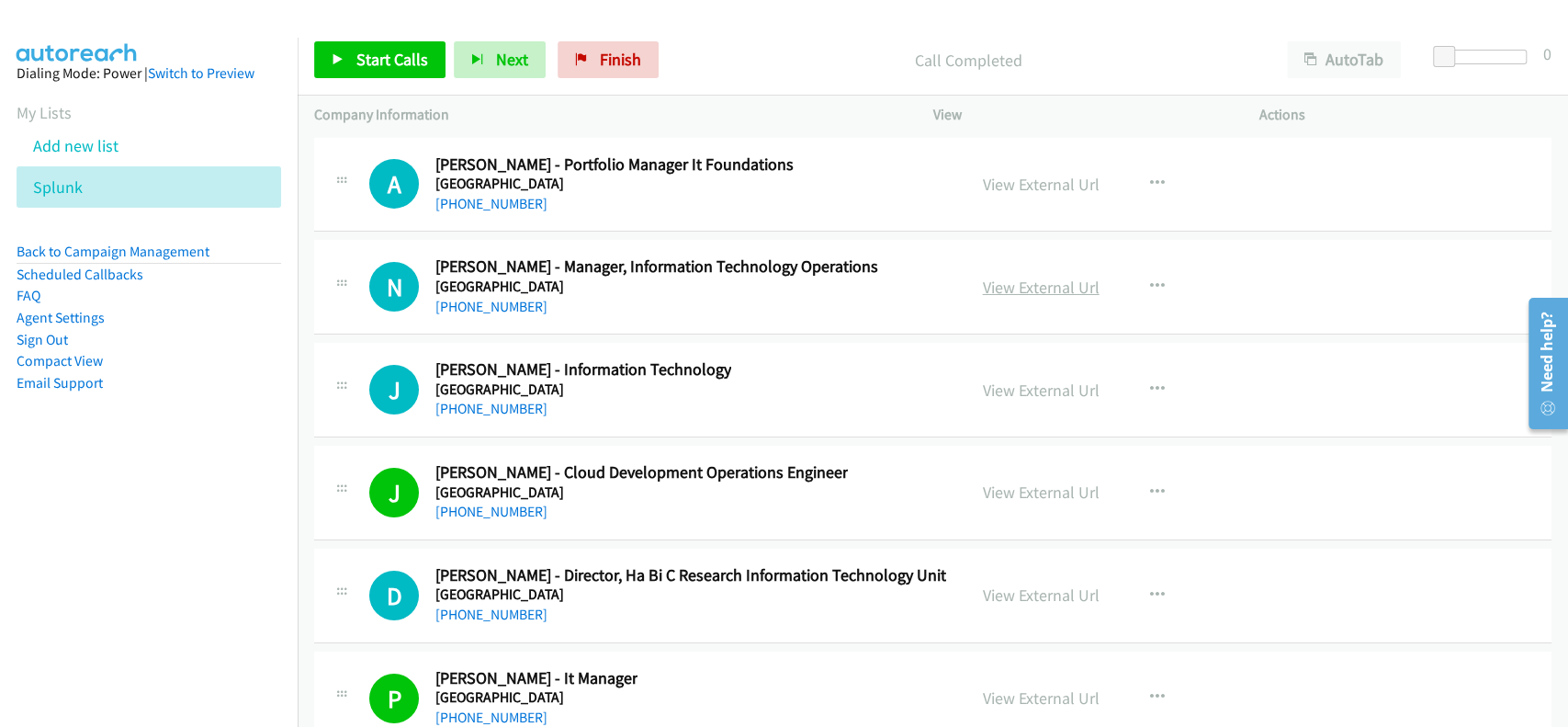
click at [985, 277] on link "View External Url" at bounding box center [1041, 288] width 116 height 22
click at [492, 297] on link "+61 437 988 447" at bounding box center [491, 306] width 112 height 18
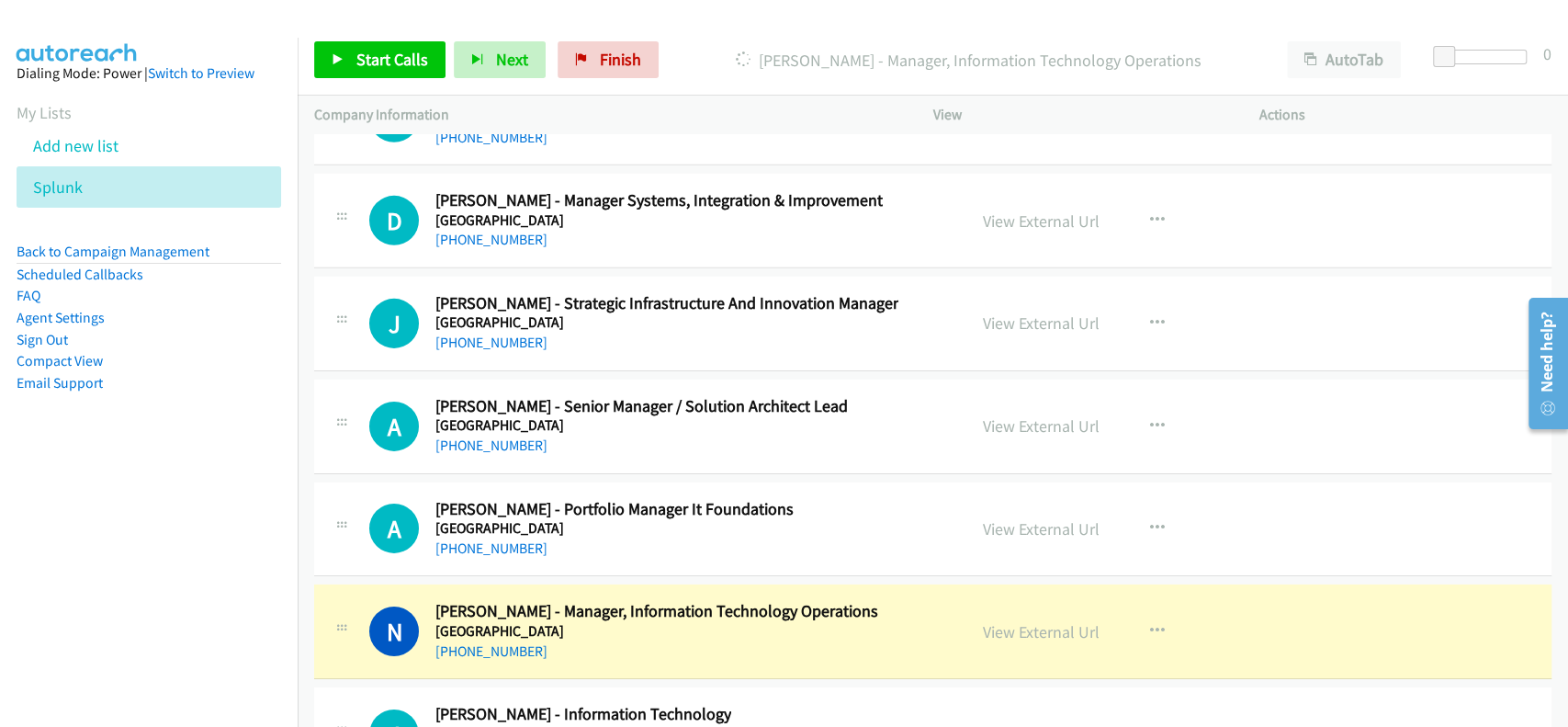
scroll to position [46229, 0]
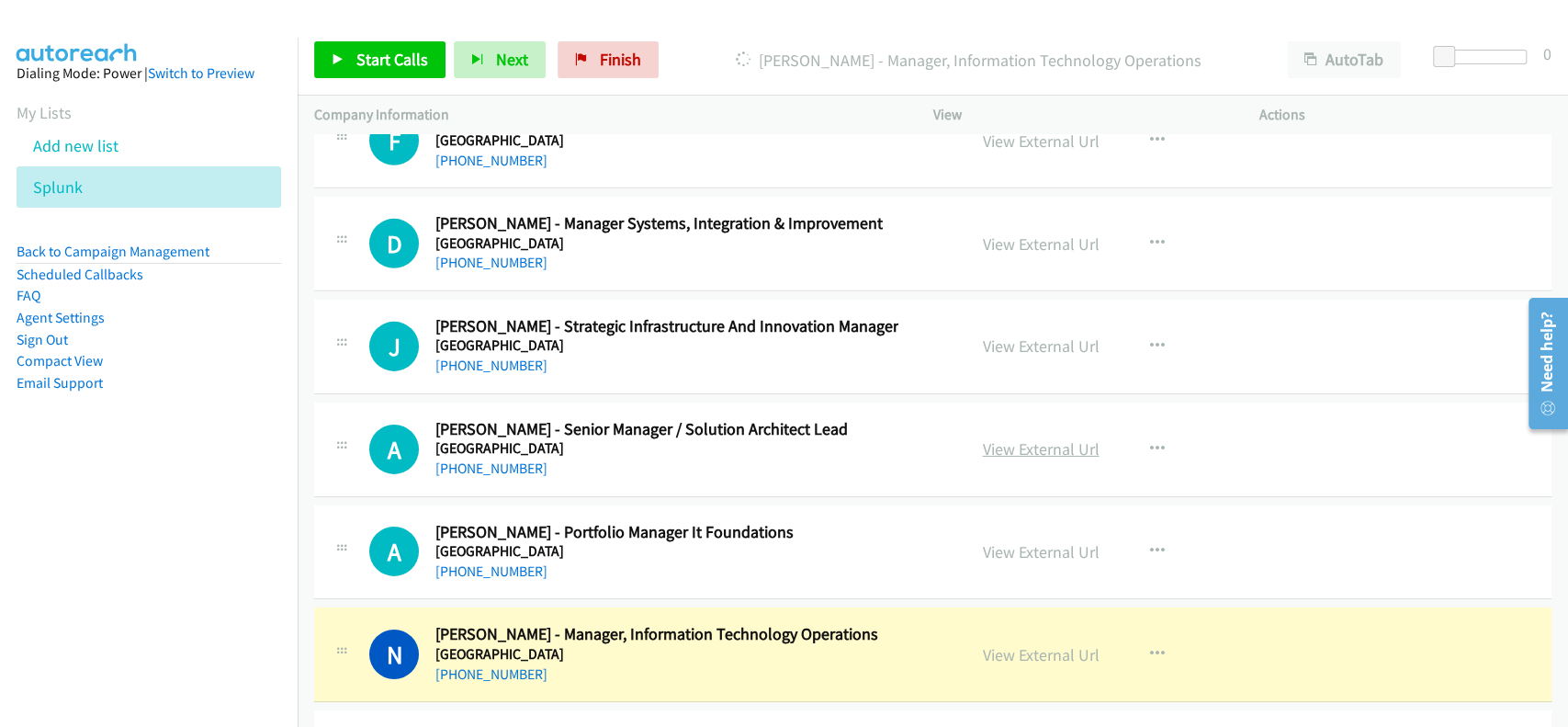
click at [1038, 438] on link "View External Url" at bounding box center [1041, 449] width 116 height 22
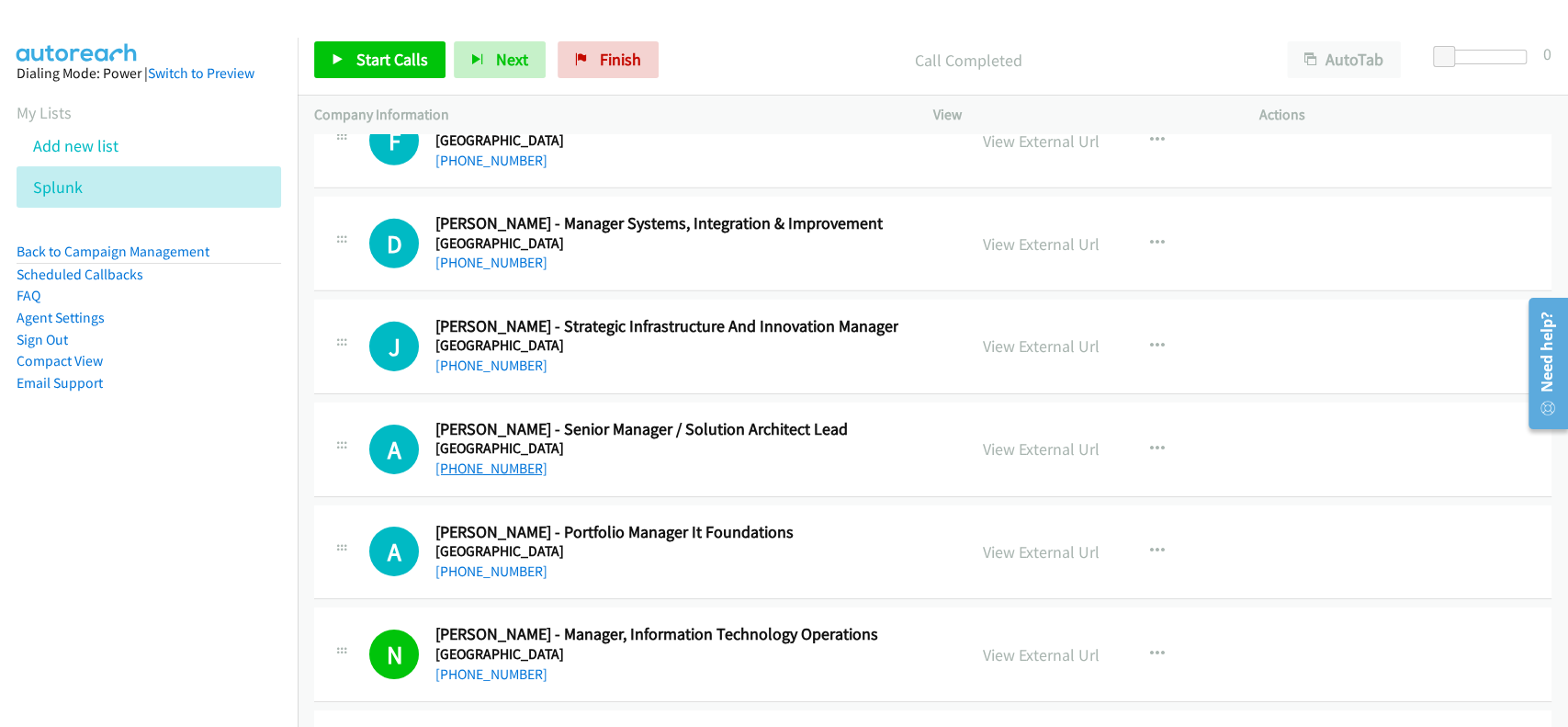
click at [492, 459] on link "+61 487 971 038" at bounding box center [491, 468] width 112 height 18
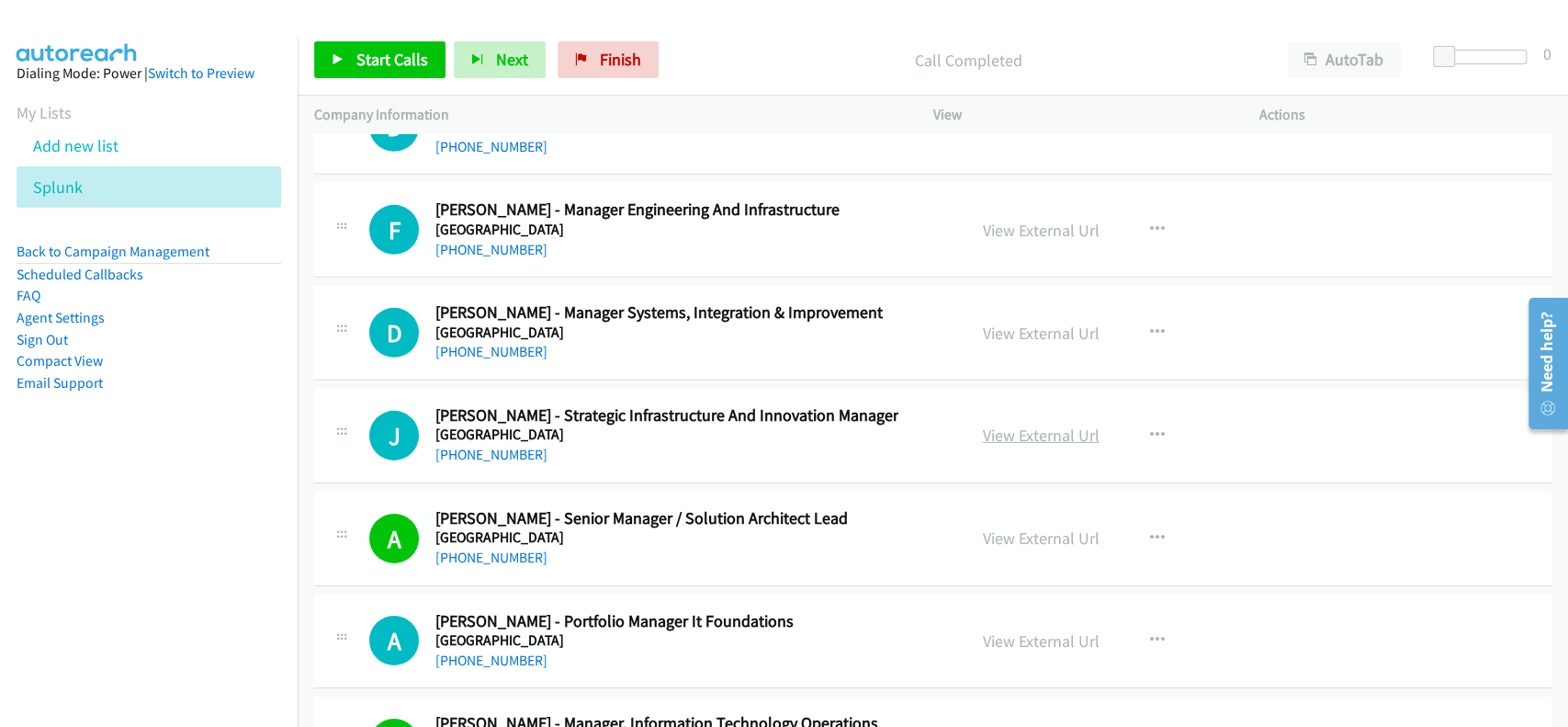
scroll to position [46106, 0]
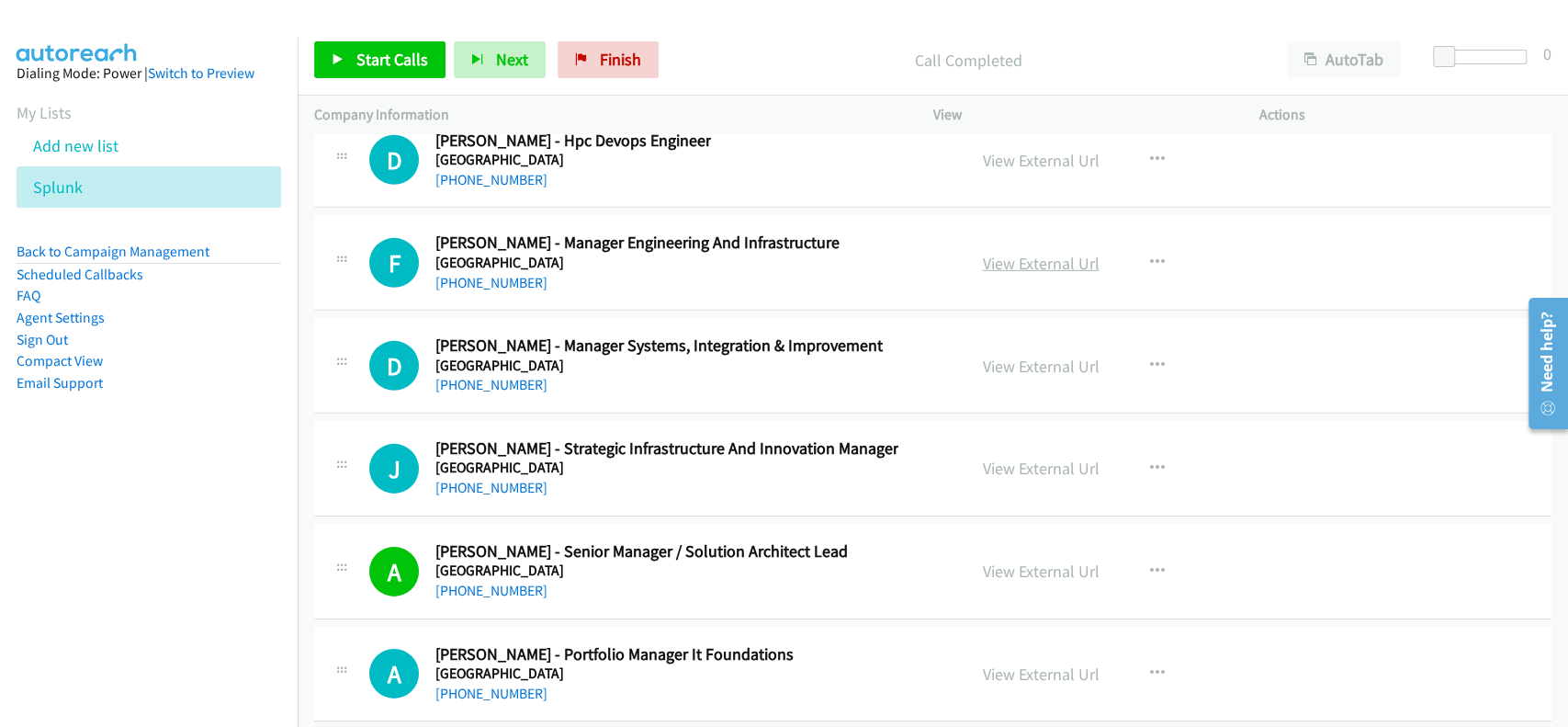
click at [1015, 252] on link "View External Url" at bounding box center [1041, 263] width 116 height 22
click at [507, 274] on link "+61 3 9035 7631" at bounding box center [491, 283] width 112 height 18
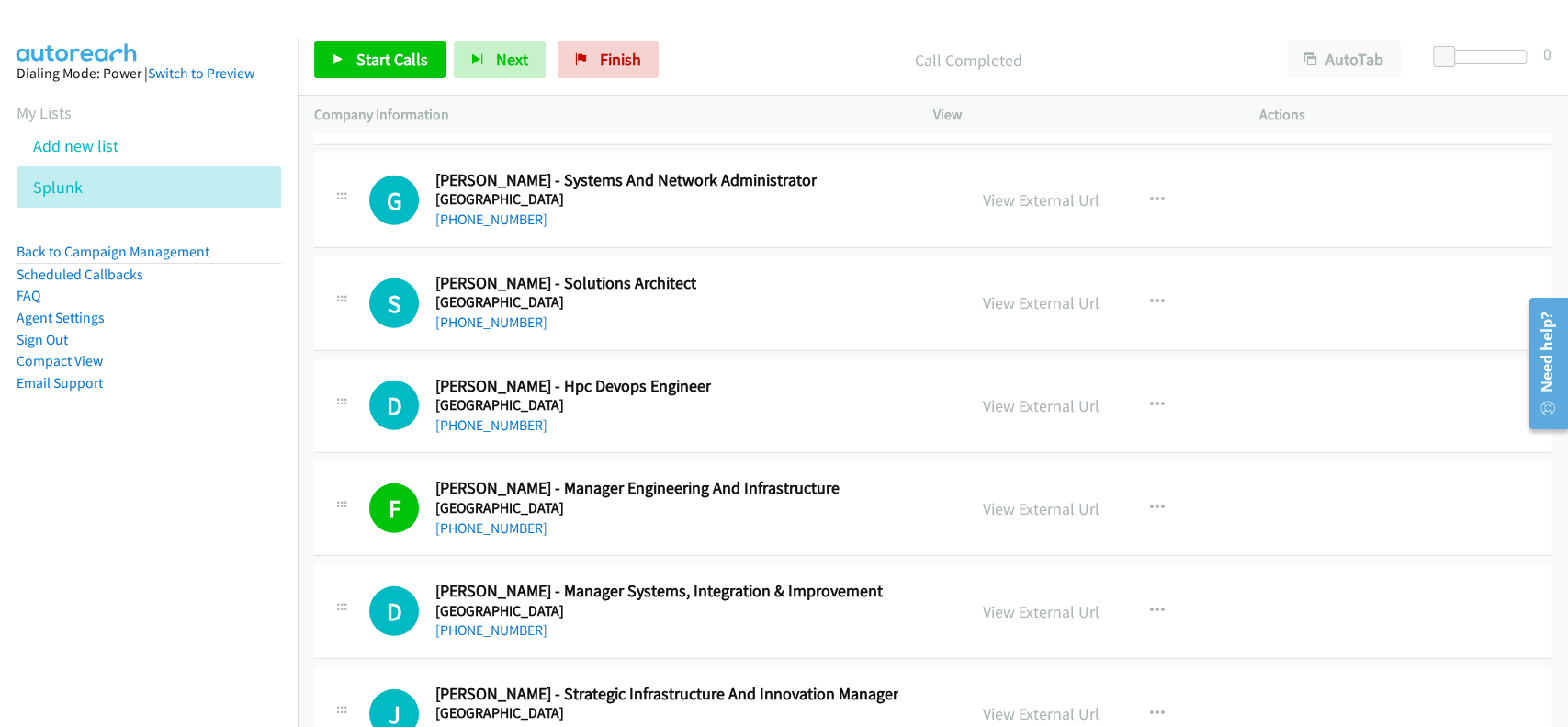
scroll to position [45738, 0]
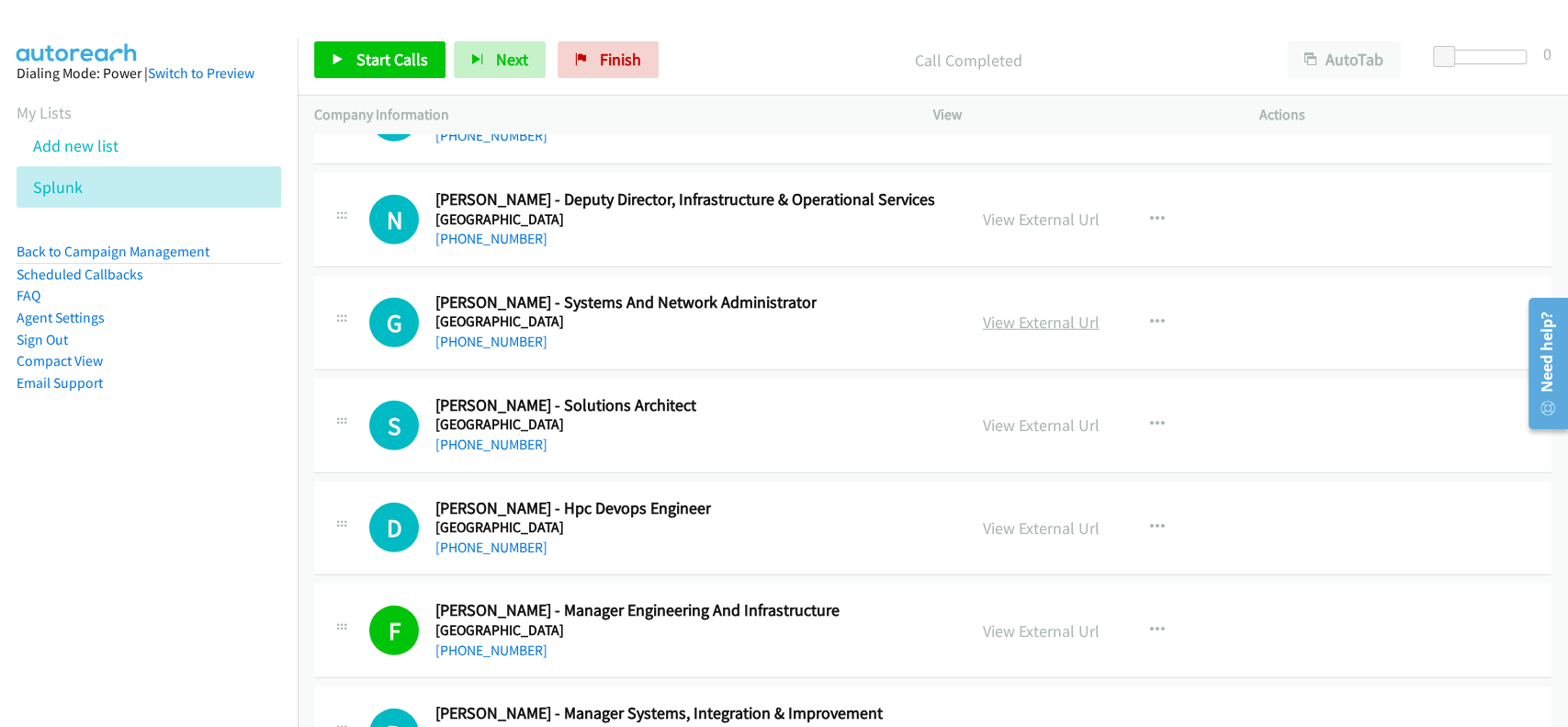
click at [1031, 311] on link "View External Url" at bounding box center [1041, 322] width 116 height 22
click at [495, 312] on h5 "University Of Melbourne" at bounding box center [626, 321] width 381 height 19
click at [495, 333] on link "+61 415 094 336" at bounding box center [491, 341] width 112 height 18
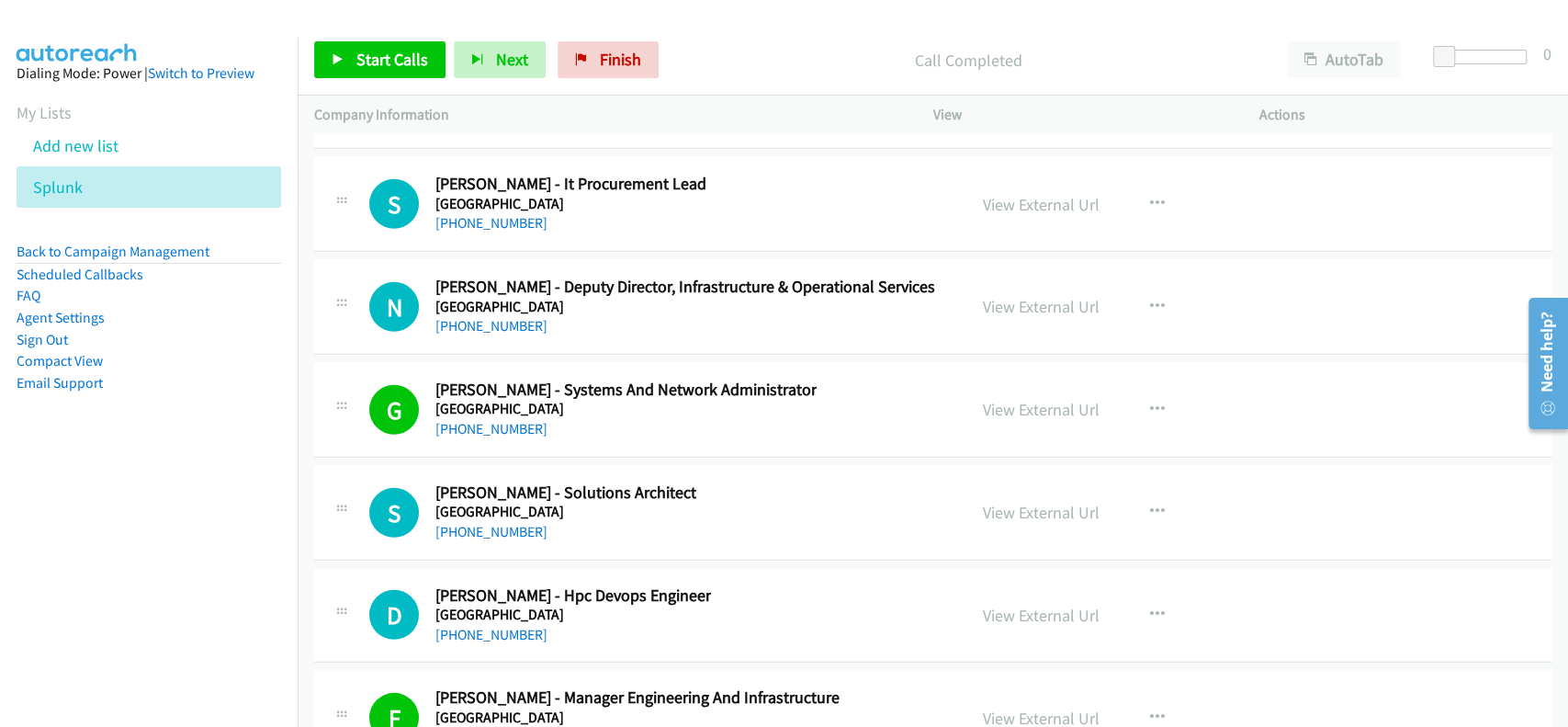
scroll to position [45615, 0]
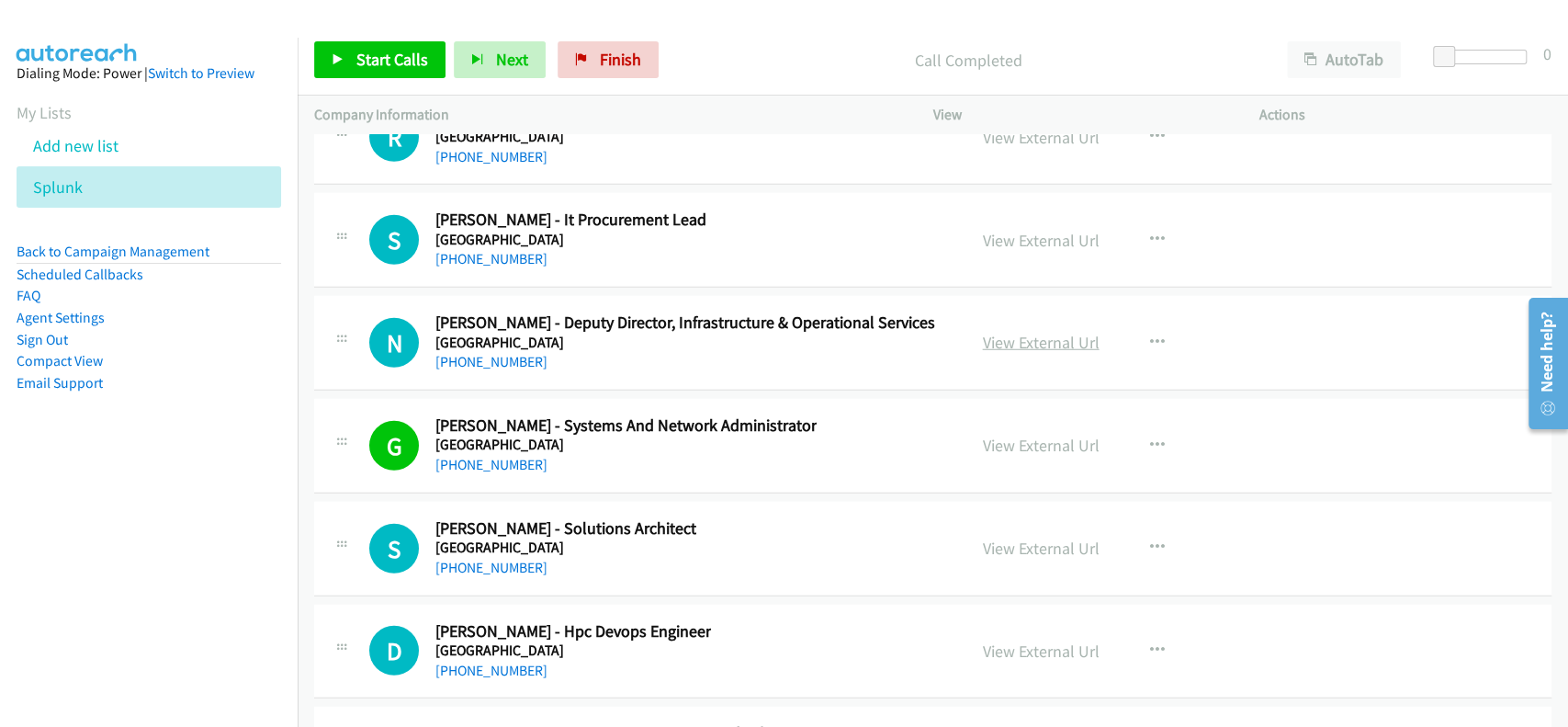
click at [999, 332] on link "View External Url" at bounding box center [1041, 342] width 116 height 22
click at [502, 324] on div "N Callback Scheduled Nez Goc - Deputy Director, Infrastructure & Operational Se…" at bounding box center [932, 342] width 1237 height 95
click at [501, 351] on div "+61 481 901 427" at bounding box center [685, 362] width 500 height 23
click at [496, 353] on link "+61 481 901 427" at bounding box center [491, 362] width 112 height 18
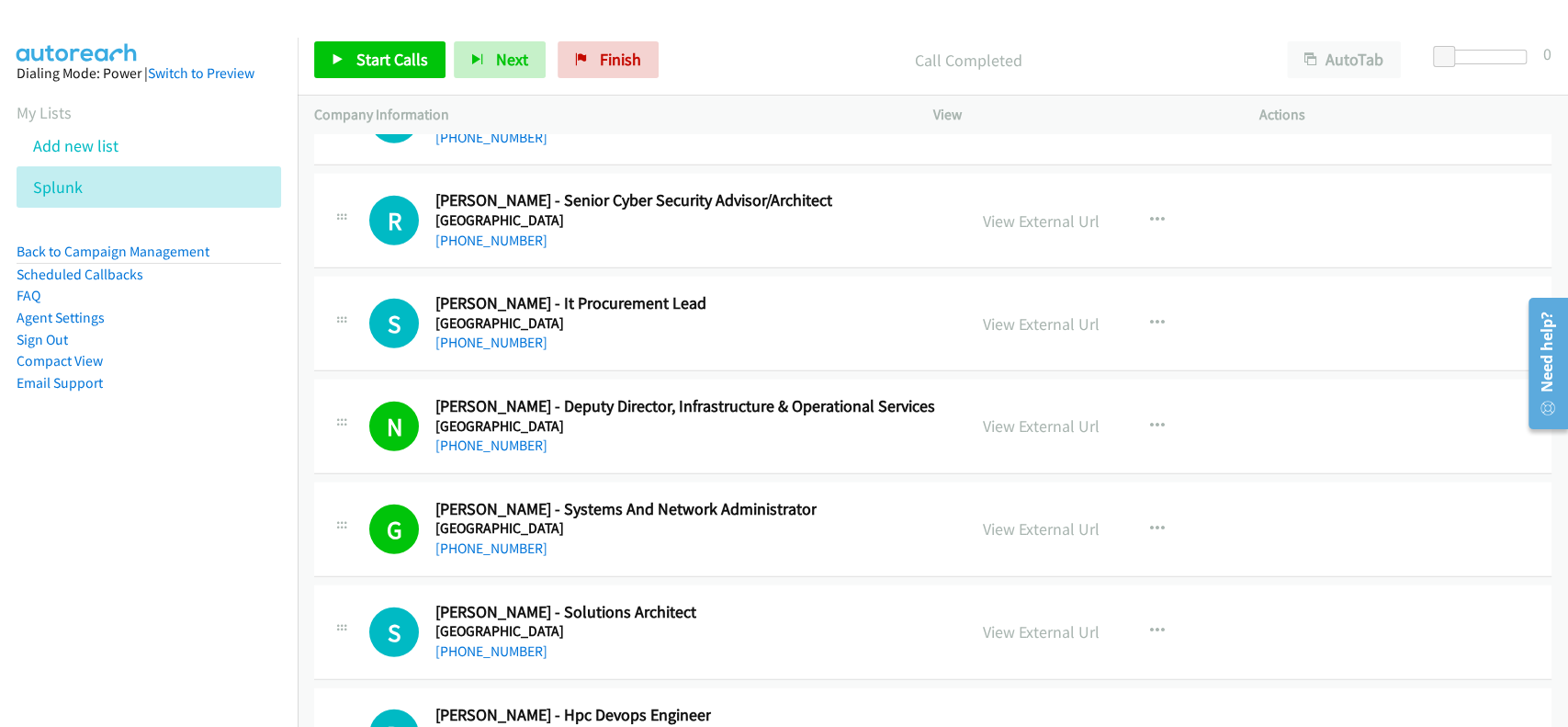
scroll to position [45494, 0]
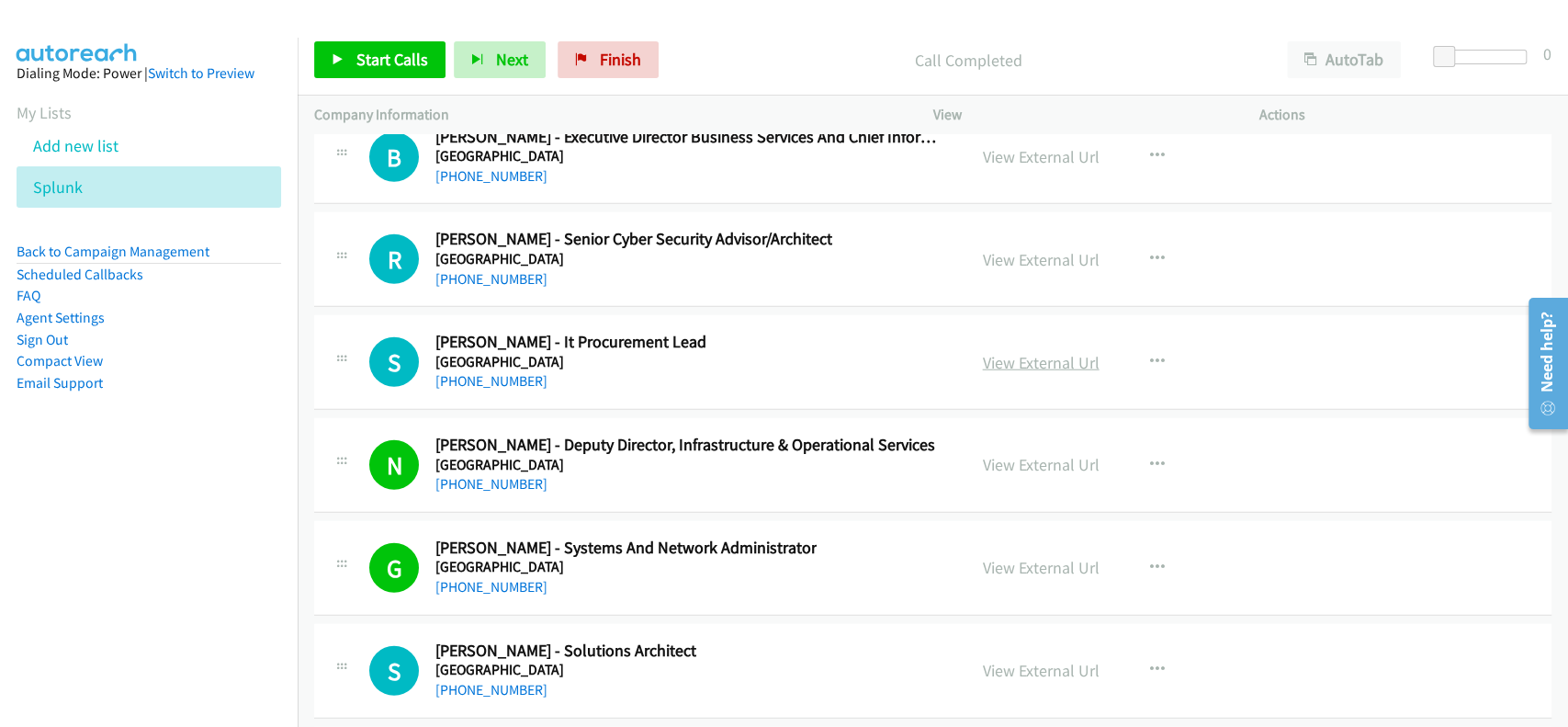
click at [1026, 352] on link "View External Url" at bounding box center [1041, 363] width 116 height 22
click at [497, 372] on link "+61 499 363 590" at bounding box center [491, 381] width 112 height 18
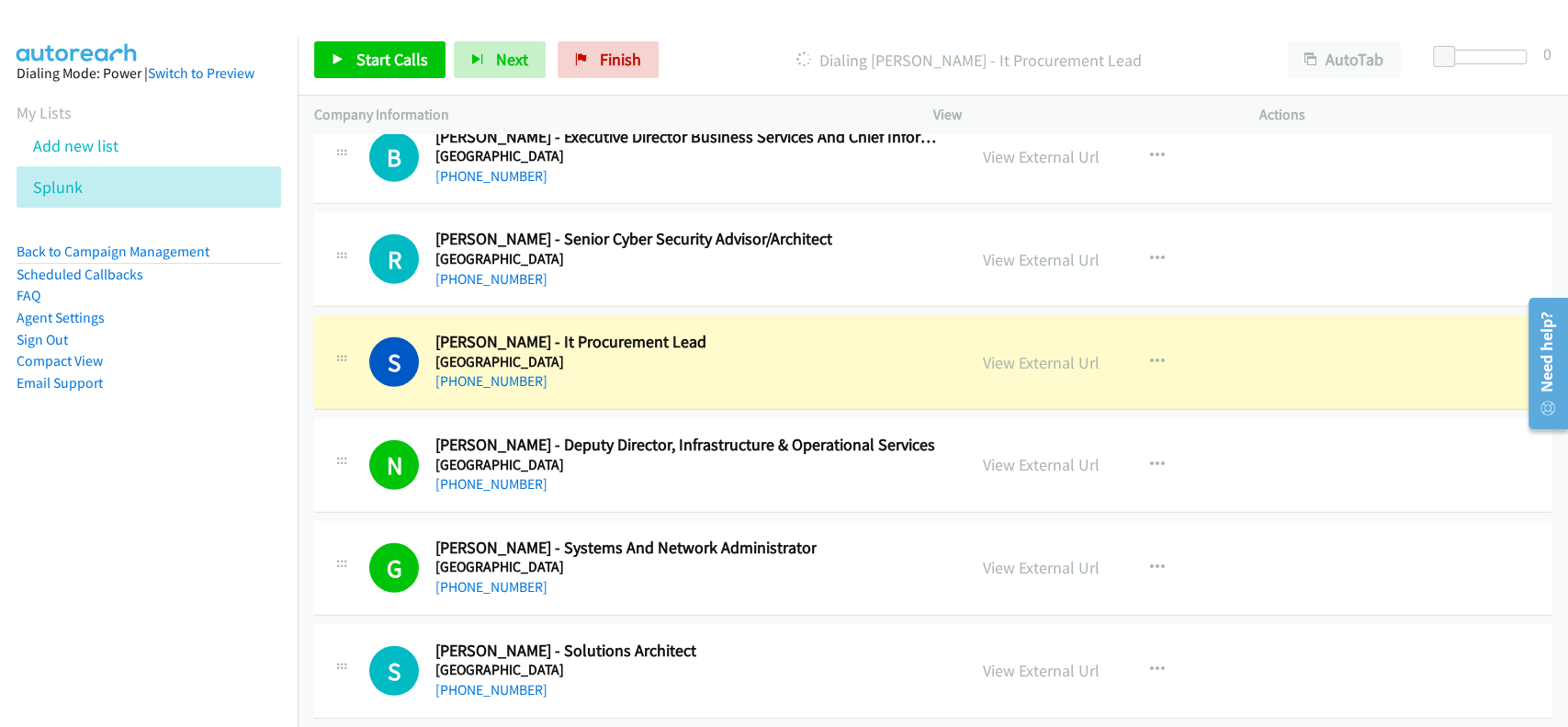
click at [1000, 229] on div "View External Url View External Url Schedule/Manage Callback Start Calls Here R…" at bounding box center [1138, 259] width 342 height 61
click at [1001, 249] on link "View External Url" at bounding box center [1041, 259] width 116 height 22
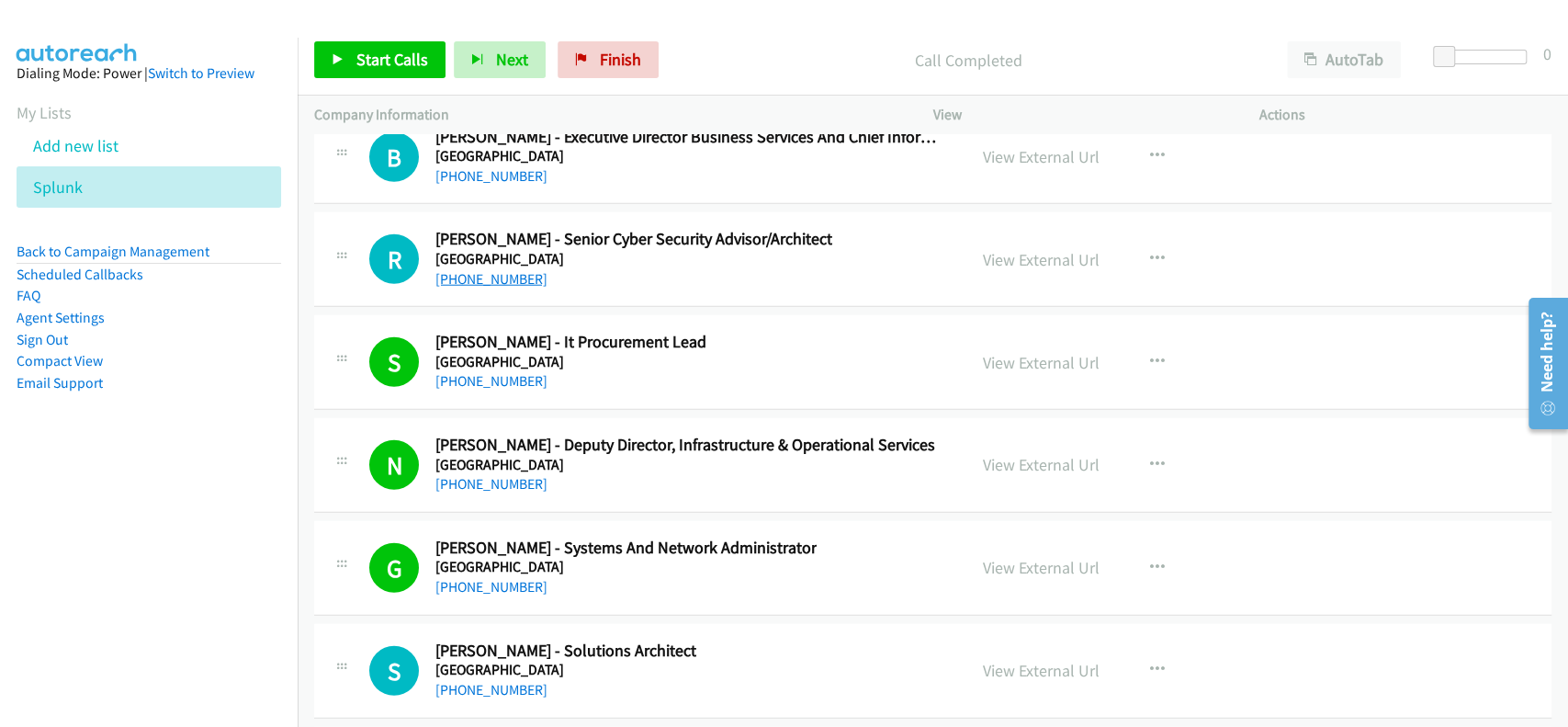
click at [482, 270] on link "+61 412 507 875" at bounding box center [491, 279] width 112 height 18
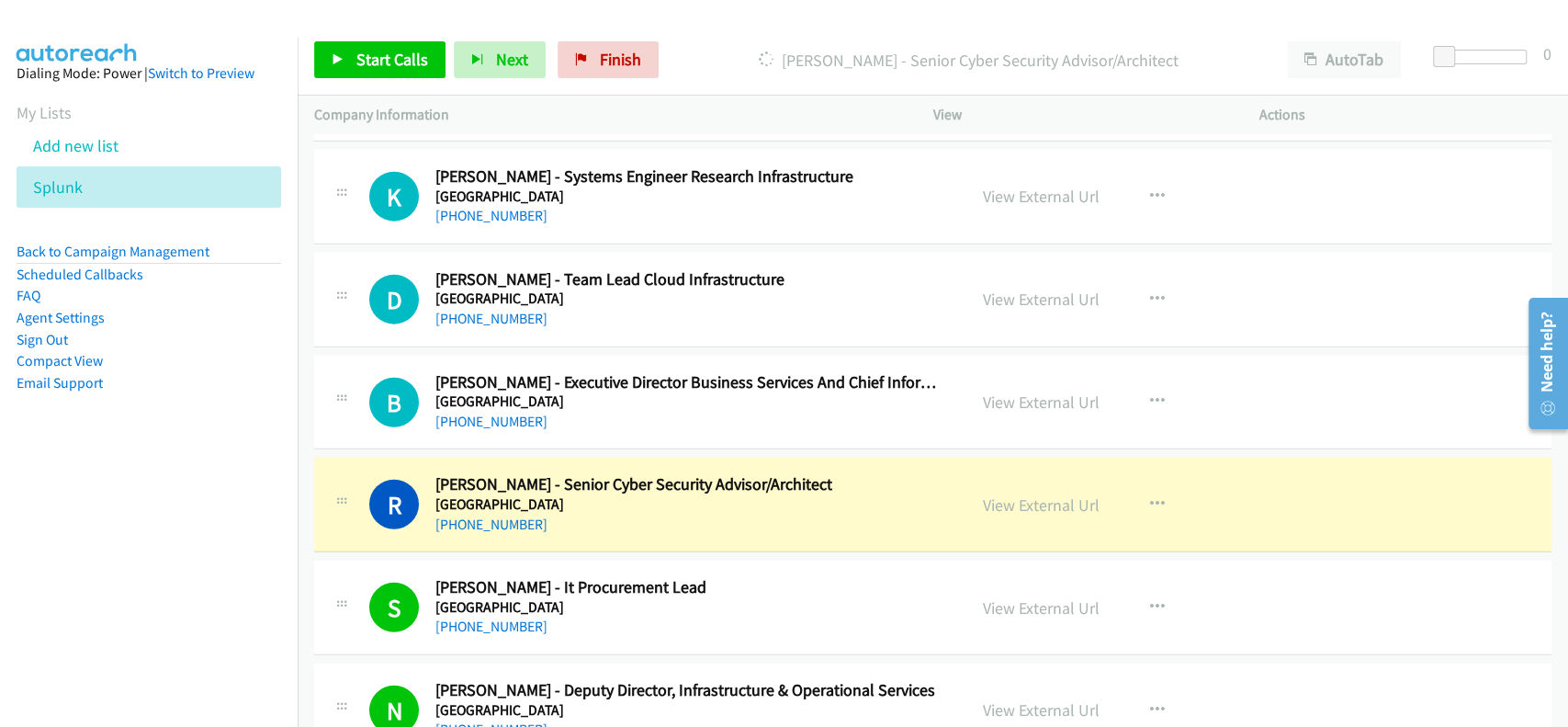
scroll to position [45126, 0]
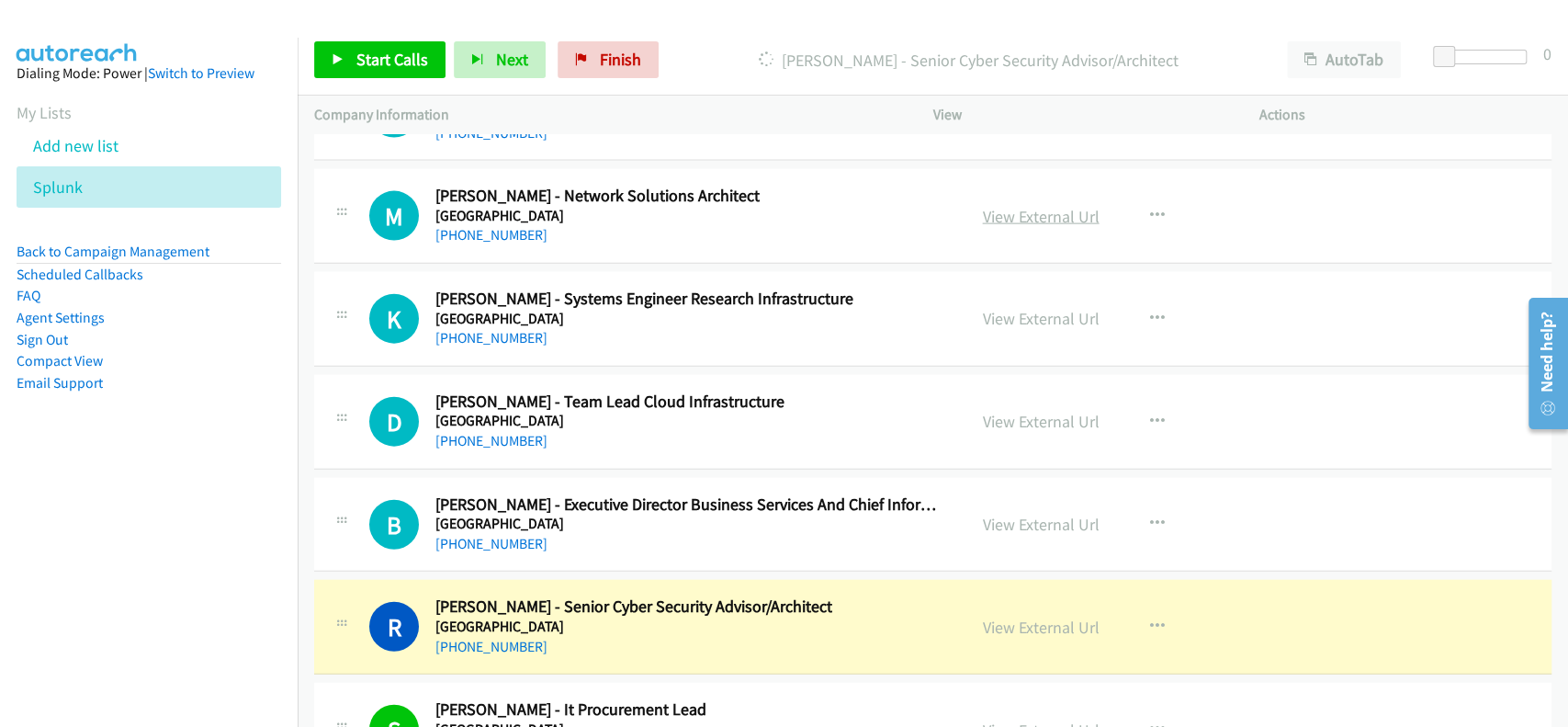
click at [1031, 205] on link "View External Url" at bounding box center [1041, 216] width 116 height 22
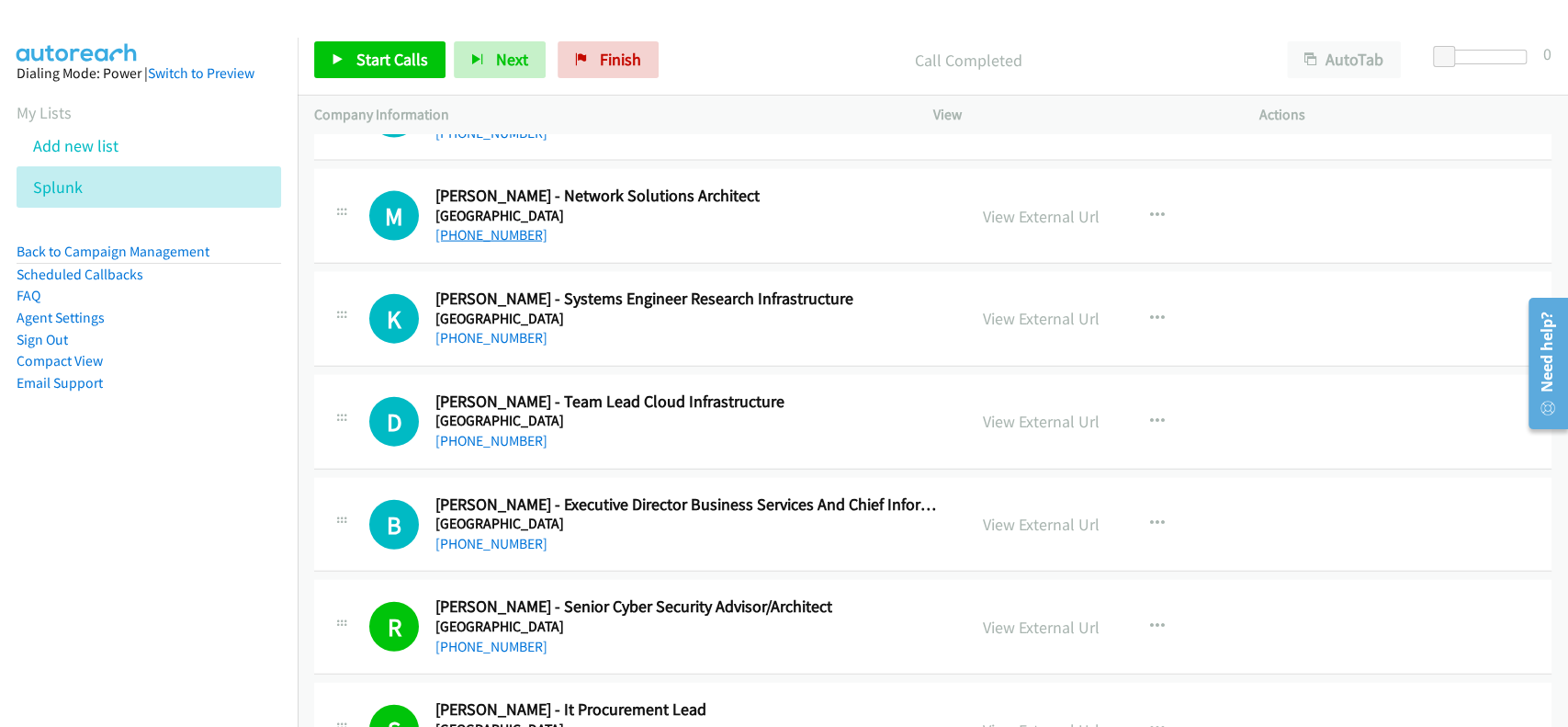
click at [474, 226] on link "+61 400 809 911" at bounding box center [491, 235] width 112 height 18
